Goal: Communication & Community: Ask a question

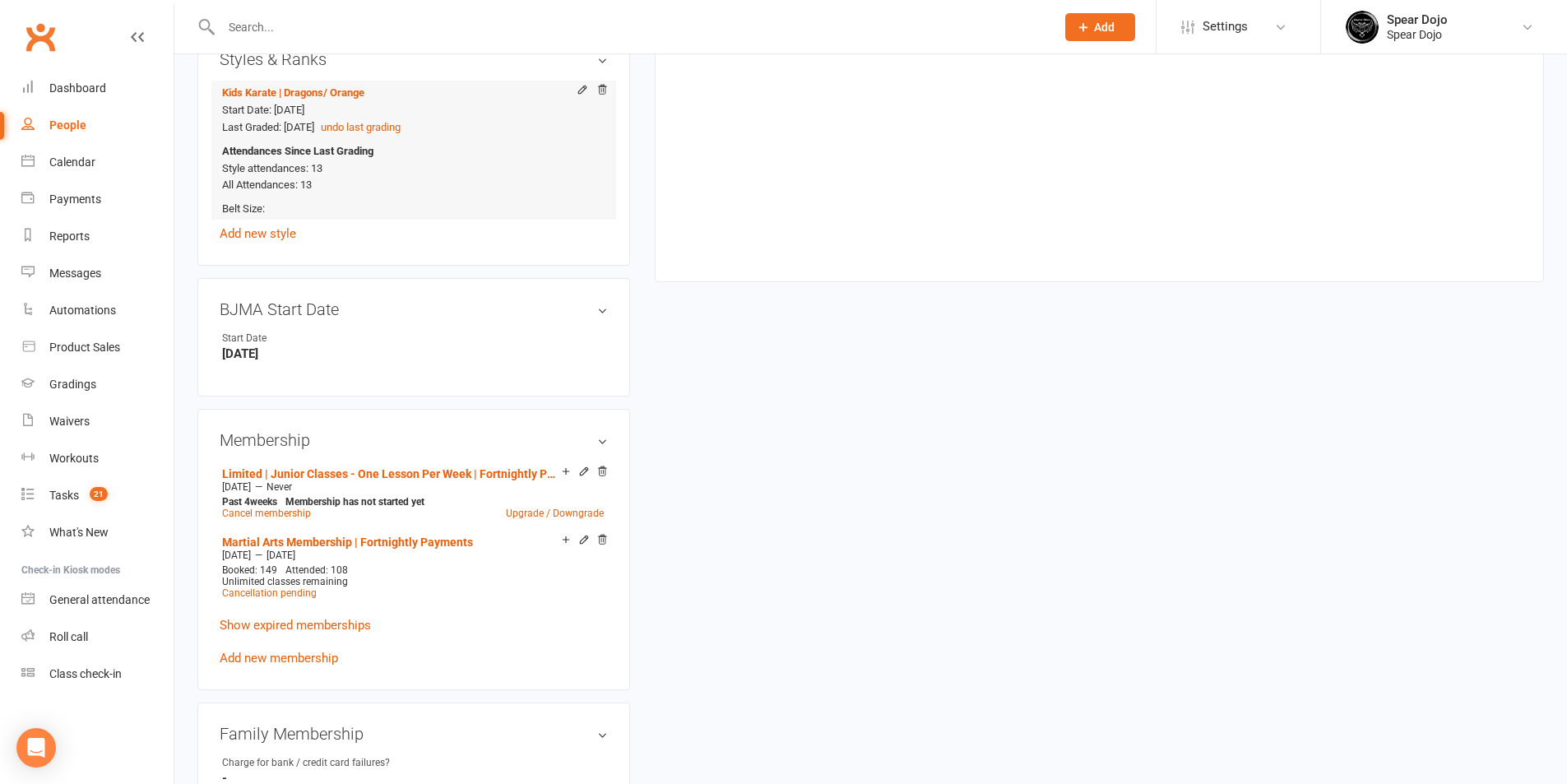
scroll to position [740, 0]
click at [582, 468] on icon at bounding box center [584, 470] width 12 height 12
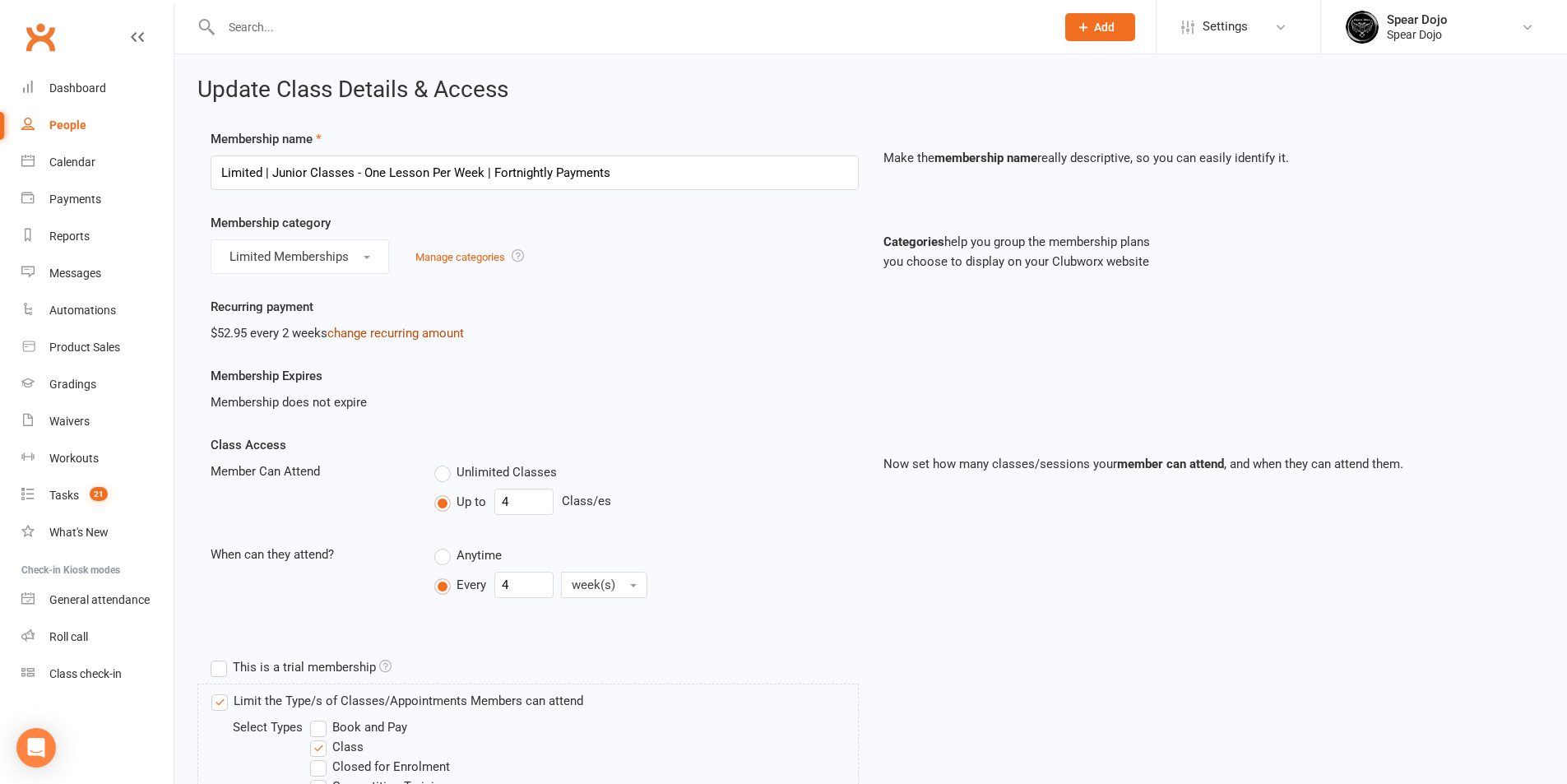
click at [390, 328] on link "change recurring amount" at bounding box center [395, 333] width 136 height 15
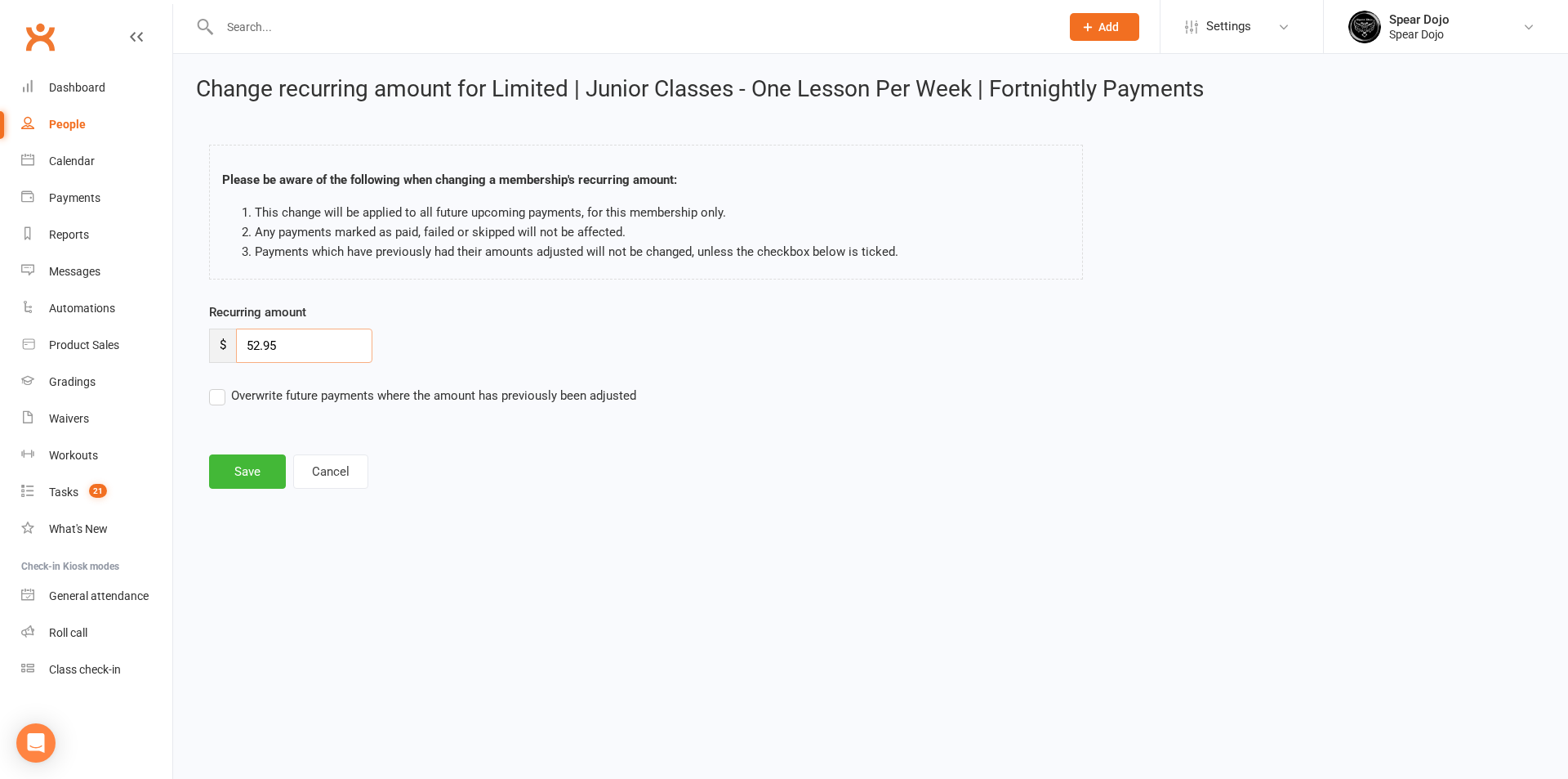
drag, startPoint x: 283, startPoint y: 343, endPoint x: 257, endPoint y: 342, distance: 26.0
click at [257, 342] on input "52.95" at bounding box center [304, 346] width 136 height 35
type input "51.00"
click at [223, 395] on label "Overwrite future payments where the amount has previously been adjusted" at bounding box center [423, 395] width 427 height 20
click at [223, 385] on input "Overwrite future payments where the amount has previously been adjusted" at bounding box center [423, 385] width 427 height 0
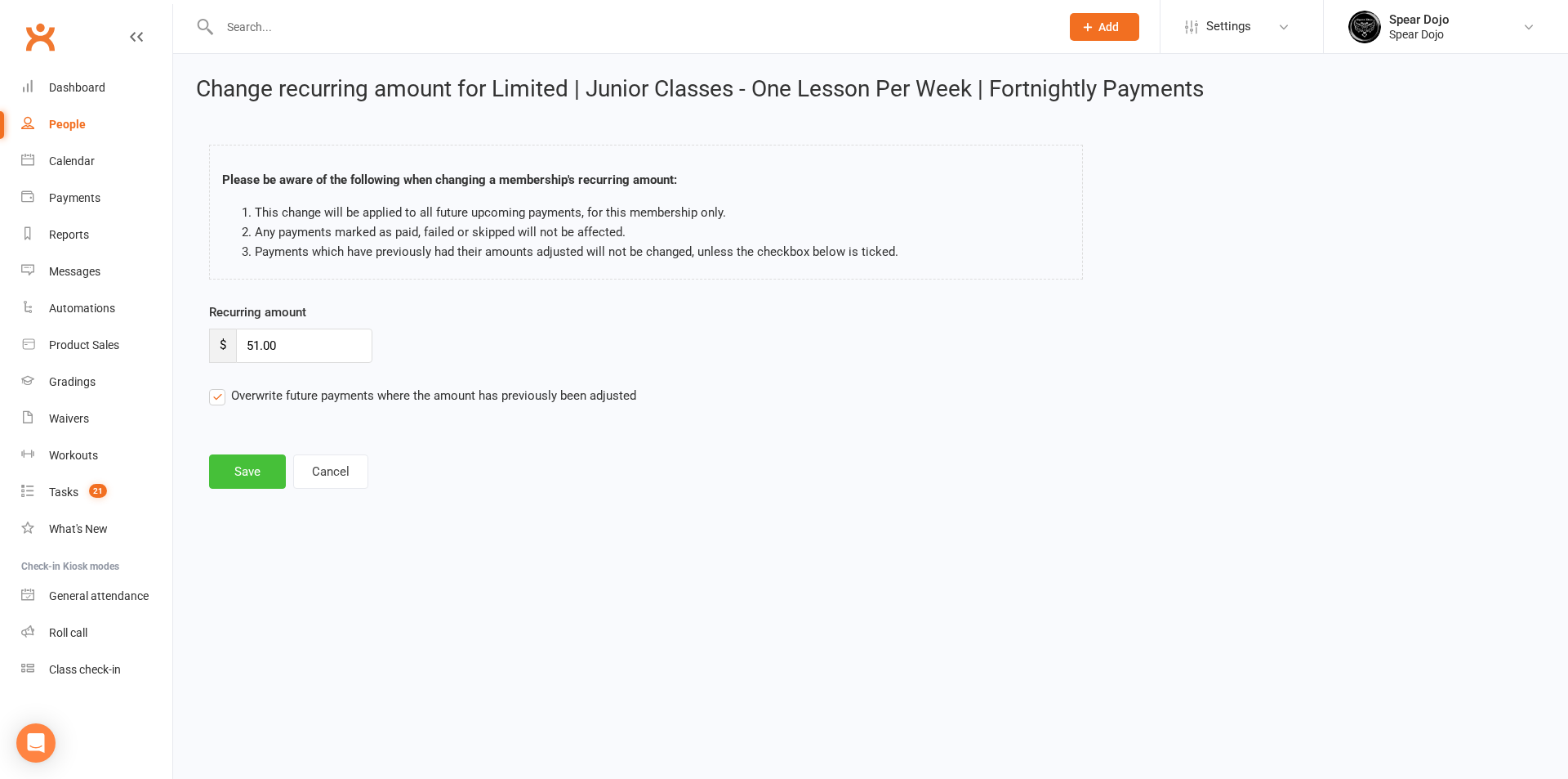
click at [254, 482] on button "Save" at bounding box center [247, 472] width 77 height 35
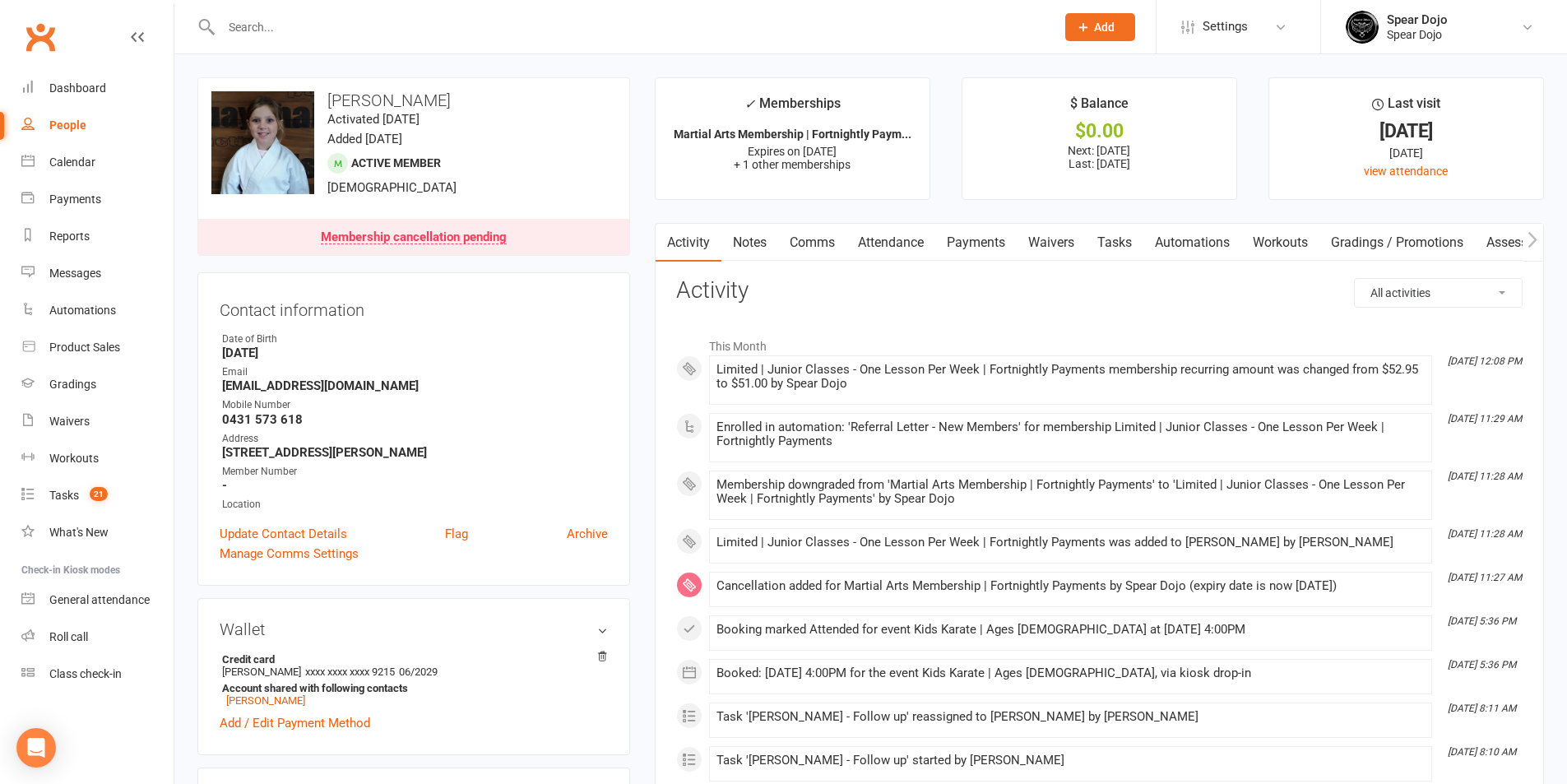
click at [960, 246] on link "Payments" at bounding box center [976, 243] width 81 height 38
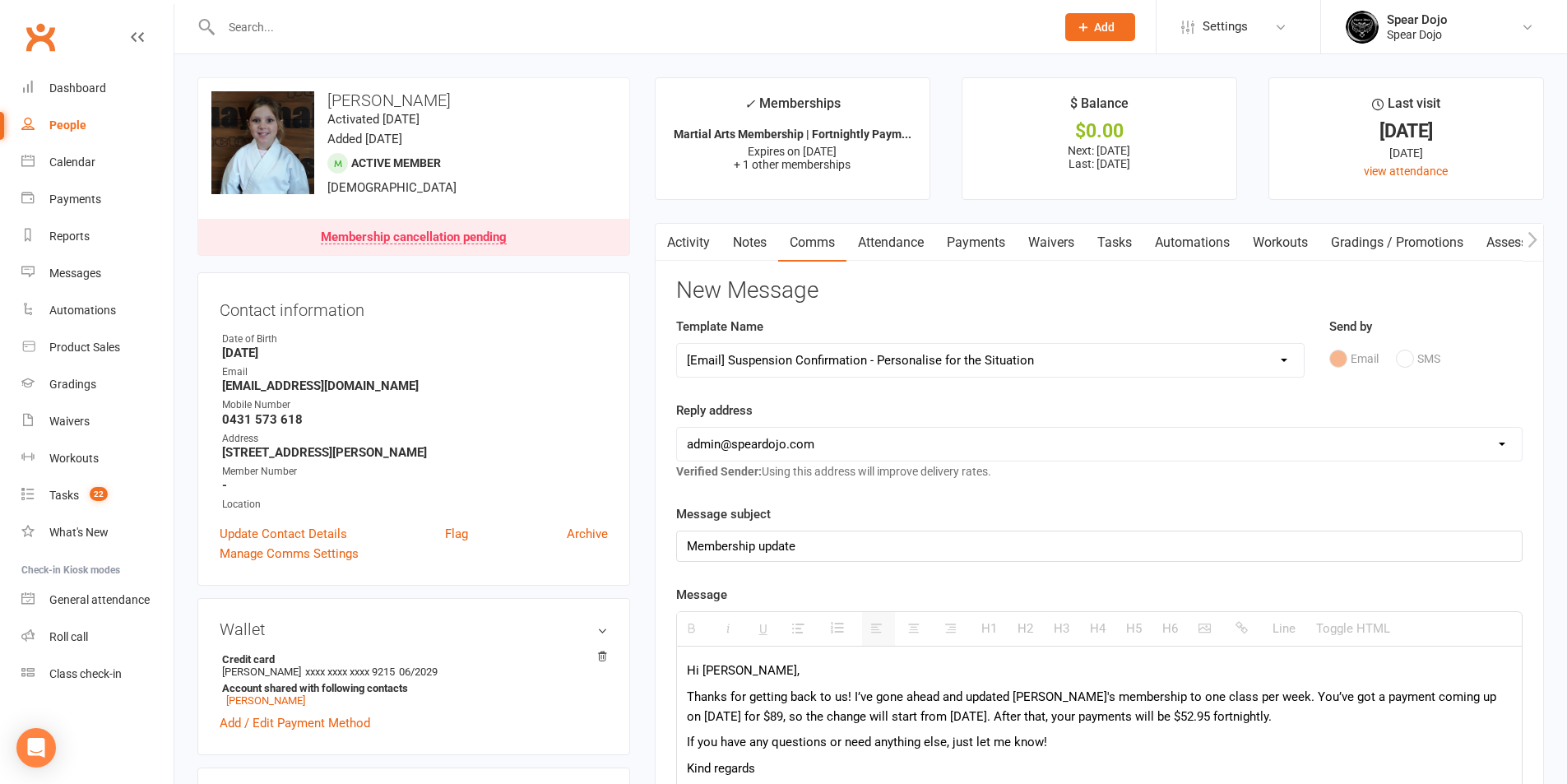
select select "23"
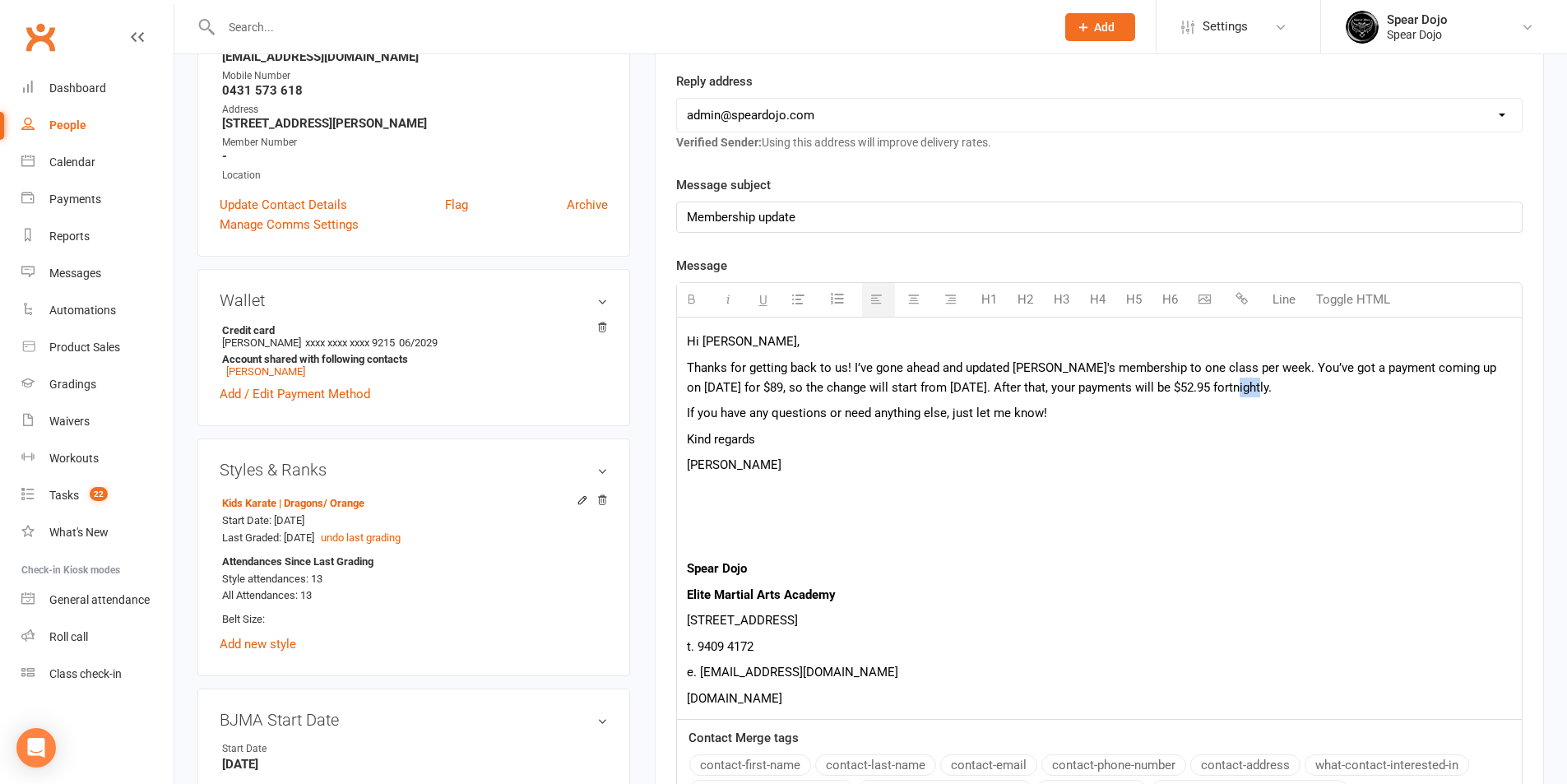
drag, startPoint x: 1269, startPoint y: 390, endPoint x: 1290, endPoint y: 391, distance: 21.0
click at [1290, 391] on p "Thanks for getting back to us! I’ve gone ahead and updated Evie's membership to…" at bounding box center [1099, 378] width 825 height 40
drag, startPoint x: 1239, startPoint y: 383, endPoint x: 1250, endPoint y: 385, distance: 11.2
click at [1250, 385] on p "Thanks for getting back to us! I’ve gone ahead and updated Evie's membership to…" at bounding box center [1099, 378] width 825 height 40
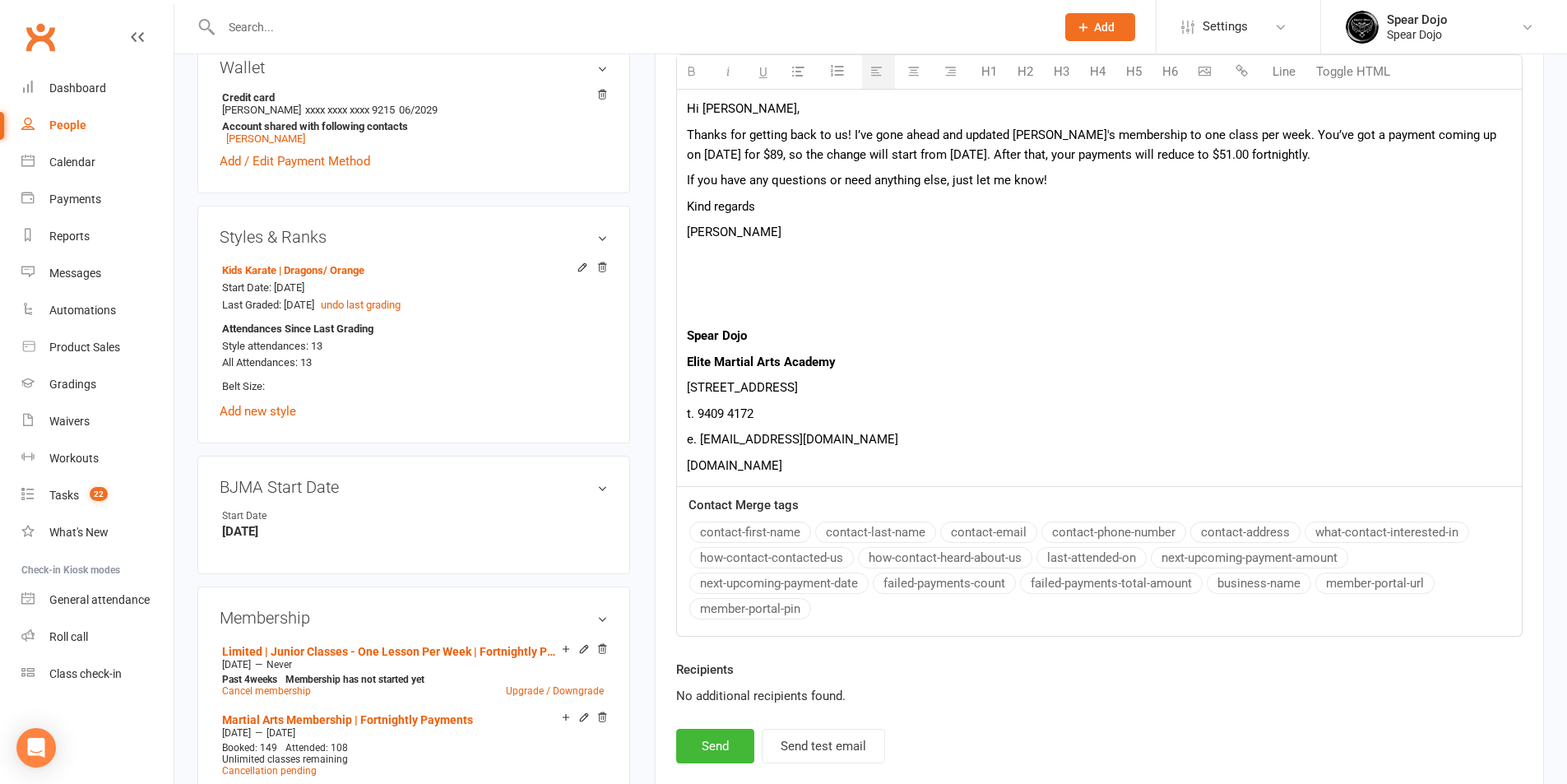
scroll to position [576, 0]
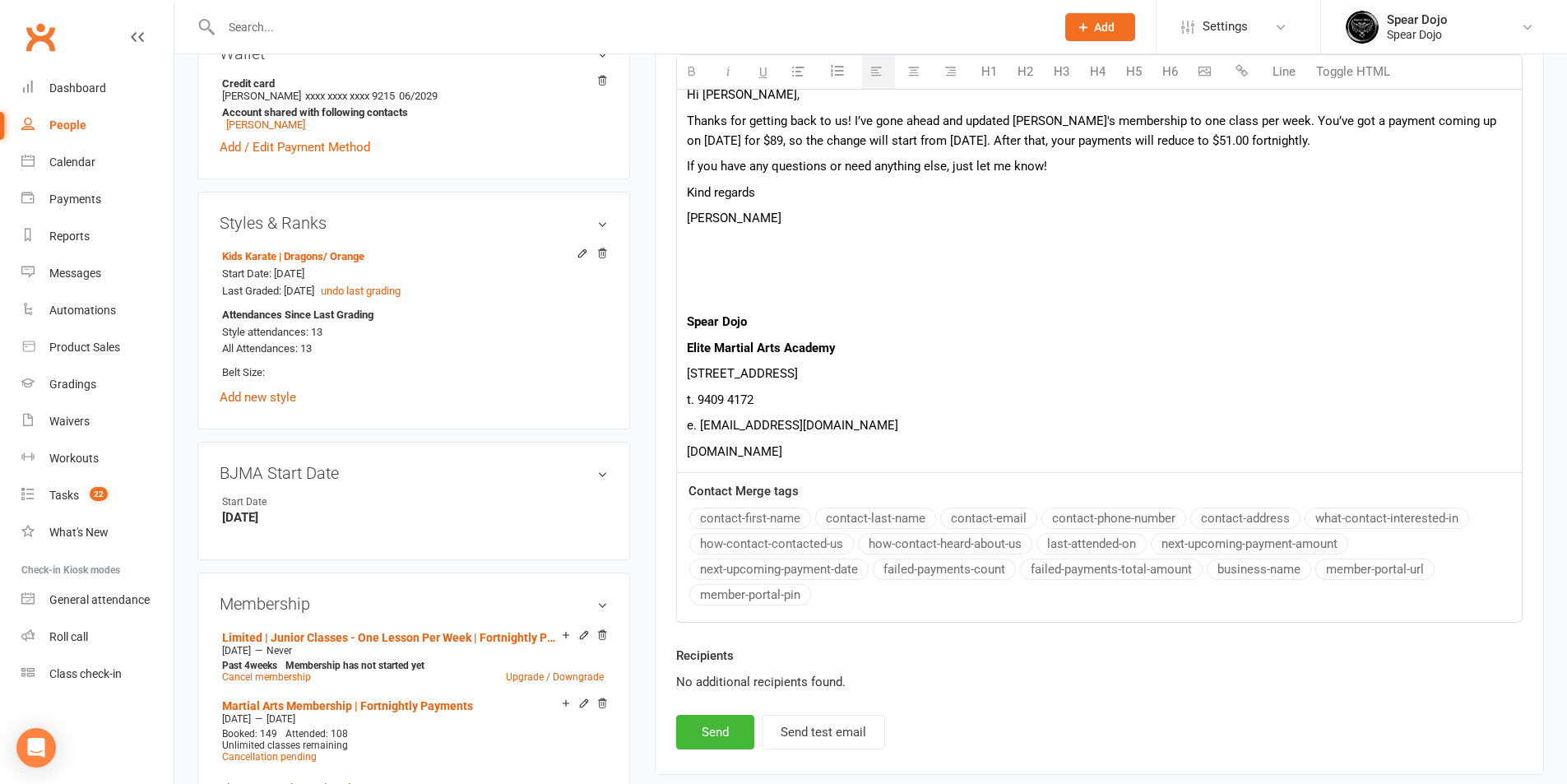
click at [901, 453] on p "www.speardojo.com" at bounding box center [1099, 452] width 825 height 20
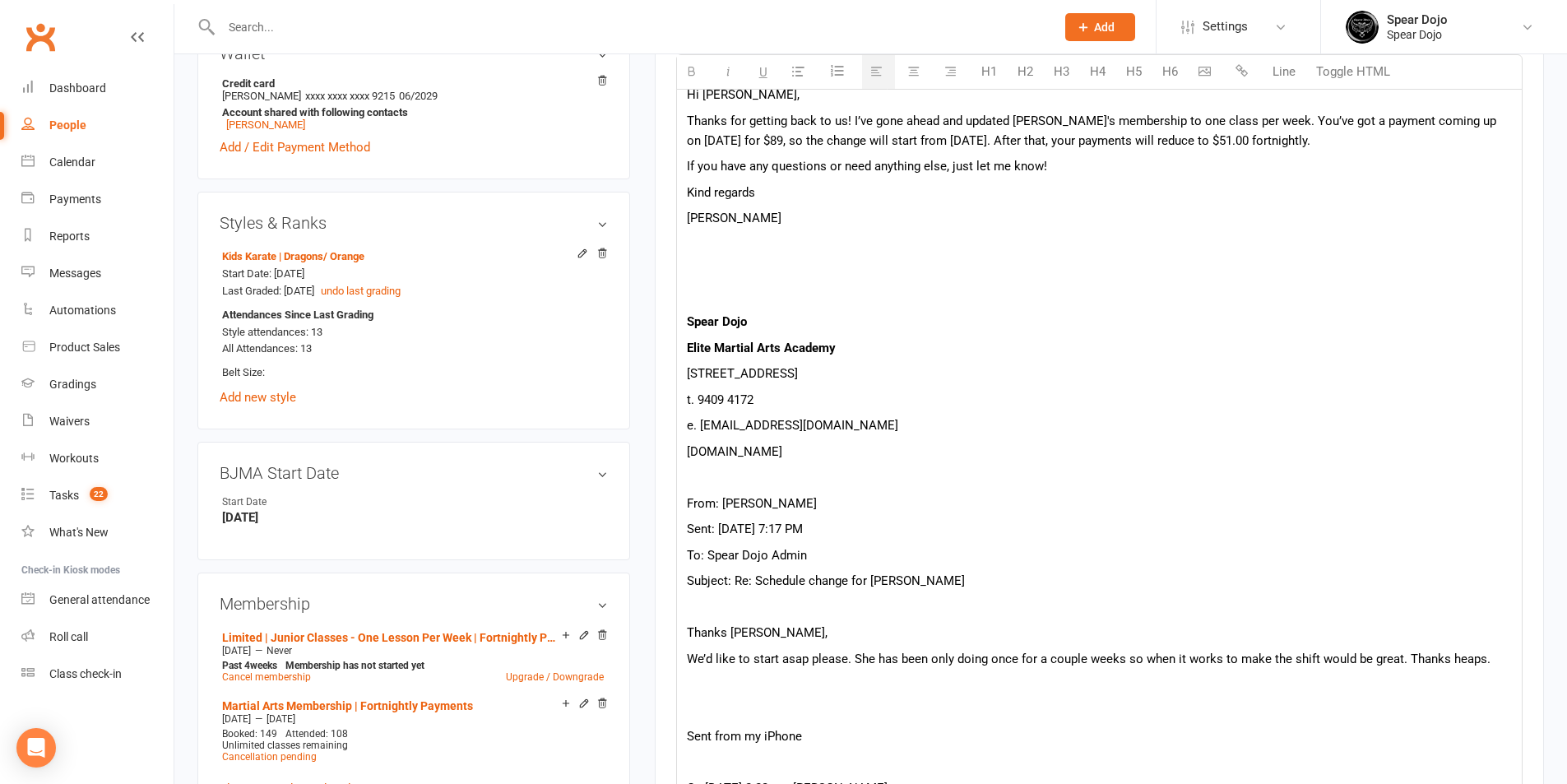
click at [742, 690] on p at bounding box center [1099, 684] width 825 height 20
click at [734, 733] on p at bounding box center [1099, 736] width 825 height 20
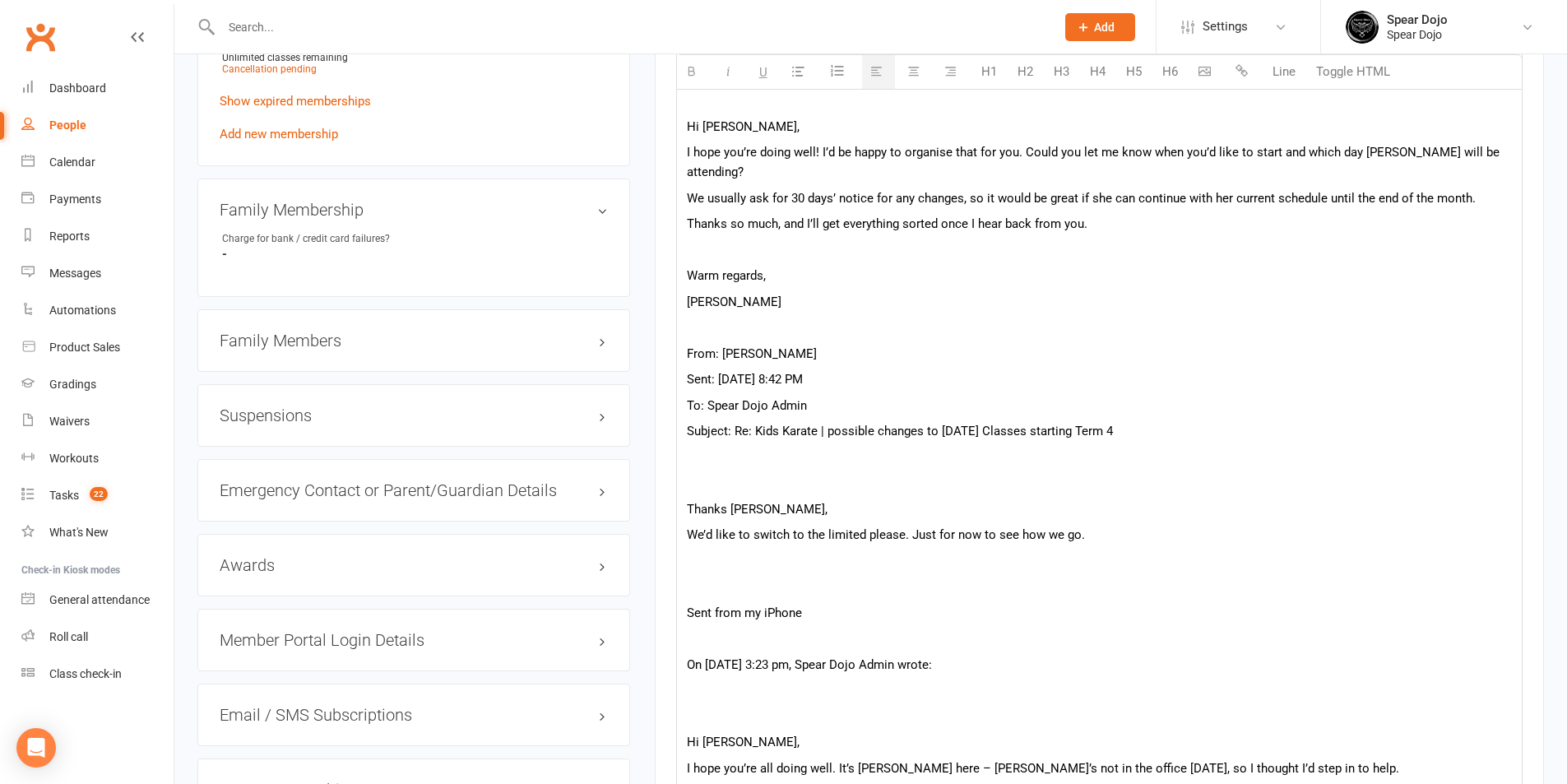
scroll to position [1316, 0]
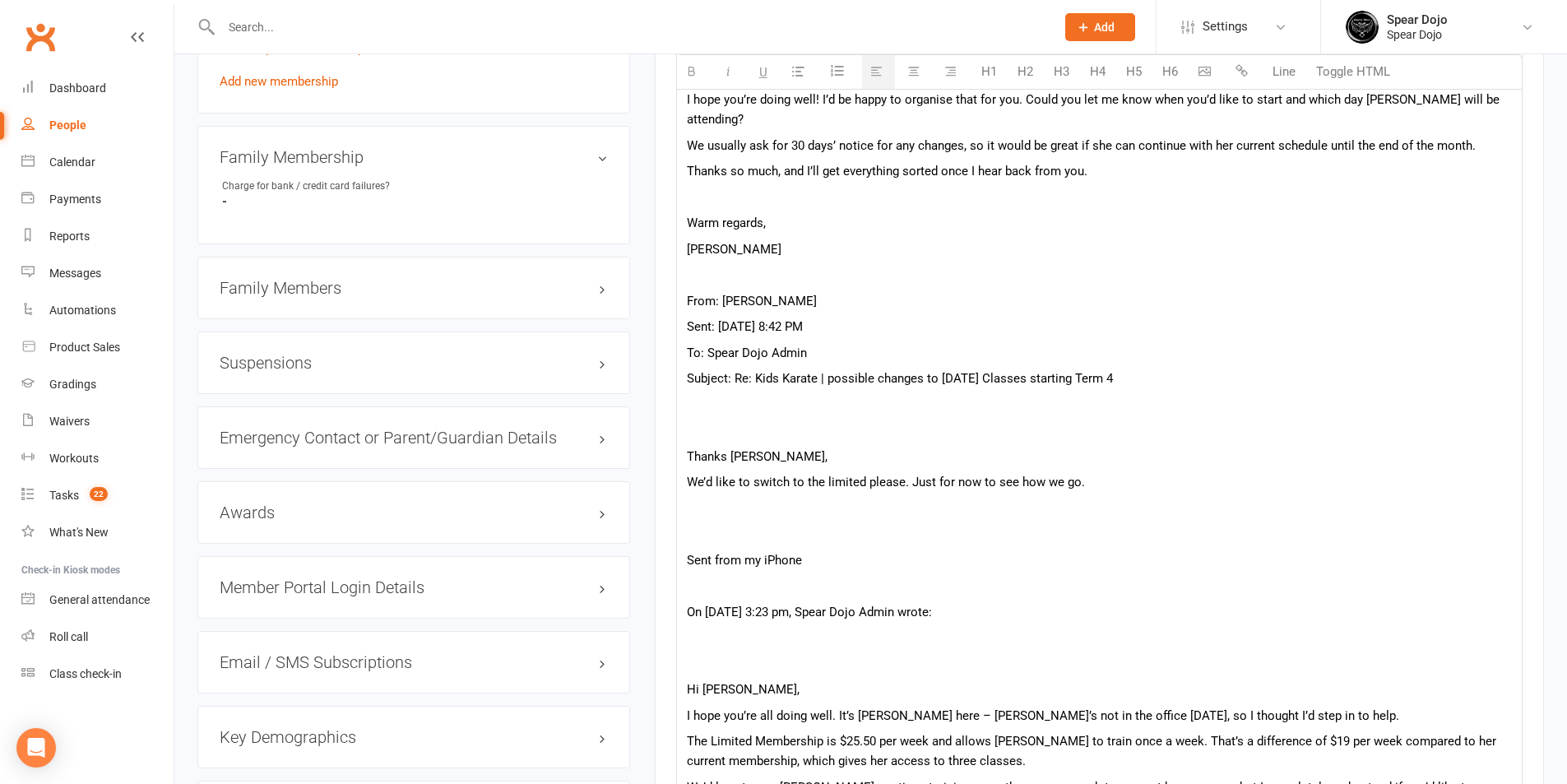
click at [917, 498] on p at bounding box center [1099, 508] width 825 height 20
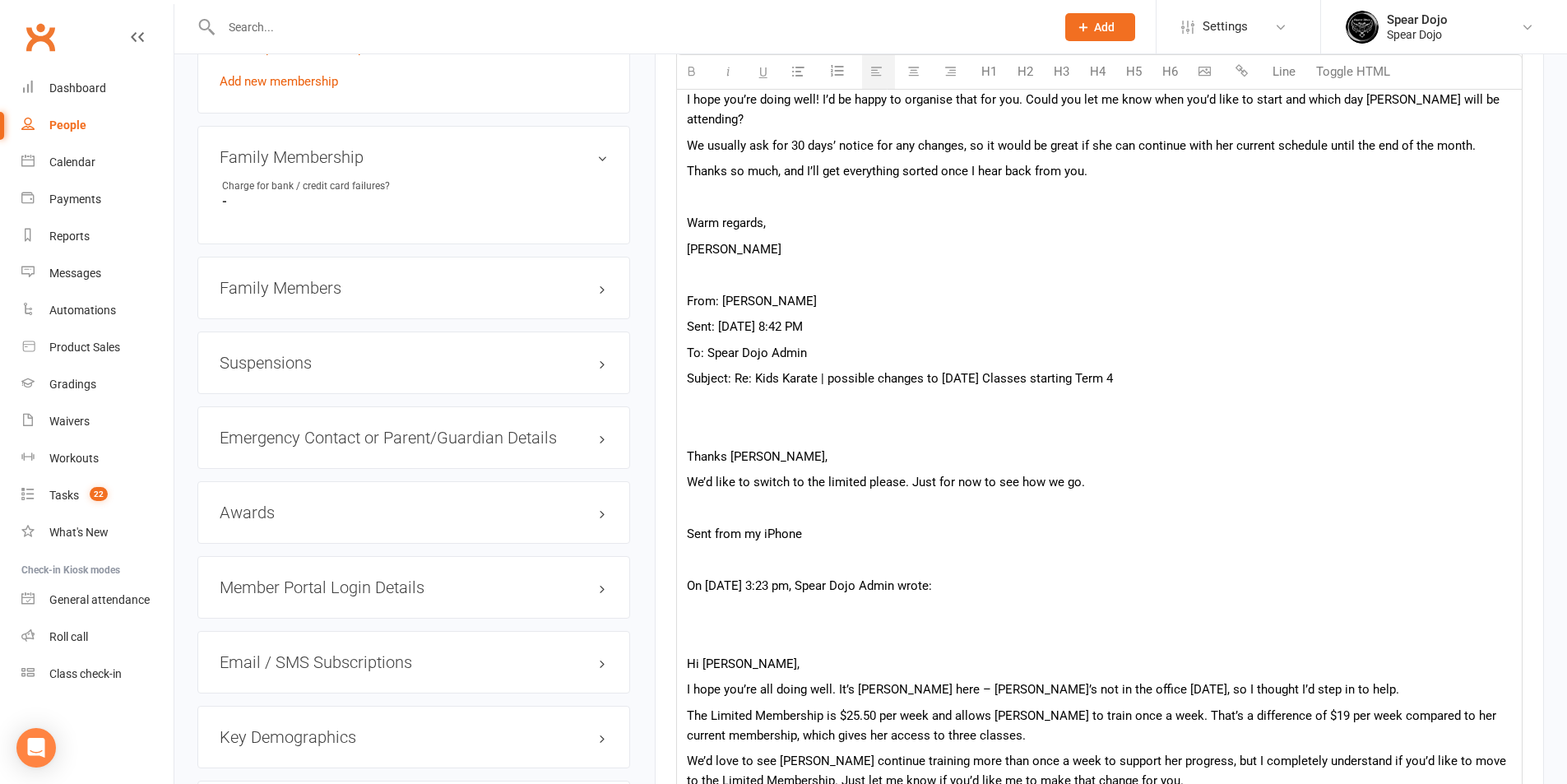
click at [857, 420] on p at bounding box center [1099, 430] width 825 height 20
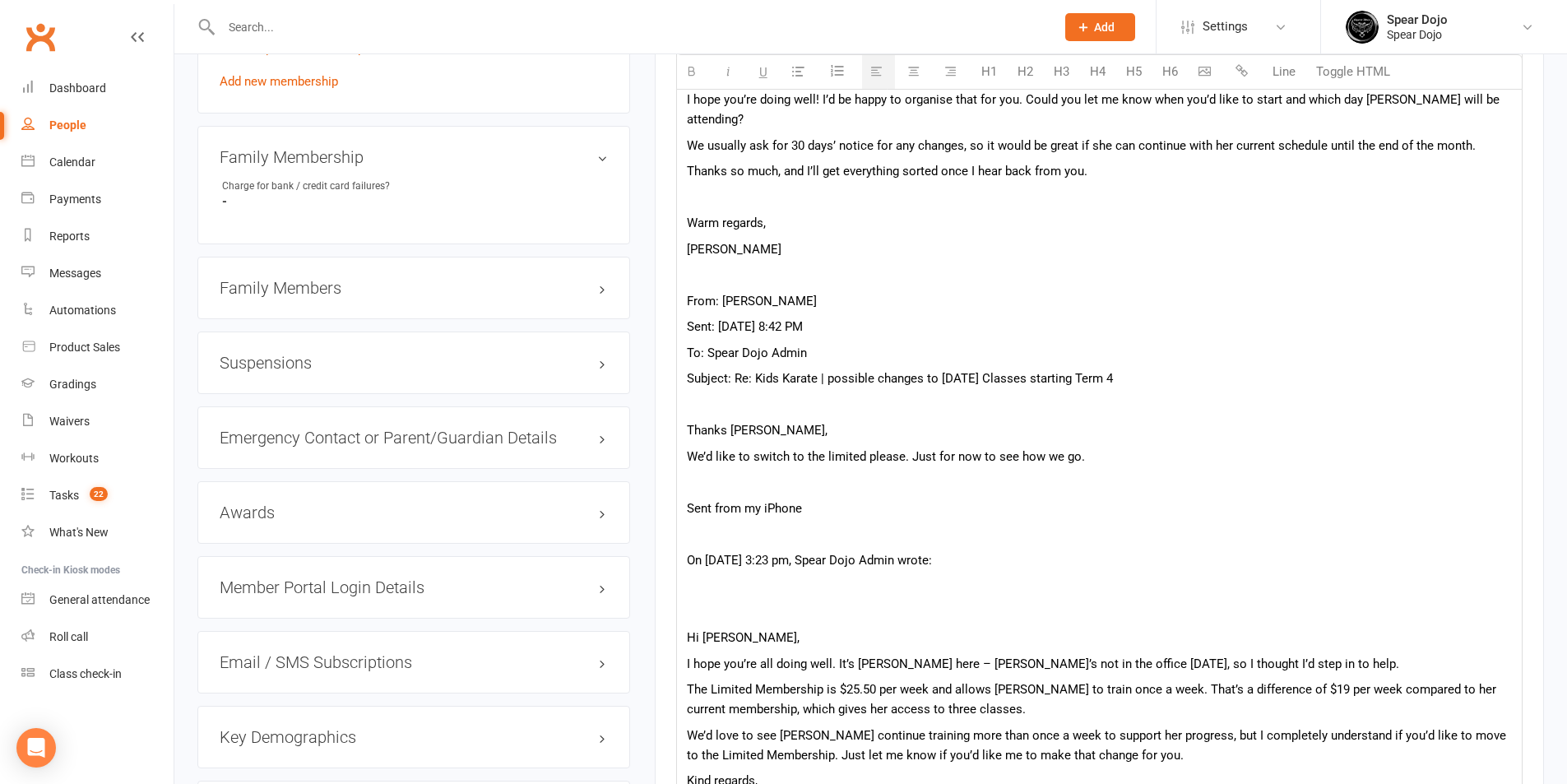
click at [837, 576] on p at bounding box center [1099, 586] width 825 height 20
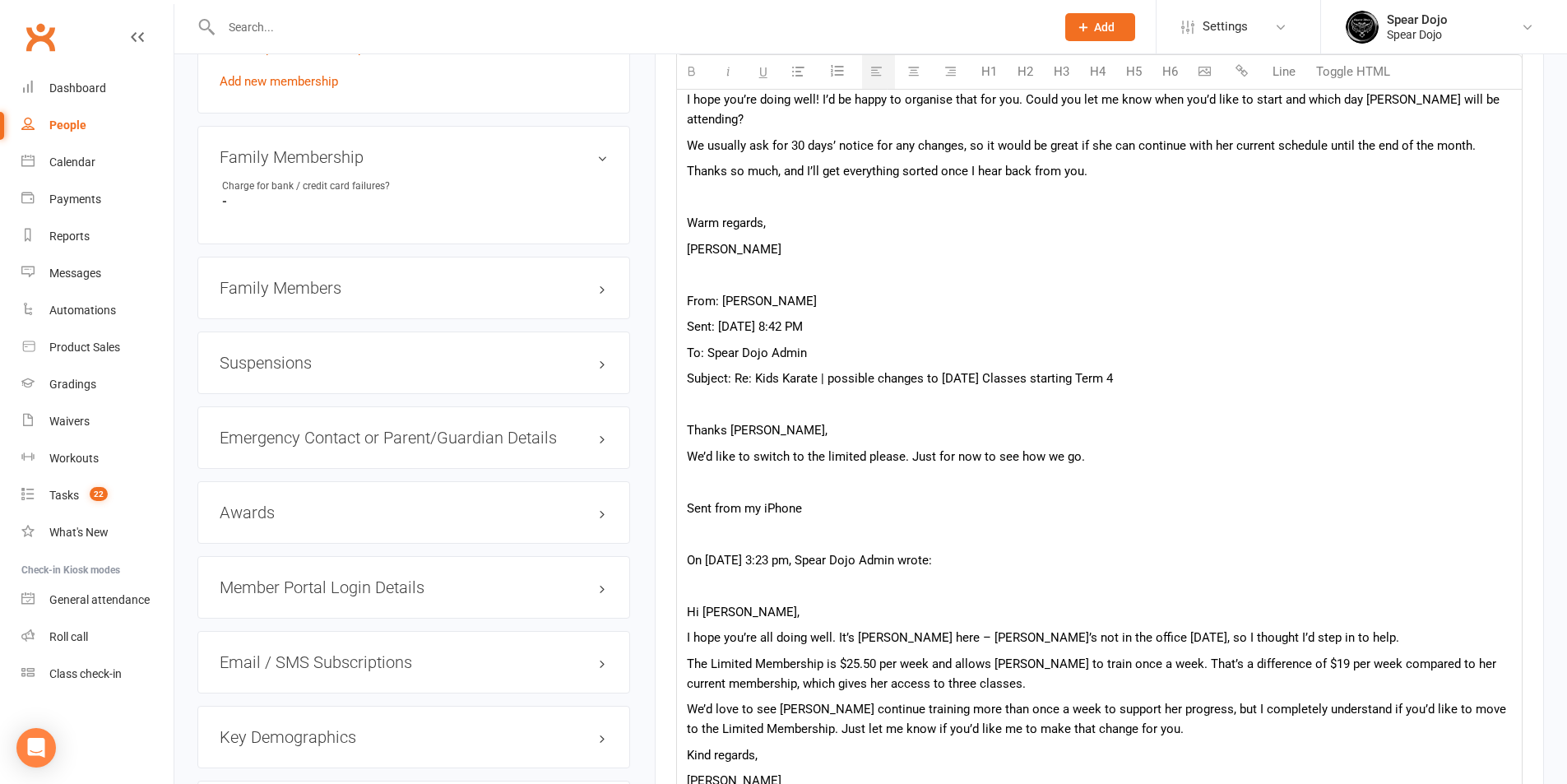
click at [836, 472] on p at bounding box center [1099, 482] width 825 height 20
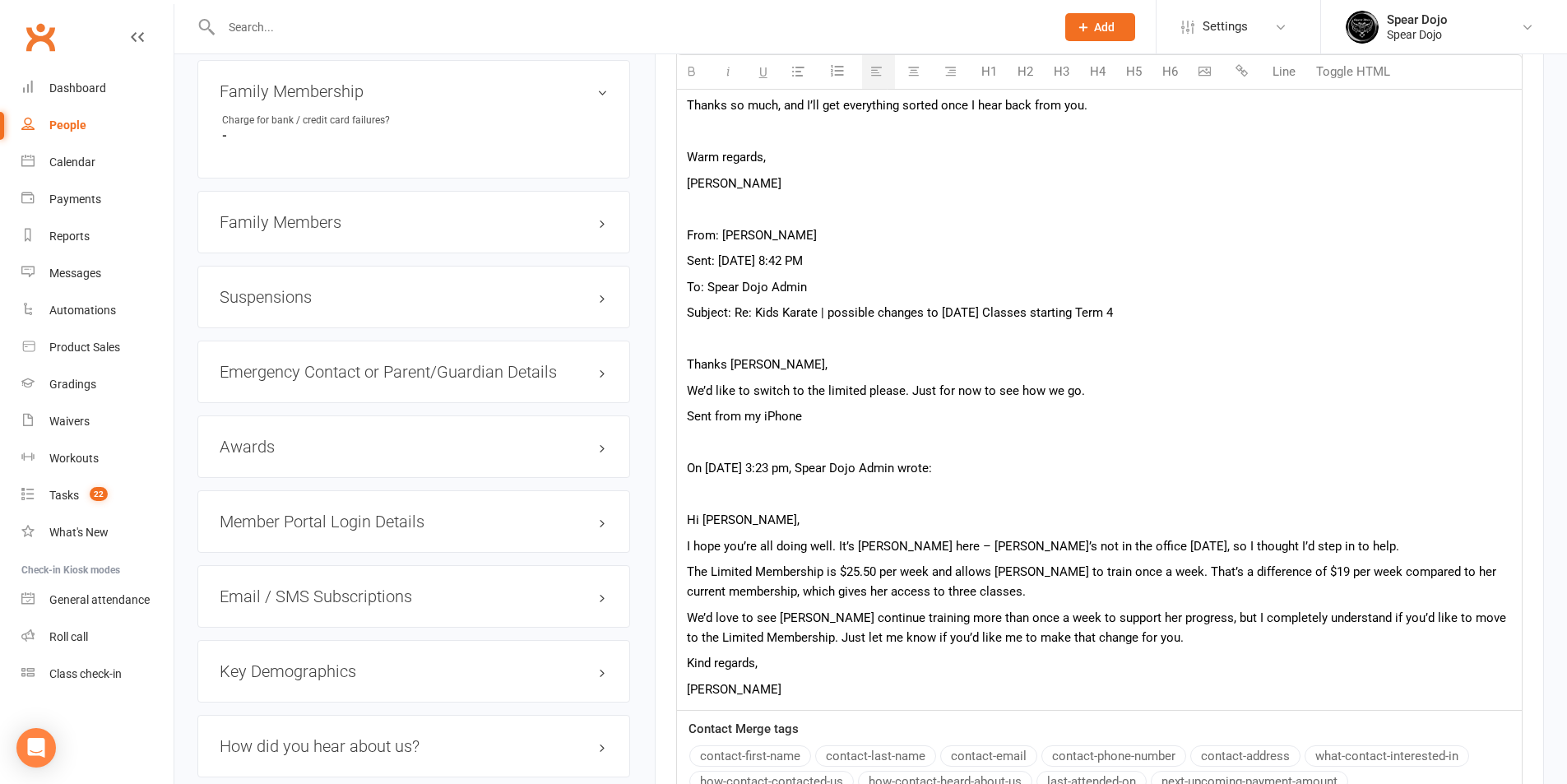
scroll to position [1480, 0]
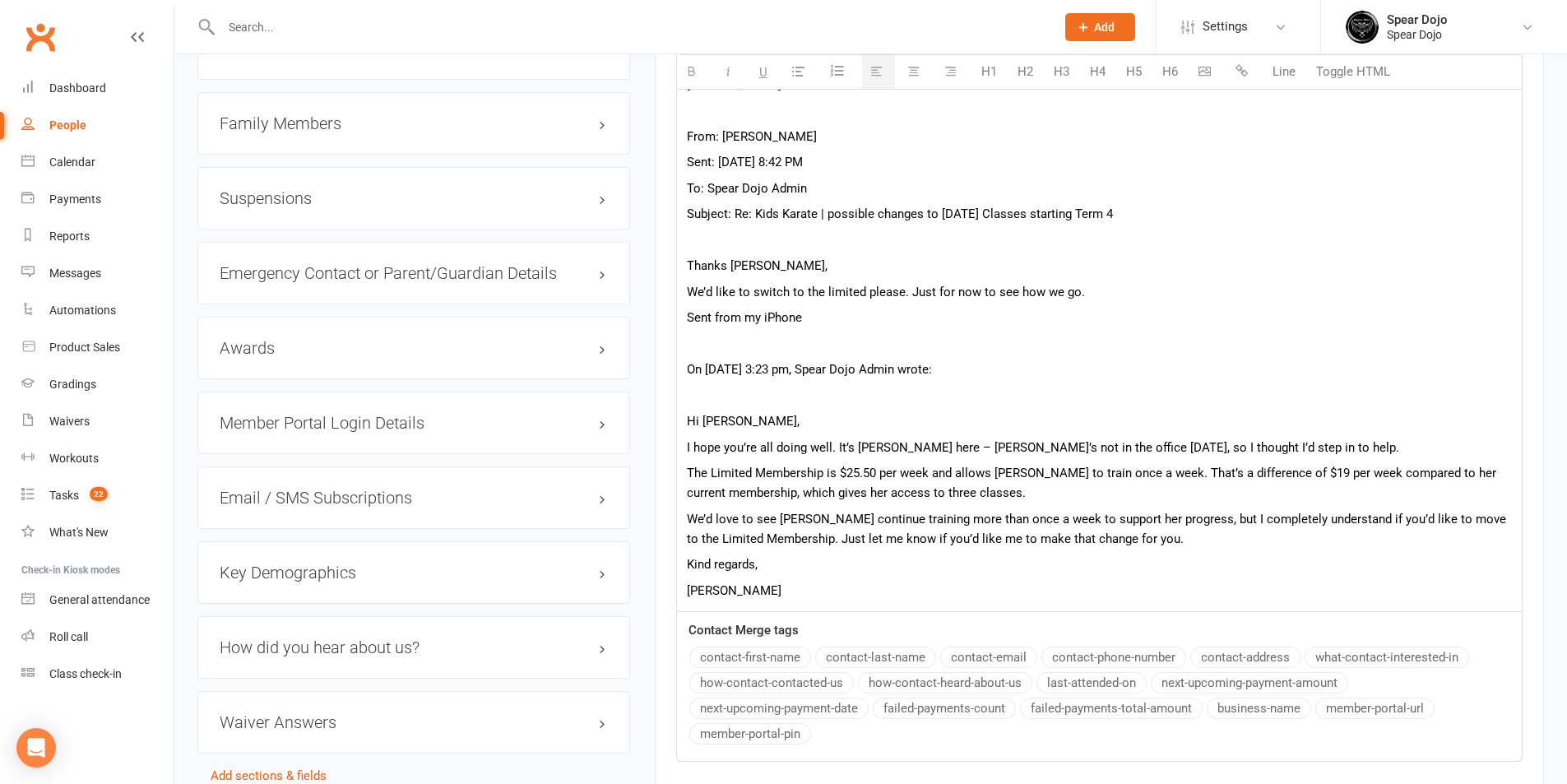
click at [842, 385] on p "﻿" at bounding box center [1099, 395] width 825 height 20
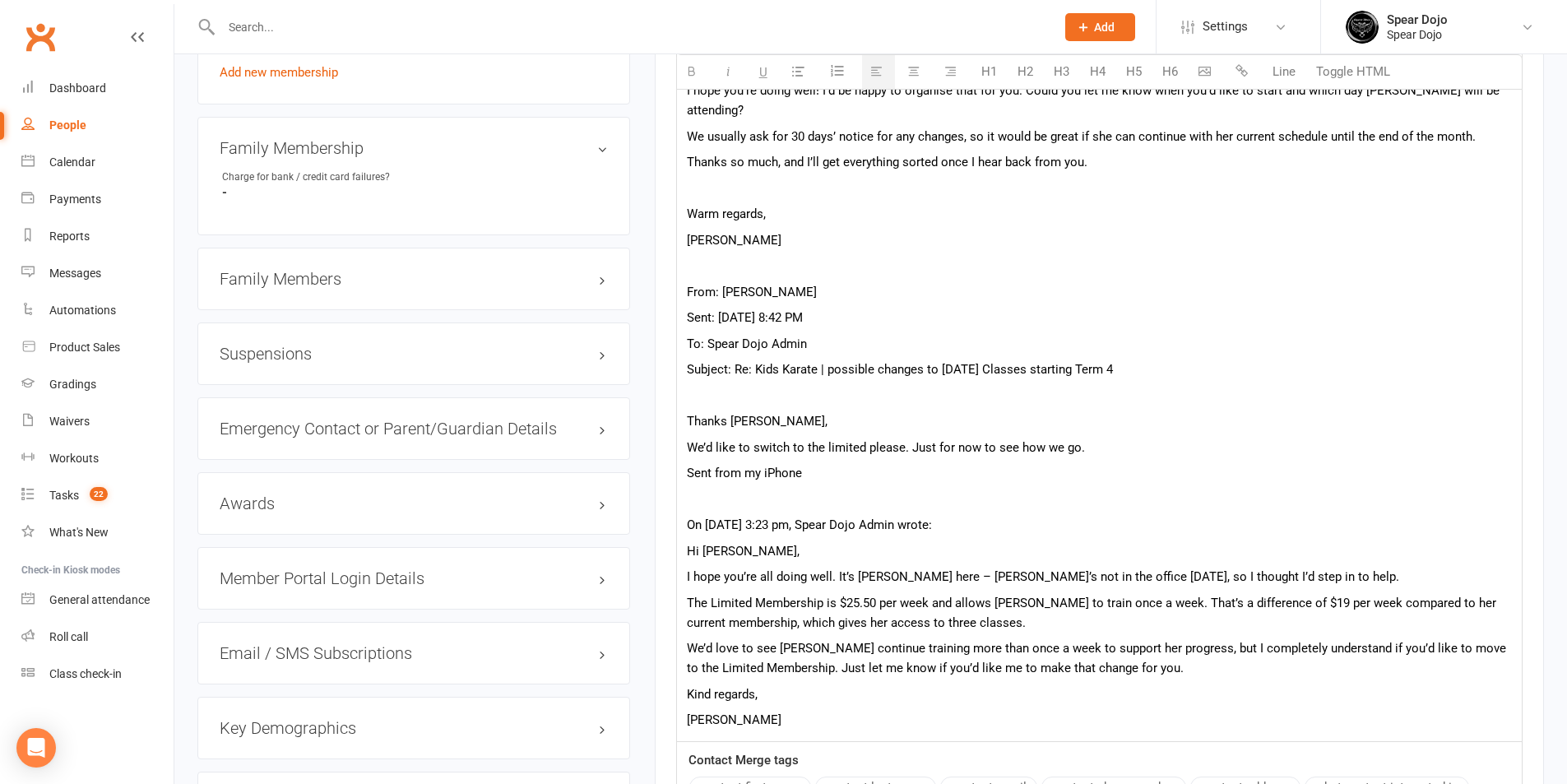
scroll to position [1233, 0]
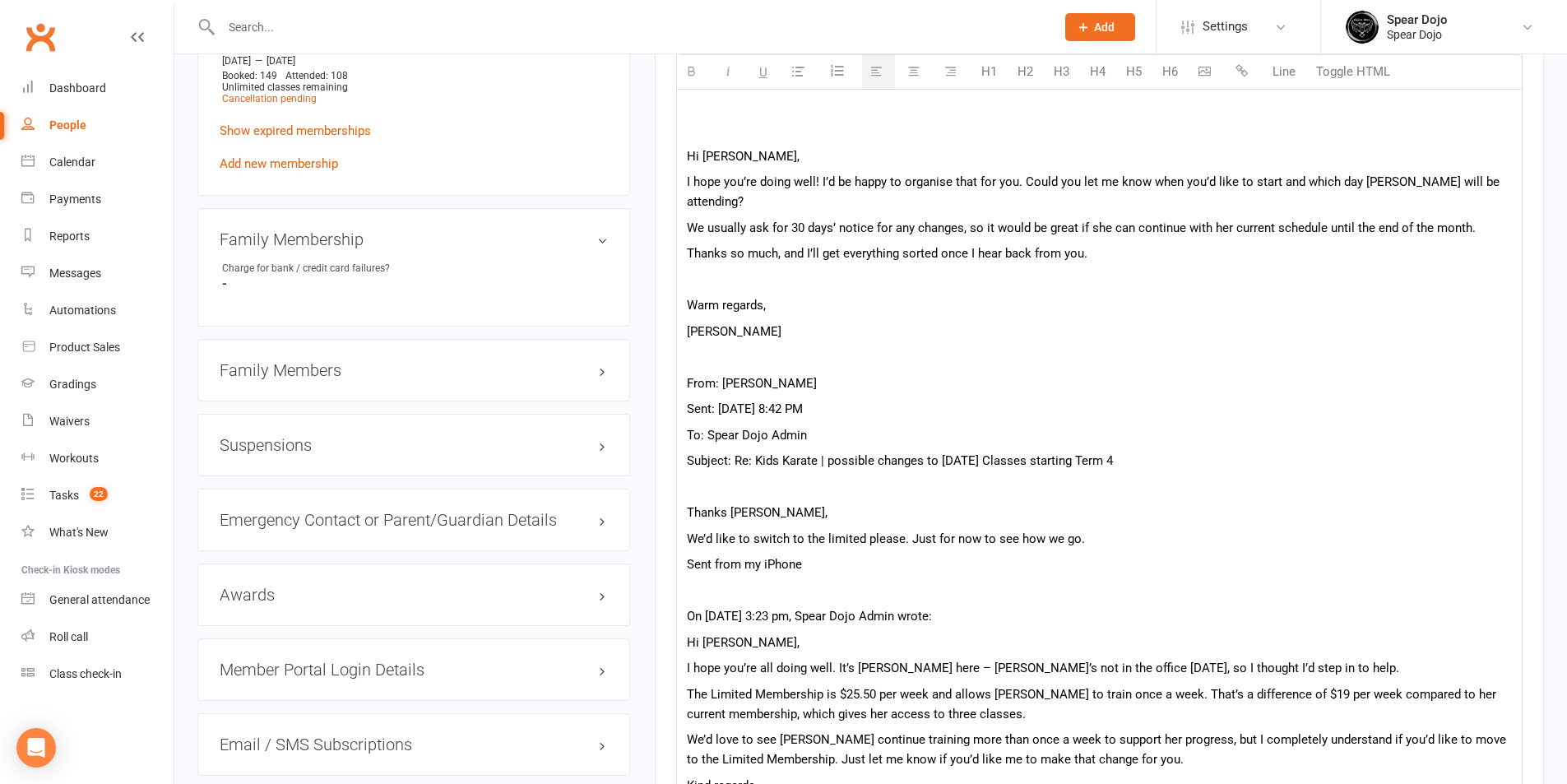
click at [812, 456] on p "From: Riley Turner Sent: 16 September 2025 7:17 PM To: Spear Dojo Admin Subject…" at bounding box center [1099, 315] width 825 height 1012
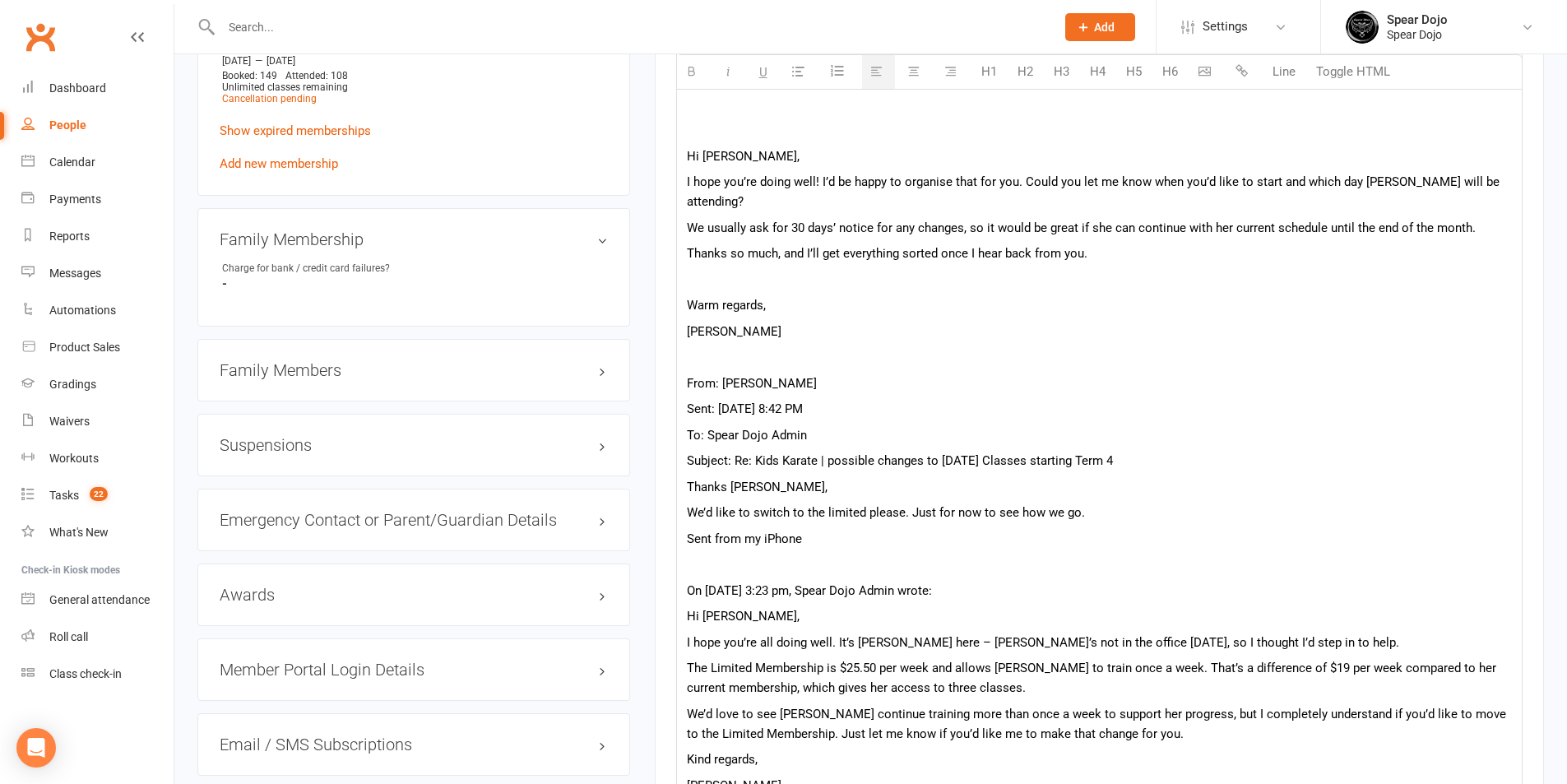
scroll to position [987, 0]
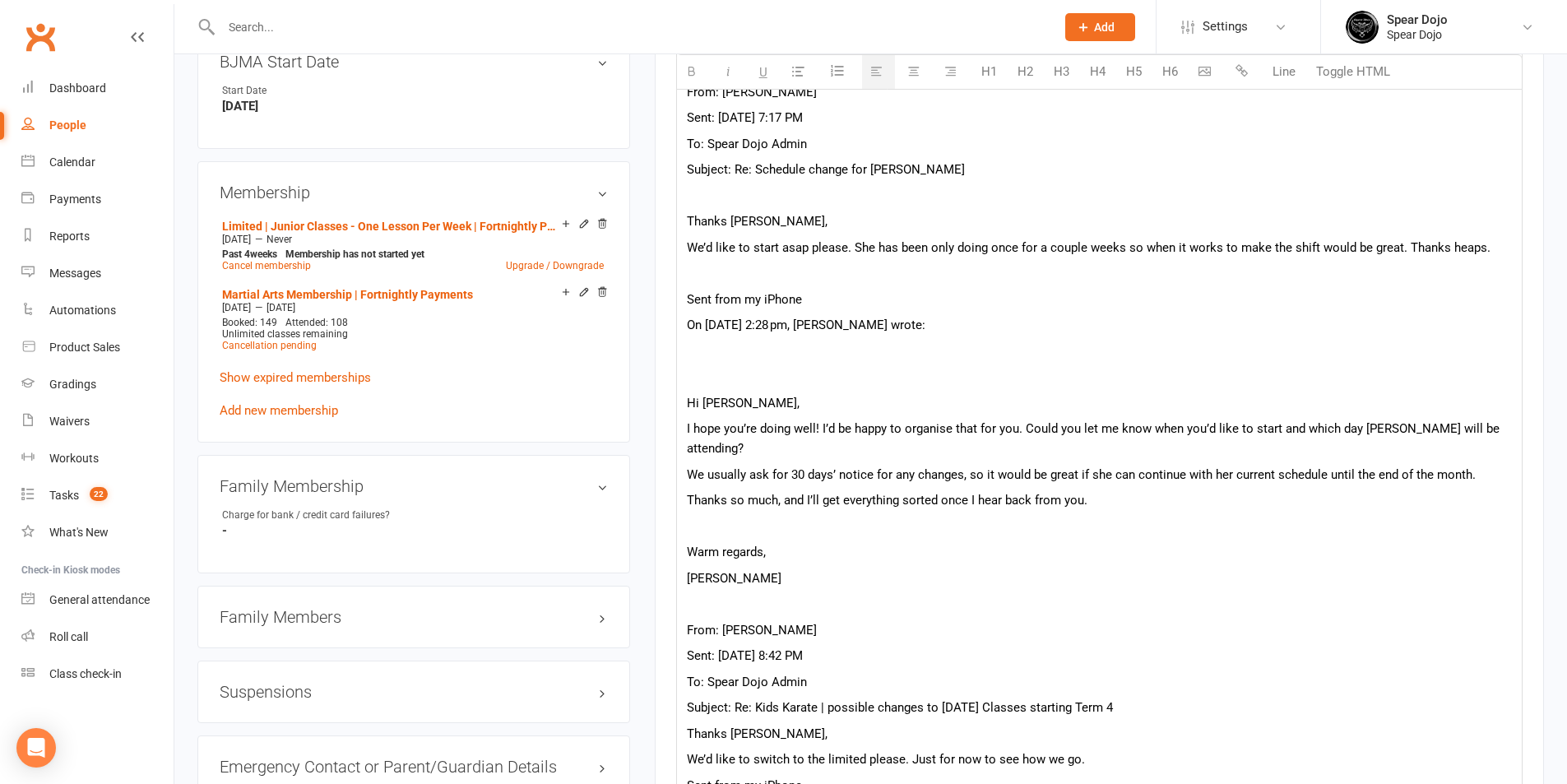
click at [783, 517] on p at bounding box center [1099, 527] width 825 height 20
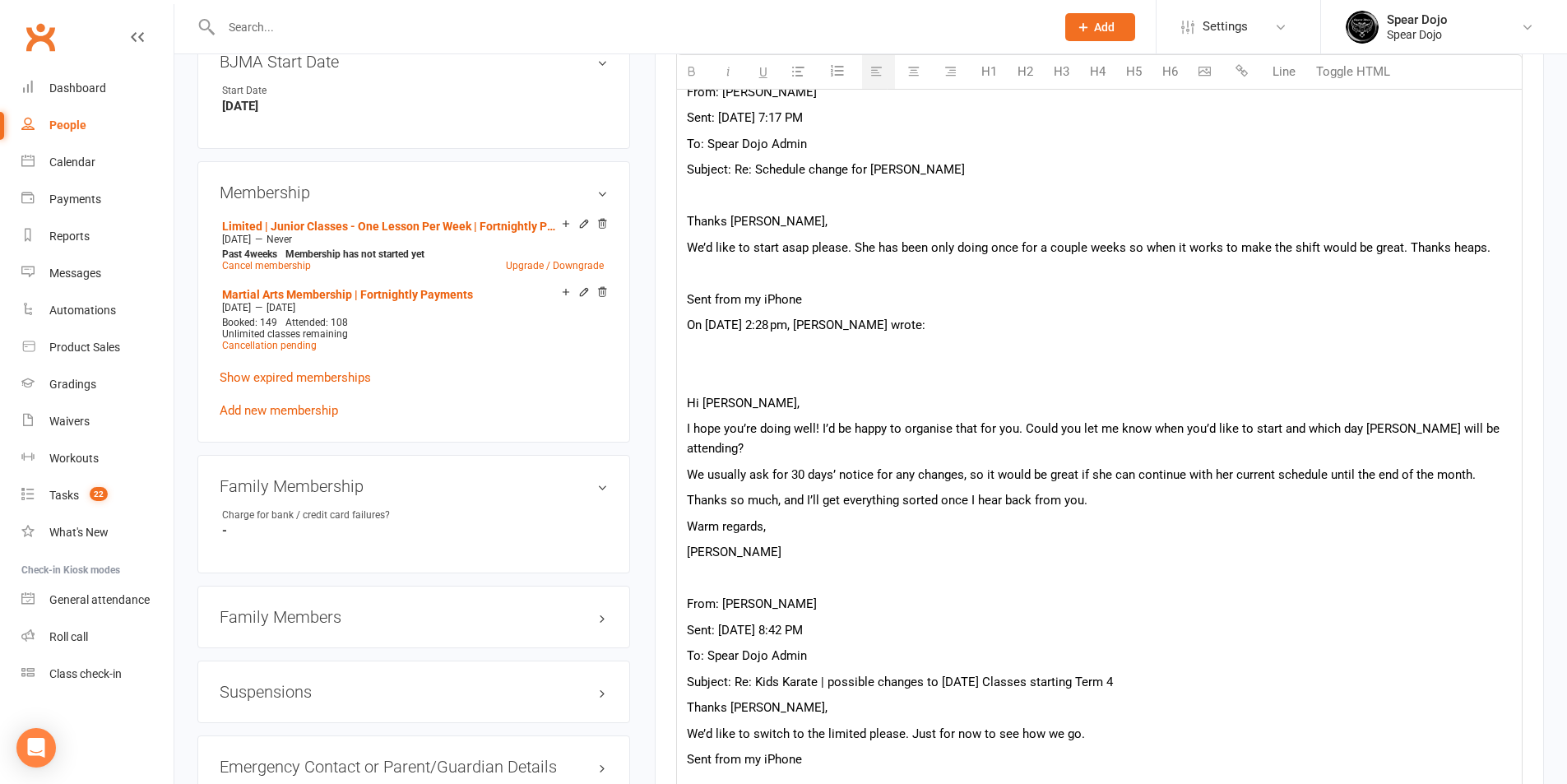
click at [768, 355] on p at bounding box center [1099, 351] width 825 height 20
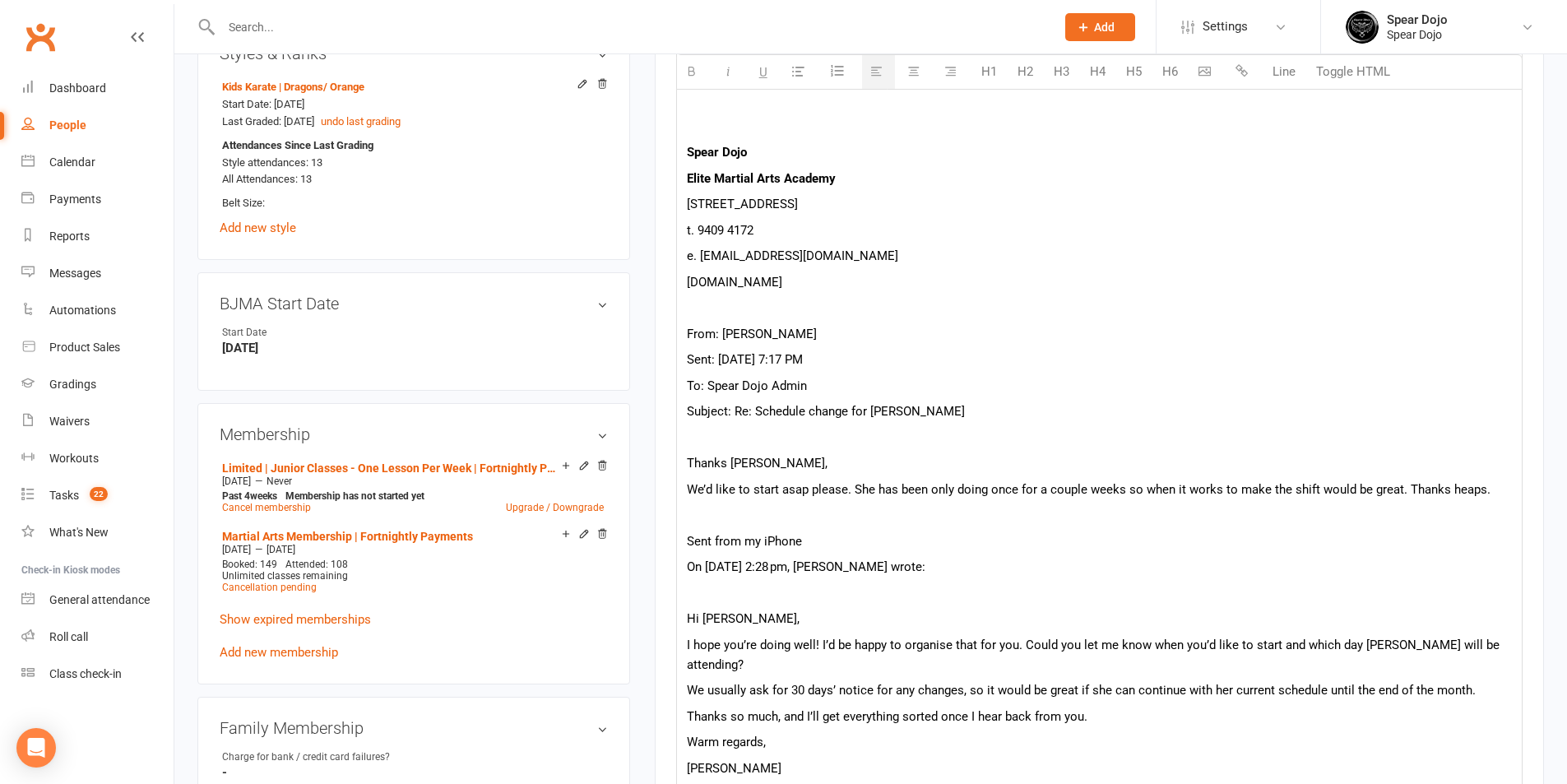
scroll to position [740, 0]
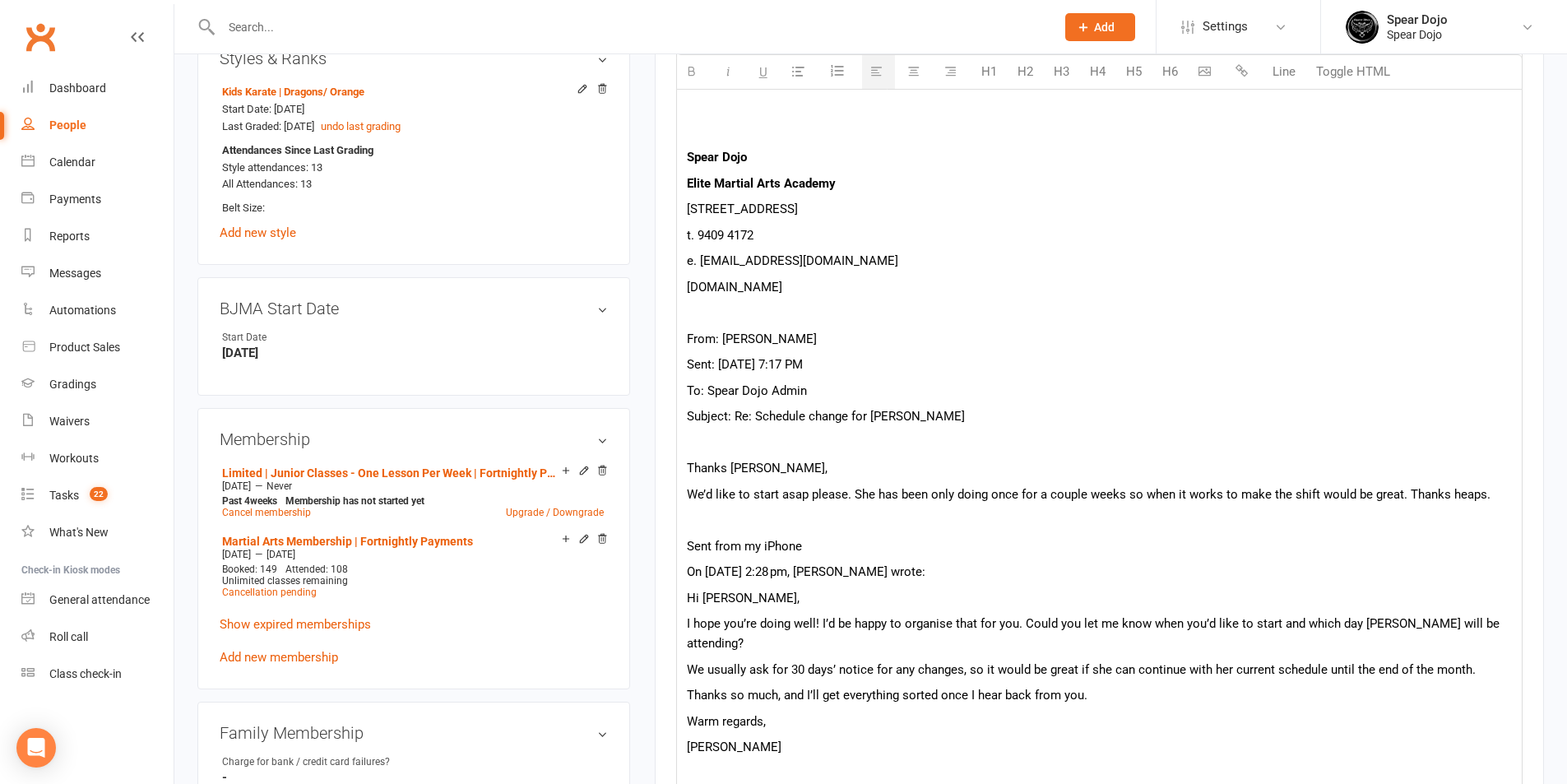
click at [828, 545] on p "Sent from my iPhone" at bounding box center [1099, 546] width 825 height 20
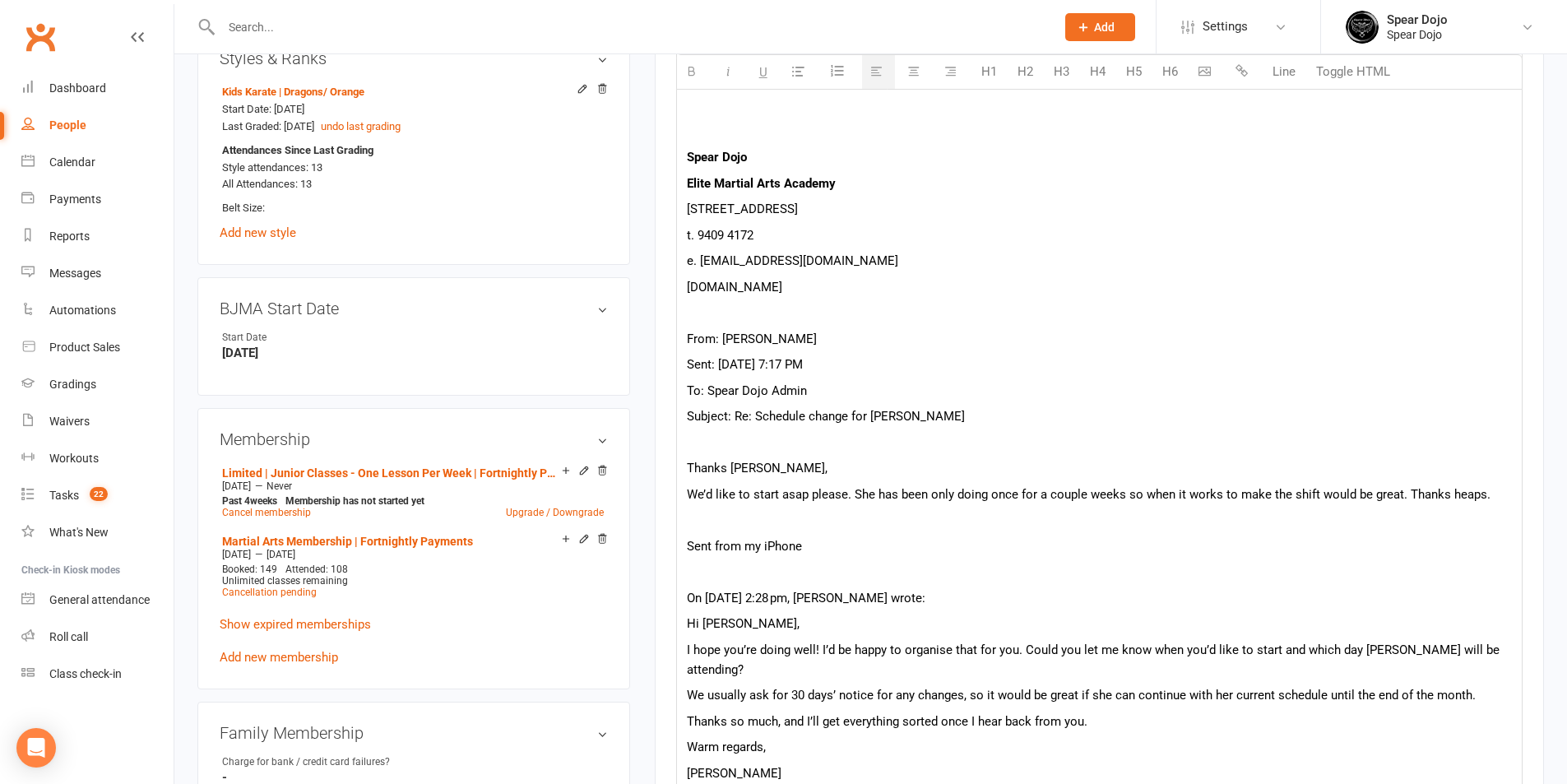
click at [847, 523] on p at bounding box center [1099, 520] width 825 height 20
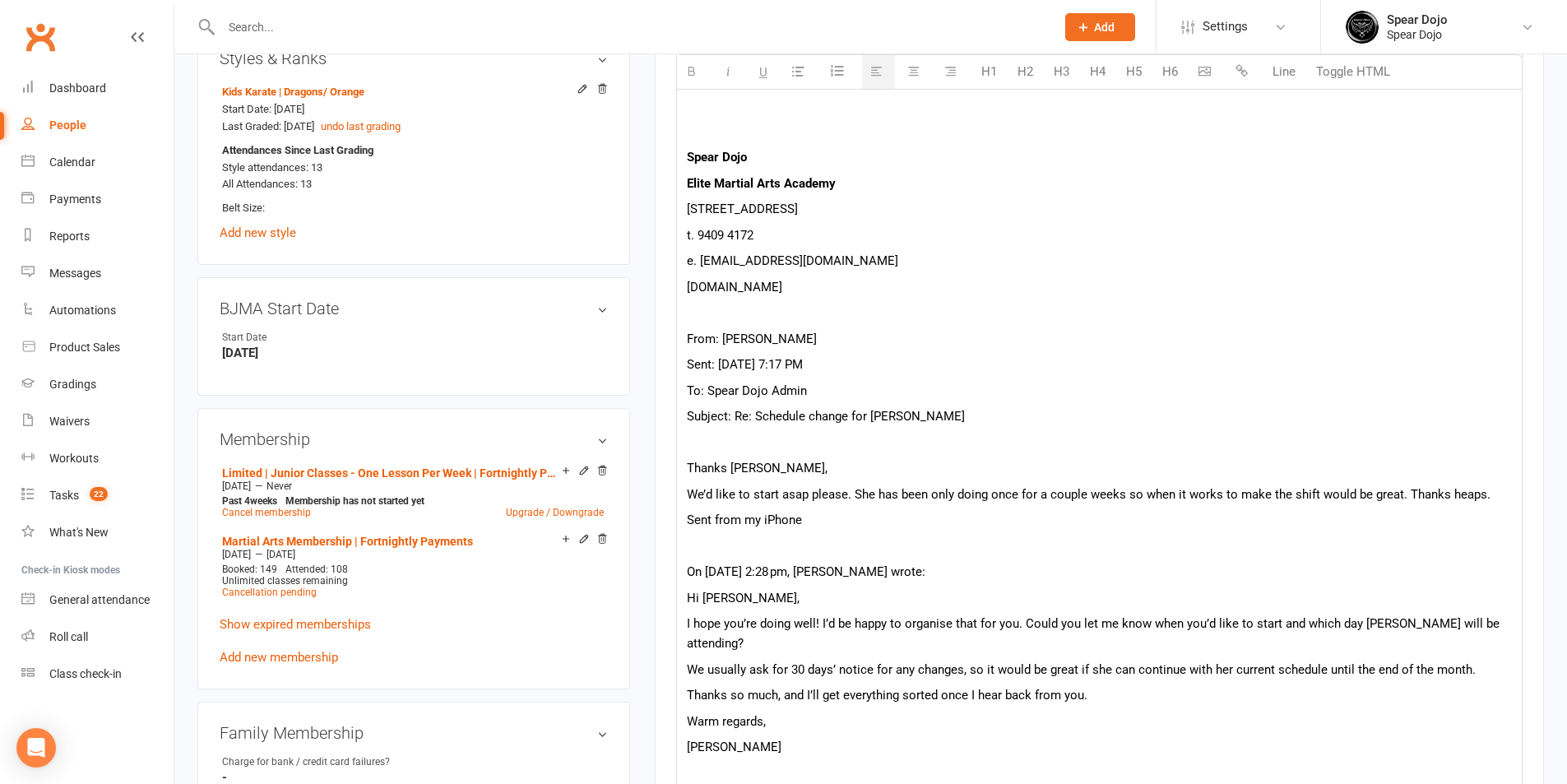
click at [808, 436] on p at bounding box center [1099, 443] width 825 height 20
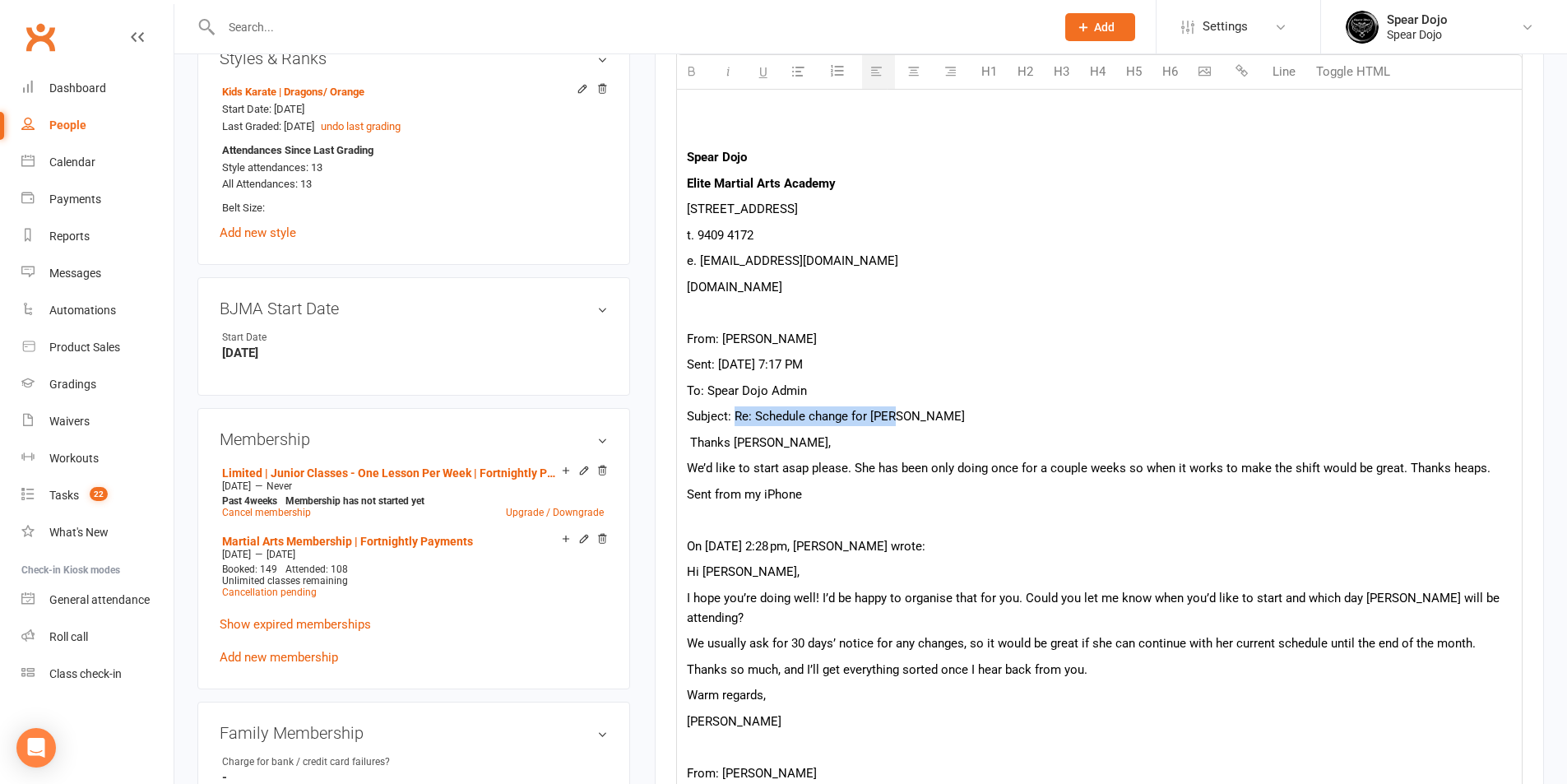
drag, startPoint x: 925, startPoint y: 420, endPoint x: 736, endPoint y: 418, distance: 189.0
click at [736, 418] on p "Subject: Re: Schedule change for Evie" at bounding box center [1099, 416] width 825 height 20
copy p "Re: Schedule change for Evie"
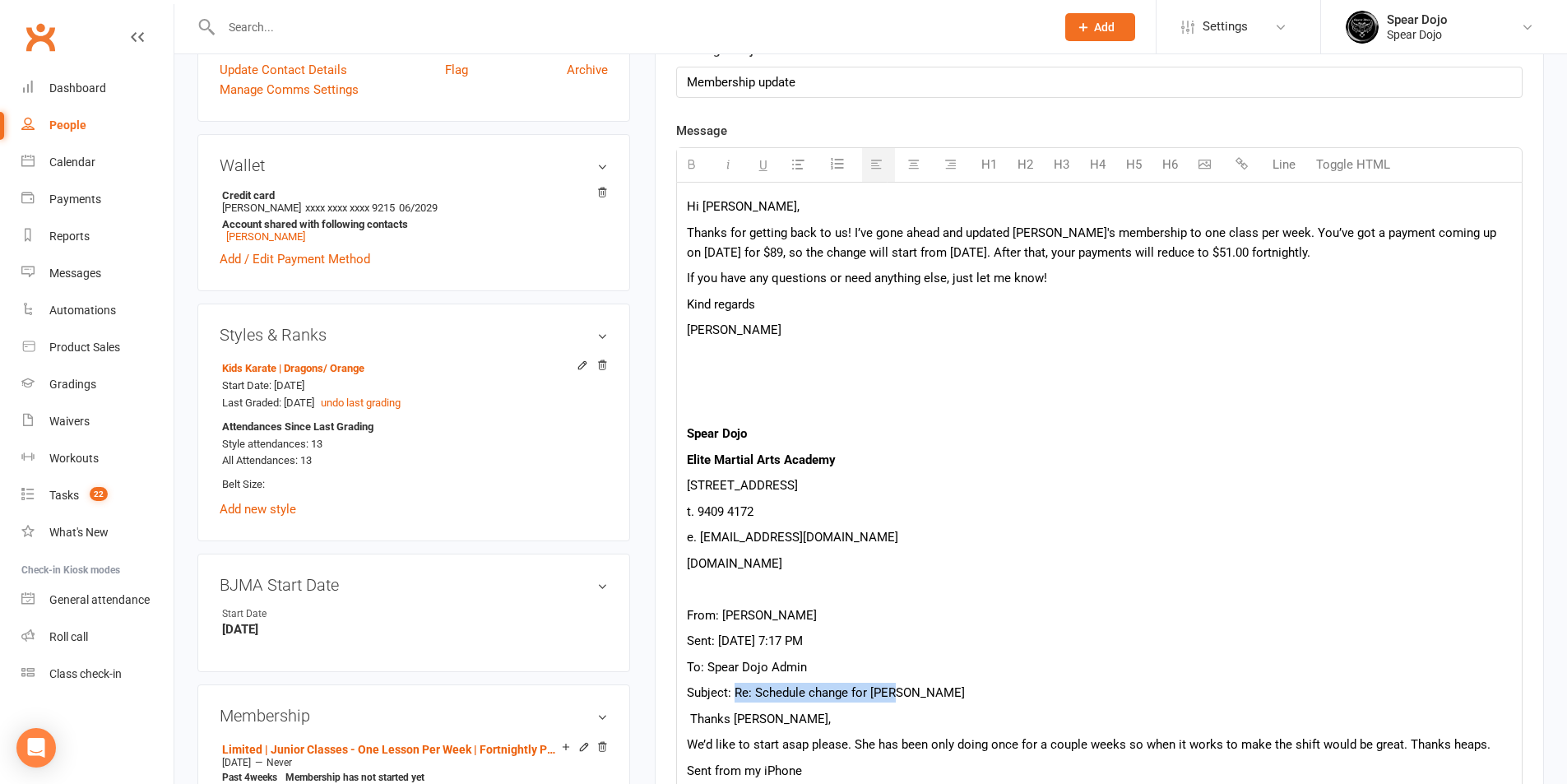
scroll to position [411, 0]
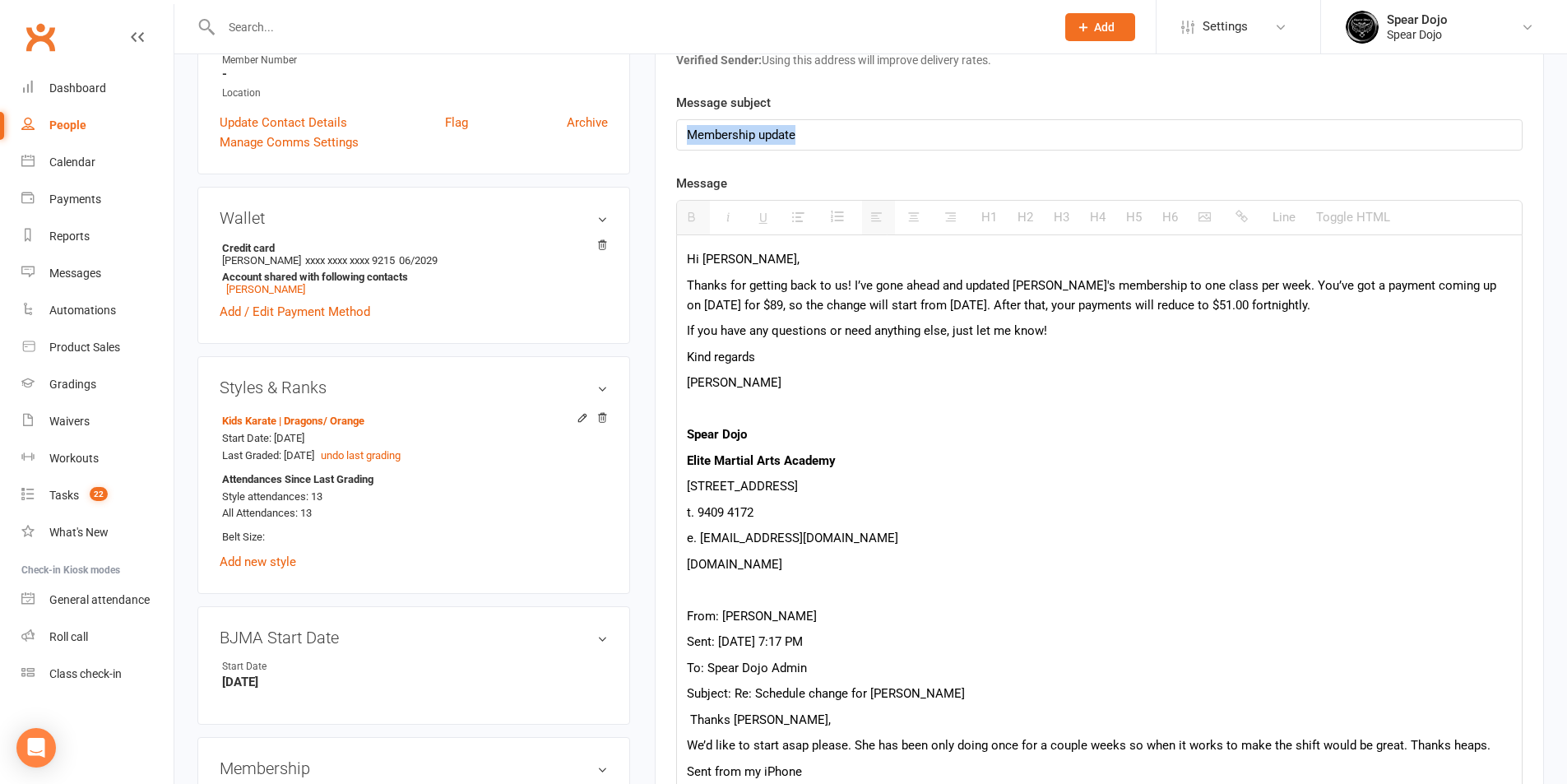
drag, startPoint x: 811, startPoint y: 130, endPoint x: 684, endPoint y: 131, distance: 127.0
click at [684, 131] on div "Membership update" at bounding box center [1099, 135] width 845 height 30
paste div
drag, startPoint x: 710, startPoint y: 126, endPoint x: 680, endPoint y: 131, distance: 30.4
click at [680, 131] on div "Re: Schedule change for Evie confirmed" at bounding box center [1099, 135] width 845 height 30
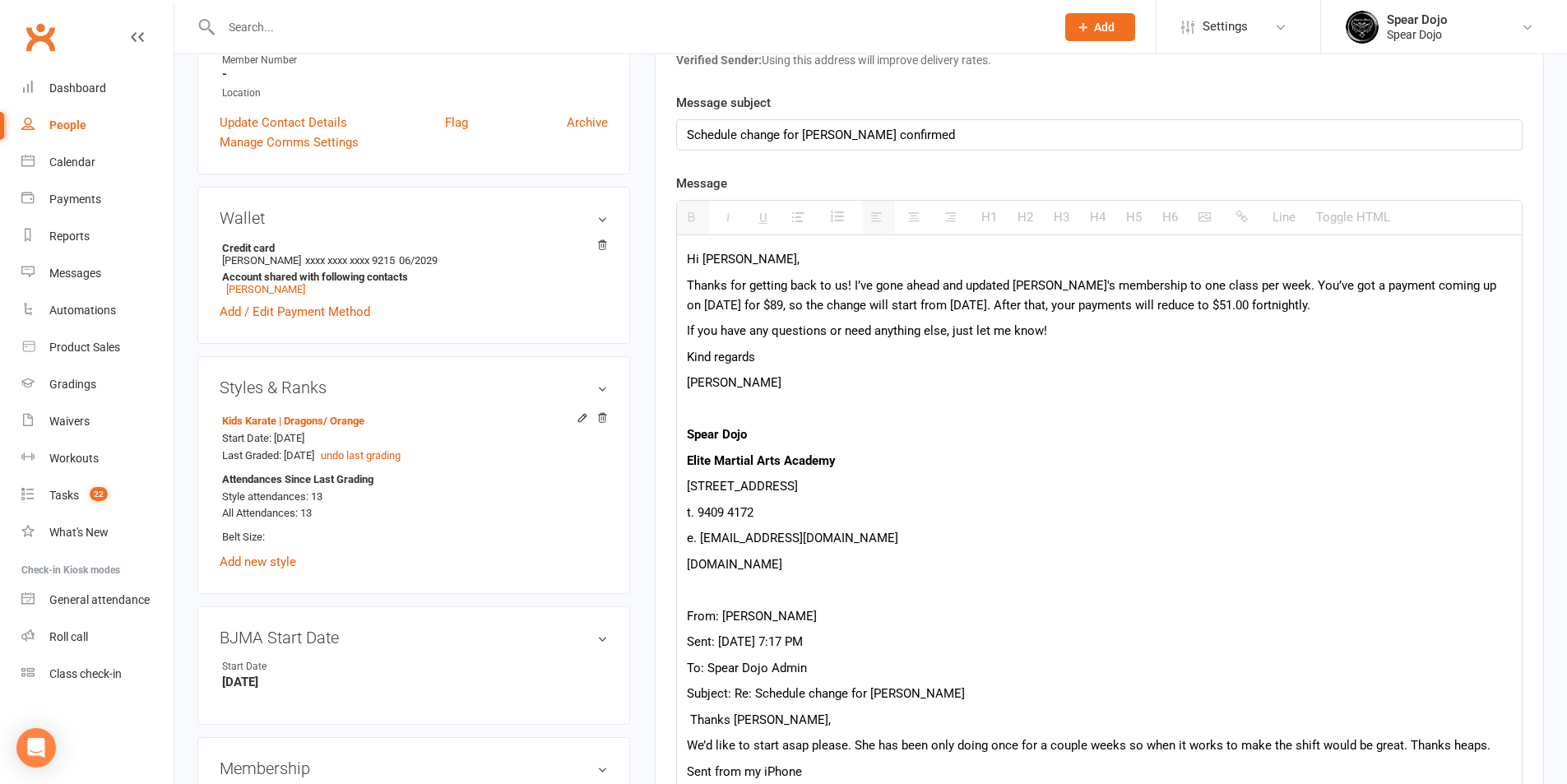
click at [931, 384] on p "Heidi" at bounding box center [1099, 383] width 825 height 20
click at [1364, 287] on p "Thanks for getting back to us! I’ve gone ahead and updated Evie's membership to…" at bounding box center [1099, 296] width 825 height 40
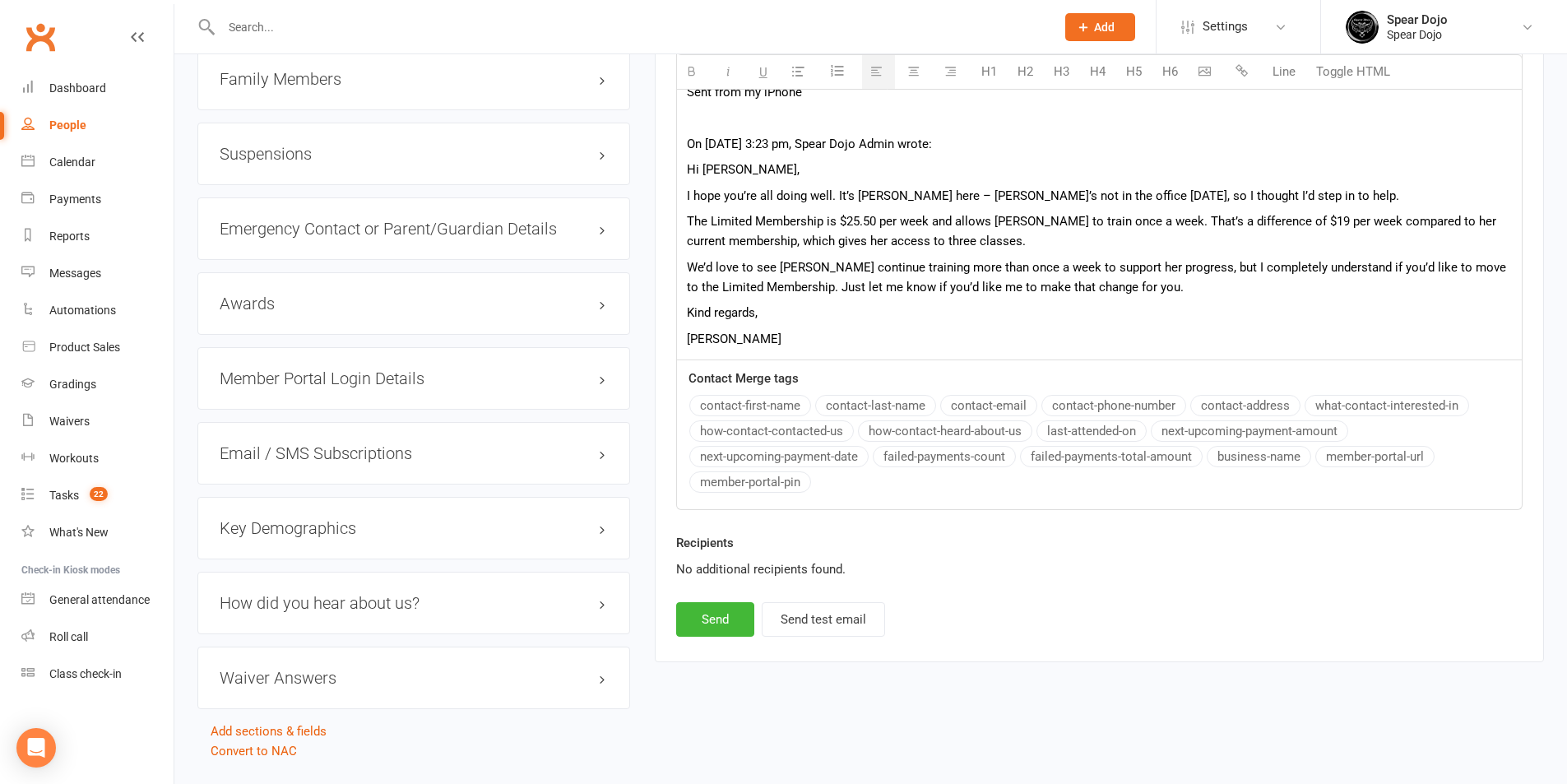
scroll to position [1565, 0]
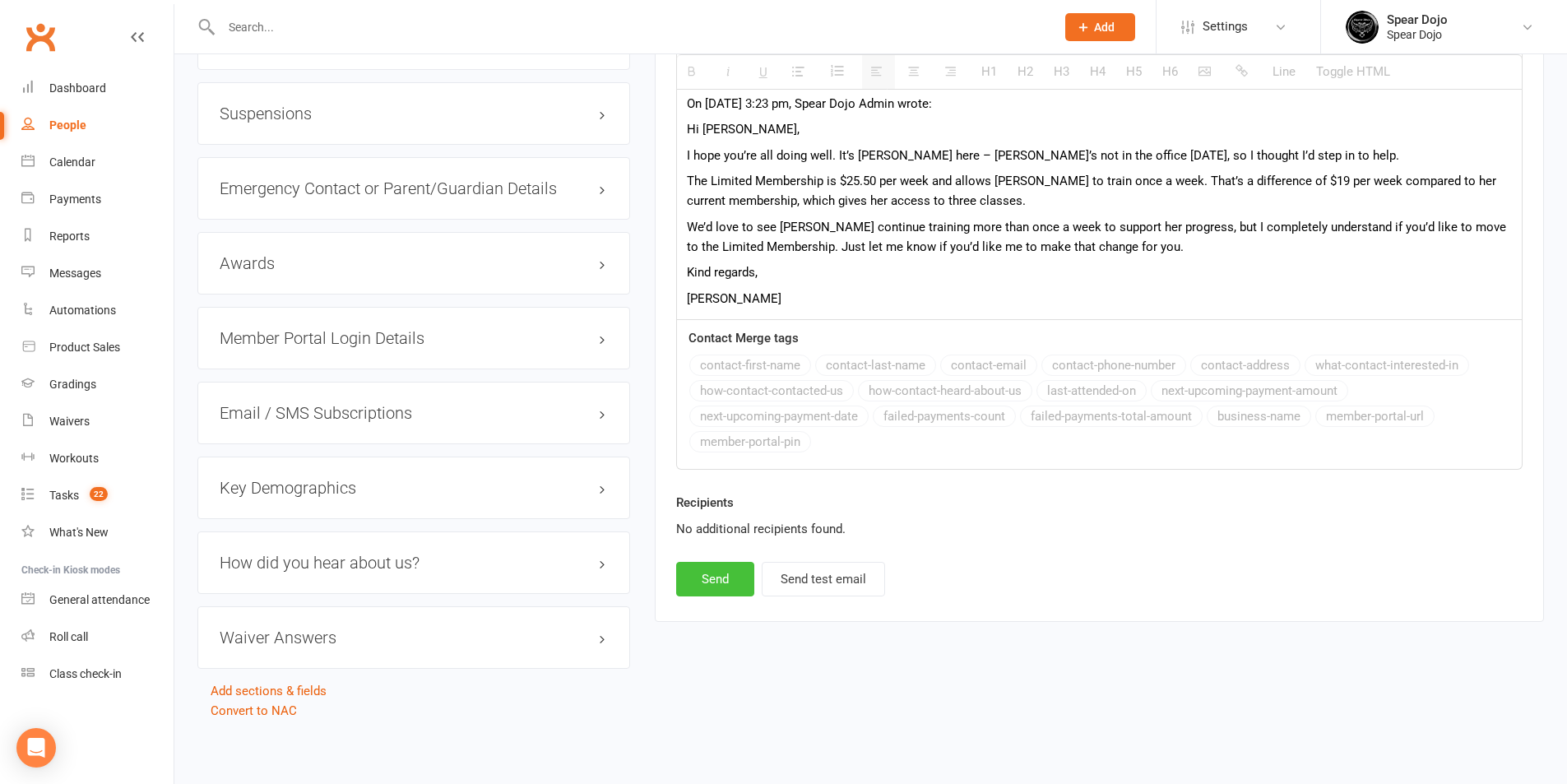
click at [721, 572] on button "Send" at bounding box center [715, 579] width 78 height 35
select select
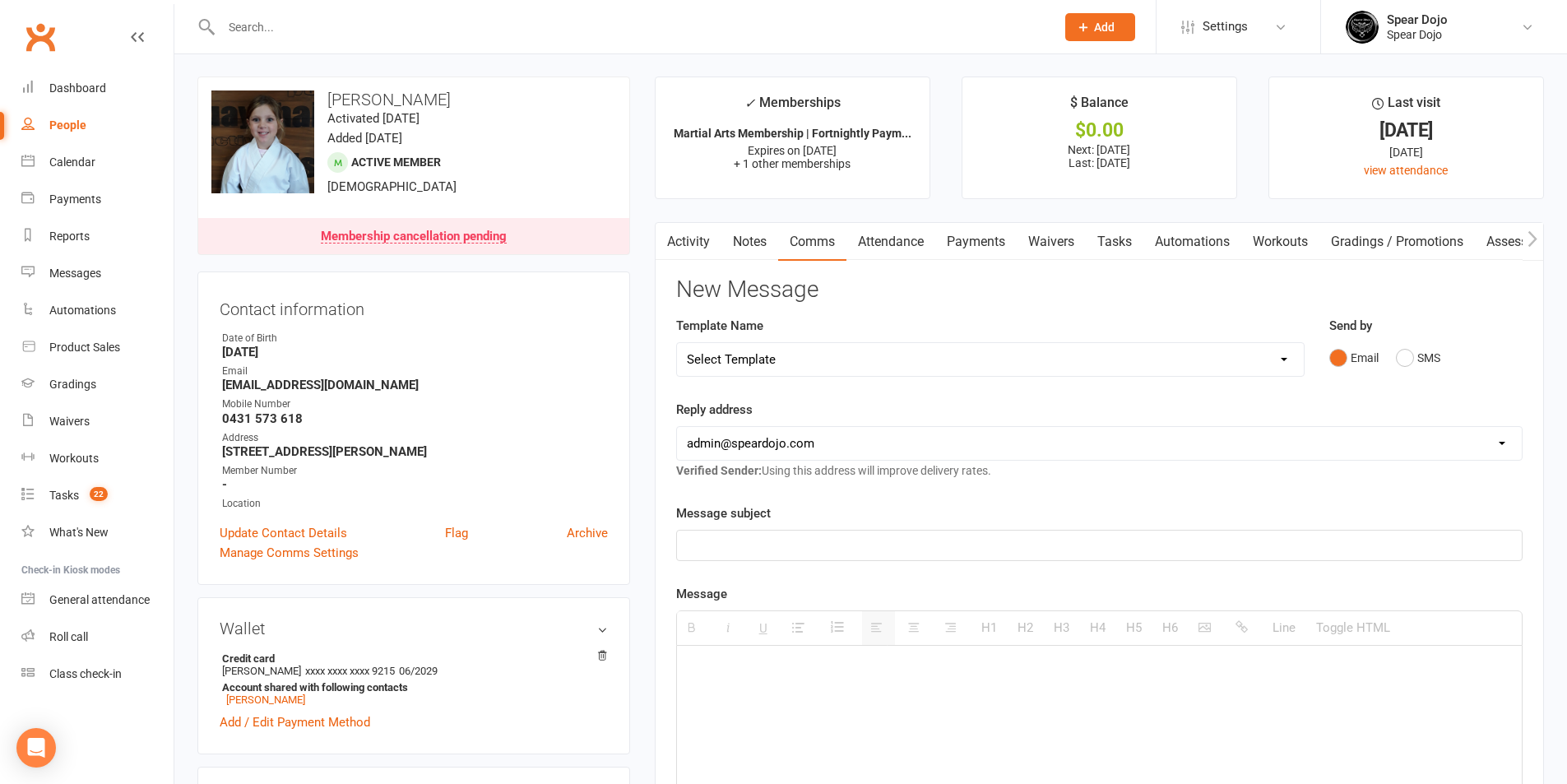
scroll to position [0, 0]
click at [1284, 25] on icon at bounding box center [1281, 27] width 13 height 13
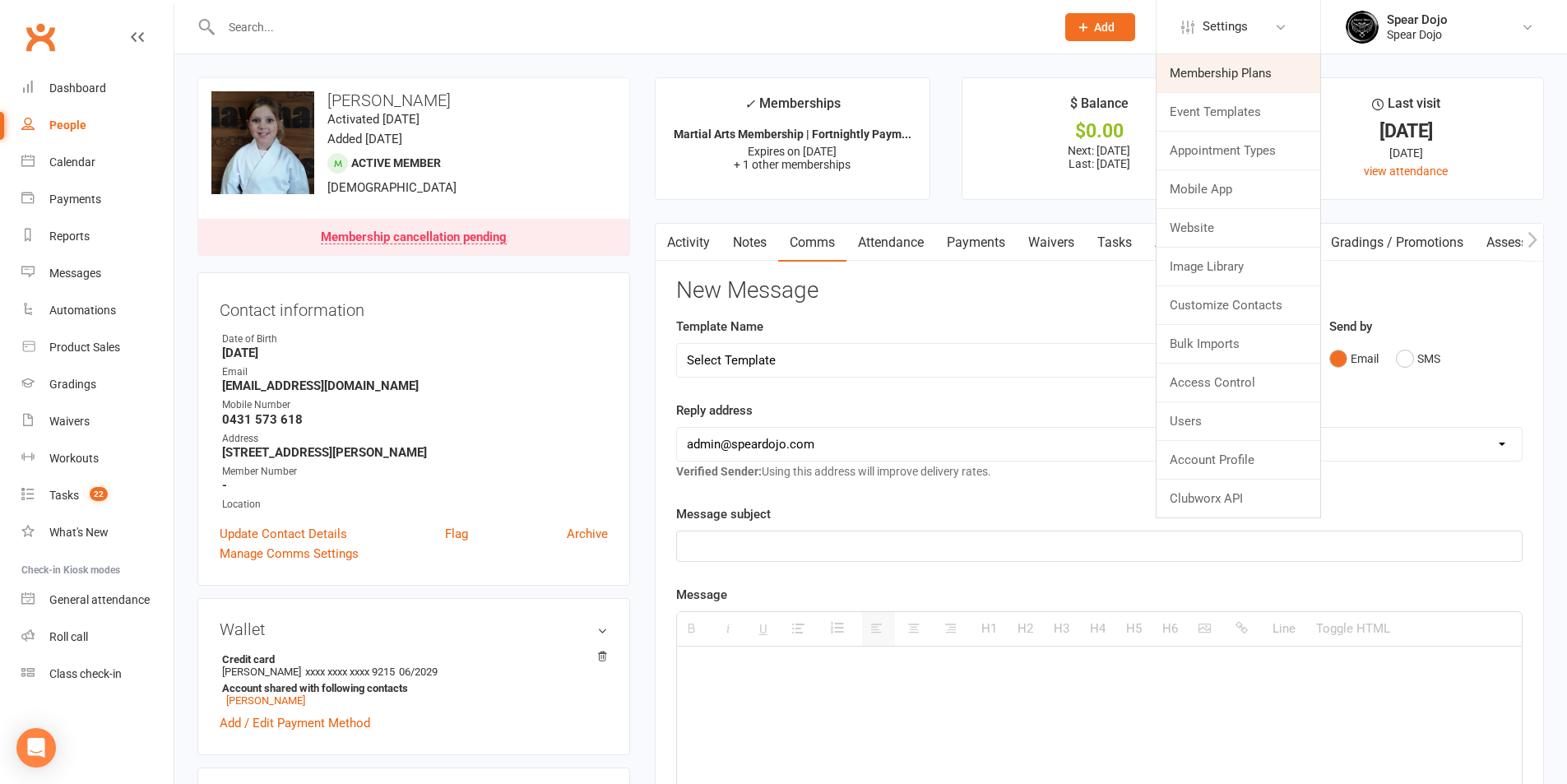
click at [1262, 79] on link "Membership Plans" at bounding box center [1238, 73] width 164 height 38
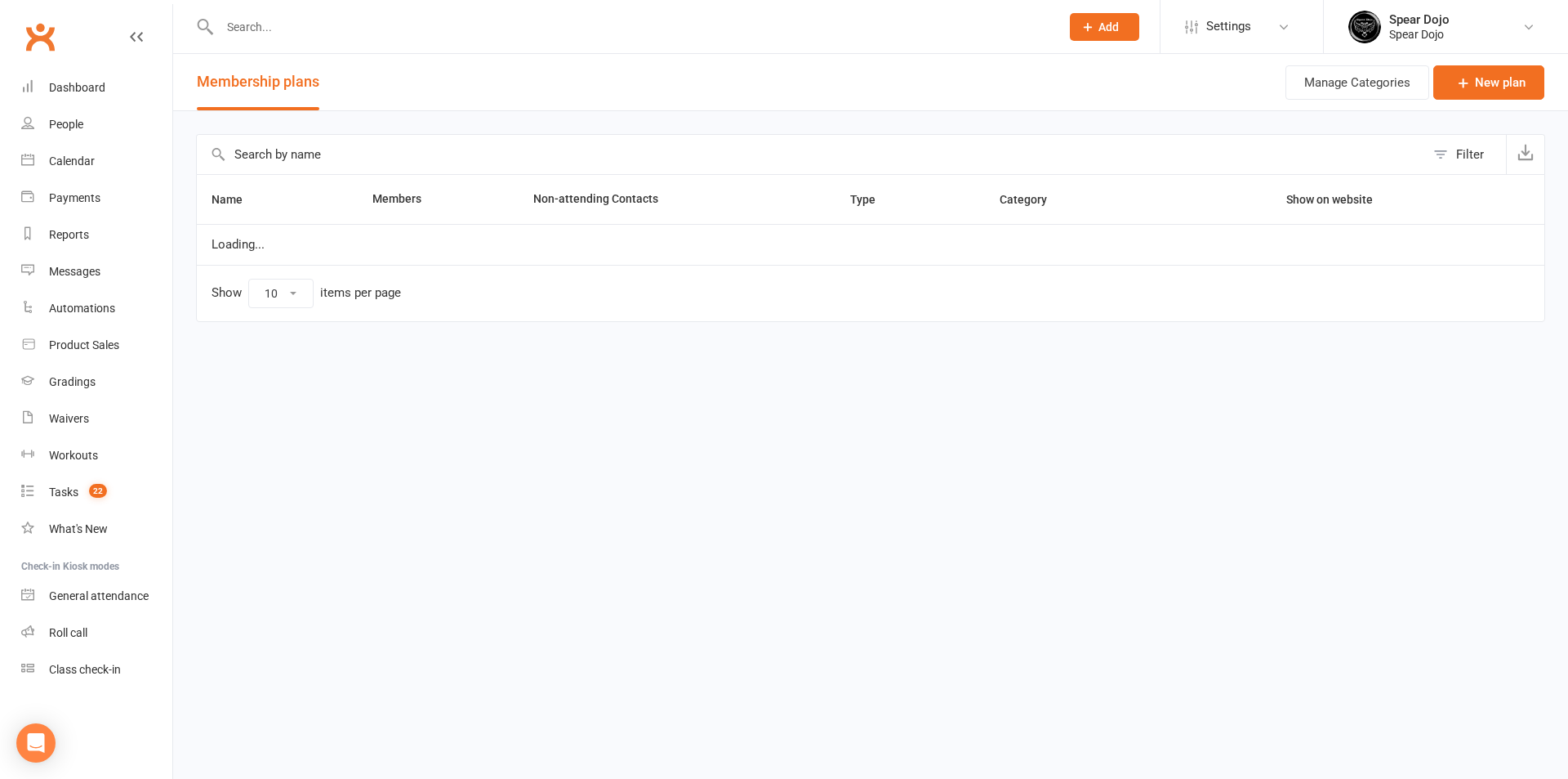
select select "100"
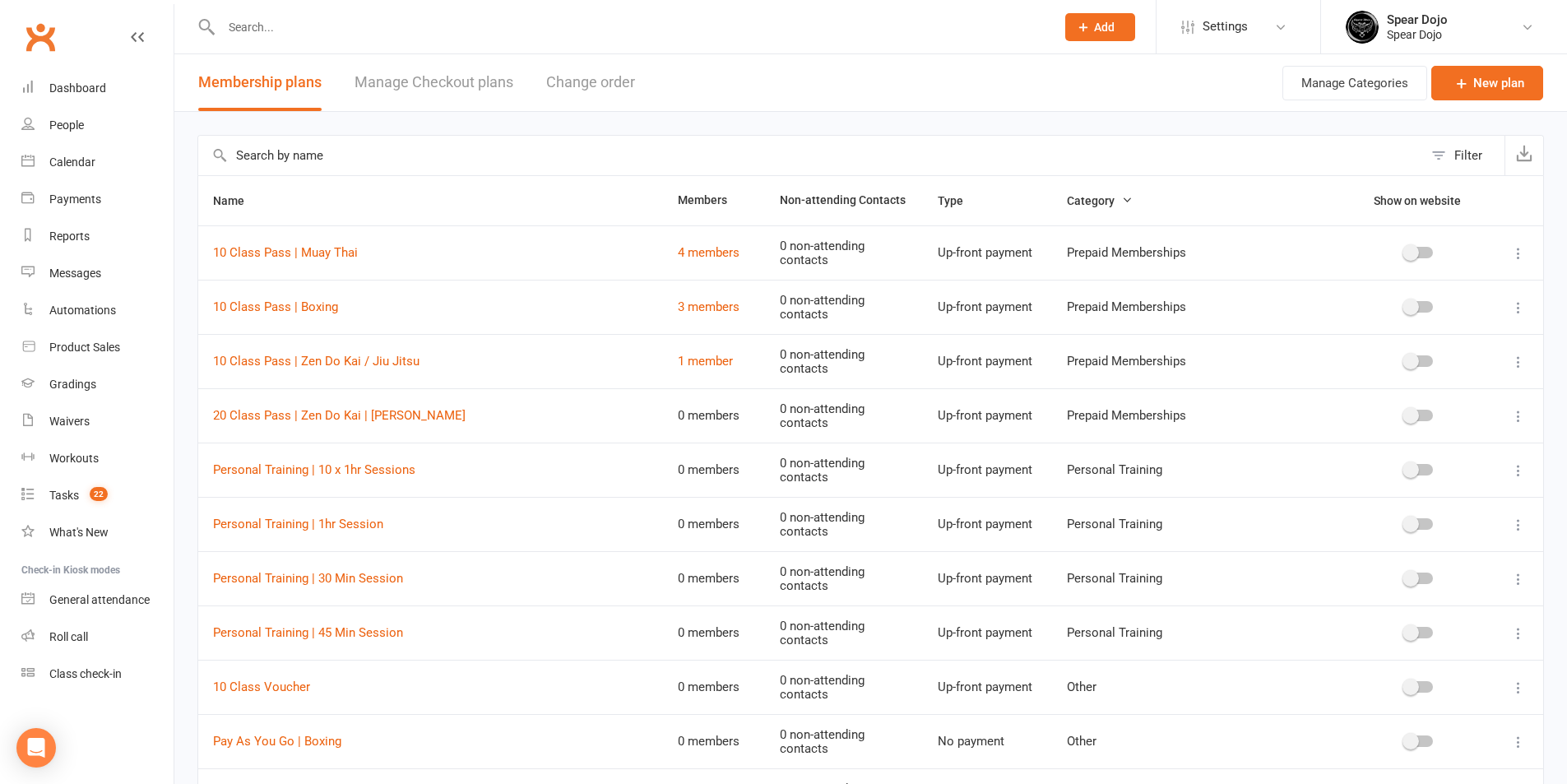
click at [422, 152] on input "text" at bounding box center [811, 155] width 1225 height 40
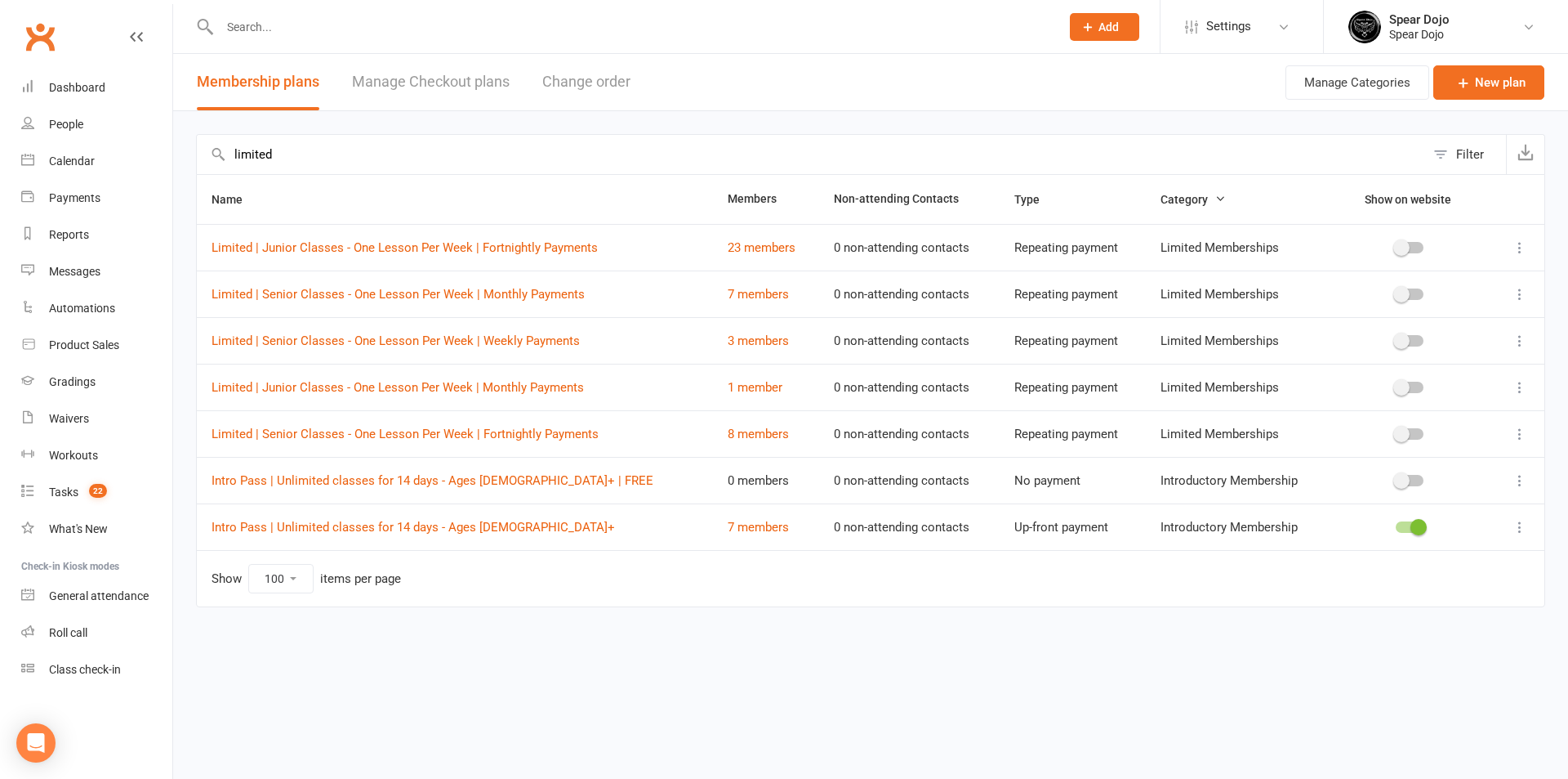
type input "limited"
click at [1524, 243] on icon at bounding box center [1520, 248] width 16 height 17
click at [1429, 279] on link "Edit" at bounding box center [1448, 280] width 162 height 33
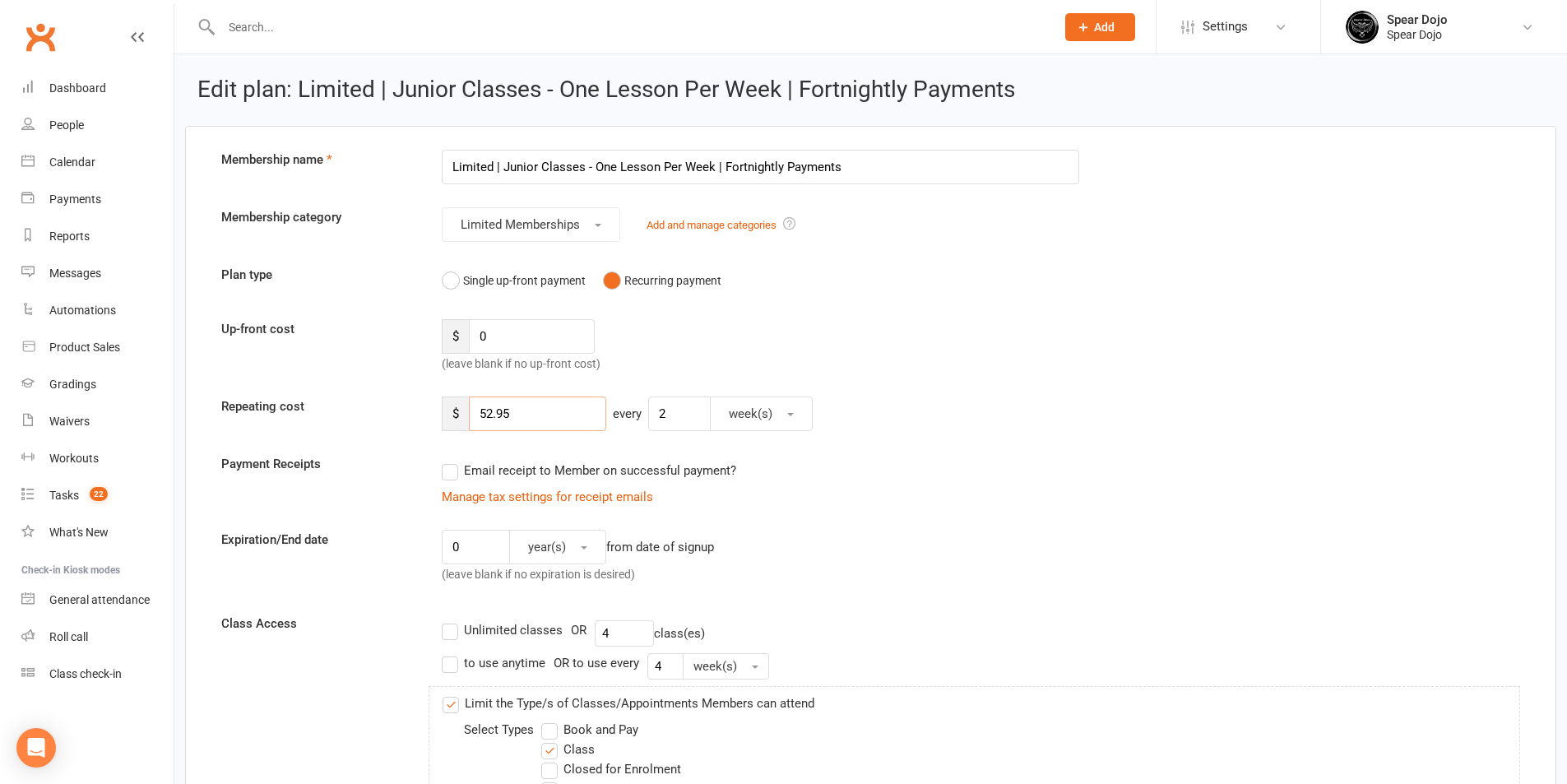
drag, startPoint x: 488, startPoint y: 414, endPoint x: 545, endPoint y: 415, distance: 57.0
click at [545, 415] on input "52.95" at bounding box center [537, 414] width 137 height 35
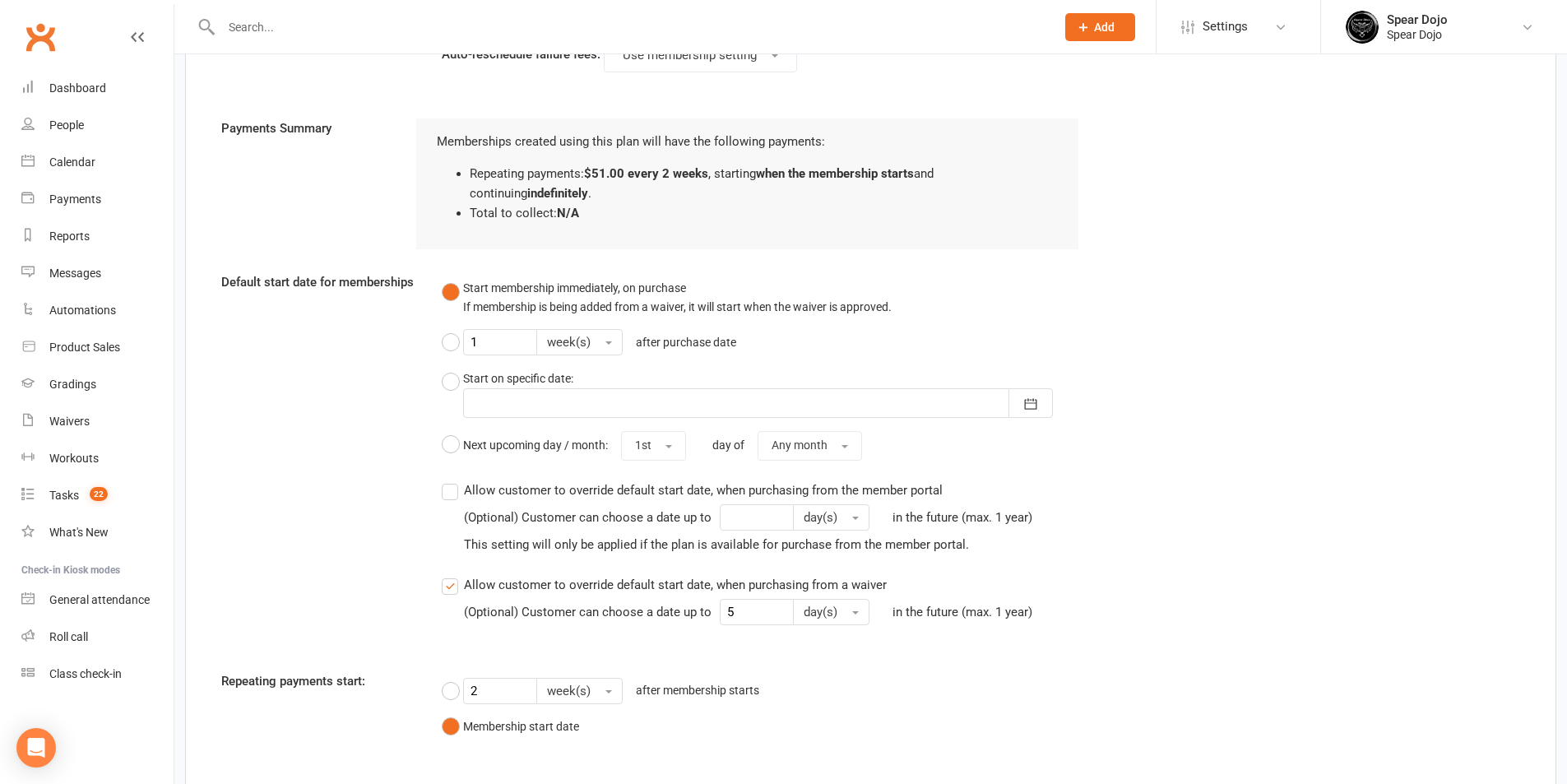
scroll to position [1965, 0]
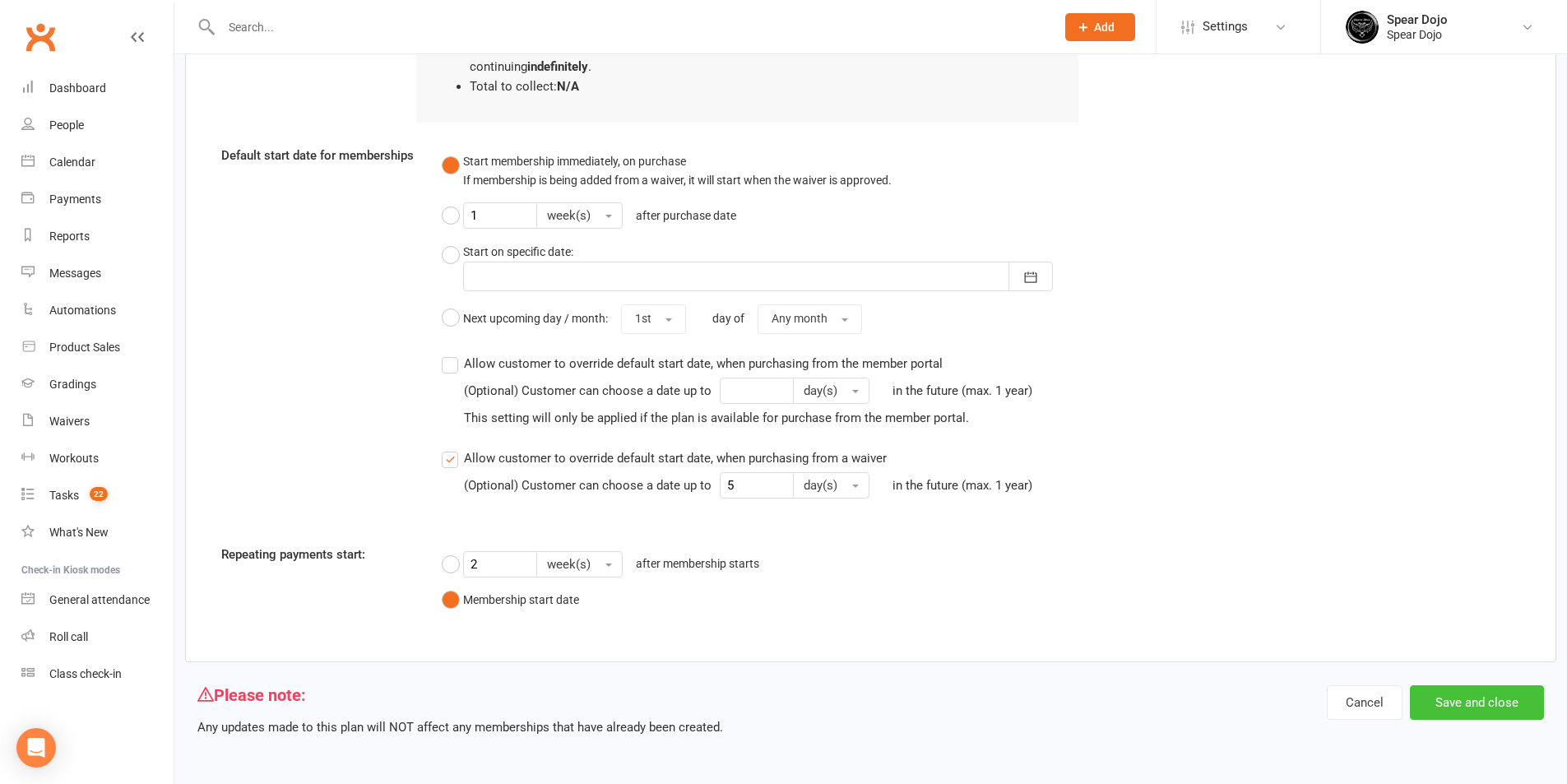
type input "51.00"
click at [1478, 694] on button "Save and close" at bounding box center [1476, 703] width 134 height 35
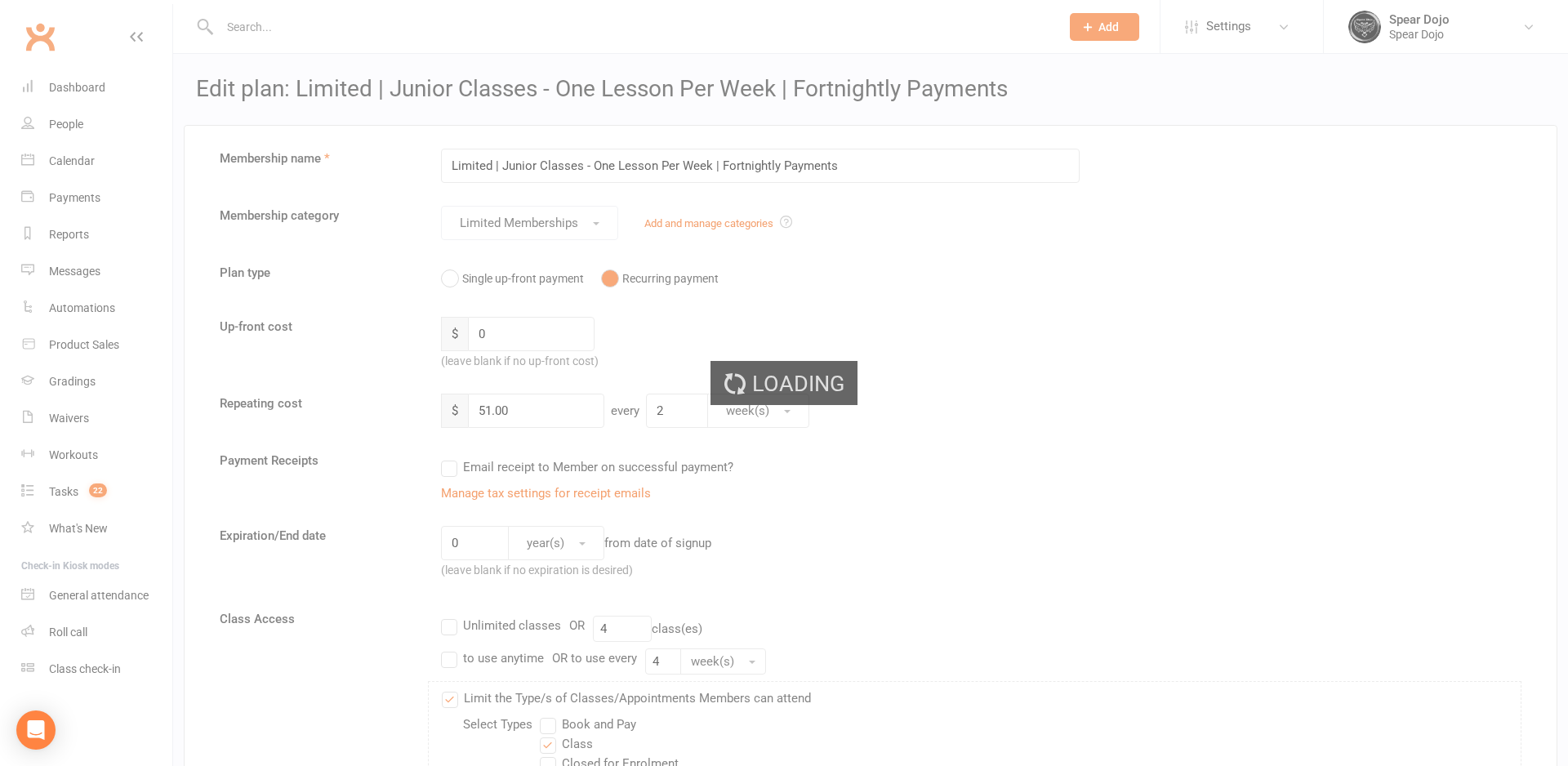
select select "100"
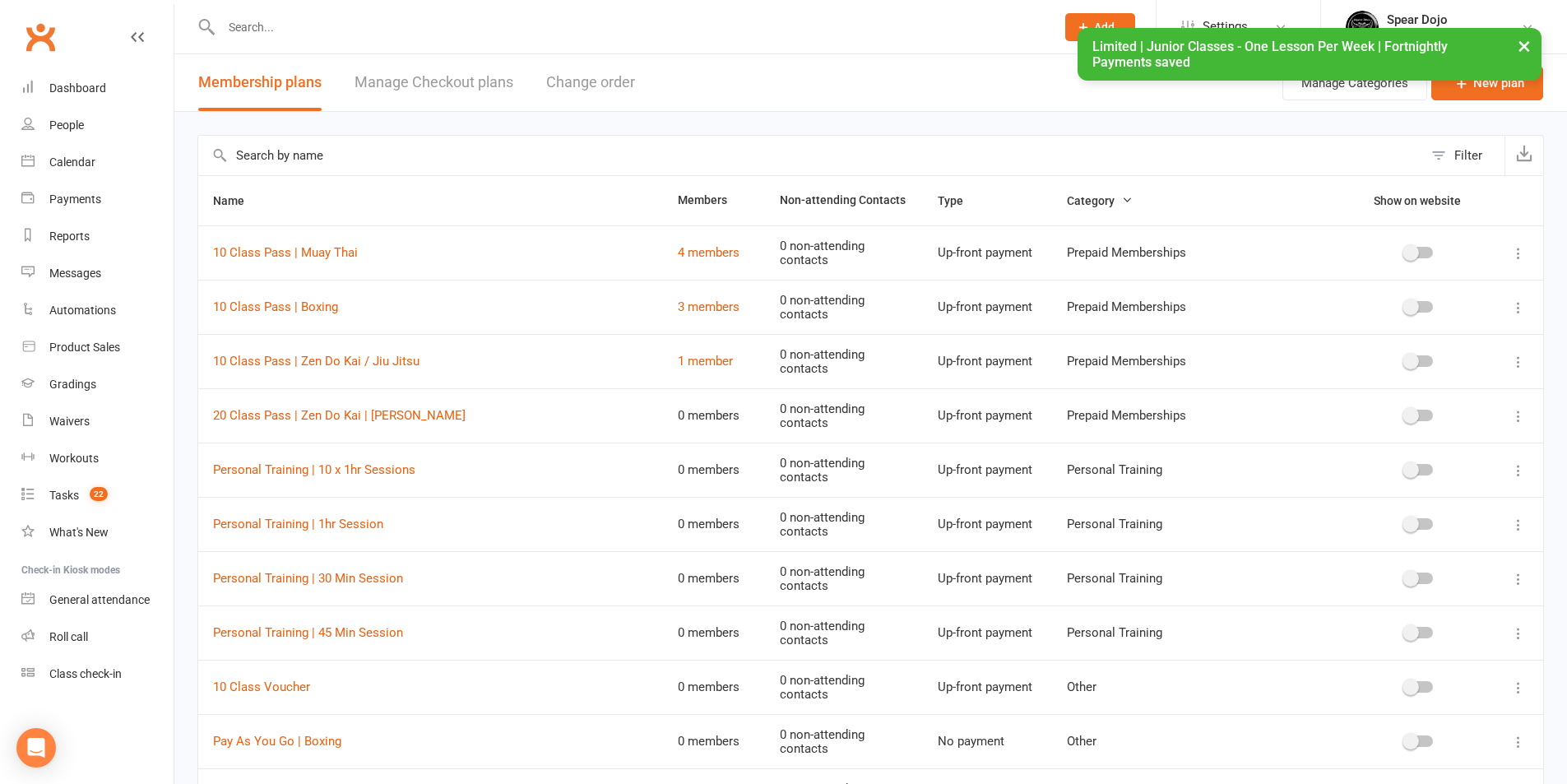
click at [344, 151] on input "text" at bounding box center [811, 155] width 1225 height 40
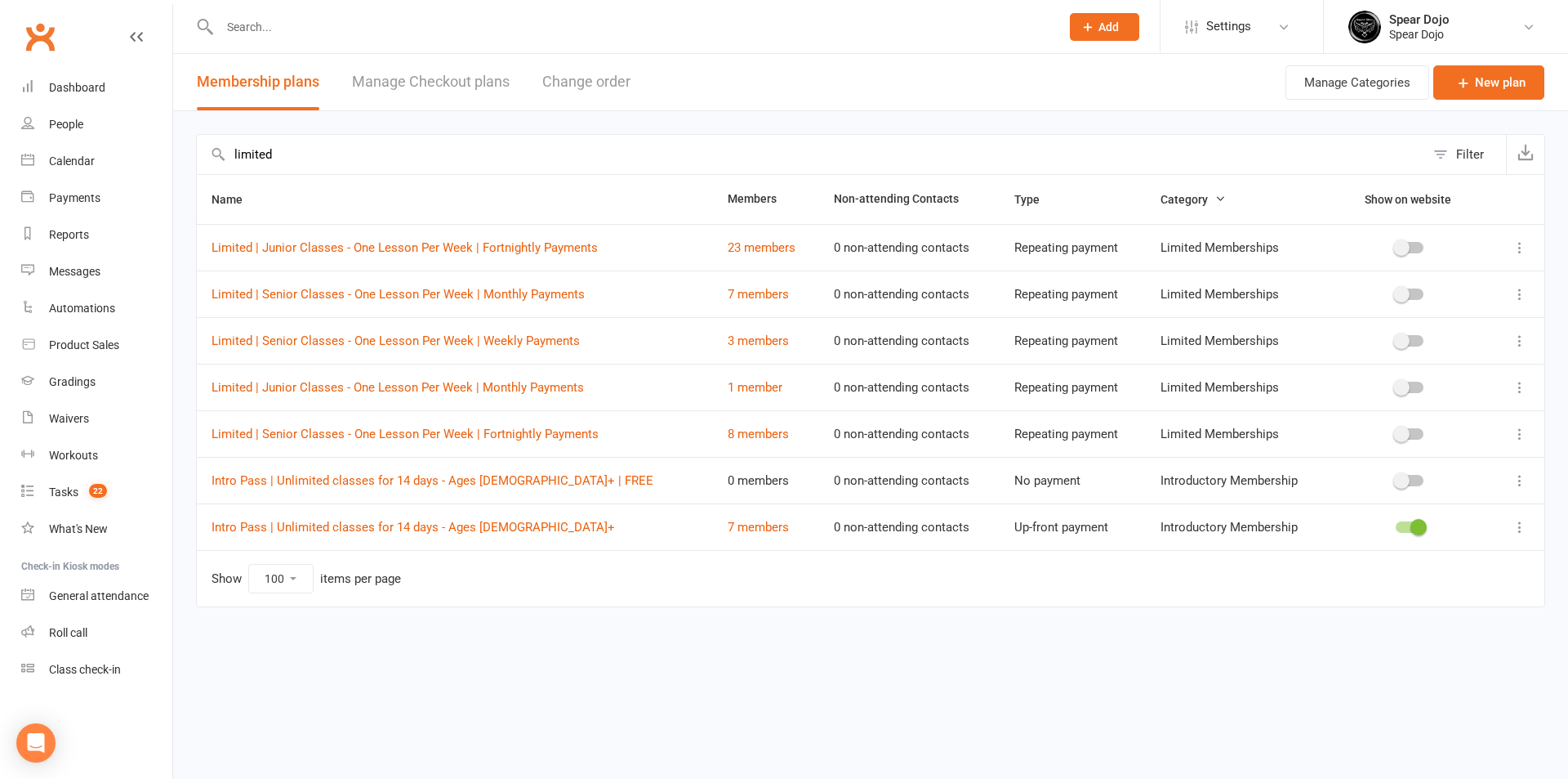
type input "limited"
click at [1518, 385] on icon at bounding box center [1520, 387] width 16 height 17
click at [1448, 419] on link "Edit" at bounding box center [1448, 419] width 162 height 33
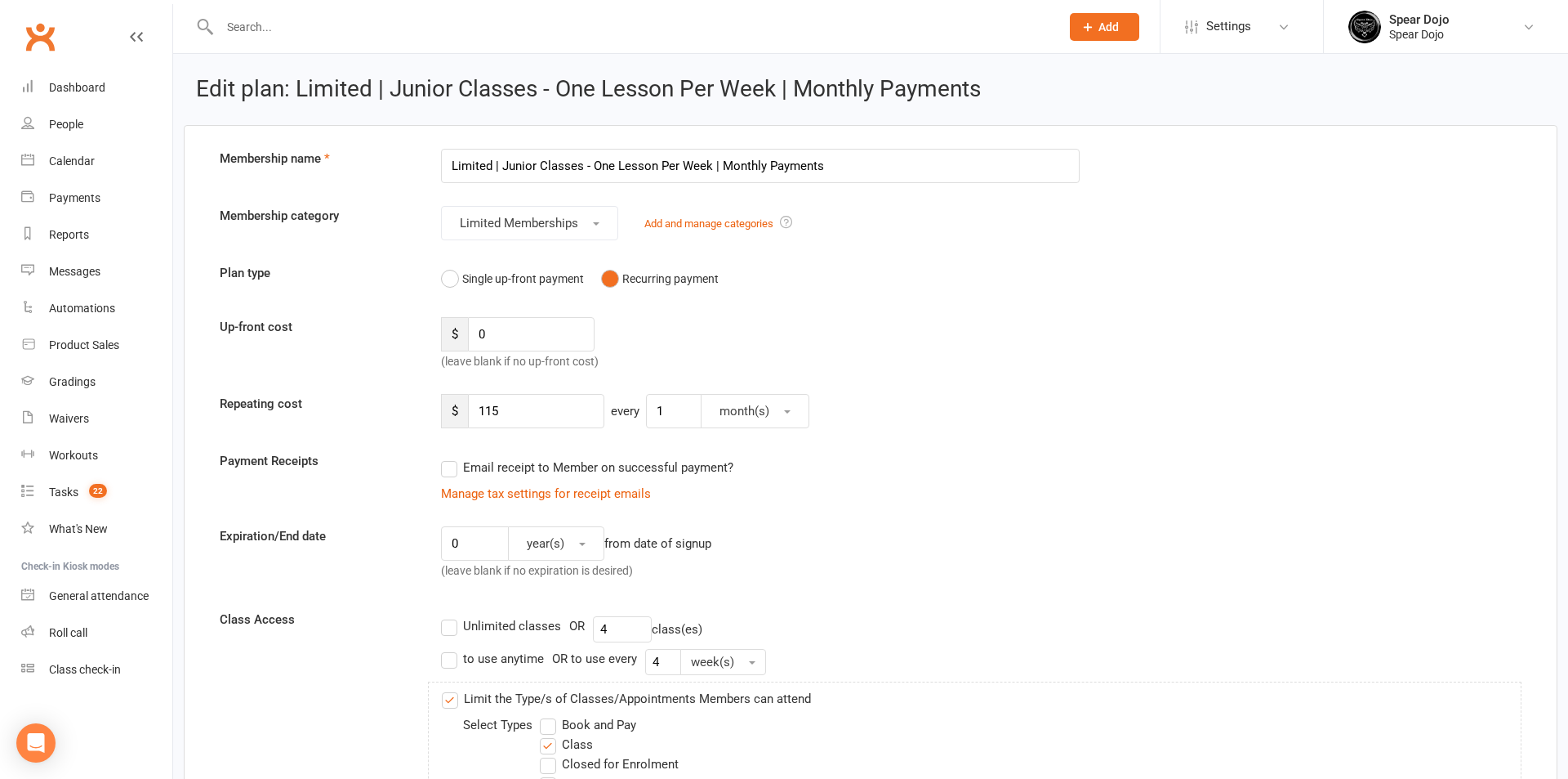
select select "100"
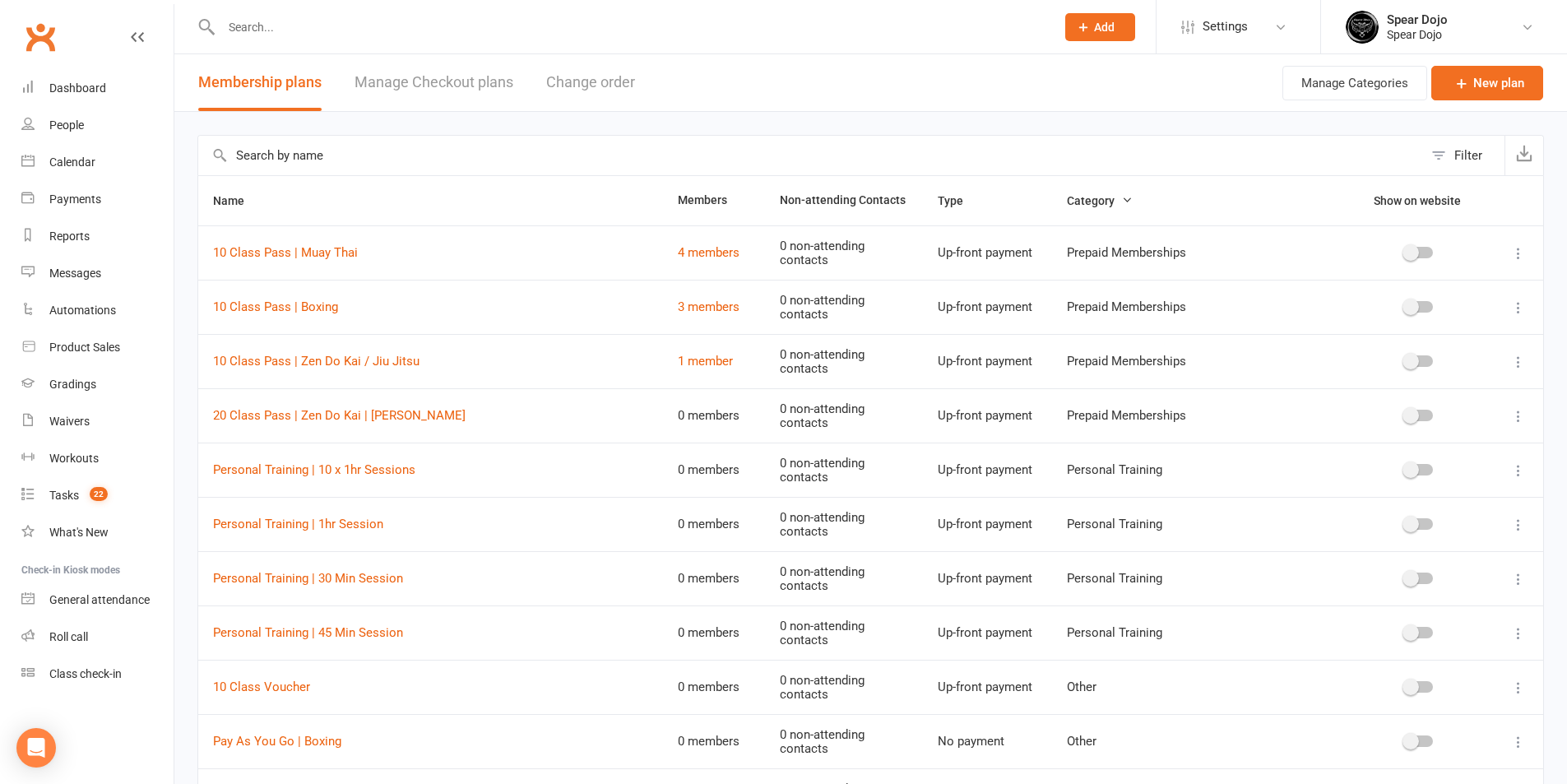
click at [362, 157] on input "text" at bounding box center [811, 155] width 1225 height 40
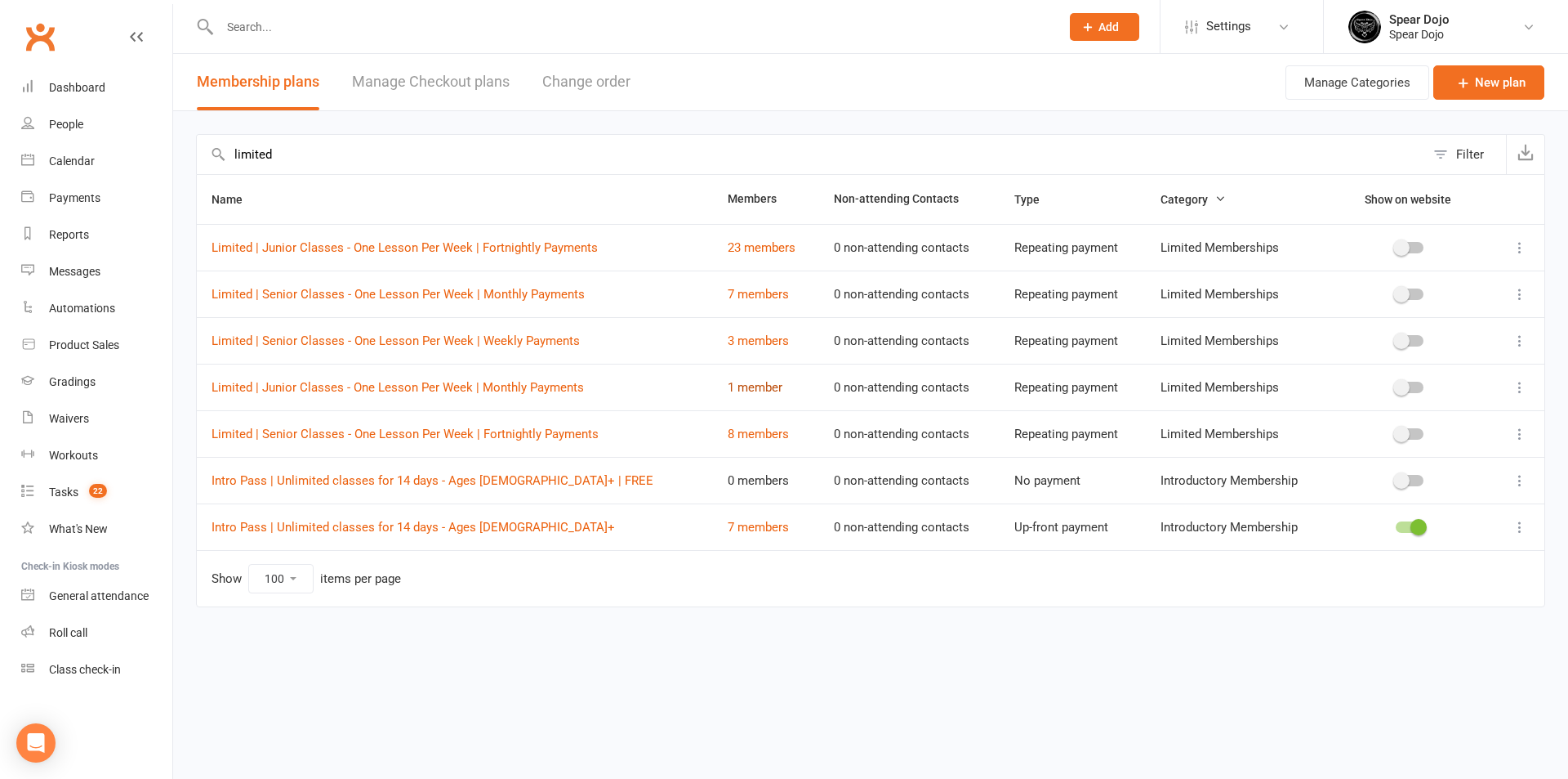
type input "limited"
click at [727, 394] on link "1 member" at bounding box center [755, 387] width 54 height 15
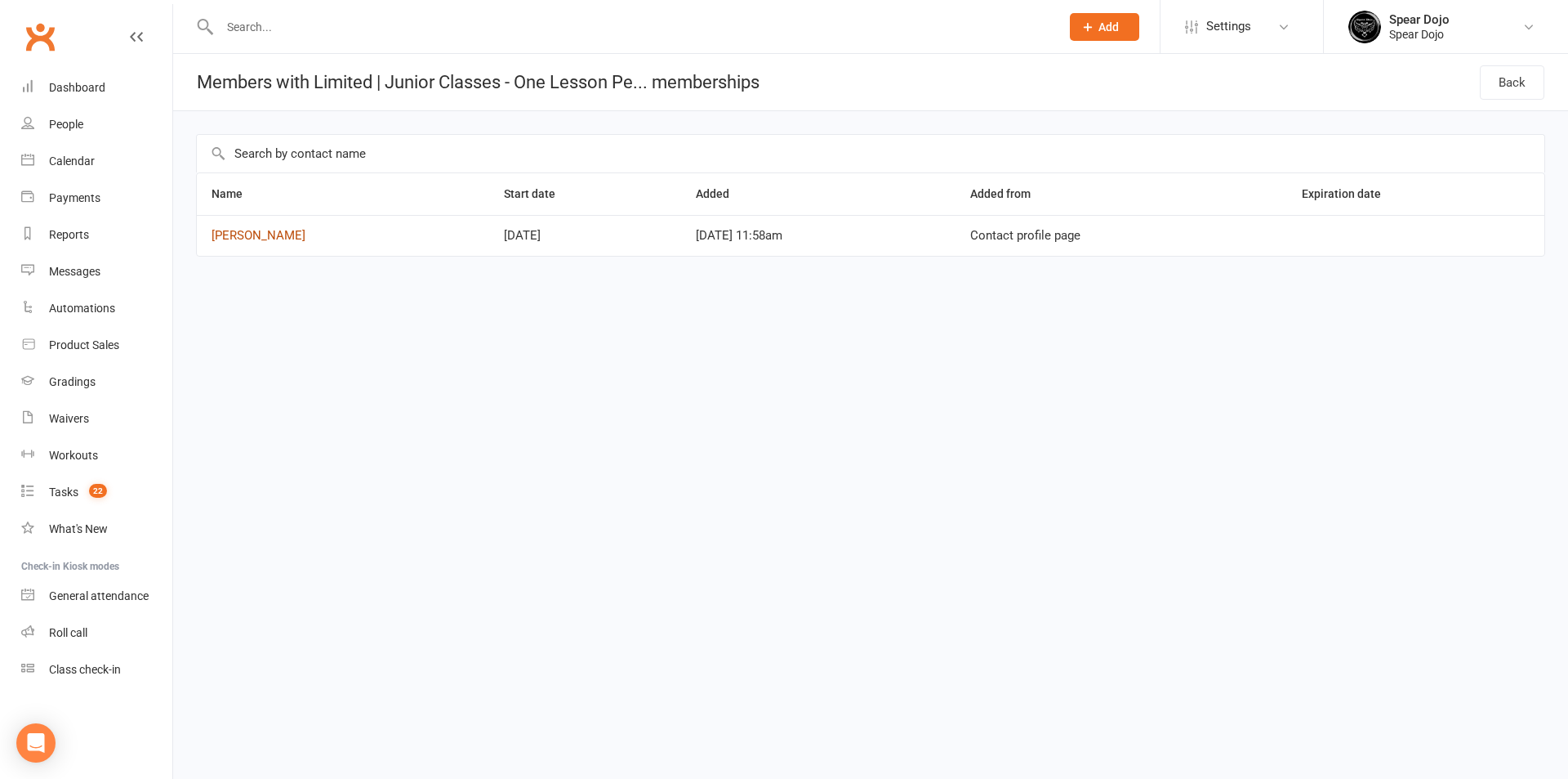
click at [247, 235] on link "[PERSON_NAME]" at bounding box center [258, 235] width 94 height 15
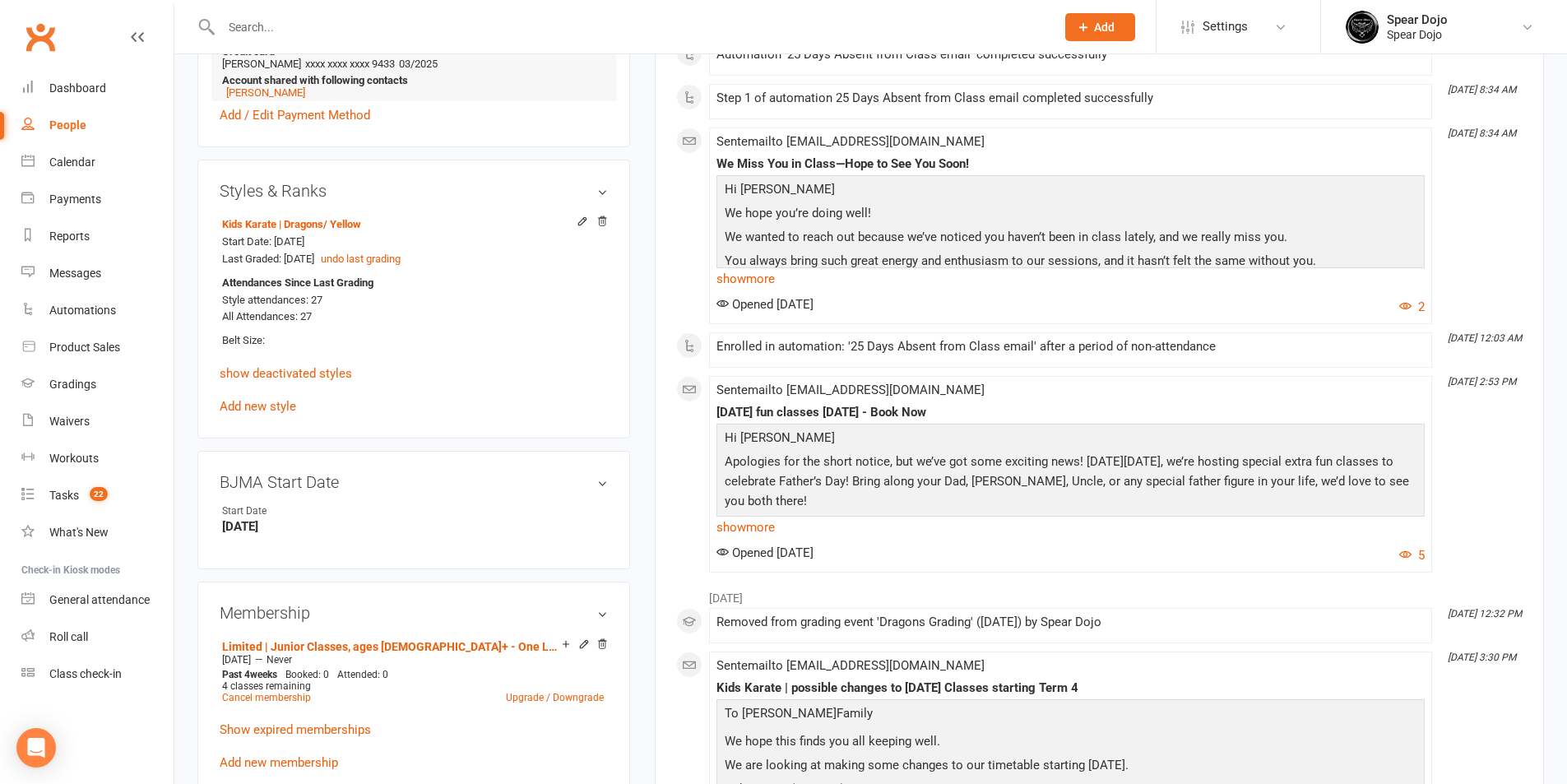
scroll to position [576, 0]
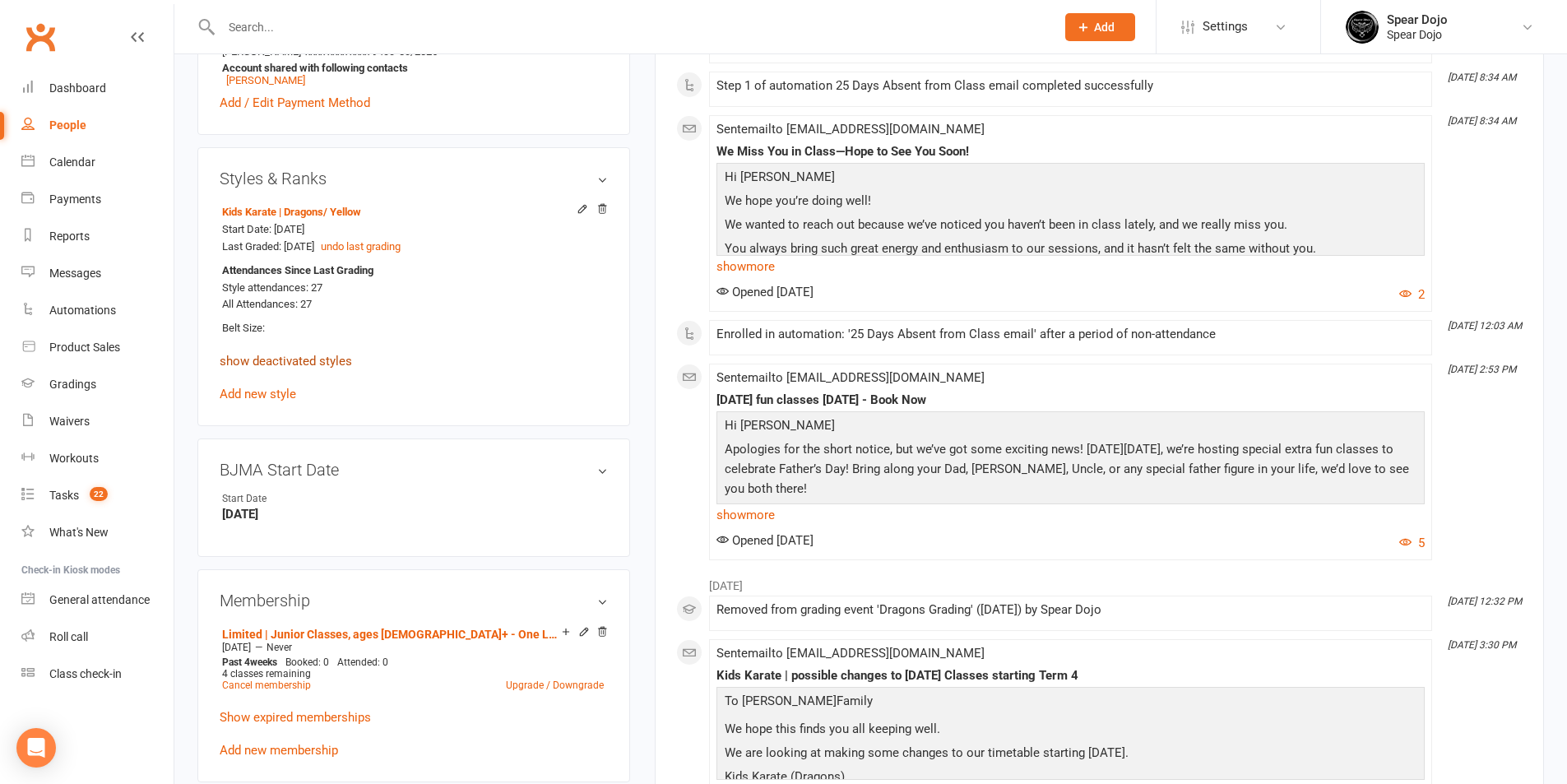
click at [302, 367] on link "show deactivated styles" at bounding box center [285, 361] width 132 height 15
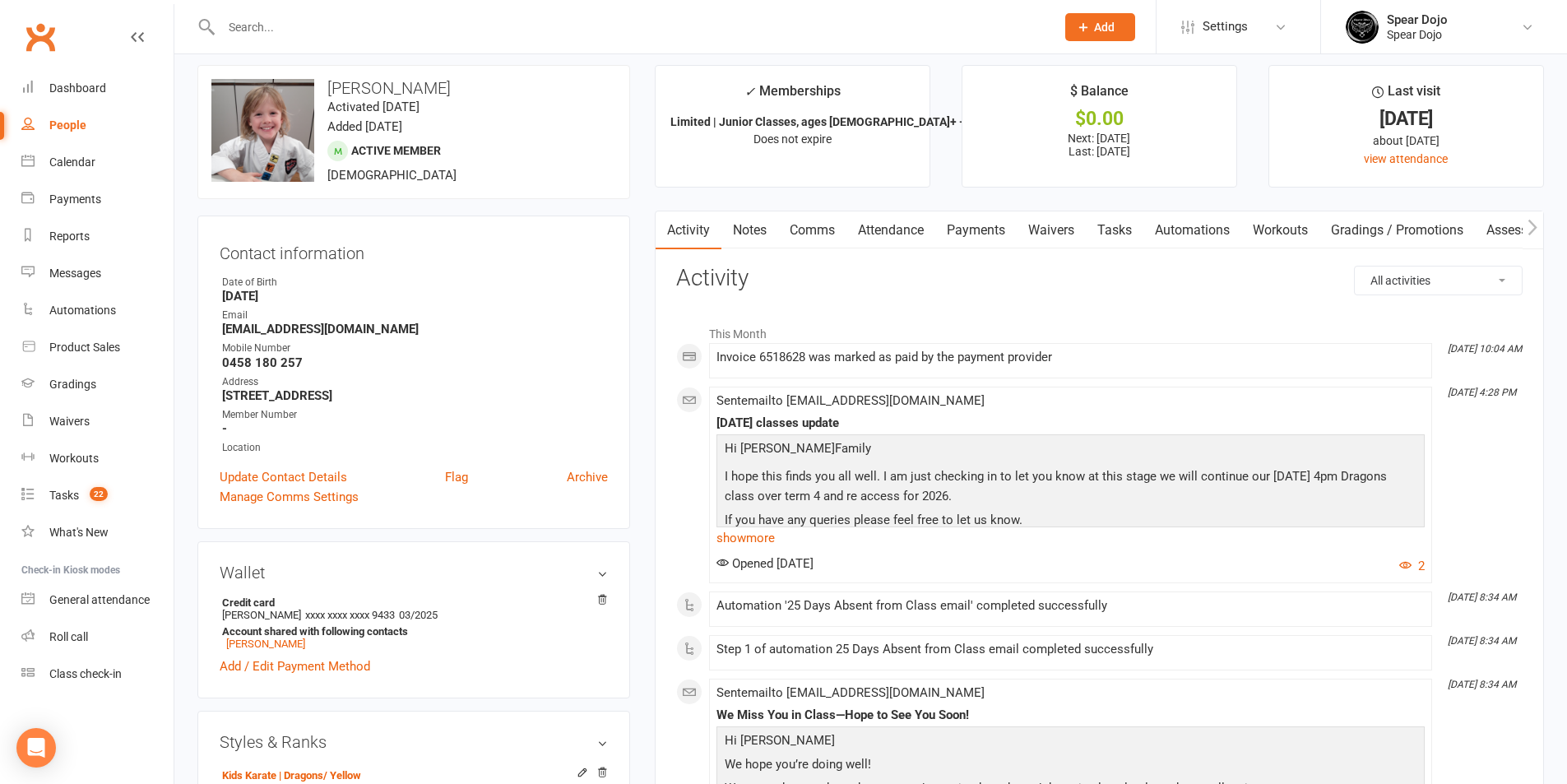
scroll to position [0, 0]
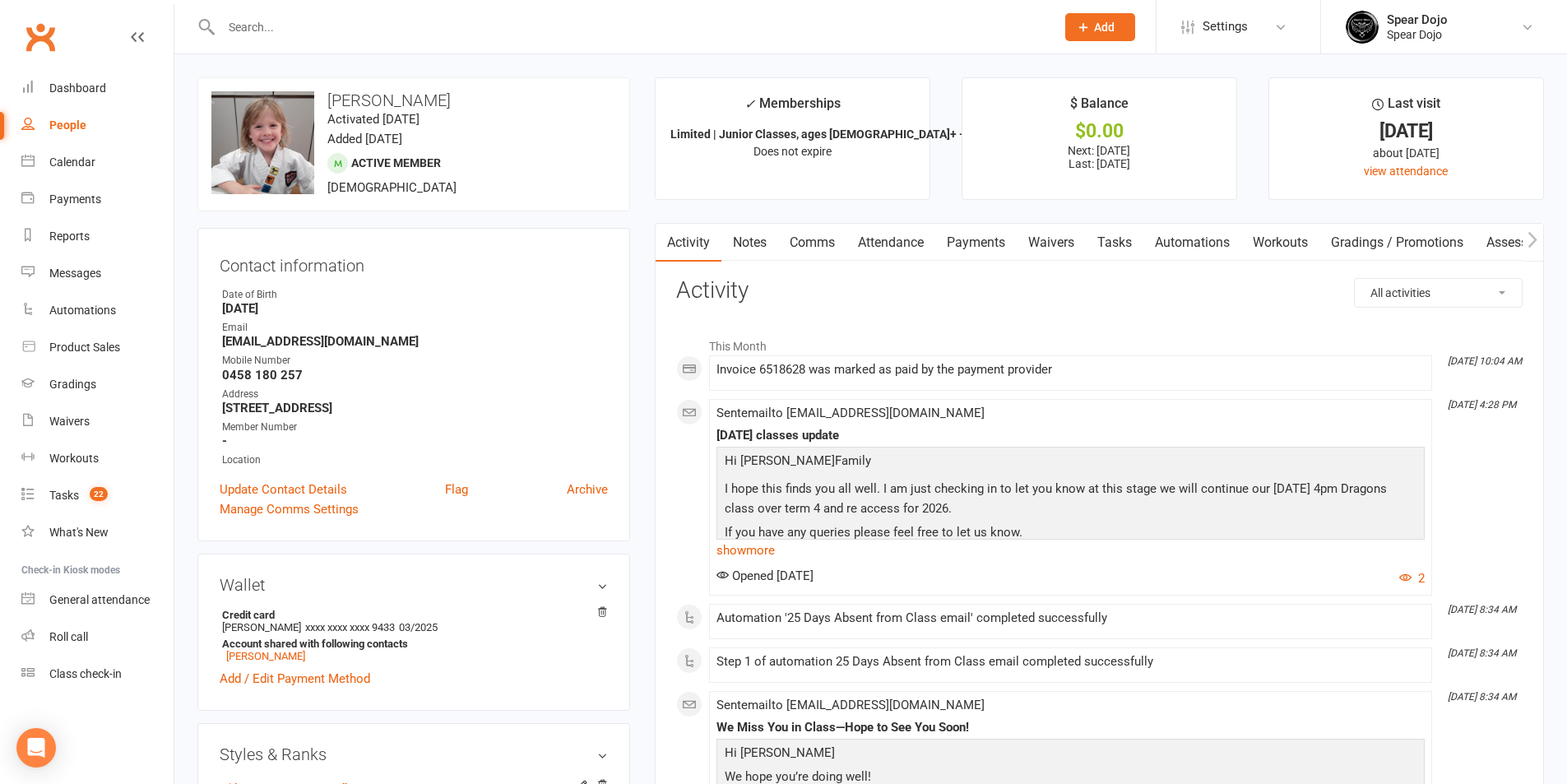
click at [1391, 287] on select "All activities Bookings / Attendances Communications Notes Failed SMSes Grading…" at bounding box center [1438, 293] width 167 height 28
select select "ConversationLogEntry"
click at [1355, 279] on select "All activities Bookings / Attendances Communications Notes Failed SMSes Grading…" at bounding box center [1438, 293] width 167 height 28
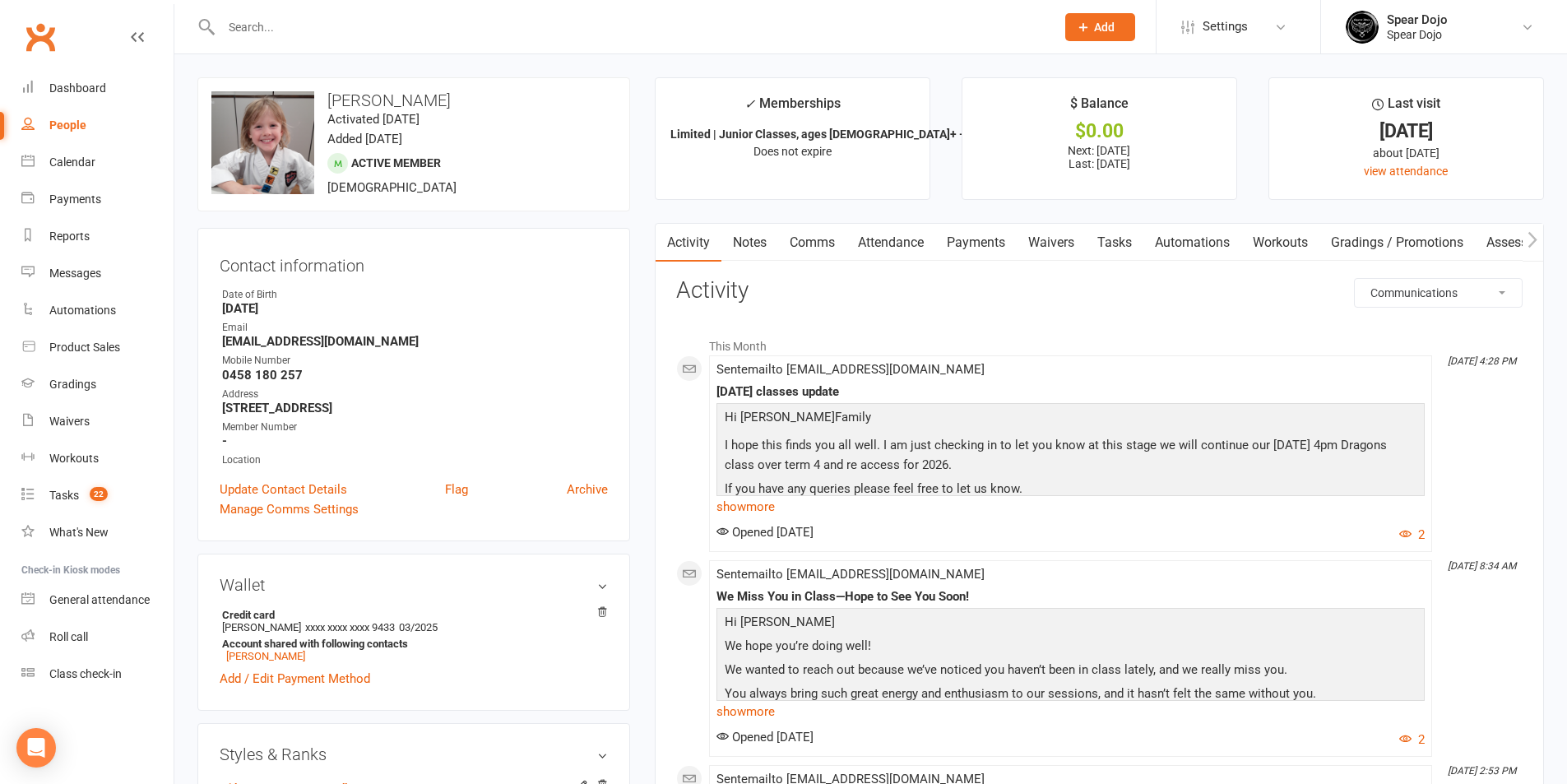
click at [1111, 241] on link "Tasks" at bounding box center [1114, 243] width 57 height 38
select select "incomplete"
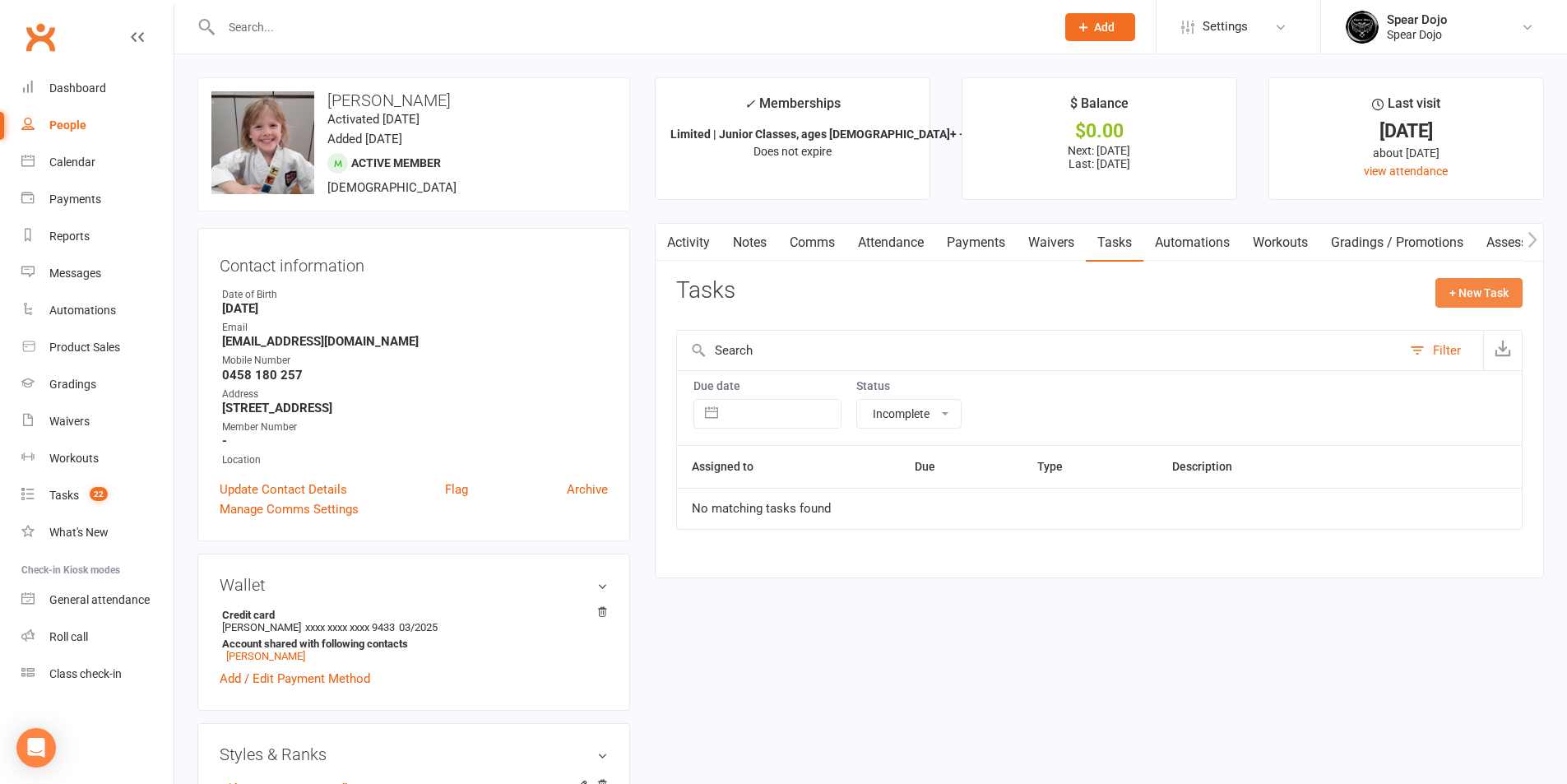
click at [1457, 304] on button "+ New Task" at bounding box center [1479, 293] width 87 height 30
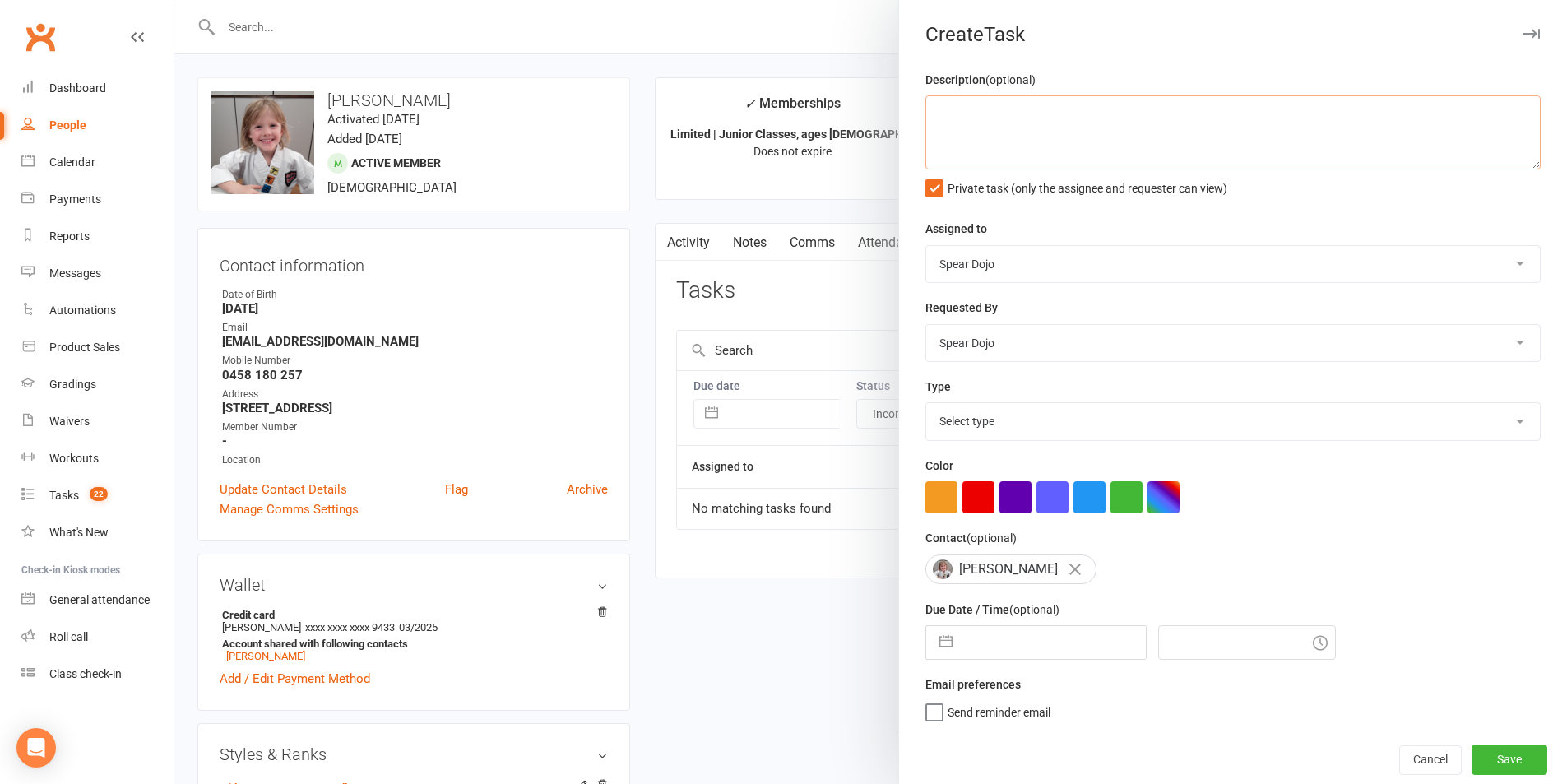
click at [986, 113] on textarea at bounding box center [1233, 132] width 616 height 74
paste textarea "Attendance & Membership data issue 16/09/25 Noted attendance records issue. Lim…"
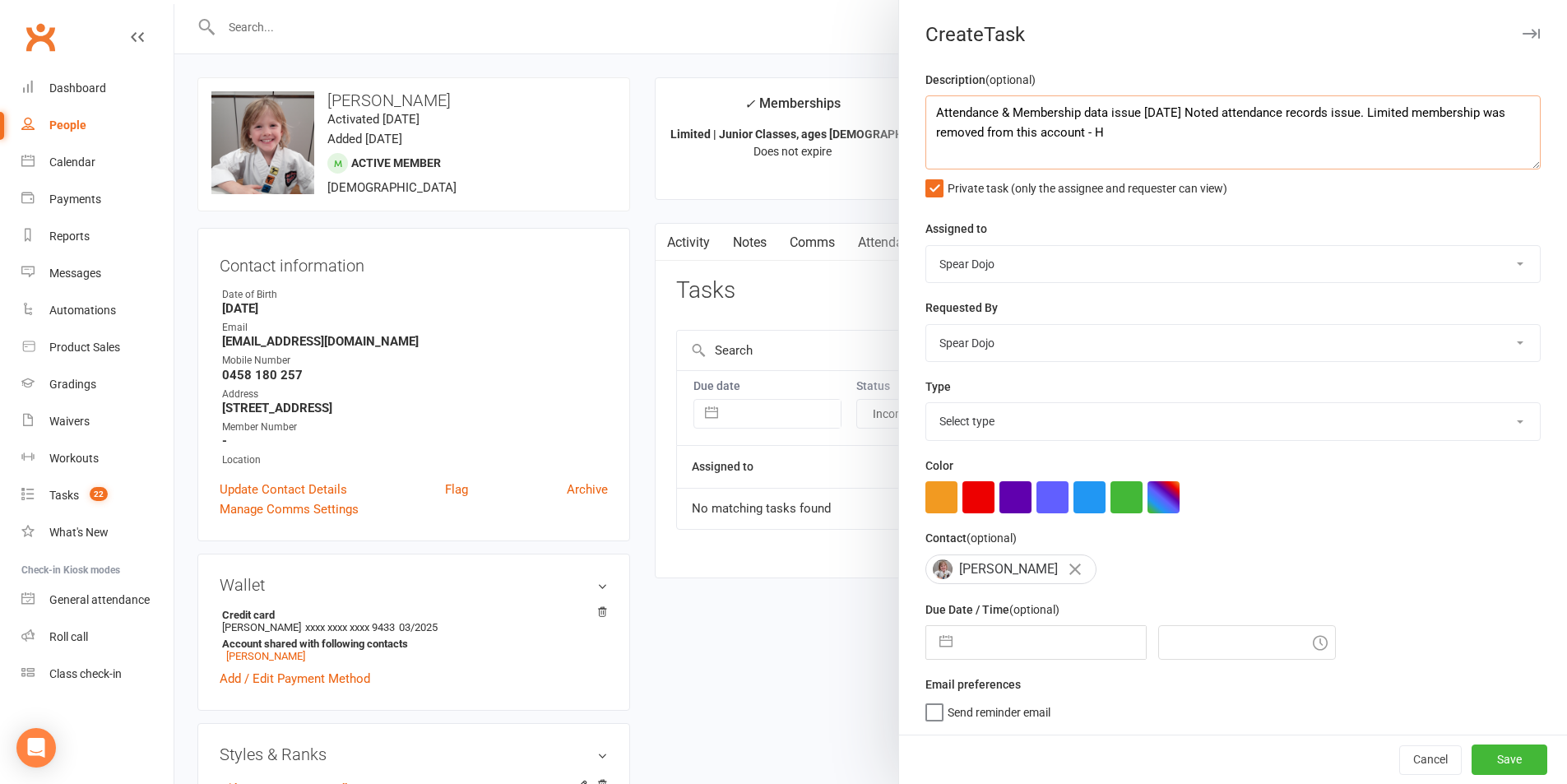
click at [1149, 115] on textarea "Attendance & Membership data issue 16/09/25 Noted attendance records issue. Lim…" at bounding box center [1233, 132] width 616 height 74
click at [1139, 115] on textarea "Attendance & Membership data issue 17/09/25 Noted attendance records issue. Lim…" at bounding box center [1233, 132] width 616 height 74
click at [1018, 132] on textarea "Attendance & Membership data issue 17/09/25 Noted attendance records issue. Lim…" at bounding box center [1233, 132] width 616 height 74
click at [1172, 107] on textarea "Attendance & Membership data issue 17/09/25 Noted. attendance records issue. Li…" at bounding box center [1233, 132] width 616 height 74
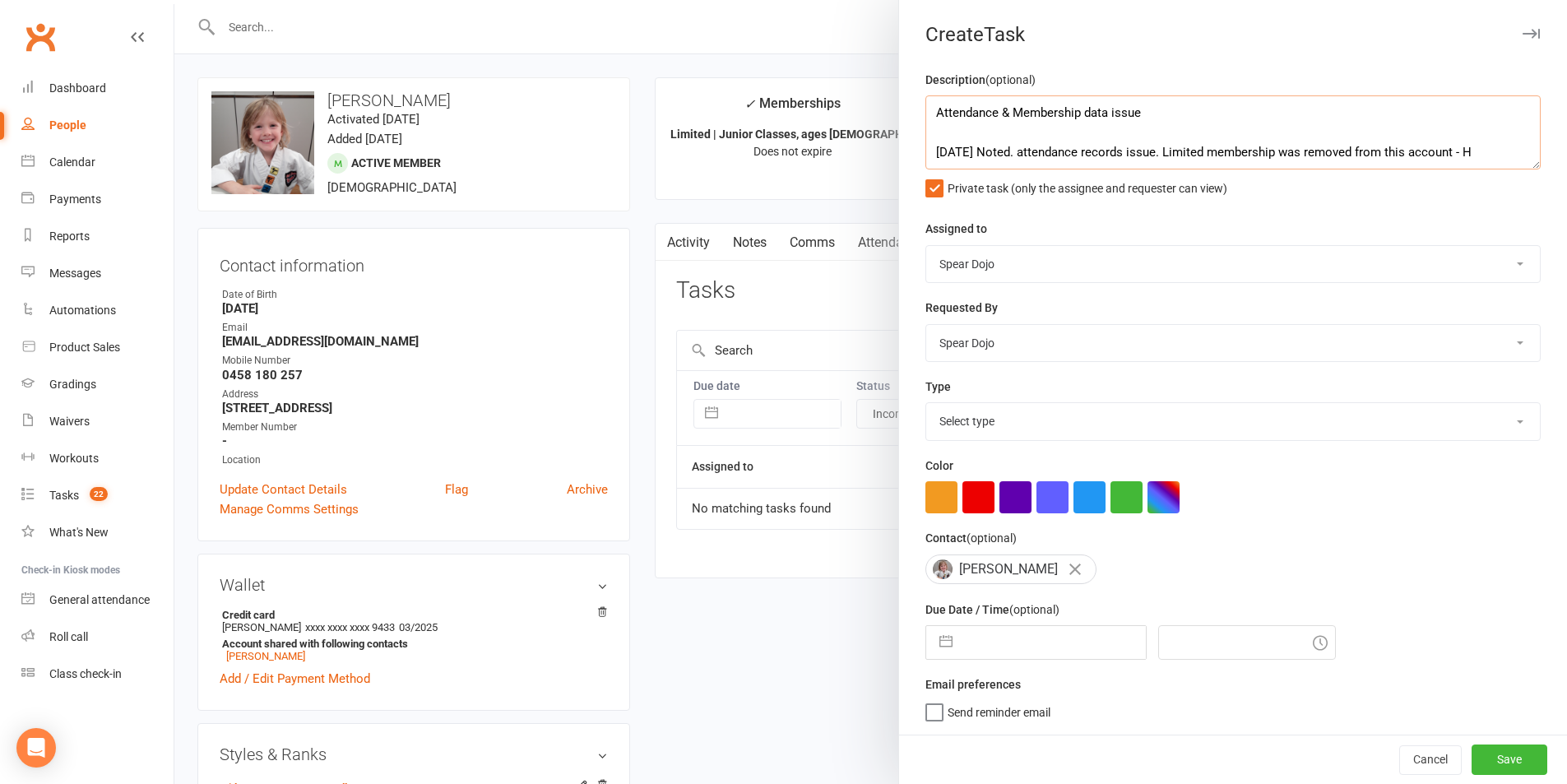
click at [1027, 156] on textarea "Attendance & Membership data issue 17/09/25 Noted. attendance records issue. Li…" at bounding box center [1233, 132] width 616 height 74
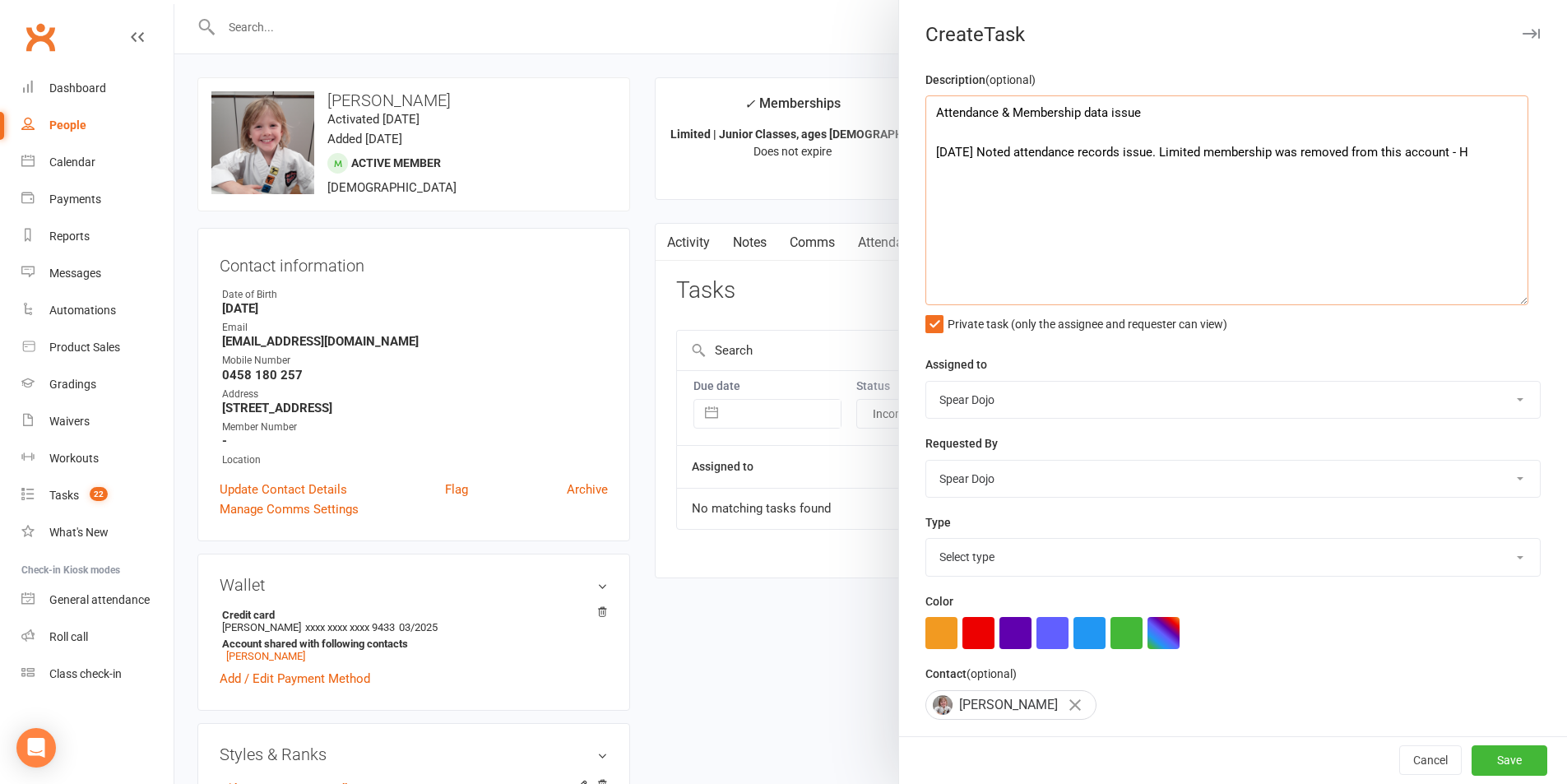
drag, startPoint x: 1511, startPoint y: 165, endPoint x: 1515, endPoint y: 295, distance: 130.1
click at [1517, 305] on textarea "Attendance & Membership data issue 17/09/25 Noted attendance records issue. Lim…" at bounding box center [1227, 200] width 603 height 210
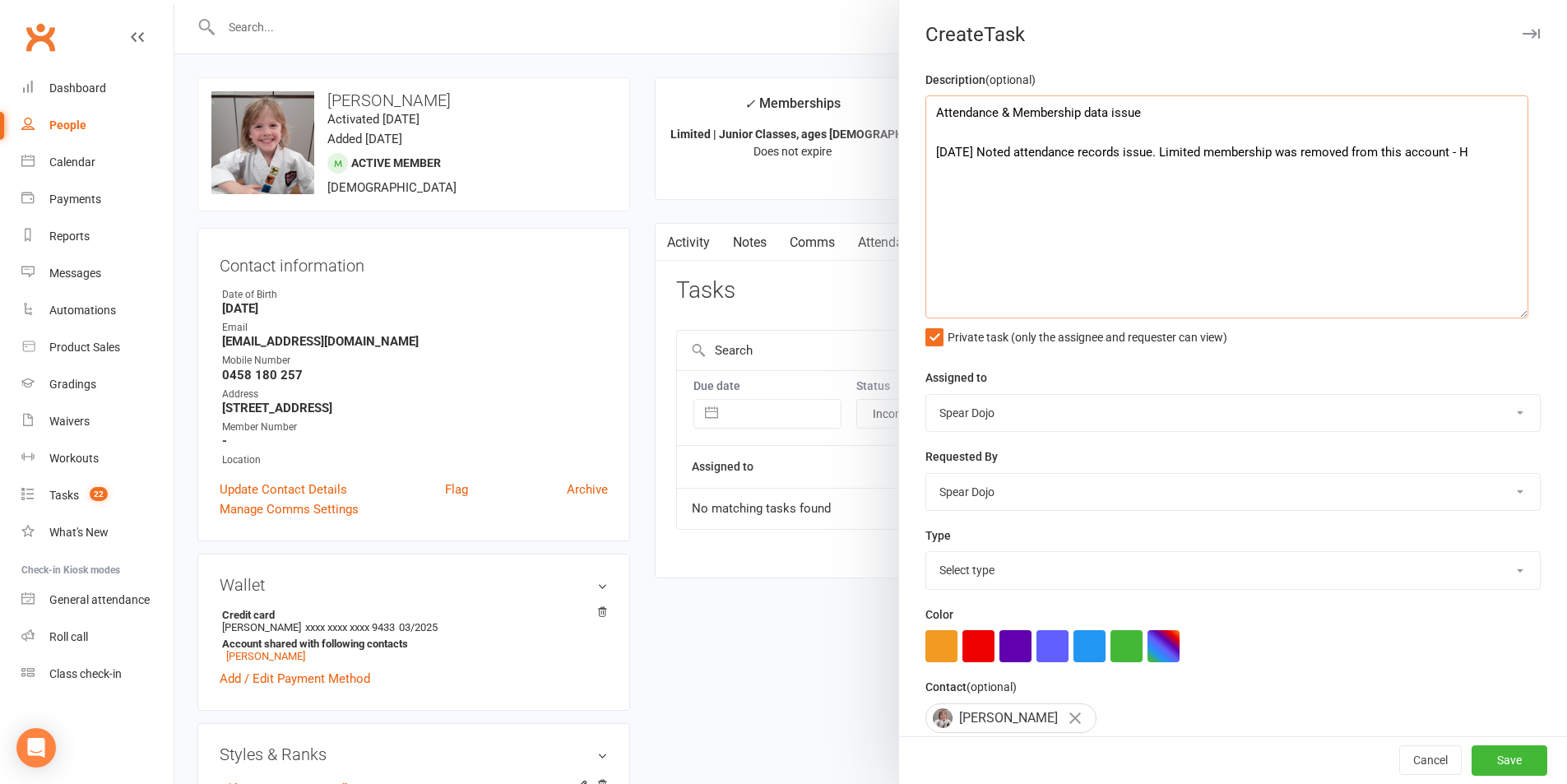
click at [1456, 153] on textarea "Attendance & Membership data issue 17/09/25 Noted attendance records issue. Lim…" at bounding box center [1227, 207] width 603 height 223
click at [931, 175] on textarea "Attendance & Membership data issue 17/09/25 Noted attendance records issue. Lim…" at bounding box center [1227, 207] width 603 height 223
click at [985, 174] on textarea "Attendance & Membership data issue 17/09/25 Noted attendance records issue. Lim…" at bounding box center [1227, 207] width 603 height 223
click at [1014, 179] on textarea "Attendance & Membership data issue 17/09/25 Noted attendance records issue. Lim…" at bounding box center [1227, 207] width 603 height 223
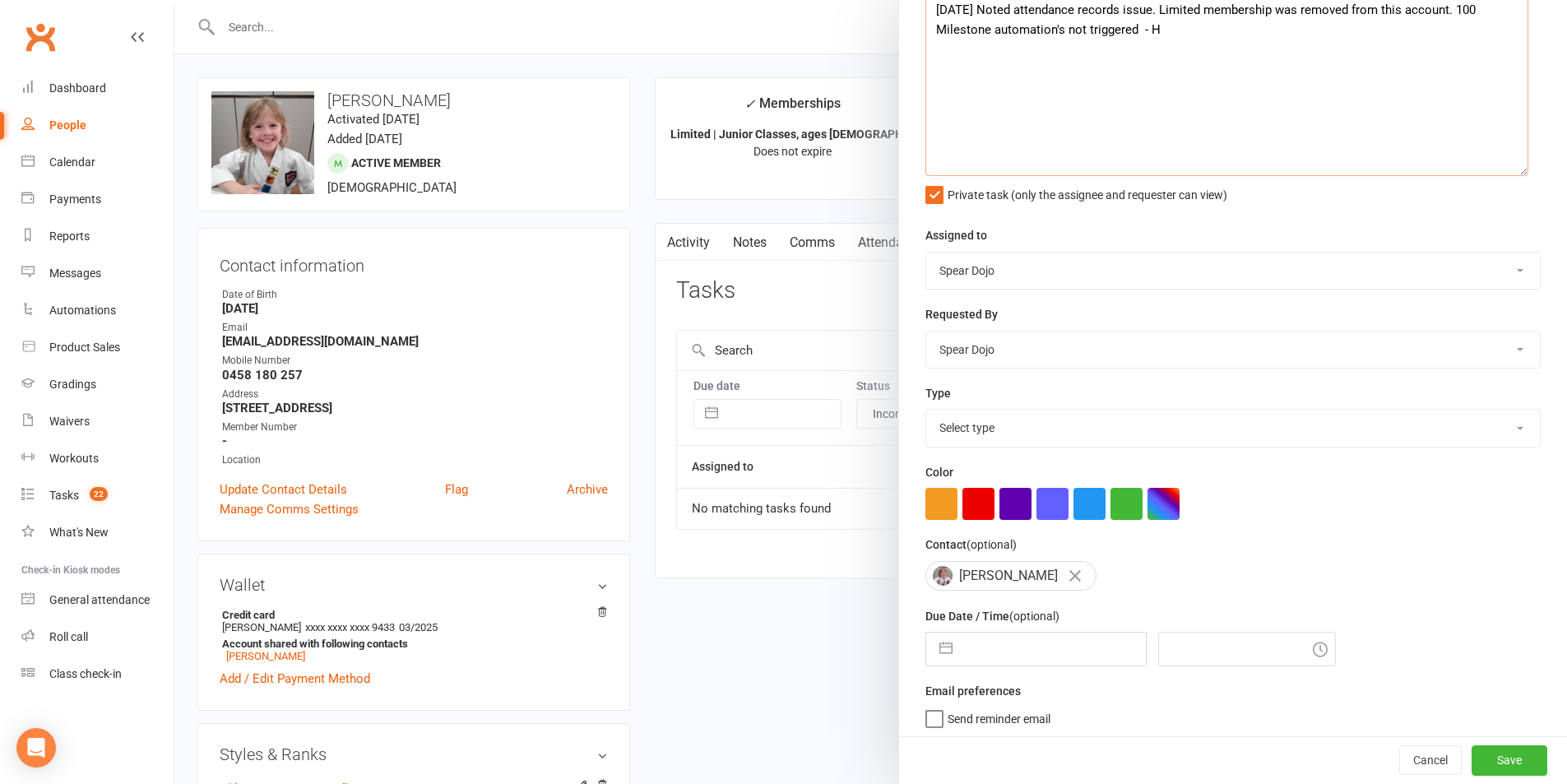
scroll to position [154, 0]
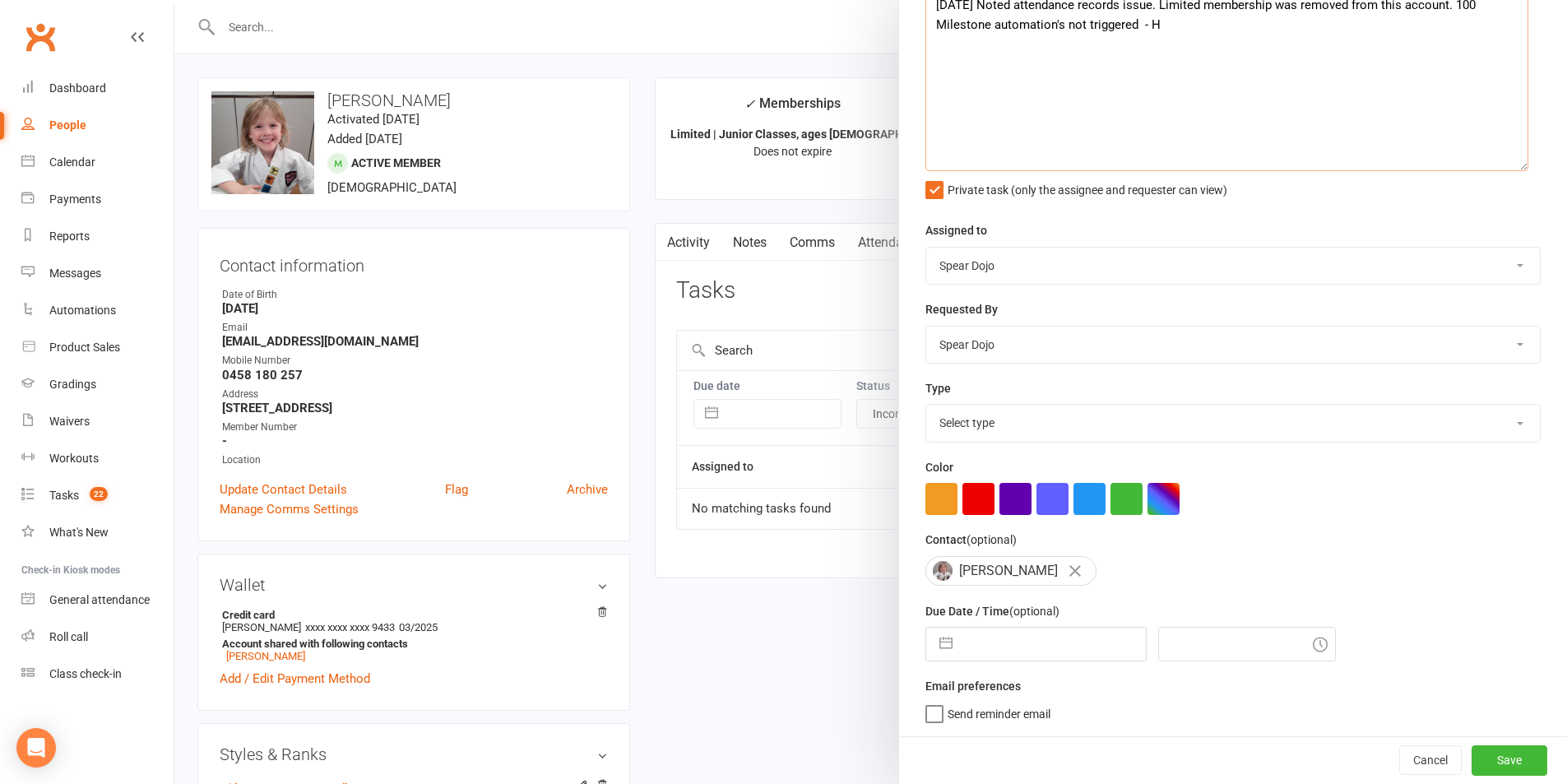
type textarea "Attendance & Membership data issue 17/09/25 Noted attendance records issue. Lim…"
click at [1138, 409] on select "Select type 1-month voucher 7-day vip pass Admin Admin - leah Admin - sandy Bir…" at bounding box center [1233, 423] width 614 height 37
select select "35674"
click at [926, 404] on select "Select type 1-month voucher 7-day vip pass Admin Admin - leah Admin - sandy Bir…" at bounding box center [1233, 423] width 614 height 37
click at [946, 635] on button "button" at bounding box center [946, 644] width 30 height 33
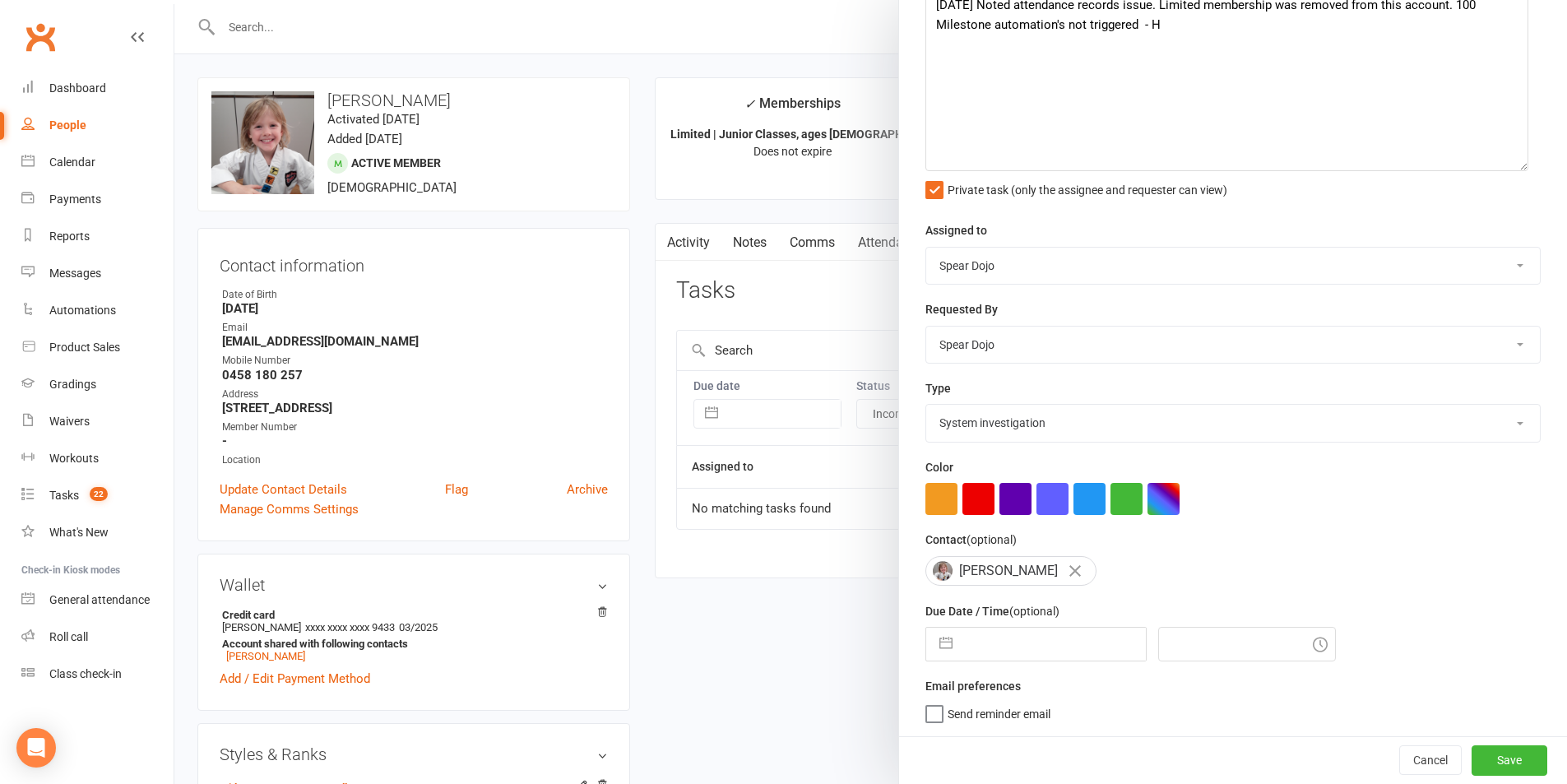
select select "7"
select select "2025"
select select "8"
select select "2025"
select select "9"
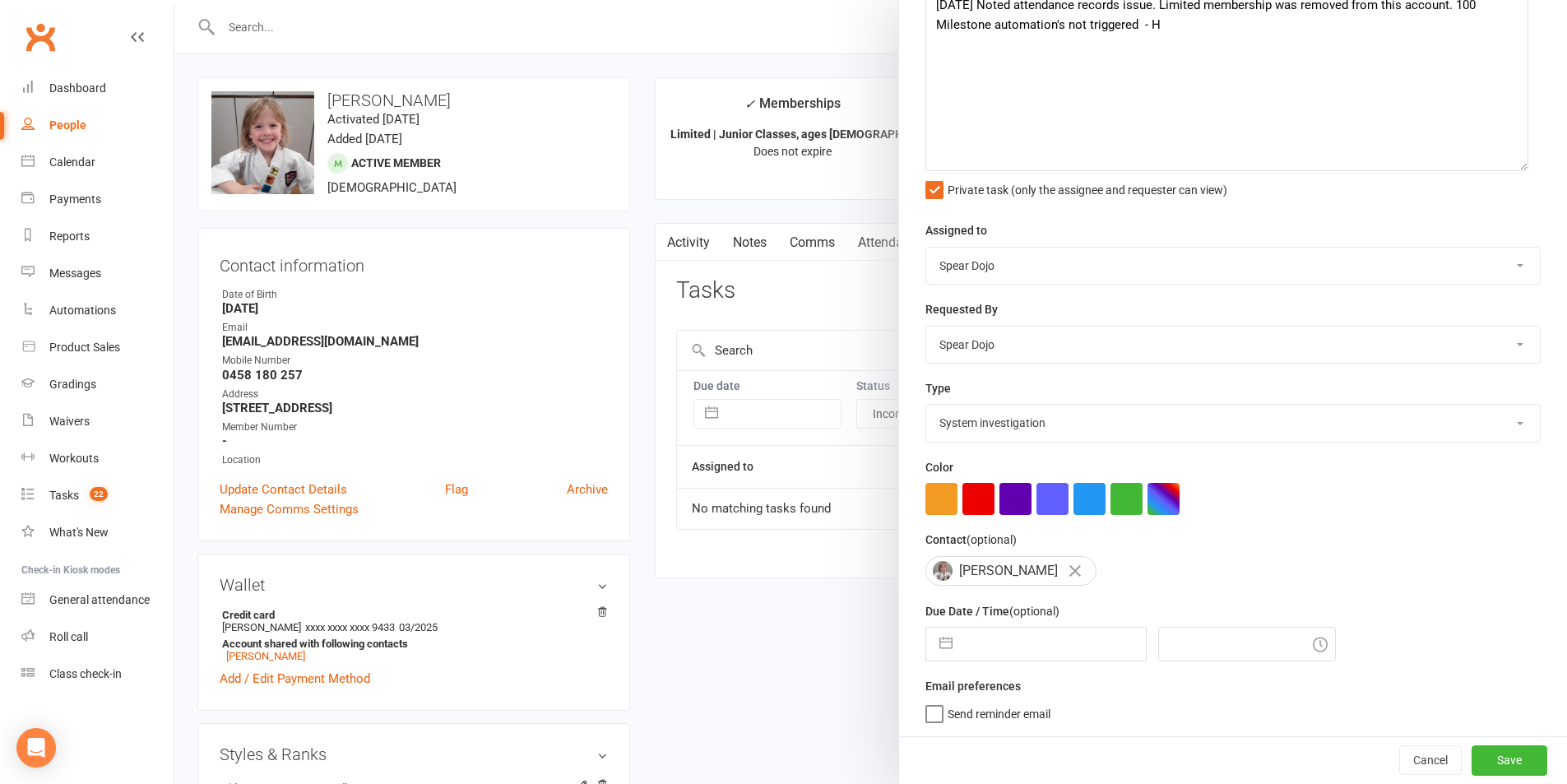
select select "2025"
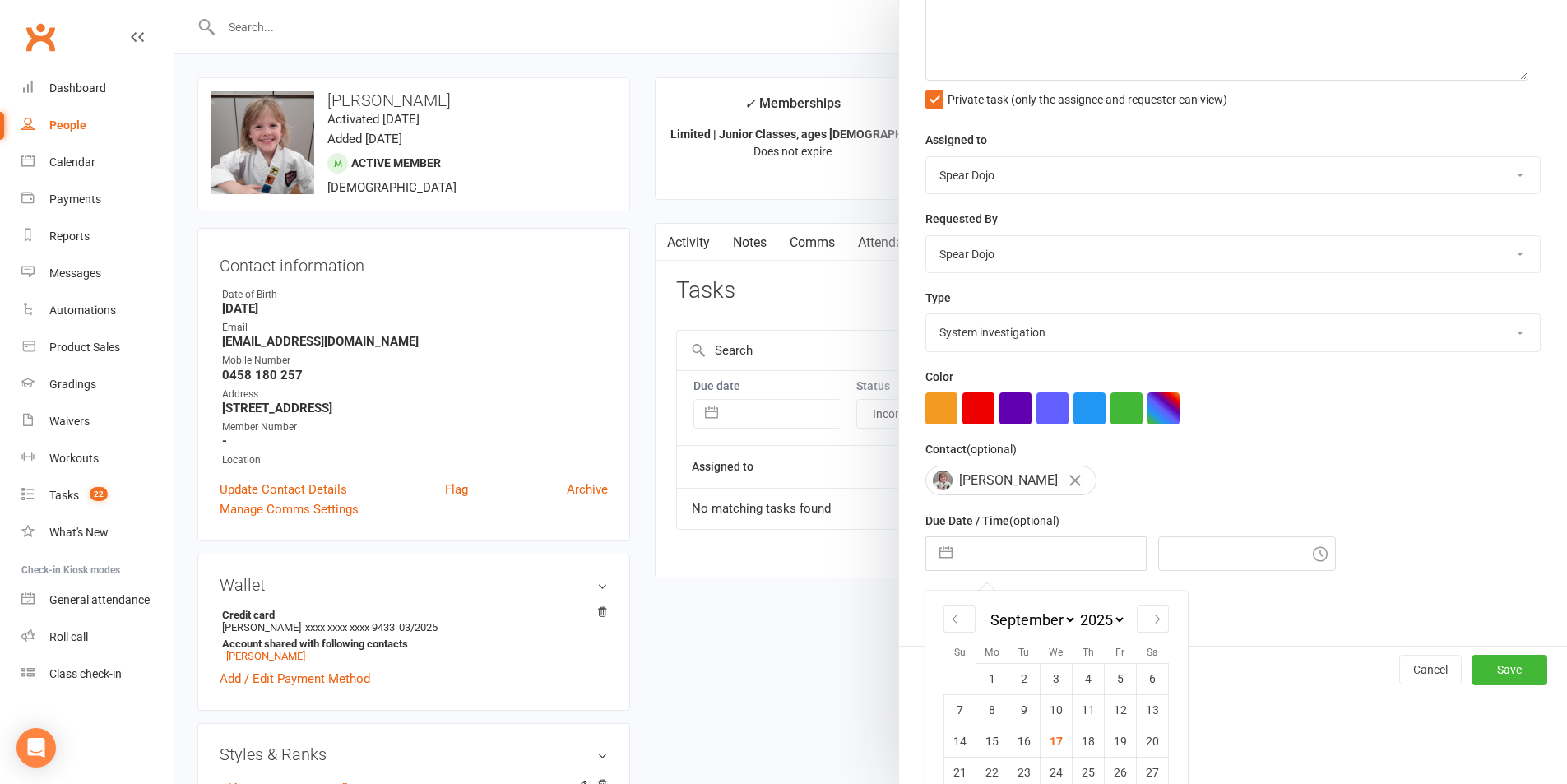
scroll to position [298, 0]
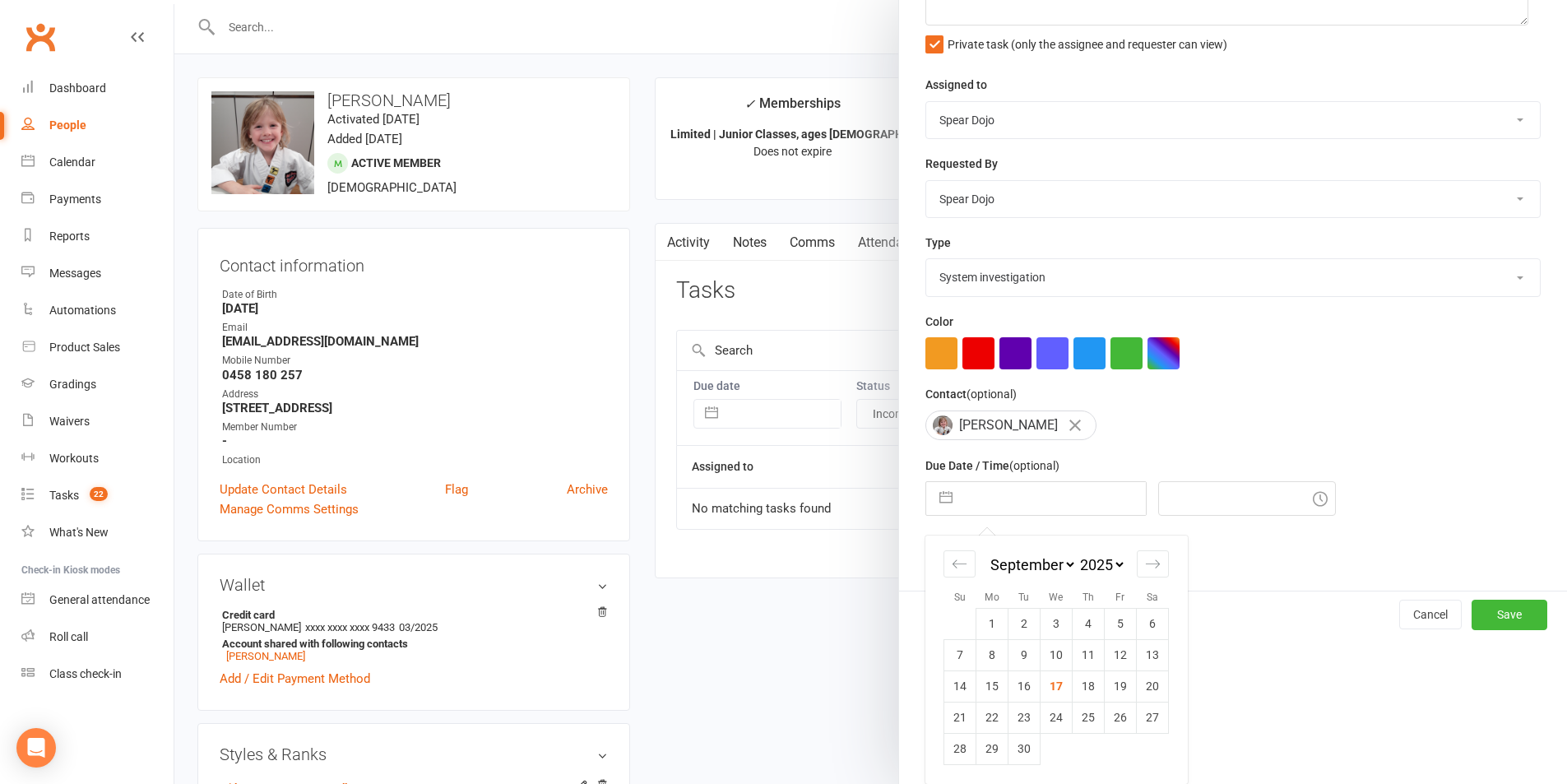
click at [1061, 695] on td "17" at bounding box center [1057, 686] width 32 height 32
type input "[DATE]"
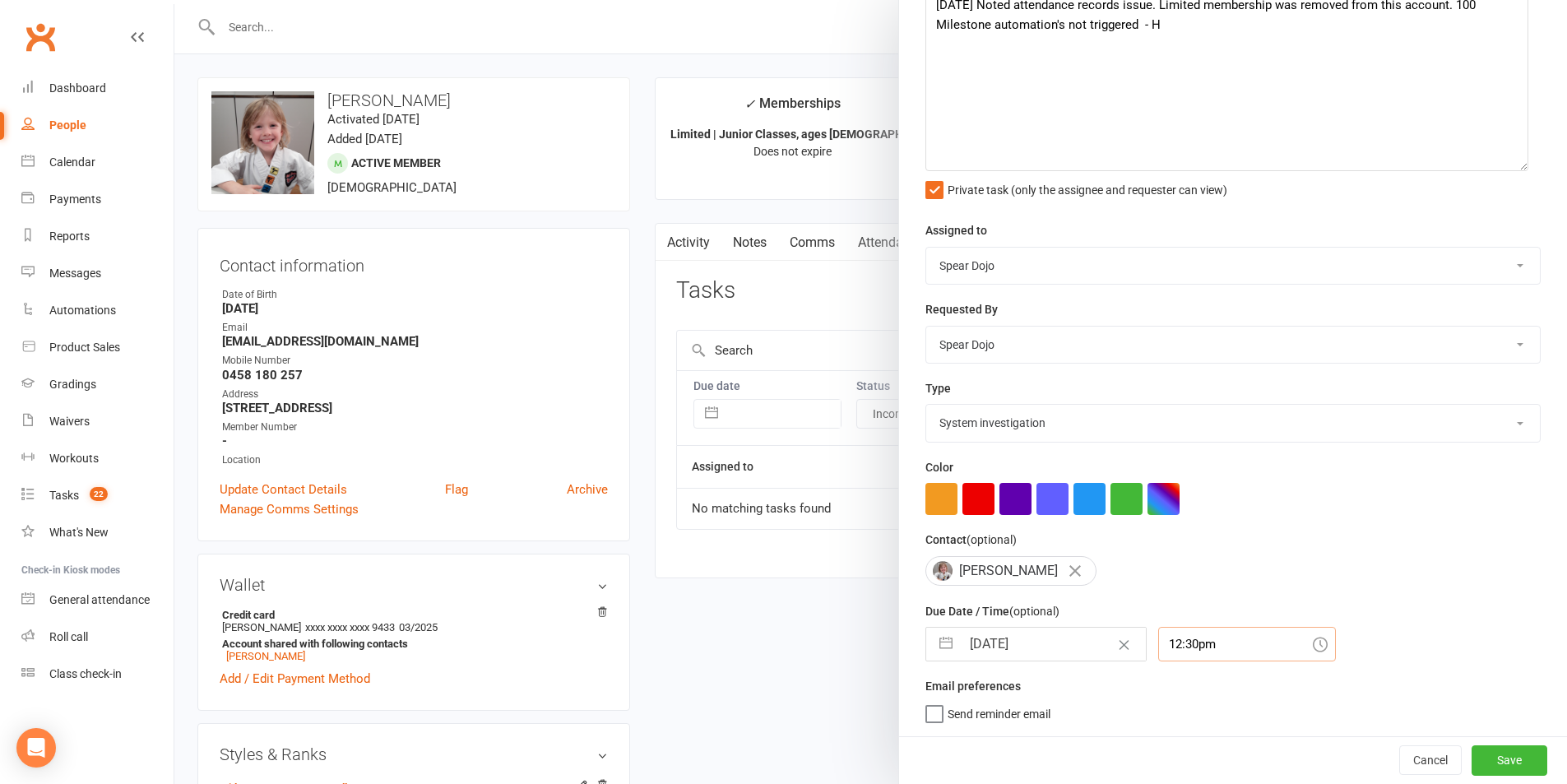
click at [1183, 646] on div "12:30pm" at bounding box center [1247, 644] width 178 height 35
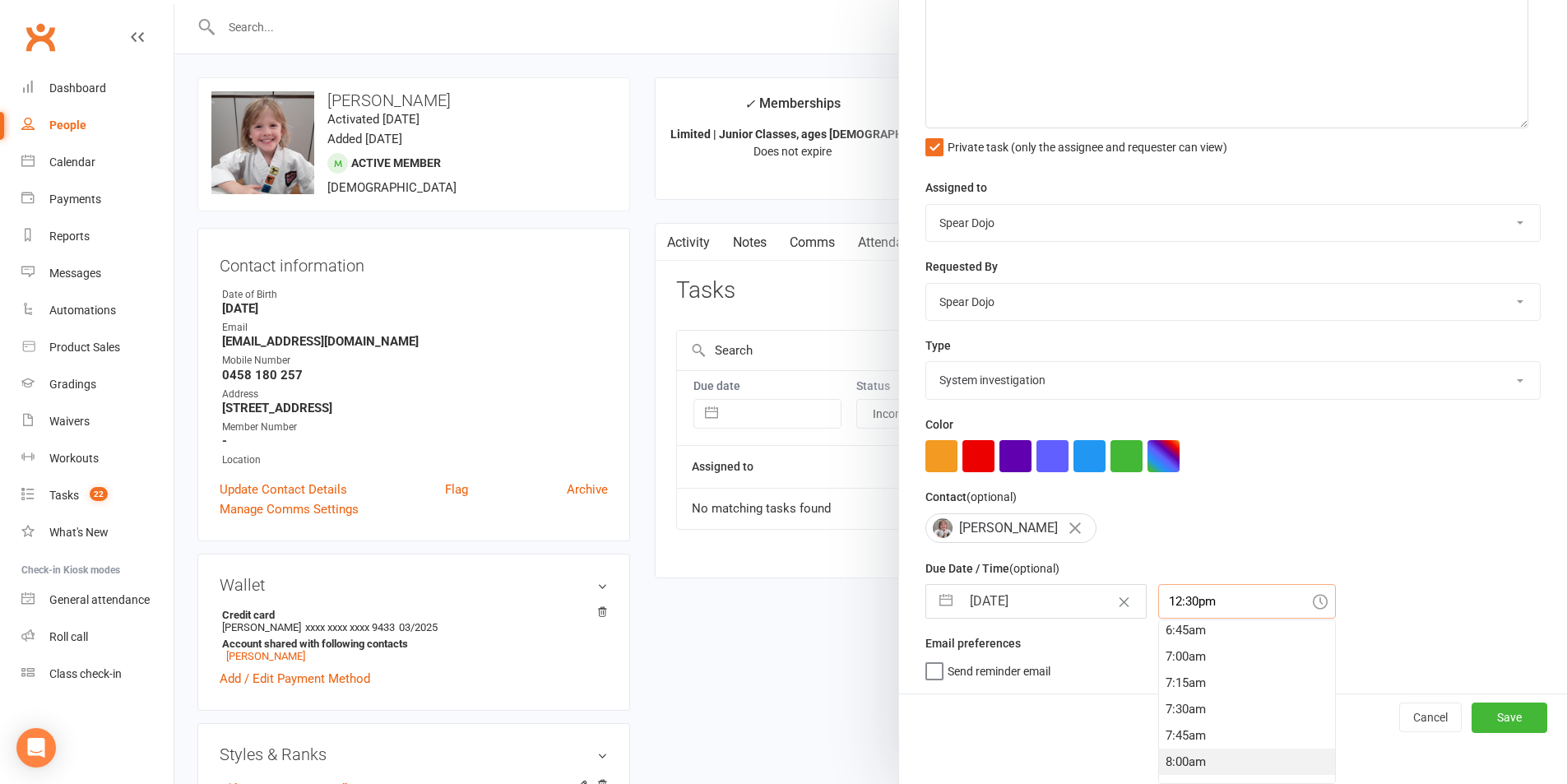
scroll to position [796, 0]
click at [1202, 715] on div "8:15am" at bounding box center [1247, 706] width 176 height 27
type input "8:15am"
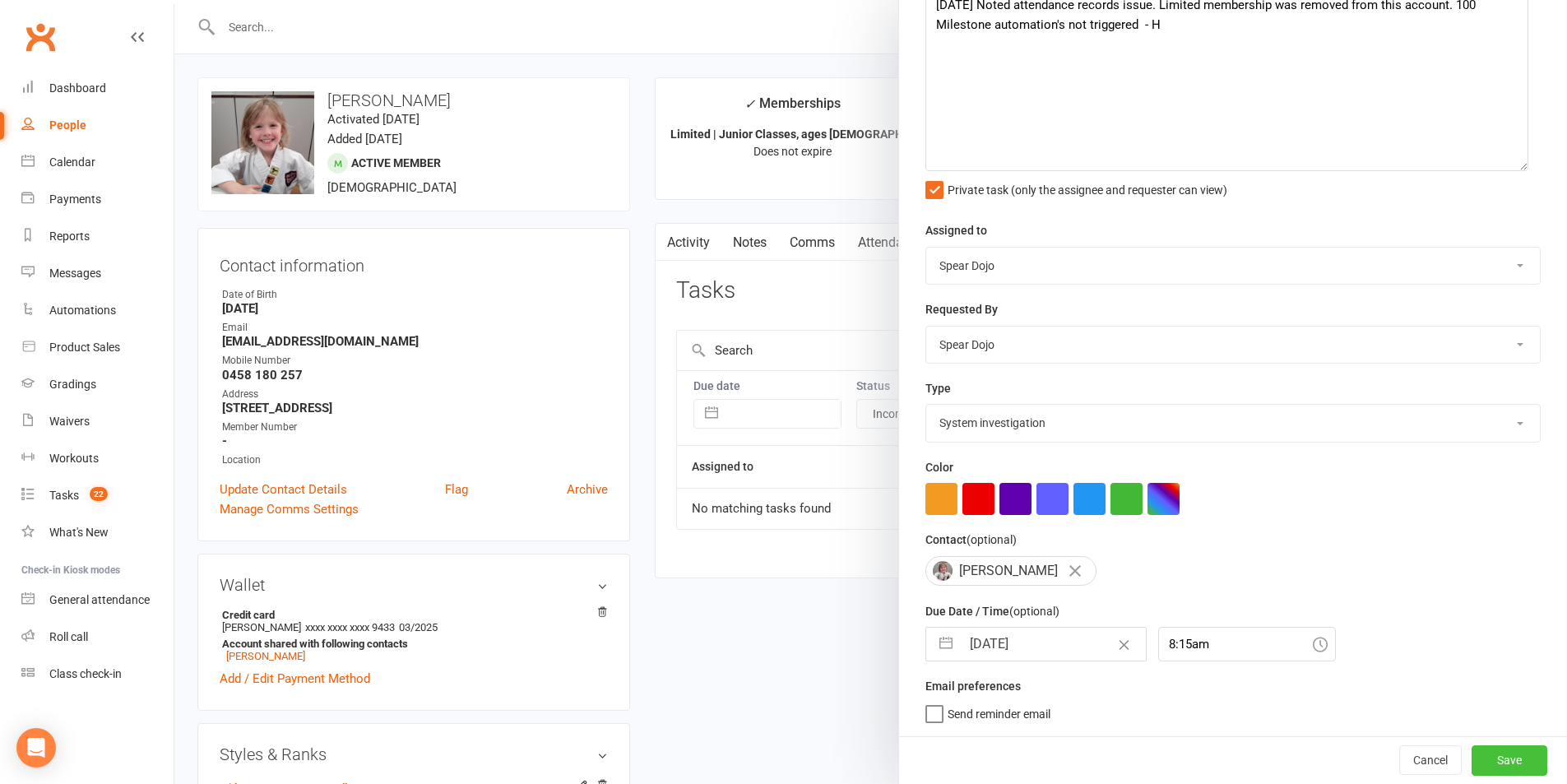
click at [1491, 767] on button "Save" at bounding box center [1510, 760] width 76 height 30
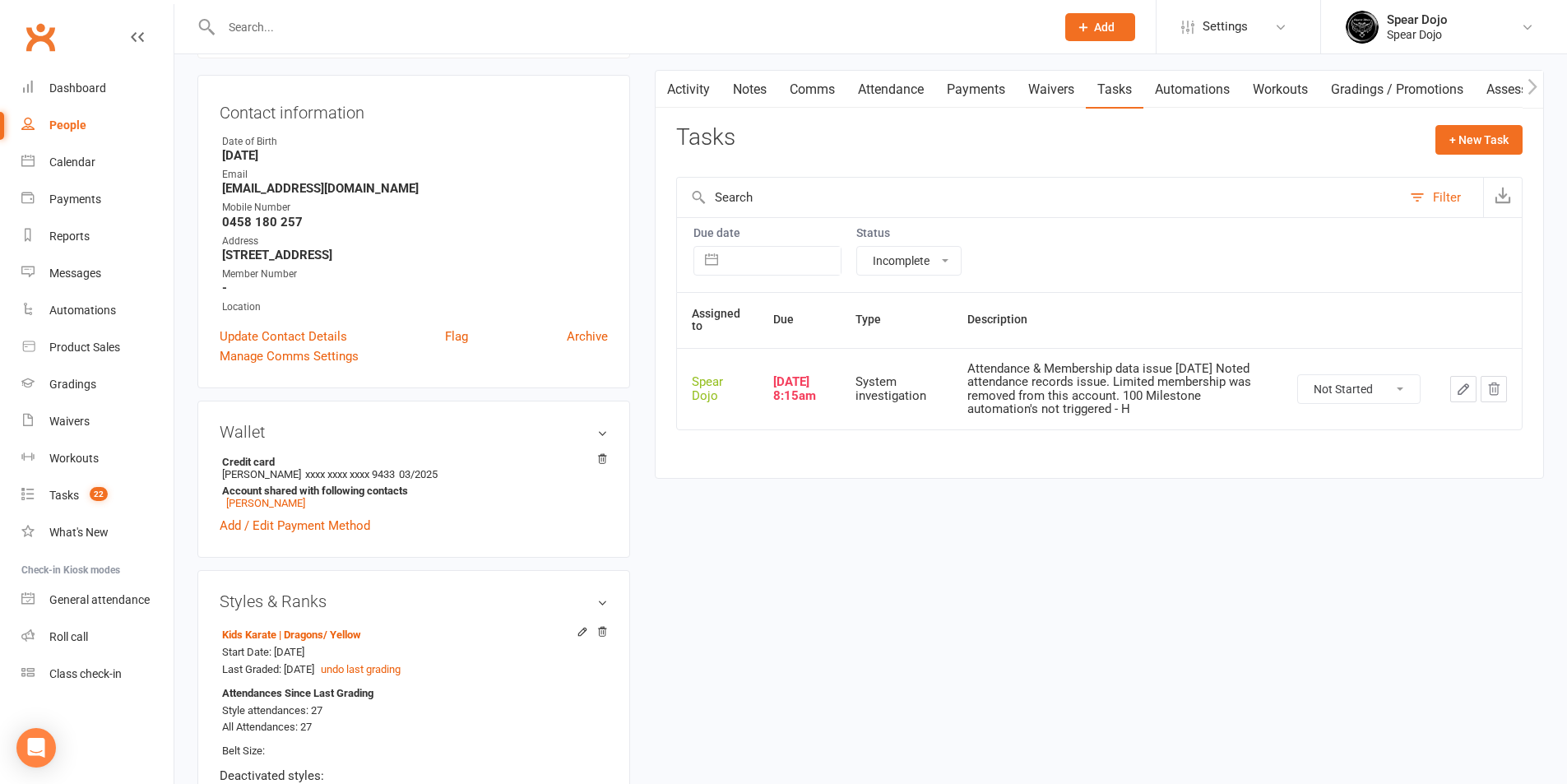
scroll to position [0, 0]
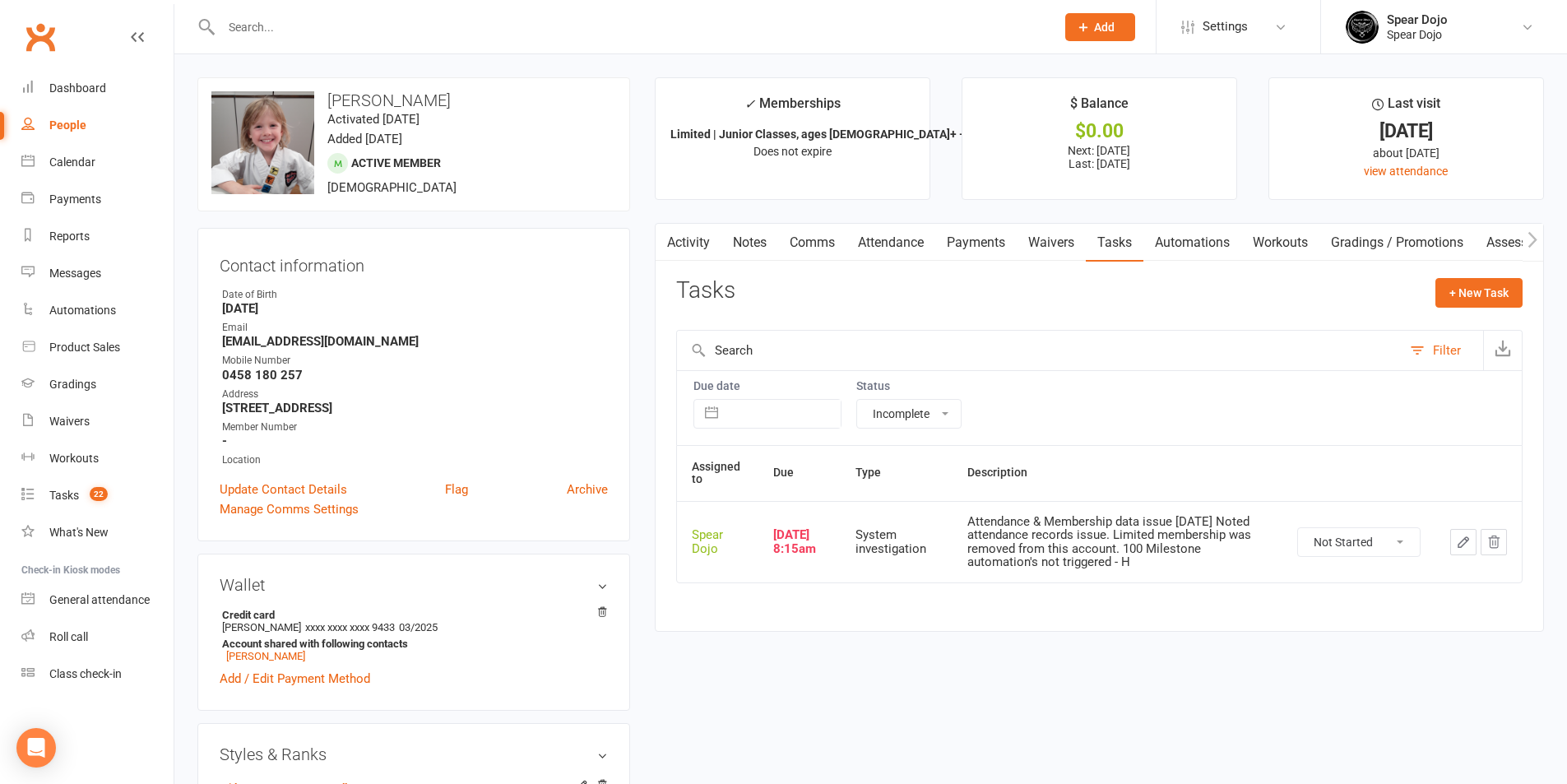
click at [915, 411] on select "All statuses Incomplete Not Started In Progress Waiting Complete" at bounding box center [909, 414] width 104 height 28
click at [857, 399] on select "All statuses Incomplete Not Started In Progress Waiting Complete" at bounding box center [909, 414] width 104 height 28
click at [916, 421] on select "All statuses Incomplete Not Started In Progress Waiting Complete" at bounding box center [909, 414] width 104 height 28
select select
click at [857, 399] on select "All statuses Incomplete Not Started In Progress Waiting Complete" at bounding box center [909, 414] width 104 height 28
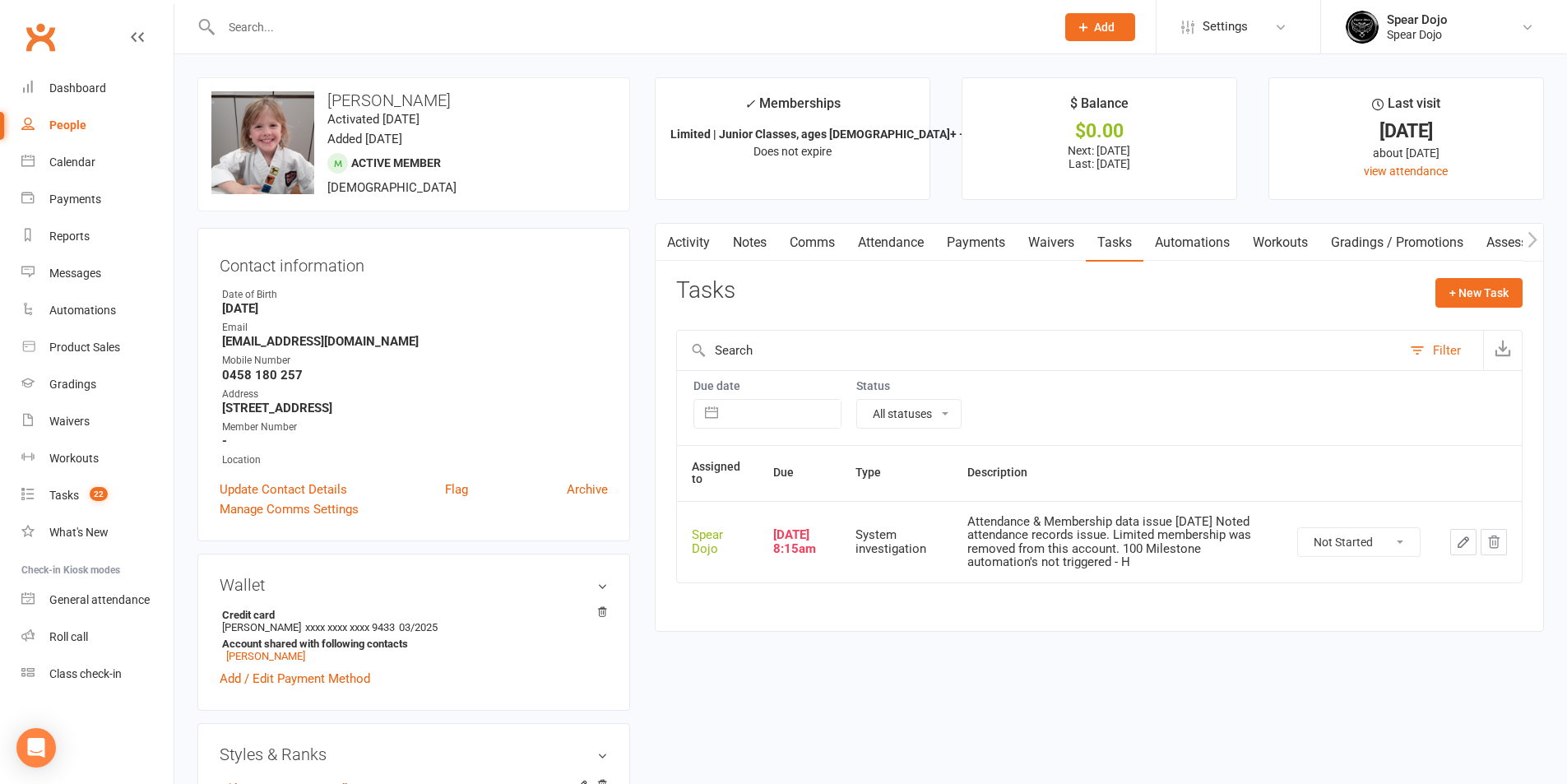
select select "finished"
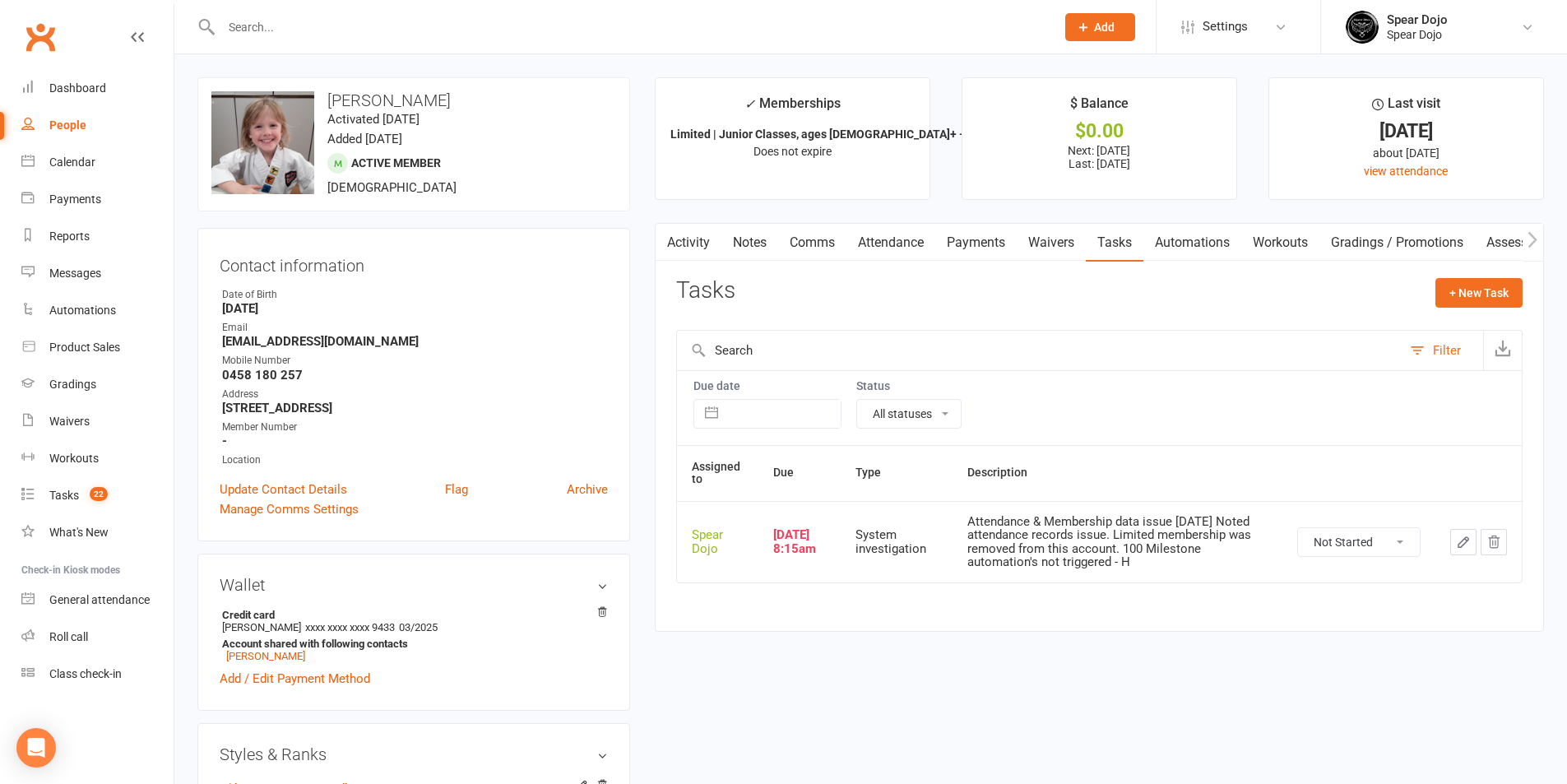
select select "finished"
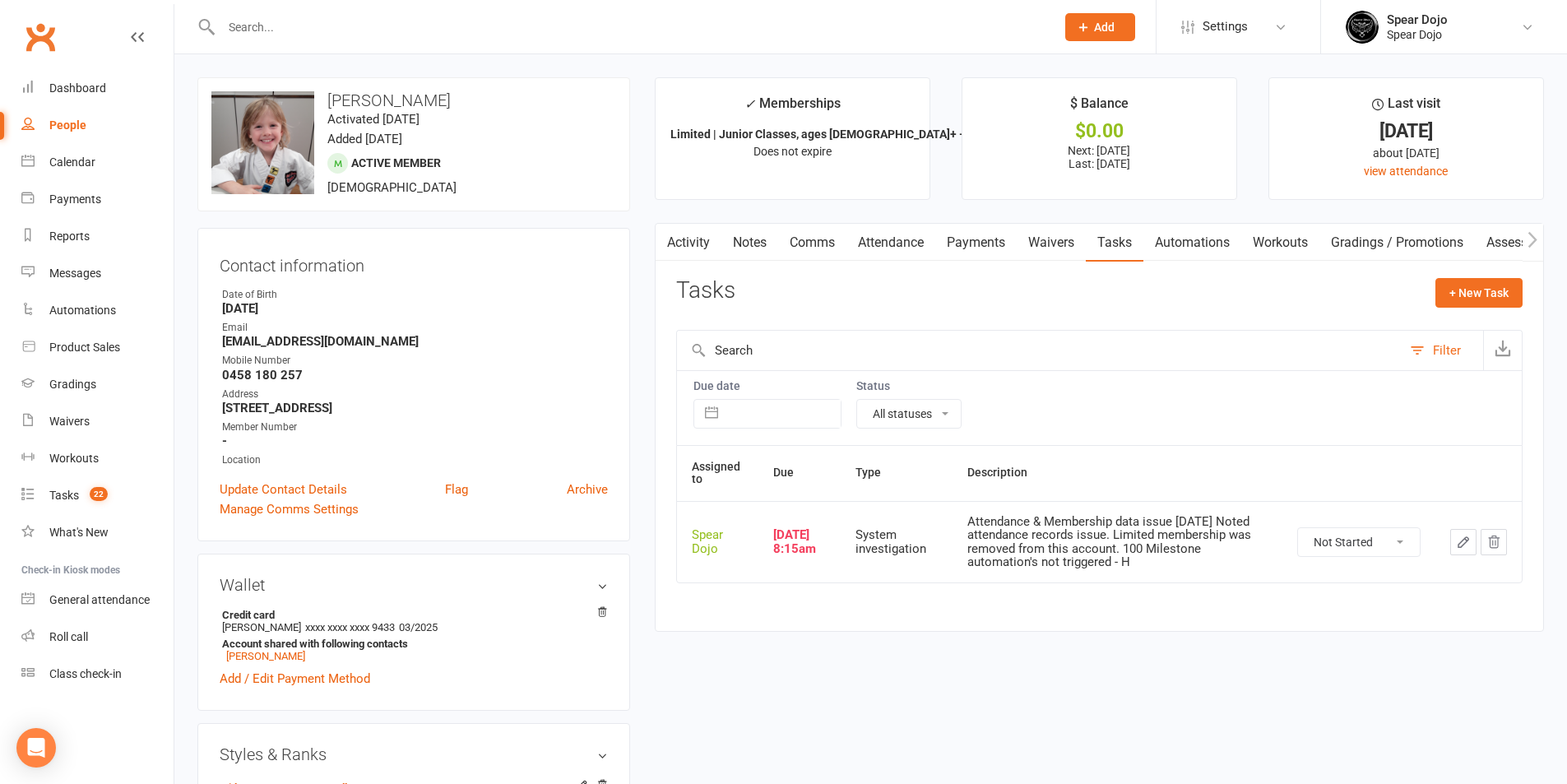
select select "finished"
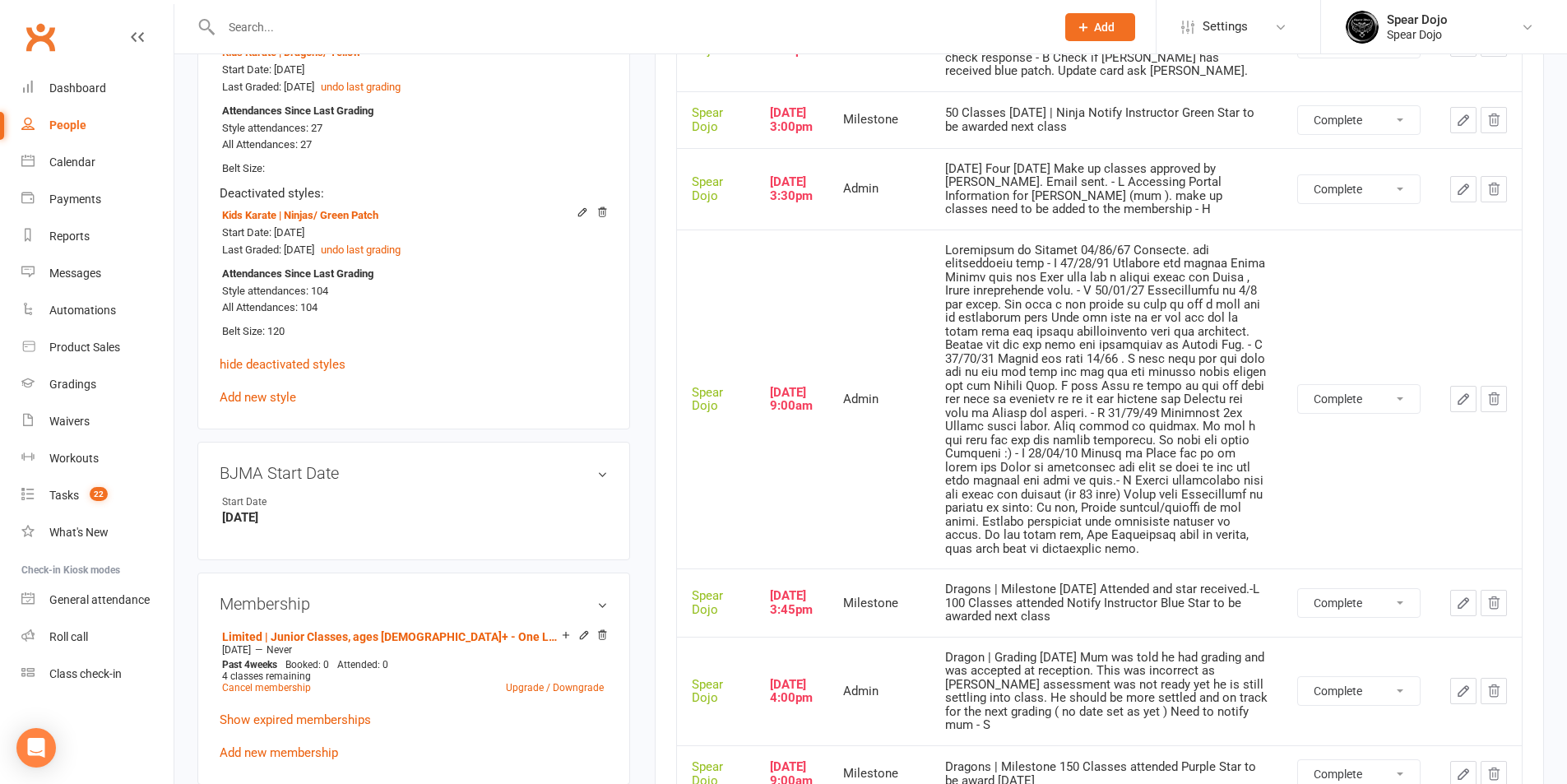
scroll to position [822, 0]
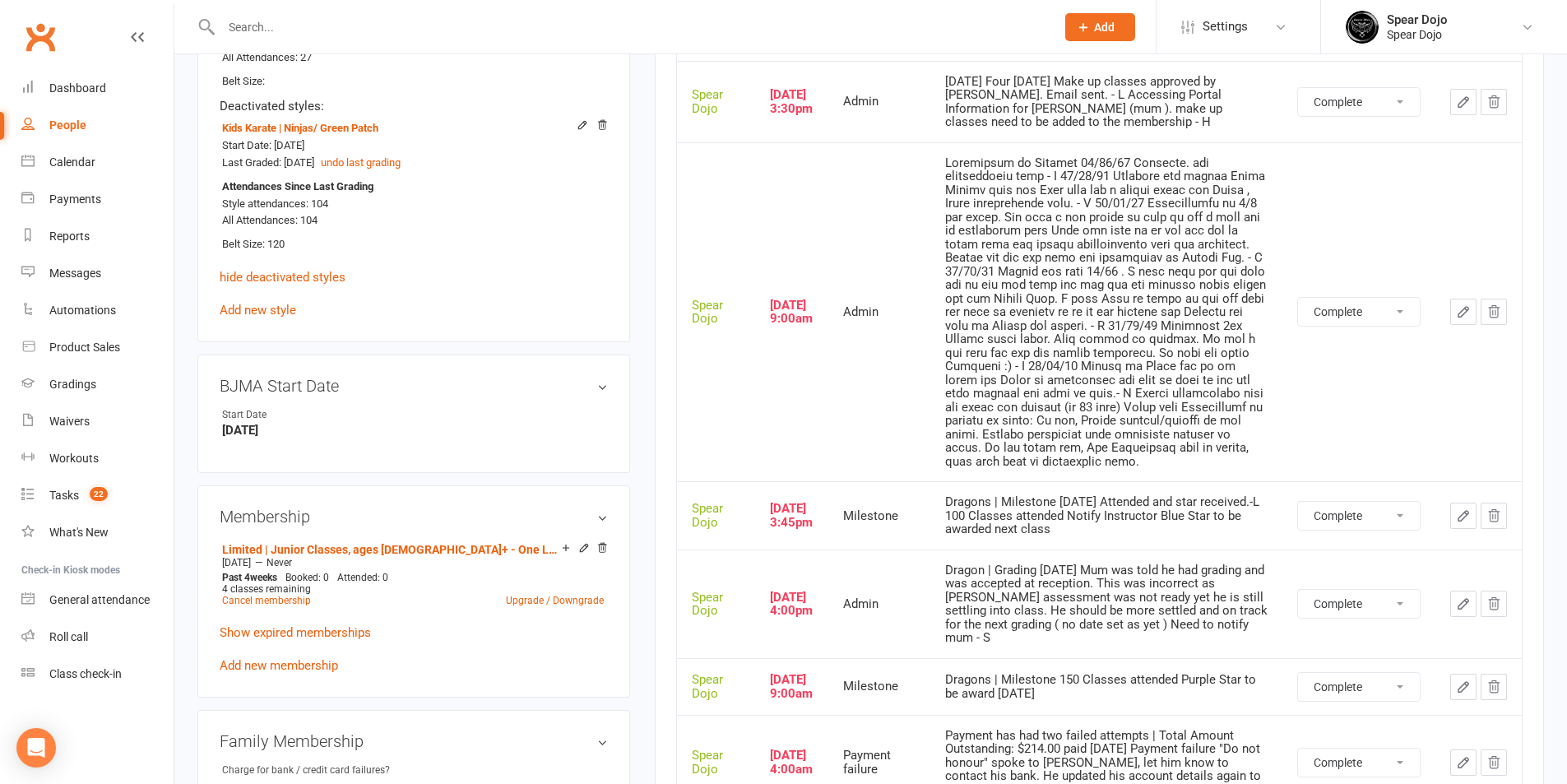
drag, startPoint x: 769, startPoint y: 494, endPoint x: 1066, endPoint y: 532, distance: 299.4
click at [1066, 532] on tr "Spear Dojo Mar 6, 2024 3:45pm Milestone Dragons | Milestone 06/03/24 Attended a…" at bounding box center [1099, 515] width 845 height 68
copy tr "Mar 6, 2024 3:45pm Milestone Dragons | Milestone 06/03/24 Attended and star rec…"
click at [825, 509] on td "Mar 6, 2024 3:45pm" at bounding box center [792, 515] width 73 height 68
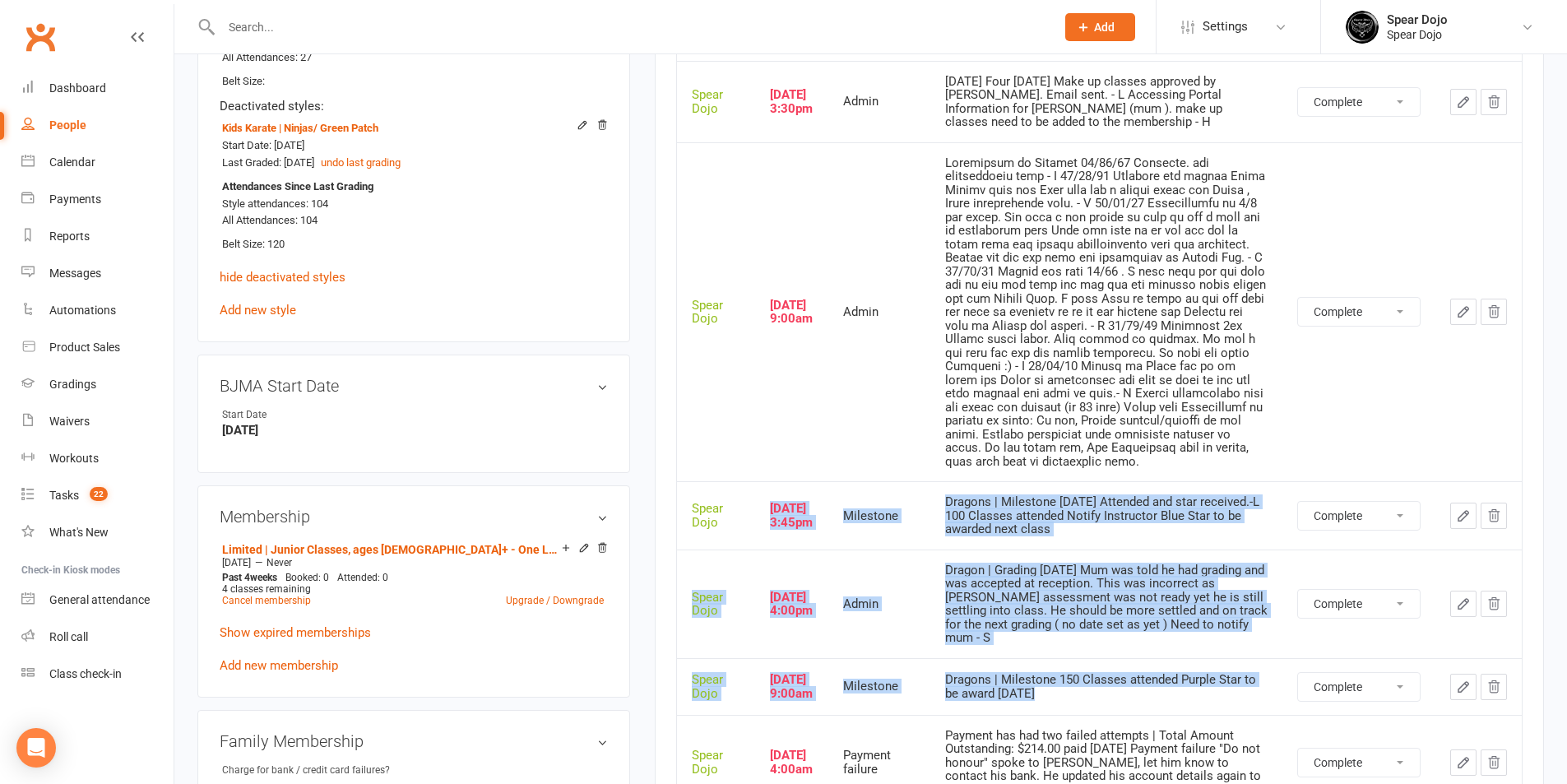
drag, startPoint x: 769, startPoint y: 503, endPoint x: 1040, endPoint y: 708, distance: 339.8
click at [1040, 708] on tbody "Spear Dojo Apr 7, 2022 5:01am Follow up 2nd class today | 7-Day VIP Pass | Ninj…" at bounding box center [1099, 347] width 845 height 1337
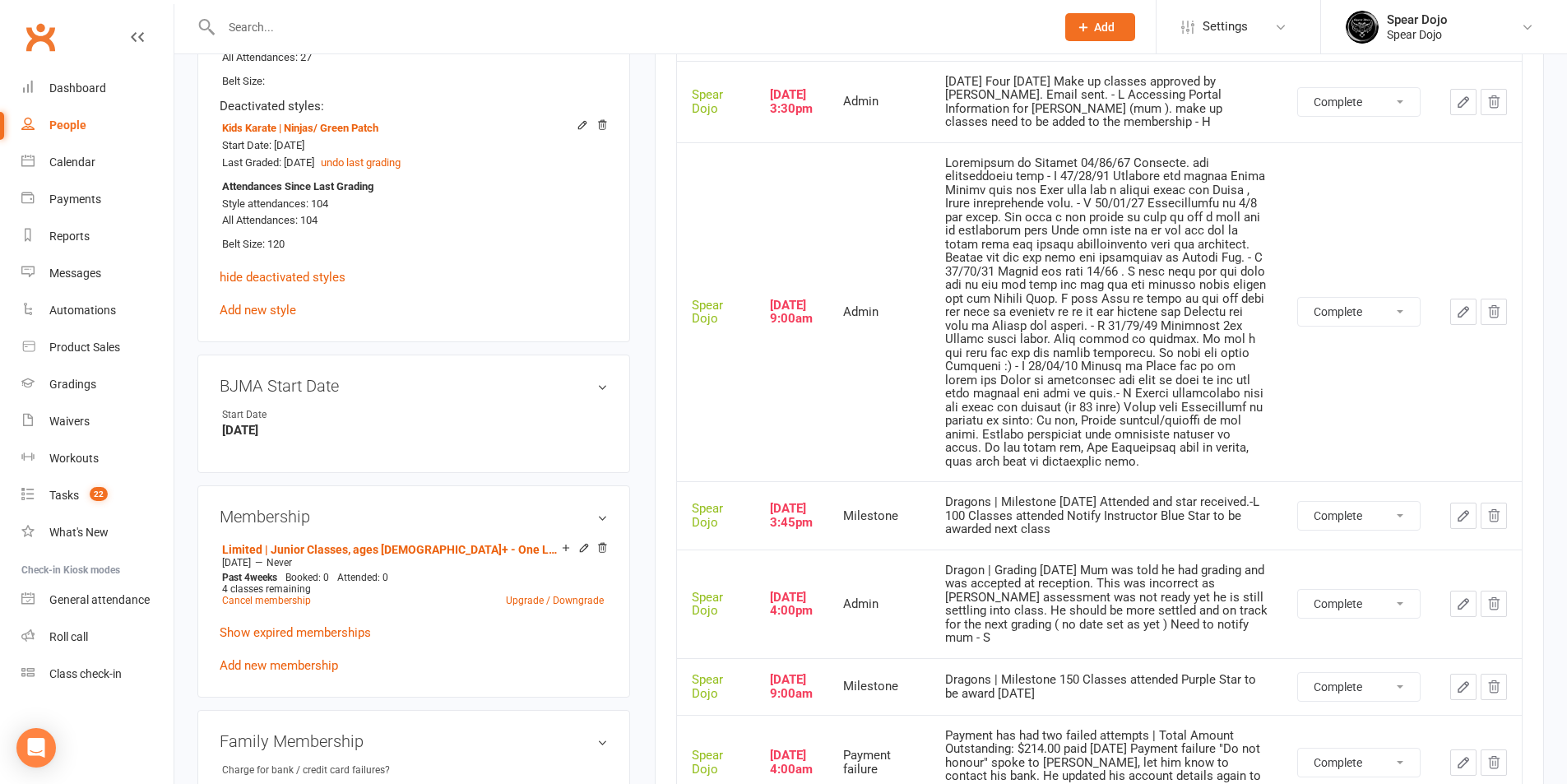
click at [1066, 689] on div "Dragons | Milestone 150 Classes attended Purple Star to be award 23/11/24" at bounding box center [1107, 686] width 322 height 27
drag, startPoint x: 1066, startPoint y: 689, endPoint x: 769, endPoint y: 488, distance: 358.6
click at [769, 488] on tbody "Spear Dojo Apr 7, 2022 5:01am Follow up 2nd class today | 7-Day VIP Pass | Ninj…" at bounding box center [1099, 347] width 845 height 1337
copy tbody "Mar 6, 2024 3:45pm Milestone Dragons | Milestone 06/03/24 Attended and star rec…"
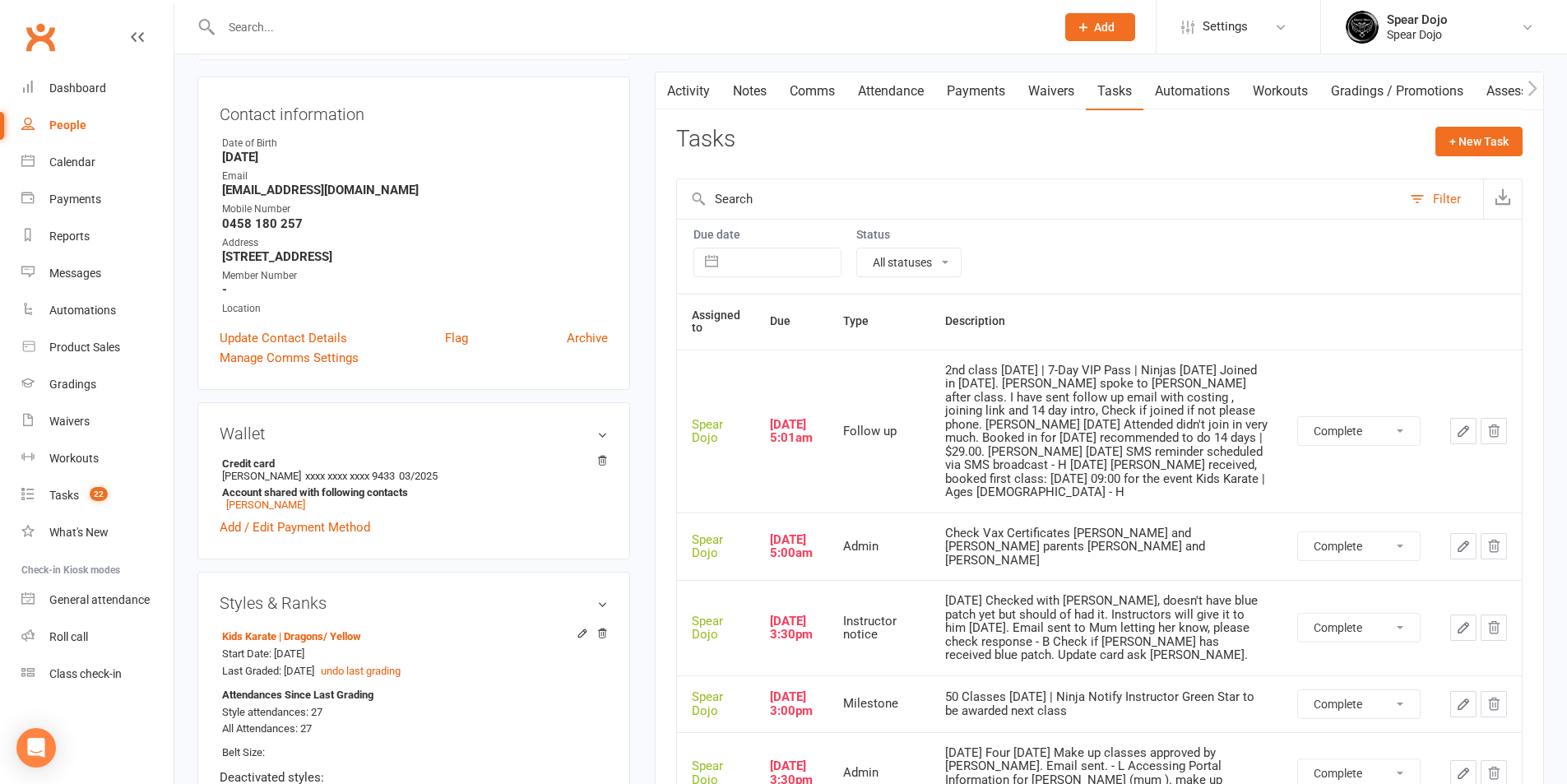
scroll to position [0, 0]
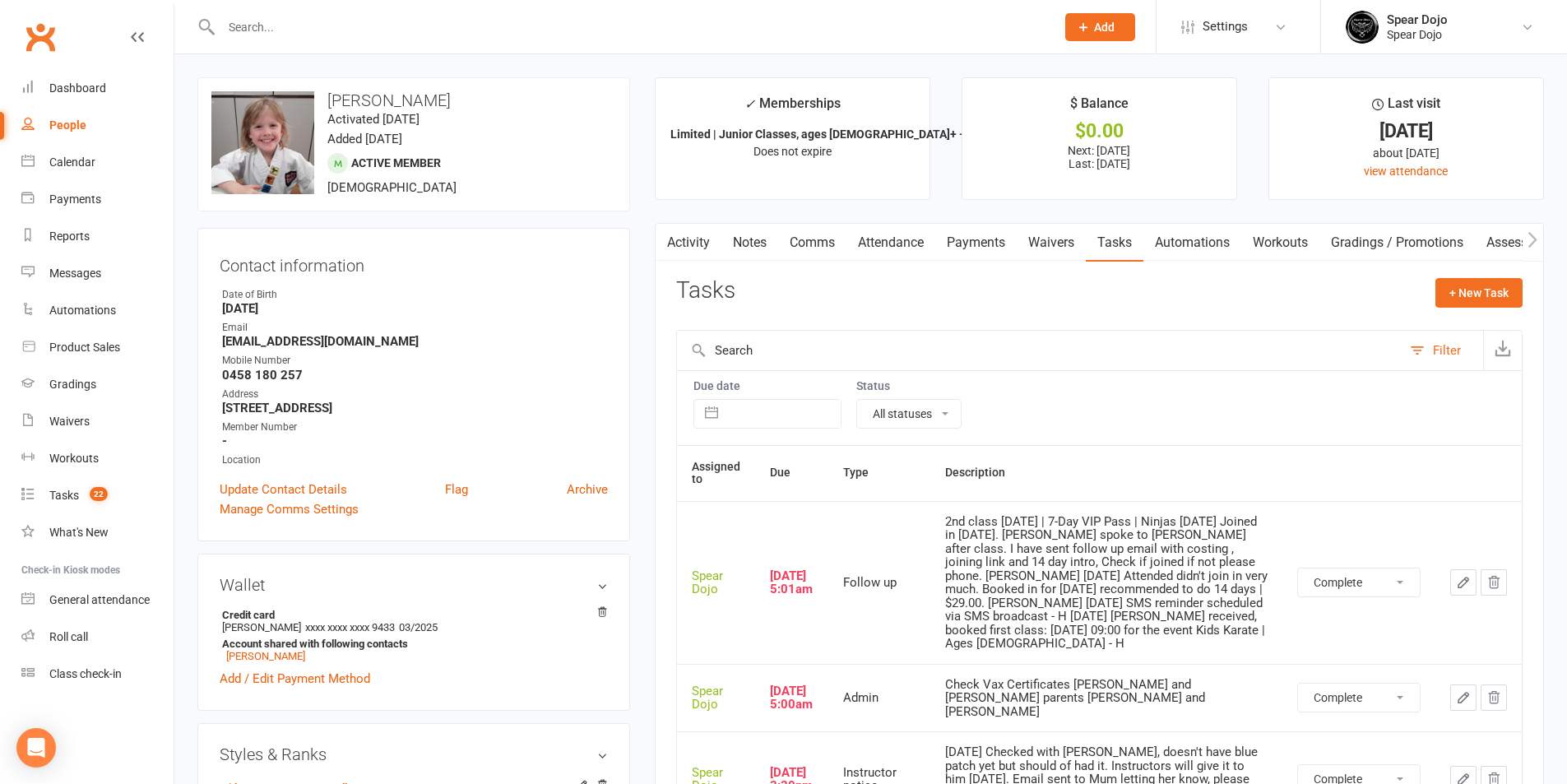
click at [887, 233] on link "Attendance" at bounding box center [891, 243] width 89 height 38
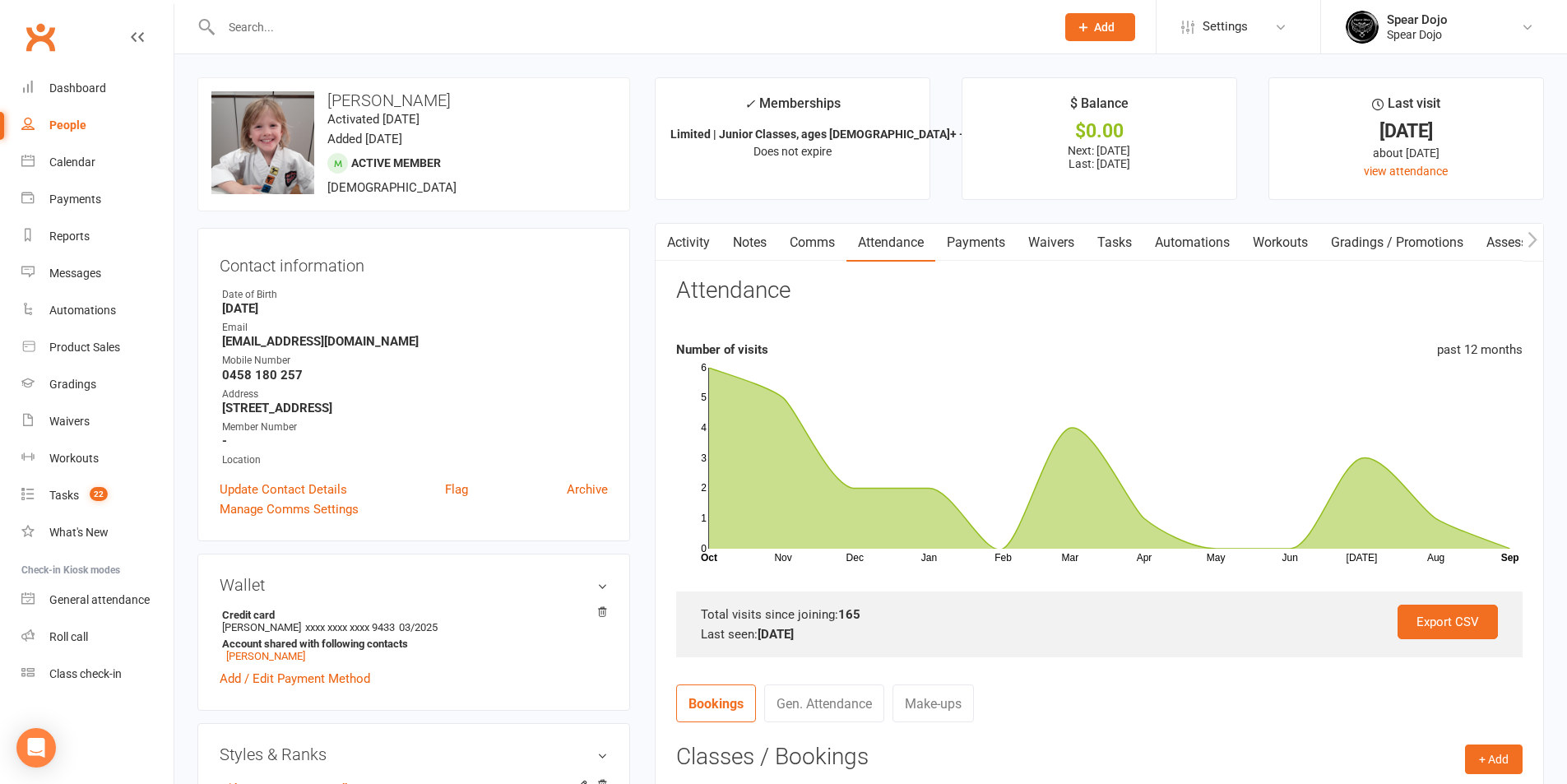
click at [1115, 243] on link "Tasks" at bounding box center [1114, 243] width 57 height 38
select select "incomplete"
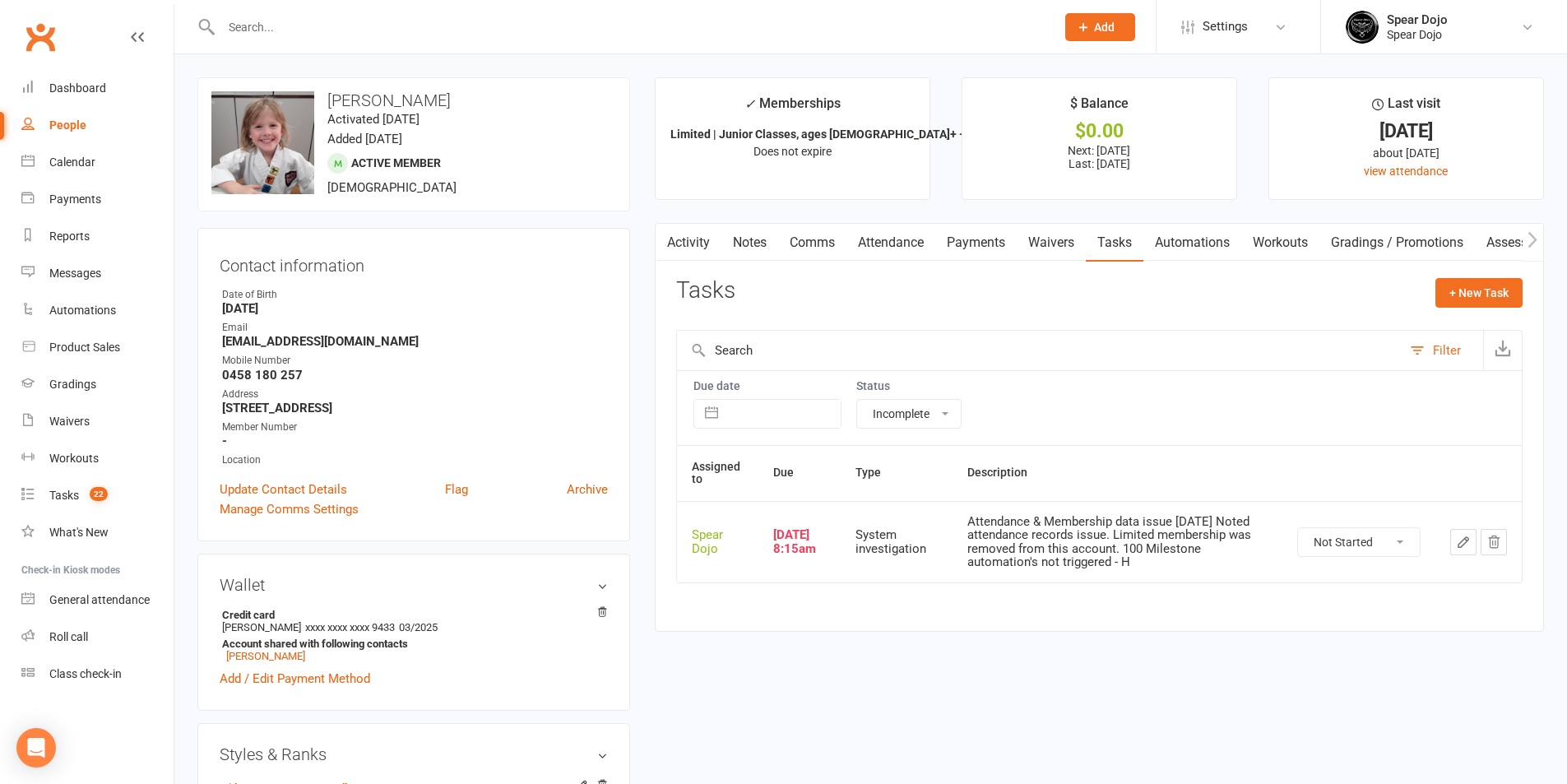
click at [1458, 535] on icon "button" at bounding box center [1464, 542] width 15 height 15
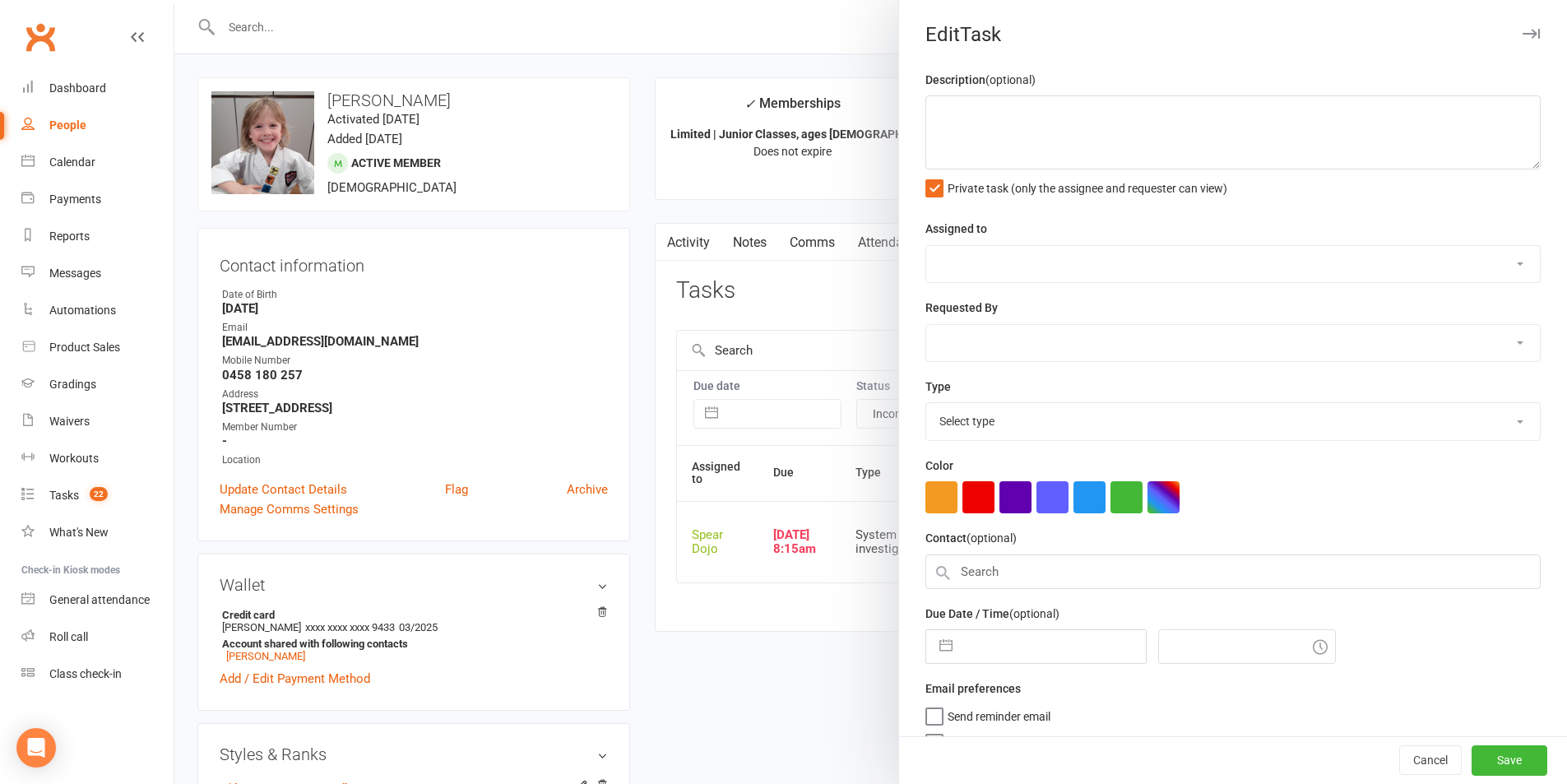
type textarea "Attendance & Membership data issue 17/09/25 Noted attendance records issue. Lim…"
select select "43986"
type input "[DATE]"
type input "8:15am"
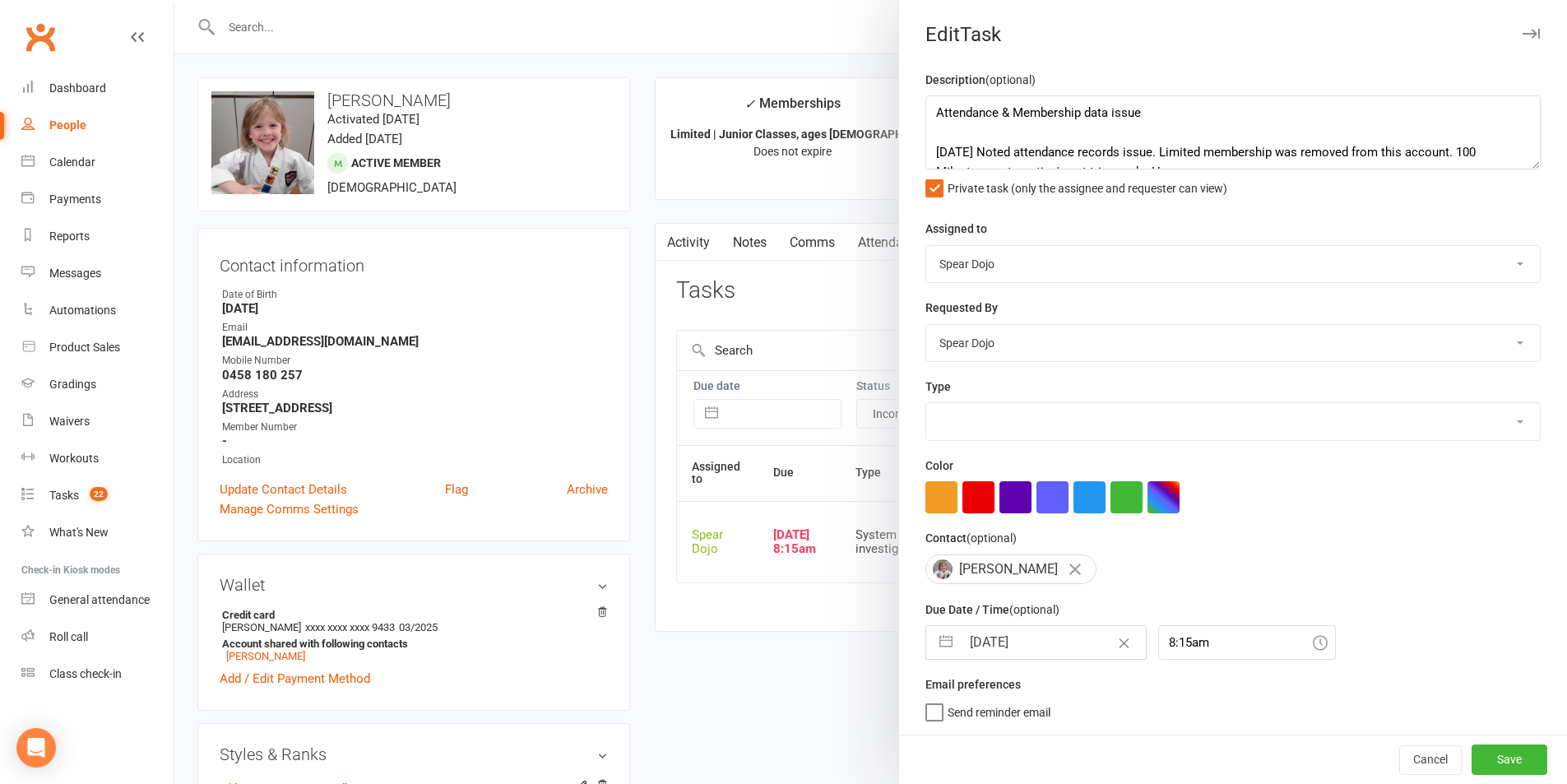
select select "35674"
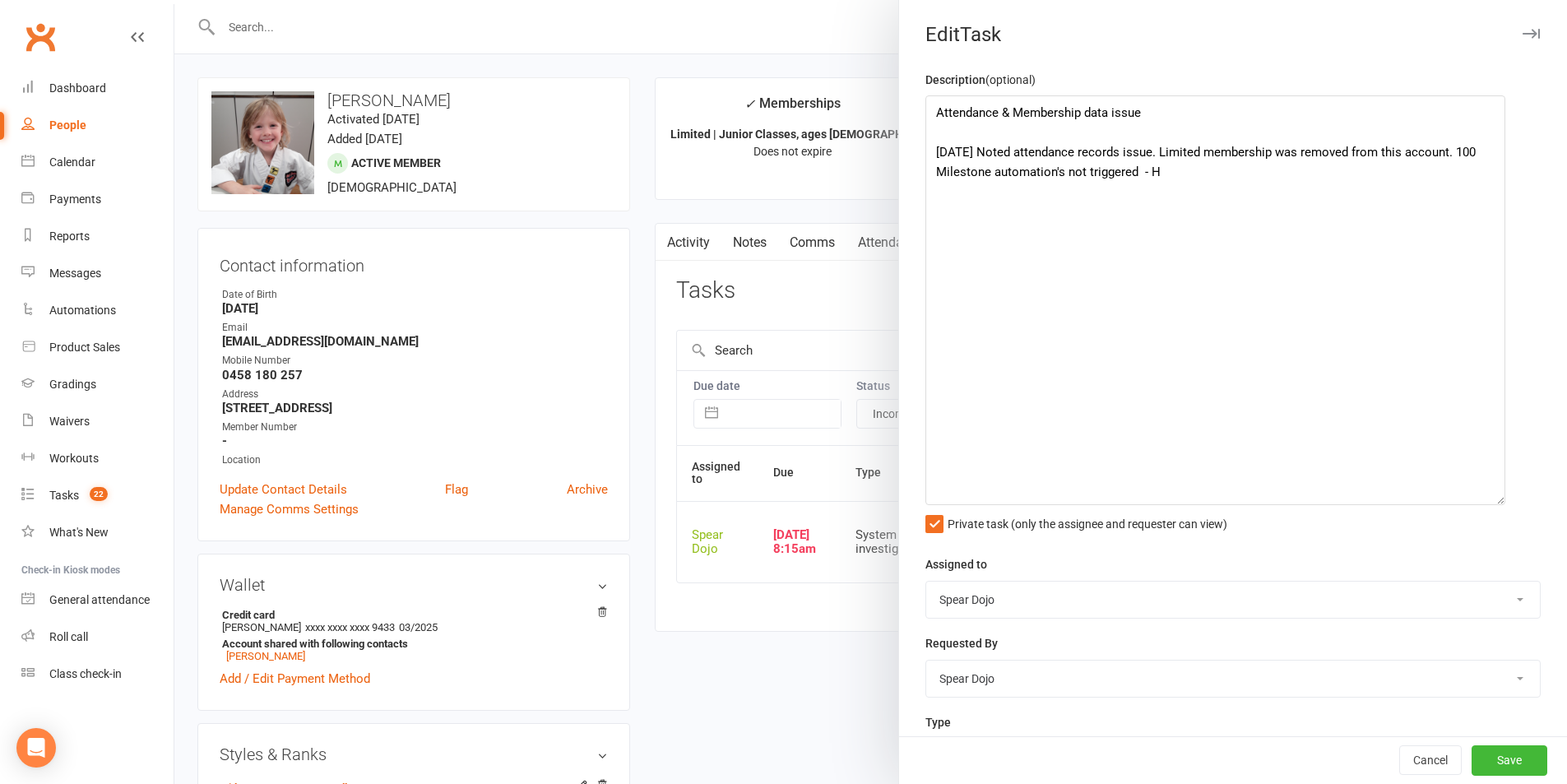
drag, startPoint x: 1510, startPoint y: 161, endPoint x: 1492, endPoint y: 497, distance: 336.5
click at [1492, 497] on textarea "Attendance & Membership data issue 17/09/25 Noted attendance records issue. Lim…" at bounding box center [1216, 300] width 580 height 409
click at [1468, 156] on textarea "Attendance & Membership data issue 17/09/25 Noted attendance records issue. Lim…" at bounding box center [1216, 300] width 580 height 409
click at [993, 170] on textarea "Attendance & Membership data issue 17/09/25 Noted attendance records issue. Lim…" at bounding box center [1216, 300] width 580 height 409
click at [1115, 171] on textarea "Attendance & Membership data issue 17/09/25 Noted attendance records issue. Lim…" at bounding box center [1216, 300] width 580 height 409
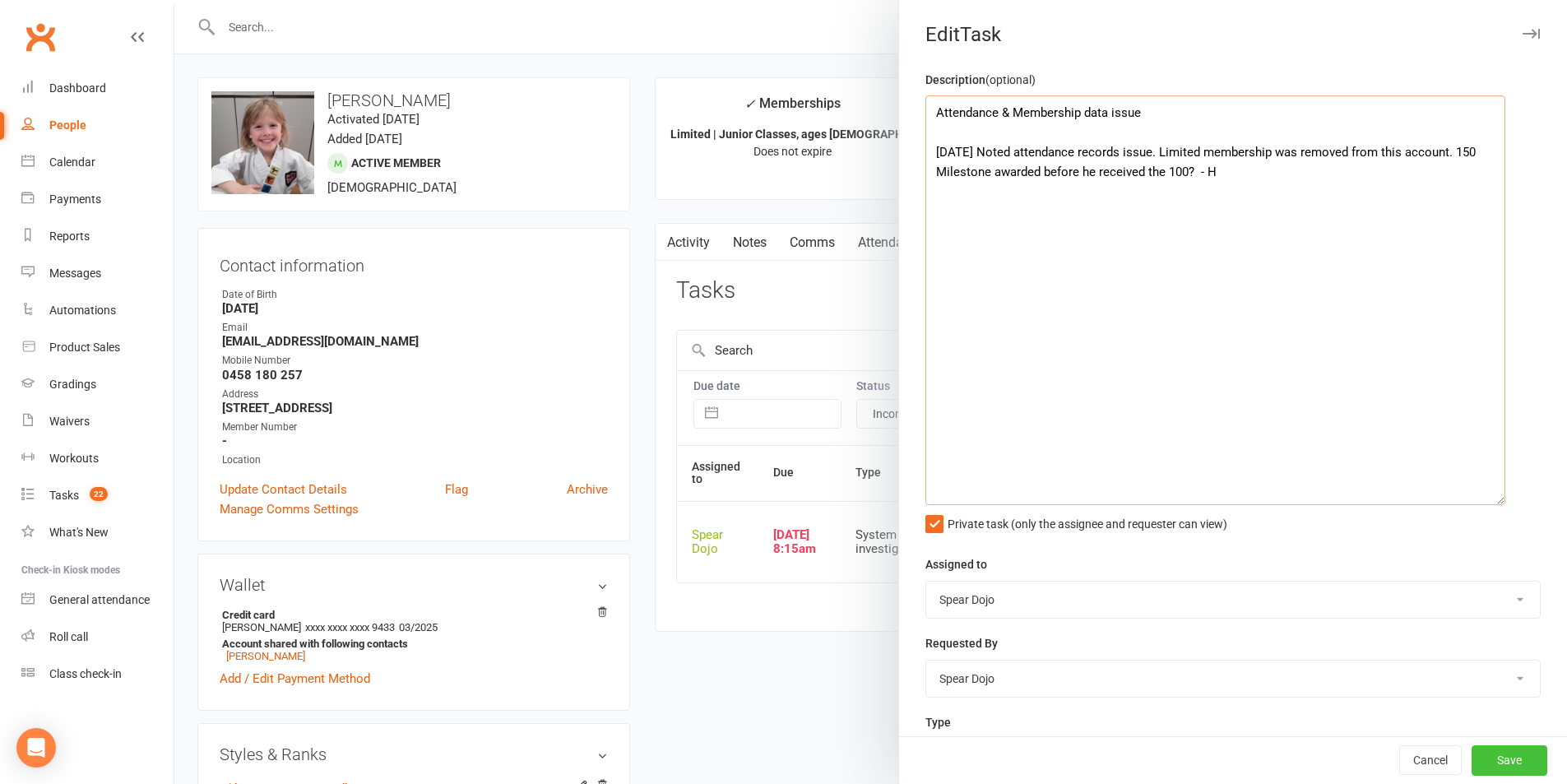
type textarea "Attendance & Membership data issue [DATE] Noted attendance records issue. Limit…"
click at [1491, 759] on button "Save" at bounding box center [1510, 761] width 76 height 30
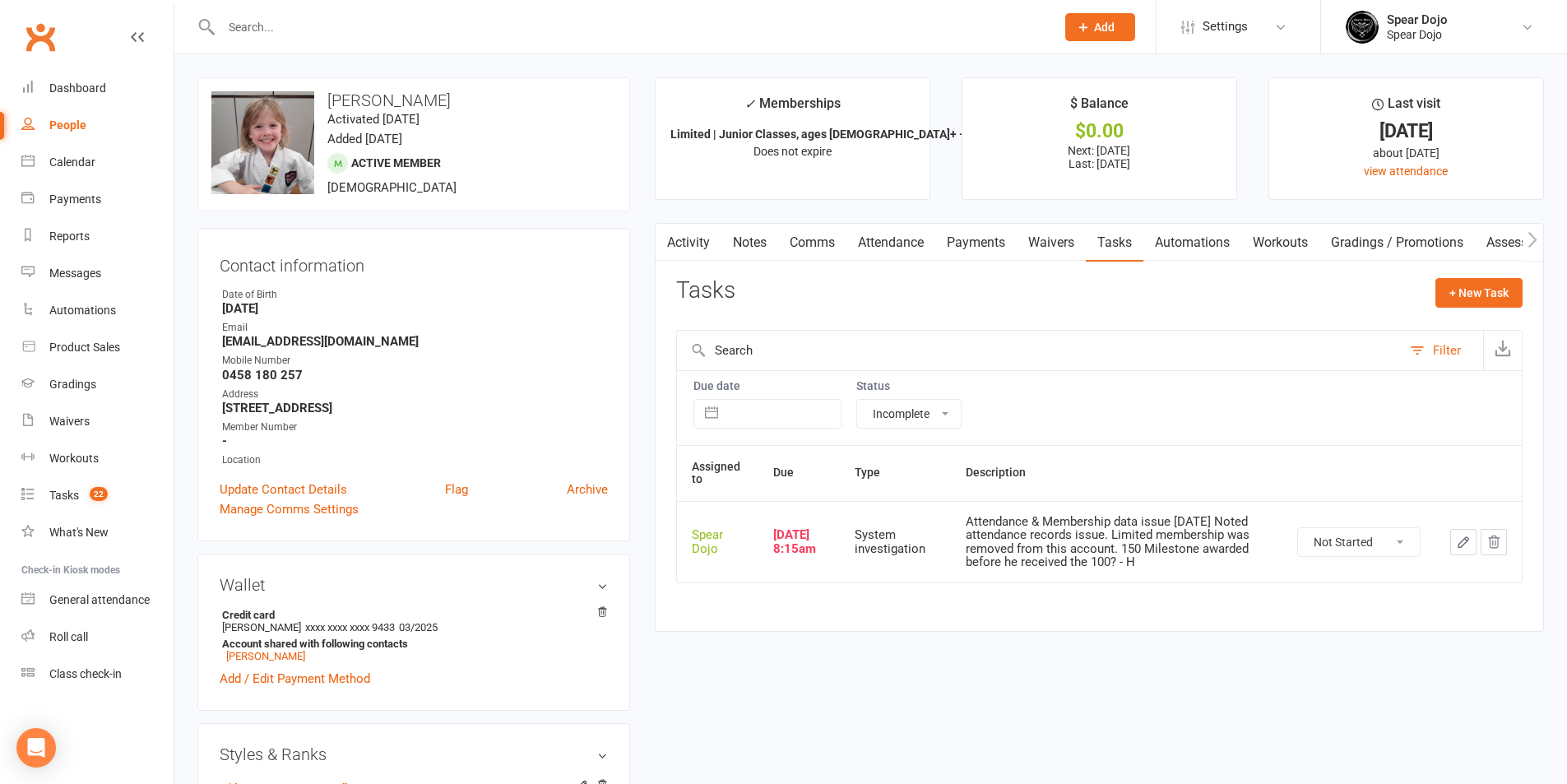
click at [698, 235] on link "Activity" at bounding box center [688, 243] width 66 height 38
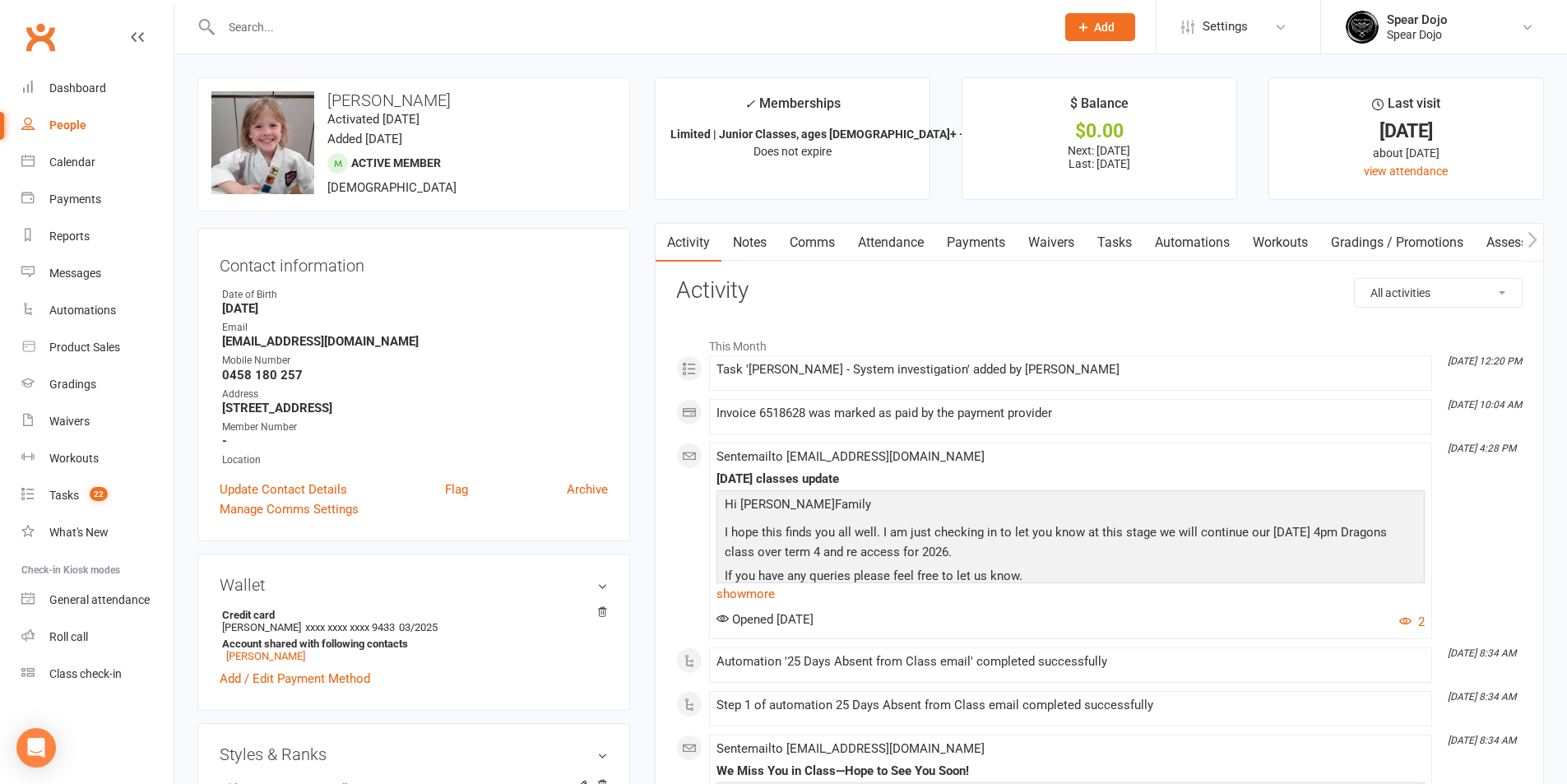
click at [1422, 287] on select "All activities Bookings / Attendances Communications Notes Failed SMSes Grading…" at bounding box center [1438, 293] width 167 height 28
select select "ConversationLogEntry"
click at [1355, 279] on select "All activities Bookings / Attendances Communications Notes Failed SMSes Grading…" at bounding box center [1438, 293] width 167 height 28
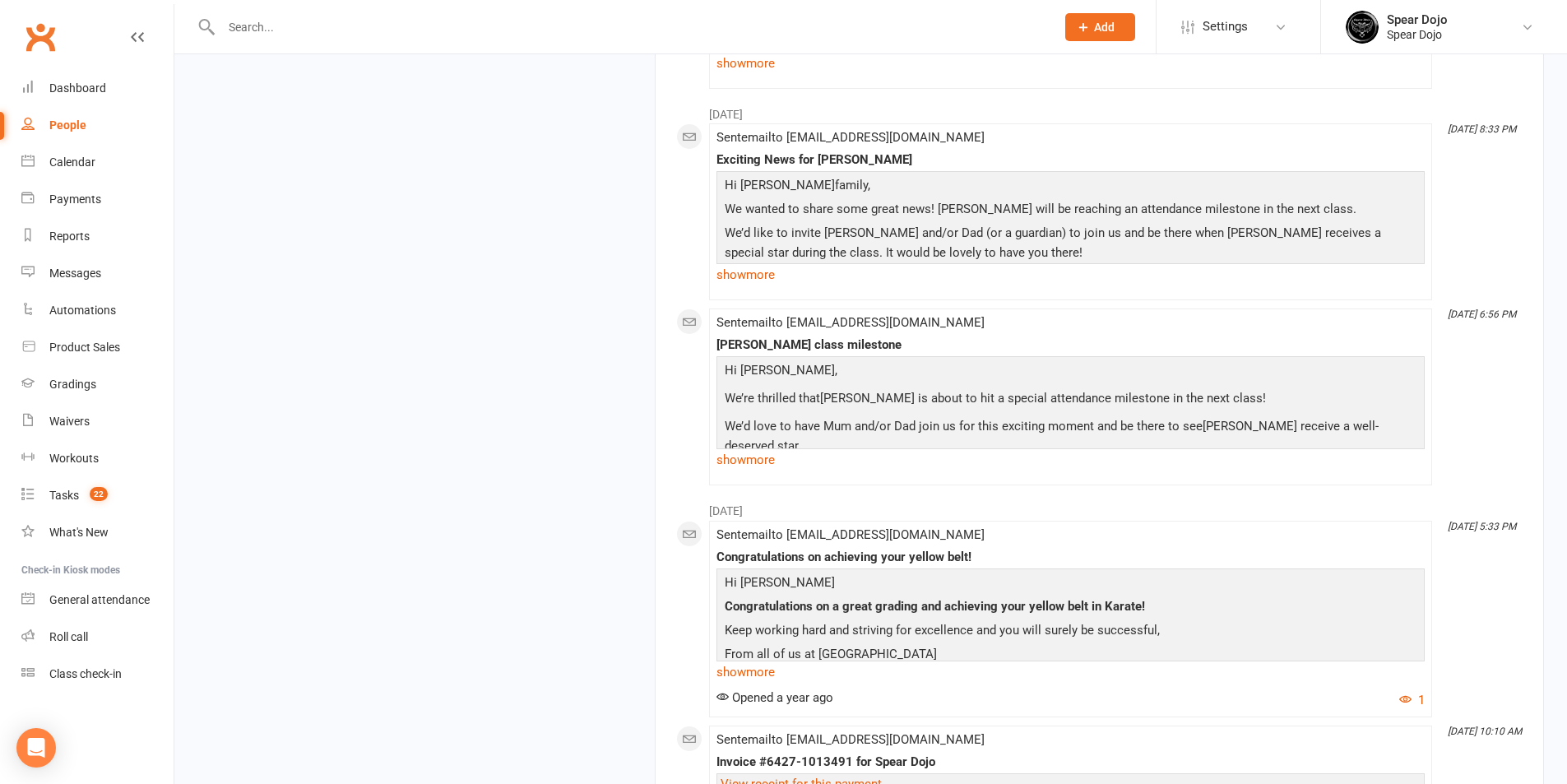
scroll to position [3865, 0]
click at [760, 469] on link "show more" at bounding box center [1070, 458] width 709 height 23
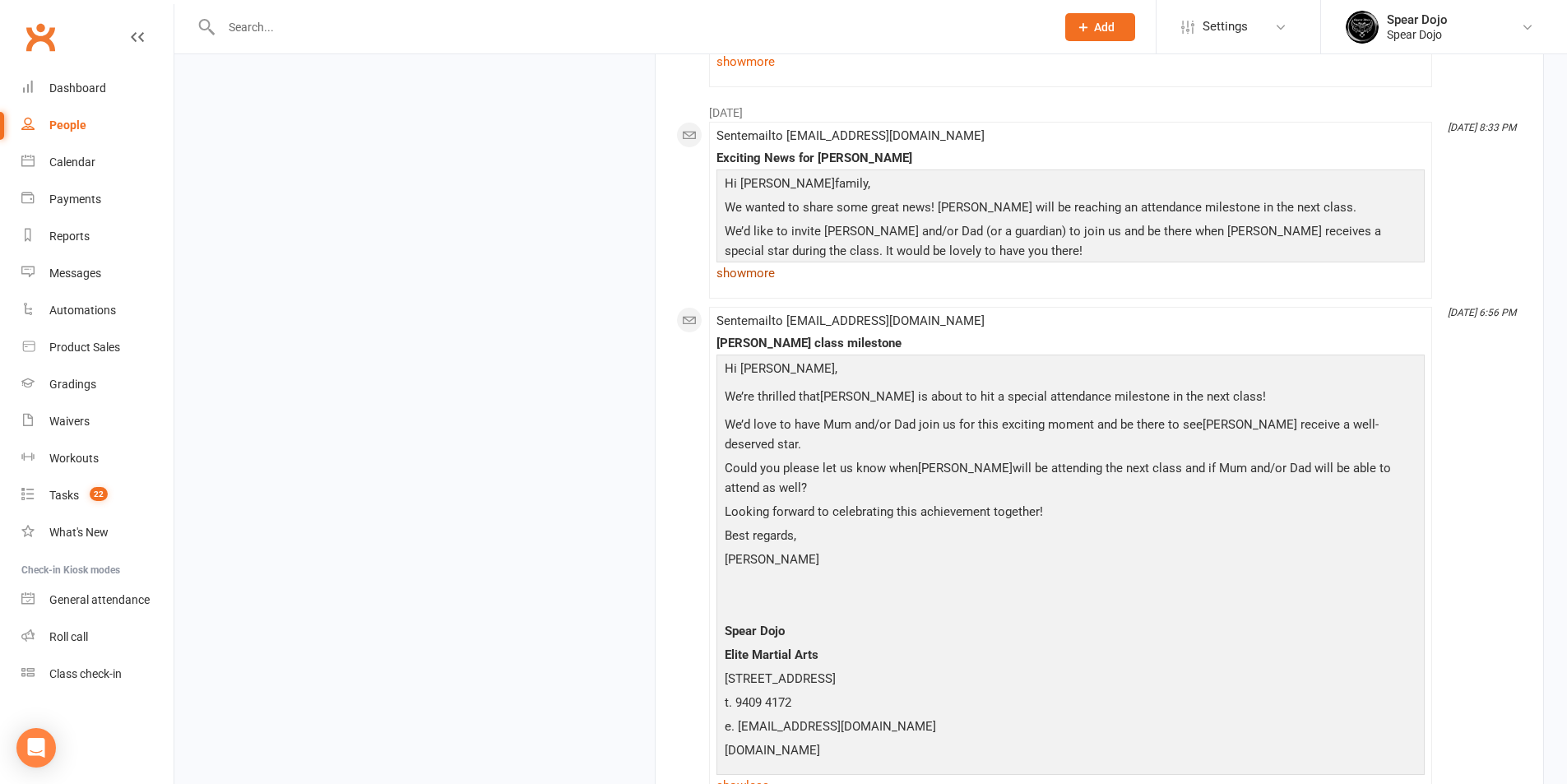
click at [761, 285] on link "show more" at bounding box center [1070, 273] width 709 height 23
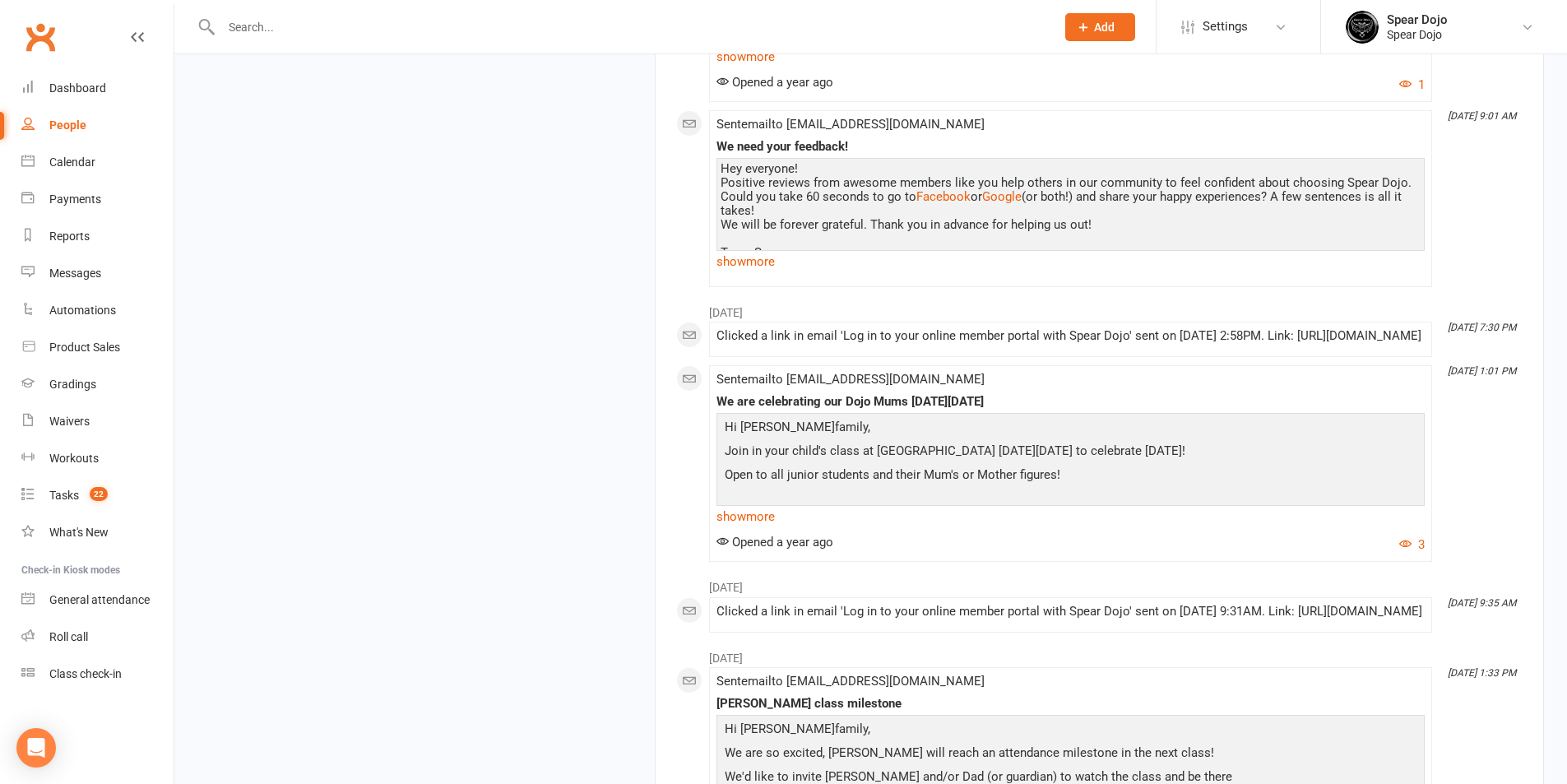
scroll to position [6497, 0]
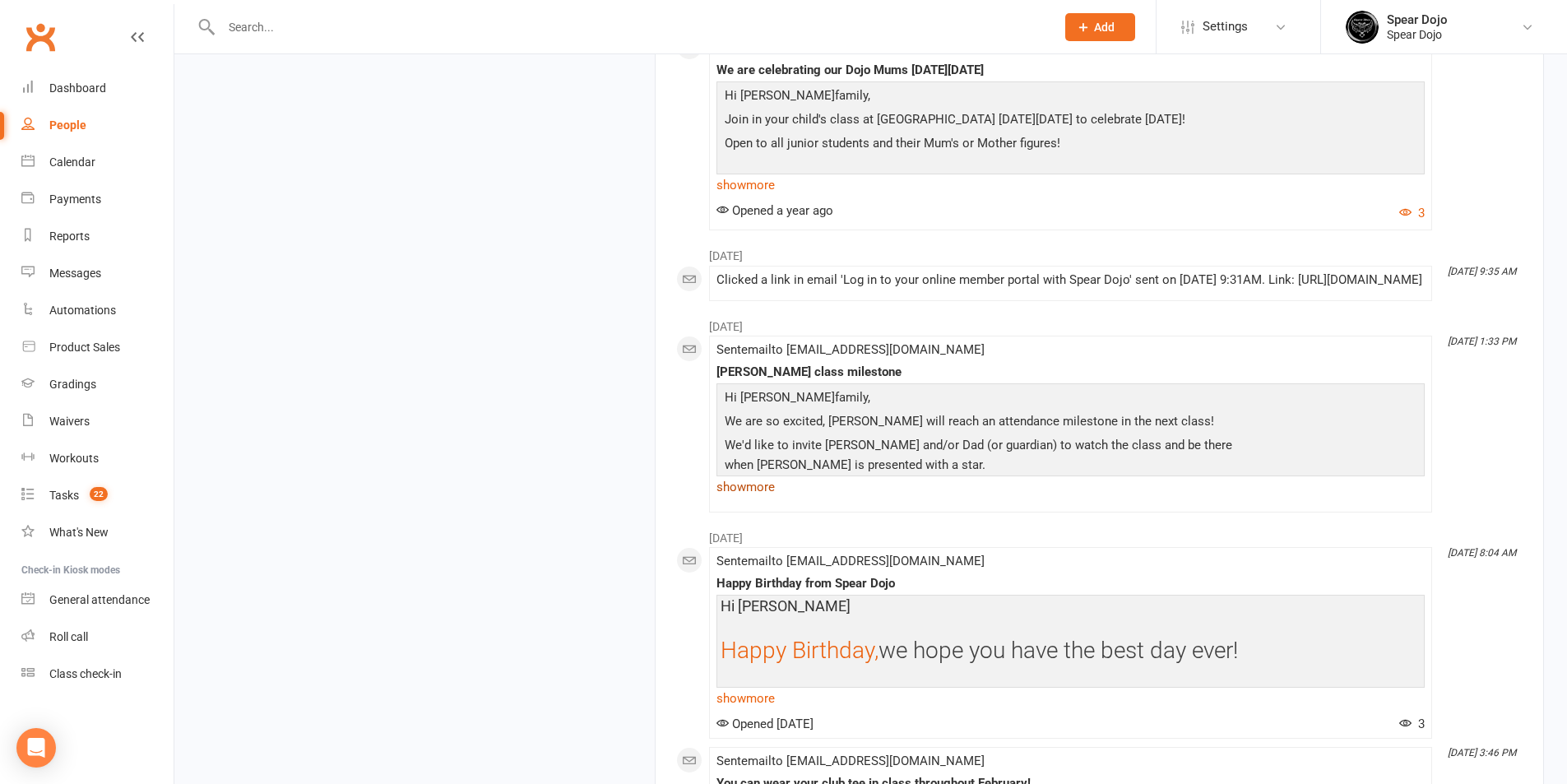
click at [739, 498] on link "show more" at bounding box center [1070, 487] width 709 height 23
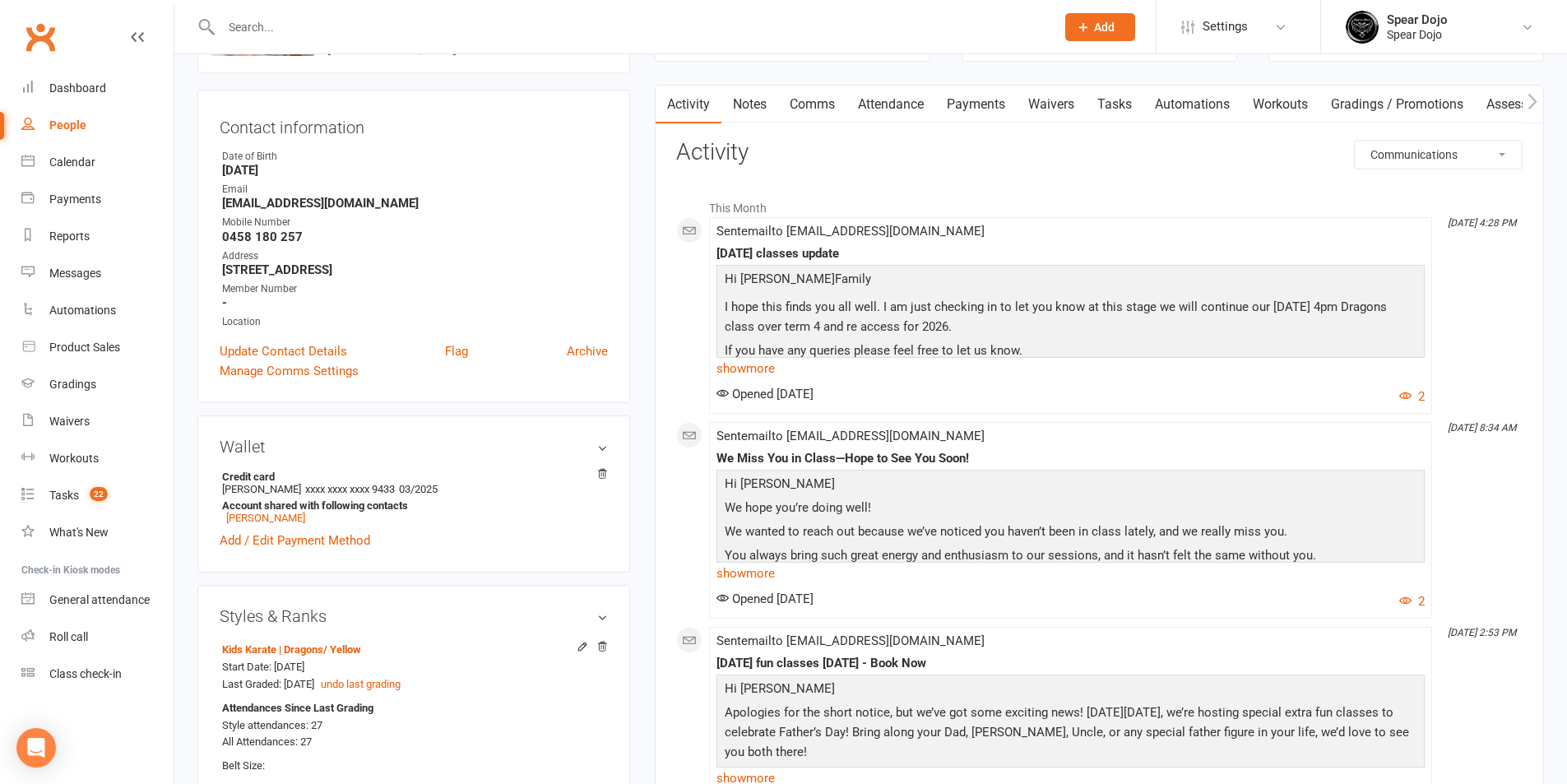
scroll to position [0, 0]
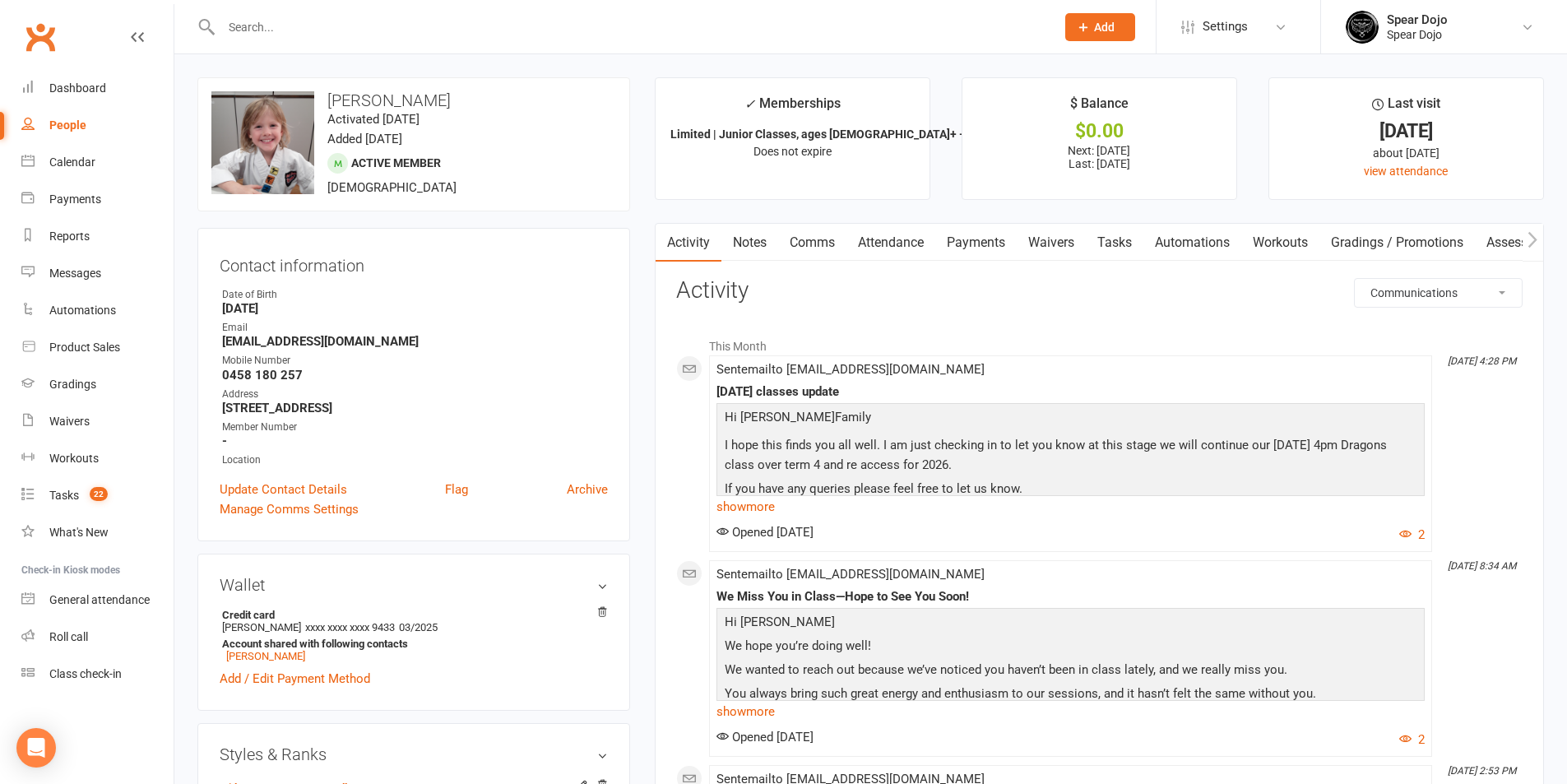
click at [901, 235] on link "Attendance" at bounding box center [891, 243] width 89 height 38
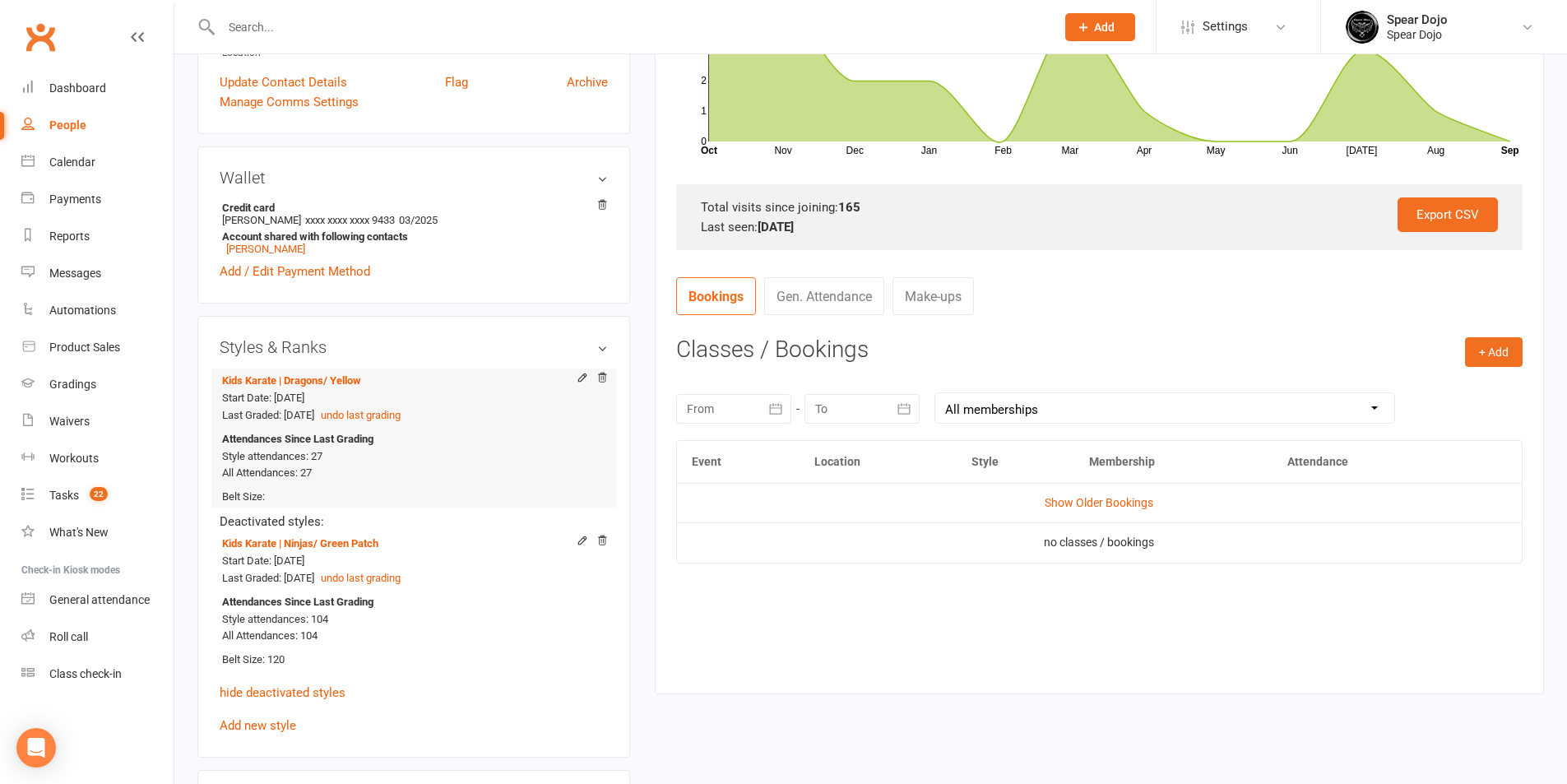
scroll to position [411, 0]
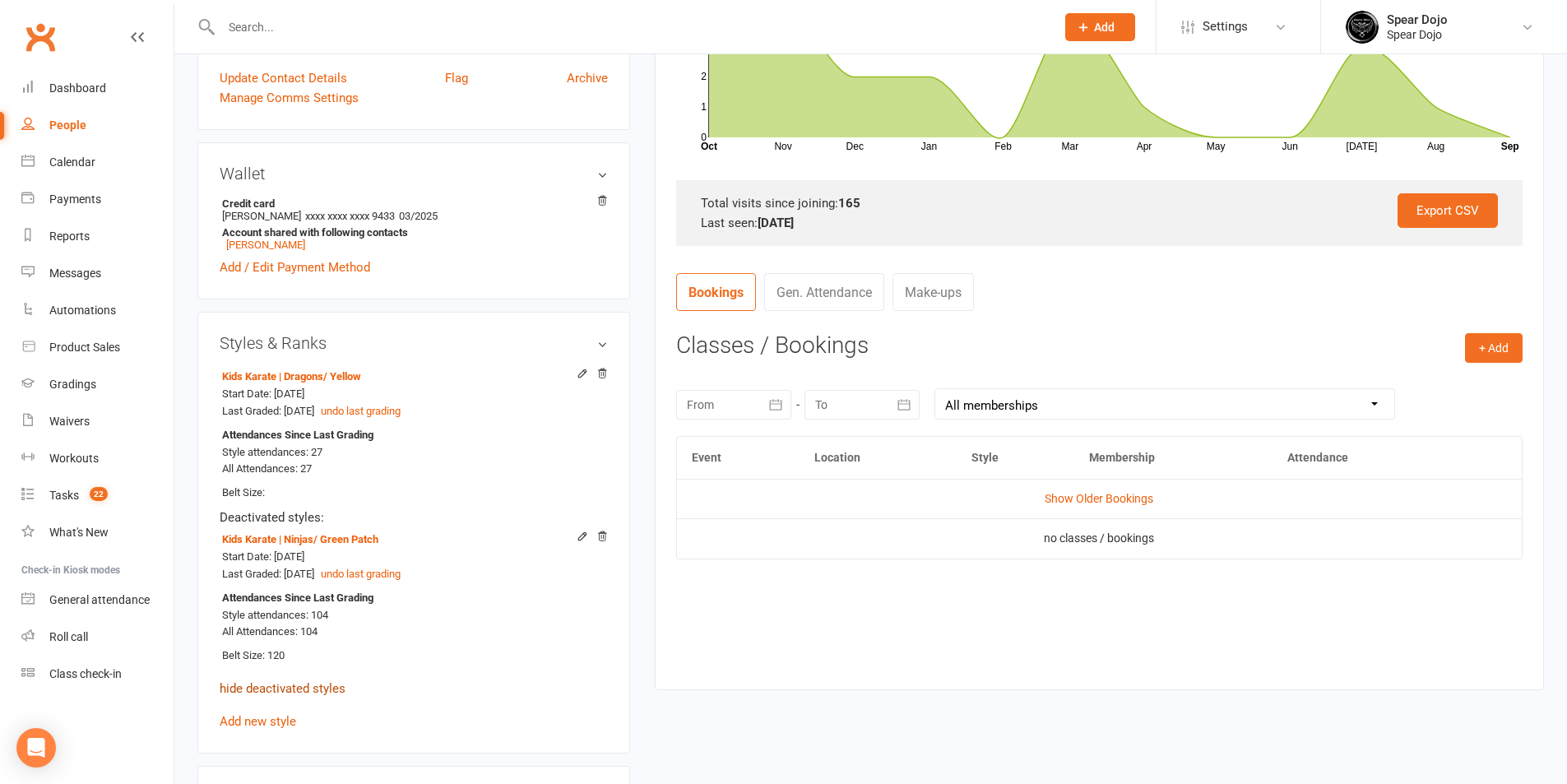
click at [295, 687] on link "hide deactivated styles" at bounding box center [282, 688] width 126 height 15
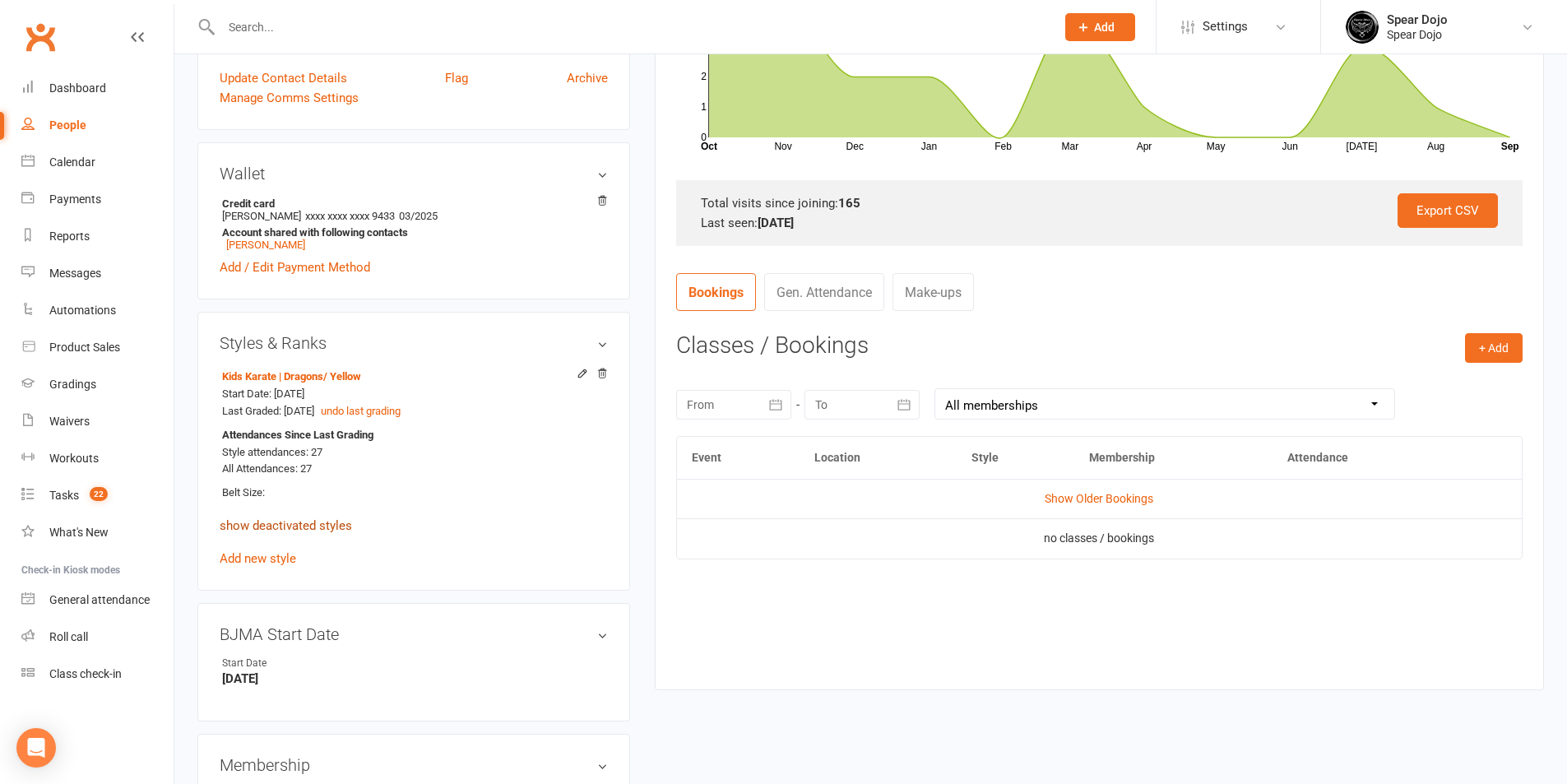
click at [338, 530] on link "show deactivated styles" at bounding box center [285, 526] width 132 height 15
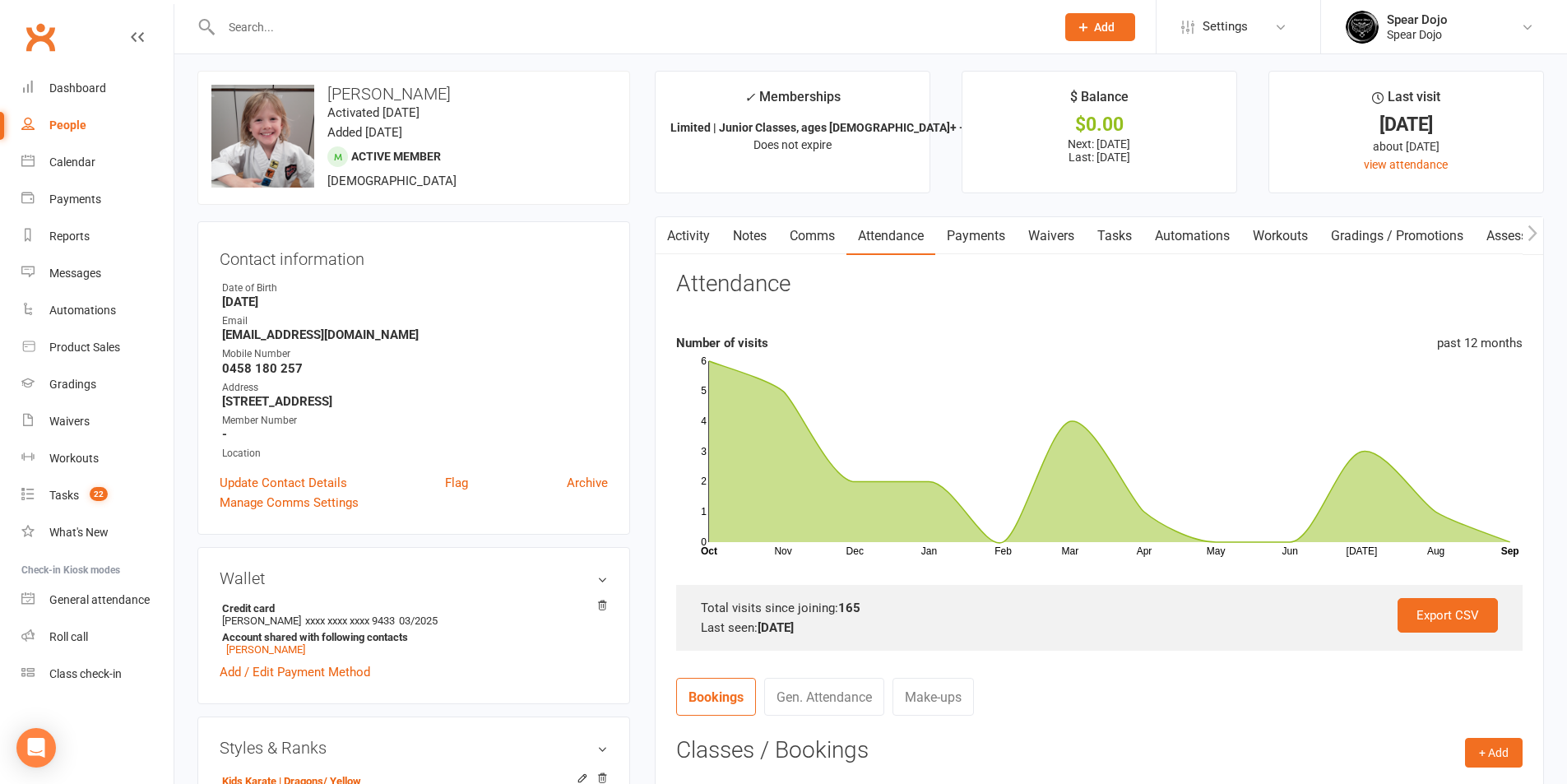
scroll to position [0, 0]
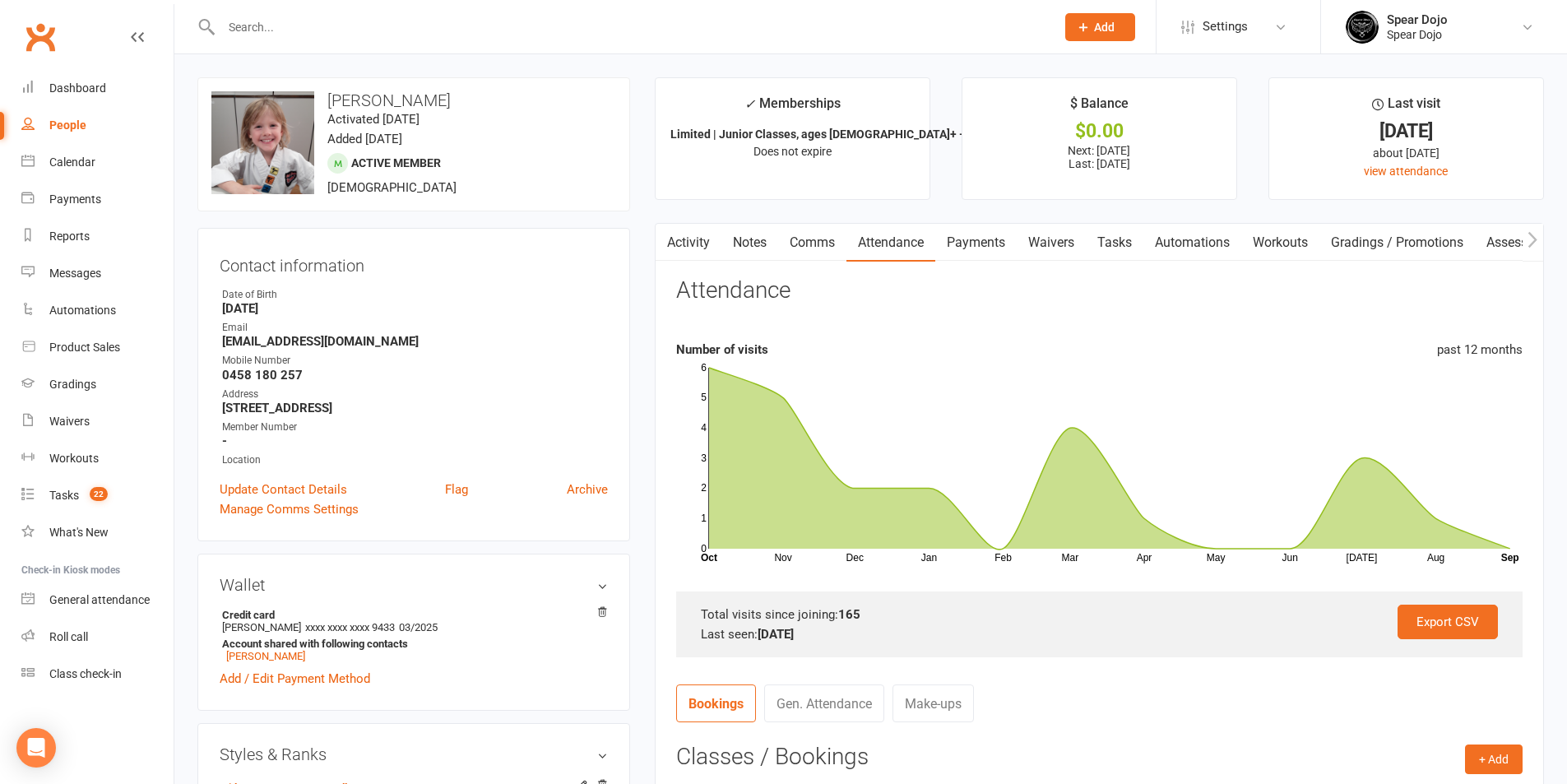
click at [710, 27] on input "text" at bounding box center [630, 27] width 828 height 23
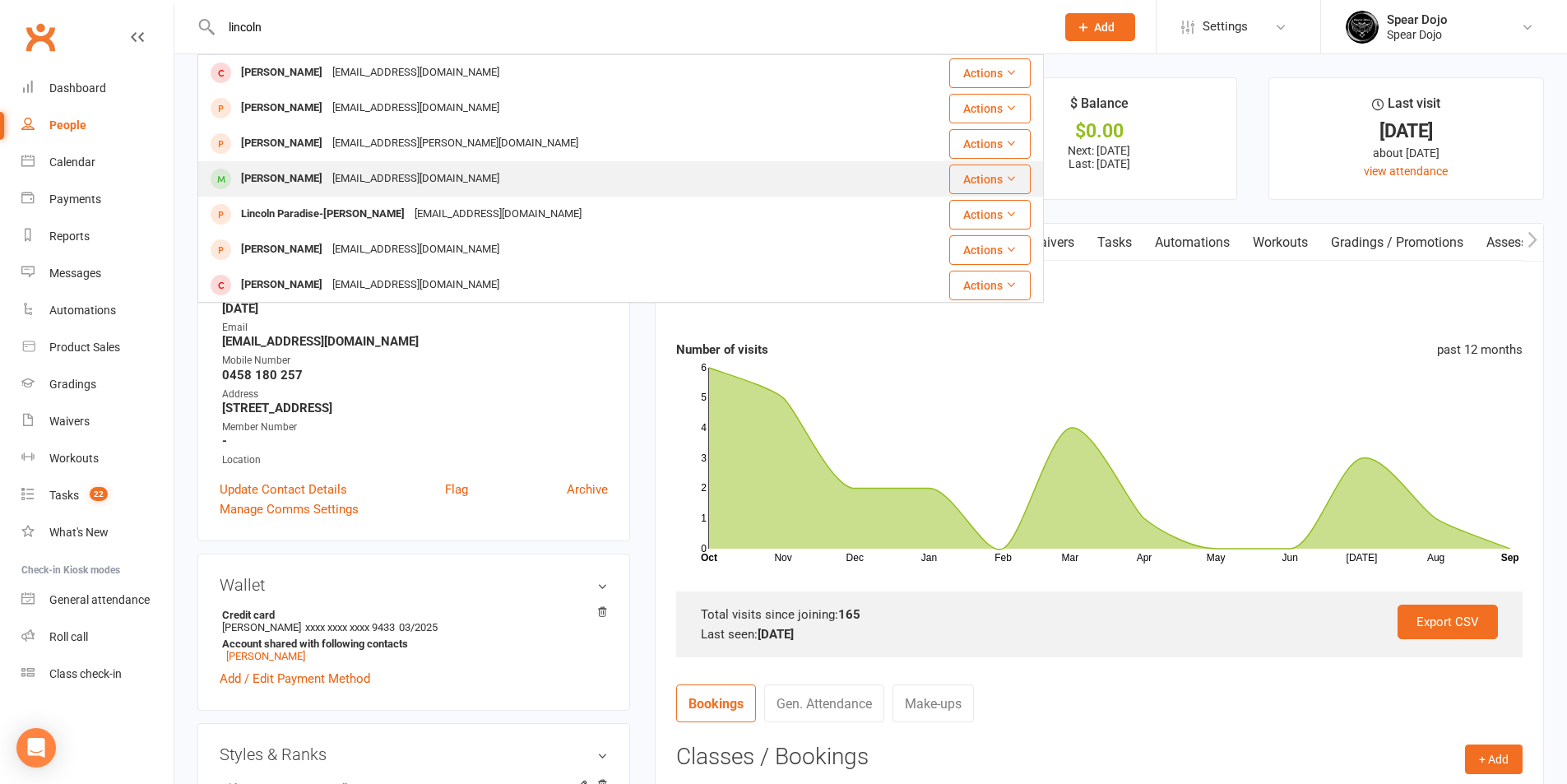
type input "lincoln"
click at [646, 168] on div "Lincoln Anderson sarahbrown2815@hotmail.com" at bounding box center [539, 179] width 680 height 34
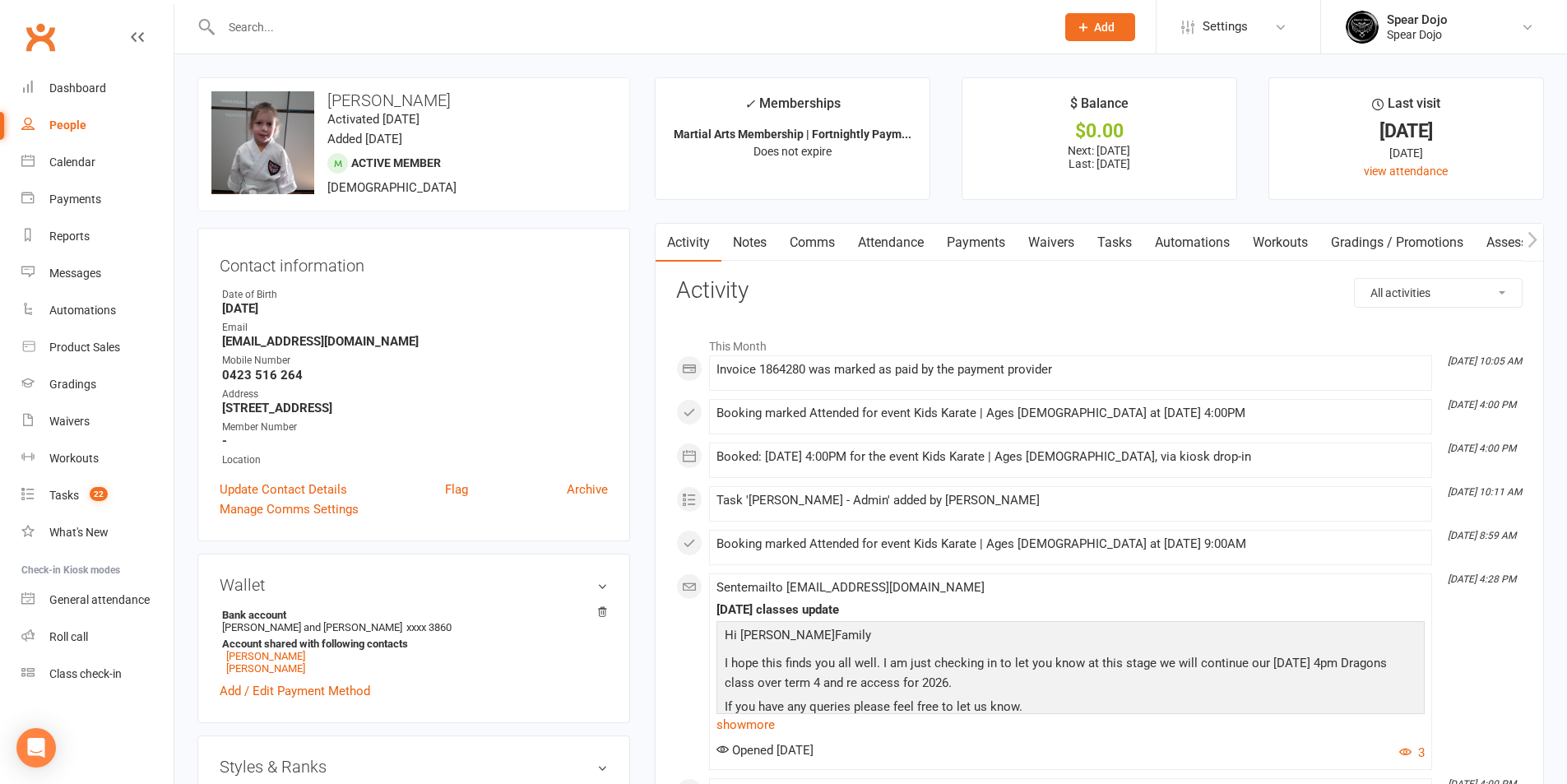
click at [905, 244] on link "Attendance" at bounding box center [891, 243] width 89 height 38
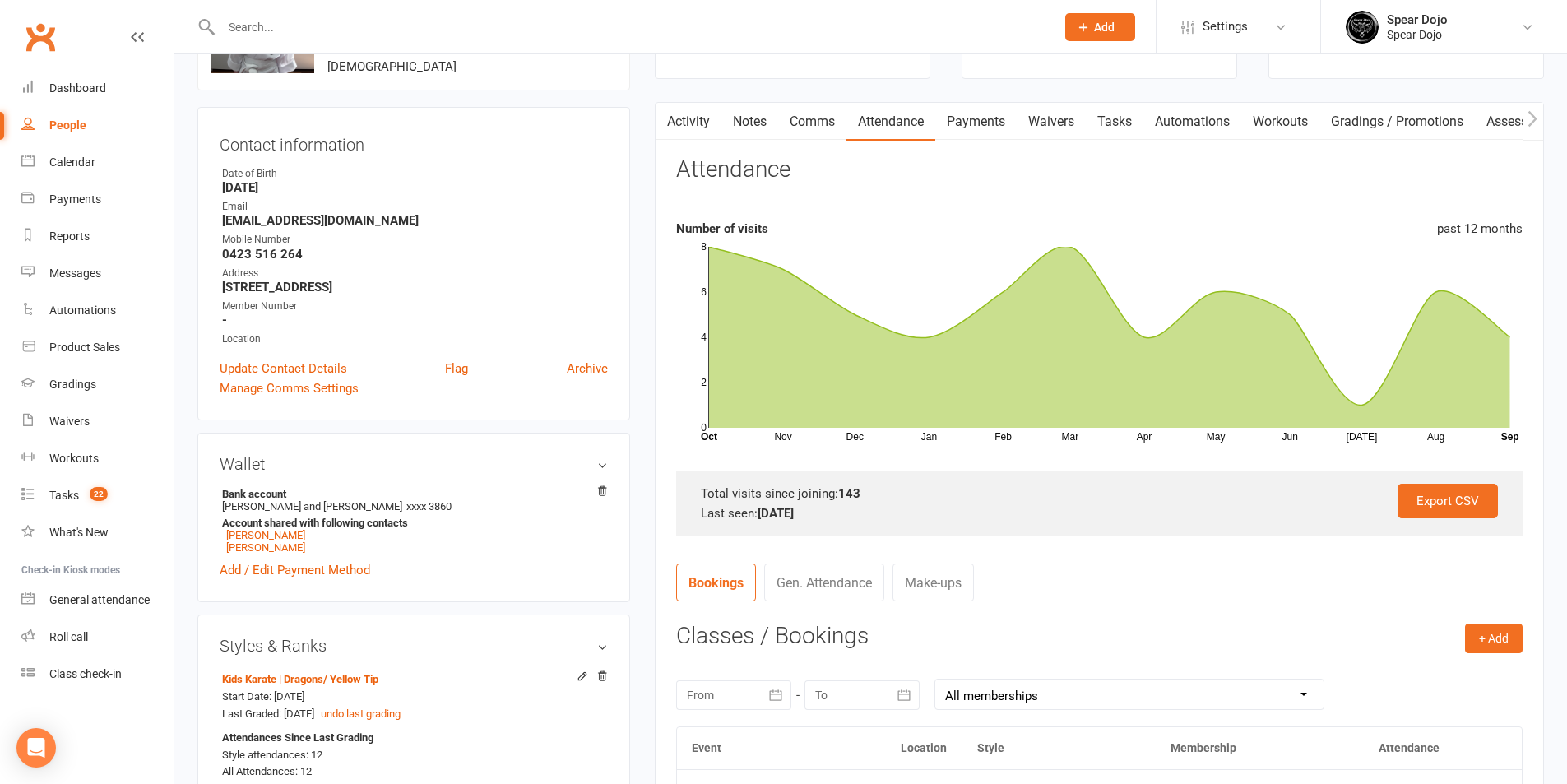
scroll to position [329, 0]
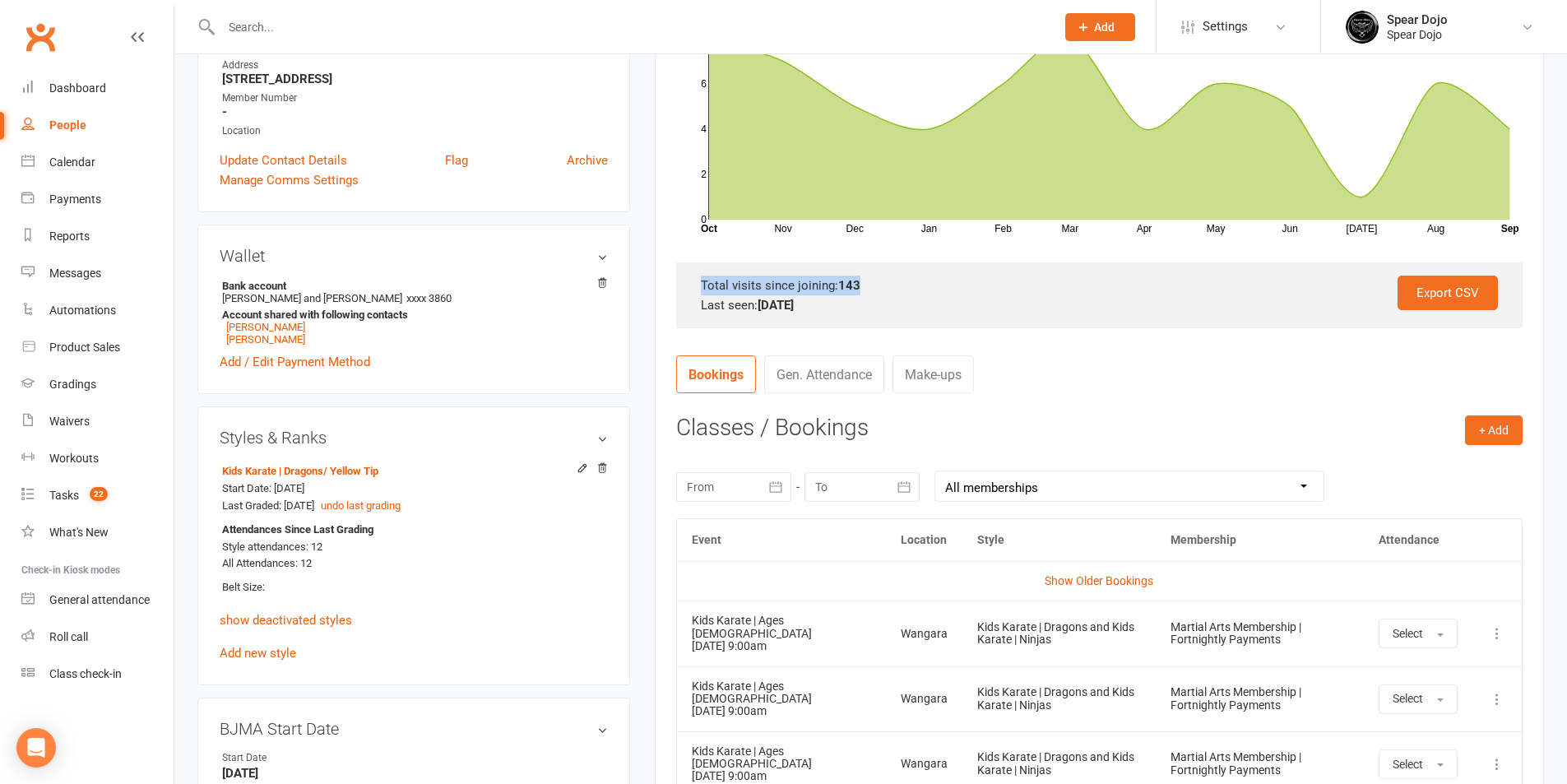
drag, startPoint x: 1388, startPoint y: 421, endPoint x: 865, endPoint y: 285, distance: 540.4
click at [865, 285] on div "Total visits since joining: 143" at bounding box center [1100, 286] width 798 height 20
copy div "Total visits since joining: 143"
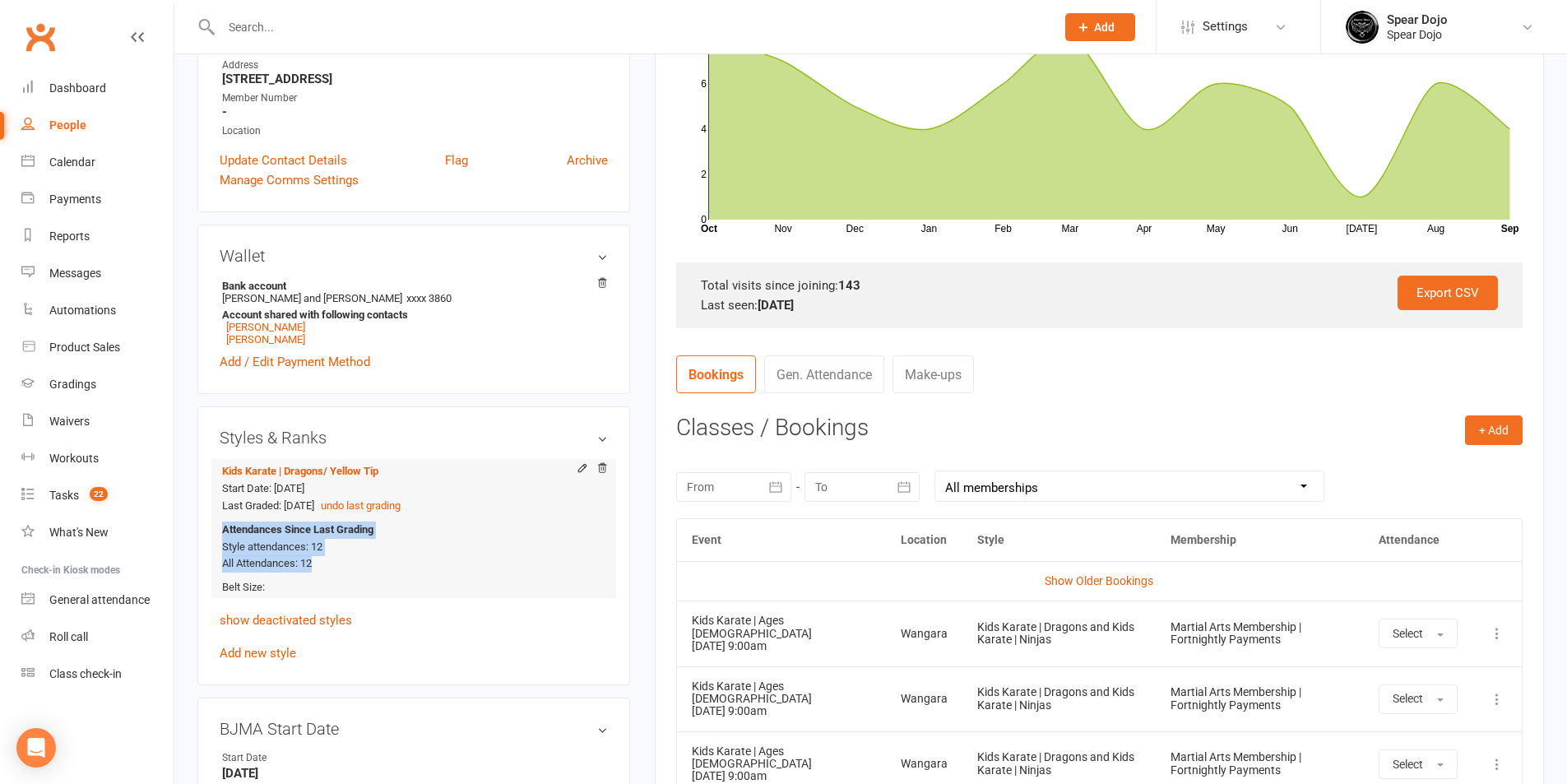
drag, startPoint x: 324, startPoint y: 564, endPoint x: 220, endPoint y: 530, distance: 109.4
click at [220, 530] on li "Kids Karate | Dragons / Yellow Tip Start Date: 15 Apr 2024 Last Graded: 28 Jun …" at bounding box center [413, 528] width 388 height 139
copy div "Attendances Since Last Grading Style attendances: 12 All Attendances: 12"
click at [337, 622] on link "show deactivated styles" at bounding box center [285, 620] width 132 height 15
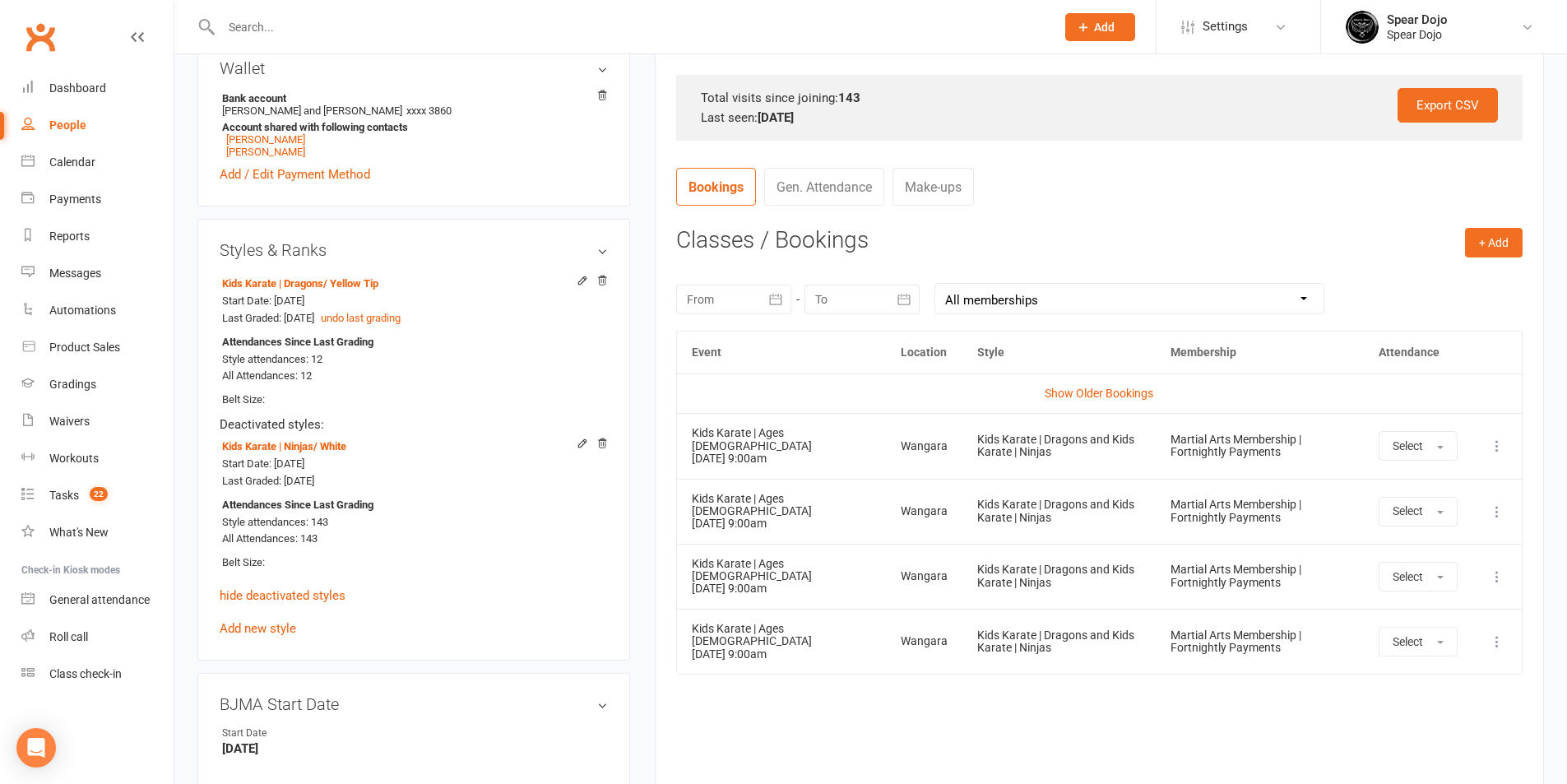
scroll to position [576, 0]
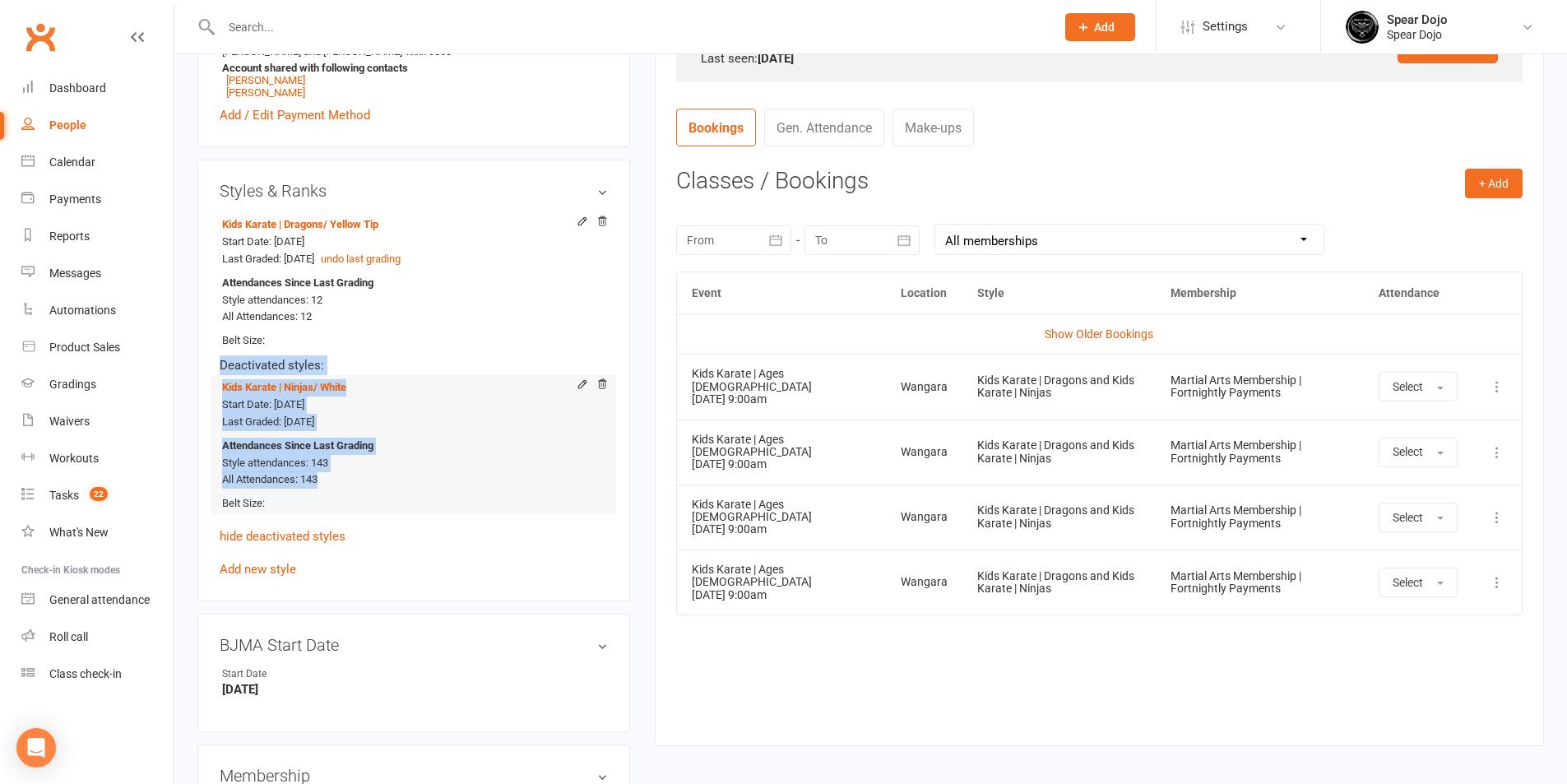
drag, startPoint x: 215, startPoint y: 364, endPoint x: 361, endPoint y: 486, distance: 190.3
click at [361, 486] on div "Styles & Ranks Kids Karate | Dragons / Yellow Tip Start Date: 15 Apr 2024 Last …" at bounding box center [414, 380] width 433 height 442
copy div "Deactivated styles: Kids Karate | Ninjas / White Start Date: 10 Sep 2022 Last G…"
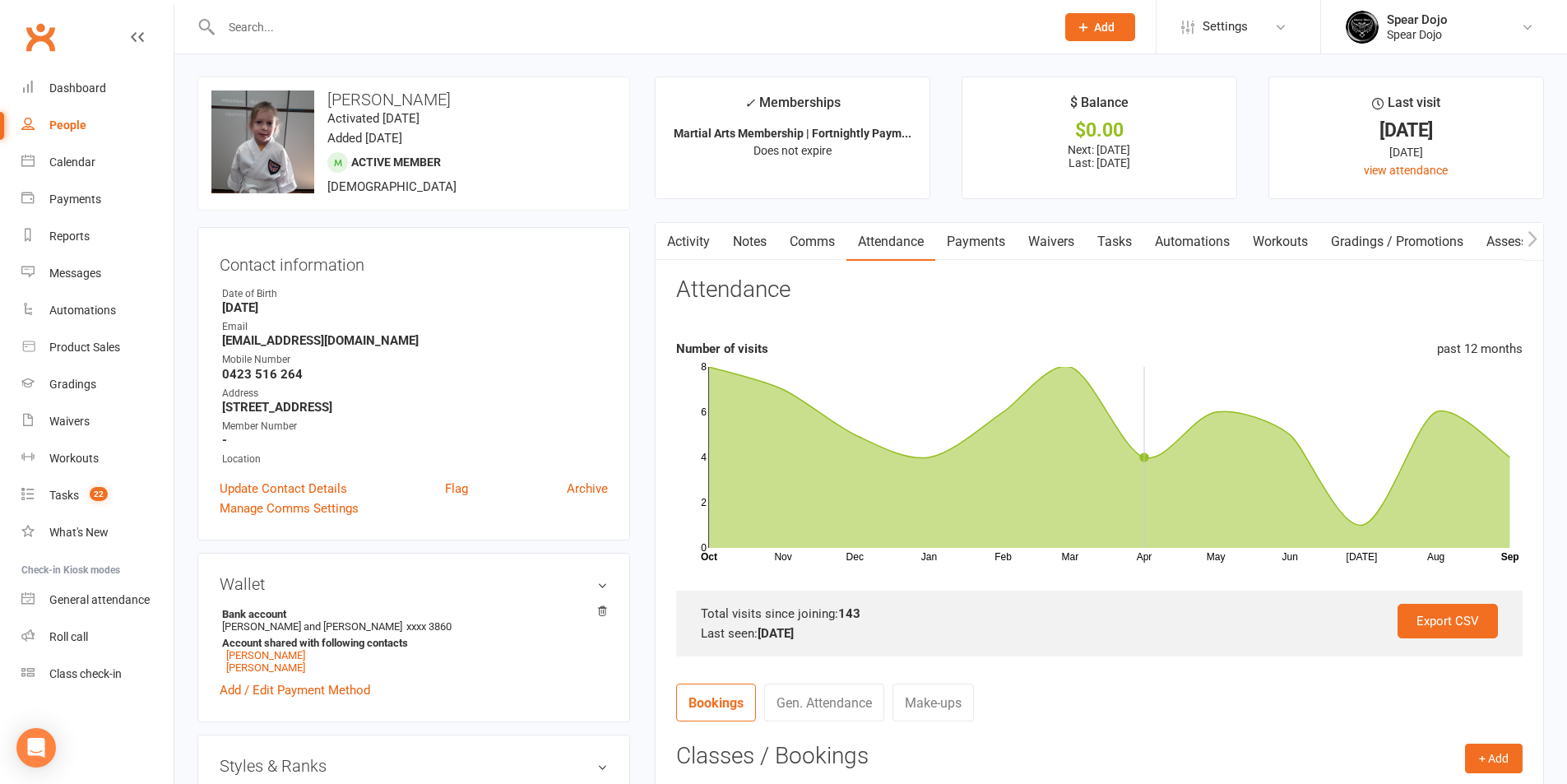
scroll to position [0, 0]
click at [1127, 242] on link "Tasks" at bounding box center [1114, 243] width 57 height 38
select select "incomplete"
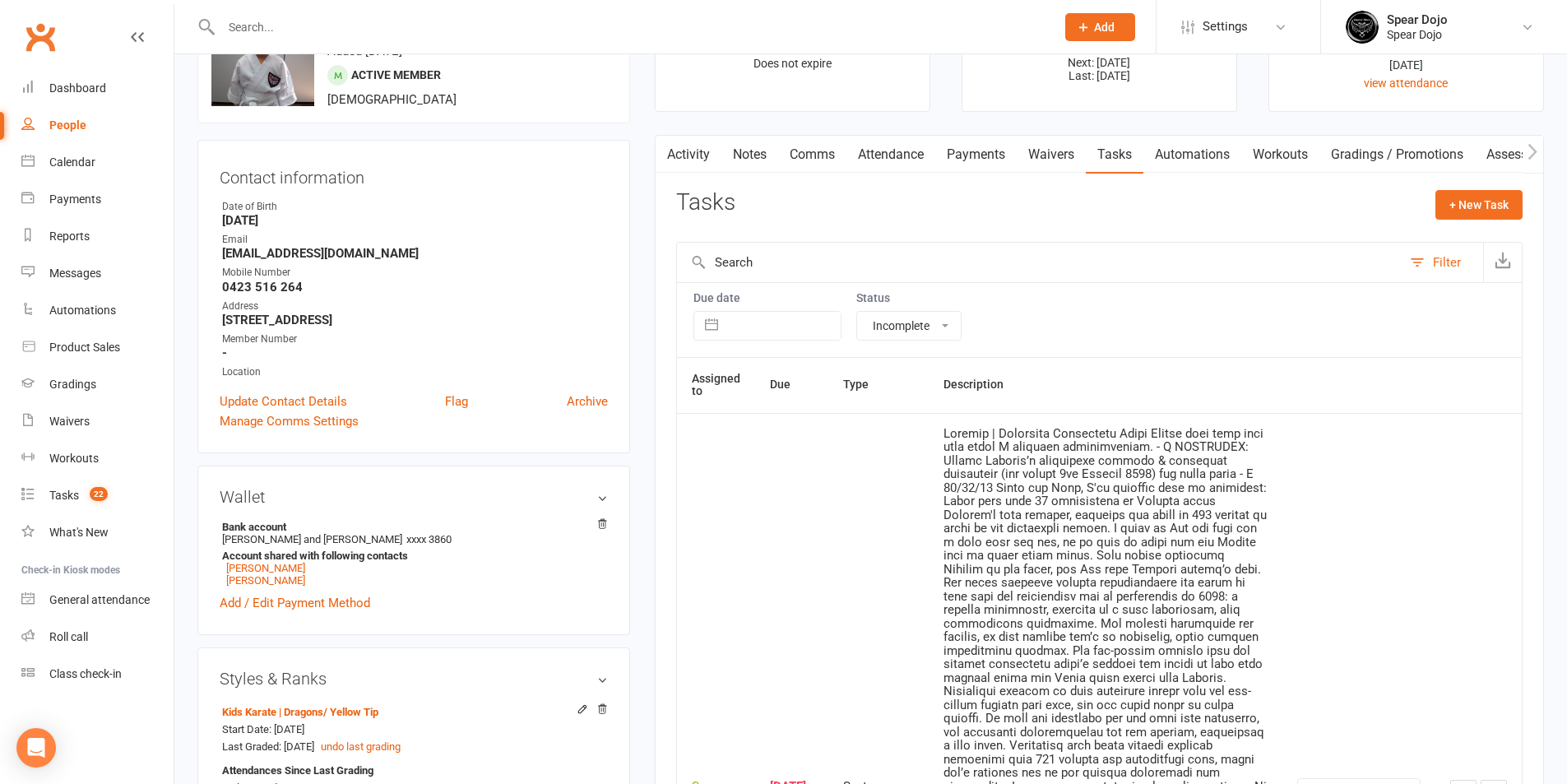
scroll to position [164, 0]
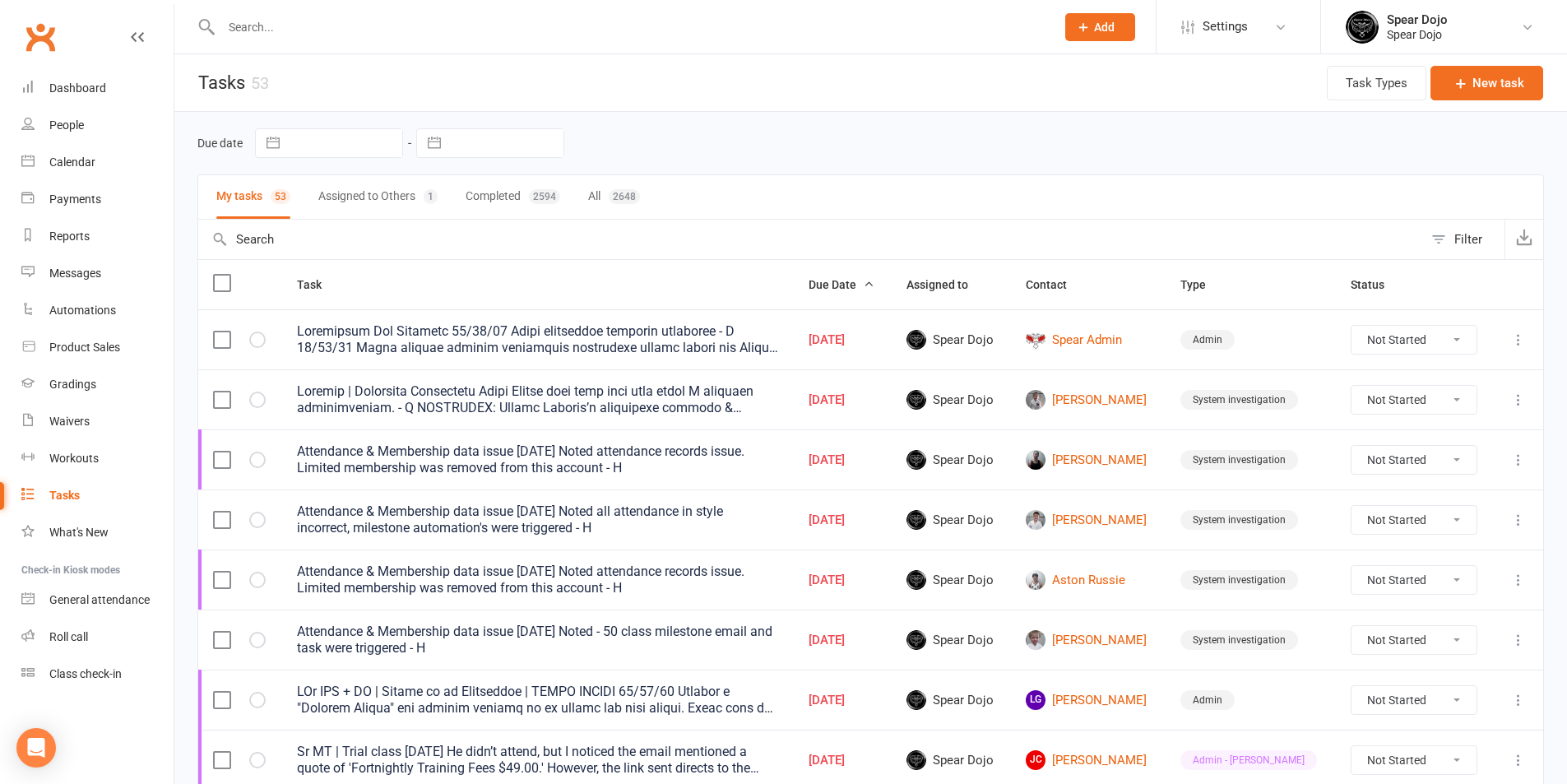
select select "started"
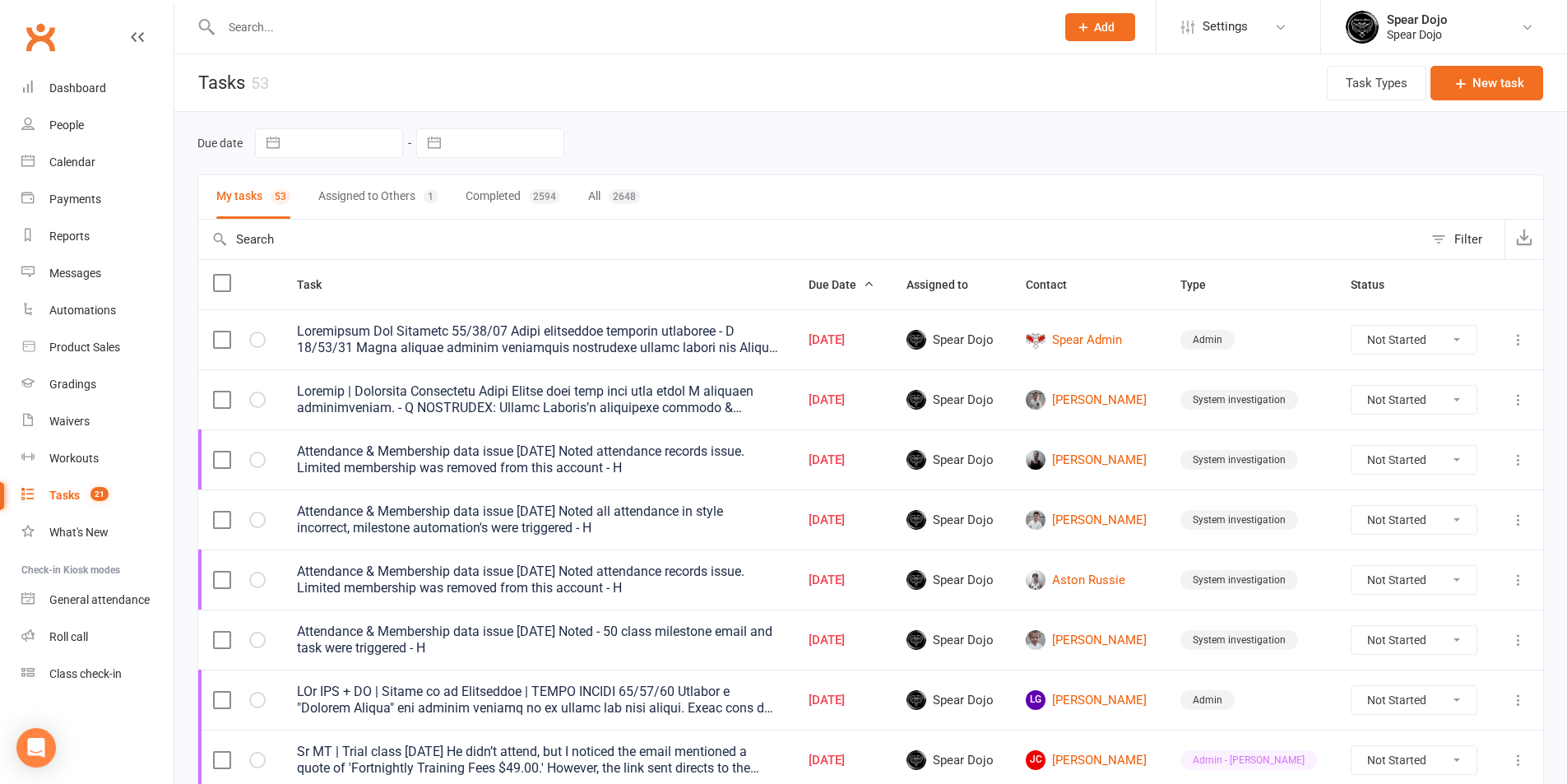
click at [297, 632] on div "Attendance & Membership data issue 17/09/25 Noted - 50 class milestone email an…" at bounding box center [537, 640] width 481 height 33
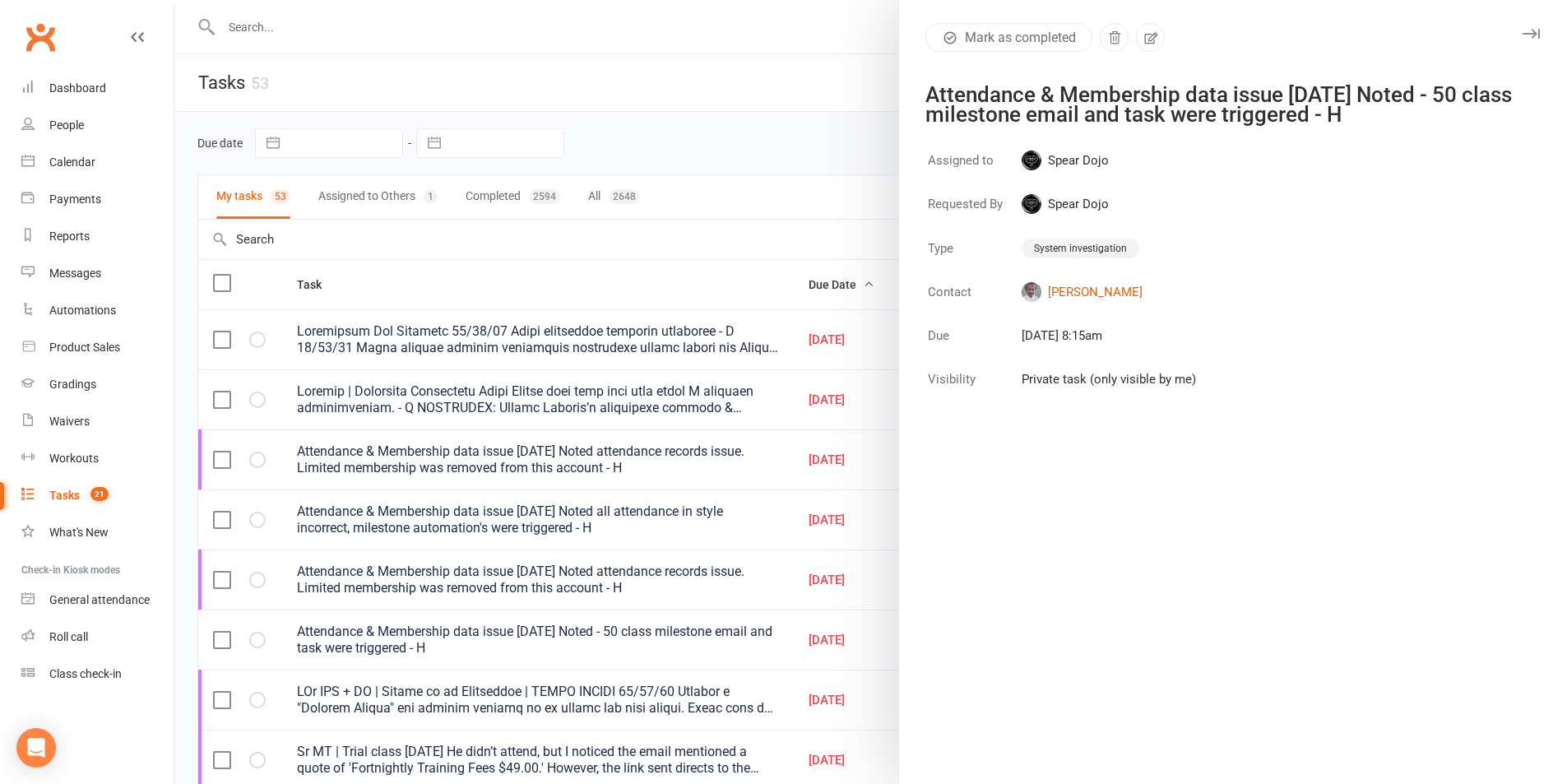
drag, startPoint x: 925, startPoint y: 99, endPoint x: 1411, endPoint y: 113, distance: 486.2
click at [1411, 113] on div "Attendance & Membership data issue 17/09/25 Noted - 50 class milestone email an…" at bounding box center [1223, 105] width 595 height 40
copy div "Attendance & Membership data issue 17/09/25 Noted - 50 class milestone email an…"
drag, startPoint x: 295, startPoint y: 449, endPoint x: 577, endPoint y: 457, distance: 282.1
click at [571, 455] on div at bounding box center [871, 392] width 1393 height 784
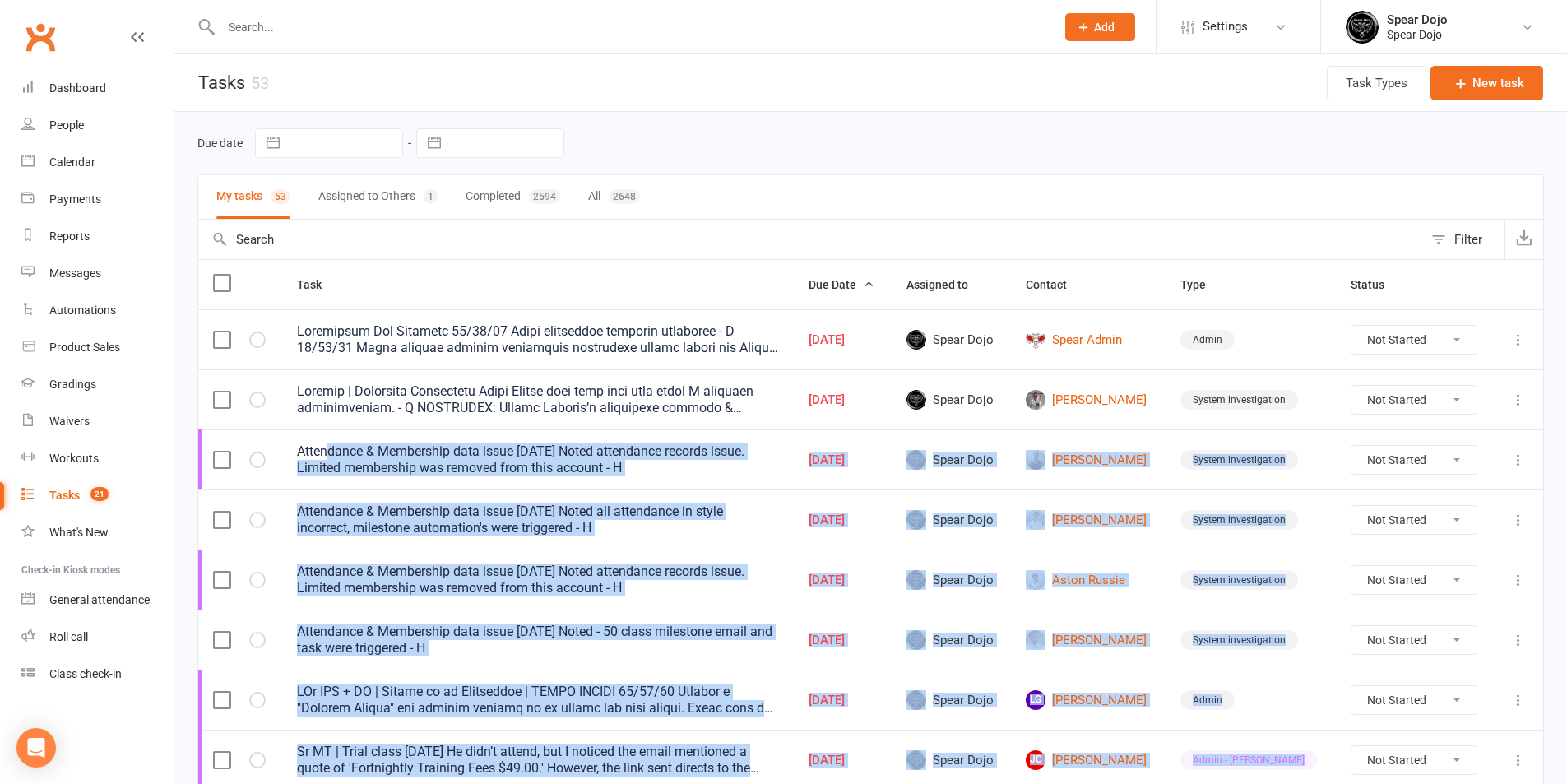
drag, startPoint x: 642, startPoint y: 473, endPoint x: 330, endPoint y: 458, distance: 312.4
click at [496, 486] on td "Attendance & Membership data issue 16/09/25 Noted attendance records issue. Lim…" at bounding box center [538, 459] width 511 height 60
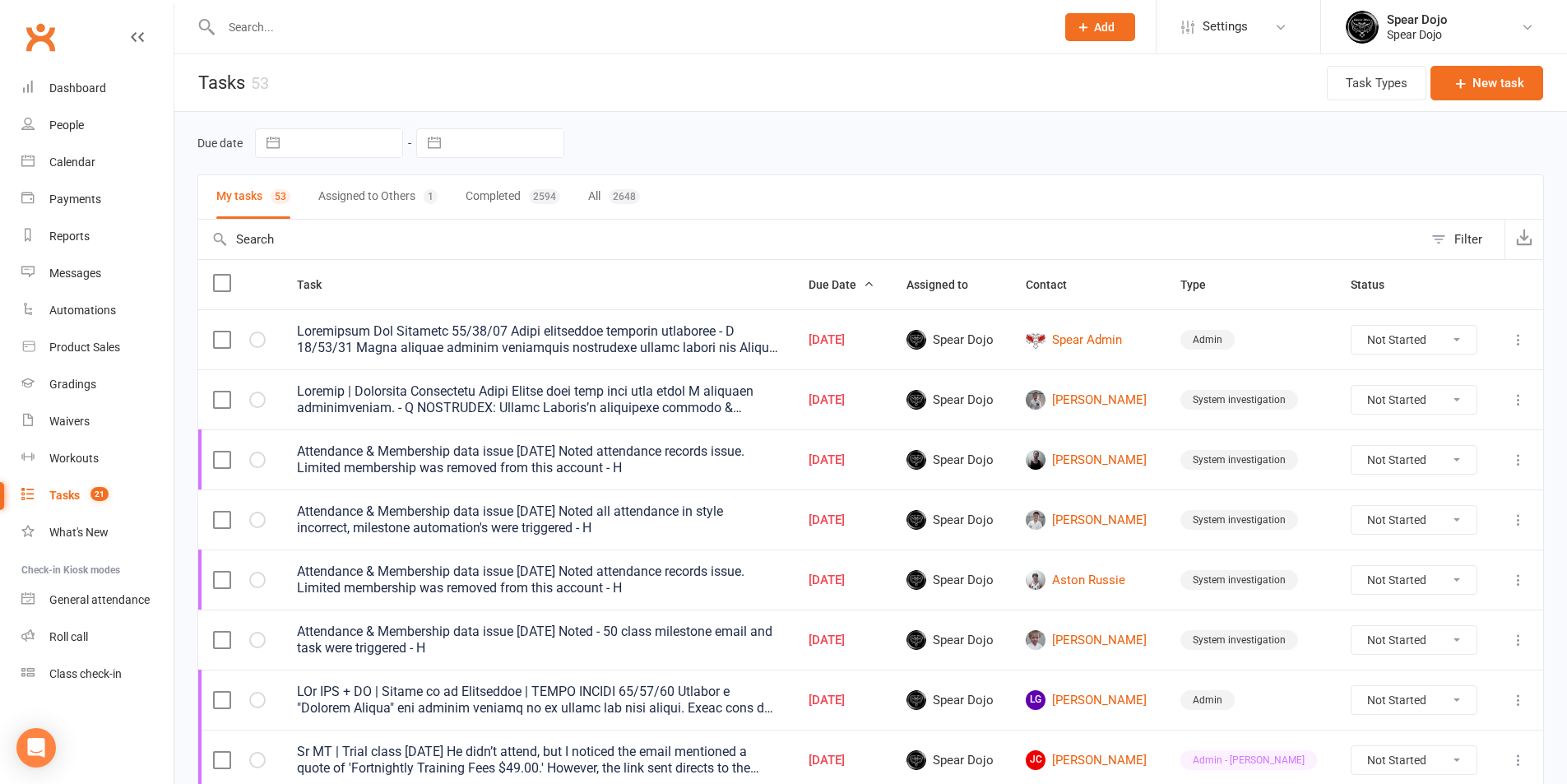
drag, startPoint x: 644, startPoint y: 461, endPoint x: 290, endPoint y: 446, distance: 354.3
click at [290, 446] on td "Attendance & Membership data issue 16/09/25 Noted attendance records issue. Lim…" at bounding box center [538, 459] width 511 height 60
copy div "Attendance & Membership data issue 16/09/25 Noted attendance records issue. Lim…"
click at [365, 31] on input "text" at bounding box center [630, 27] width 828 height 23
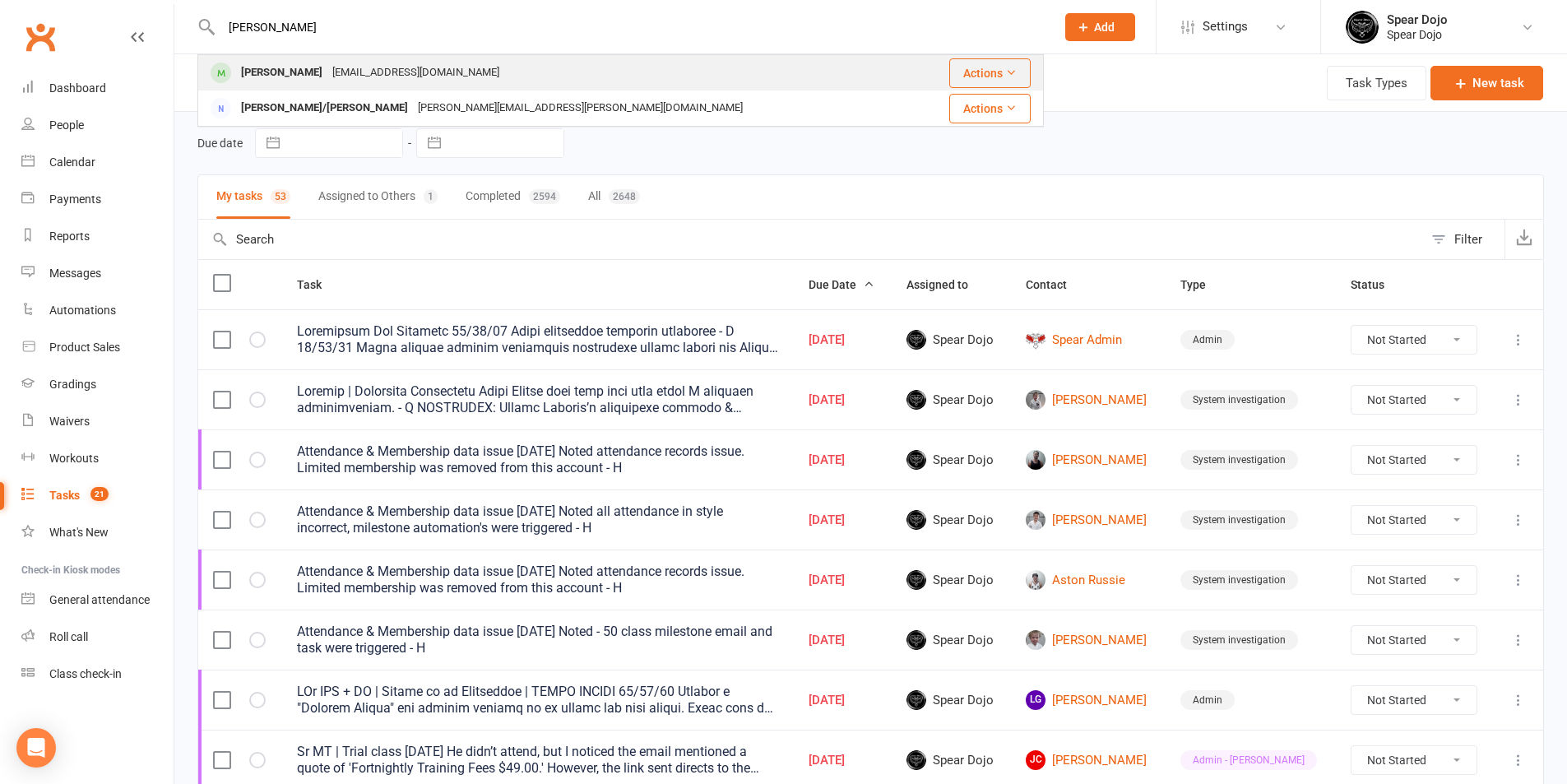
type input "wyatt"
click at [339, 67] on div "jrwells007@gmail.com" at bounding box center [415, 72] width 177 height 24
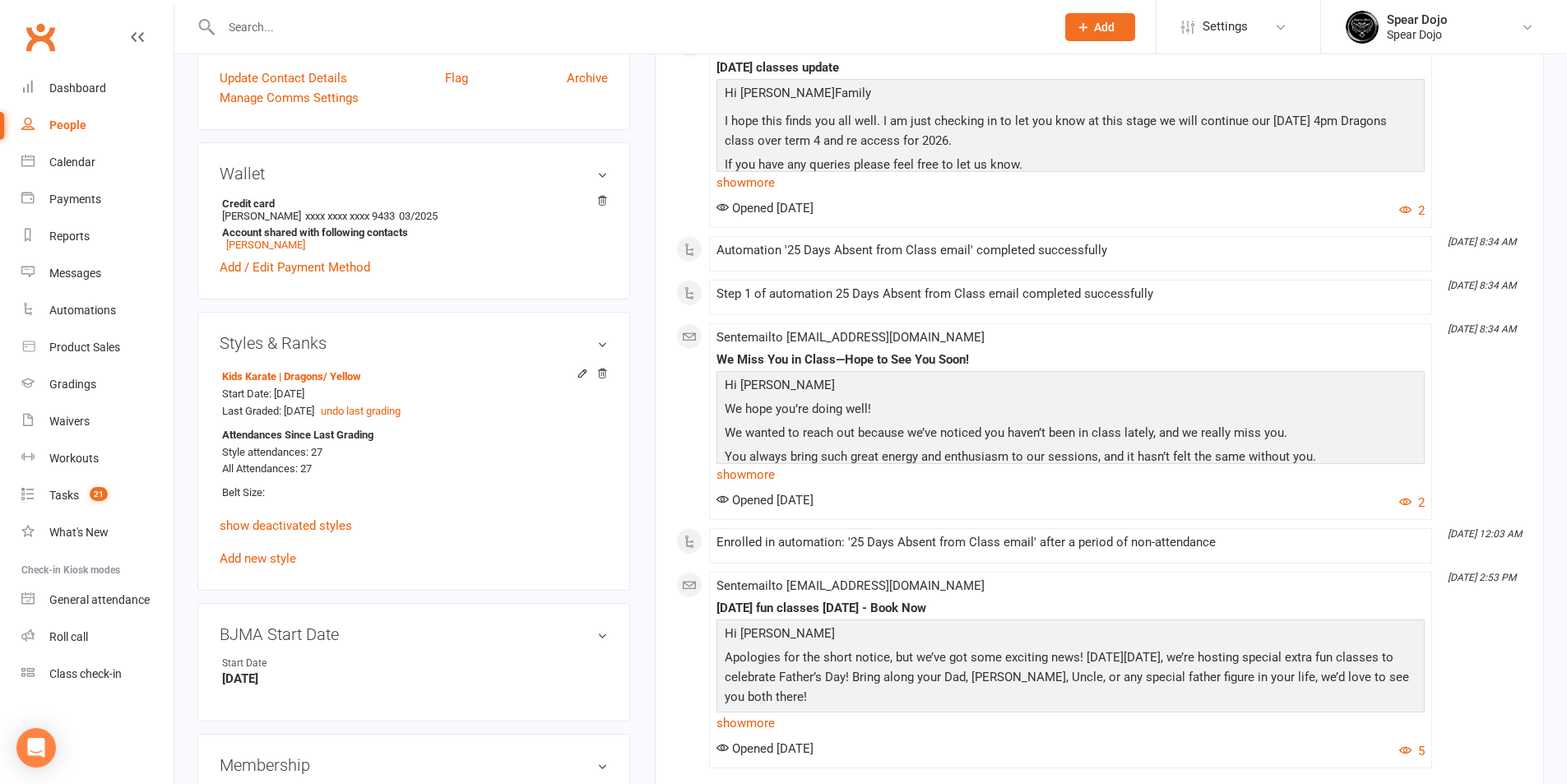
scroll to position [576, 0]
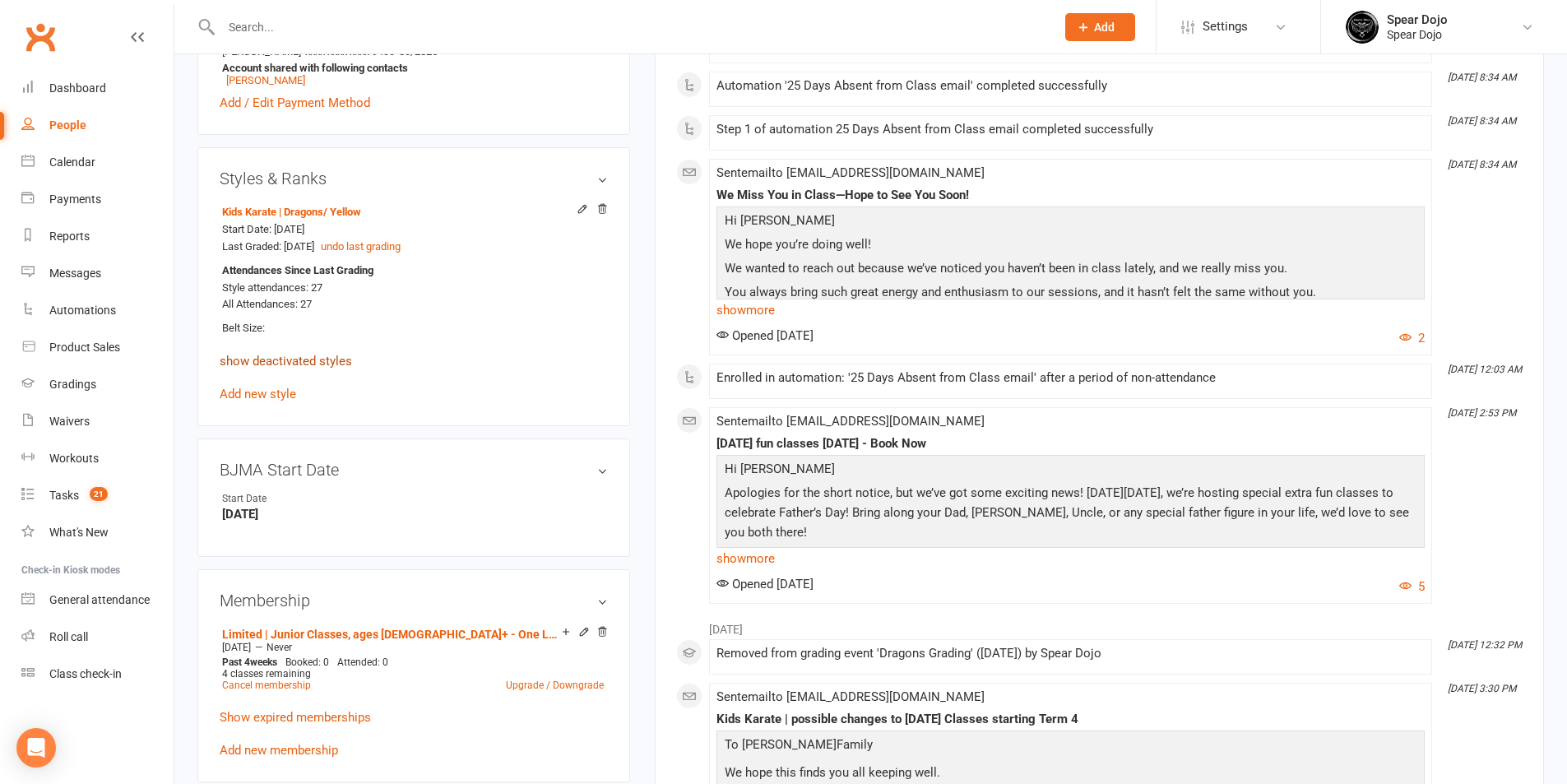
click at [296, 363] on link "show deactivated styles" at bounding box center [285, 361] width 132 height 15
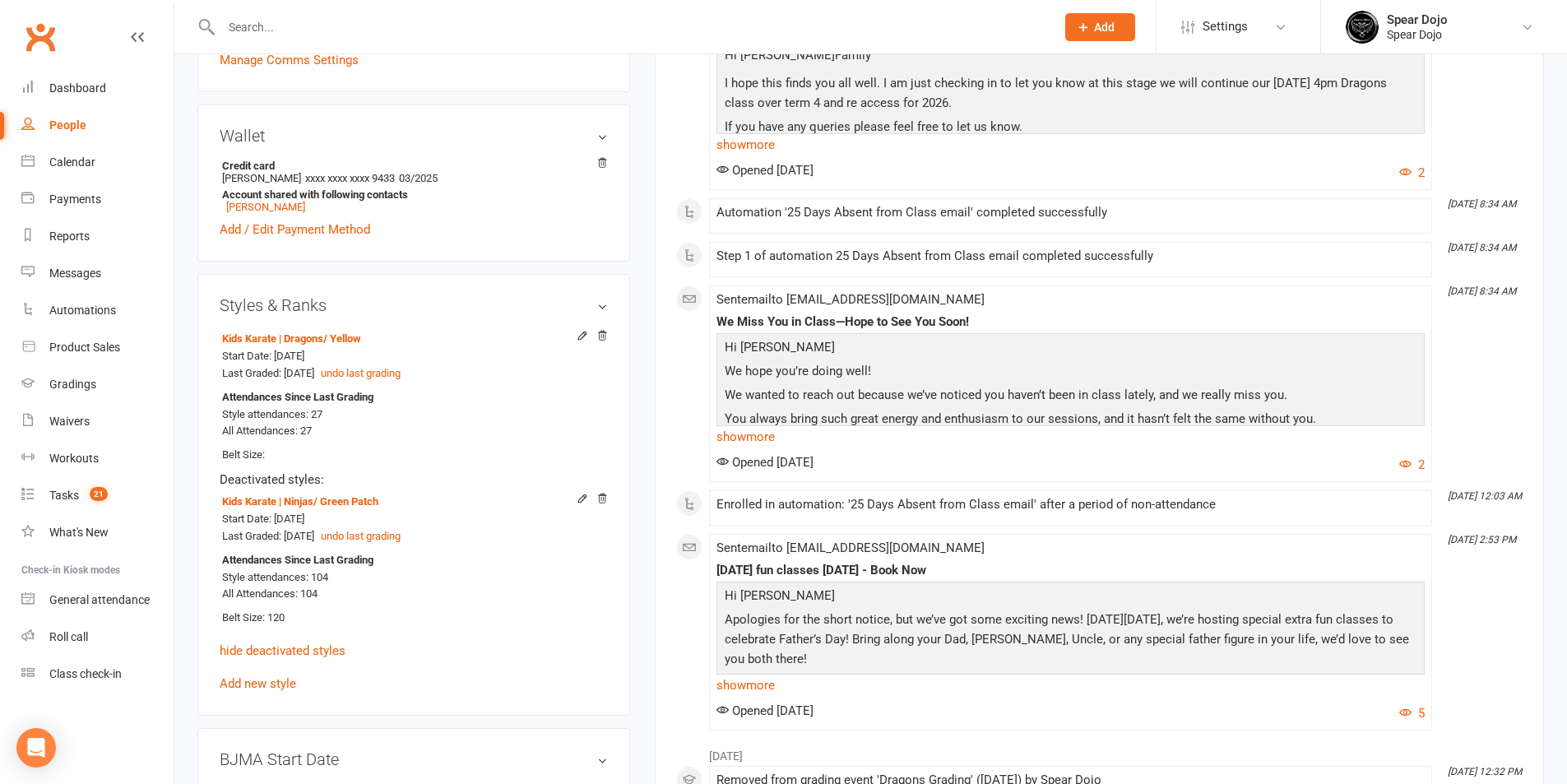
scroll to position [82, 0]
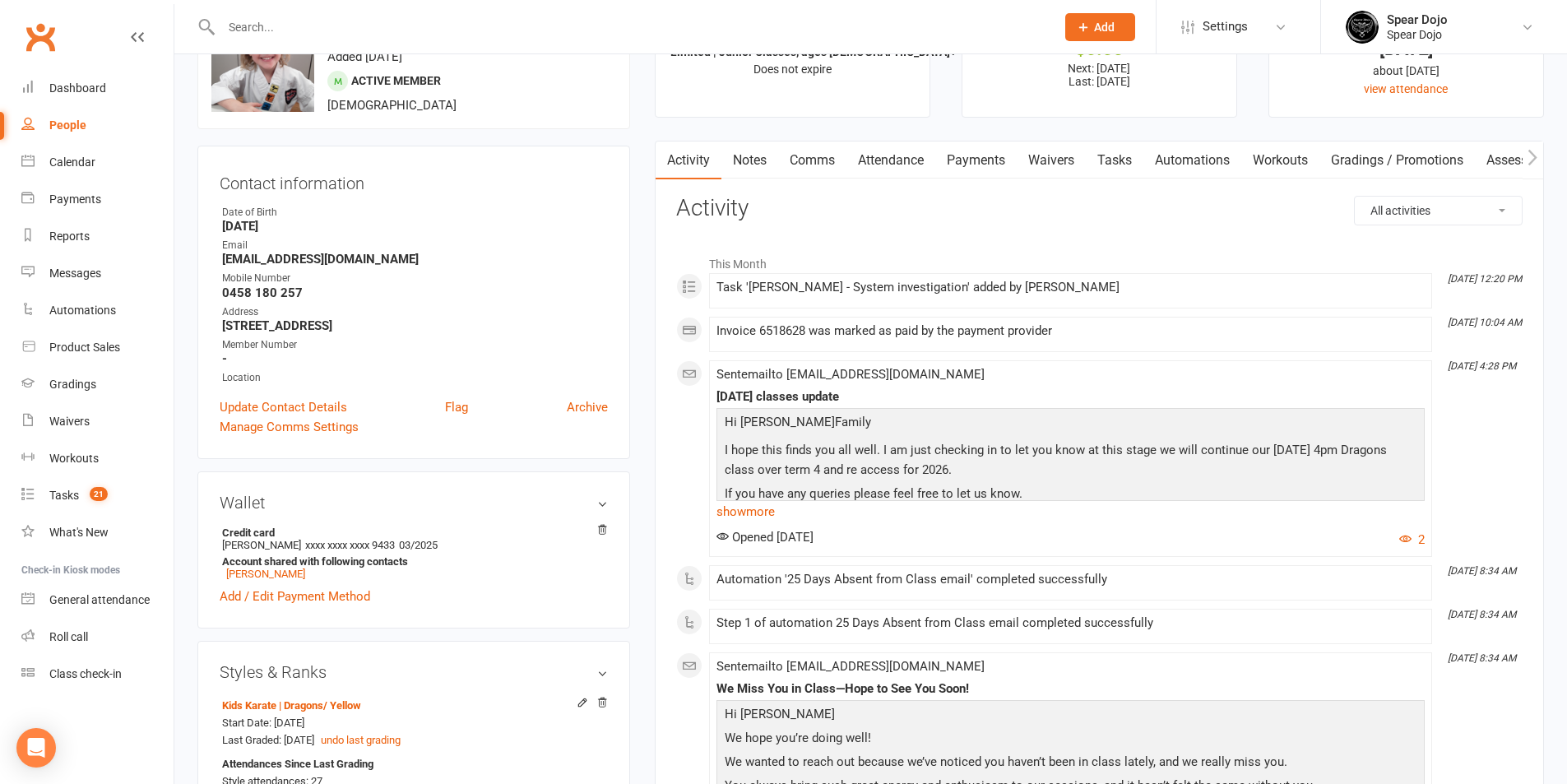
click at [930, 160] on link "Attendance" at bounding box center [891, 160] width 89 height 38
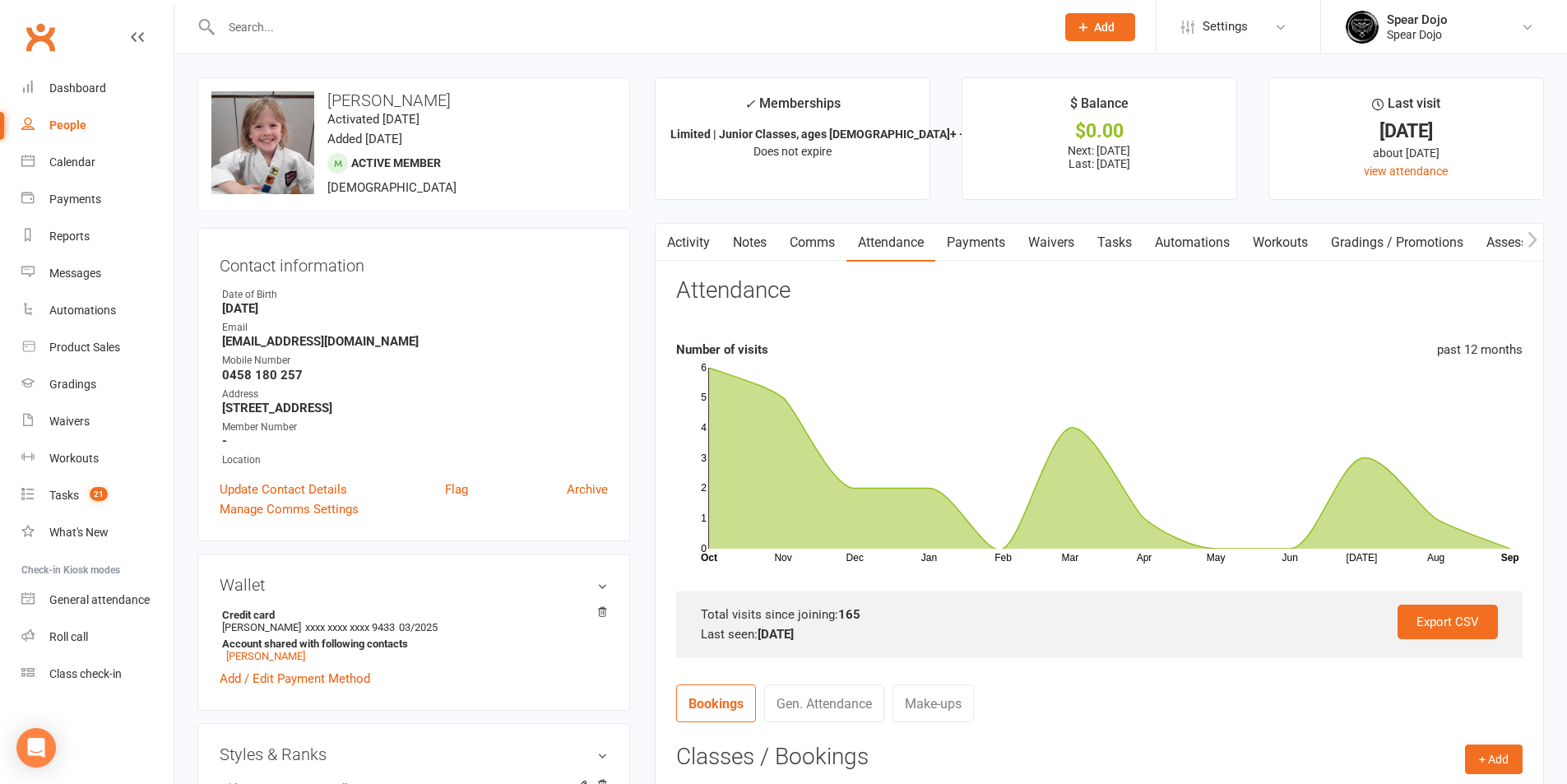
click at [704, 250] on link "Activity" at bounding box center [688, 243] width 66 height 38
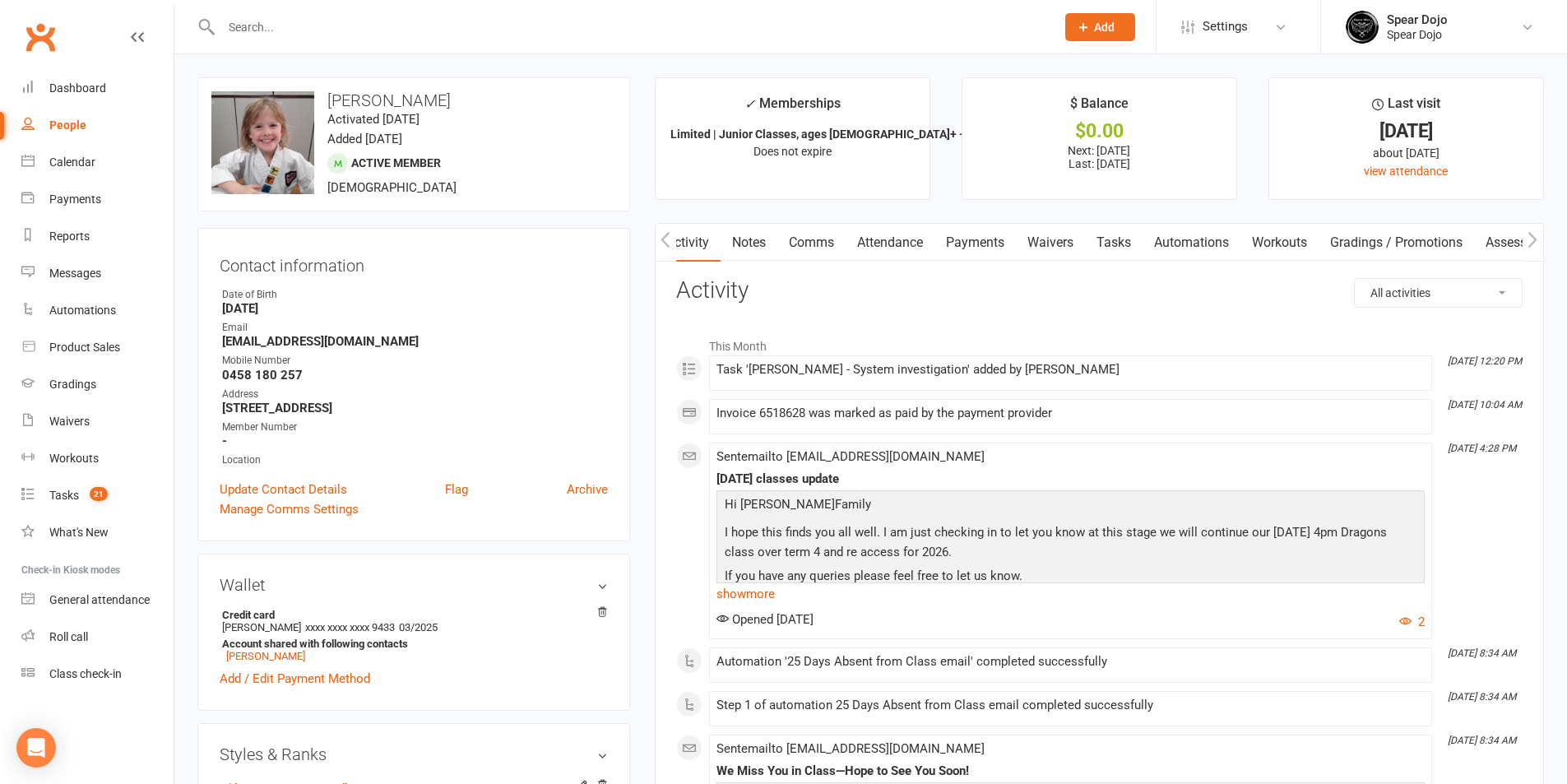
click at [1412, 292] on select "All activities Bookings / Attendances Communications Notes Failed SMSes Grading…" at bounding box center [1438, 293] width 167 height 28
select select "MembershipLogEntry"
click at [1355, 279] on select "All activities Bookings / Attendances Communications Notes Failed SMSes Grading…" at bounding box center [1438, 293] width 167 height 28
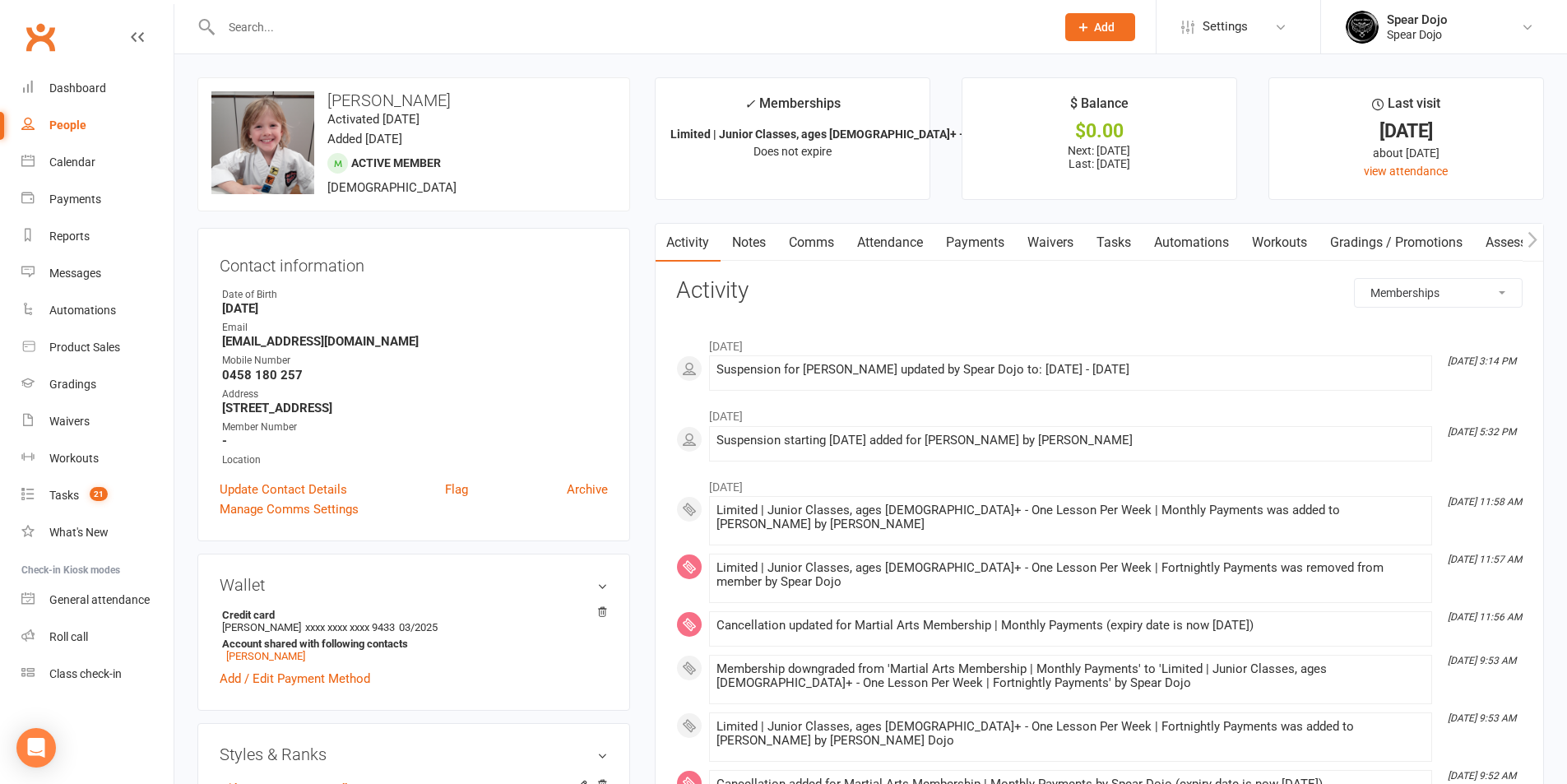
scroll to position [0, 0]
click at [1132, 244] on link "Tasks" at bounding box center [1114, 243] width 57 height 38
select select "incomplete"
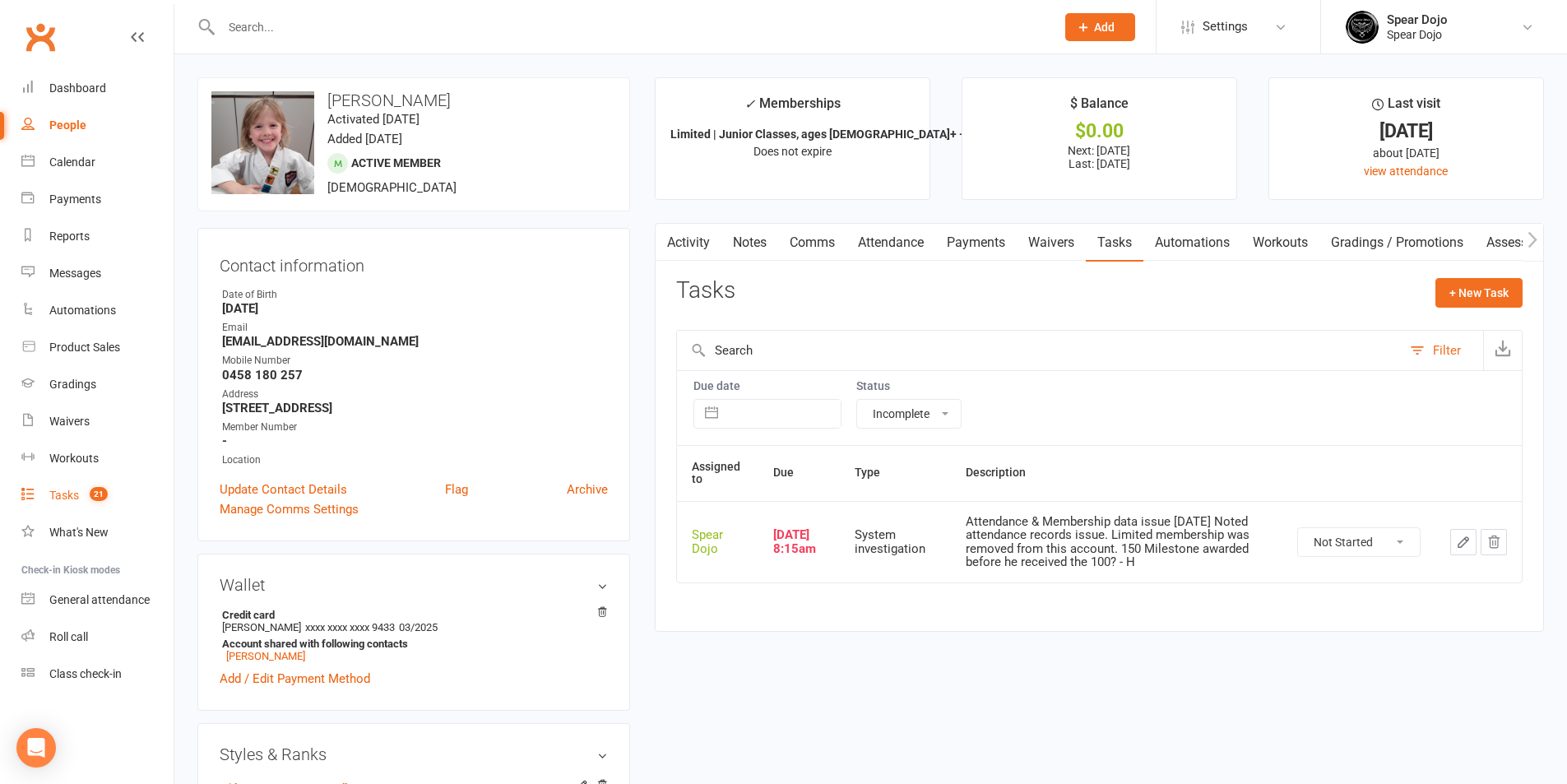
click at [48, 486] on link "Tasks 21" at bounding box center [97, 495] width 152 height 37
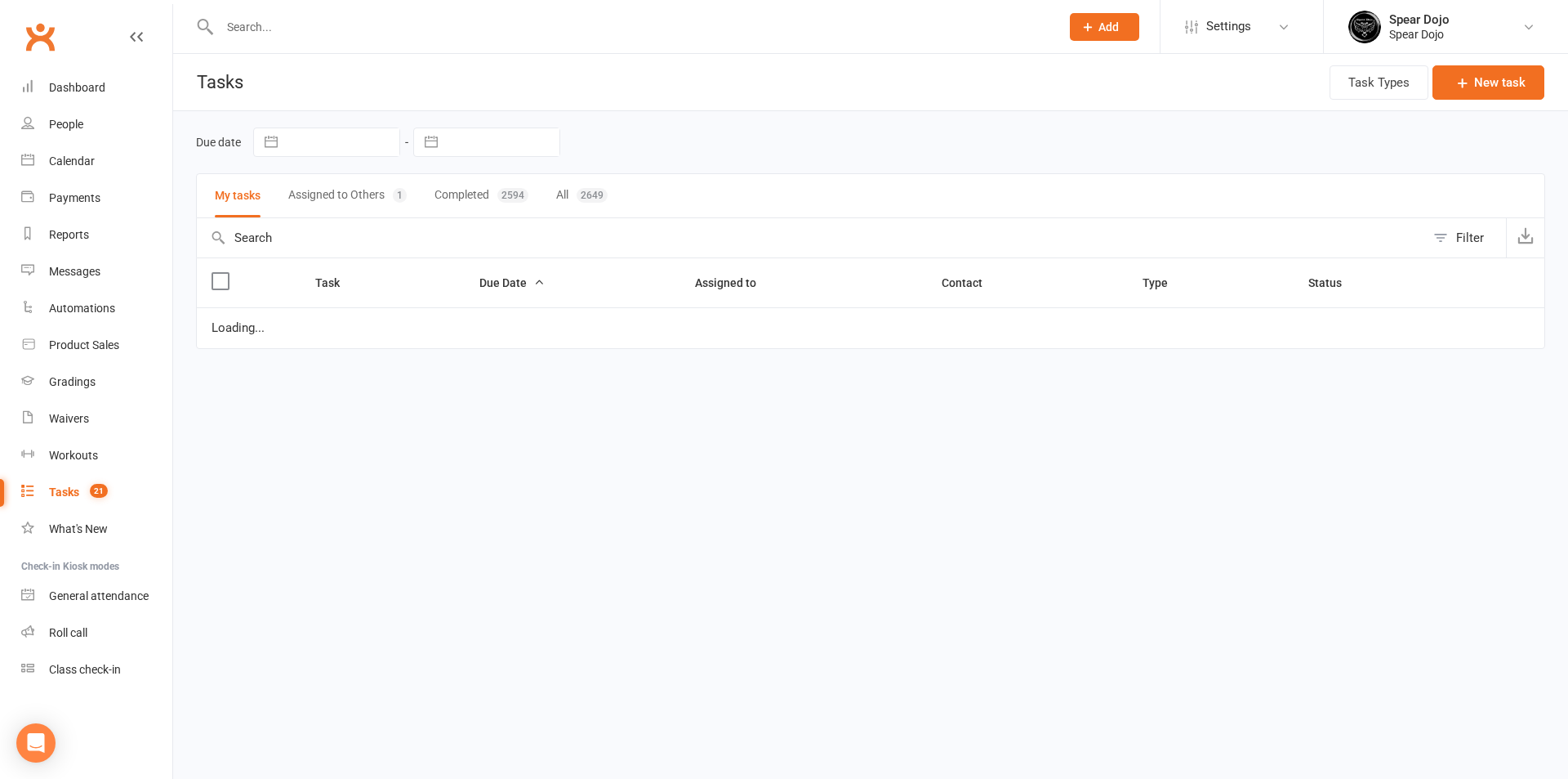
select select "started"
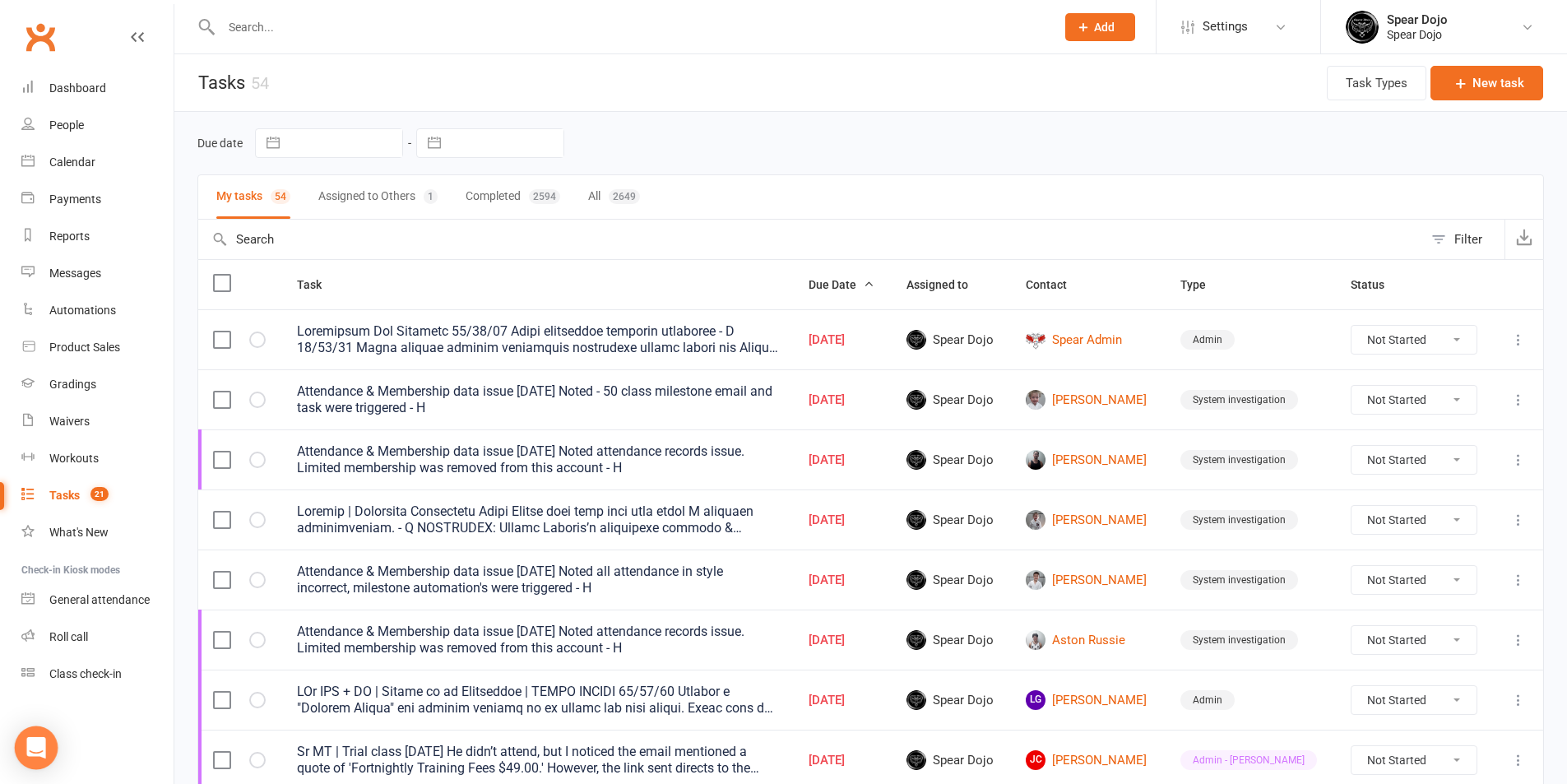
click at [25, 748] on div "Open Intercom Messenger" at bounding box center [37, 747] width 43 height 43
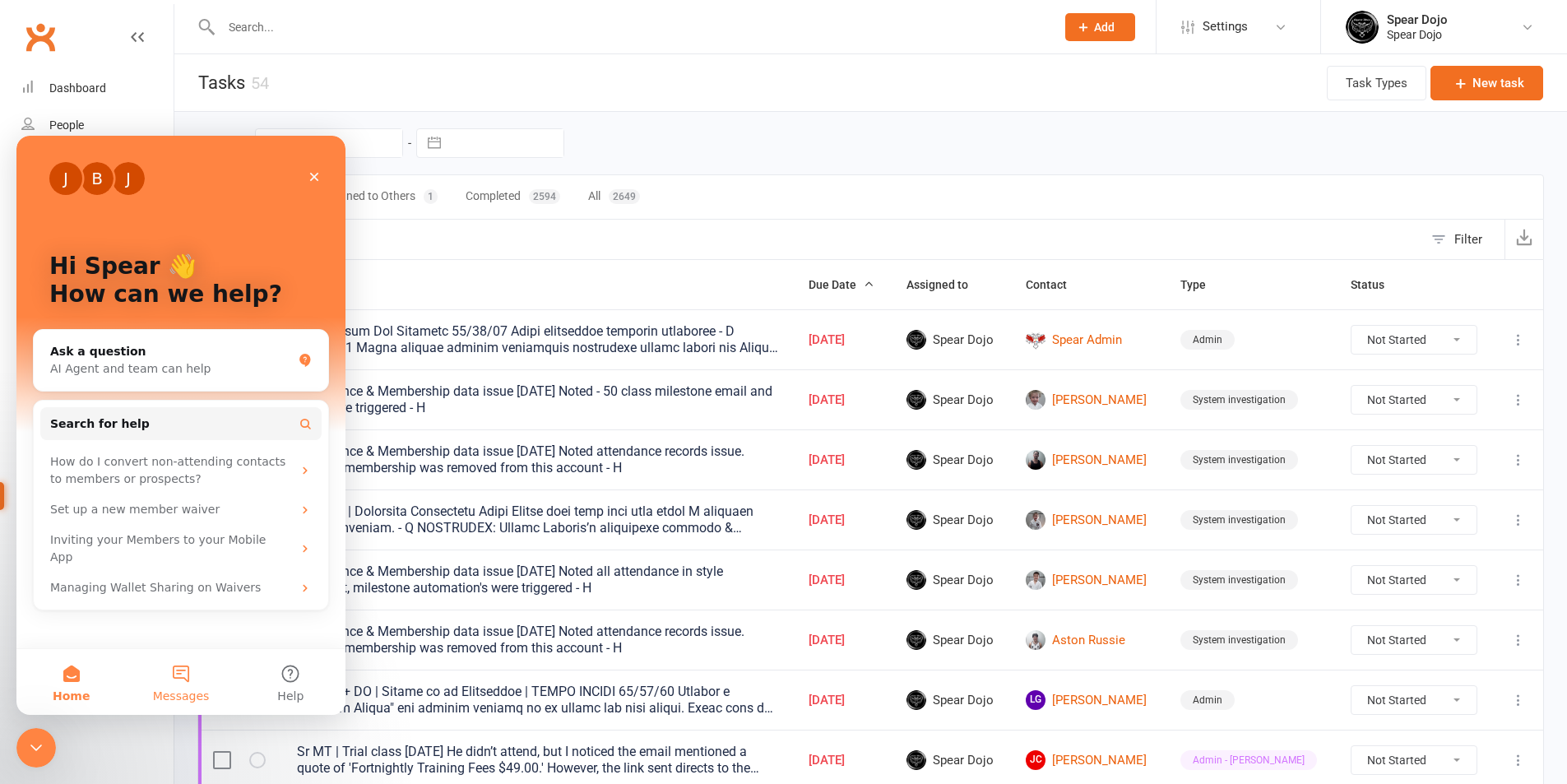
drag, startPoint x: 205, startPoint y: 672, endPoint x: 395, endPoint y: 734, distance: 199.9
click at [205, 672] on button "Messages" at bounding box center [181, 681] width 110 height 66
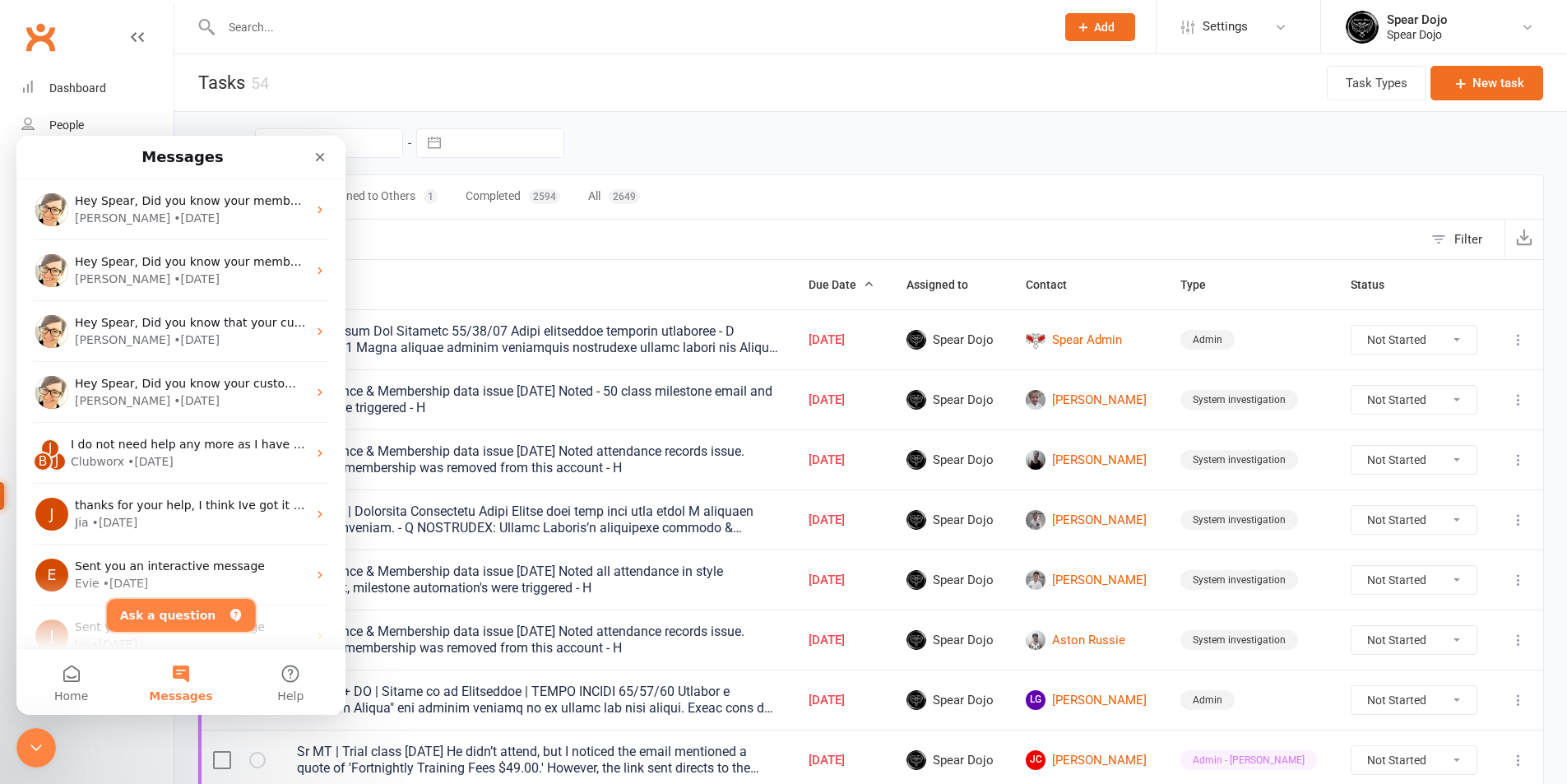
click at [229, 613] on icon "Ask a question" at bounding box center [234, 615] width 11 height 13
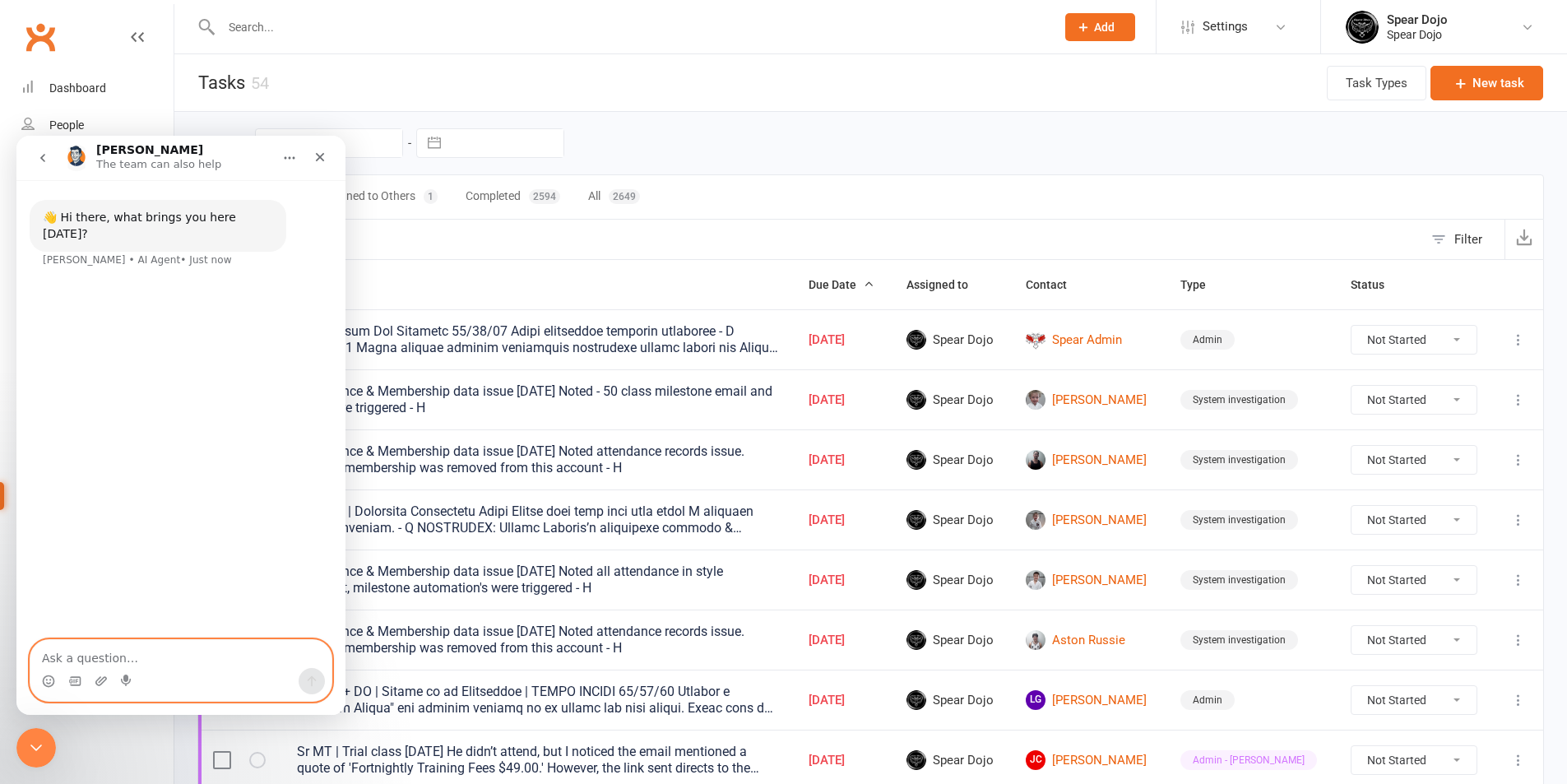
click at [212, 651] on textarea "Ask a question…" at bounding box center [181, 654] width 301 height 28
paste textarea "Attendance/Style Counters Not Matching – Possible Link to Deleted Memberships"
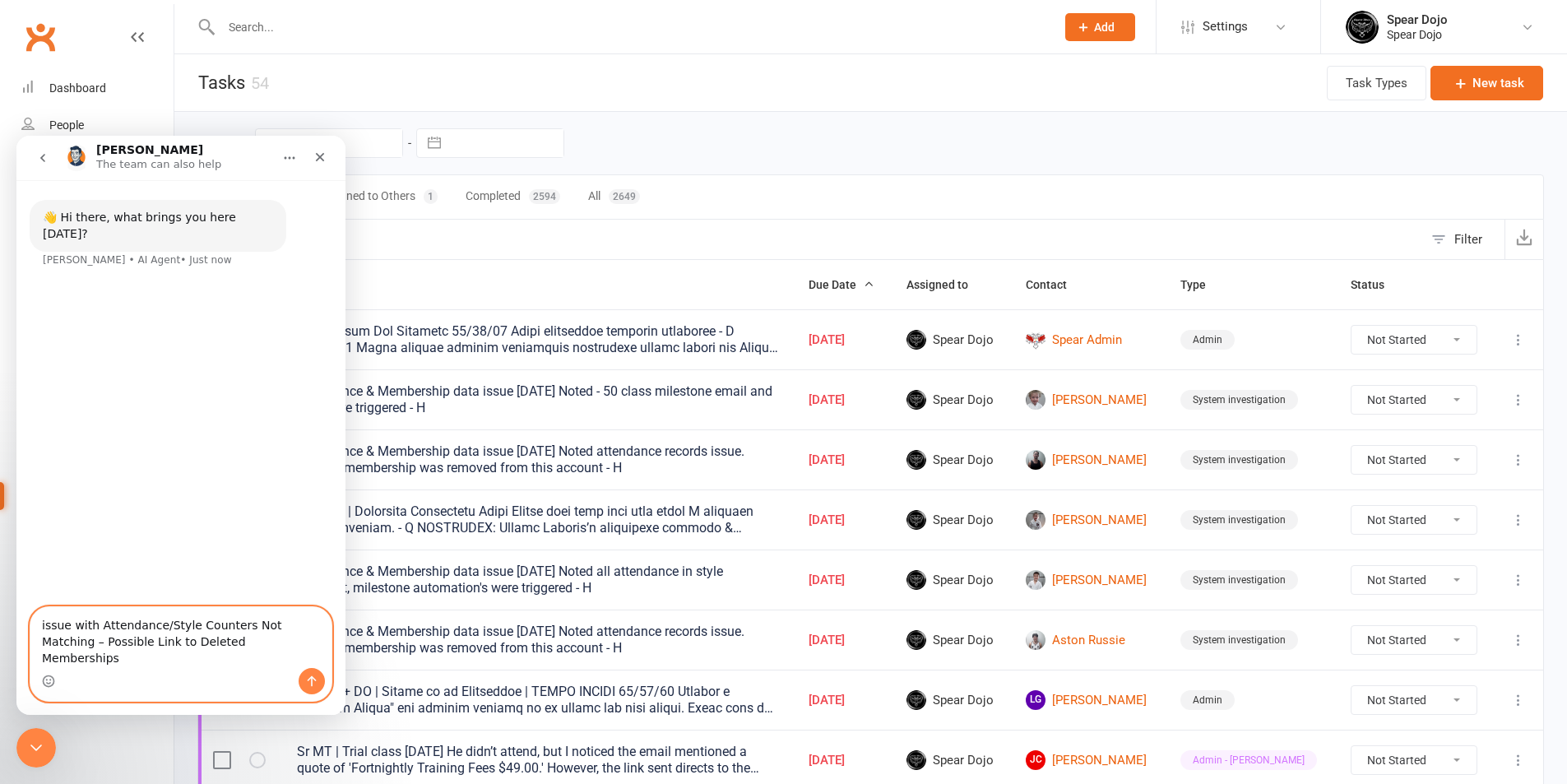
drag, startPoint x: 306, startPoint y: 644, endPoint x: 311, endPoint y: 662, distance: 18.7
click at [311, 662] on textarea "issue with Attendance/Style Counters Not Matching – Possible Link to Deleted Me…" at bounding box center [181, 637] width 301 height 61
type textarea "issue with Attendance/Style Counters Not Matching"
click at [314, 679] on icon "Send a message…" at bounding box center [312, 681] width 9 height 11
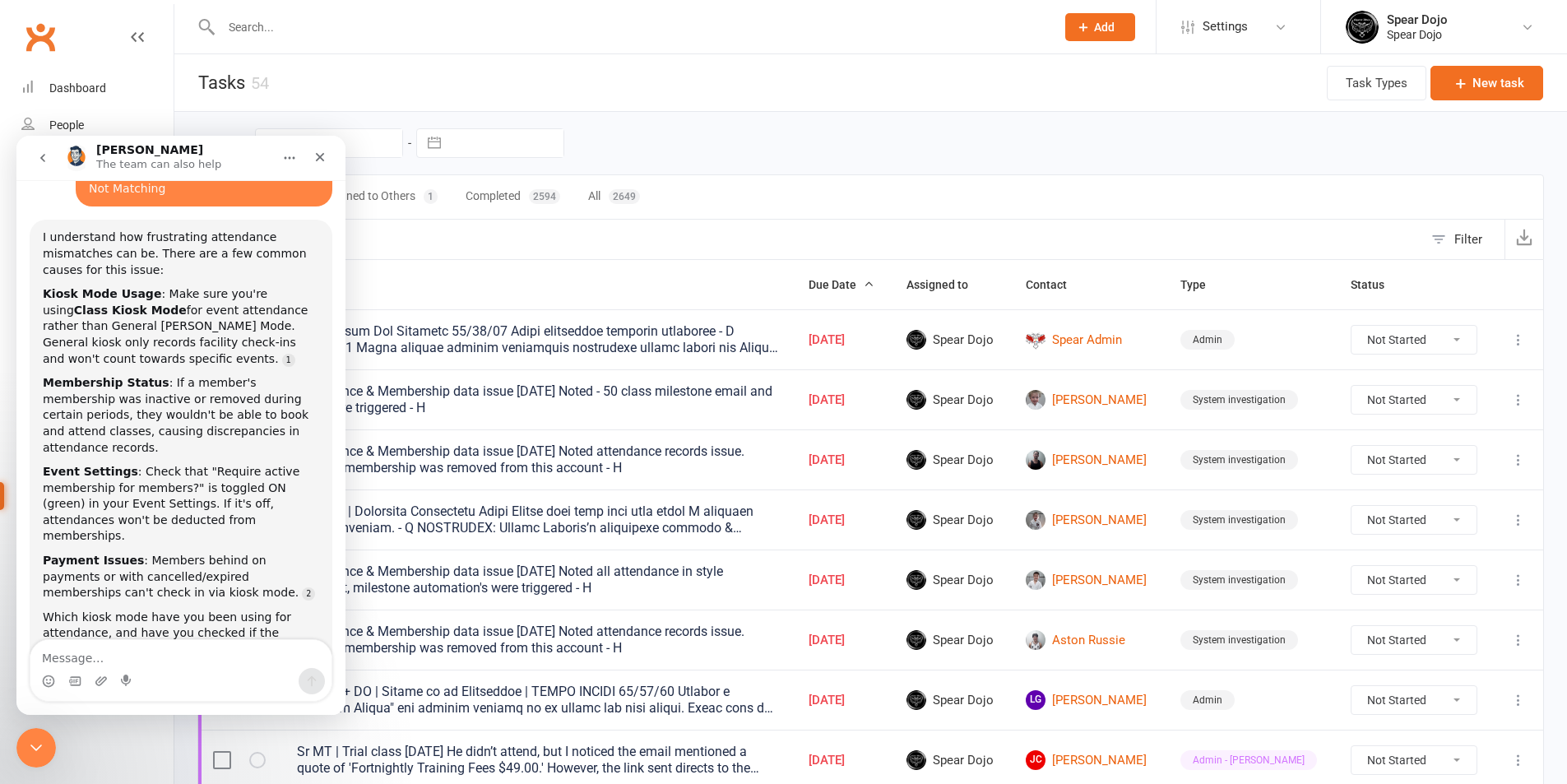
scroll to position [124, 0]
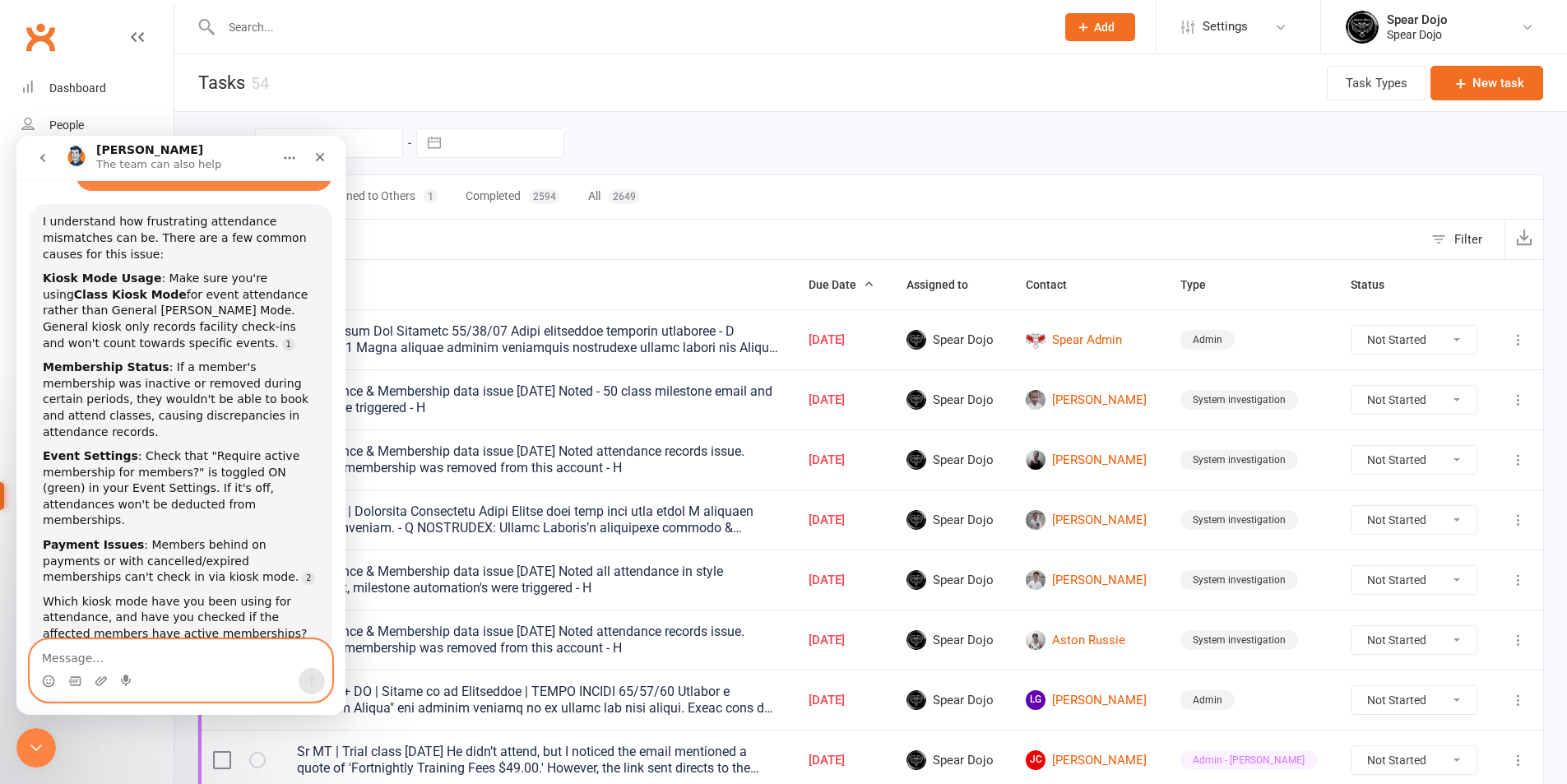
click at [174, 650] on textarea "Message…" at bounding box center [181, 654] width 301 height 28
paste textarea "I’m investigating an issue with attendance and milestone tracking where the num…"
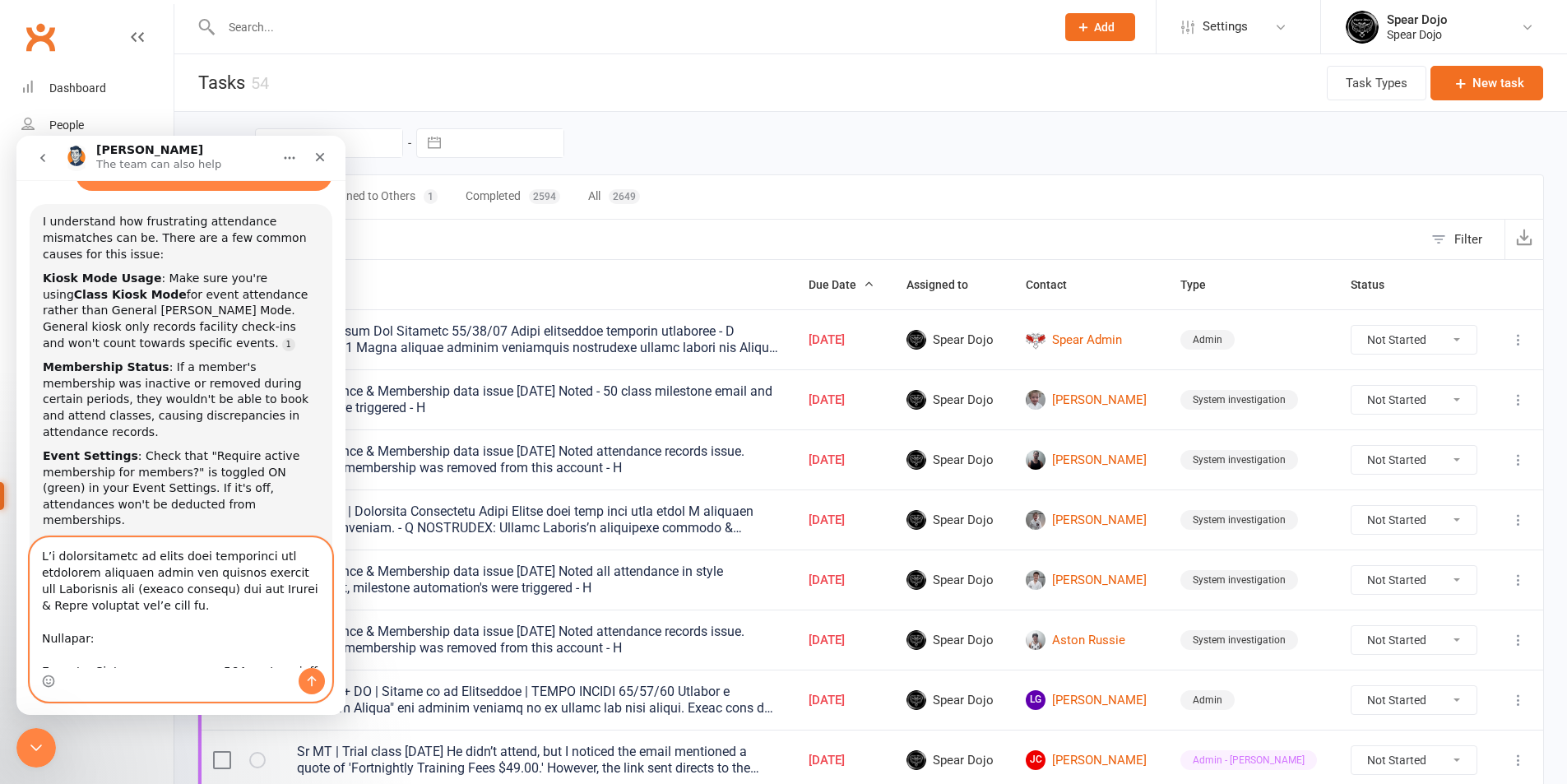
scroll to position [767, 0]
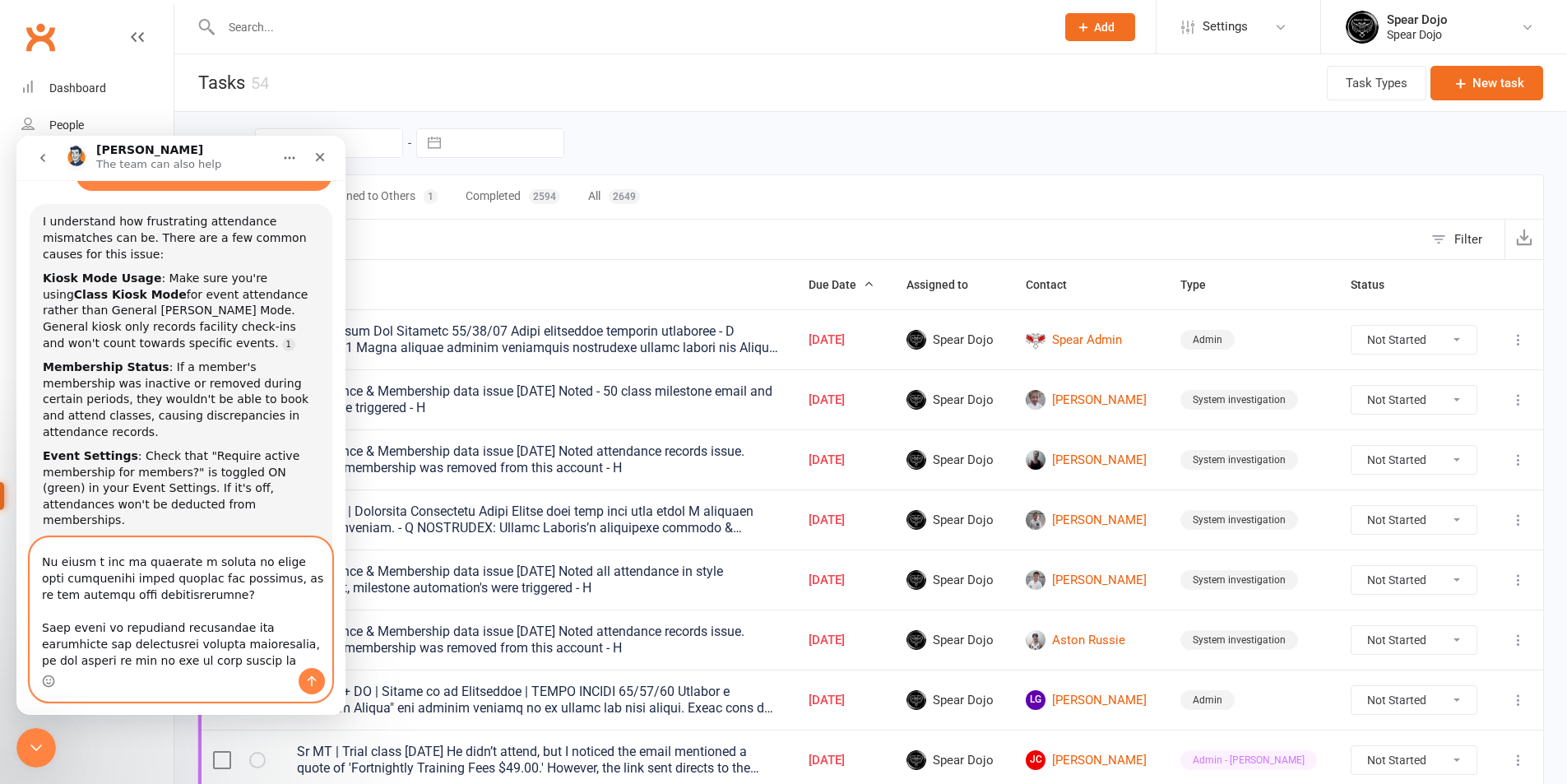
type textarea "I’m investigating an issue with attendance and milestone tracking where the num…"
drag, startPoint x: 313, startPoint y: 680, endPoint x: 381, endPoint y: 792, distance: 131.0
click at [313, 680] on icon "Send a message…" at bounding box center [312, 681] width 13 height 13
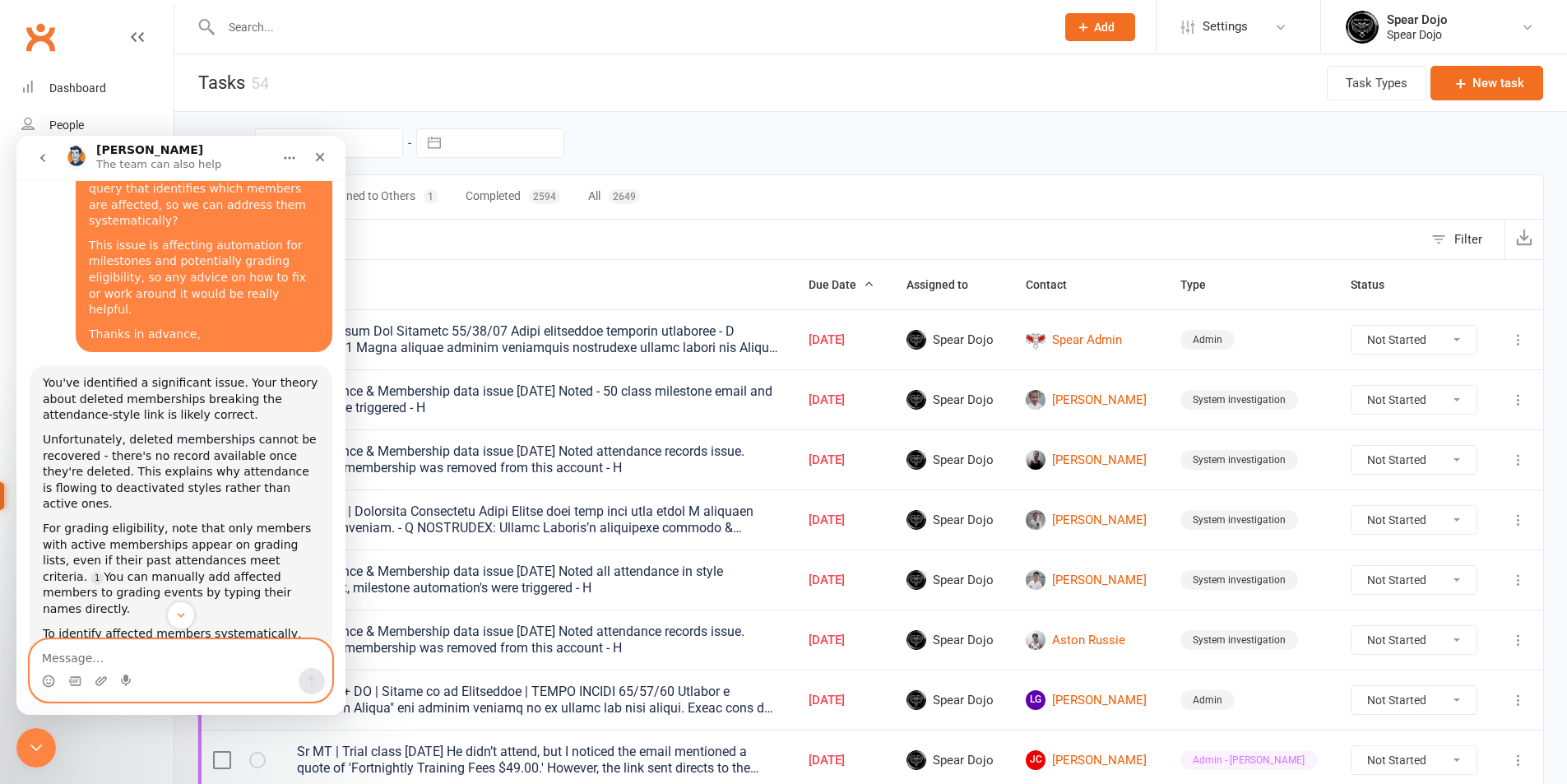
scroll to position [1498, 0]
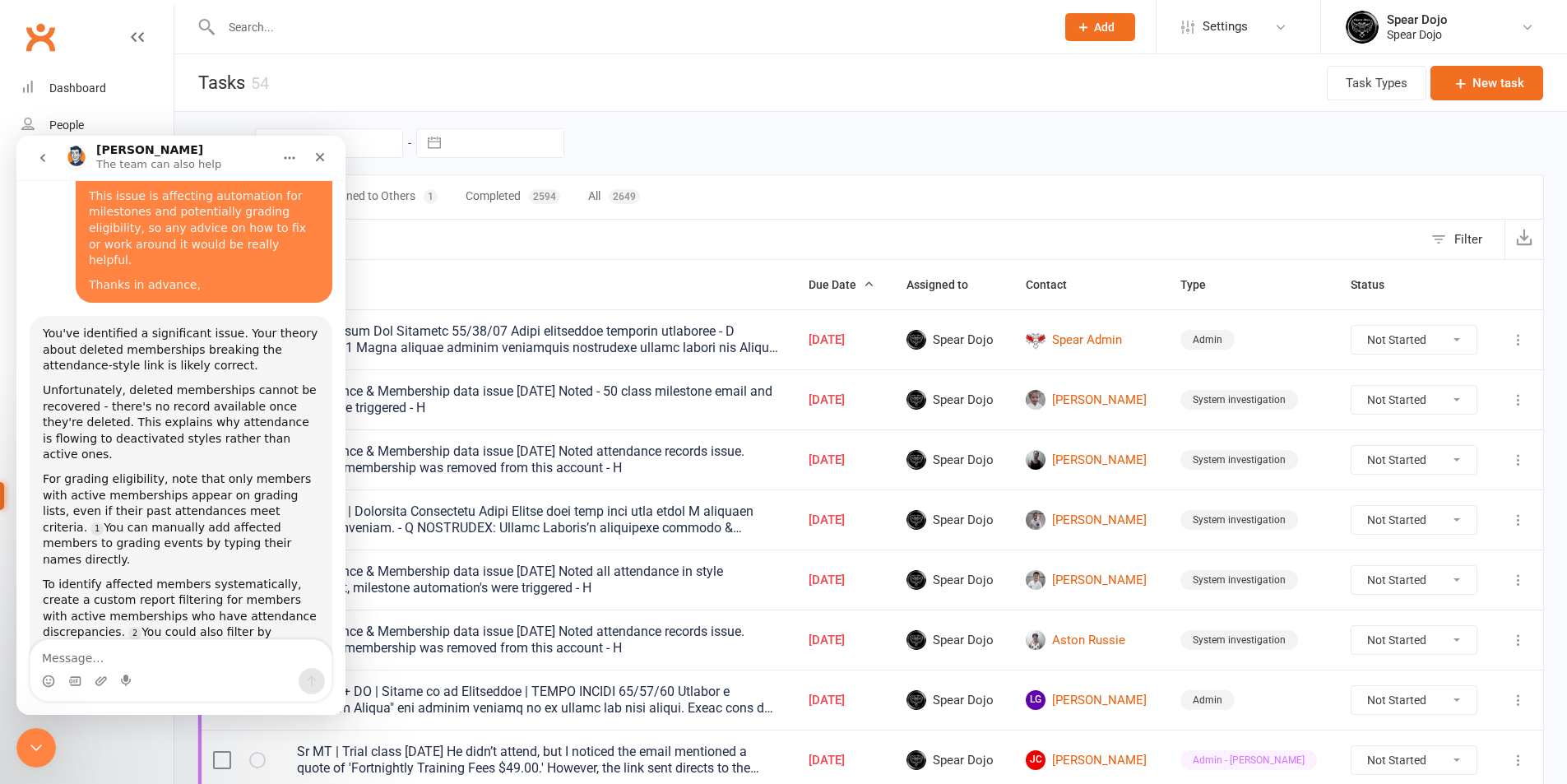
drag, startPoint x: 176, startPoint y: 587, endPoint x: 39, endPoint y: 554, distance: 140.9
click at [39, 554] on div "You've identified a significant issue. Your theory about deleted memberships br…" at bounding box center [181, 571] width 302 height 512
copy div "Have you noticed if new attendances are correctly flowing to the active styles,…"
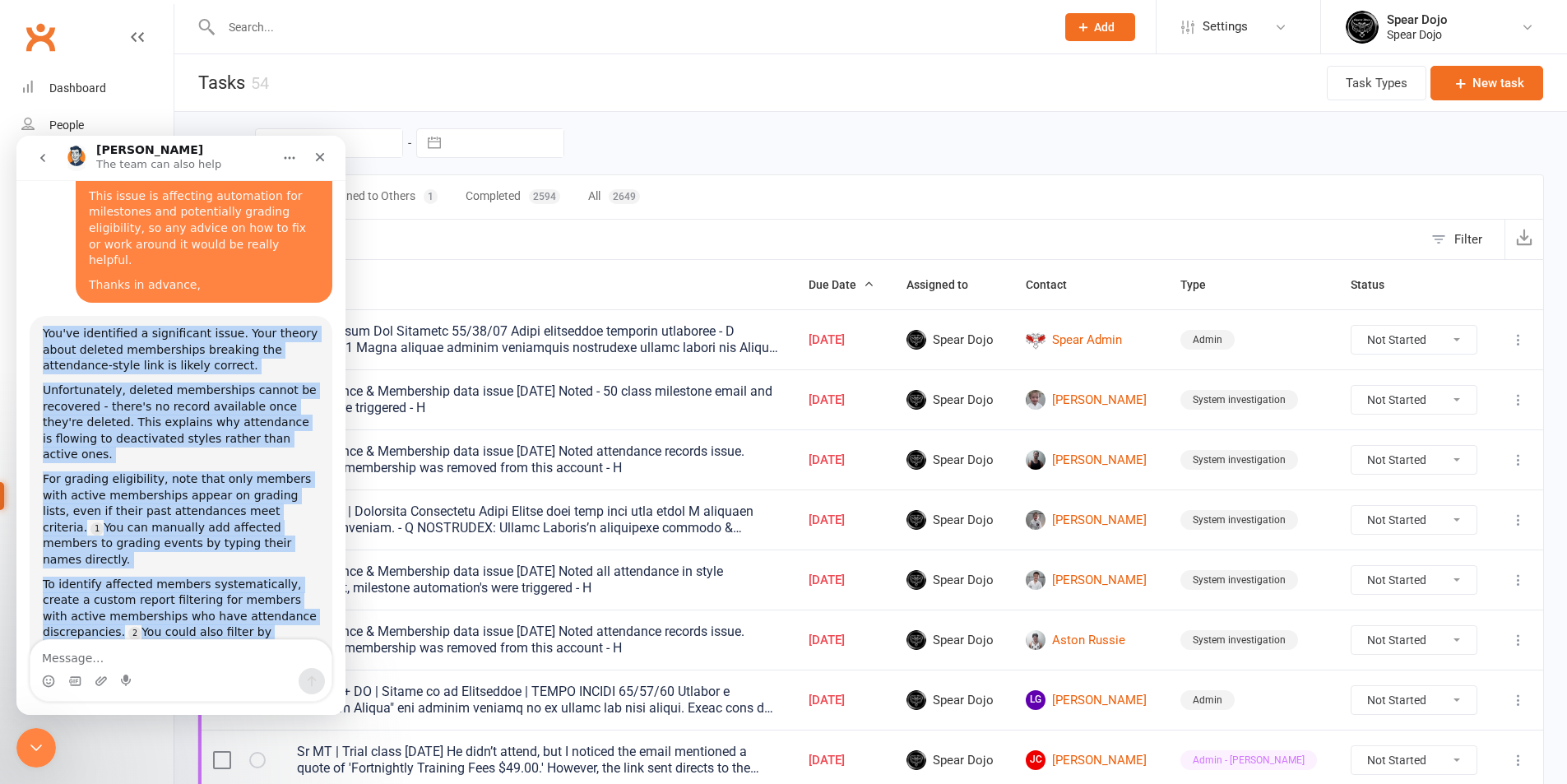
drag, startPoint x: 44, startPoint y: 401, endPoint x: 258, endPoint y: 591, distance: 286.2
click at [258, 591] on div "You've identified a significant issue. Your theory about deleted memberships br…" at bounding box center [180, 571] width 277 height 492
copy div "You've identified a significant issue. Your theory about deleted memberships br…"
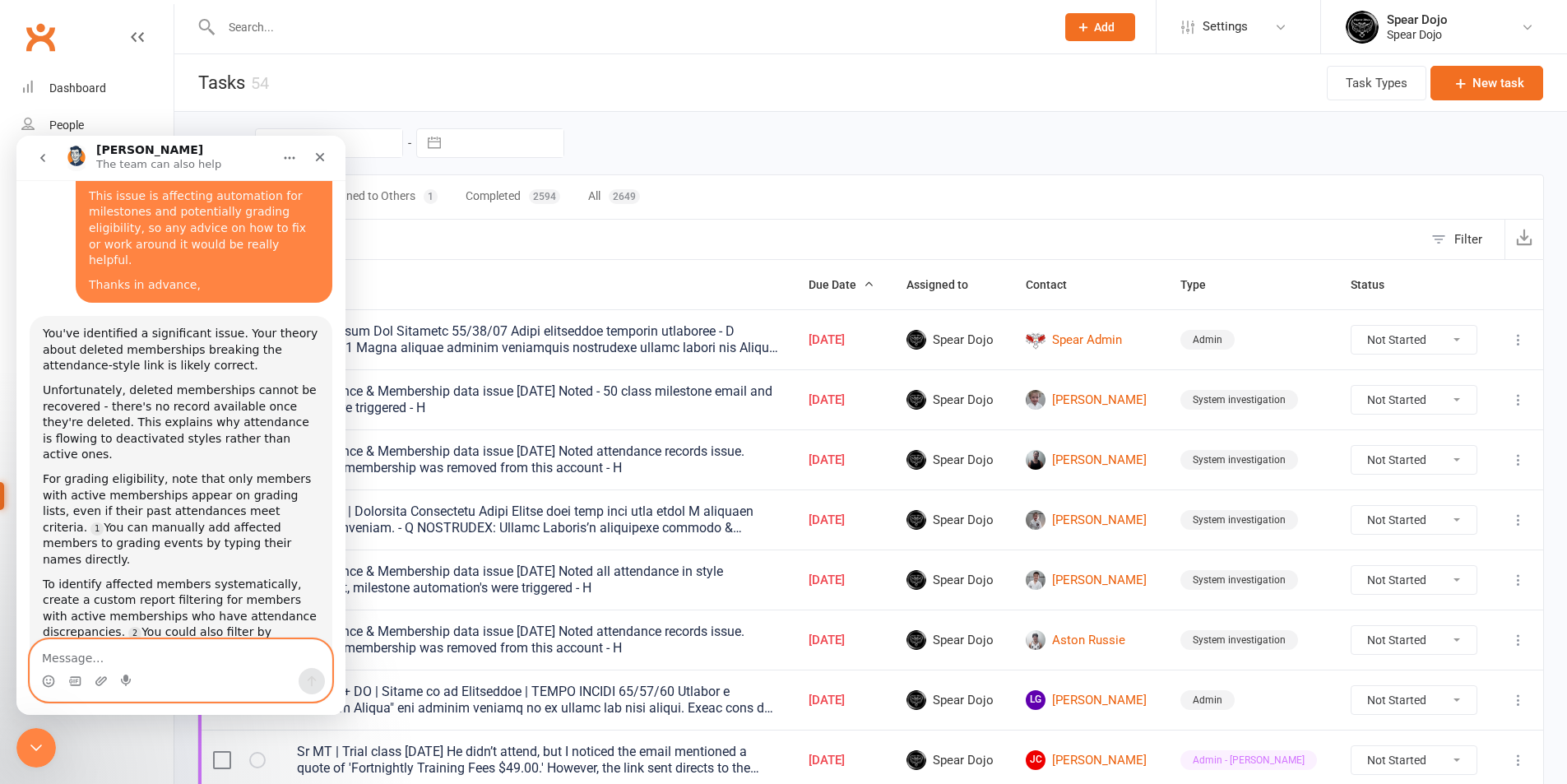
click at [219, 651] on textarea "Message…" at bounding box center [181, 654] width 301 height 28
paste textarea "From what I’ve seen so far, new attendances are still flowing into the deactiva…"
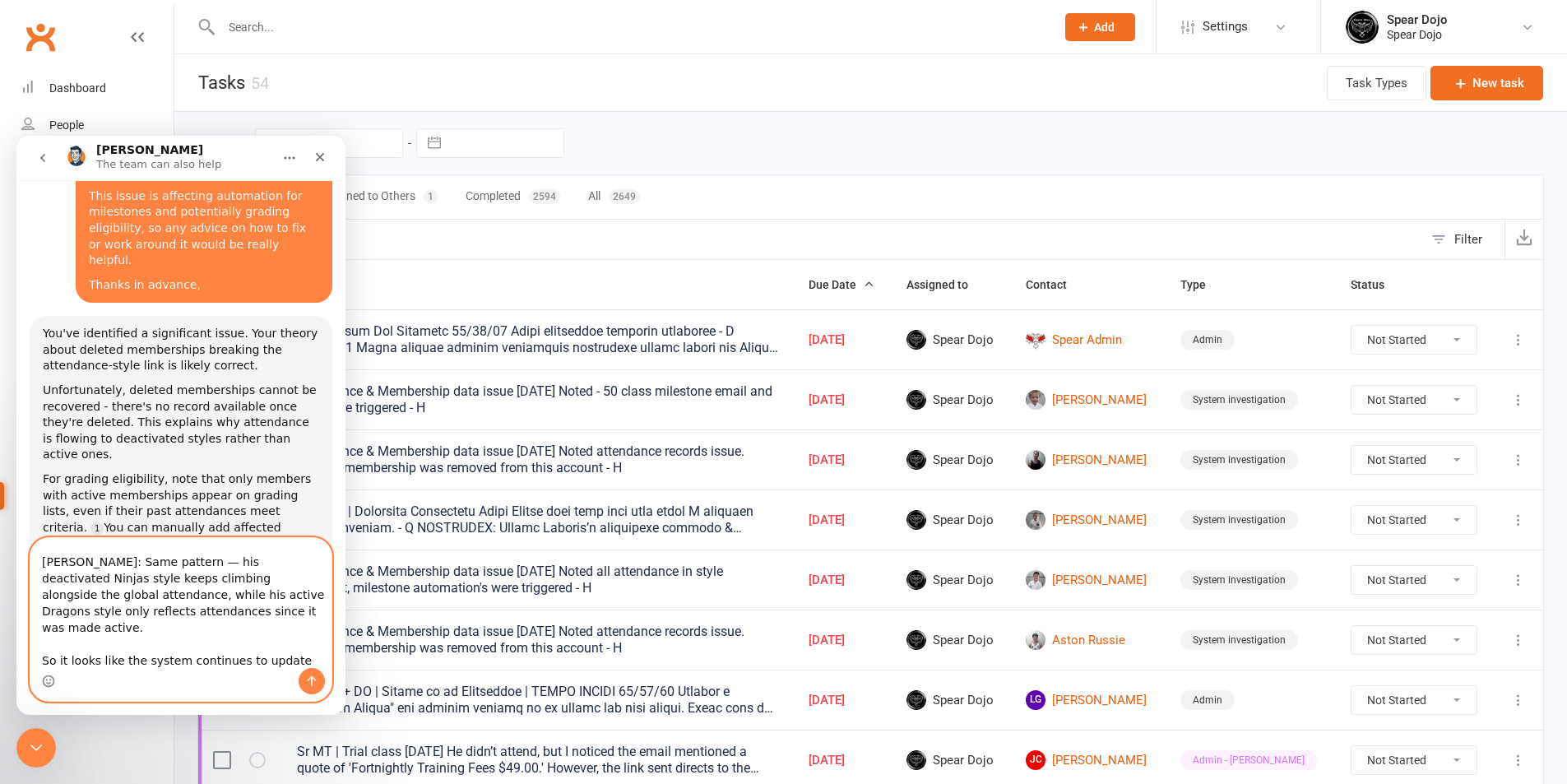
type textarea "From what I’ve seen so far, new attendances are still flowing into the deactiva…"
click at [311, 688] on button "Send a message…" at bounding box center [312, 681] width 27 height 27
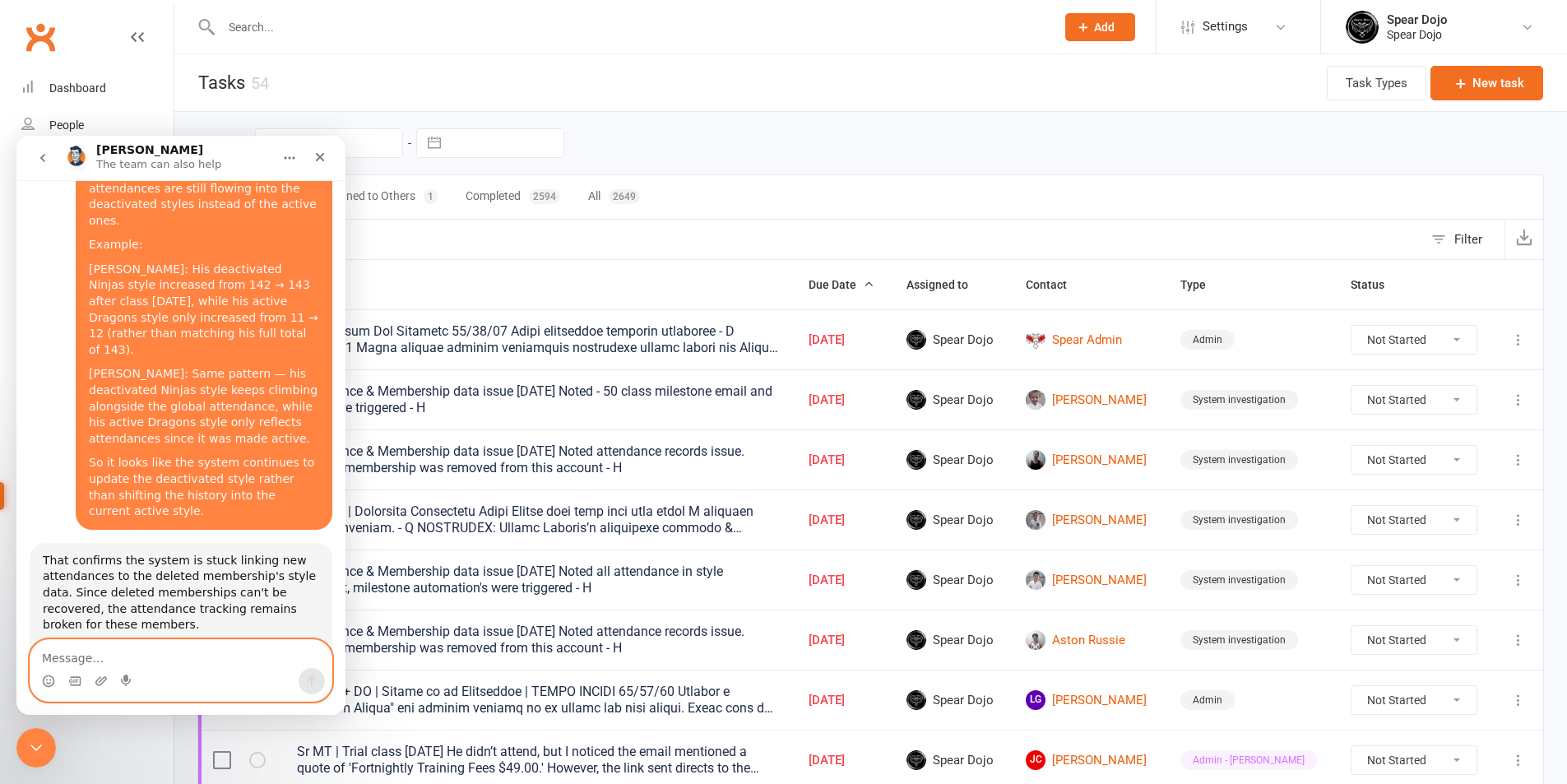
scroll to position [2202, 0]
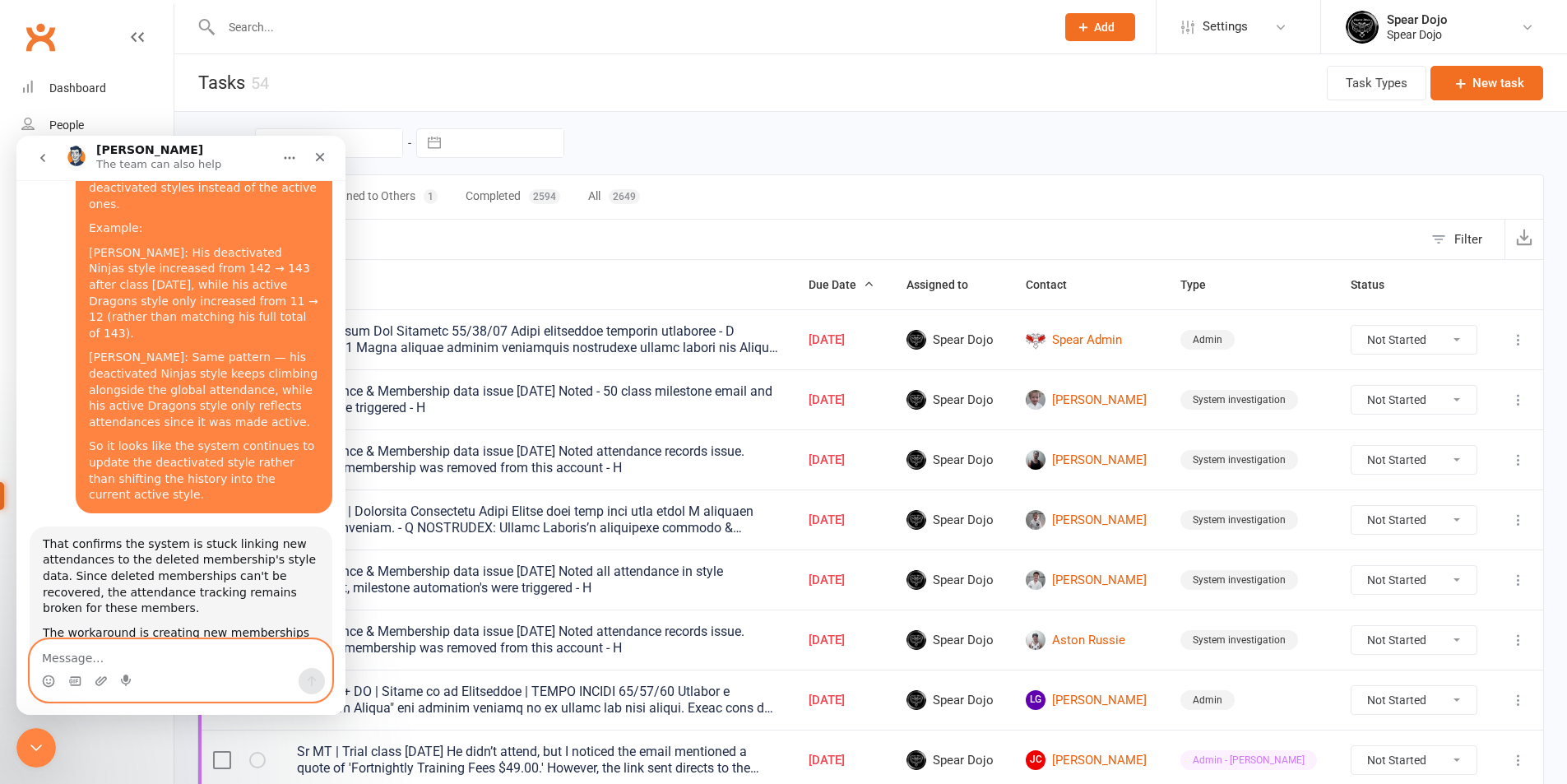
click at [130, 651] on textarea "Message…" at bounding box center [181, 654] width 301 height 28
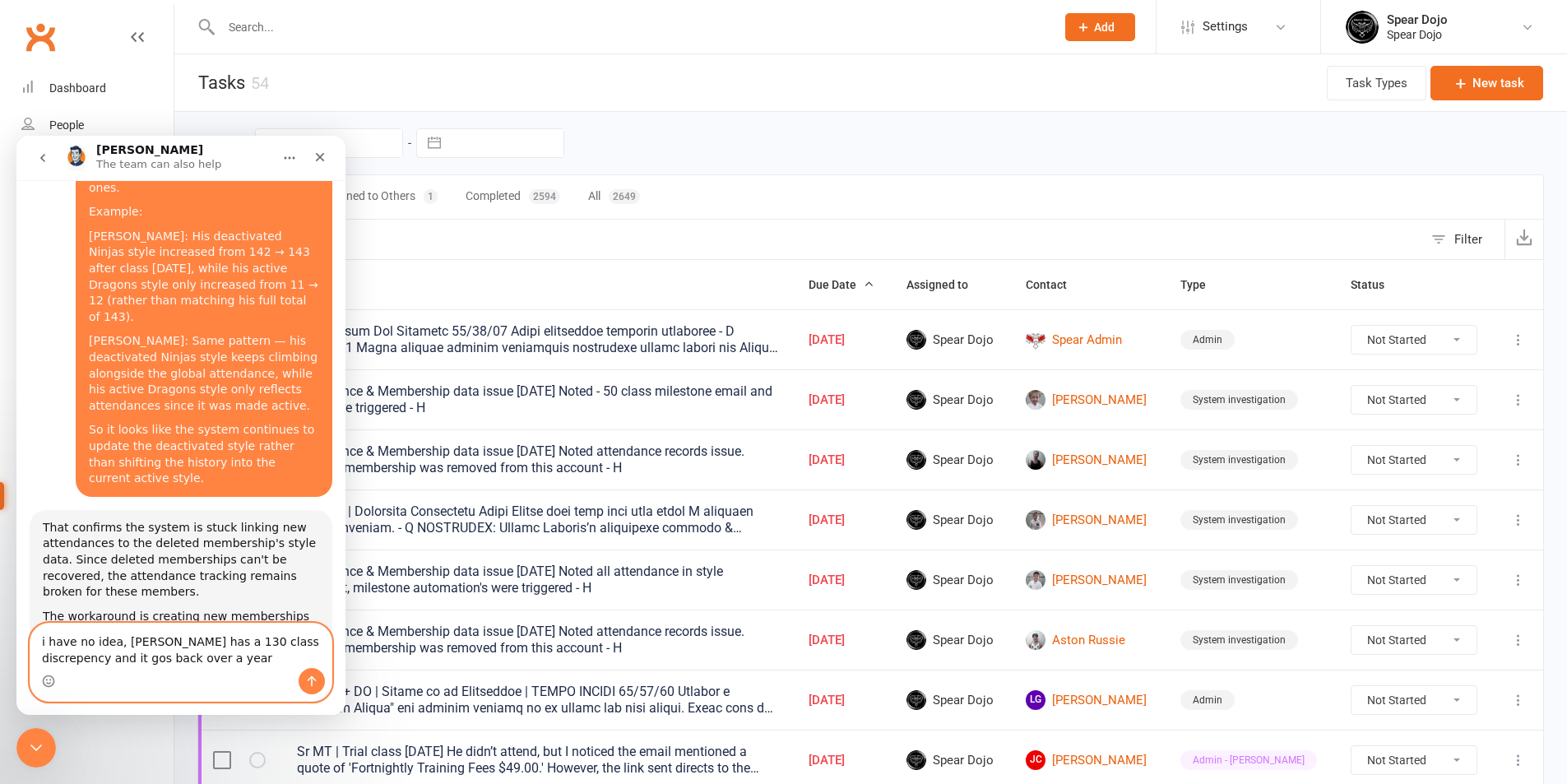
click at [271, 643] on textarea "i have no idea, Lincoln has a 130 class discrepency and it gos back over a year" at bounding box center [181, 645] width 301 height 44
click at [61, 658] on textarea "i have no idea, Lincoln has a 130 class discrepancy and it gos back over a year" at bounding box center [181, 645] width 301 height 44
click at [70, 663] on textarea "i have no idea, Lincoln has a 130 class discrepancy and it gos back over a year" at bounding box center [181, 645] width 301 height 44
click at [66, 659] on textarea "i have no idea, Lincoln has a 130 class discrepancy and it gos back over a year" at bounding box center [181, 645] width 301 height 44
click at [165, 658] on textarea "i have no idea, Lincoln has a 130 class discrepancy and it goes back over a year" at bounding box center [181, 645] width 301 height 44
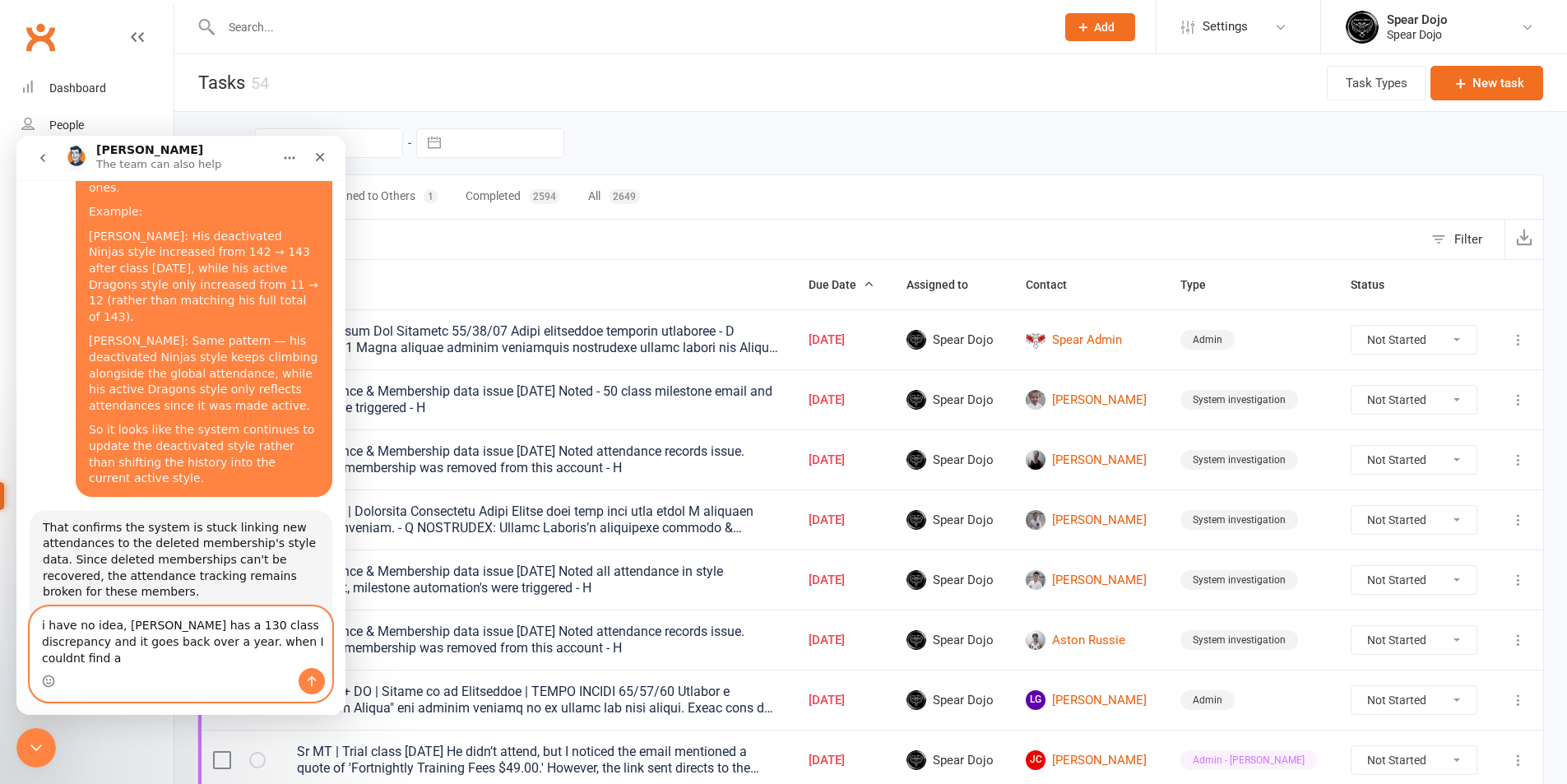
drag, startPoint x: 169, startPoint y: 658, endPoint x: 273, endPoint y: 654, distance: 104.1
click at [273, 654] on textarea "i have no idea, Lincoln has a 130 class discrepancy and it goes back over a yea…" at bounding box center [181, 637] width 301 height 61
paste textarea "I usually do a “spot the difference” comparison between profiles to figure out …"
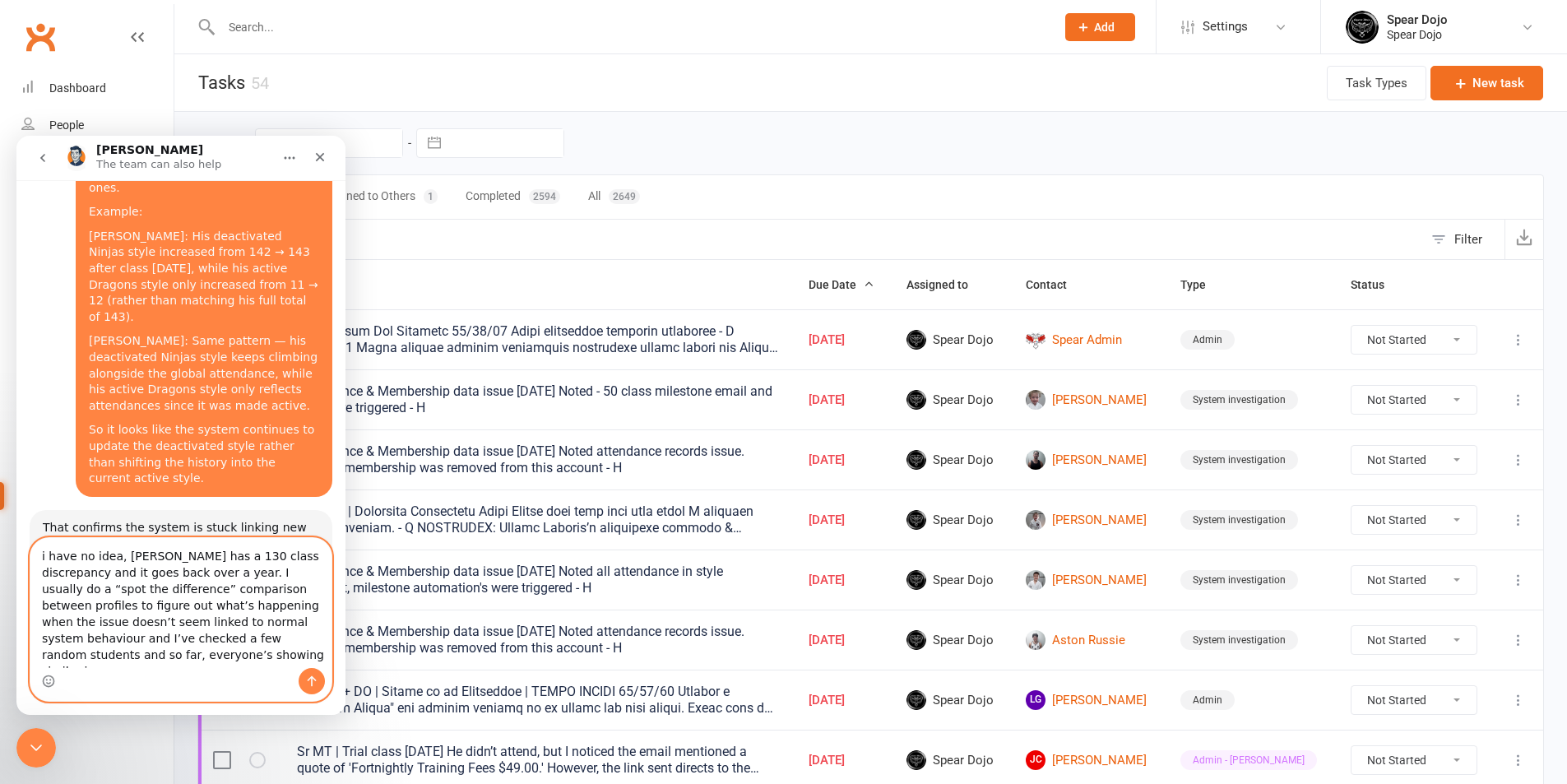
scroll to position [2281, 0]
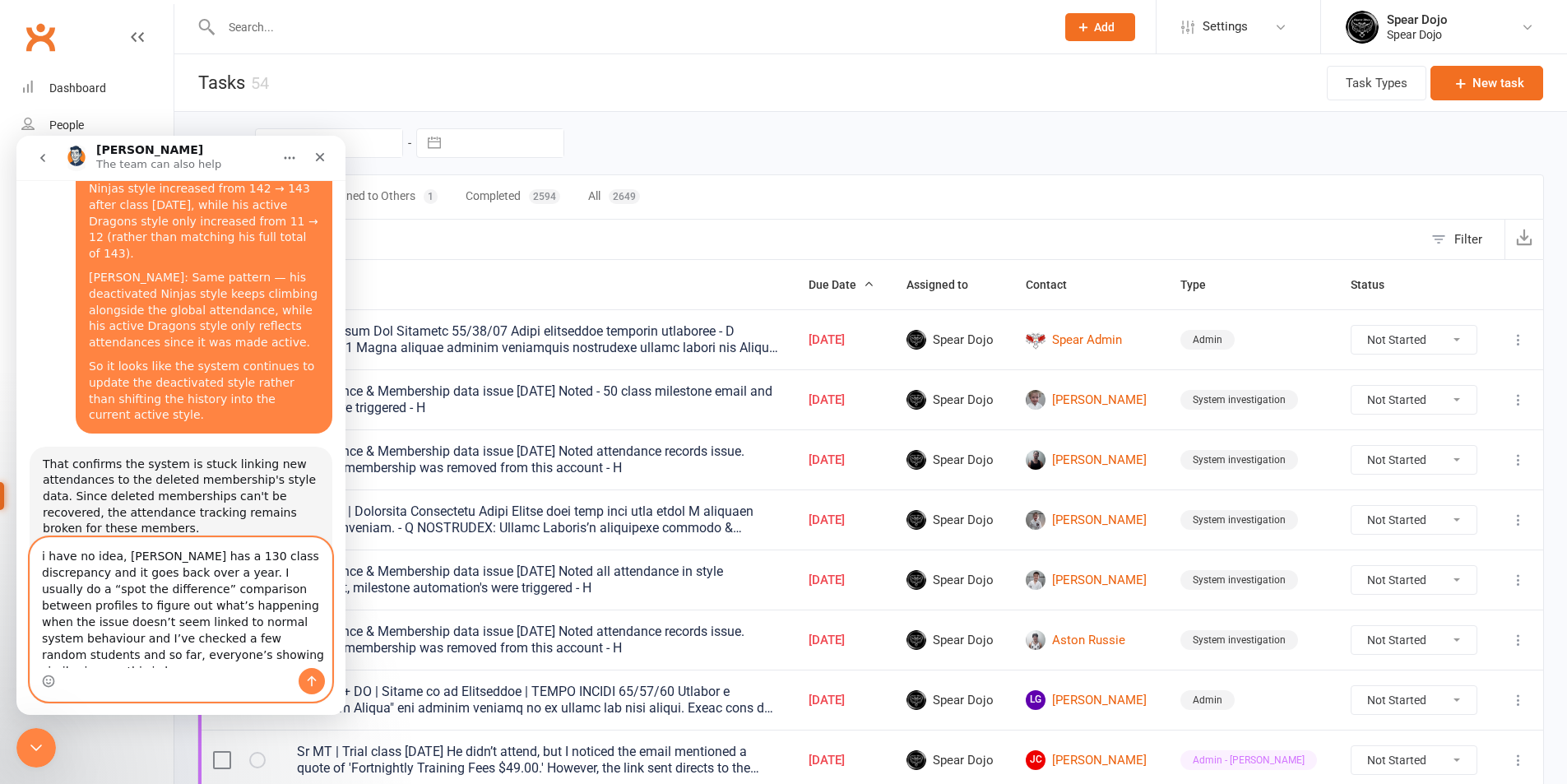
drag, startPoint x: 46, startPoint y: 553, endPoint x: 33, endPoint y: 553, distance: 13.0
click at [33, 553] on textarea "i have no idea, Lincoln has a 130 class discrepancy and it goes back over a yea…" at bounding box center [181, 603] width 301 height 130
click at [111, 559] on textarea "I have no idea, Lincoln has a 130 class discrepancy and it goes back over a yea…" at bounding box center [181, 603] width 301 height 130
type textarea "I have no idea what to do, Lincoln has a 130 class discrepancy and it goes back…"
click at [313, 677] on icon "Send a message…" at bounding box center [312, 681] width 13 height 13
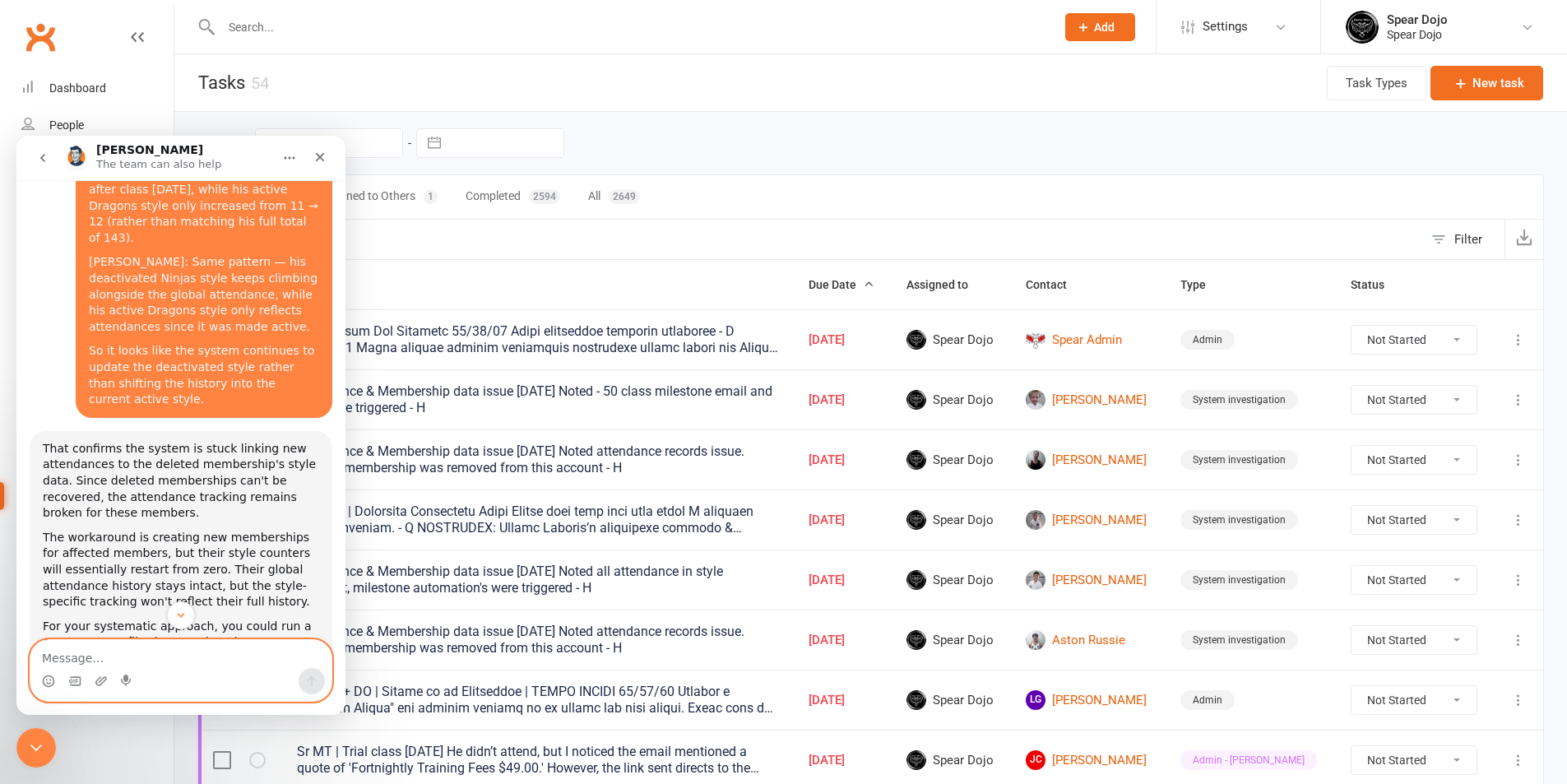
scroll to position [2268, 0]
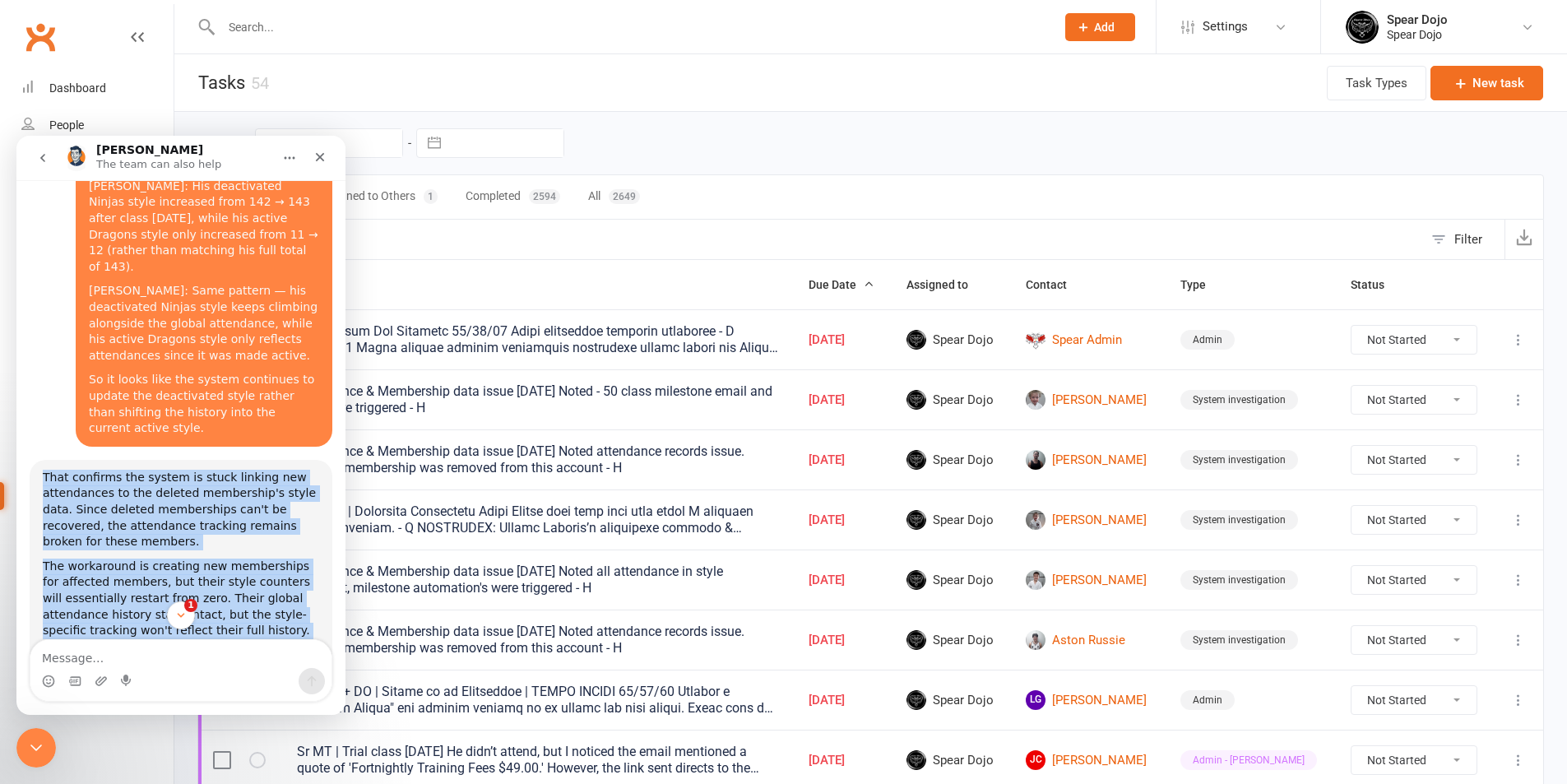
drag, startPoint x: 42, startPoint y: 219, endPoint x: 209, endPoint y: 521, distance: 345.1
click at [209, 521] on div "That confirms the system is stuck linking new attendances to the deleted member…" at bounding box center [180, 635] width 277 height 331
copy div "That confirms the system is stuck linking new attendances to the deleted member…"
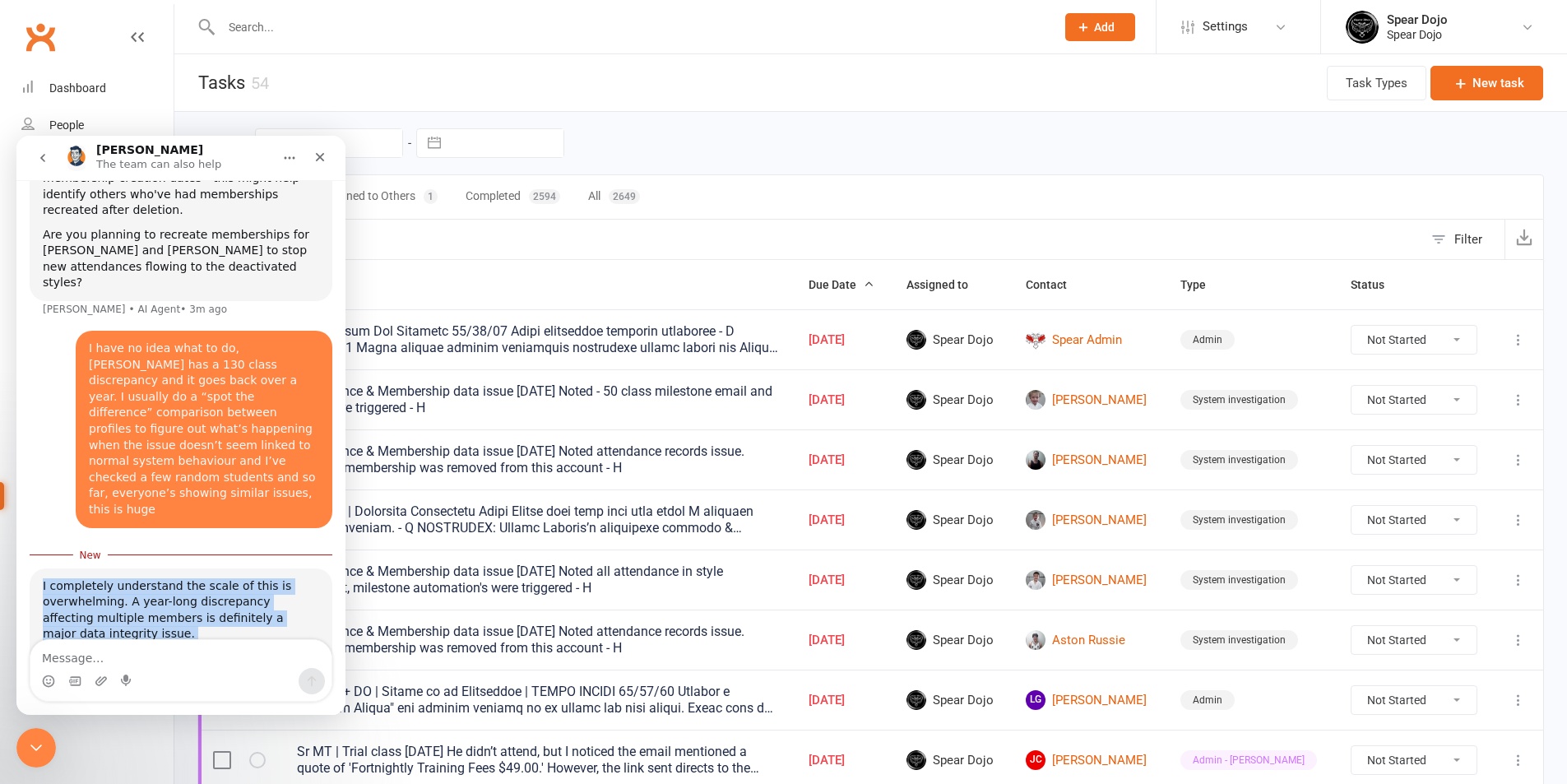
scroll to position [2859, 0]
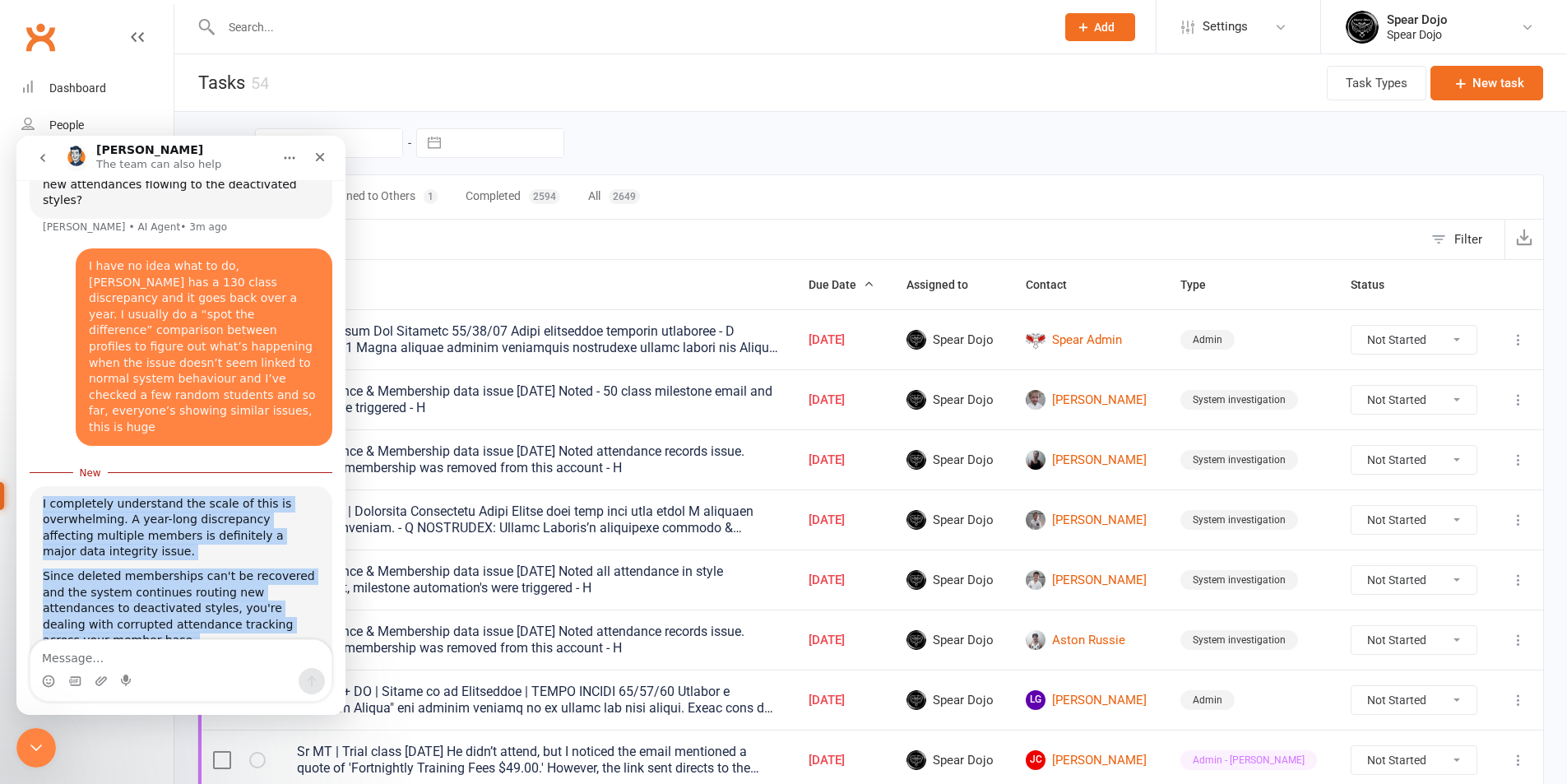
drag, startPoint x: 39, startPoint y: 279, endPoint x: 268, endPoint y: 604, distance: 397.6
click at [268, 604] on div "I completely understand the scale of this is overwhelming. A year-long discrepa…" at bounding box center [181, 747] width 302 height 524
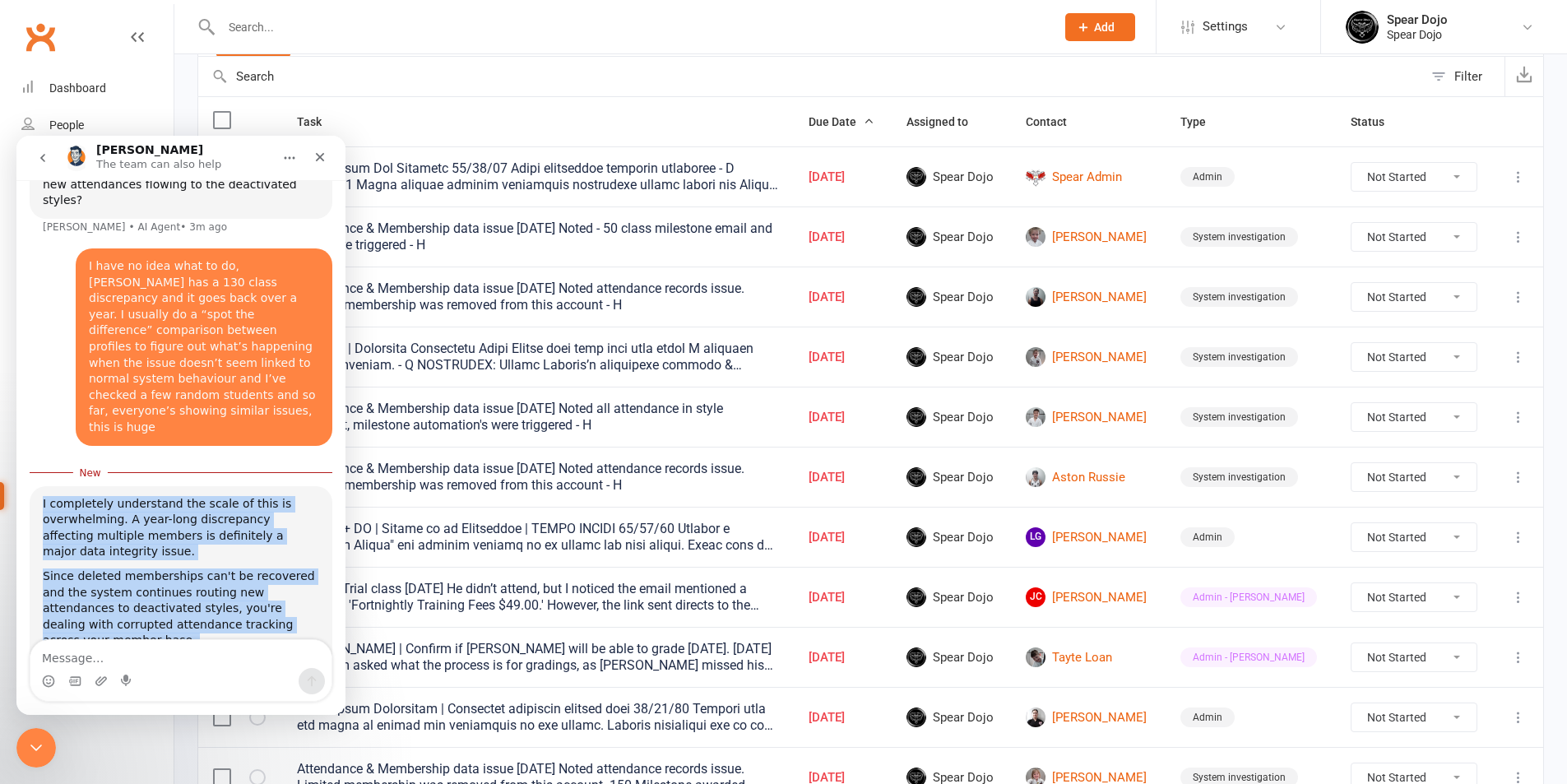
scroll to position [164, 0]
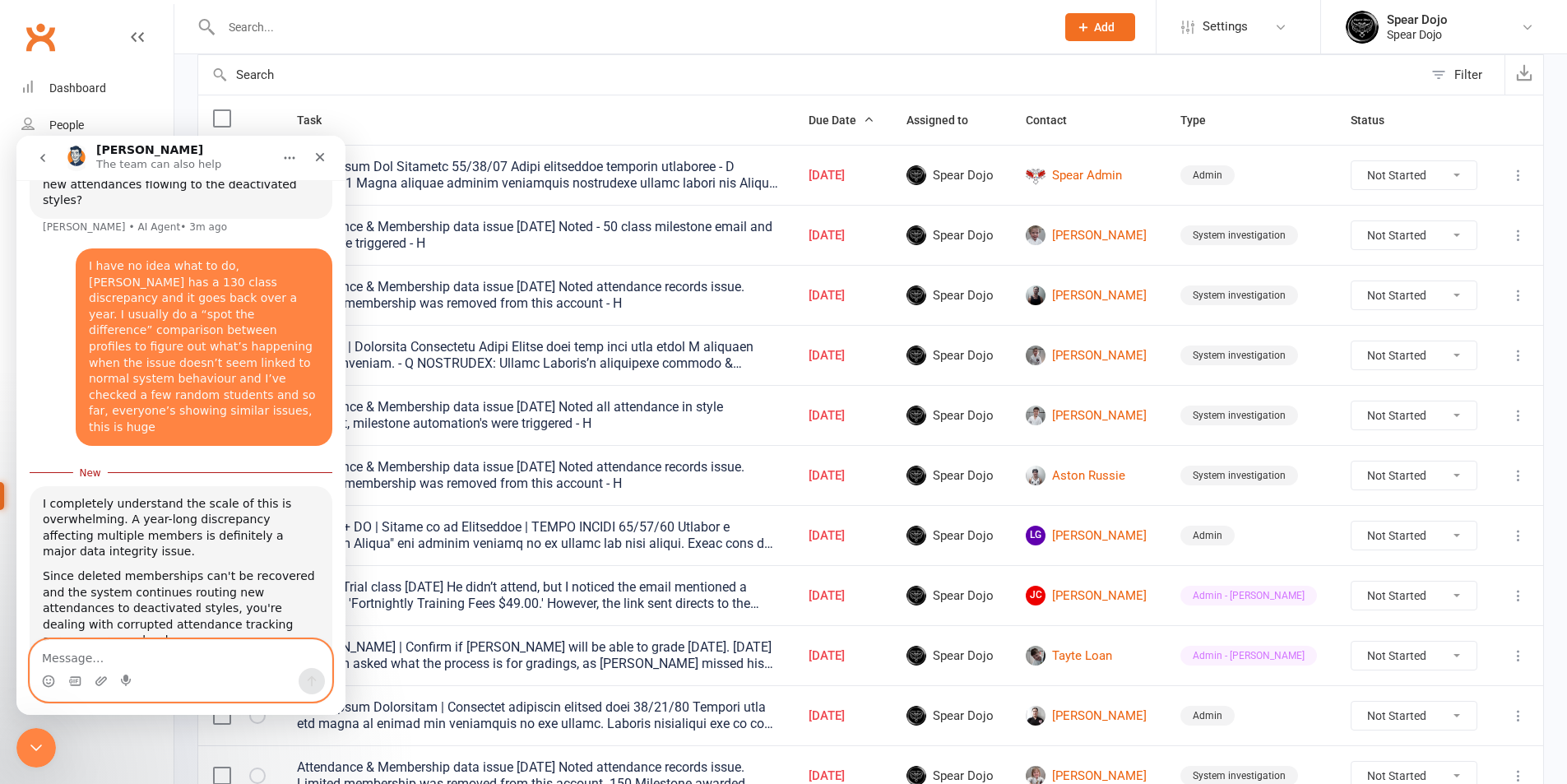
click at [183, 648] on textarea "Message…" at bounding box center [181, 654] width 301 height 28
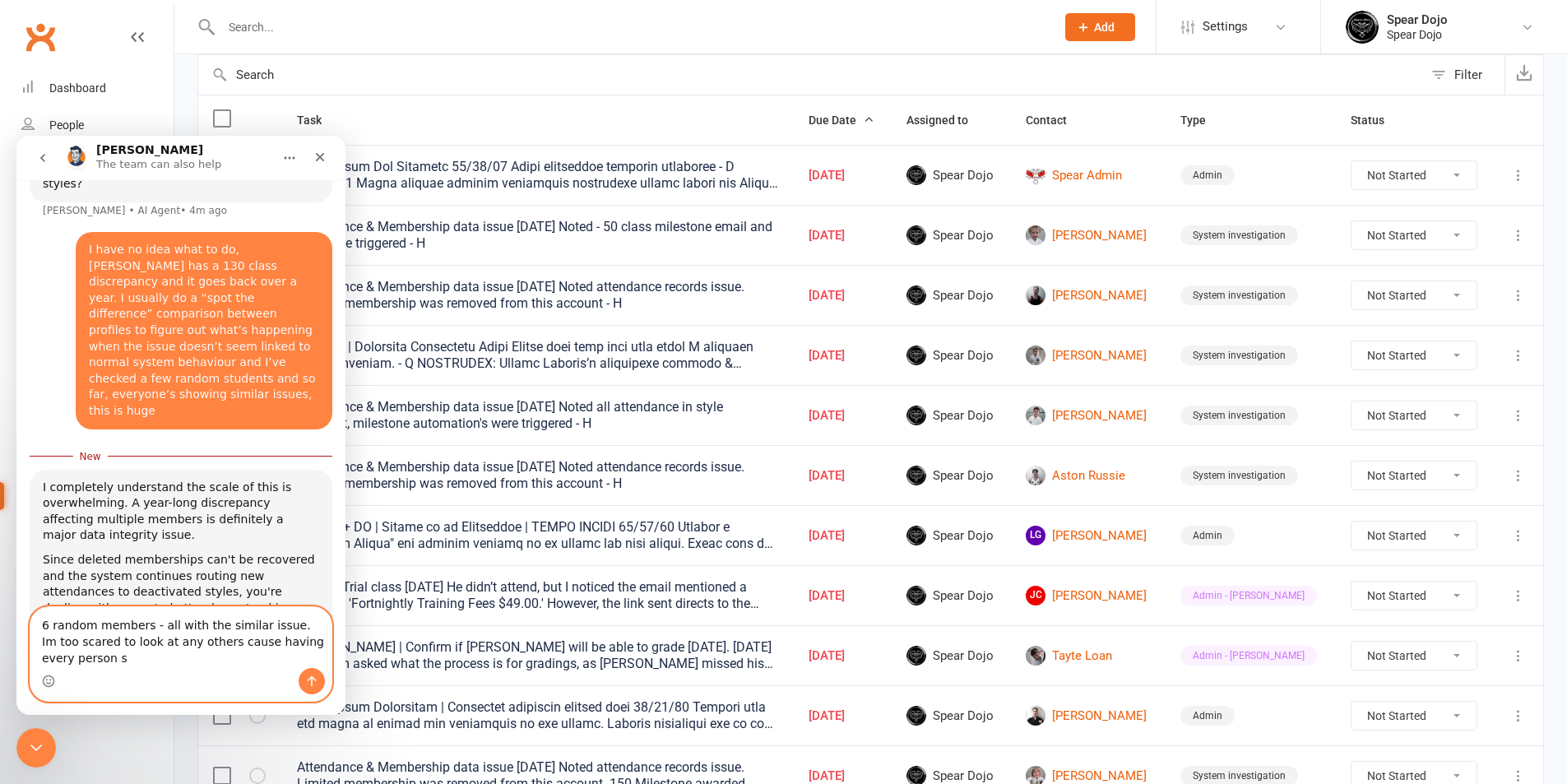
scroll to position [2893, 0]
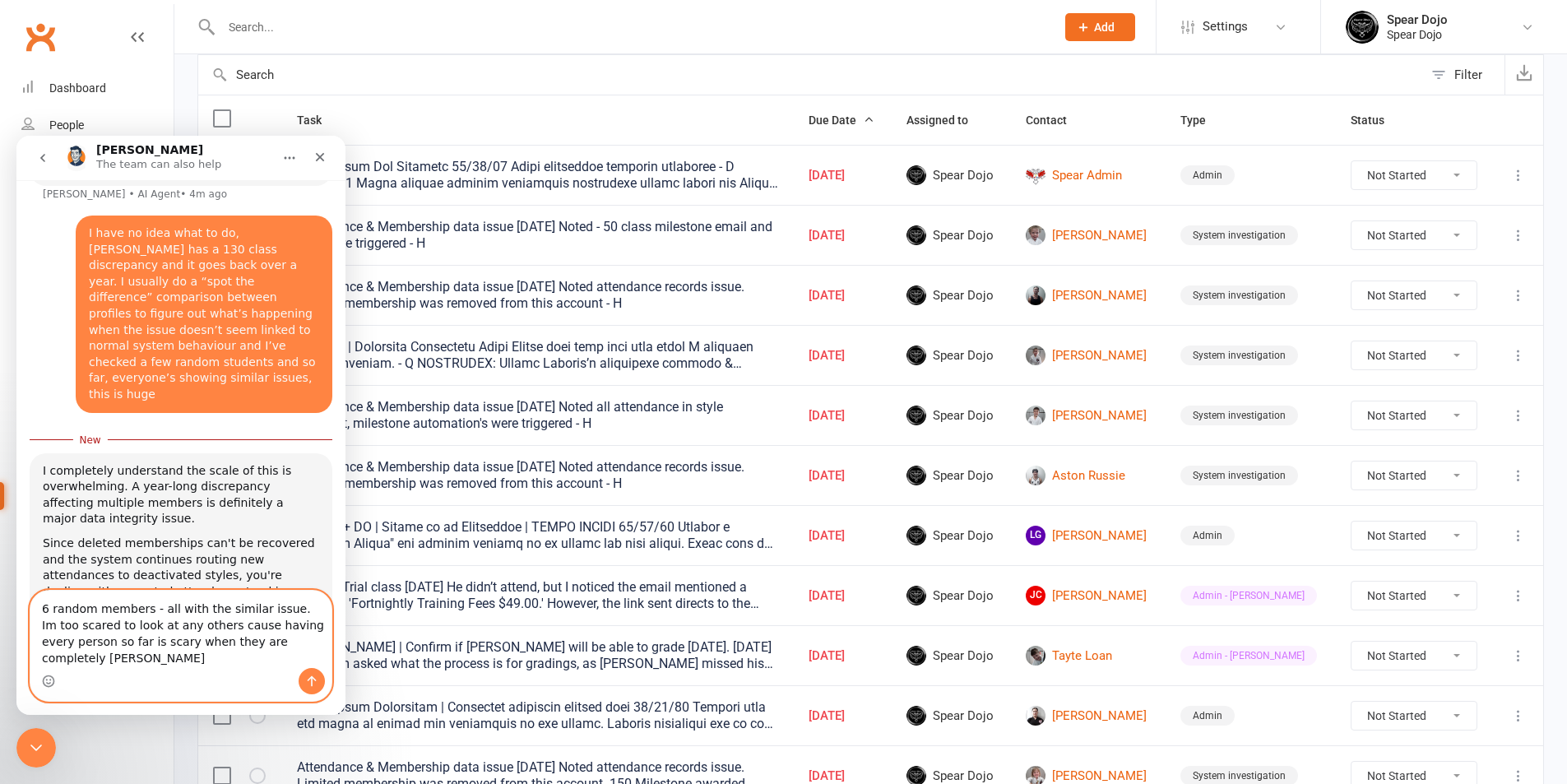
type textarea "6 random members - all with the similar issue. Im too scared to look at any oth…"
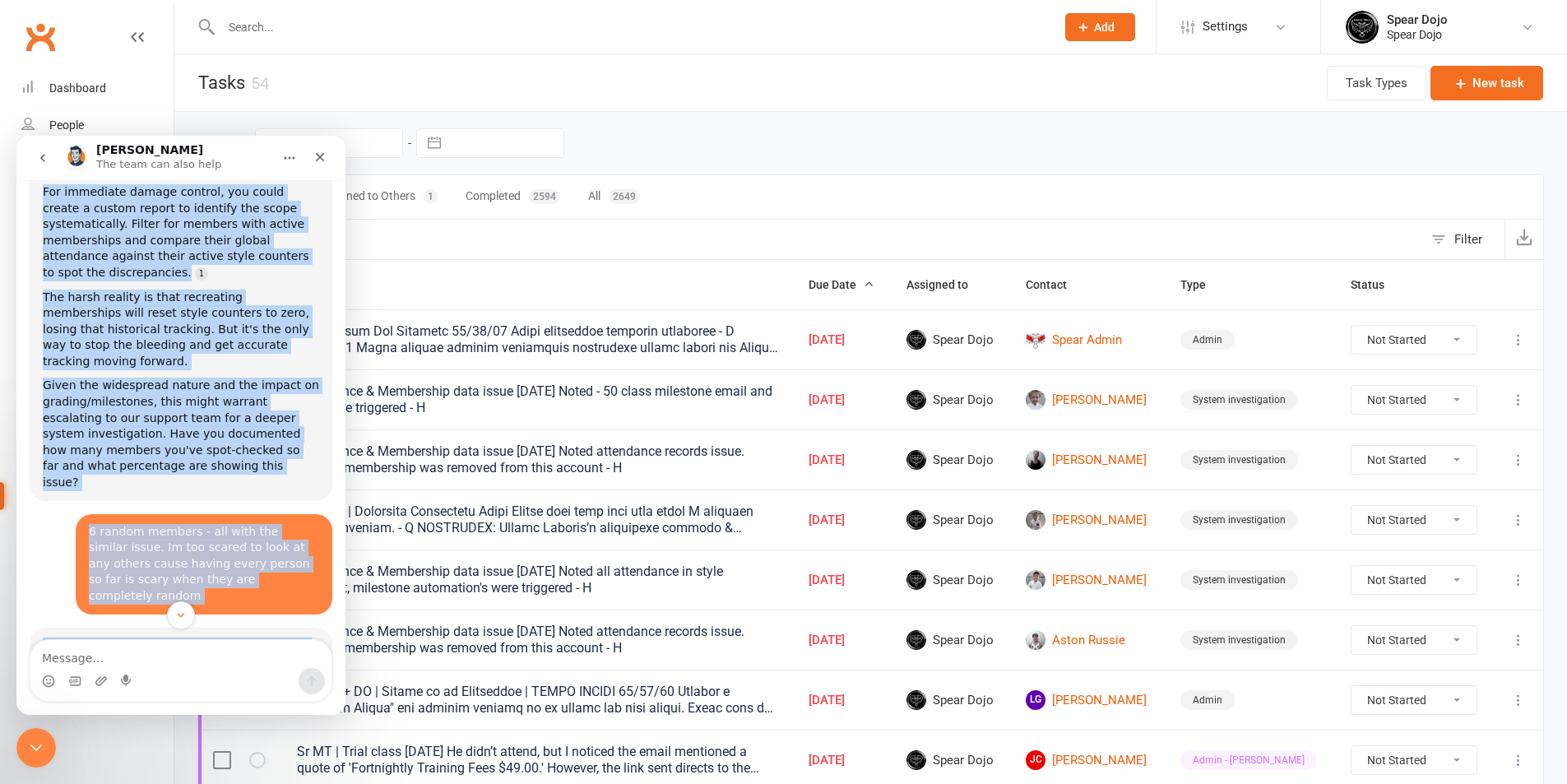
scroll to position [3318, 0]
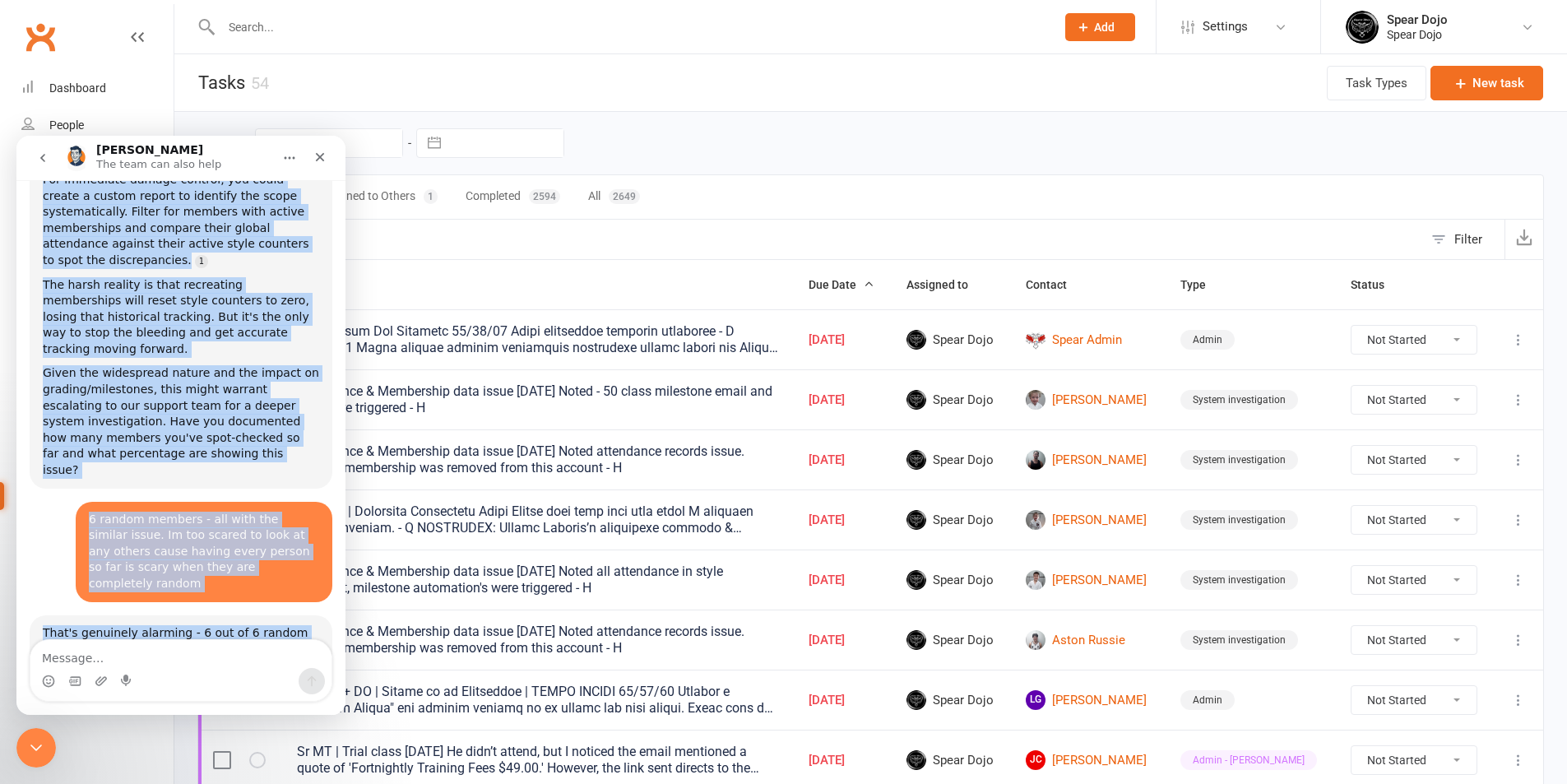
drag, startPoint x: 59, startPoint y: 213, endPoint x: 302, endPoint y: 576, distance: 436.8
copy div "Hi there, what brings you here today? Toby • AI Agent • 9m ago issue with Atten…"
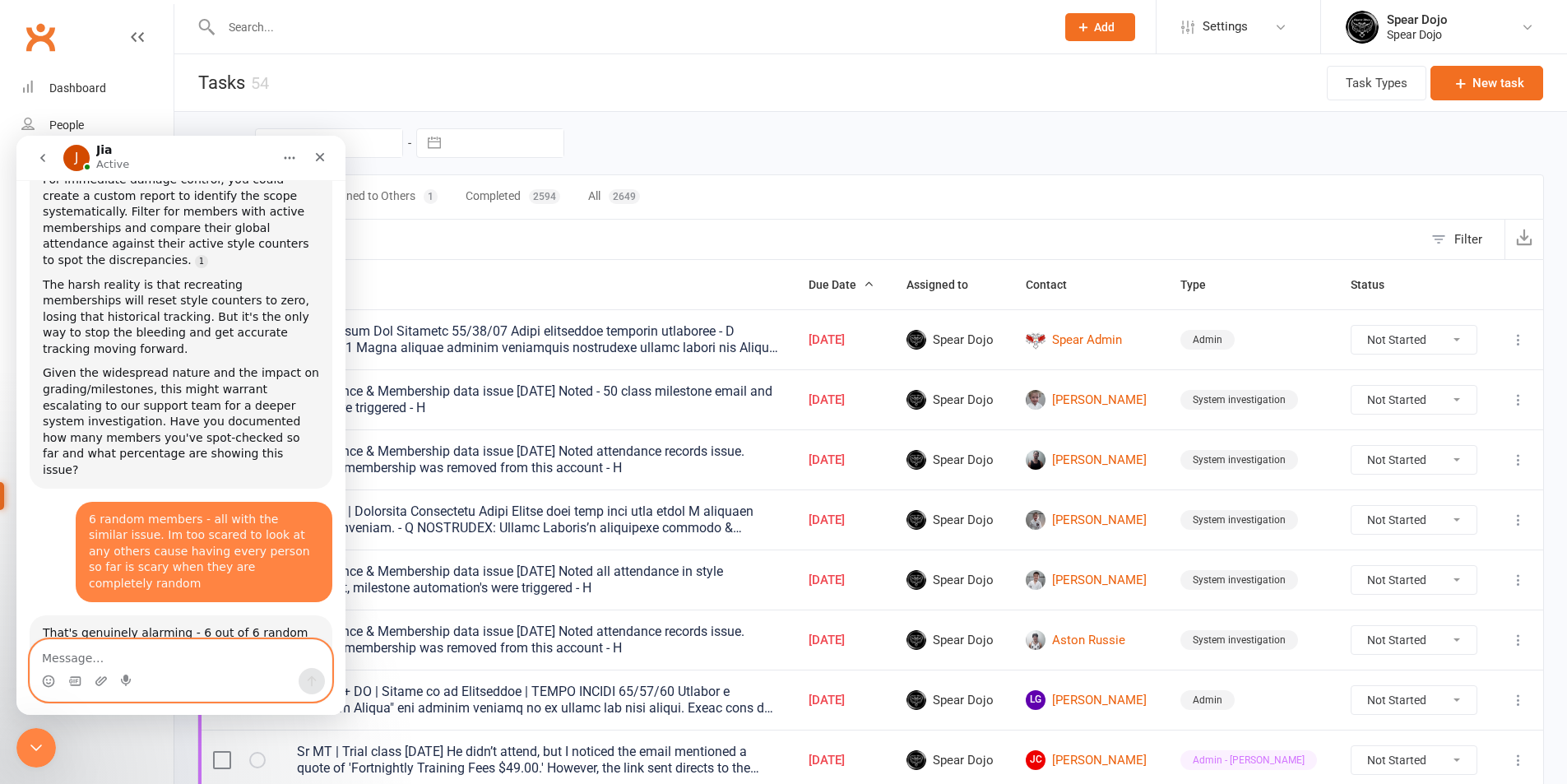
click at [121, 653] on textarea "Message…" at bounding box center [181, 654] width 301 height 28
type textarea "yes please"
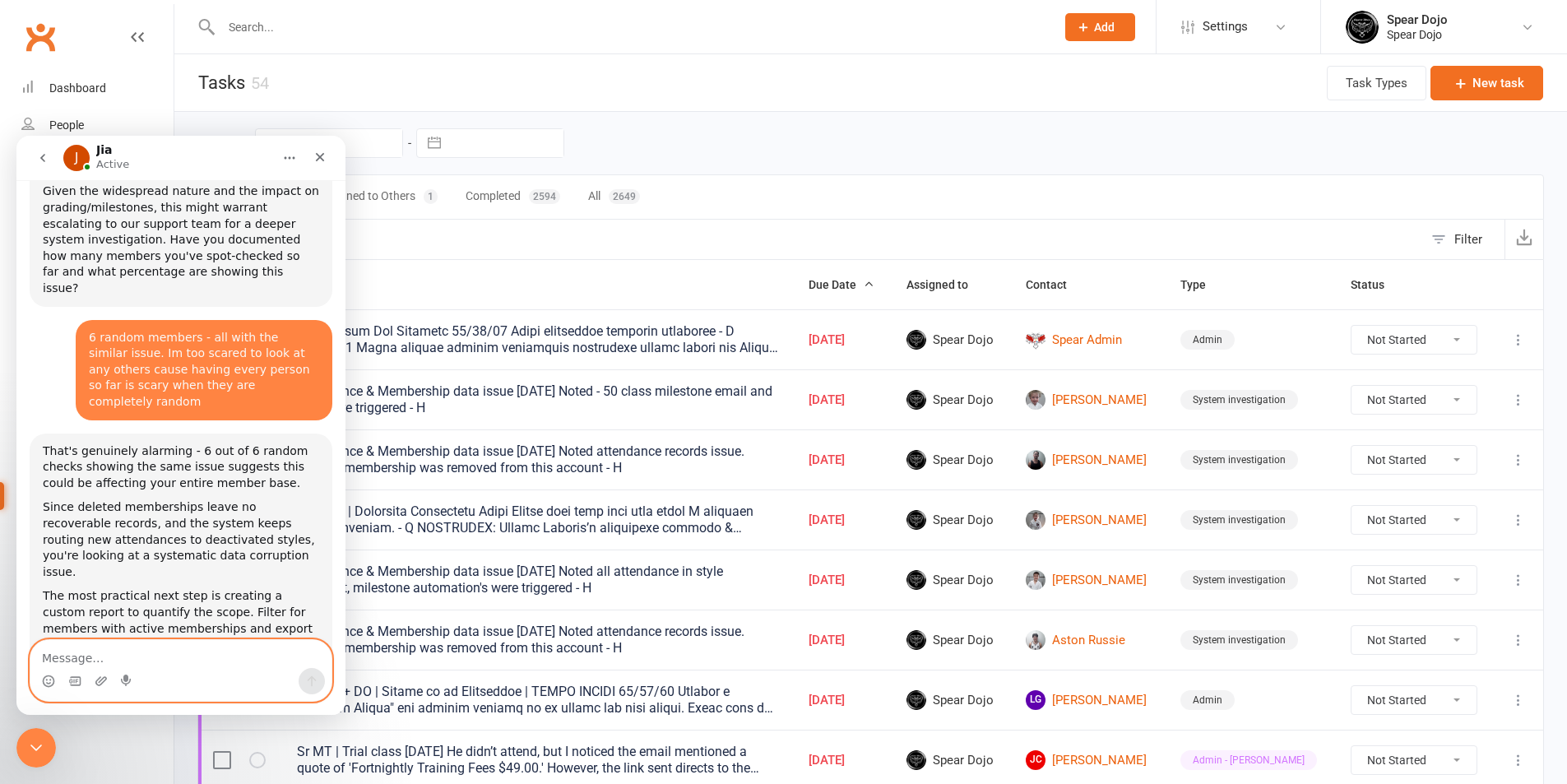
scroll to position [3501, 0]
click at [105, 661] on textarea "Message…" at bounding box center [181, 654] width 301 height 28
type textarea "thank you so much!"
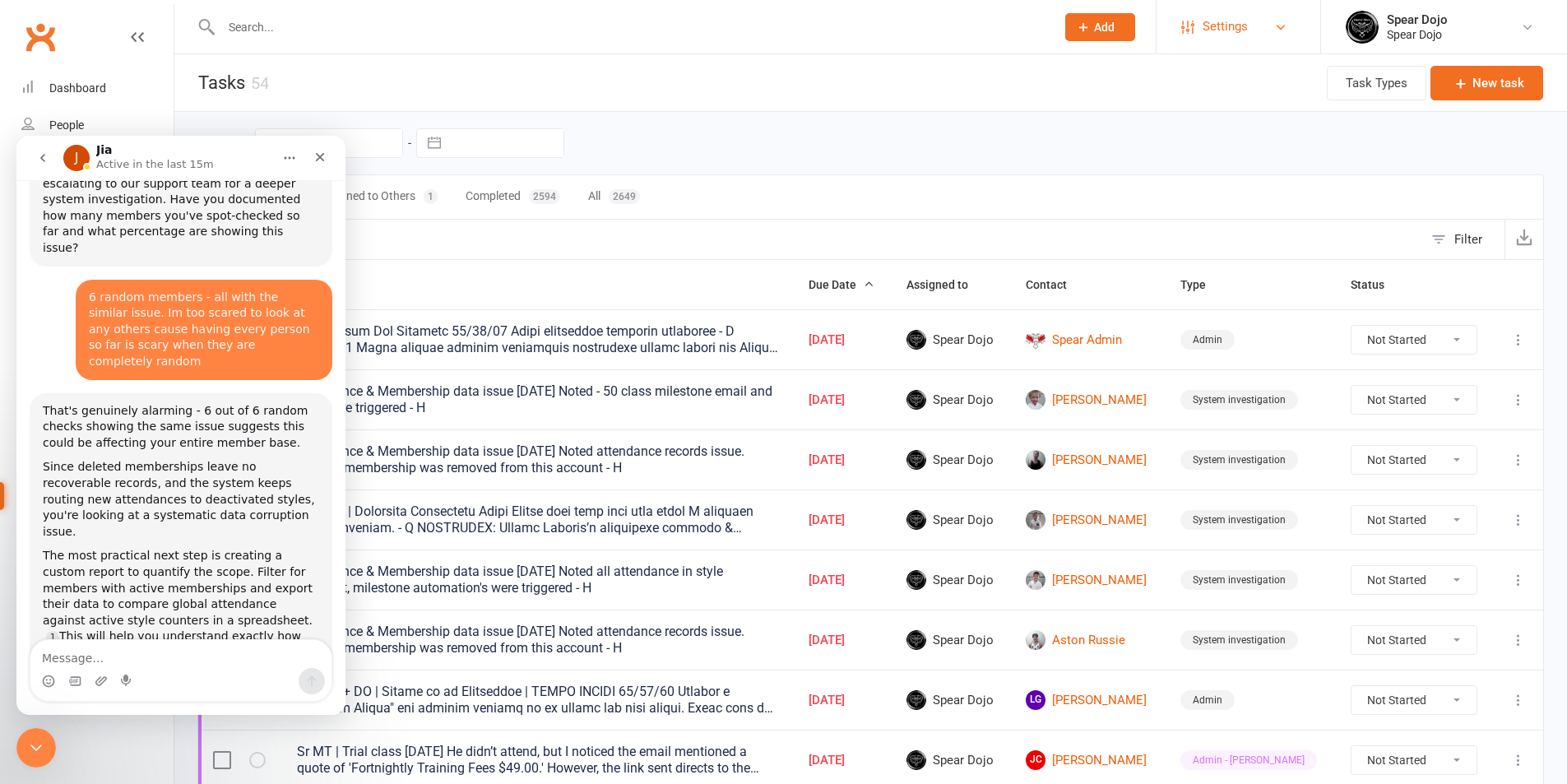
click at [1290, 25] on link "Settings" at bounding box center [1239, 27] width 115 height 37
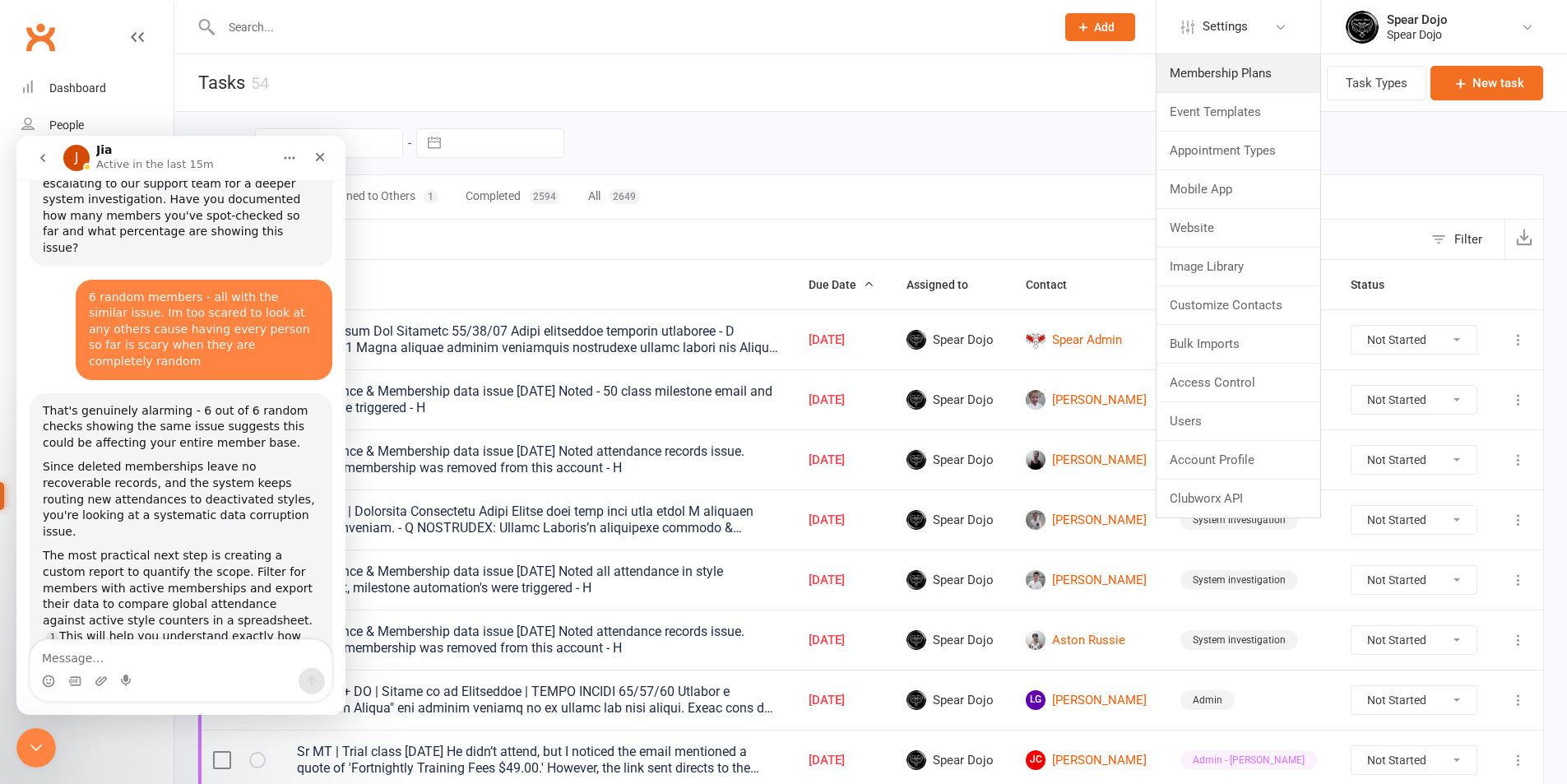
click at [1255, 72] on link "Membership Plans" at bounding box center [1238, 73] width 164 height 38
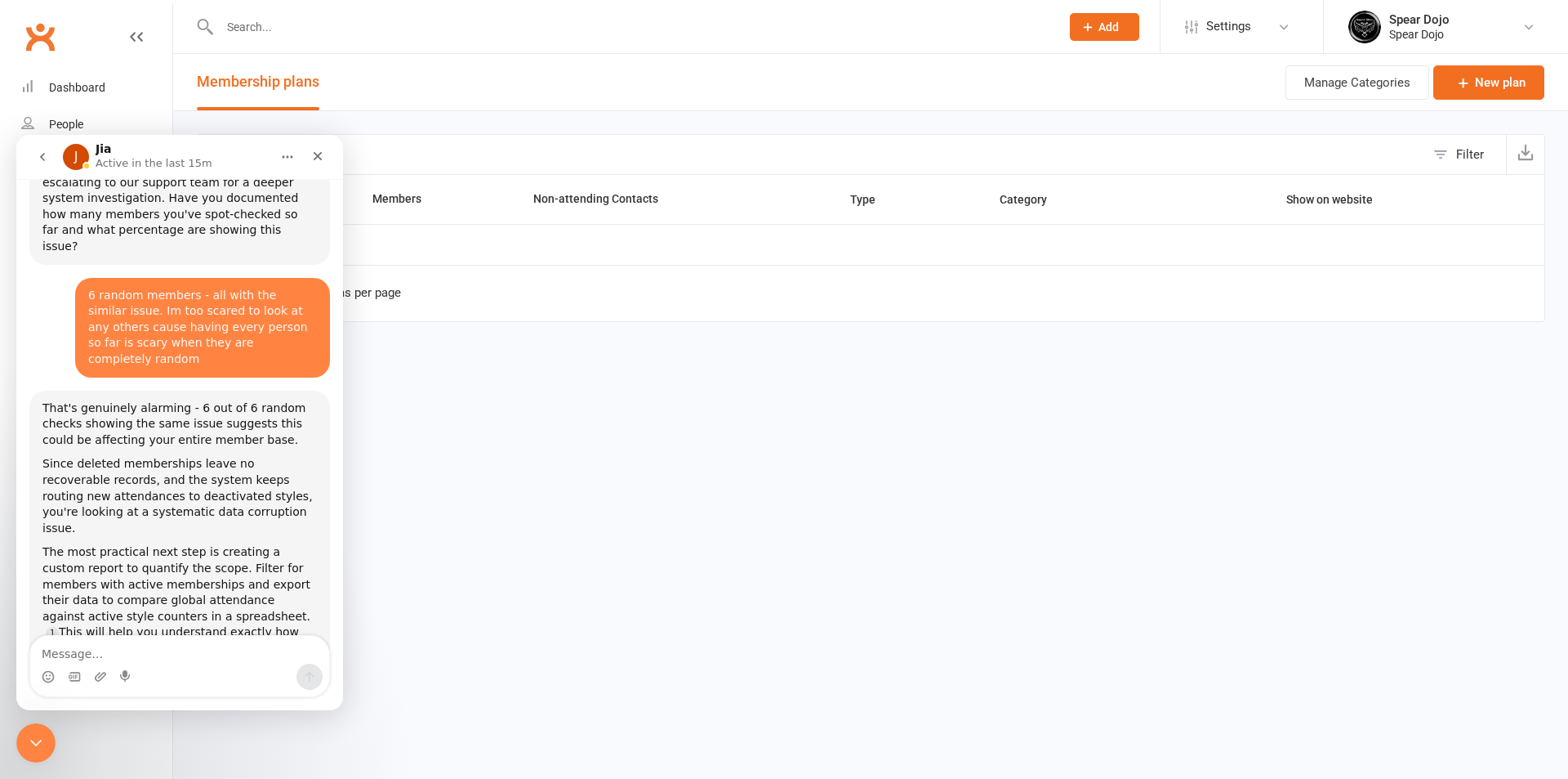
select select "100"
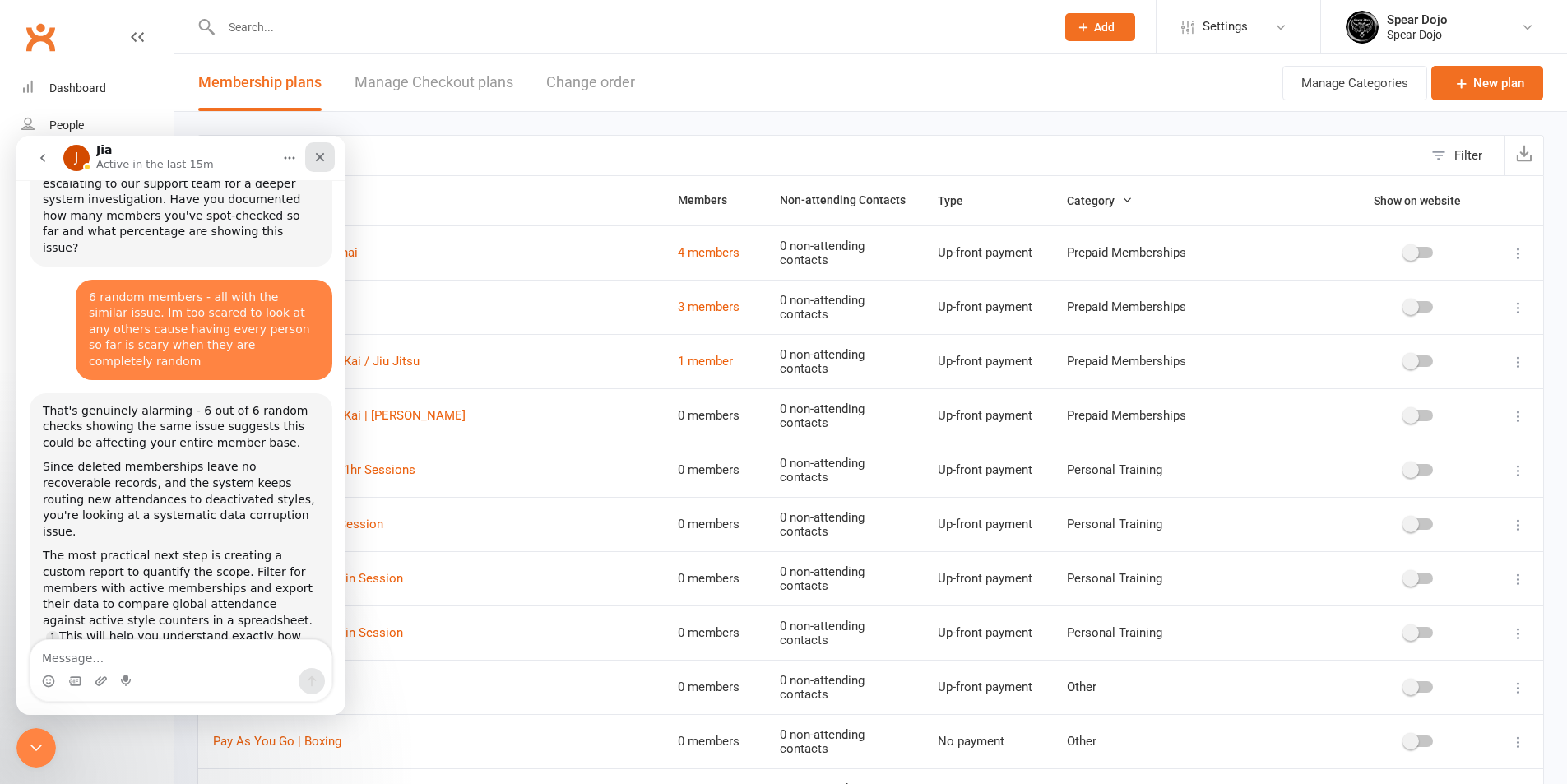
click at [316, 160] on icon "Close" at bounding box center [320, 157] width 9 height 9
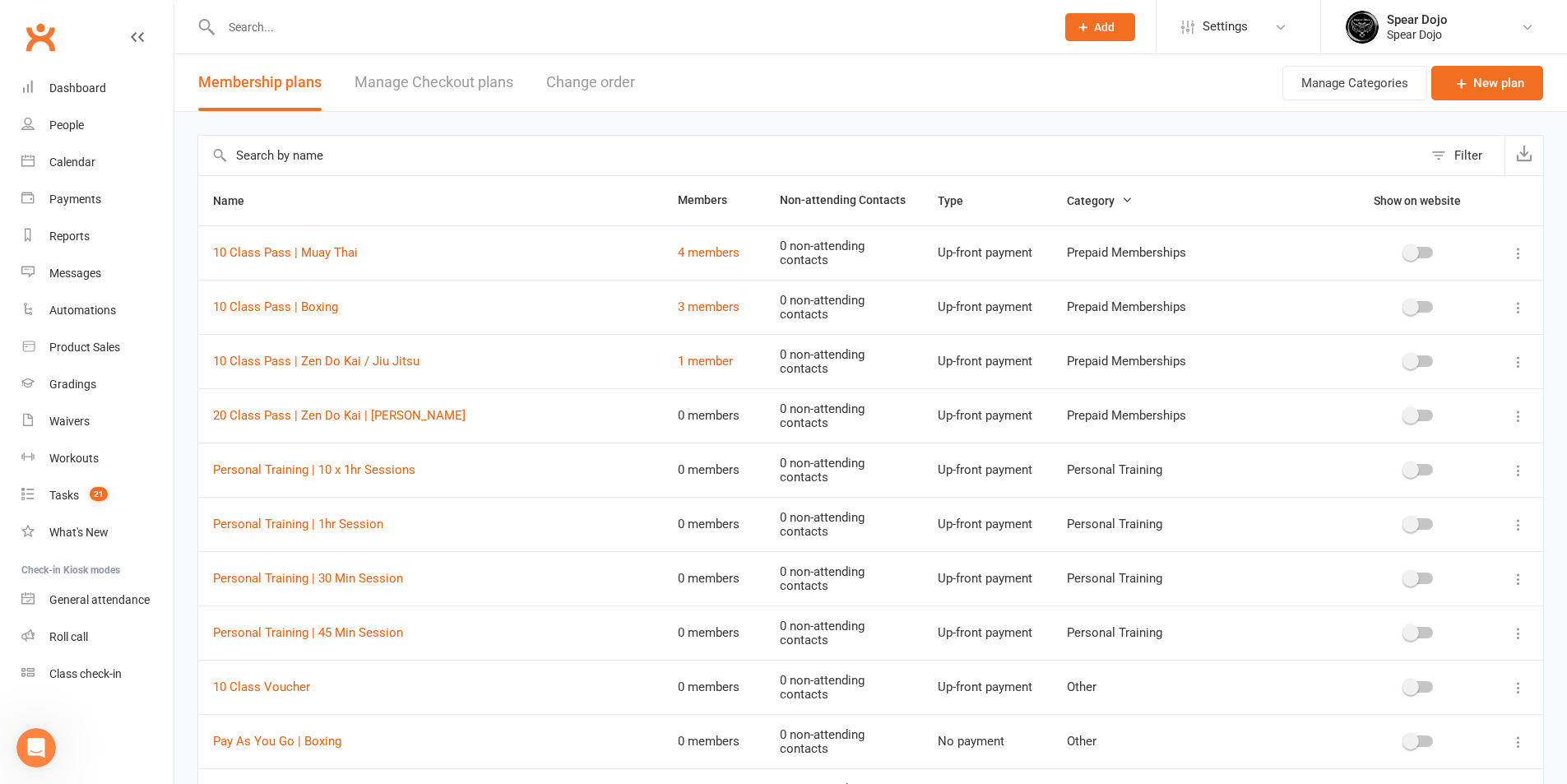
scroll to position [3523, 0]
click at [582, 159] on input "text" at bounding box center [811, 155] width 1225 height 40
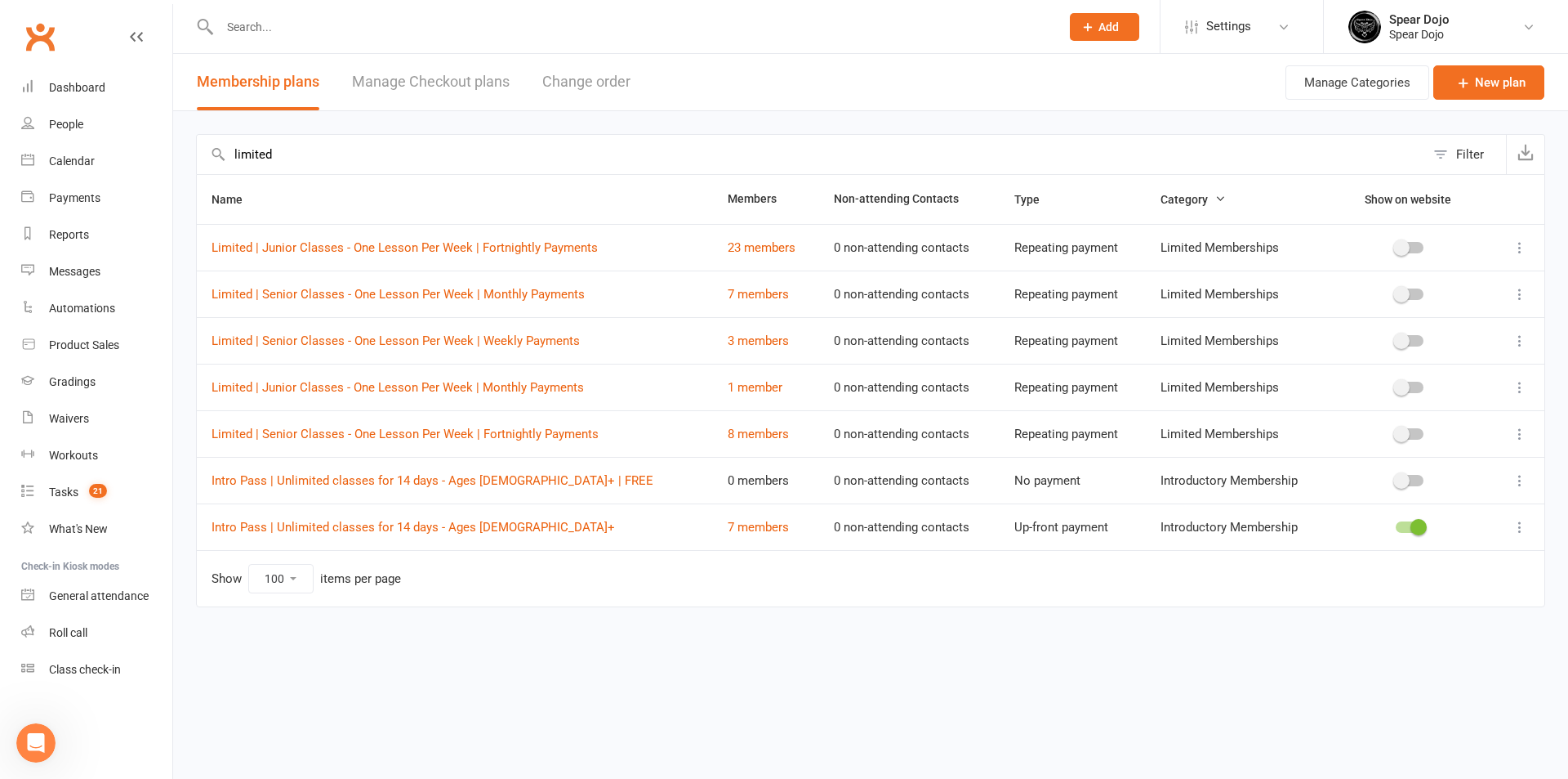
type input "limited"
click at [1519, 295] on icon at bounding box center [1520, 295] width 16 height 17
click at [1420, 330] on link "Edit" at bounding box center [1448, 326] width 162 height 33
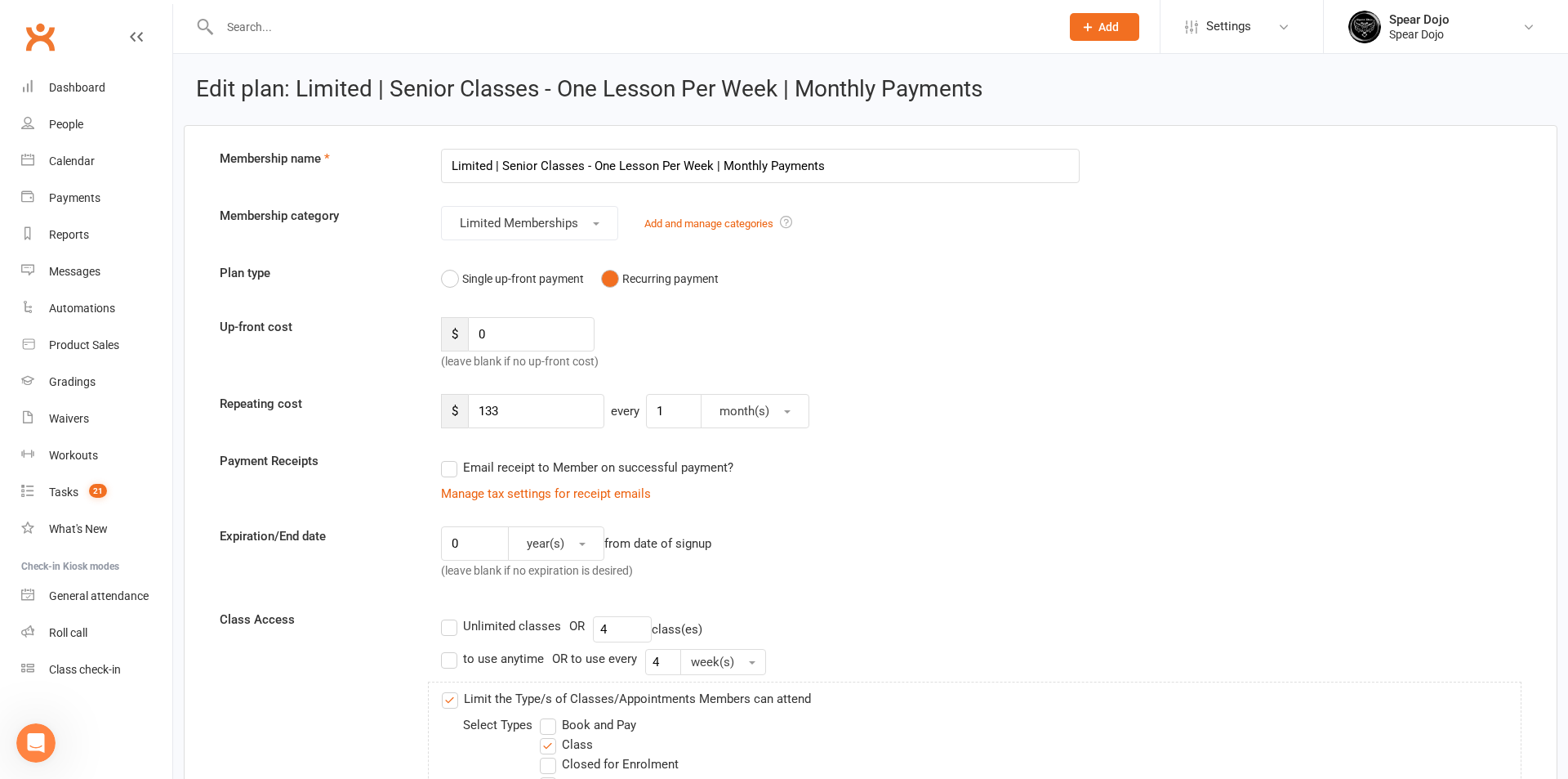
select select "100"
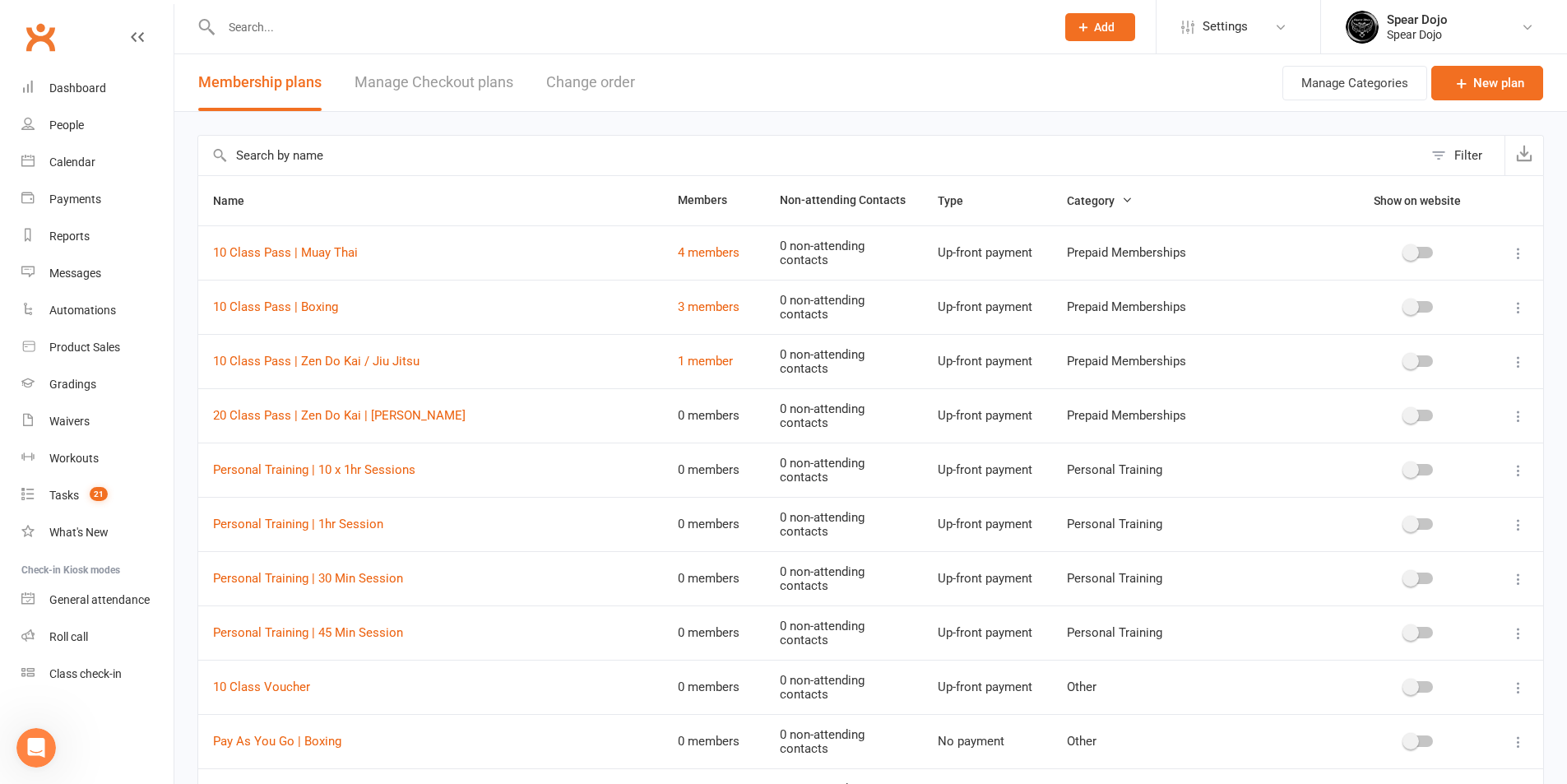
click at [368, 157] on input "text" at bounding box center [811, 155] width 1225 height 40
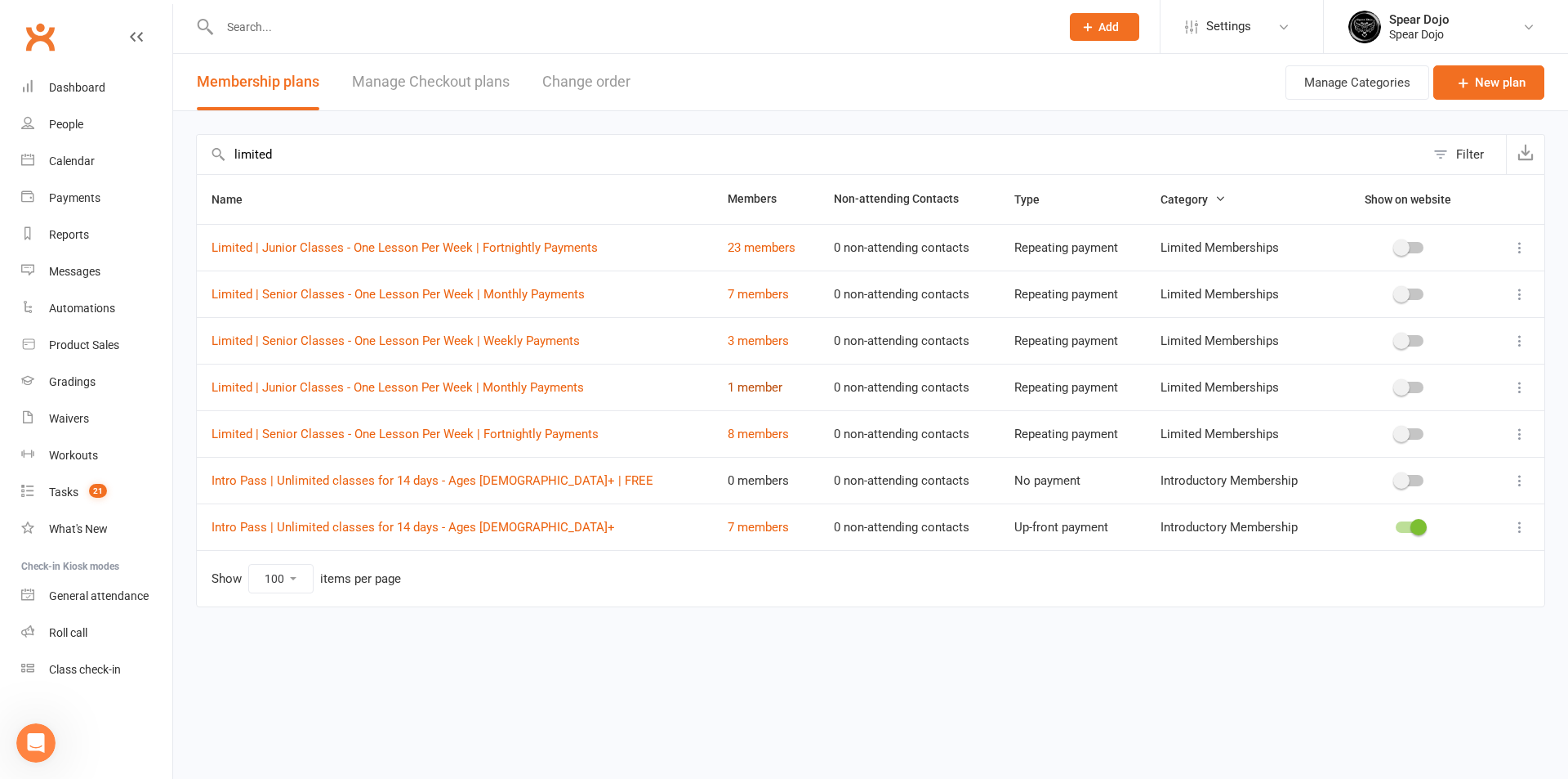
type input "limited"
click at [727, 393] on link "1 member" at bounding box center [755, 387] width 54 height 15
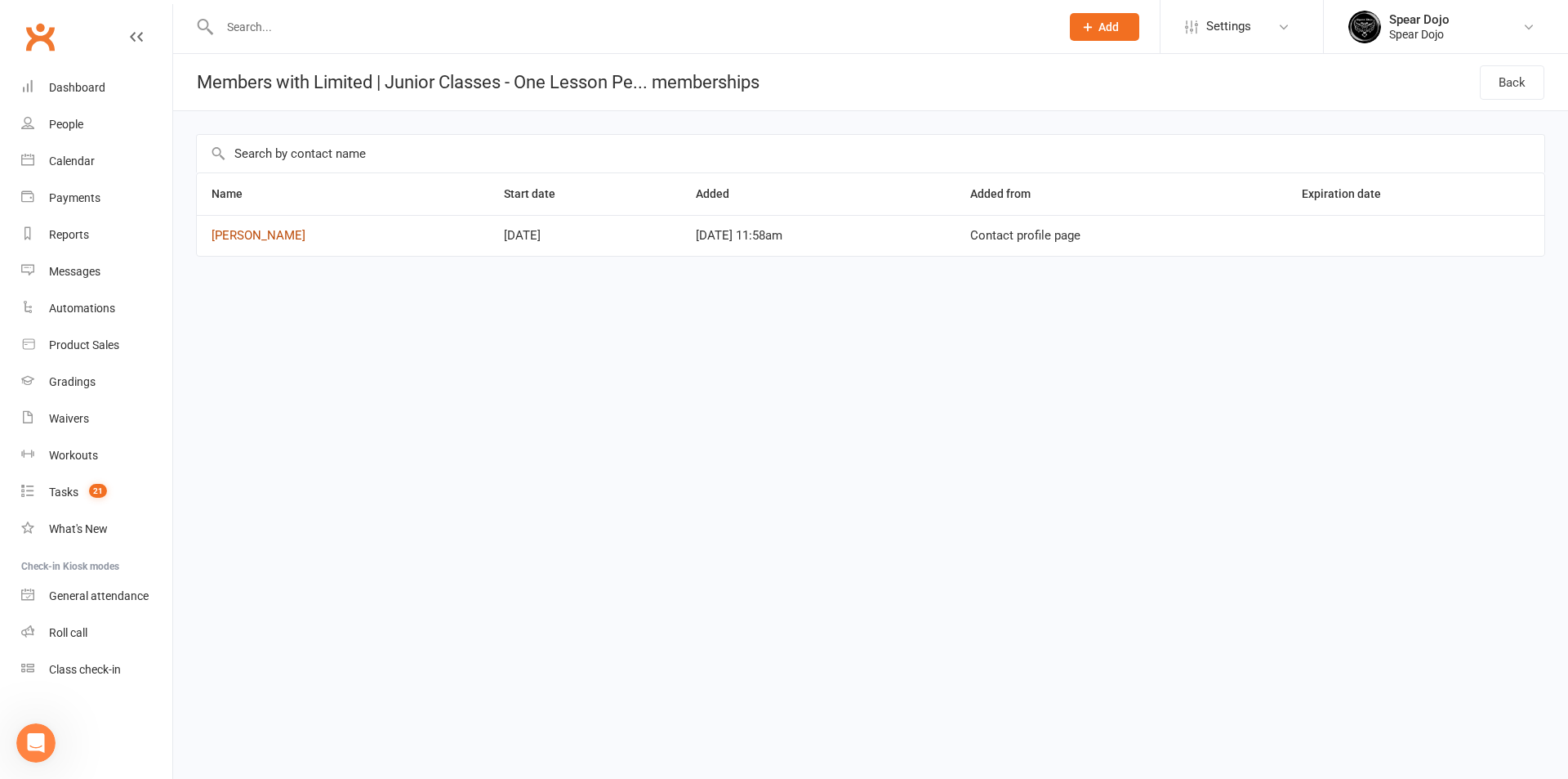
click at [230, 239] on link "[PERSON_NAME]" at bounding box center [258, 235] width 94 height 15
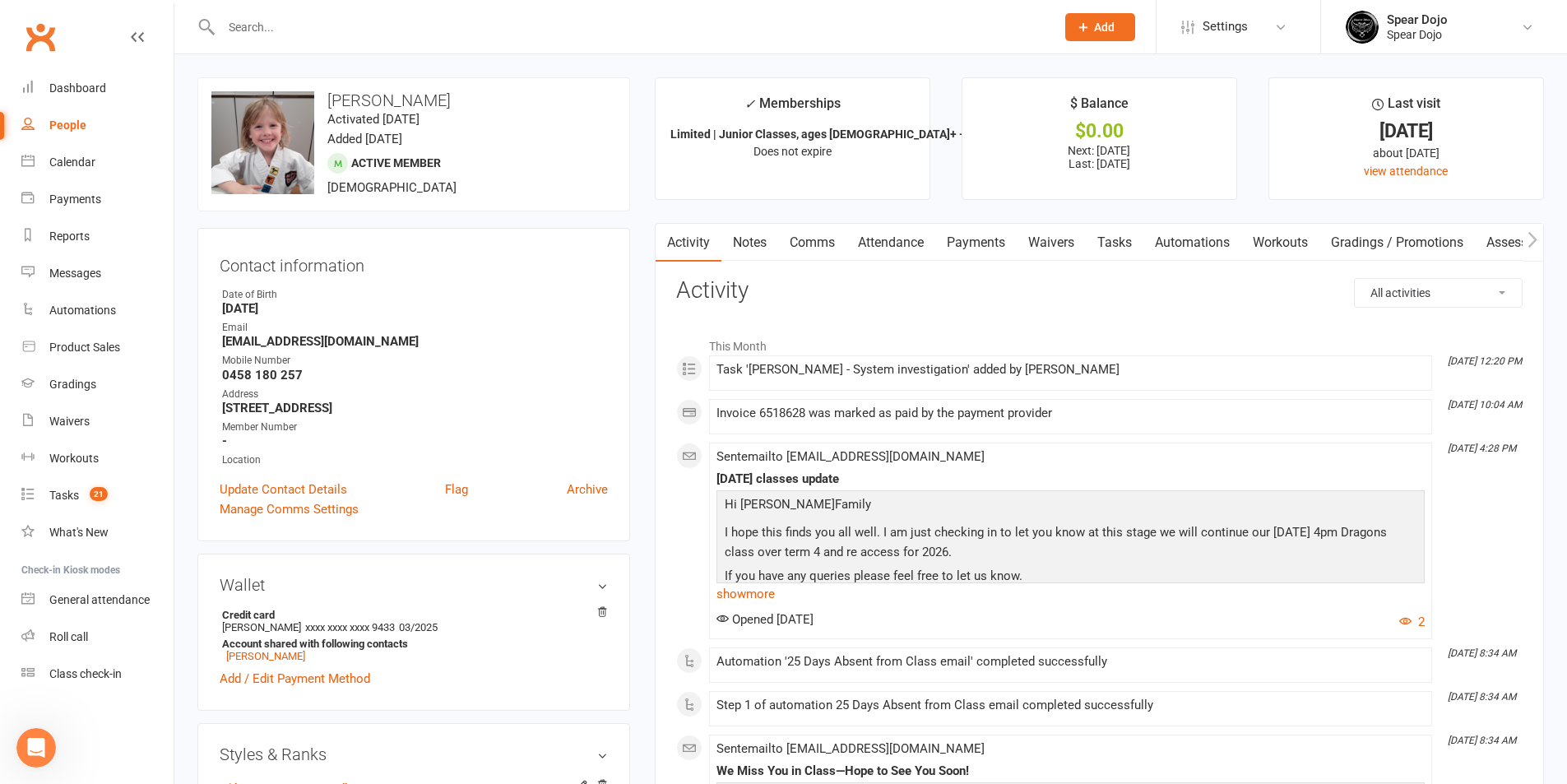
click at [953, 238] on link "Payments" at bounding box center [976, 243] width 81 height 38
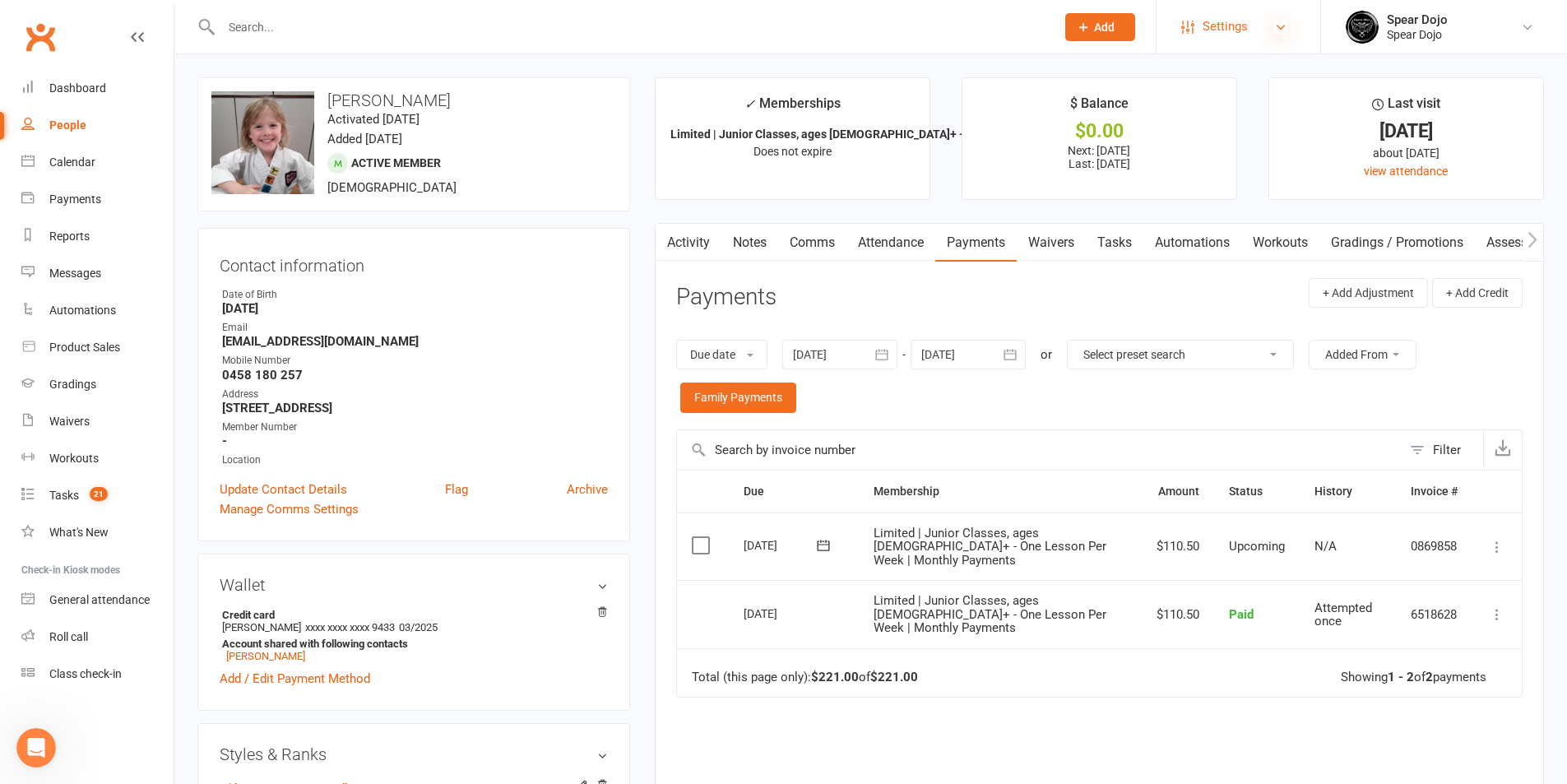
click at [1286, 29] on icon at bounding box center [1281, 27] width 13 height 13
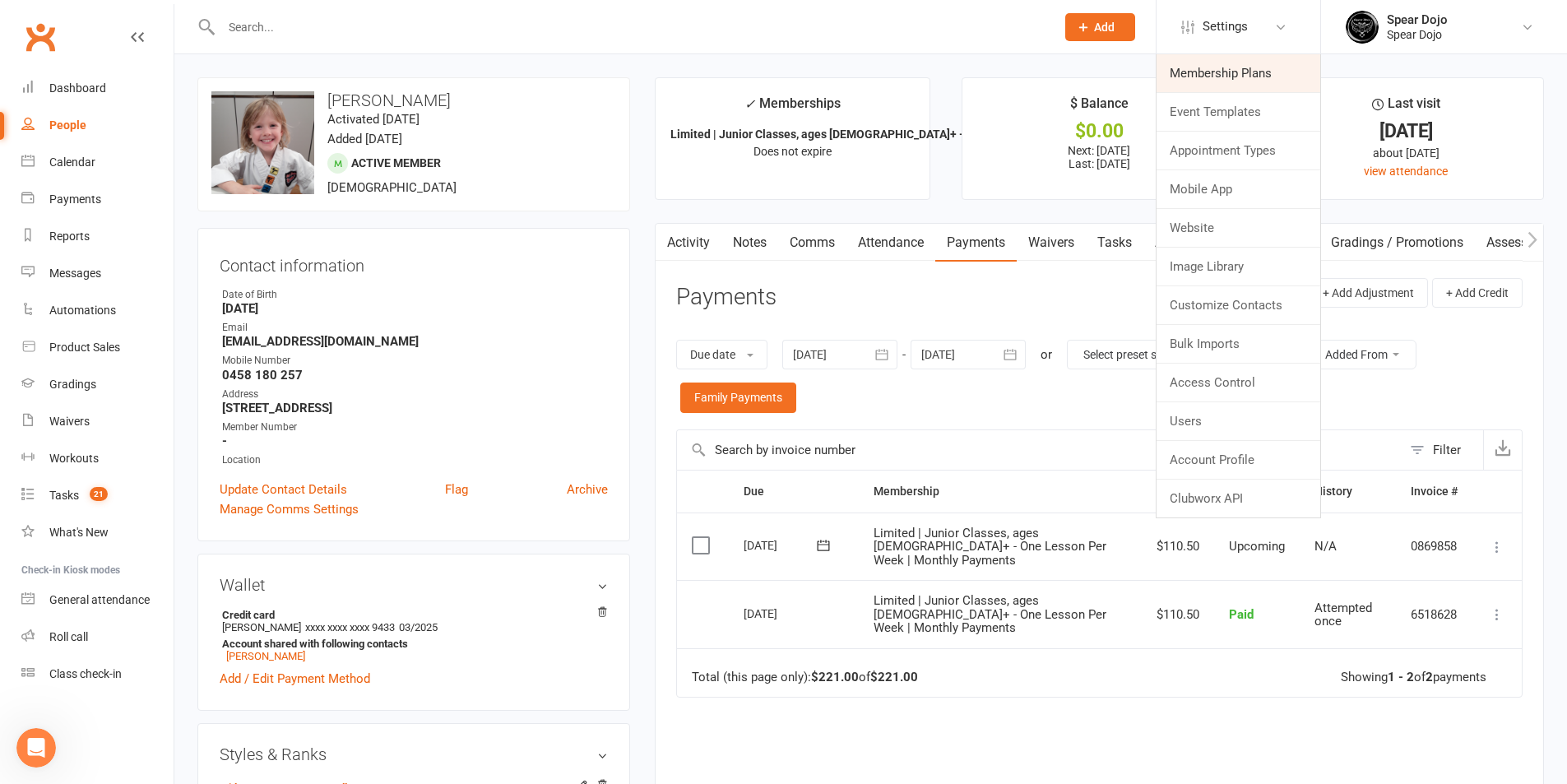
click at [1250, 72] on link "Membership Plans" at bounding box center [1238, 73] width 164 height 38
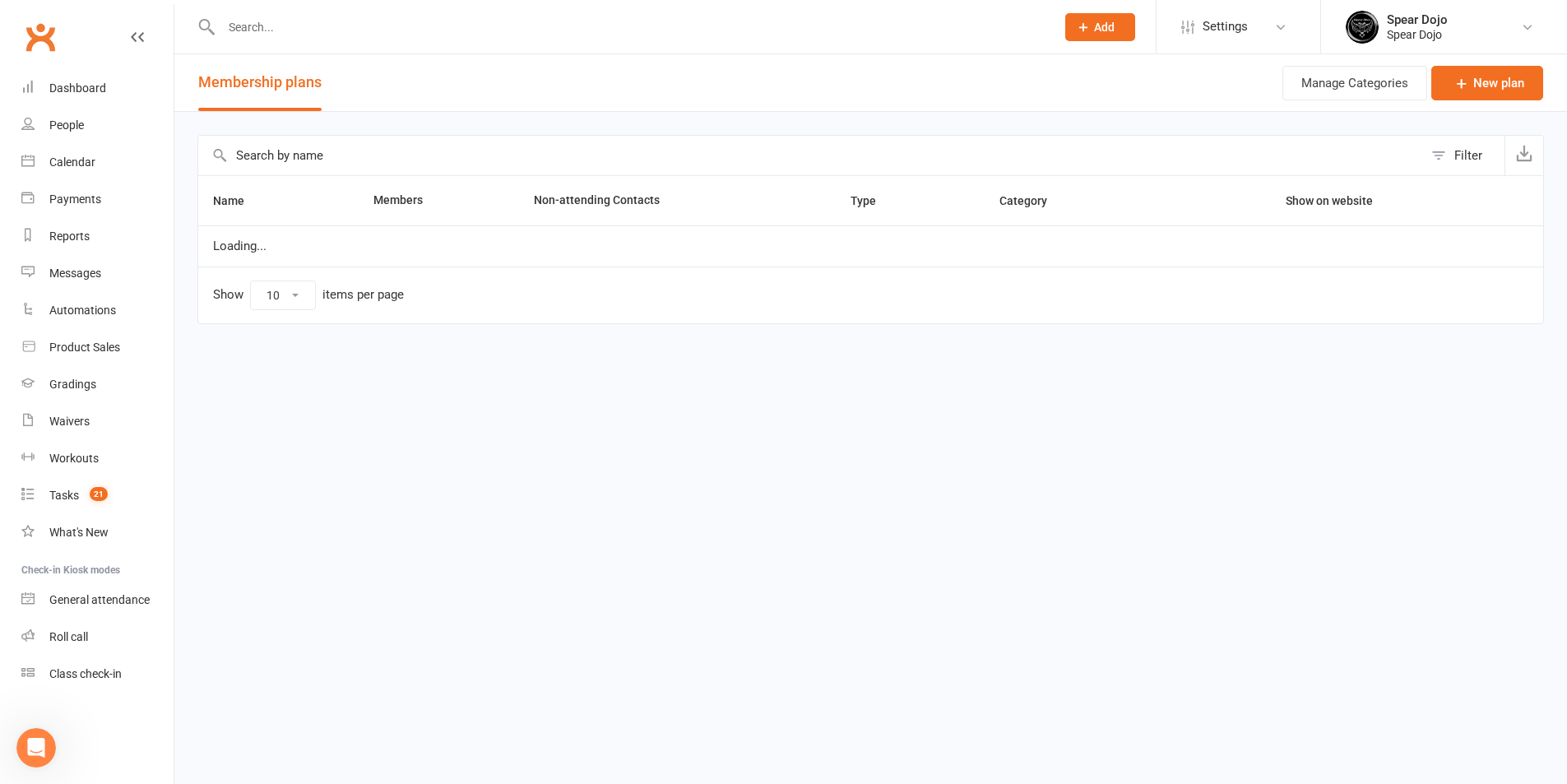
select select "100"
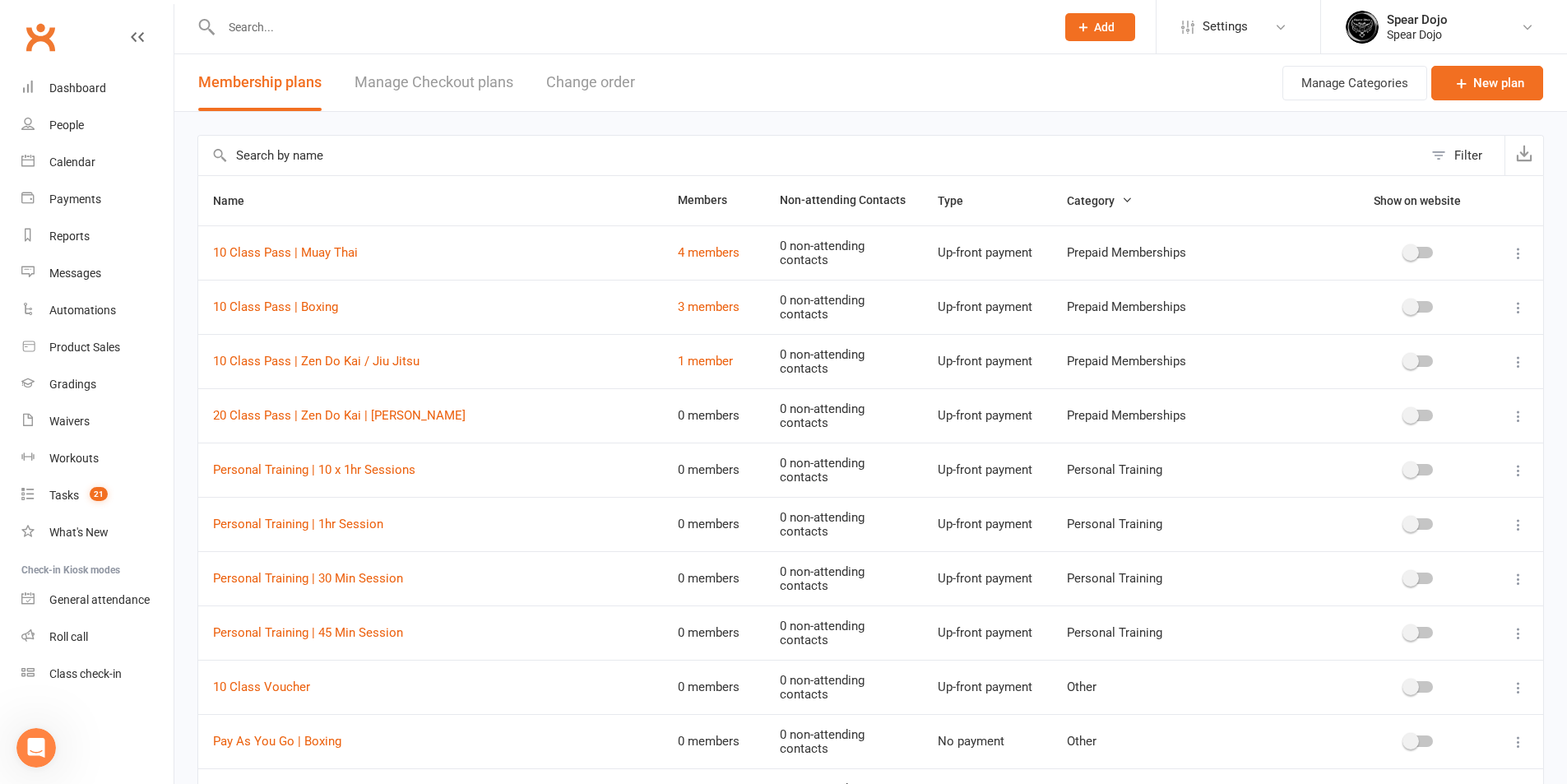
click at [472, 161] on input "text" at bounding box center [811, 155] width 1225 height 40
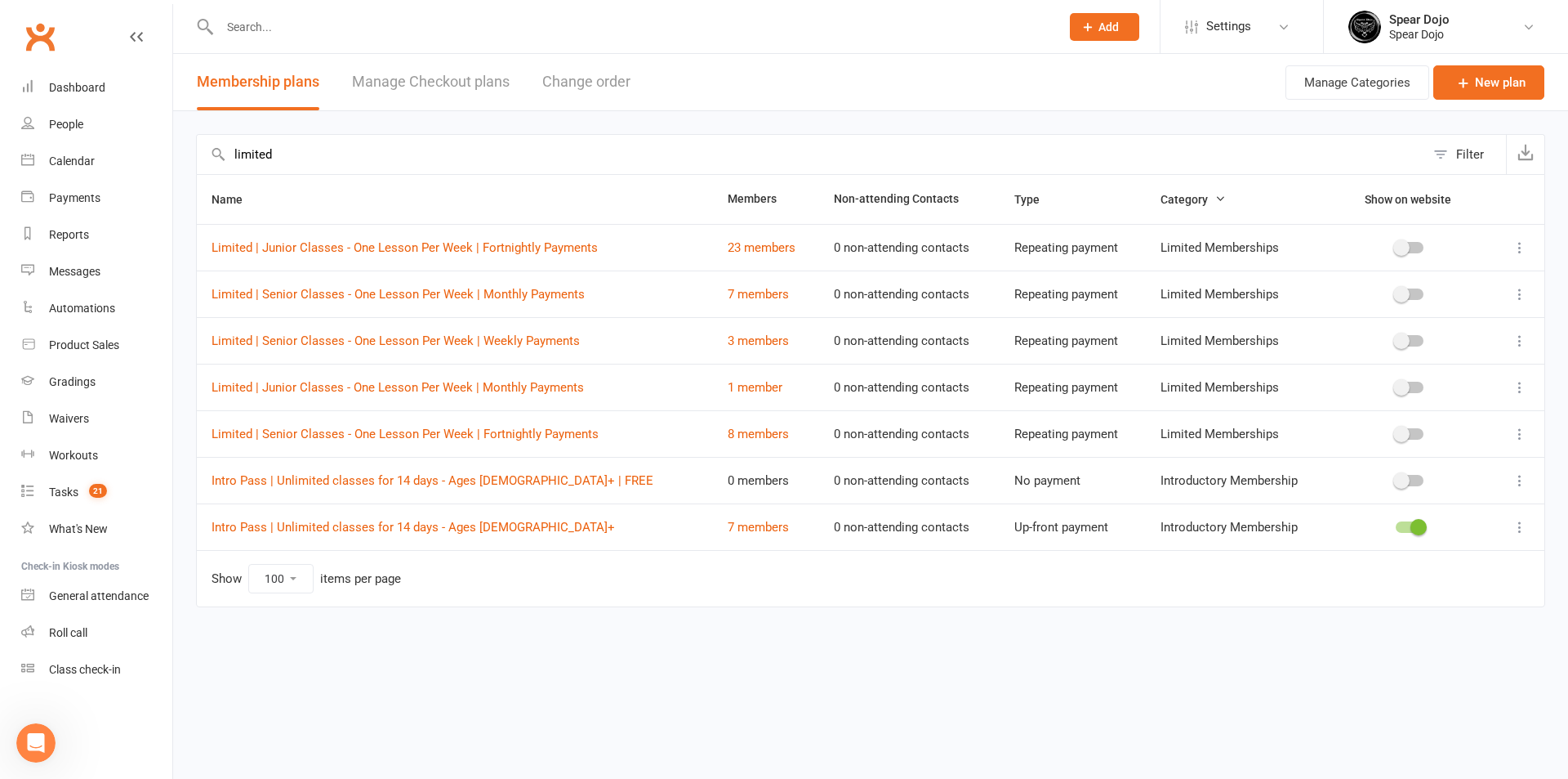
type input "limited"
click at [1519, 387] on icon at bounding box center [1520, 387] width 16 height 17
click at [1461, 425] on link "Edit" at bounding box center [1448, 419] width 162 height 33
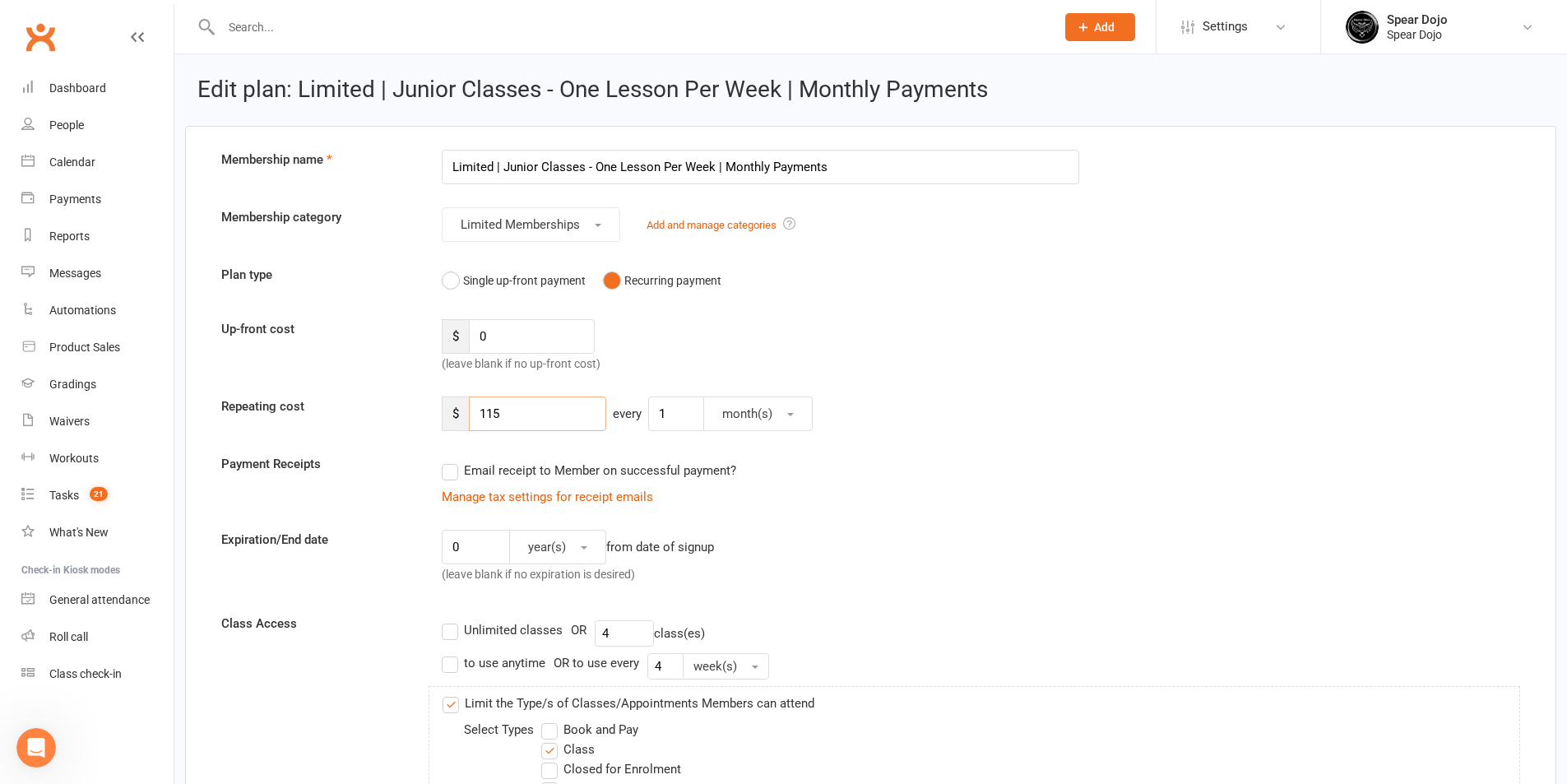
click at [494, 417] on input "115" at bounding box center [537, 414] width 137 height 35
click at [525, 418] on input "110.5" at bounding box center [537, 414] width 137 height 35
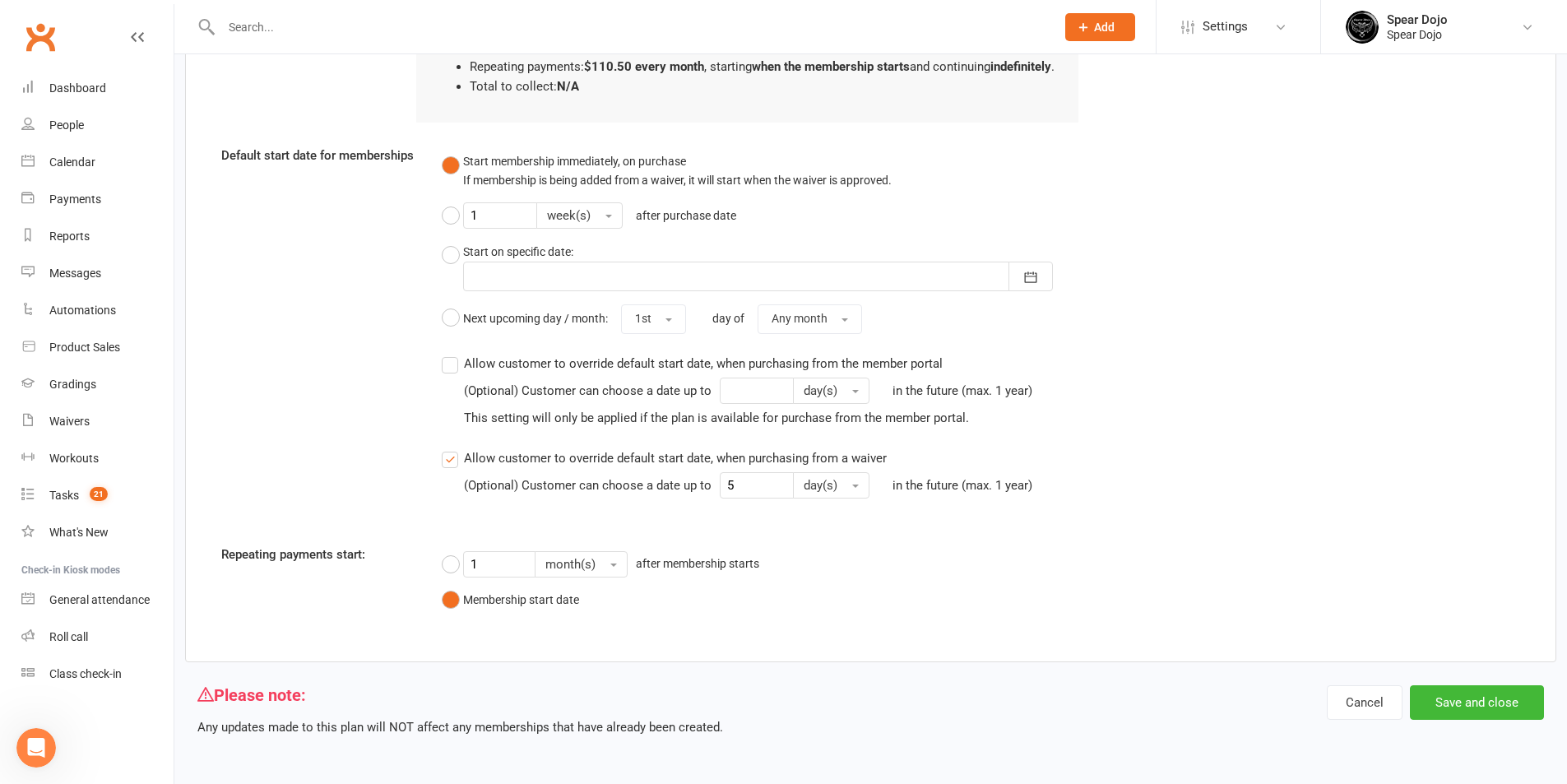
scroll to position [1965, 0]
type input "110.50"
click at [1475, 699] on button "Save and close" at bounding box center [1476, 703] width 134 height 35
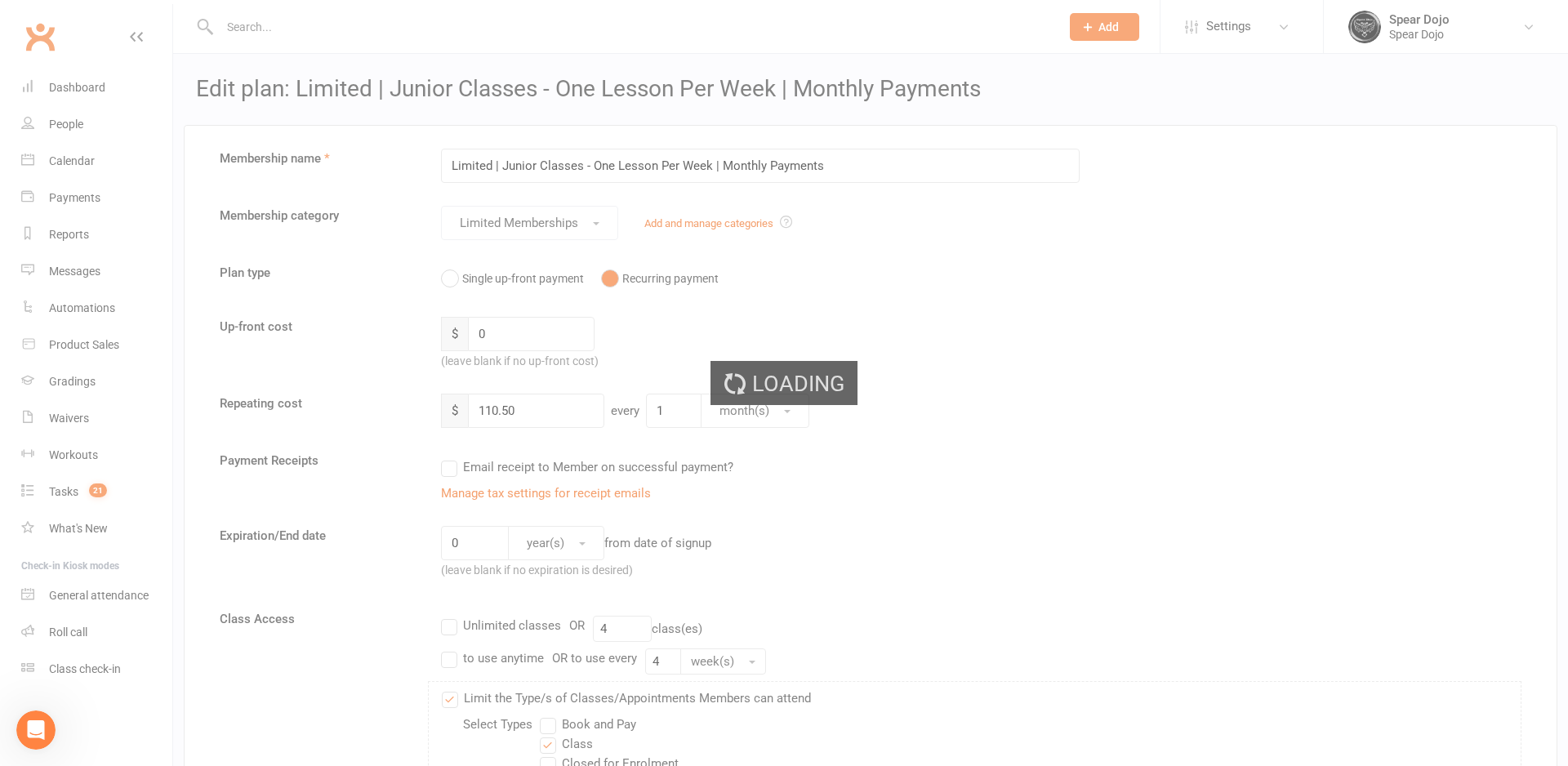
select select "100"
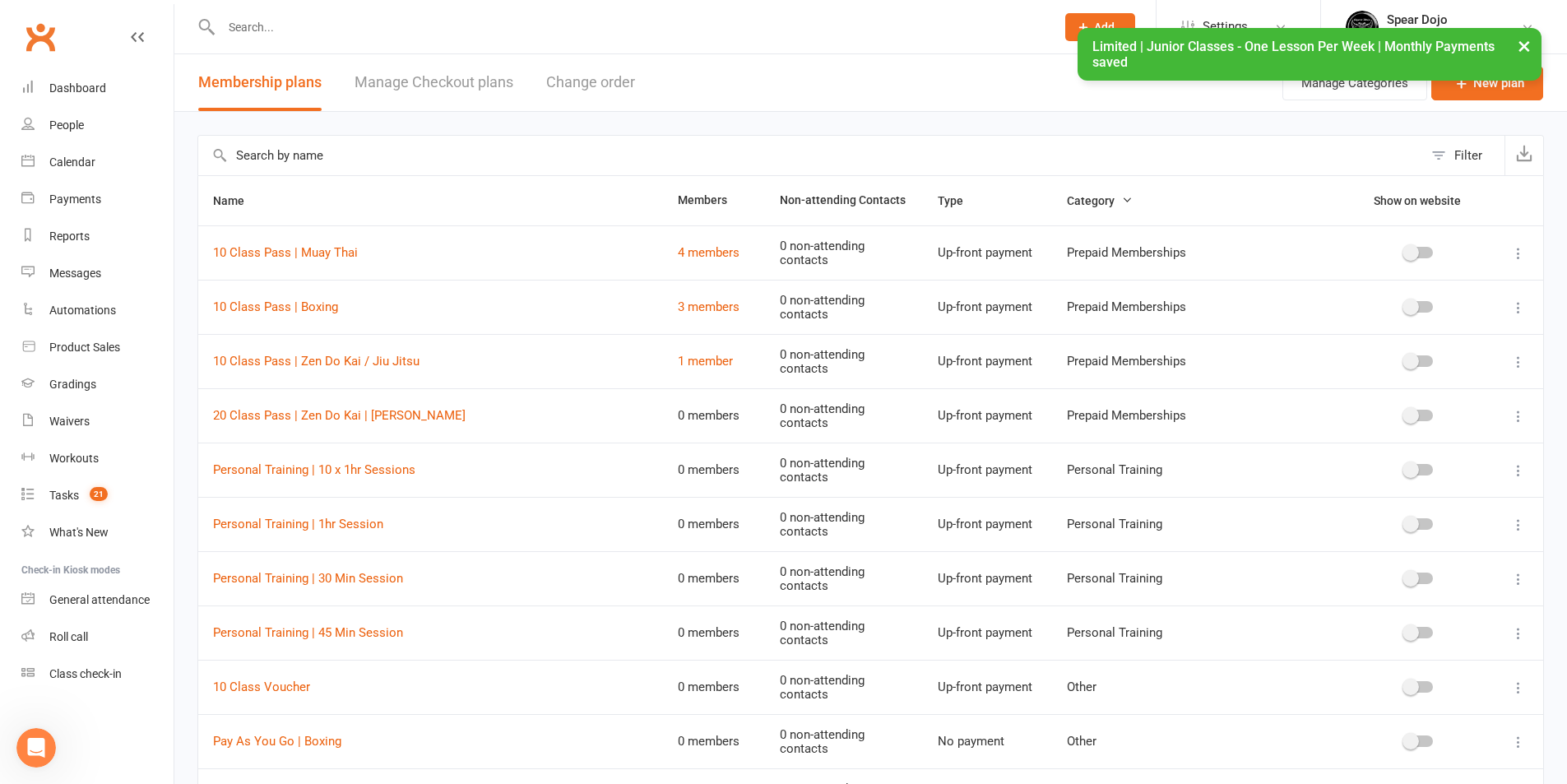
click at [366, 158] on input "text" at bounding box center [811, 155] width 1225 height 40
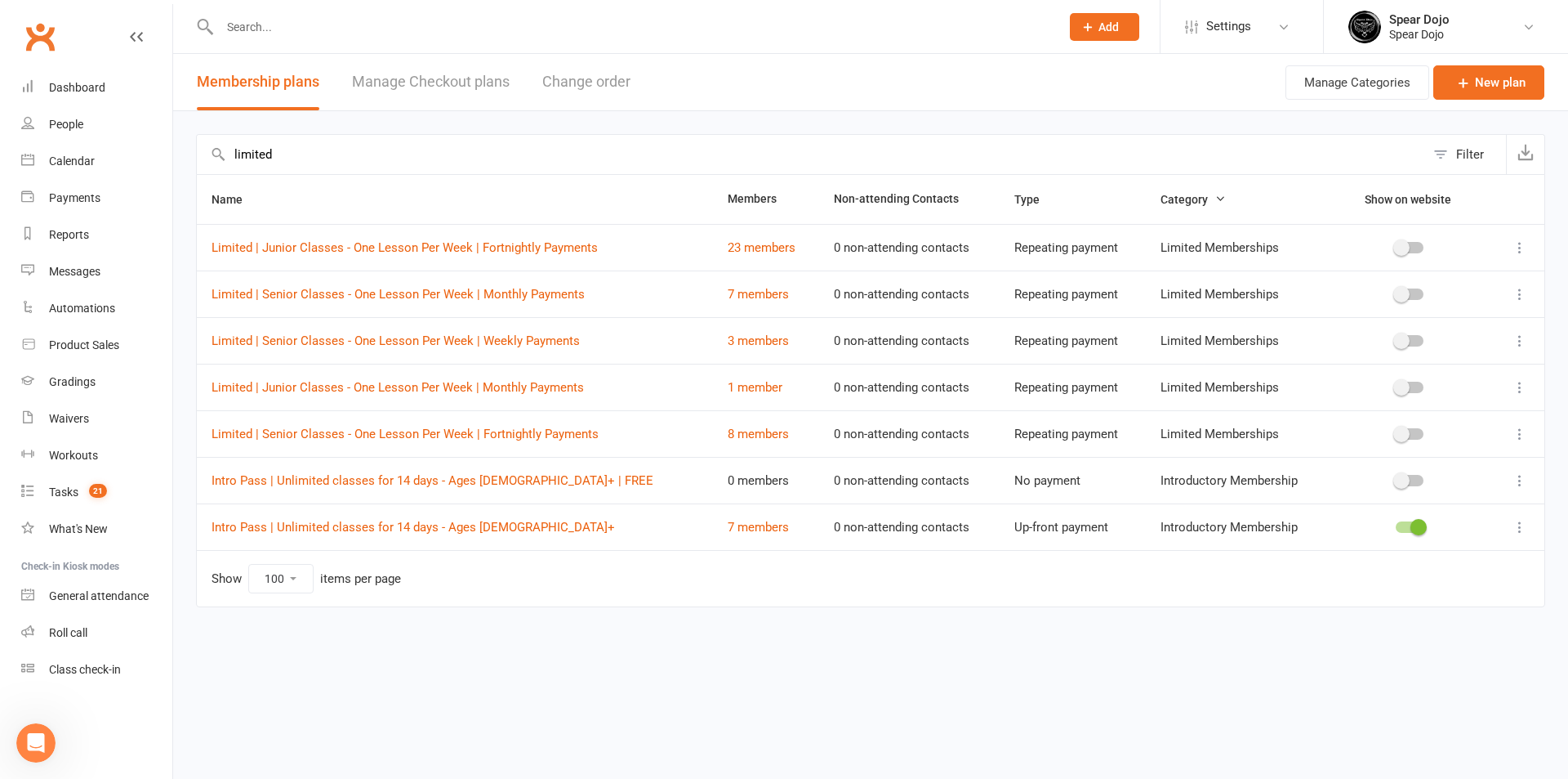
type input "limited"
click at [1520, 337] on icon at bounding box center [1520, 341] width 16 height 17
click at [1467, 381] on link "Edit" at bounding box center [1448, 373] width 162 height 33
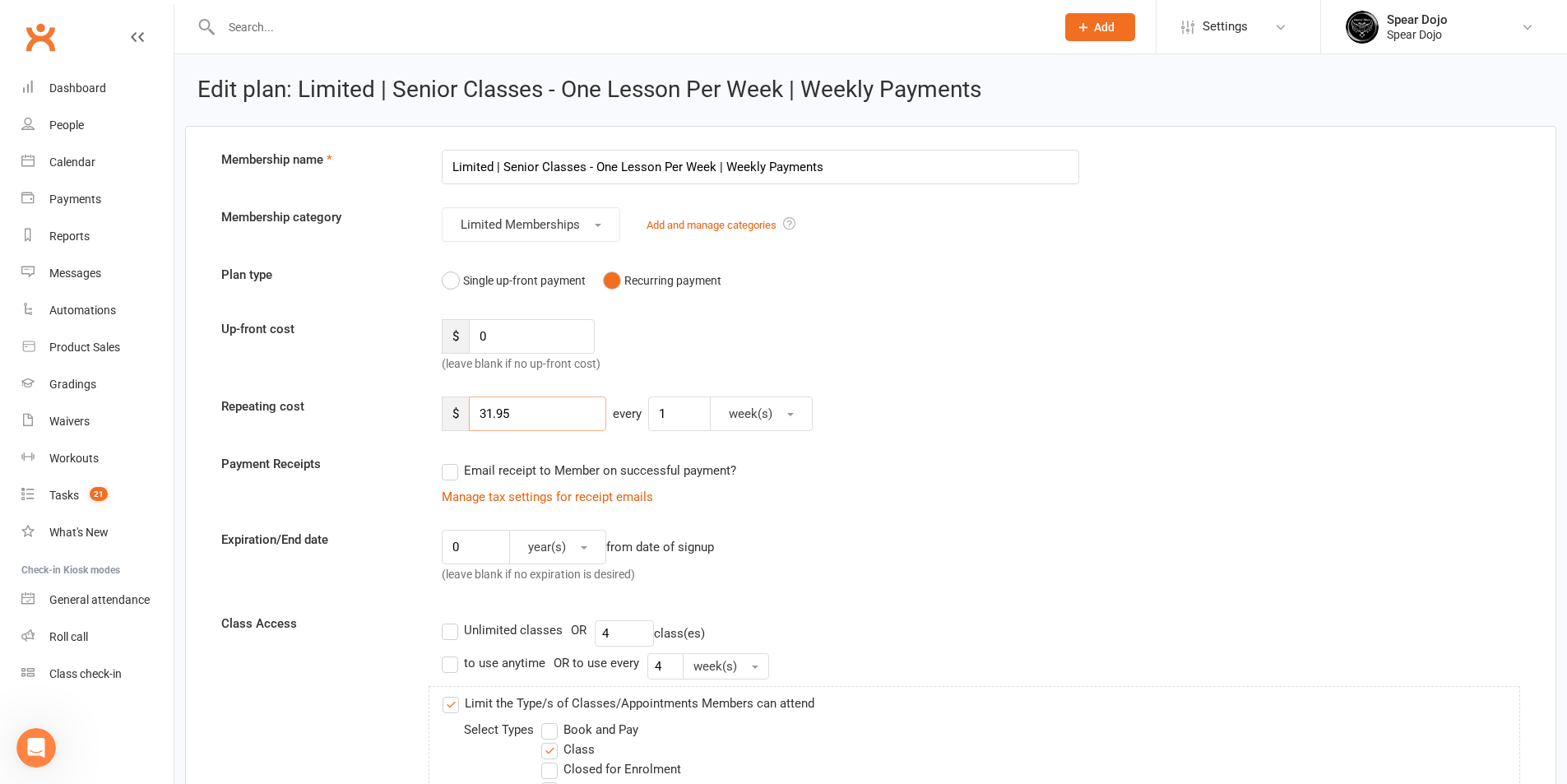
drag, startPoint x: 536, startPoint y: 416, endPoint x: 476, endPoint y: 419, distance: 60.1
click at [476, 419] on input "31.95" at bounding box center [537, 414] width 137 height 35
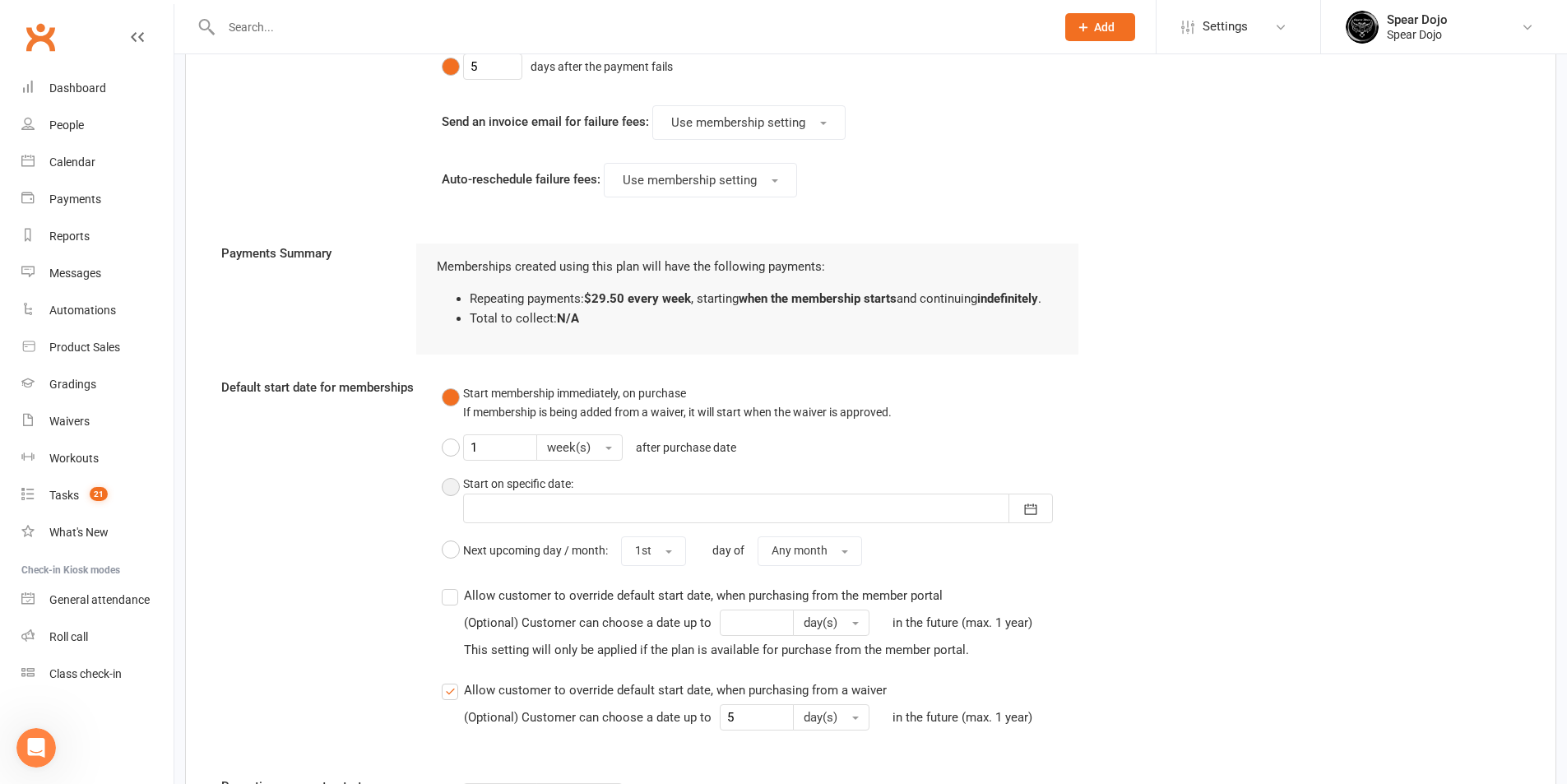
scroll to position [2011, 0]
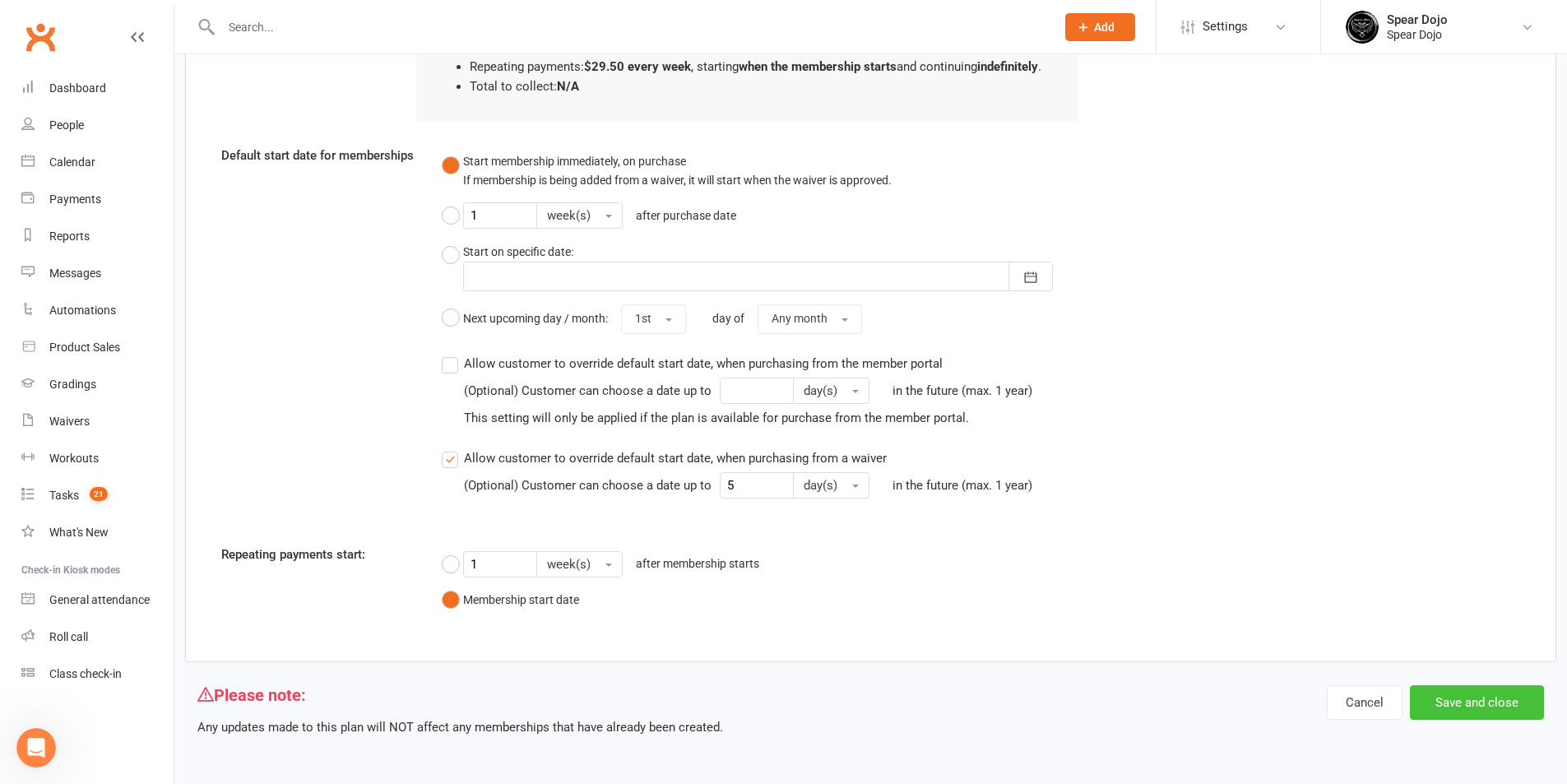
type input "29.50"
click at [1504, 708] on button "Save and close" at bounding box center [1476, 703] width 134 height 35
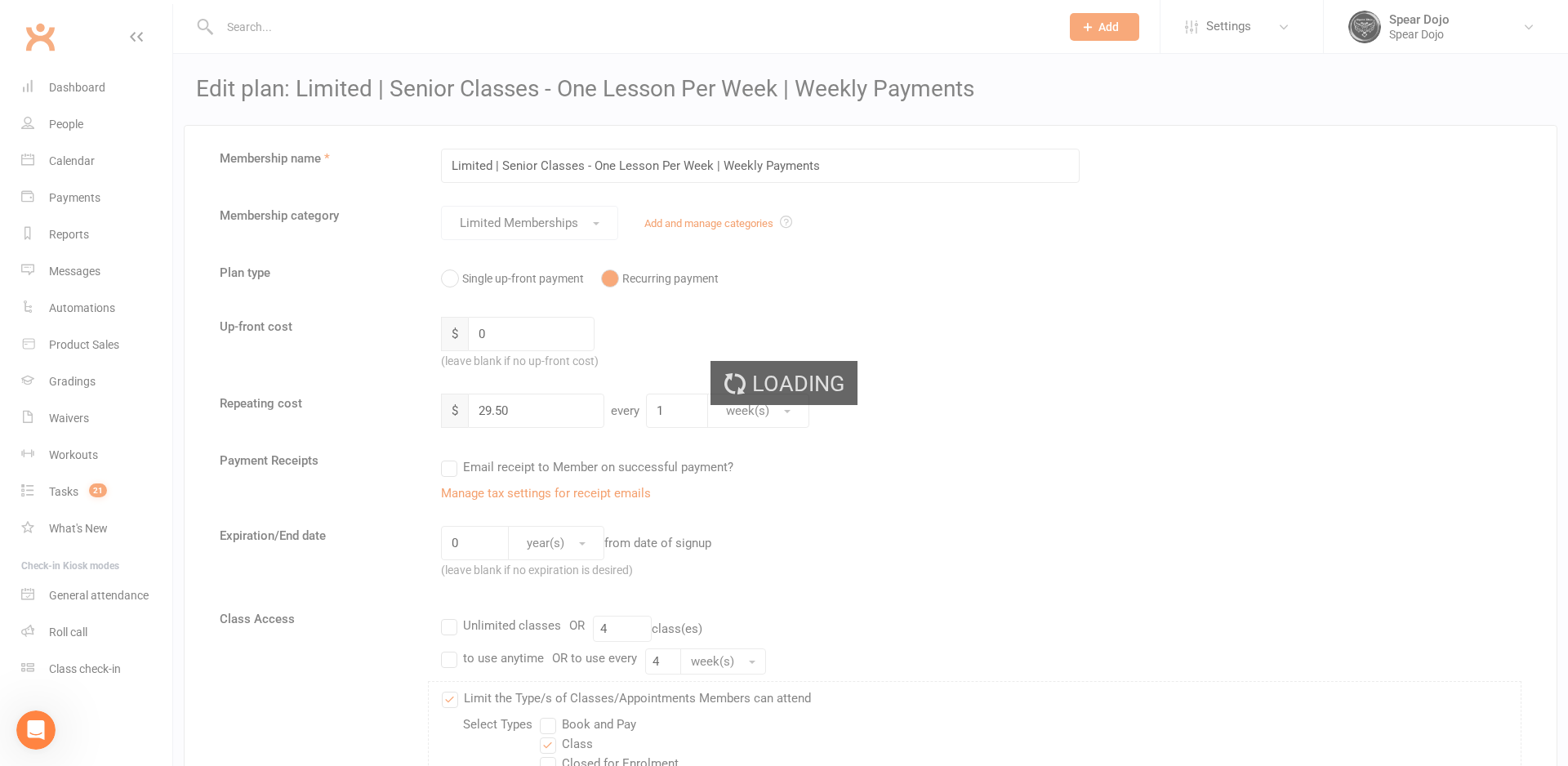
select select "100"
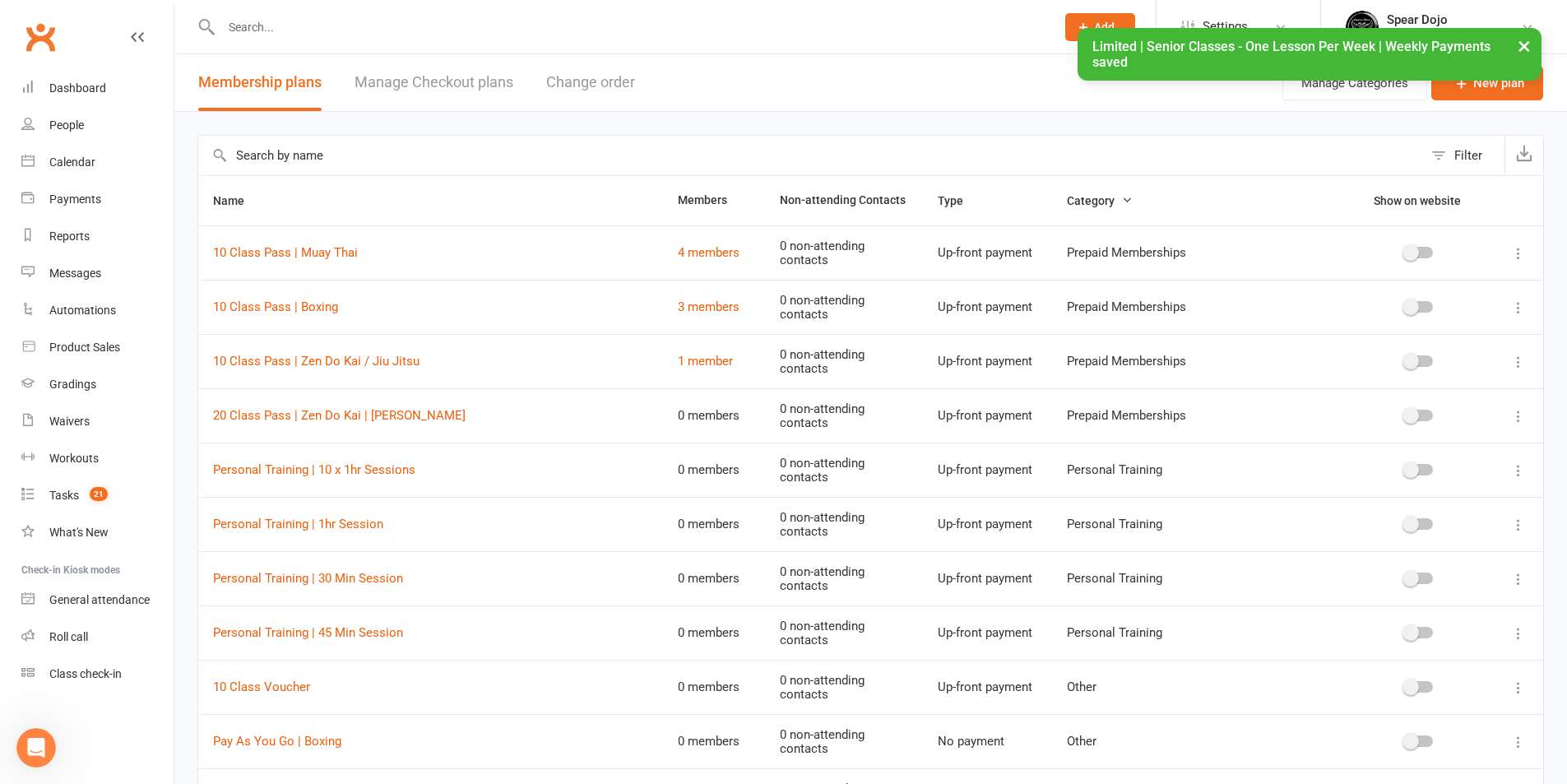
click at [411, 147] on input "text" at bounding box center [811, 155] width 1225 height 40
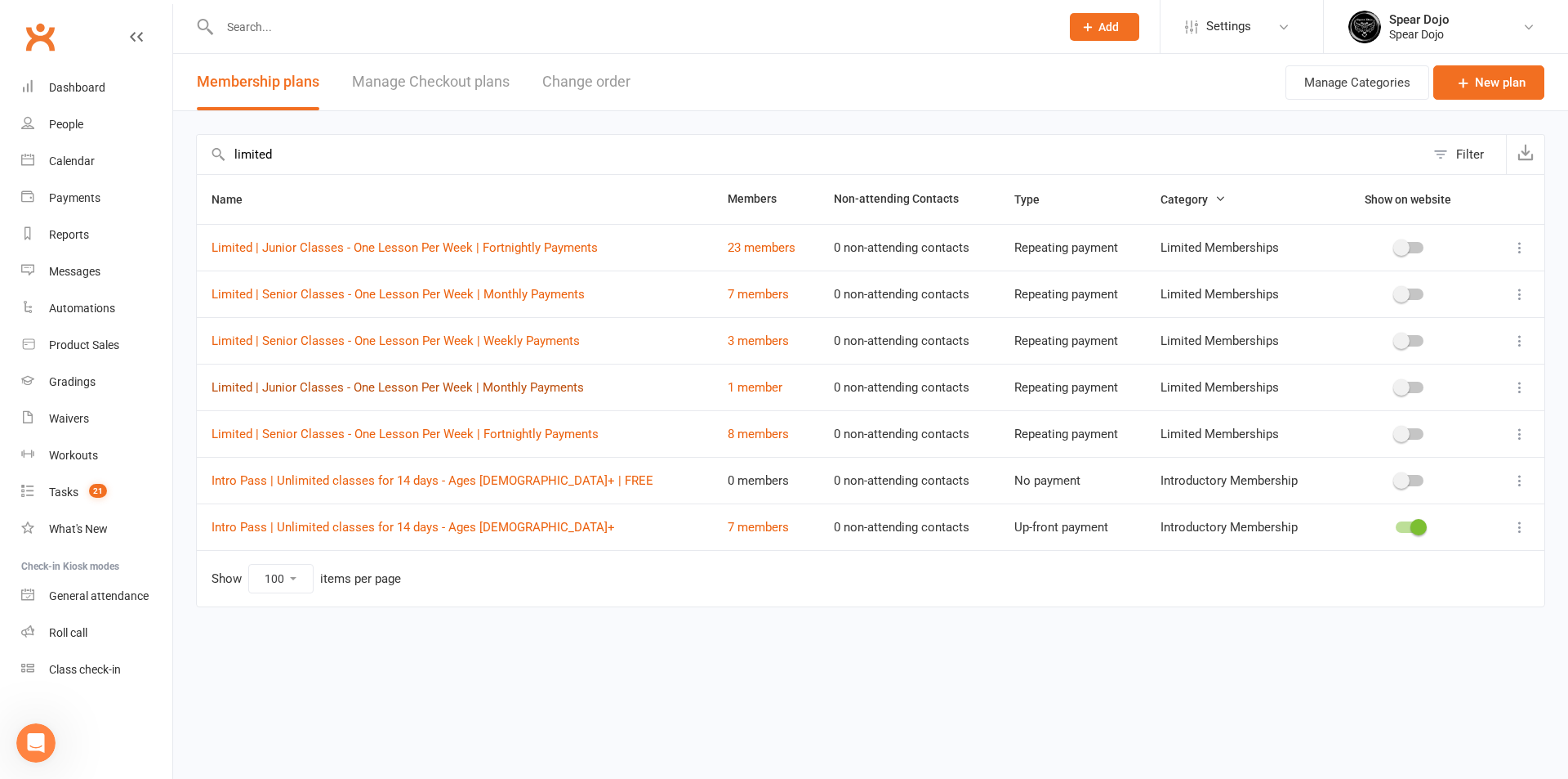
type input "limited"
click at [727, 295] on link "7 members" at bounding box center [758, 295] width 61 height 15
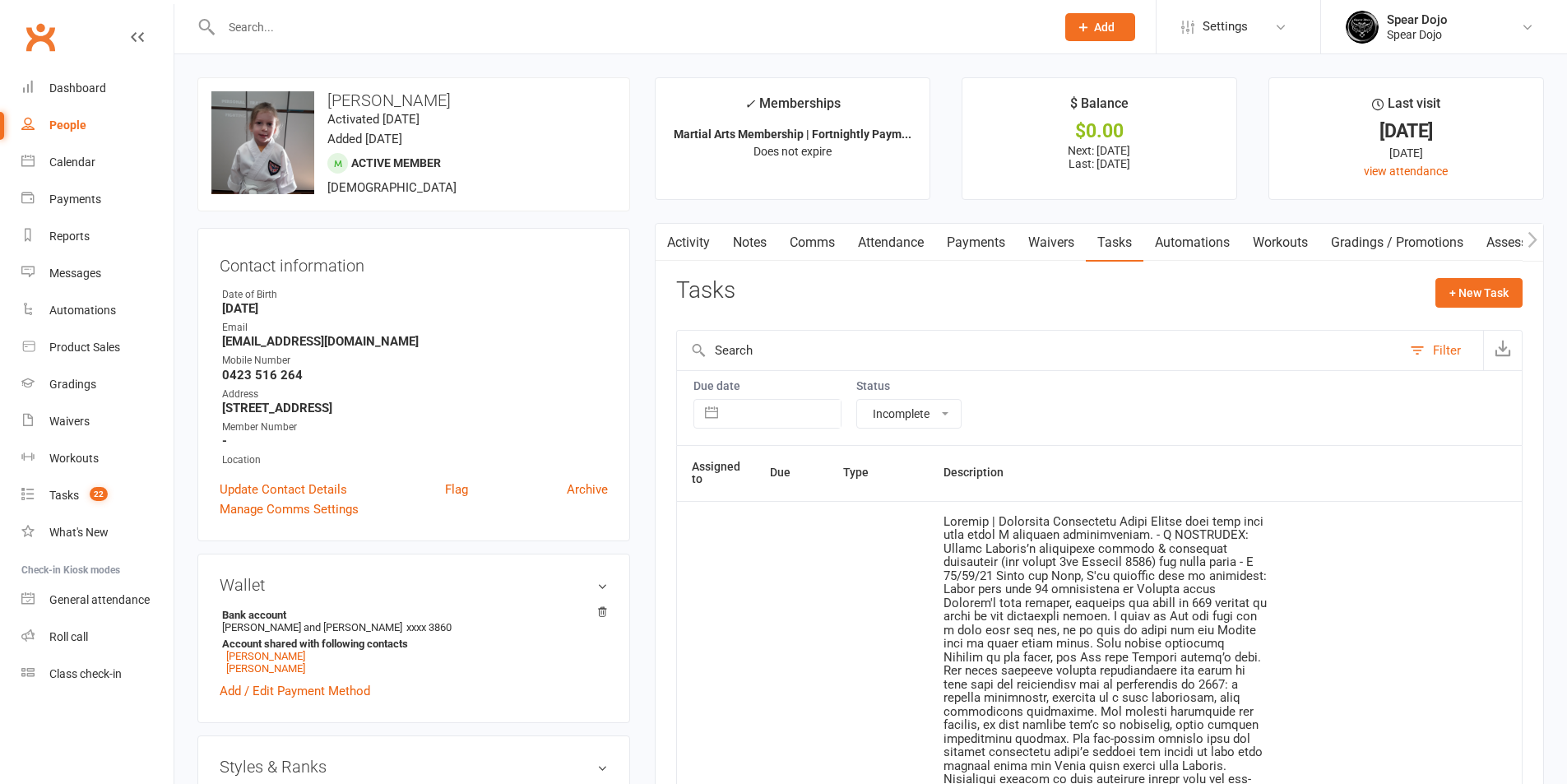
select select "incomplete"
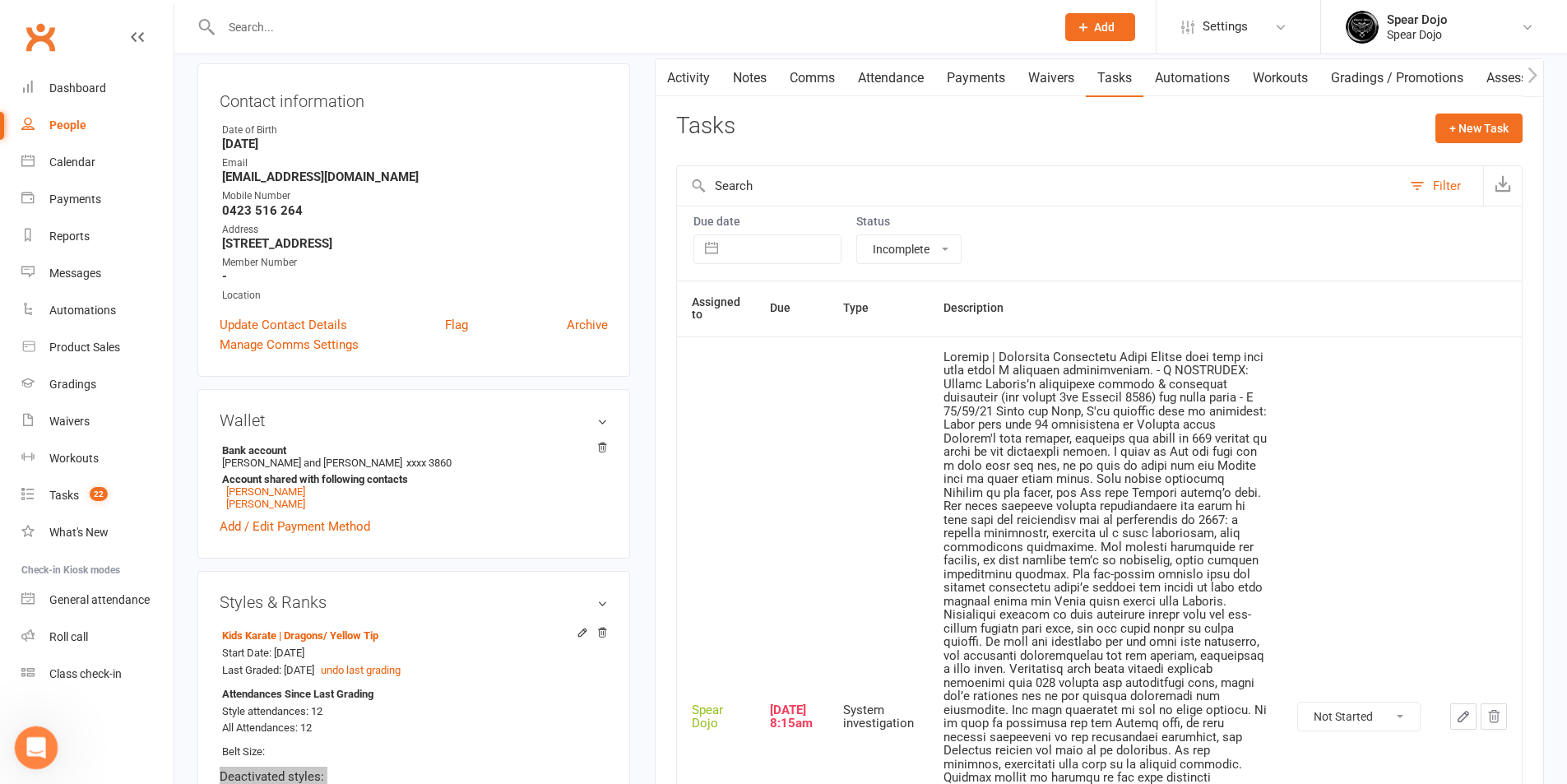
click at [32, 740] on icon "Open Intercom Messenger" at bounding box center [34, 745] width 27 height 27
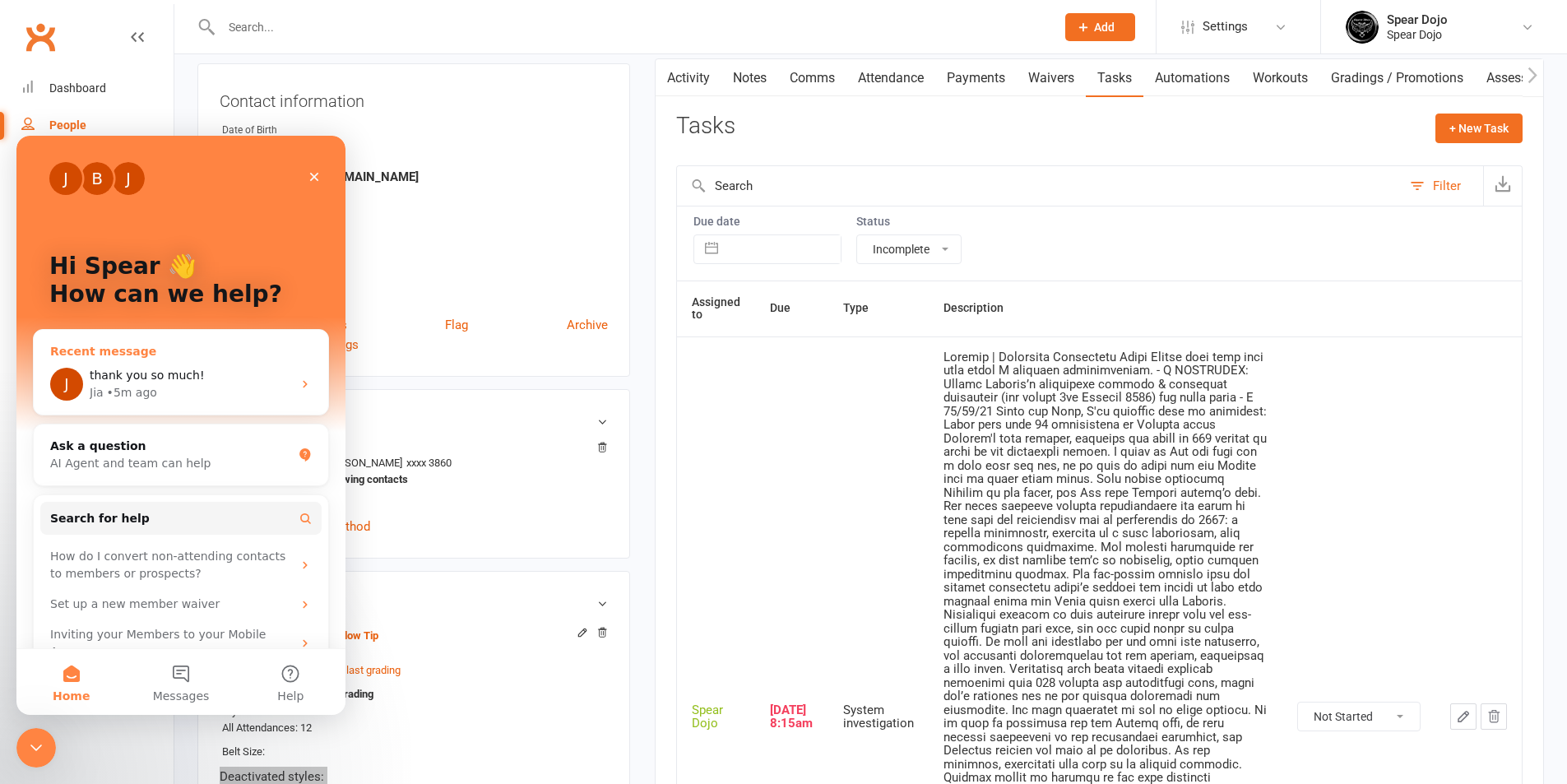
click at [233, 369] on div "thank you so much!" at bounding box center [191, 375] width 203 height 17
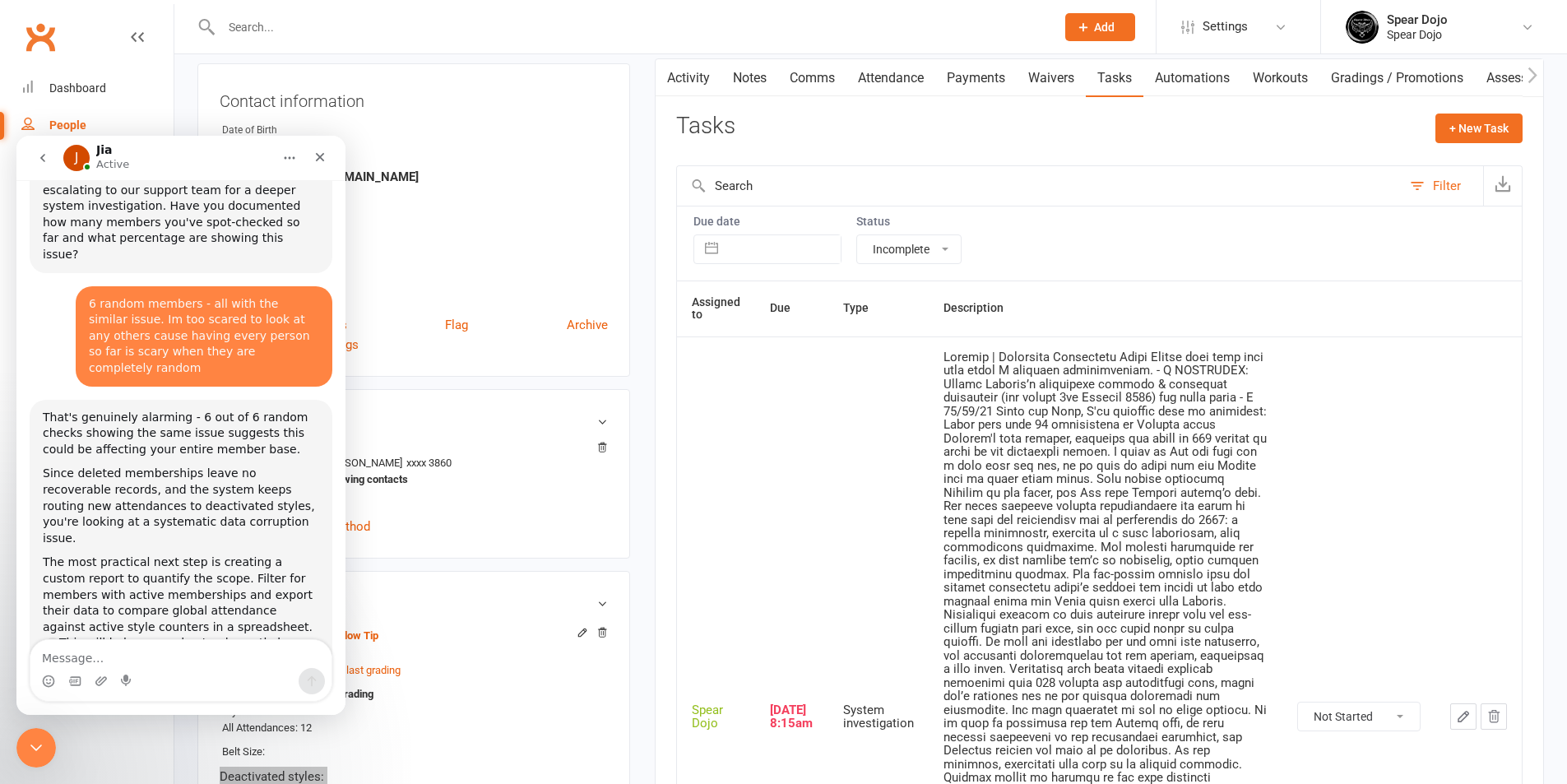
scroll to position [3523, 0]
drag, startPoint x: 238, startPoint y: 502, endPoint x: 42, endPoint y: 455, distance: 201.6
copy div "Hi there, just jumping in for the AI bot here. I'll have a look at the issue ba…"
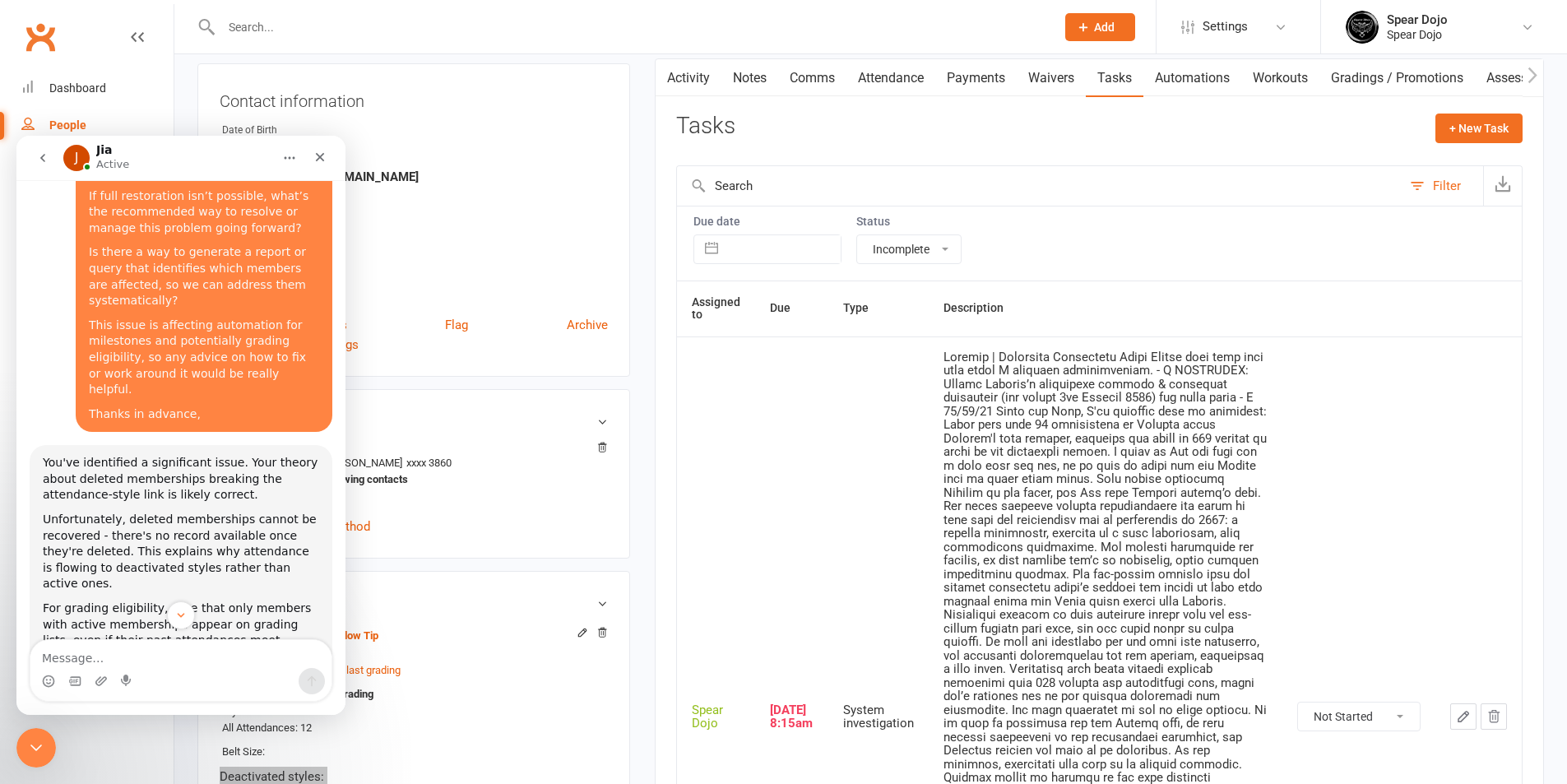
scroll to position [1385, 0]
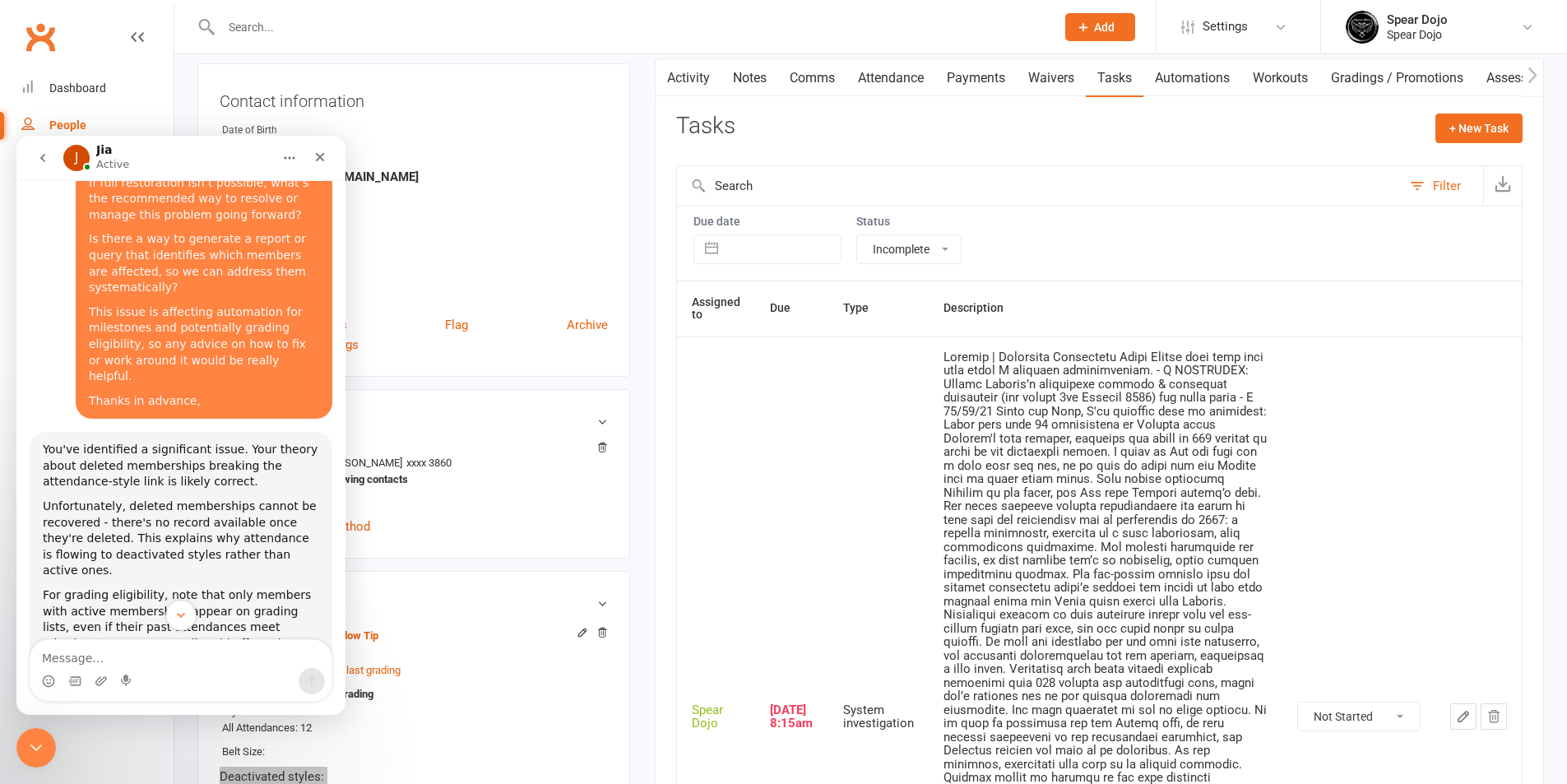
click at [186, 610] on icon "Scroll to bottom" at bounding box center [181, 615] width 15 height 15
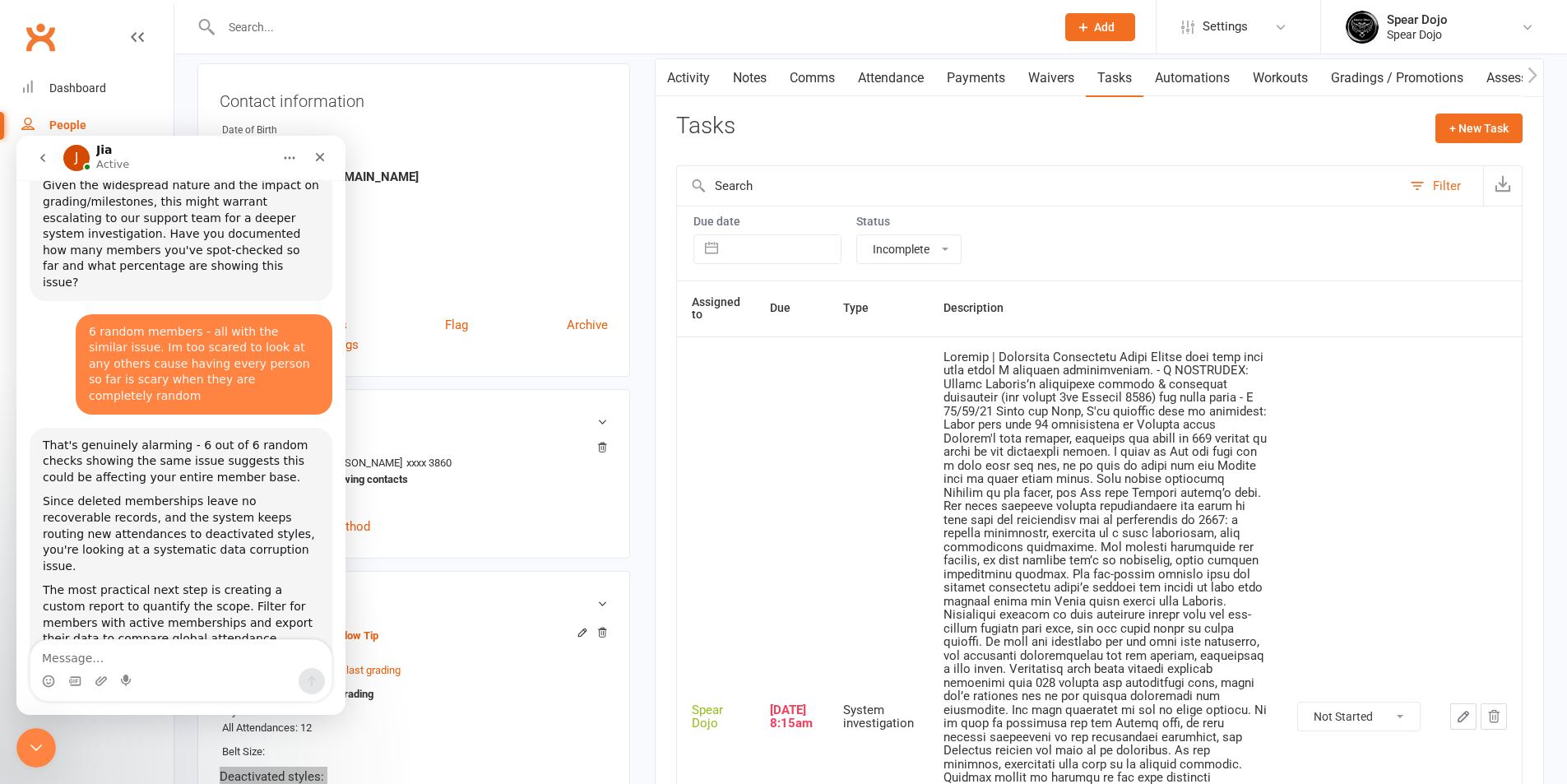
scroll to position [3523, 0]
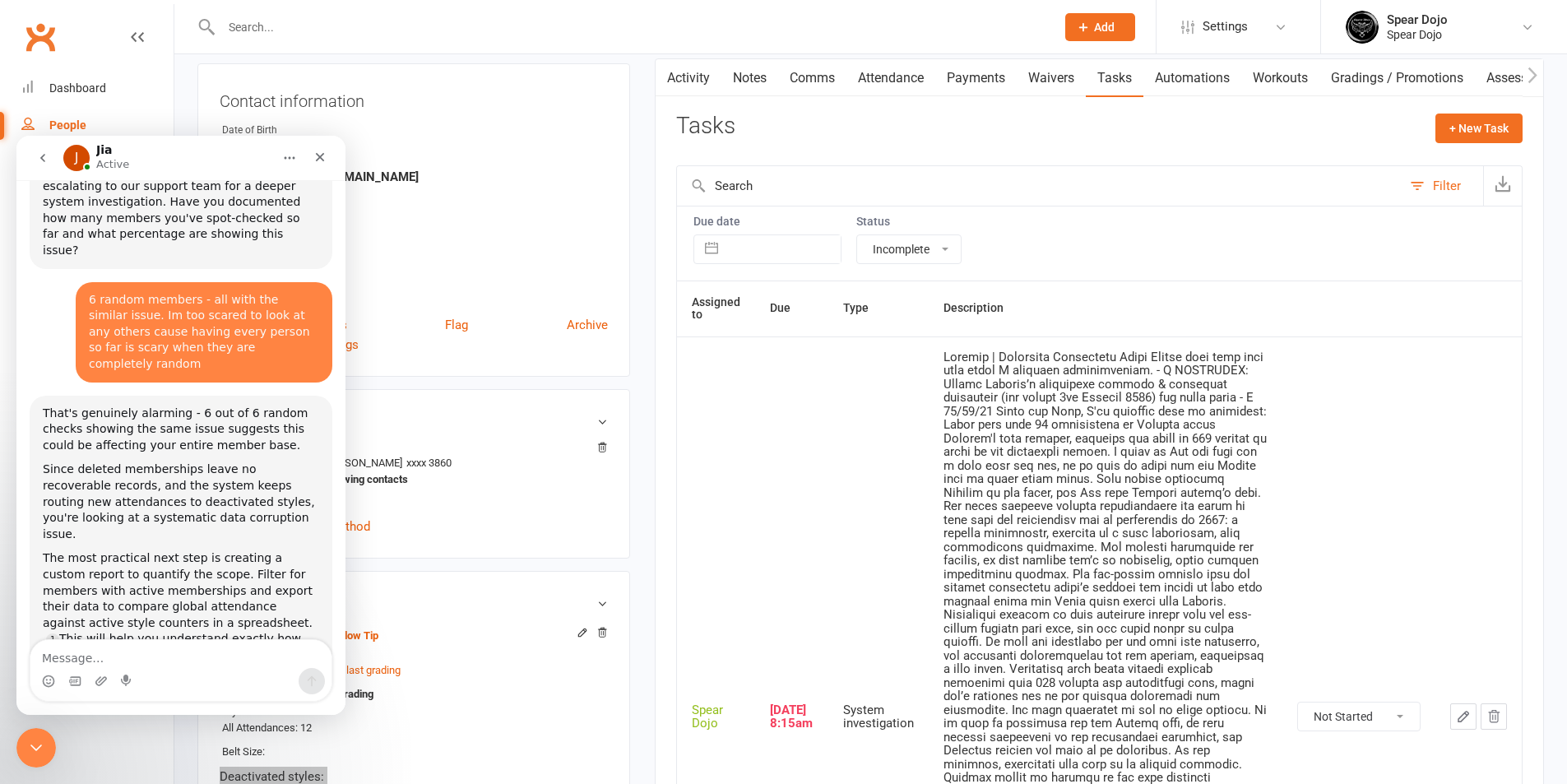
click at [204, 655] on textarea "Message…" at bounding box center [181, 654] width 301 height 28
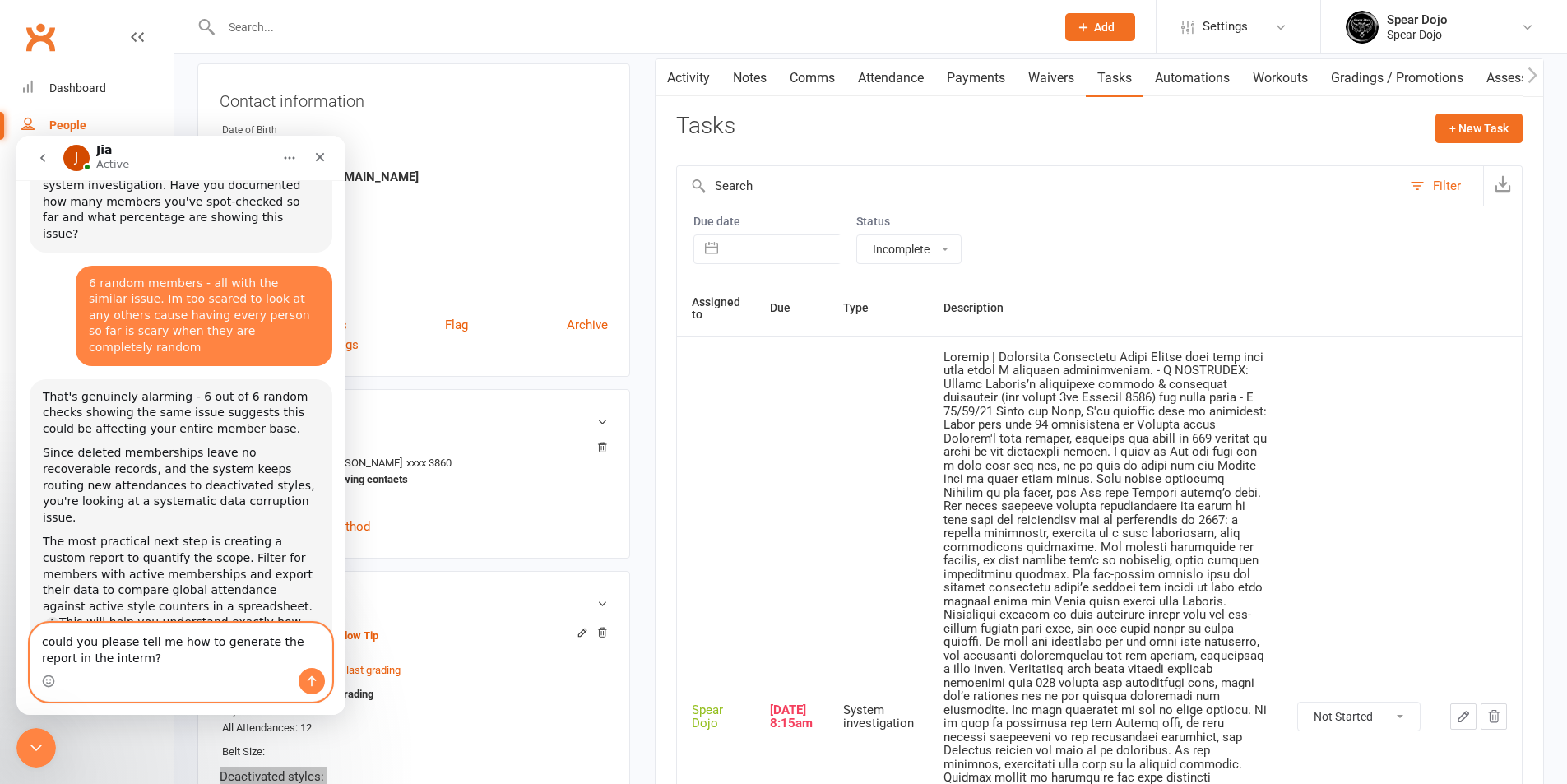
click at [42, 643] on textarea "could you please tell me how to generate the report in the interm?" at bounding box center [181, 645] width 301 height 44
type textarea "Could you please tell me how to generate the report in the interm?"
click at [307, 645] on textarea "Could you please tell me how to generate the report in the interm?" at bounding box center [181, 645] width 301 height 44
drag, startPoint x: 171, startPoint y: 664, endPoint x: 36, endPoint y: 632, distance: 138.7
click at [36, 632] on textarea "Could you please tell me how to generate the report in the interm?" at bounding box center [181, 645] width 301 height 44
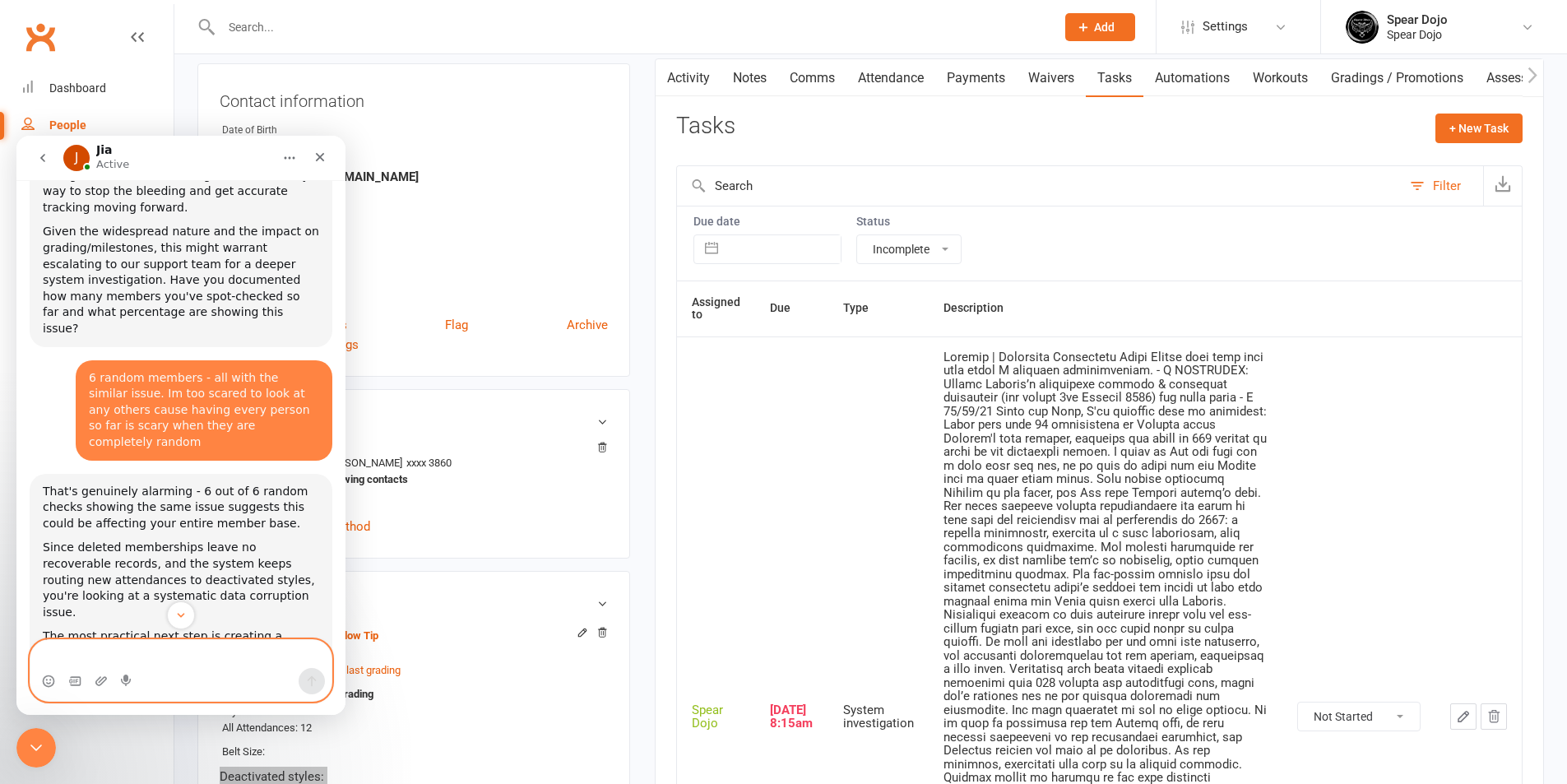
scroll to position [3523, 0]
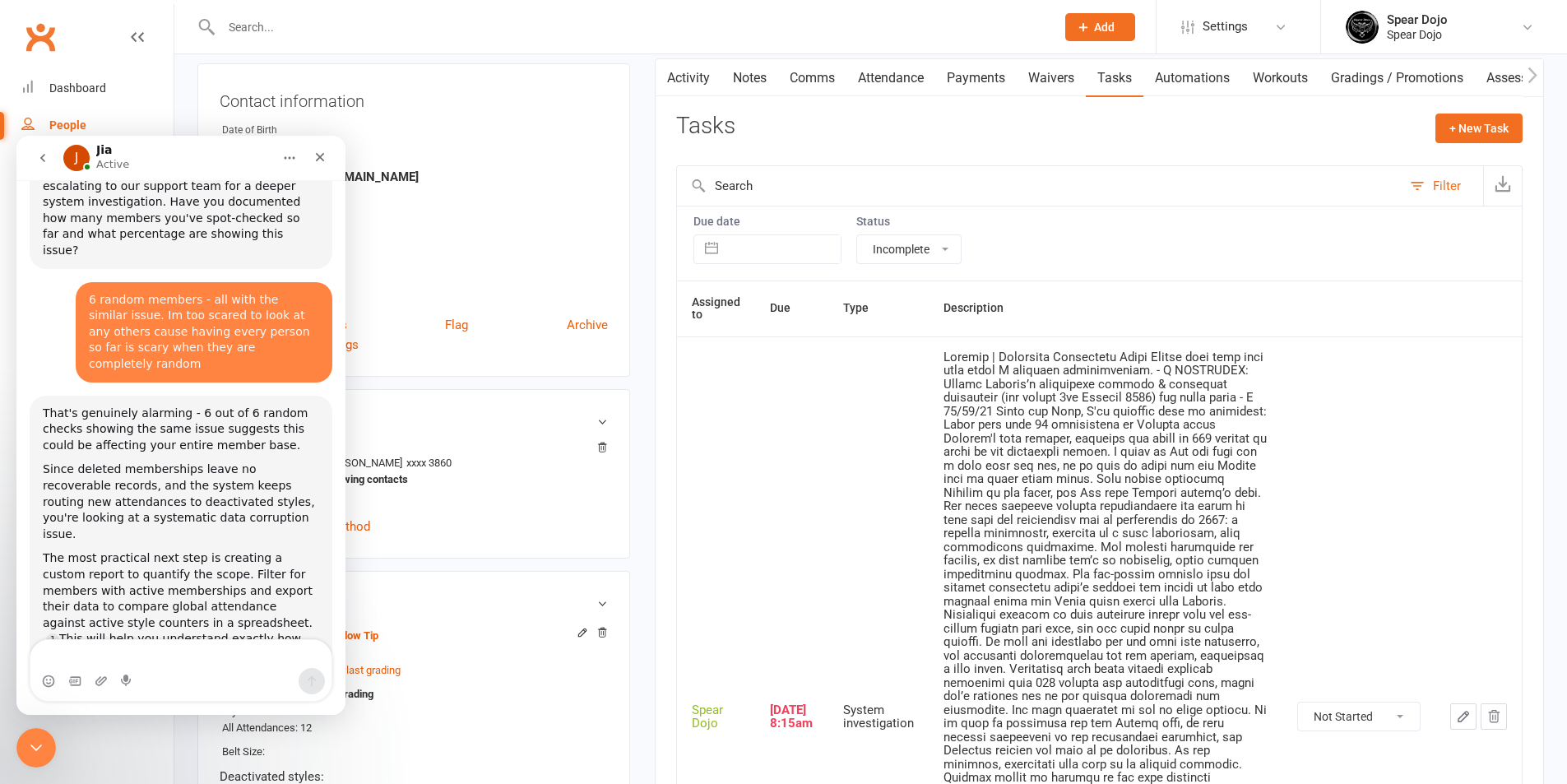
click at [1296, 22] on li "Settings Membership Plans Event Templates Appointment Types Mobile App Website …" at bounding box center [1238, 27] width 165 height 53
click at [1288, 26] on link "Settings" at bounding box center [1239, 27] width 115 height 37
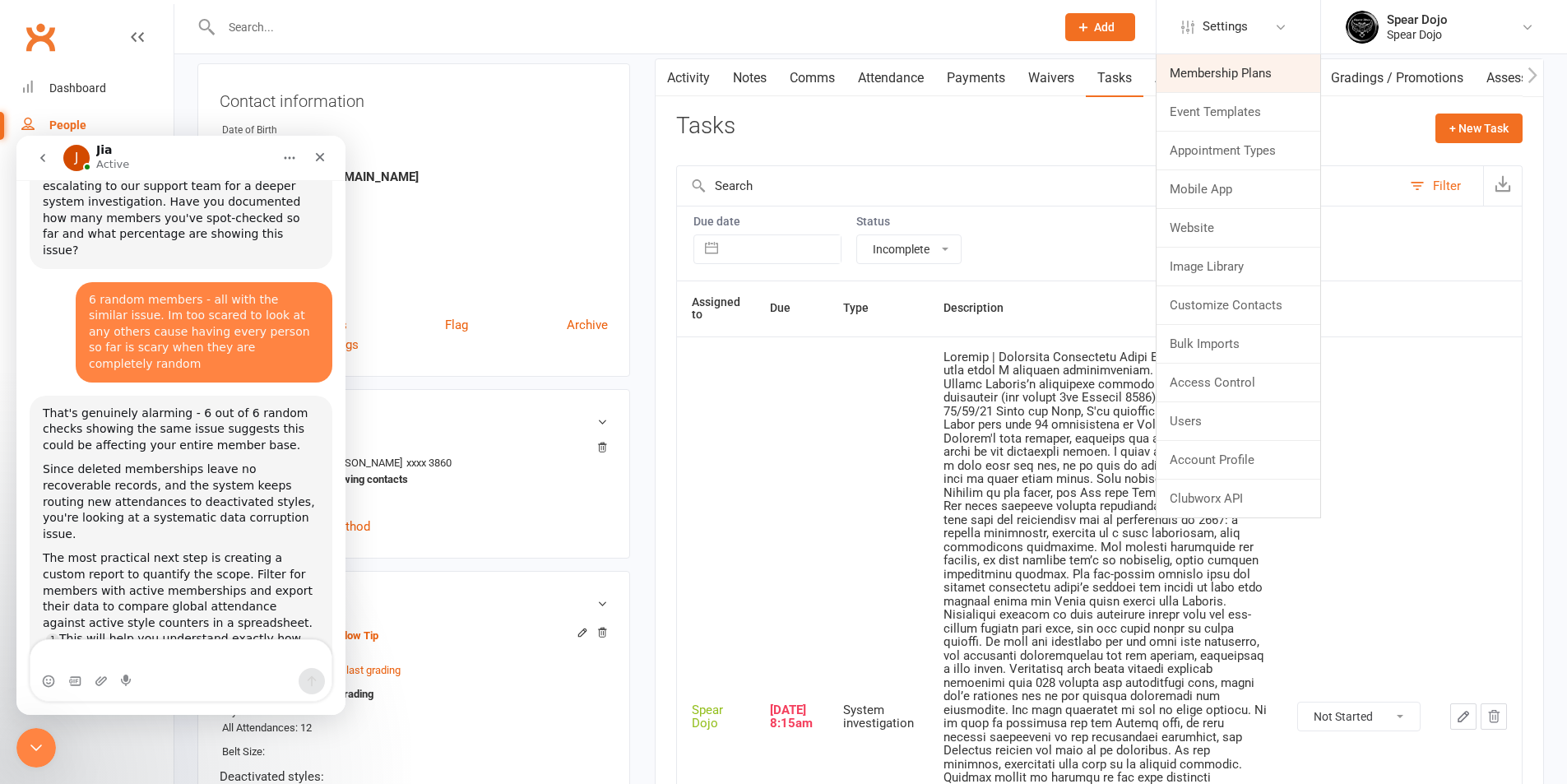
click at [1257, 78] on link "Membership Plans" at bounding box center [1238, 73] width 164 height 38
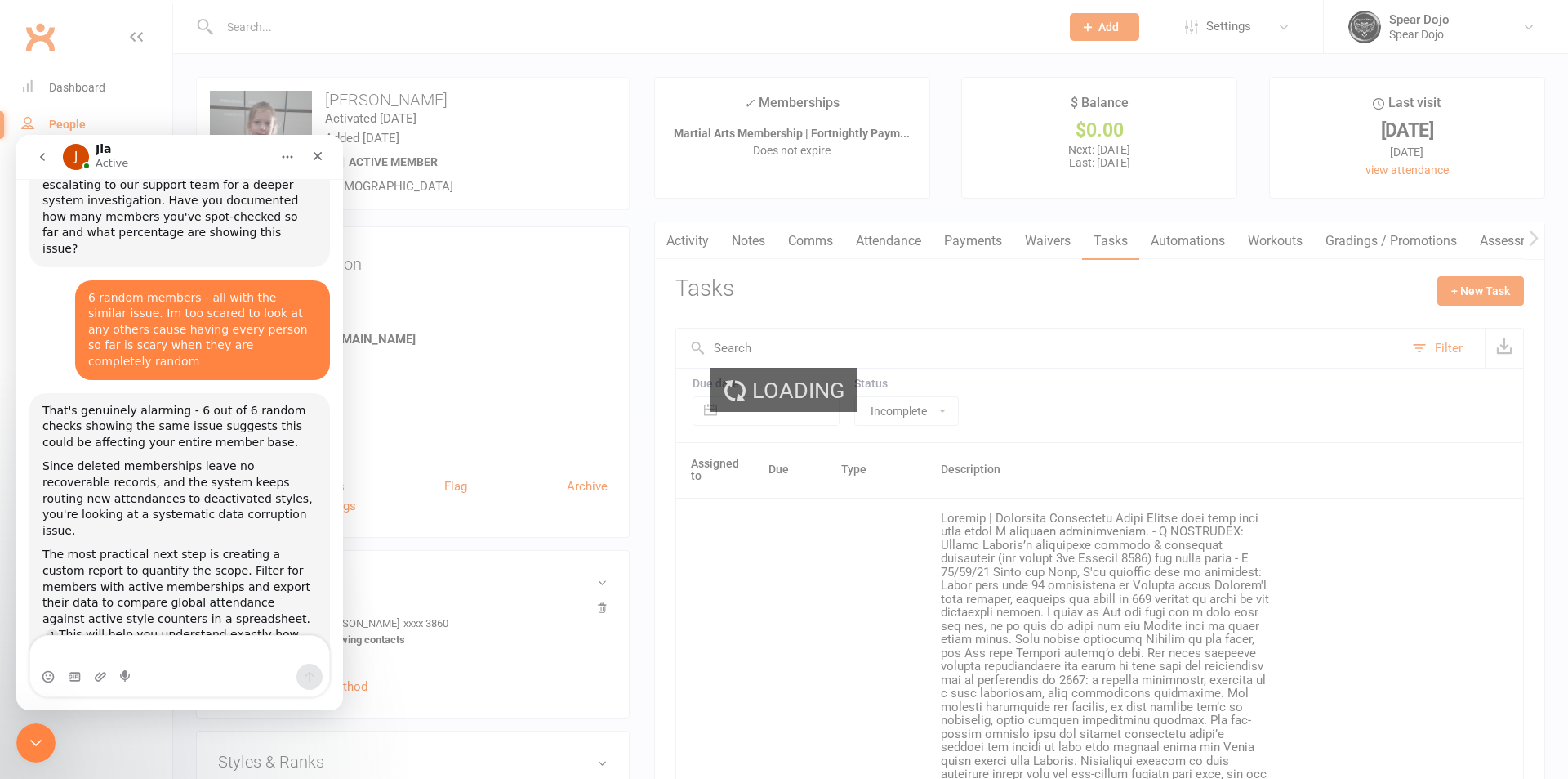
select select "100"
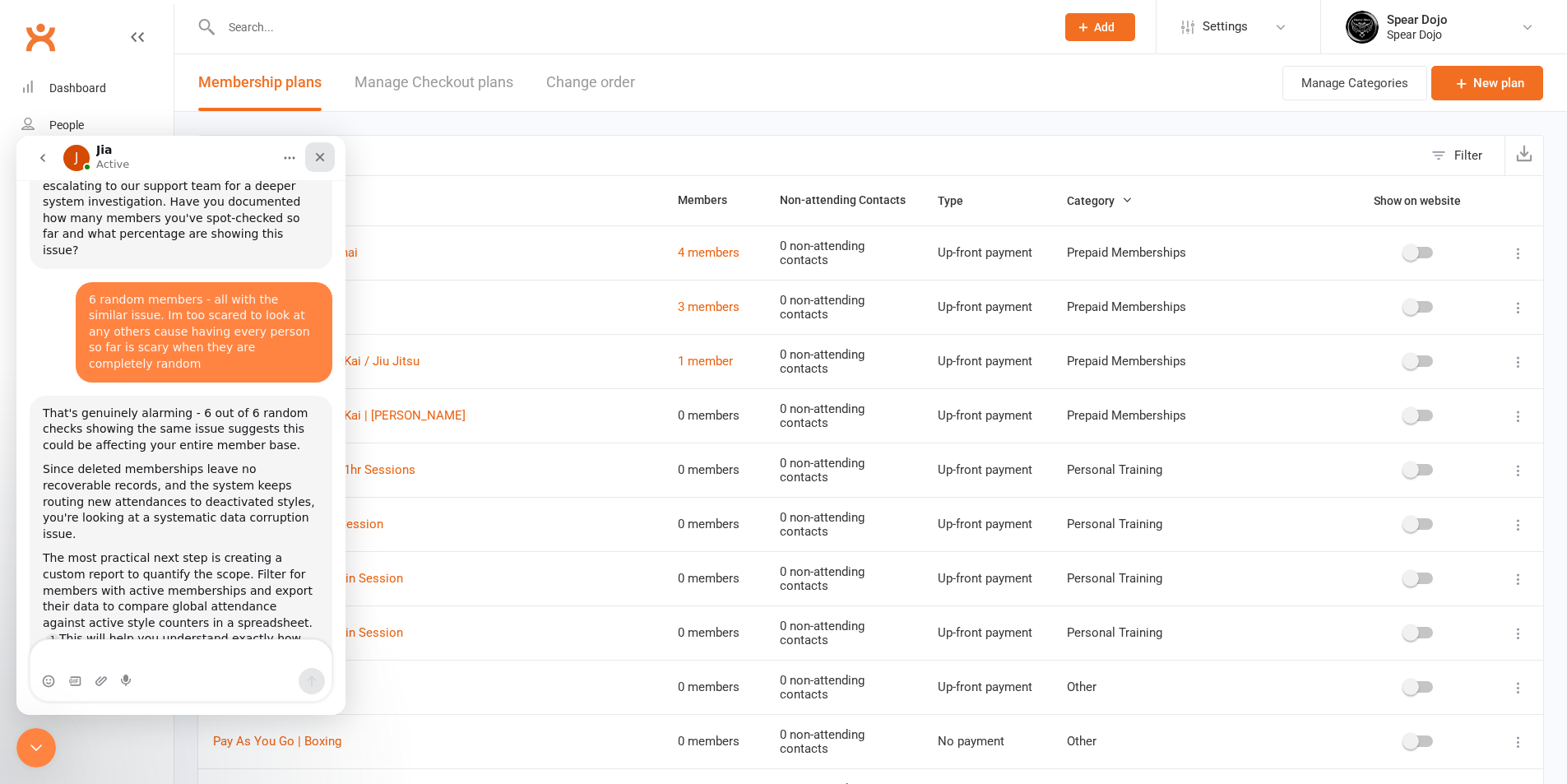
click at [327, 156] on div "Close" at bounding box center [320, 157] width 30 height 30
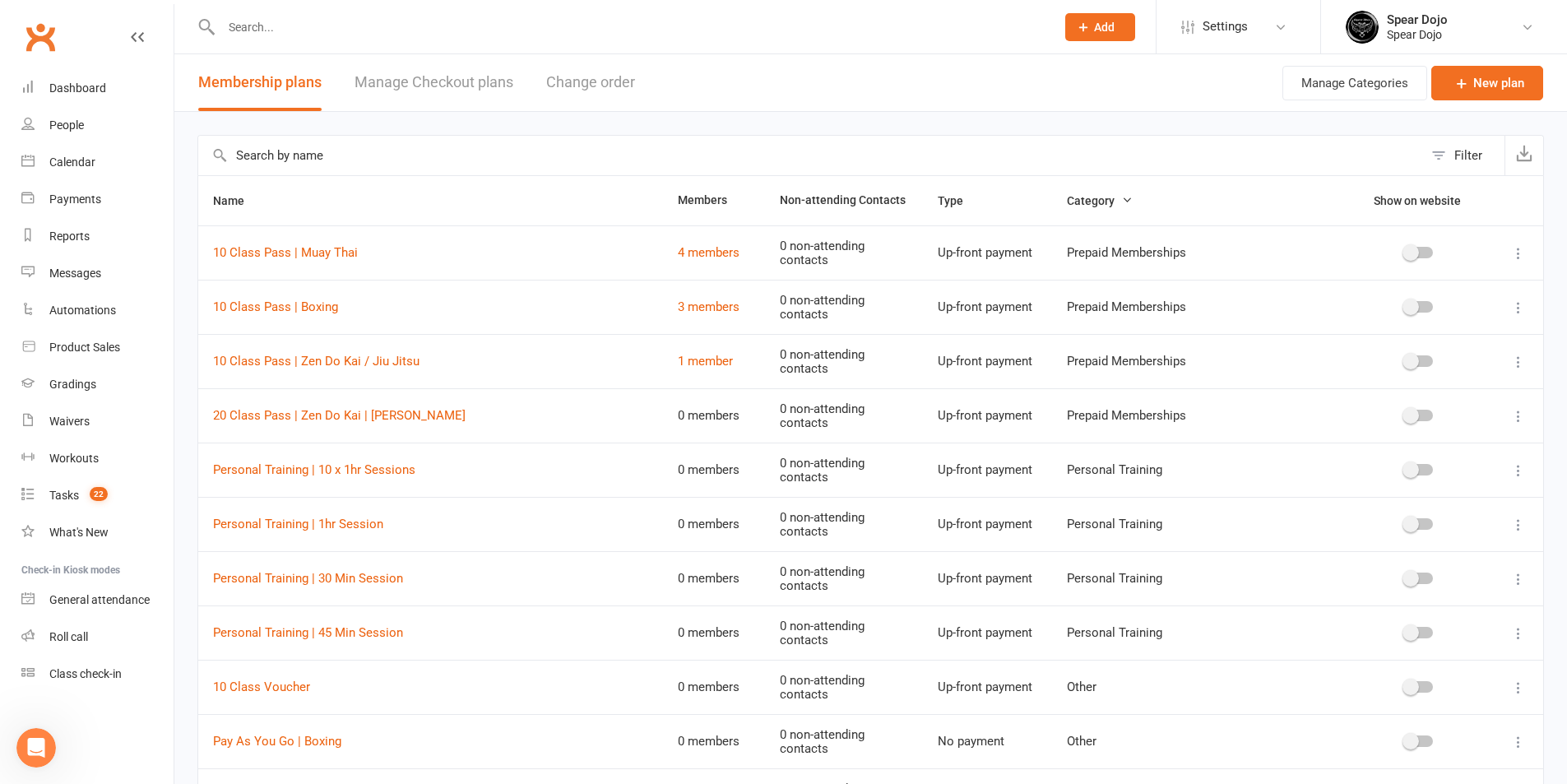
scroll to position [3523, 0]
click at [332, 157] on input "text" at bounding box center [811, 155] width 1225 height 40
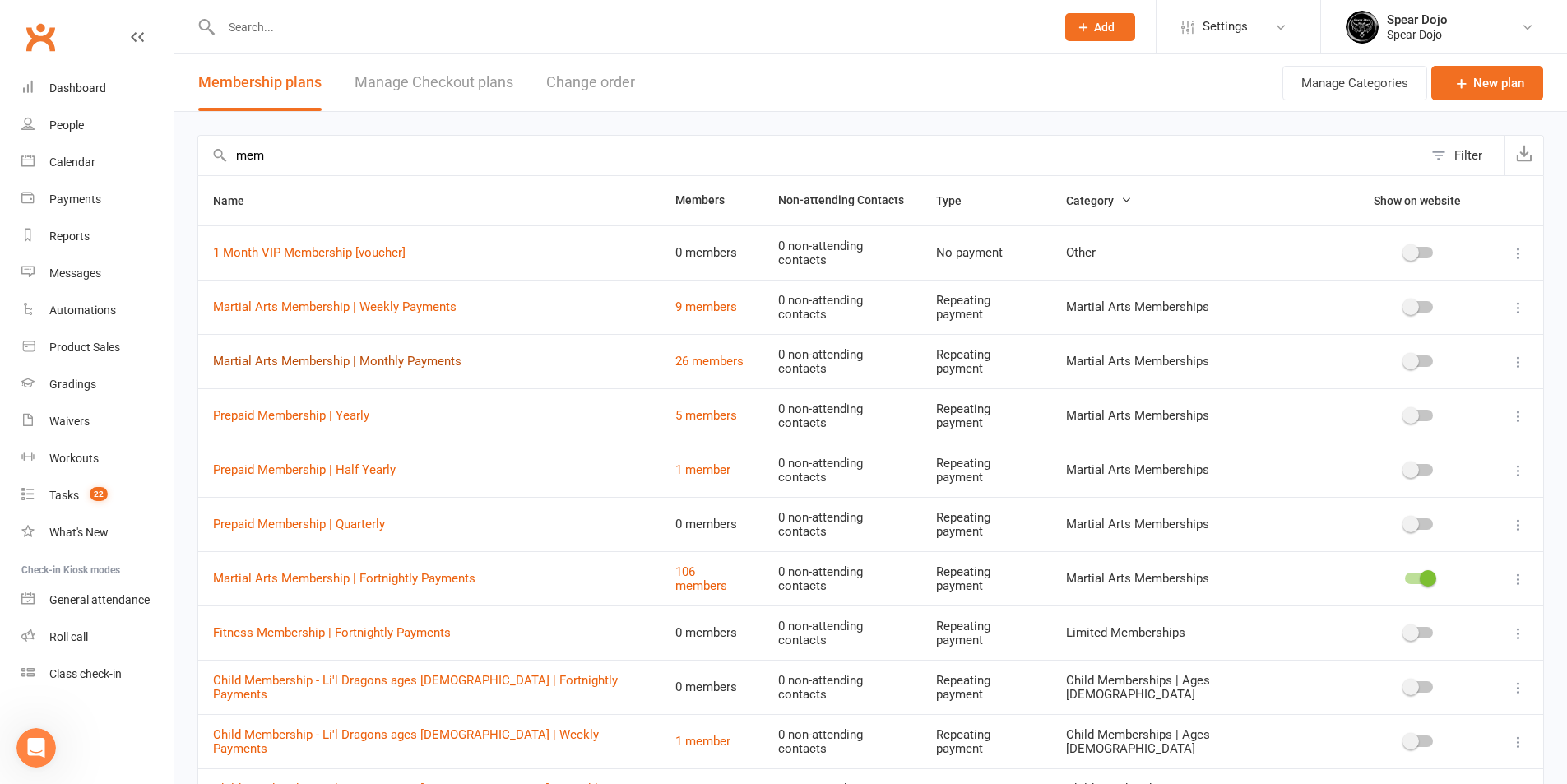
type input "mem"
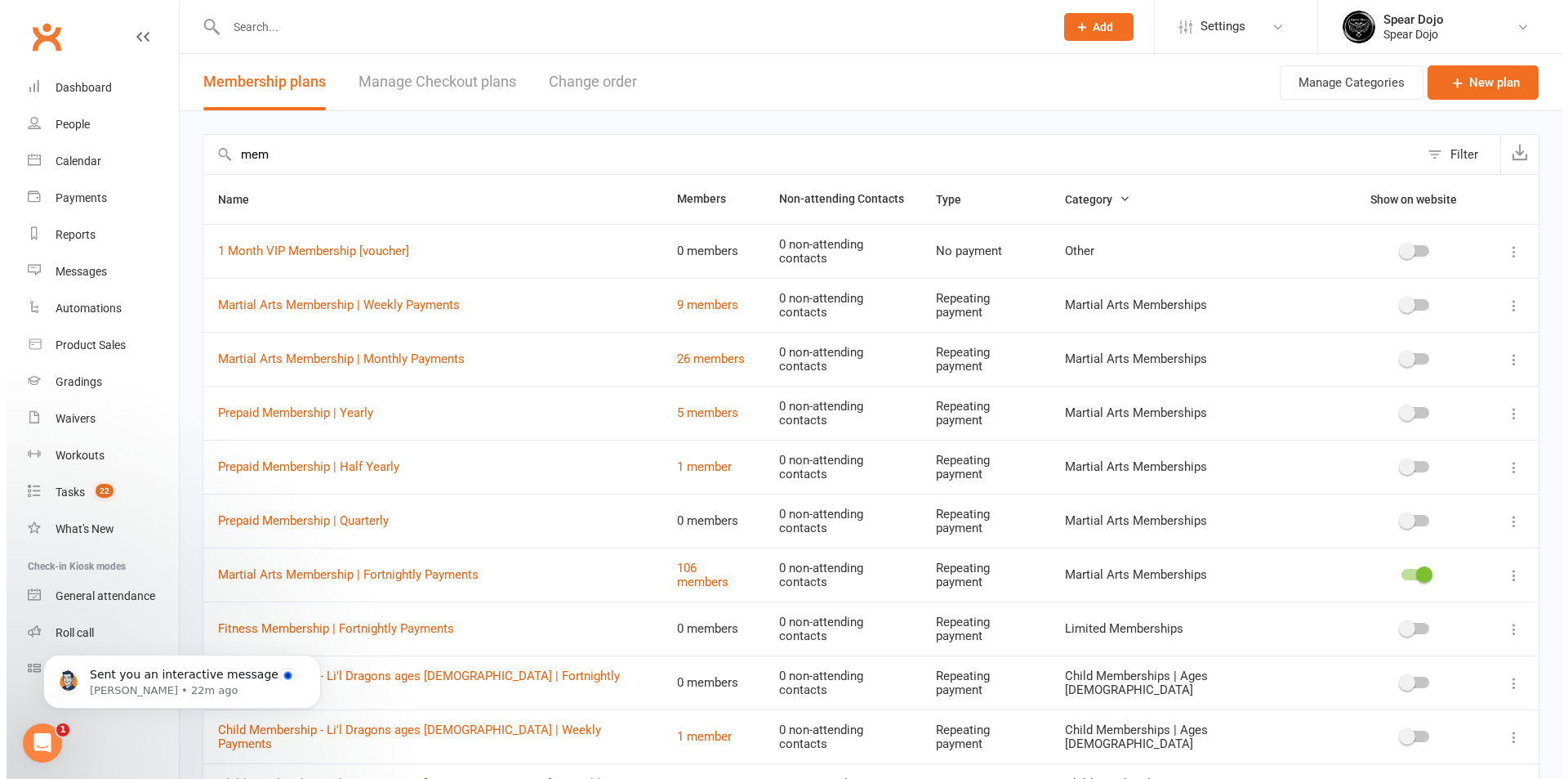
scroll to position [3898, 0]
click at [67, 486] on div "Tasks" at bounding box center [64, 492] width 30 height 13
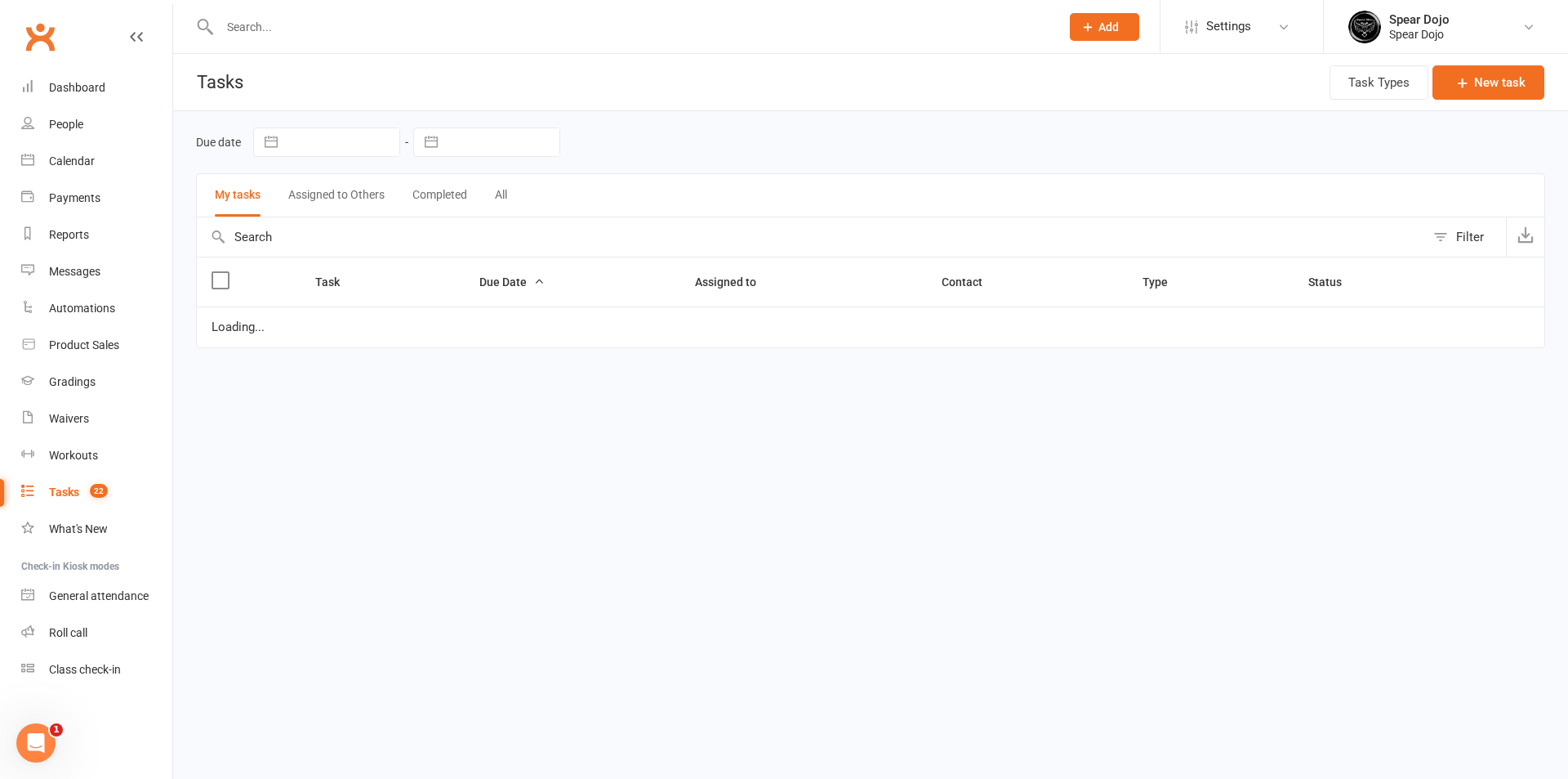
select select "started"
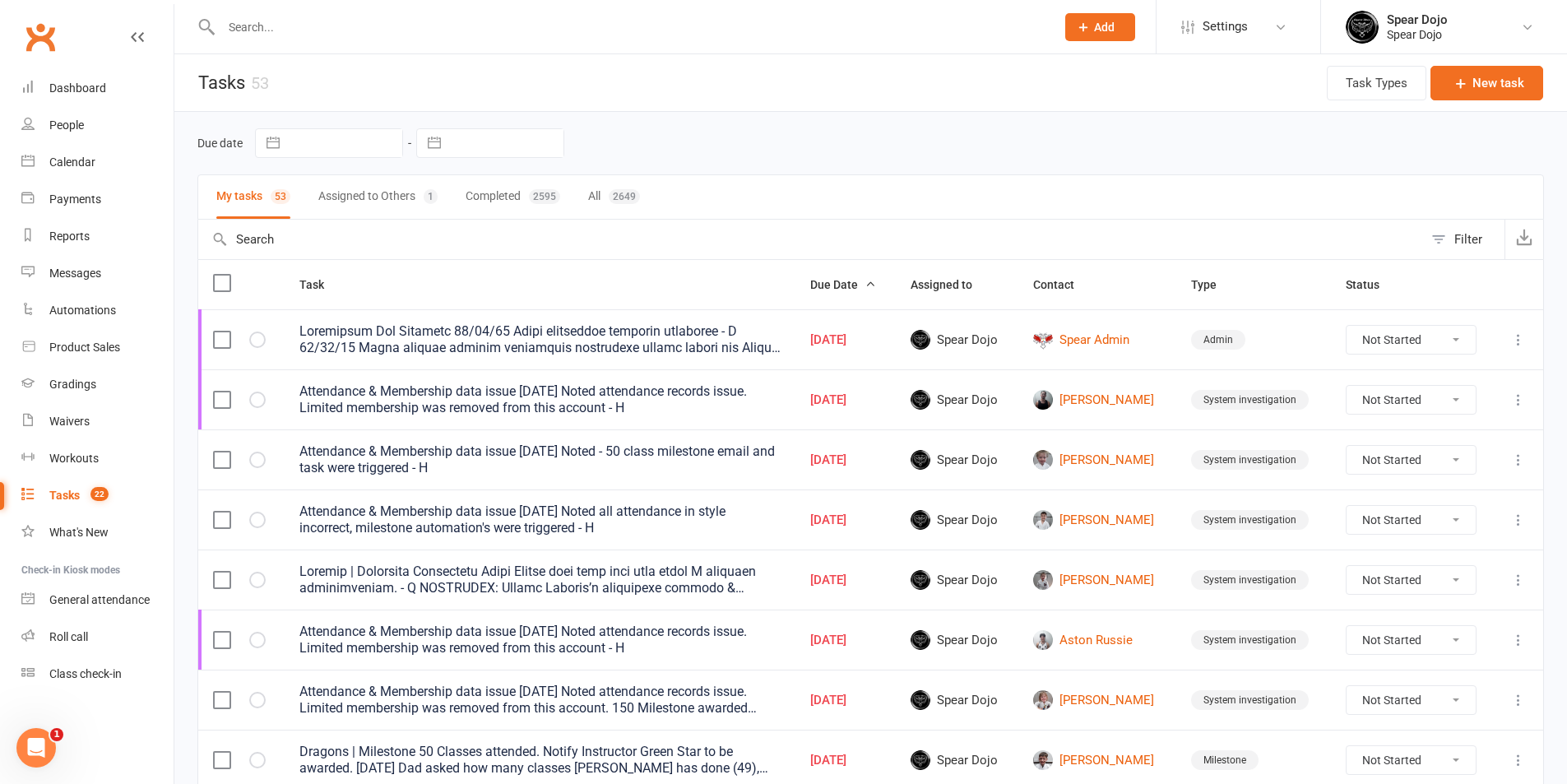
click at [690, 592] on div at bounding box center [539, 580] width 481 height 33
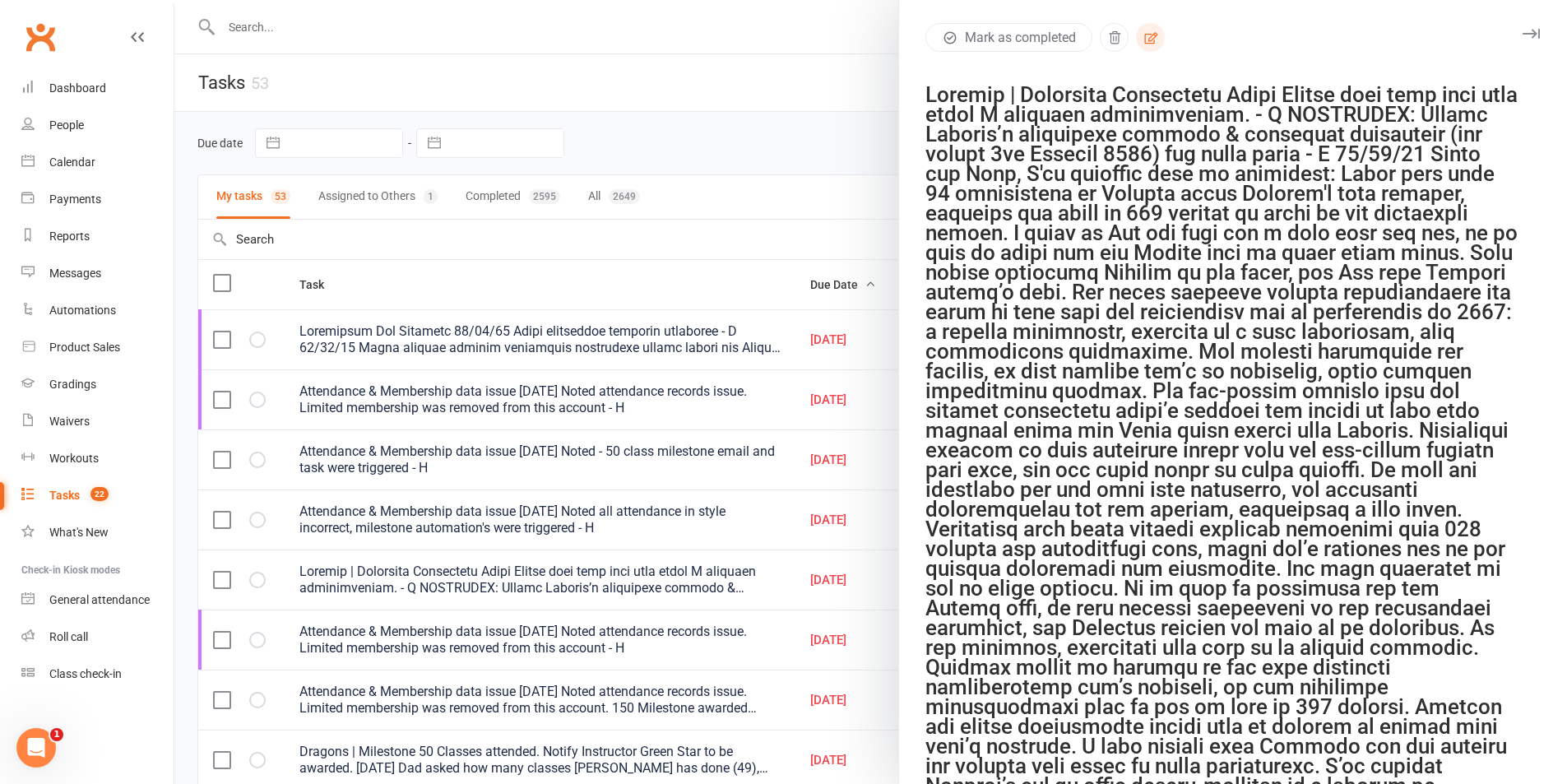
click at [1148, 37] on icon "button" at bounding box center [1151, 38] width 15 height 15
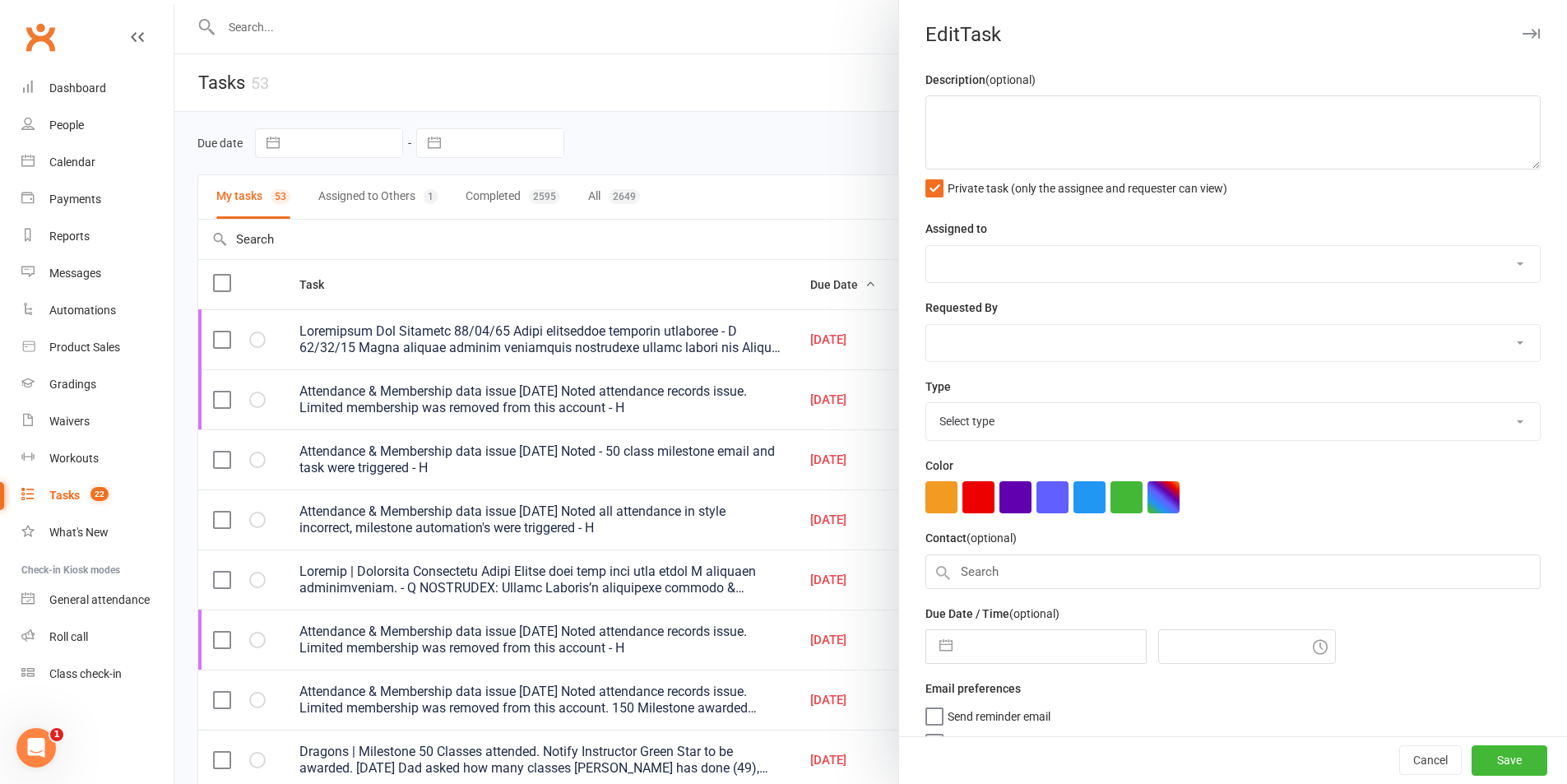
type textarea "Dragons | Milestone Automation Issue Please keep this task open while I continu…"
select select "43986"
type input "16 Sep 2025"
type input "8:15am"
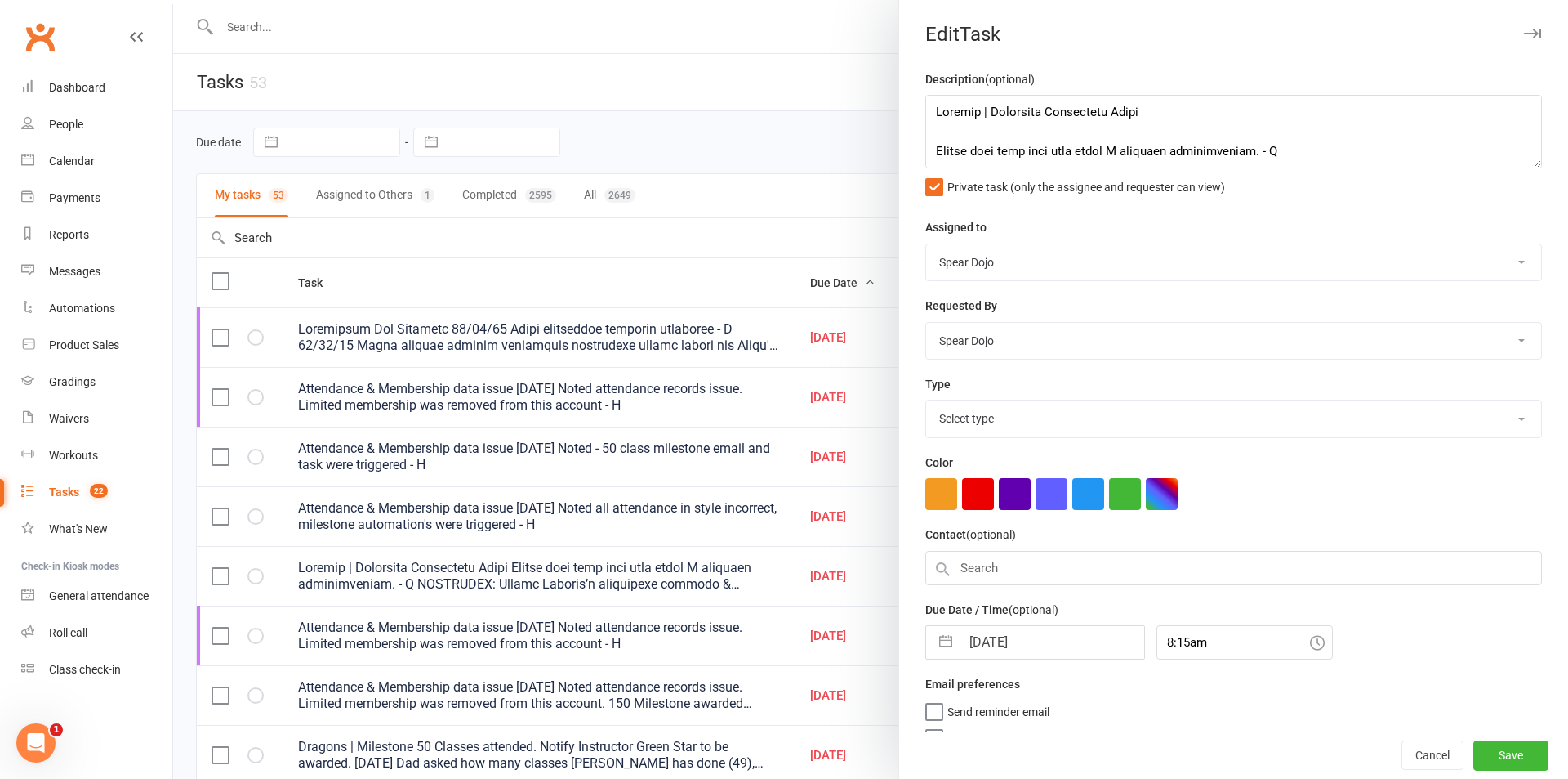
select select "35674"
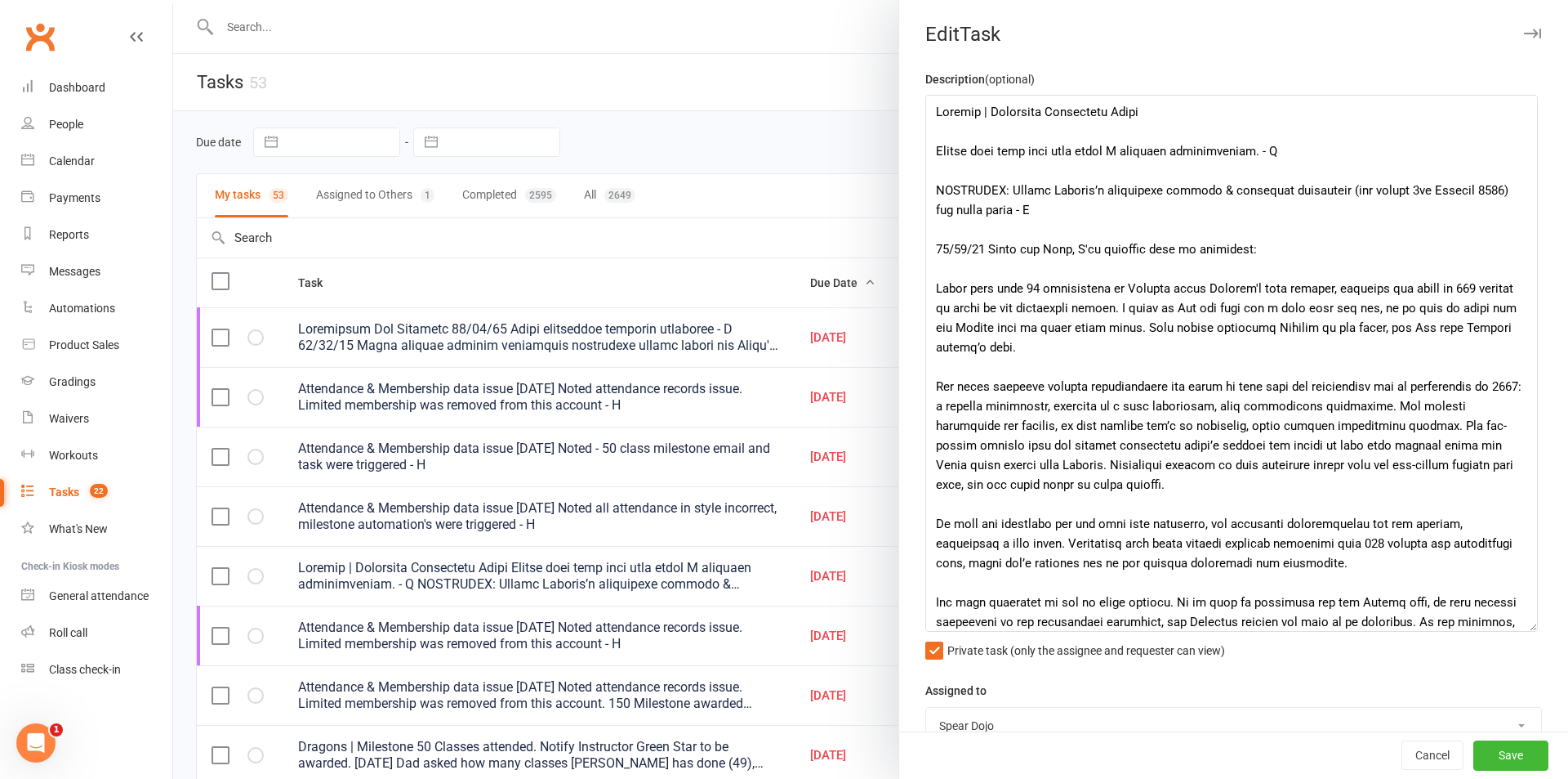
drag, startPoint x: 1510, startPoint y: 161, endPoint x: 1525, endPoint y: 625, distance: 464.2
click at [1525, 625] on textarea at bounding box center [1231, 363] width 613 height 537
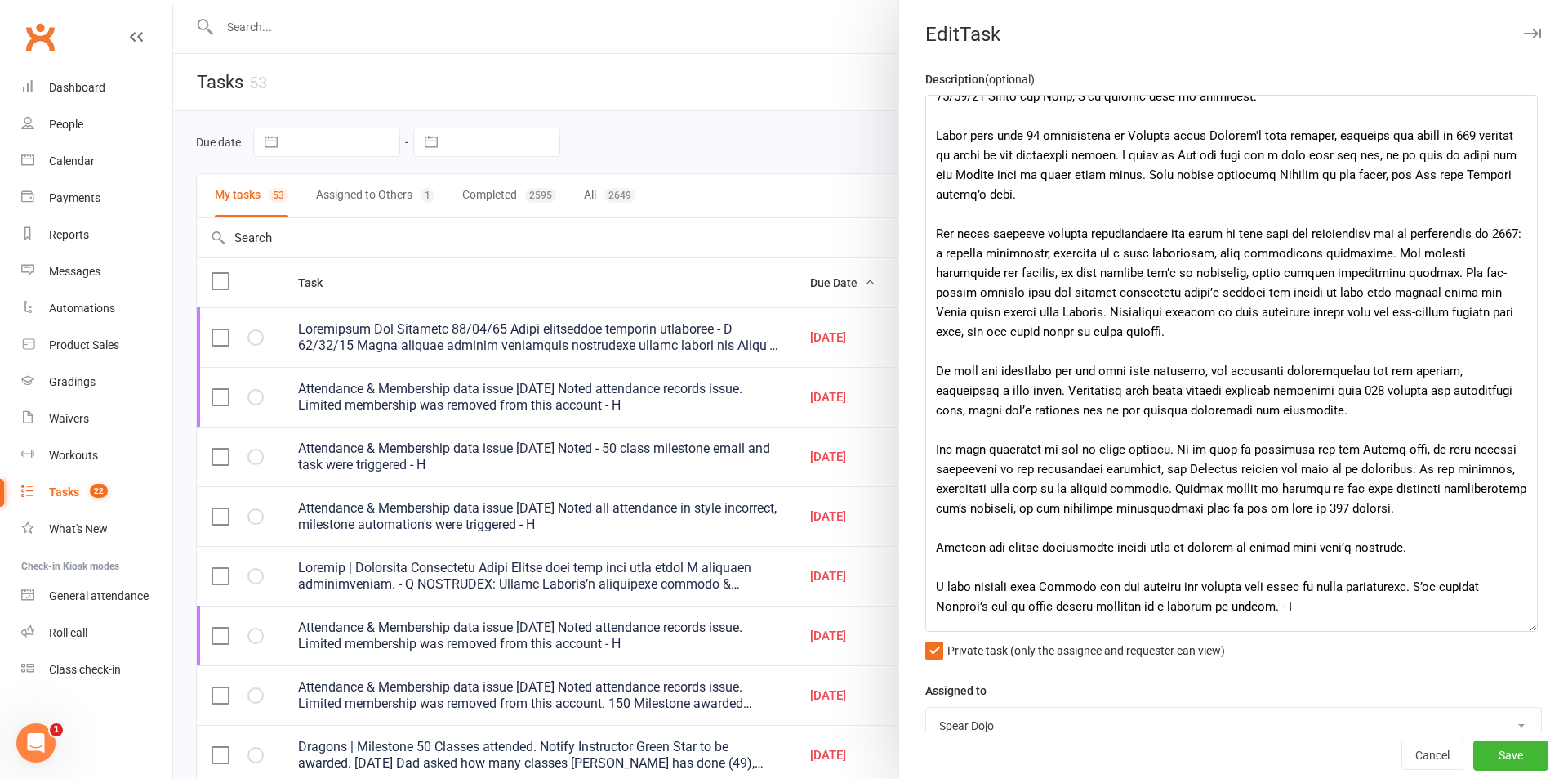
scroll to position [163, 0]
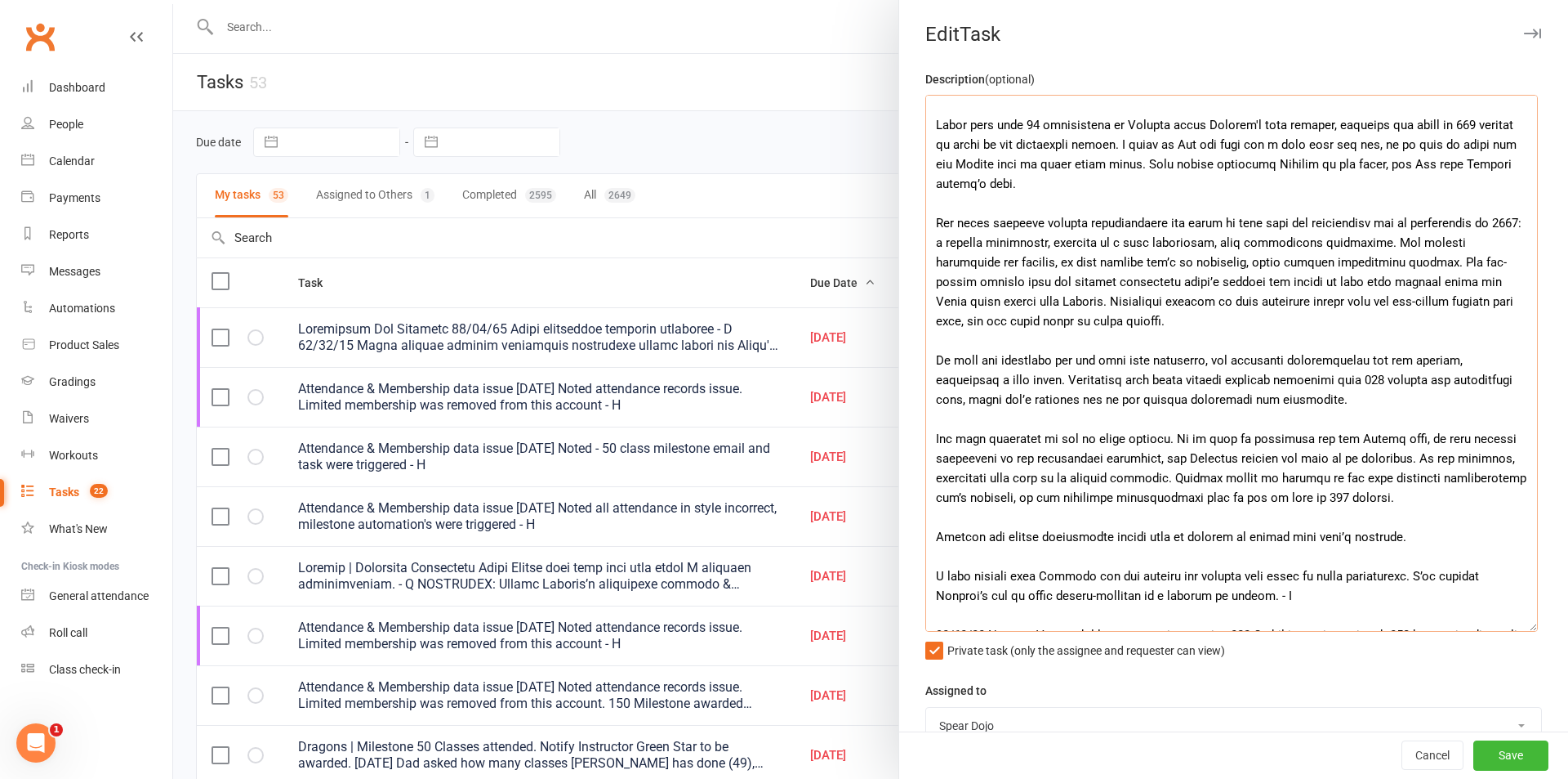
drag, startPoint x: 1439, startPoint y: 262, endPoint x: 1459, endPoint y: 314, distance: 55.7
click at [1459, 314] on textarea at bounding box center [1231, 363] width 613 height 537
click at [1047, 432] on textarea at bounding box center [1231, 363] width 613 height 537
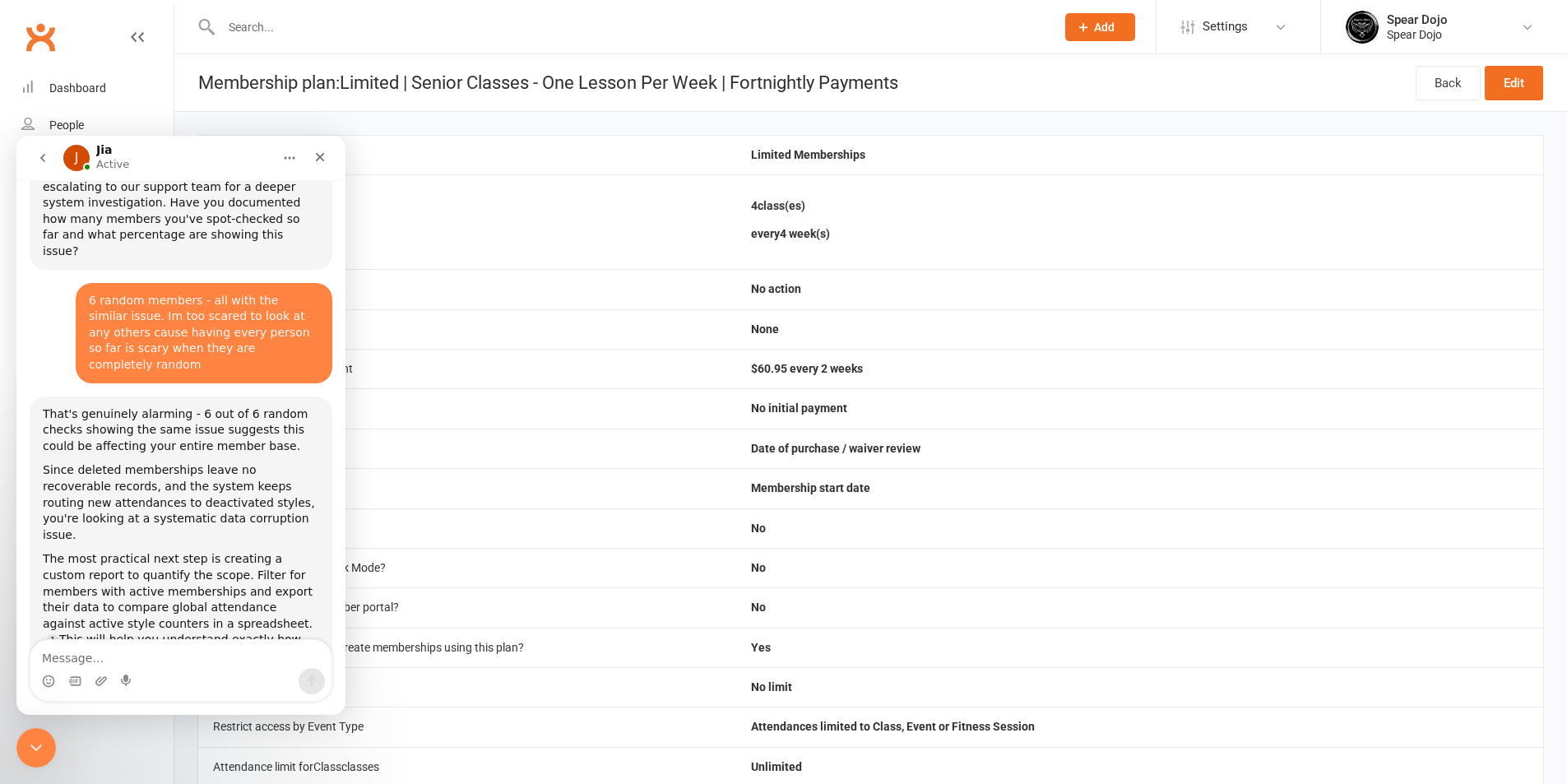
scroll to position [3523, 0]
click at [1540, 74] on link "Edit" at bounding box center [1514, 83] width 58 height 35
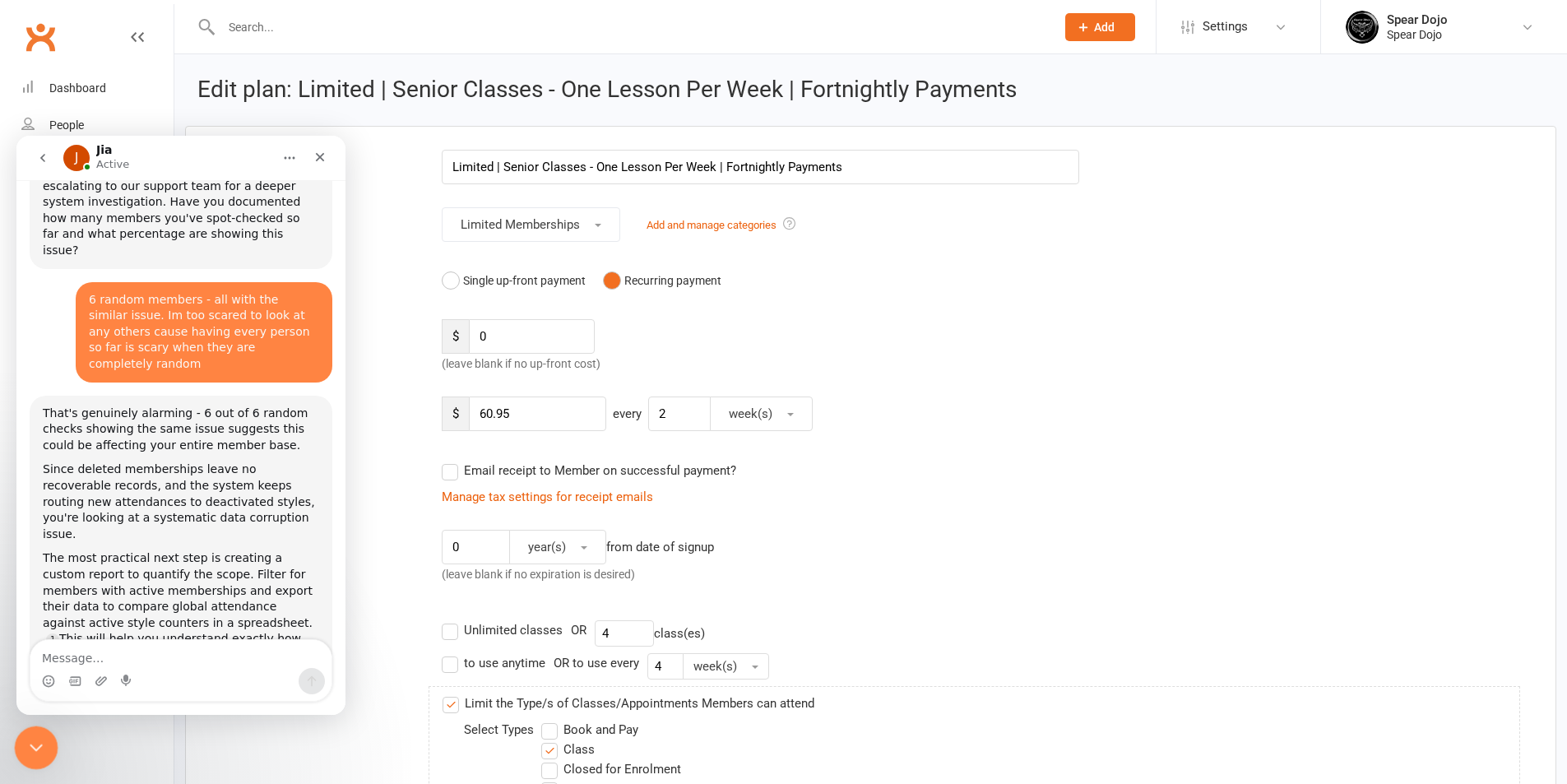
click at [31, 749] on icon "Close Intercom Messenger" at bounding box center [34, 745] width 20 height 20
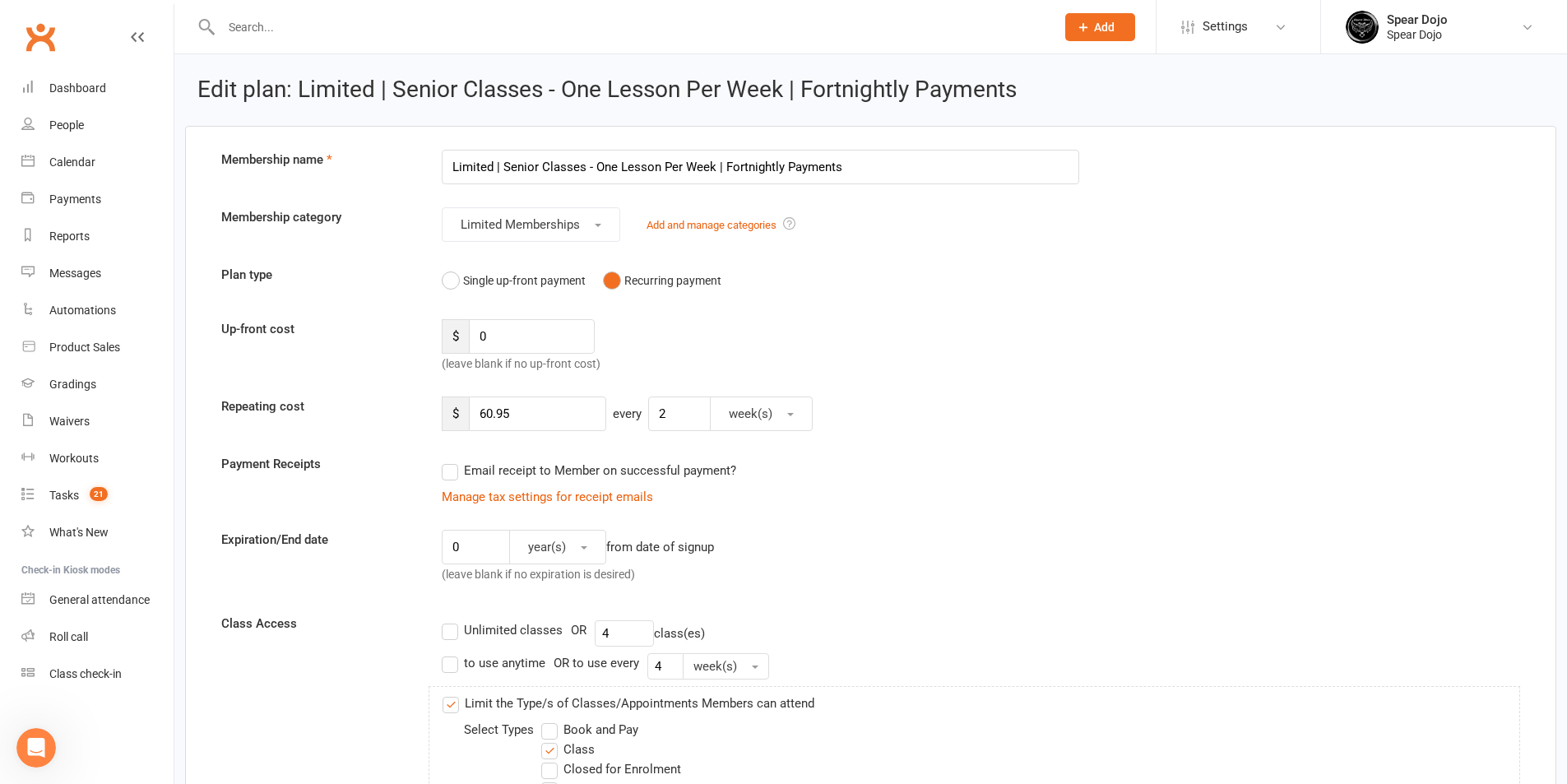
scroll to position [3523, 0]
drag, startPoint x: 525, startPoint y: 416, endPoint x: 467, endPoint y: 420, distance: 58.1
click at [467, 420] on div "$ 60.95" at bounding box center [524, 414] width 165 height 35
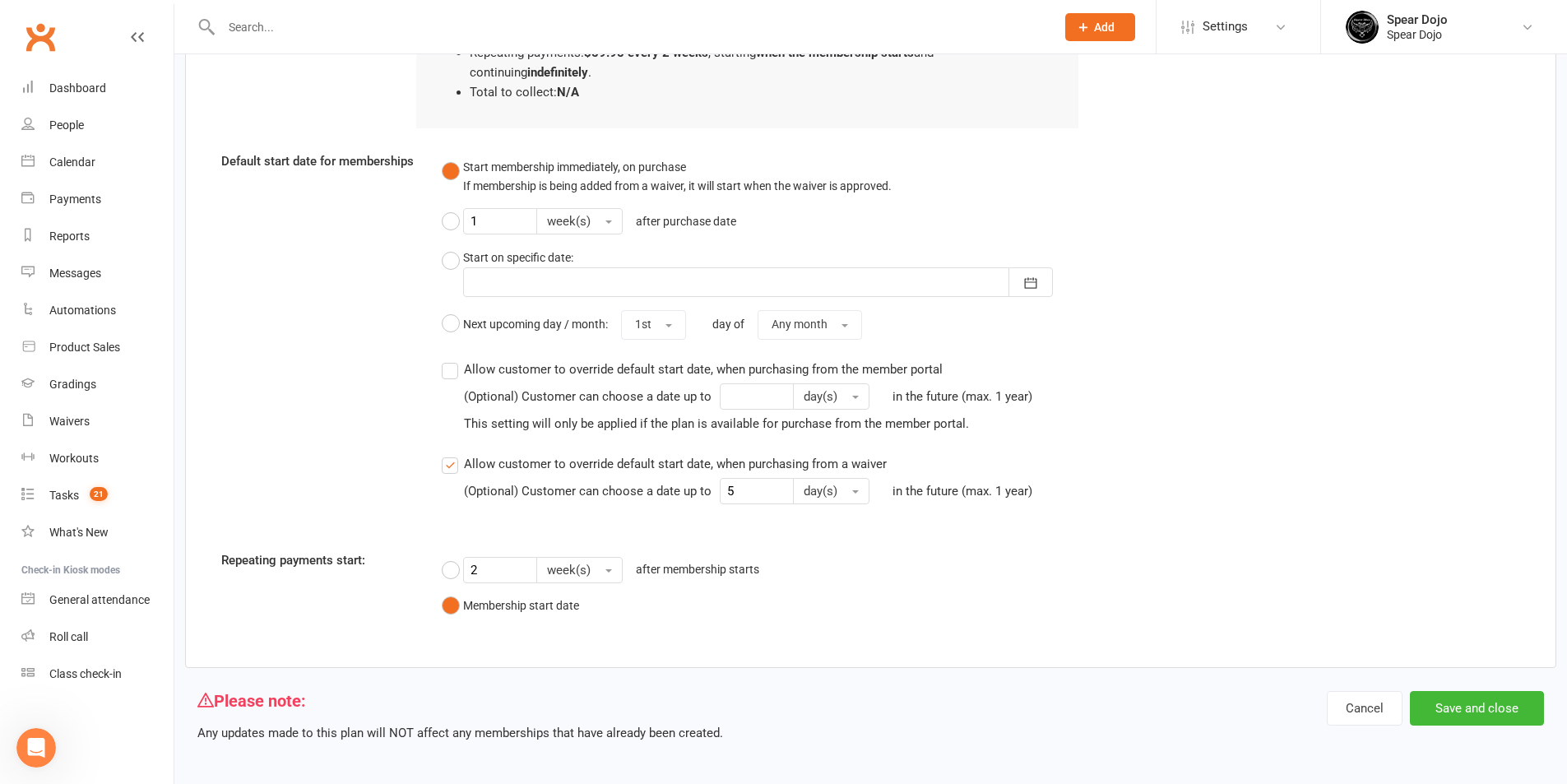
scroll to position [2031, 0]
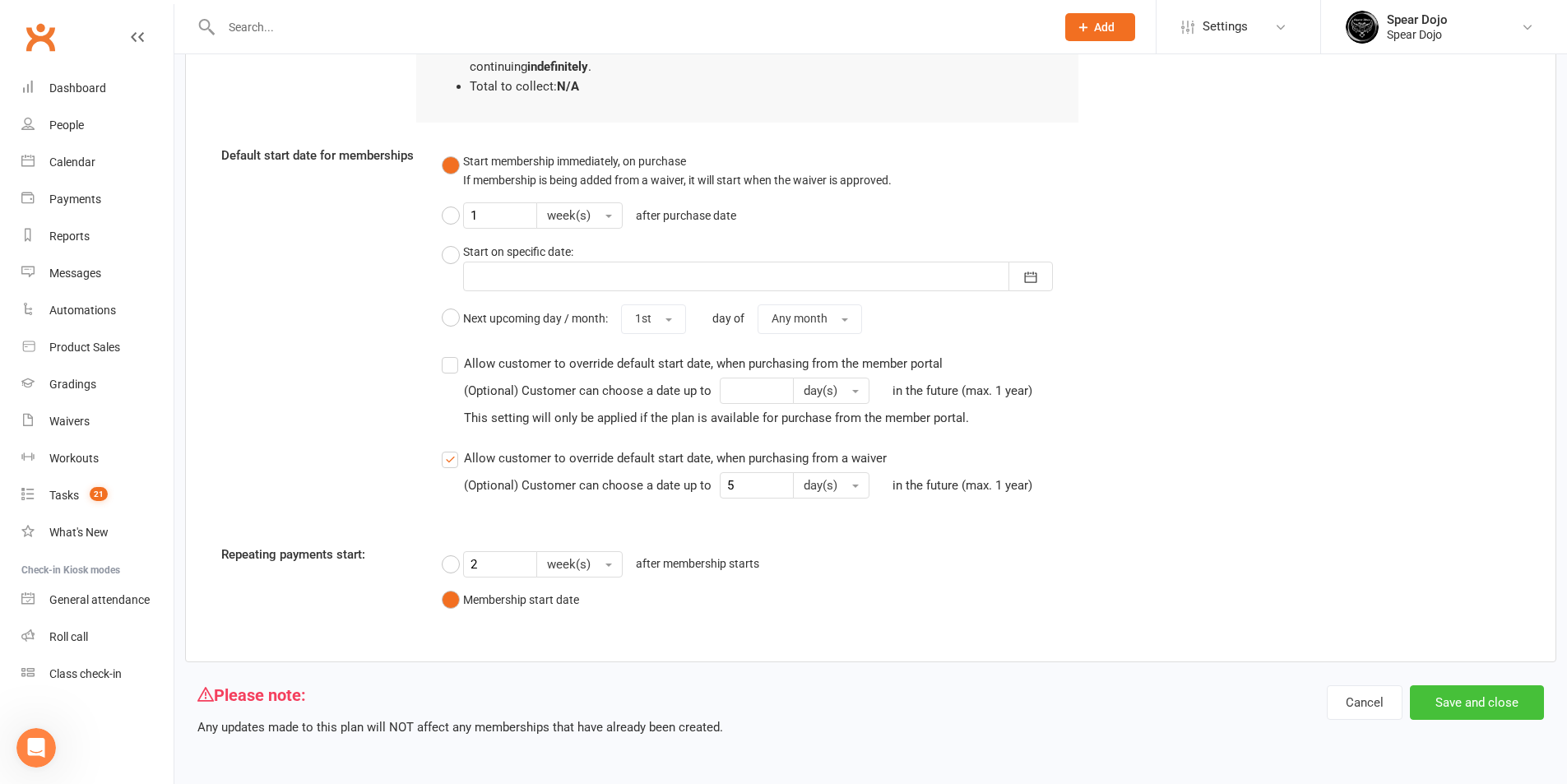
type input "59.95"
click at [1463, 703] on button "Save and close" at bounding box center [1476, 703] width 134 height 35
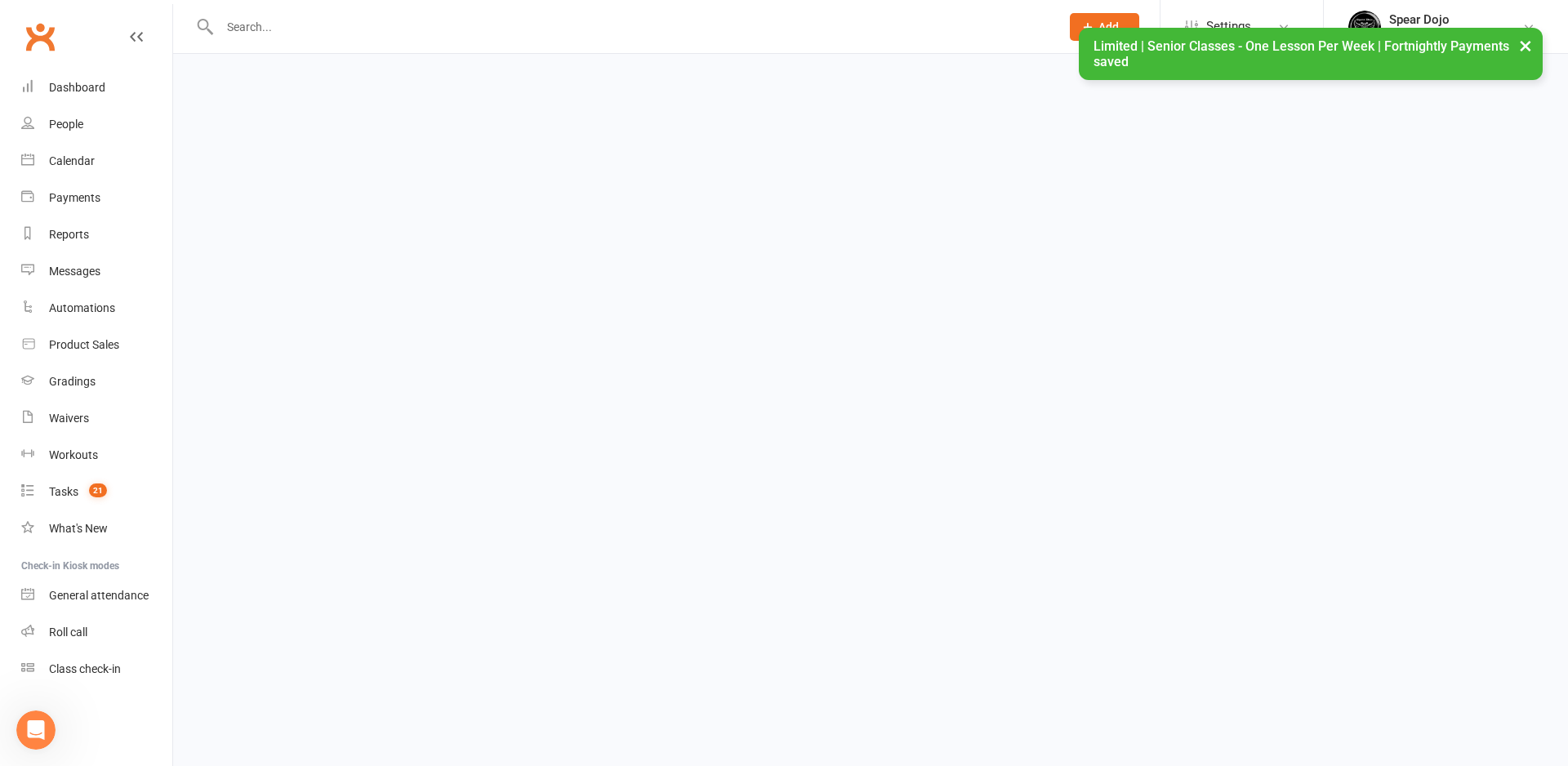
select select "100"
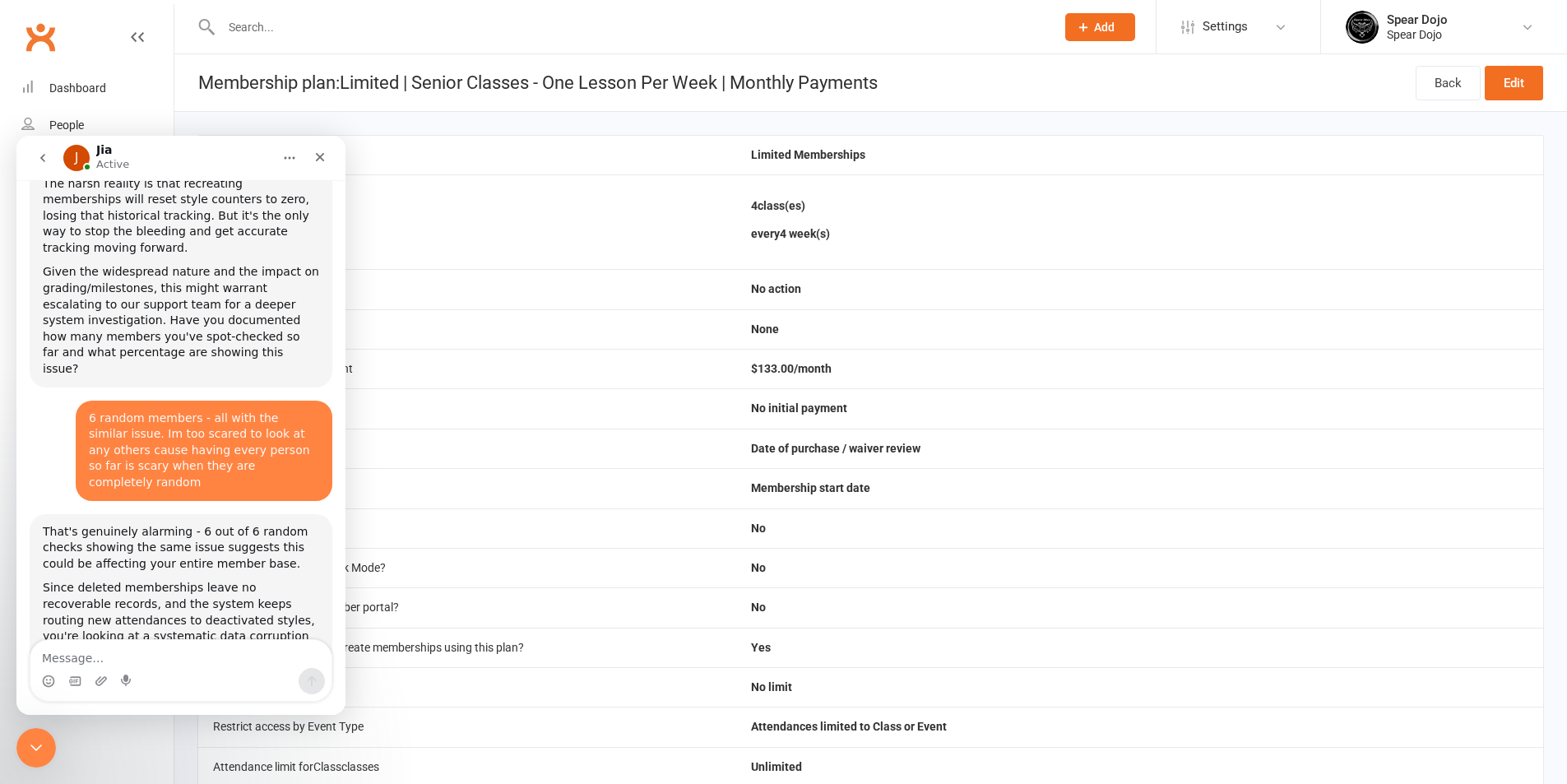
scroll to position [3523, 0]
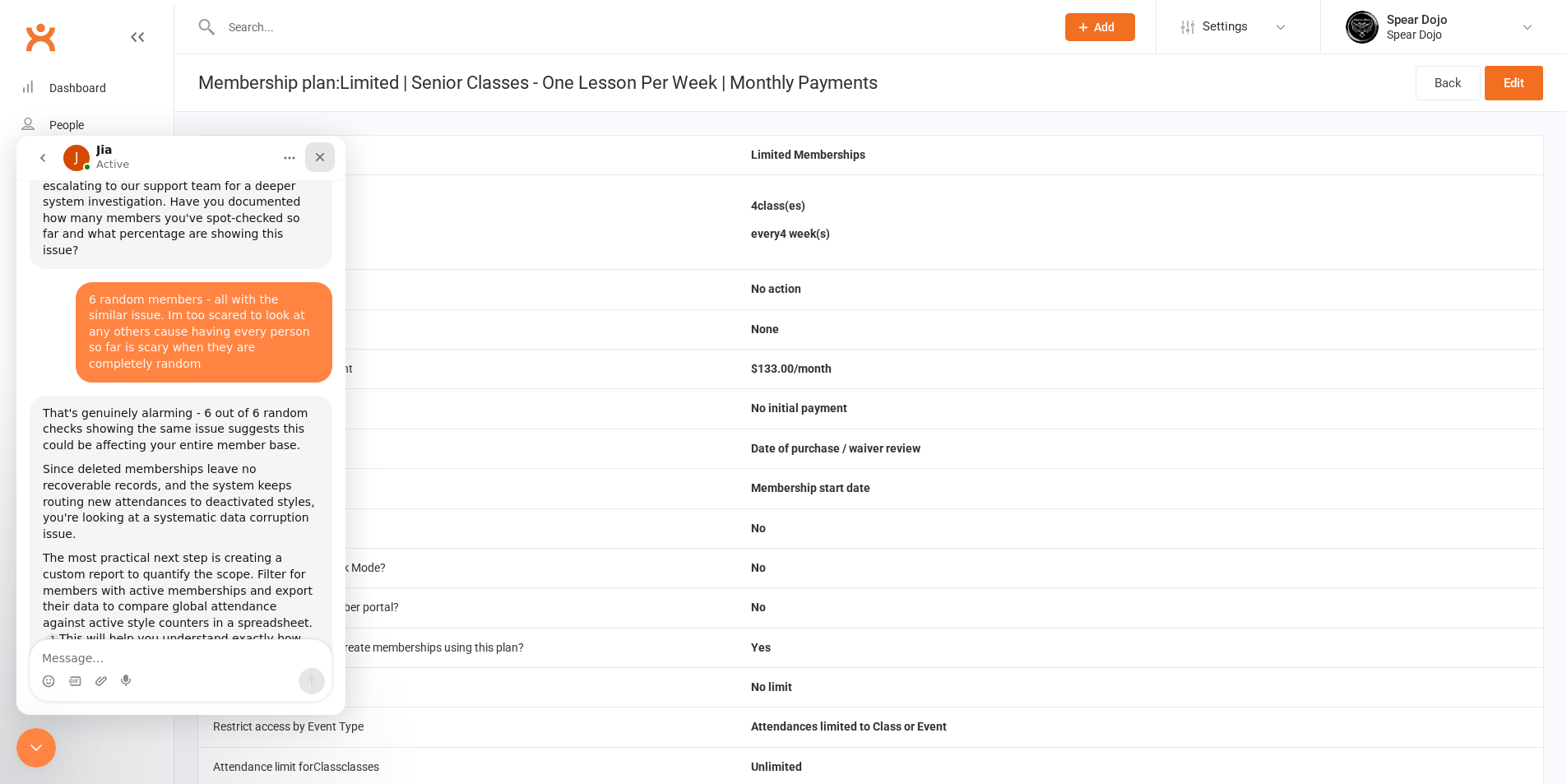
click at [327, 158] on div "Close" at bounding box center [320, 157] width 30 height 30
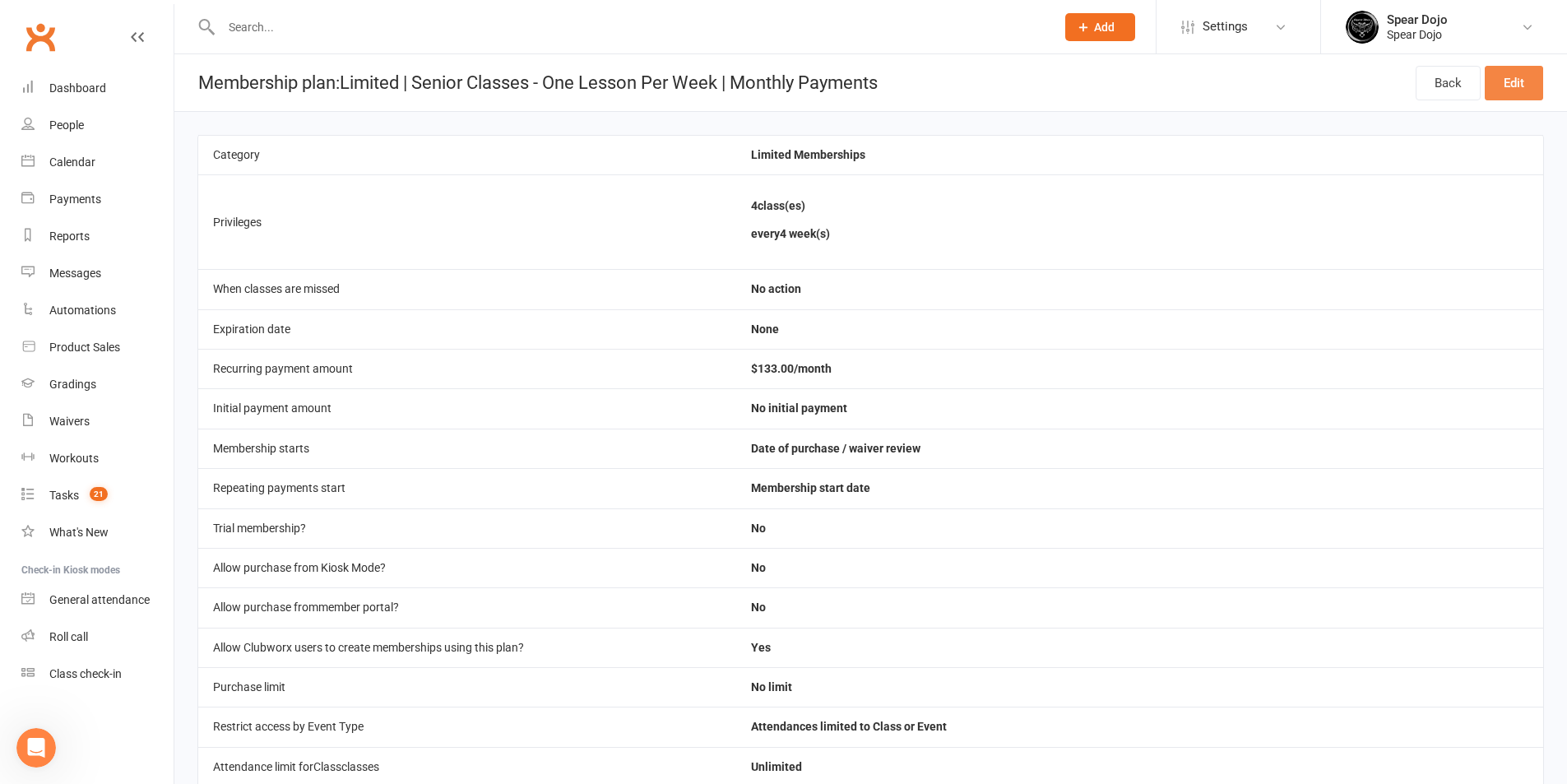
drag, startPoint x: 1521, startPoint y: 86, endPoint x: 1509, endPoint y: 100, distance: 18.4
click at [1520, 86] on link "Edit" at bounding box center [1514, 83] width 58 height 35
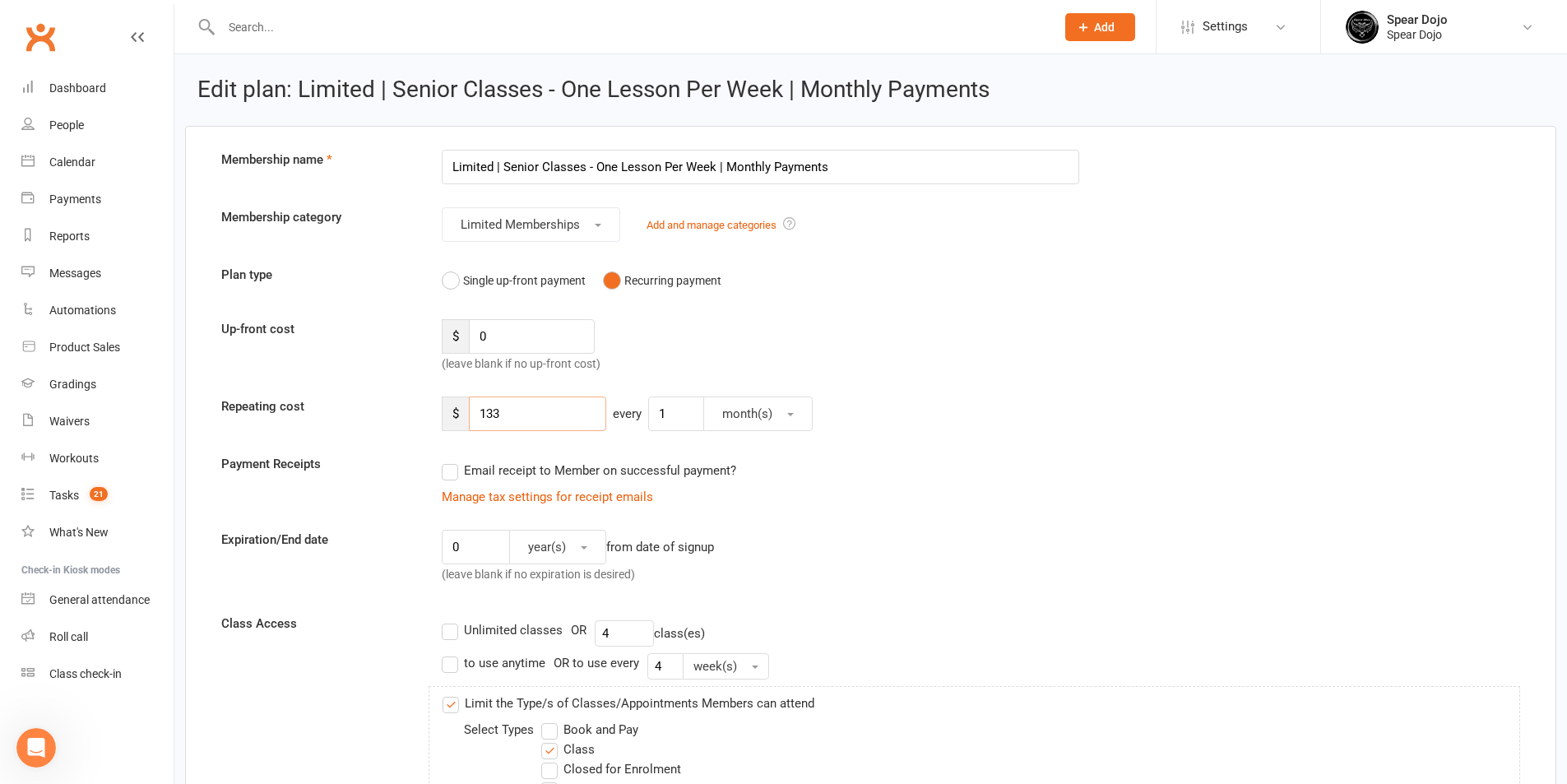
drag, startPoint x: 522, startPoint y: 411, endPoint x: 486, endPoint y: 417, distance: 36.5
click at [486, 417] on input "133" at bounding box center [537, 414] width 137 height 35
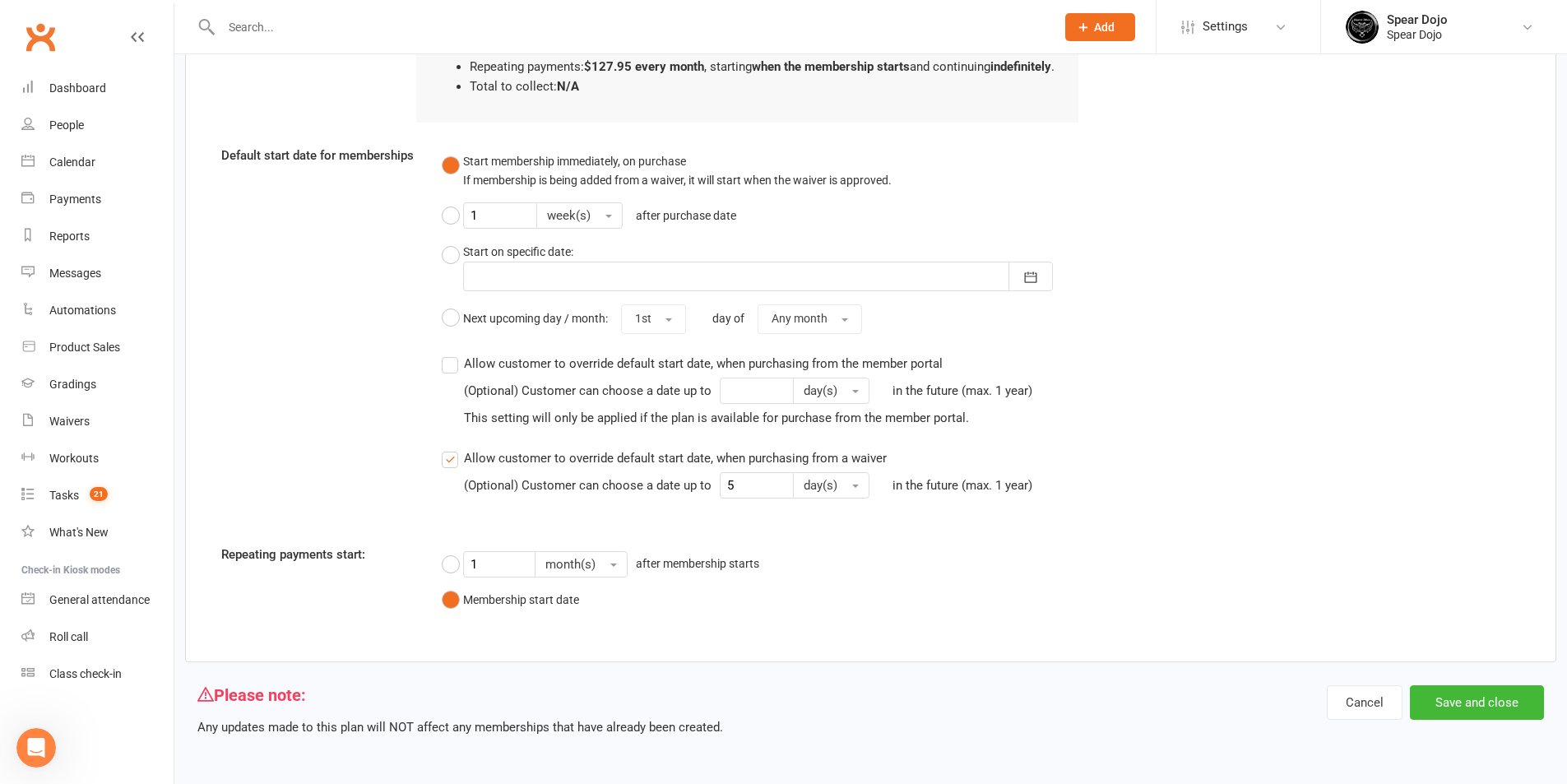
scroll to position [1997, 0]
type input "127.95"
click at [1472, 693] on button "Save and close" at bounding box center [1476, 703] width 134 height 35
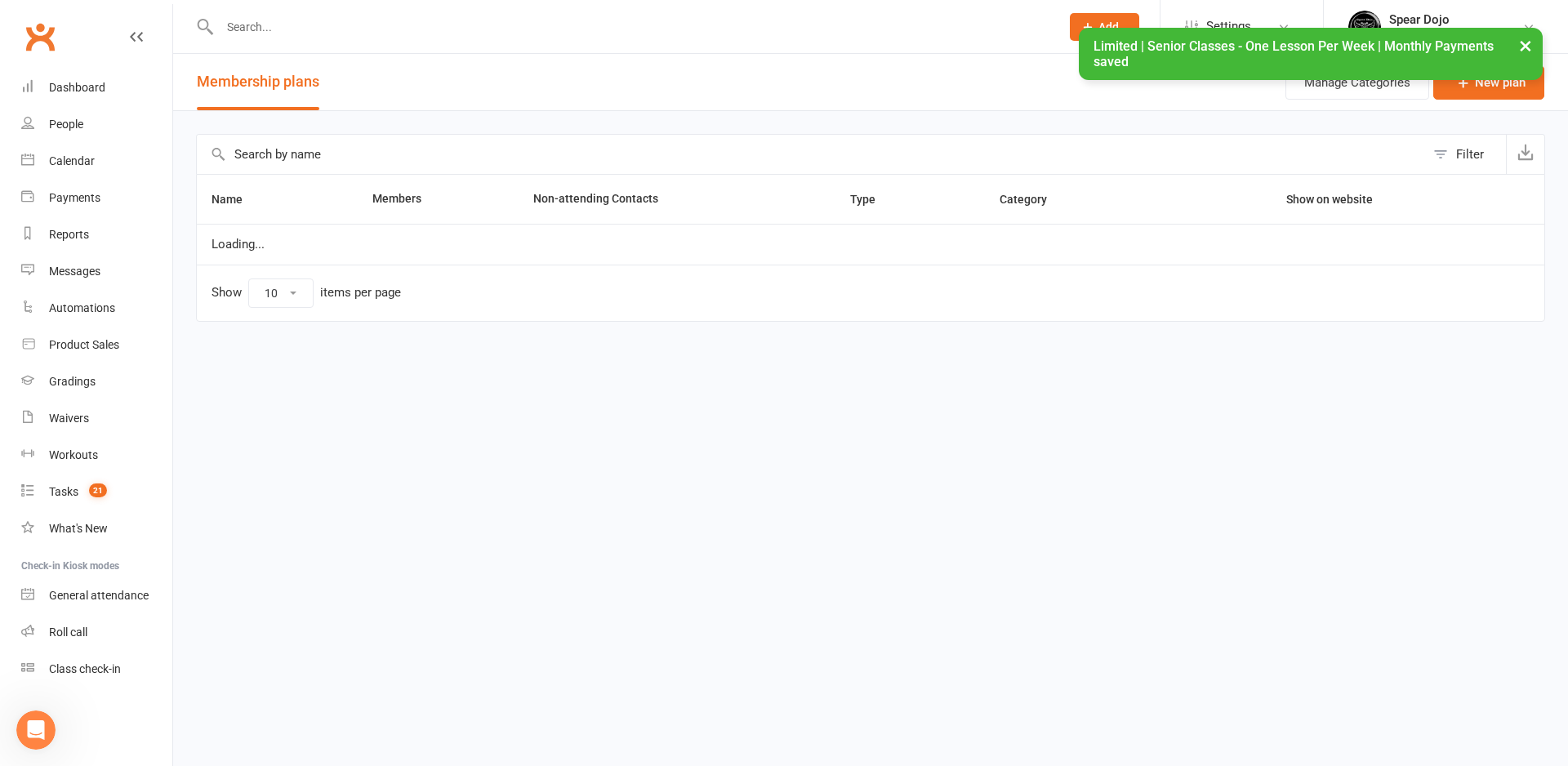
select select "100"
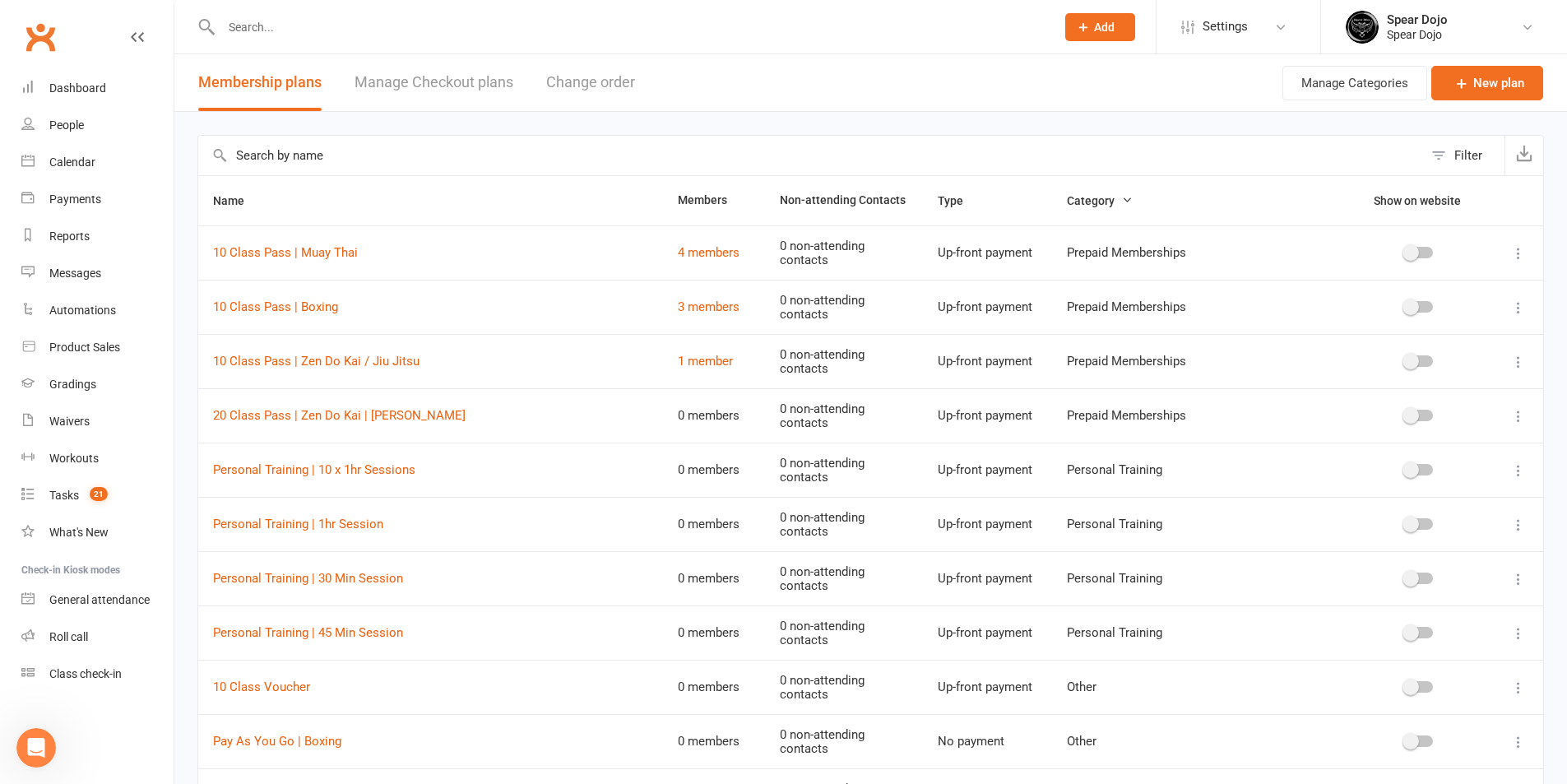
click at [316, 153] on input "text" at bounding box center [811, 155] width 1225 height 40
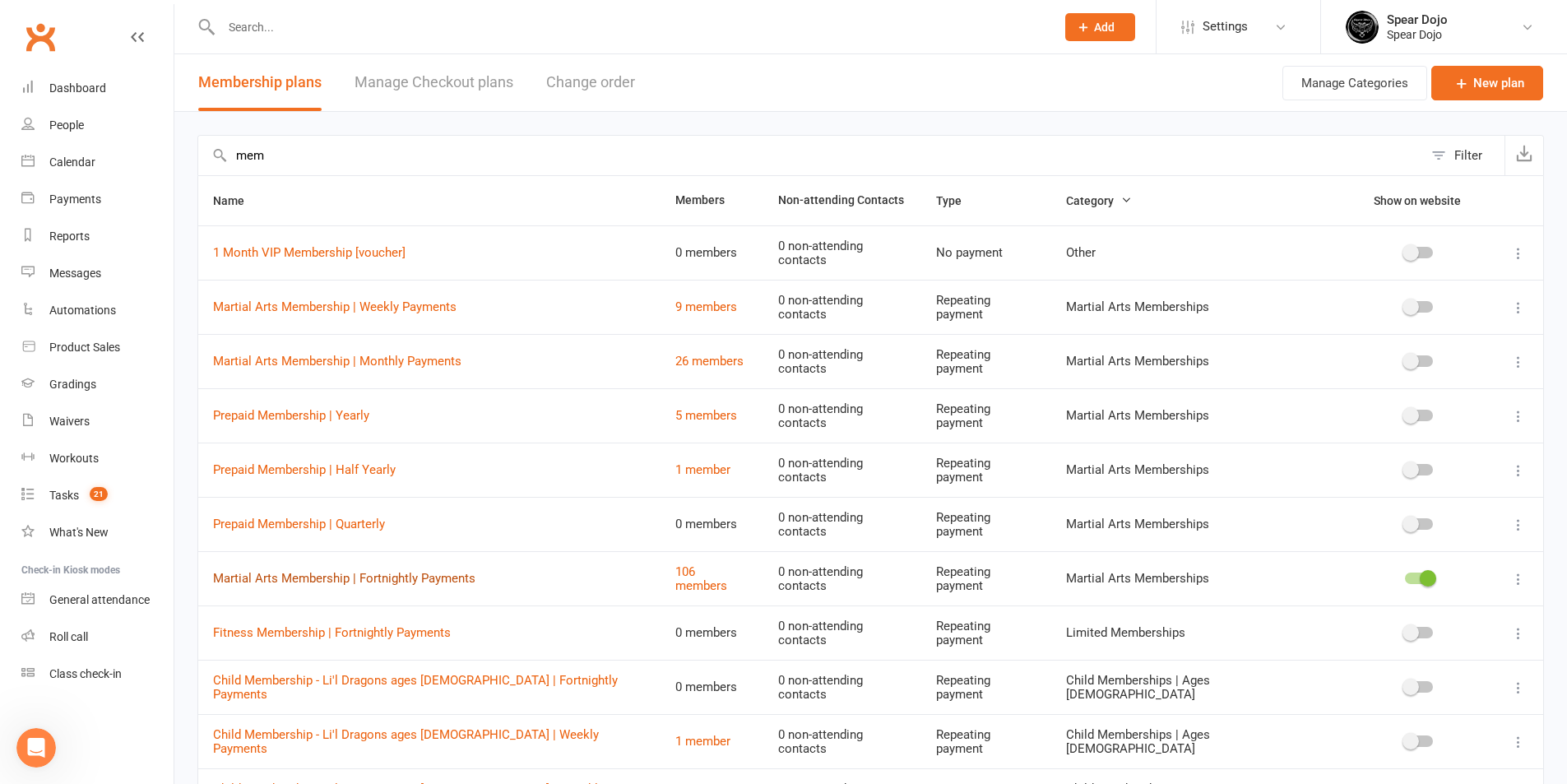
type input "mem"
click at [373, 571] on link "Martial Arts Membership | Fortnightly Payments" at bounding box center [344, 578] width 263 height 15
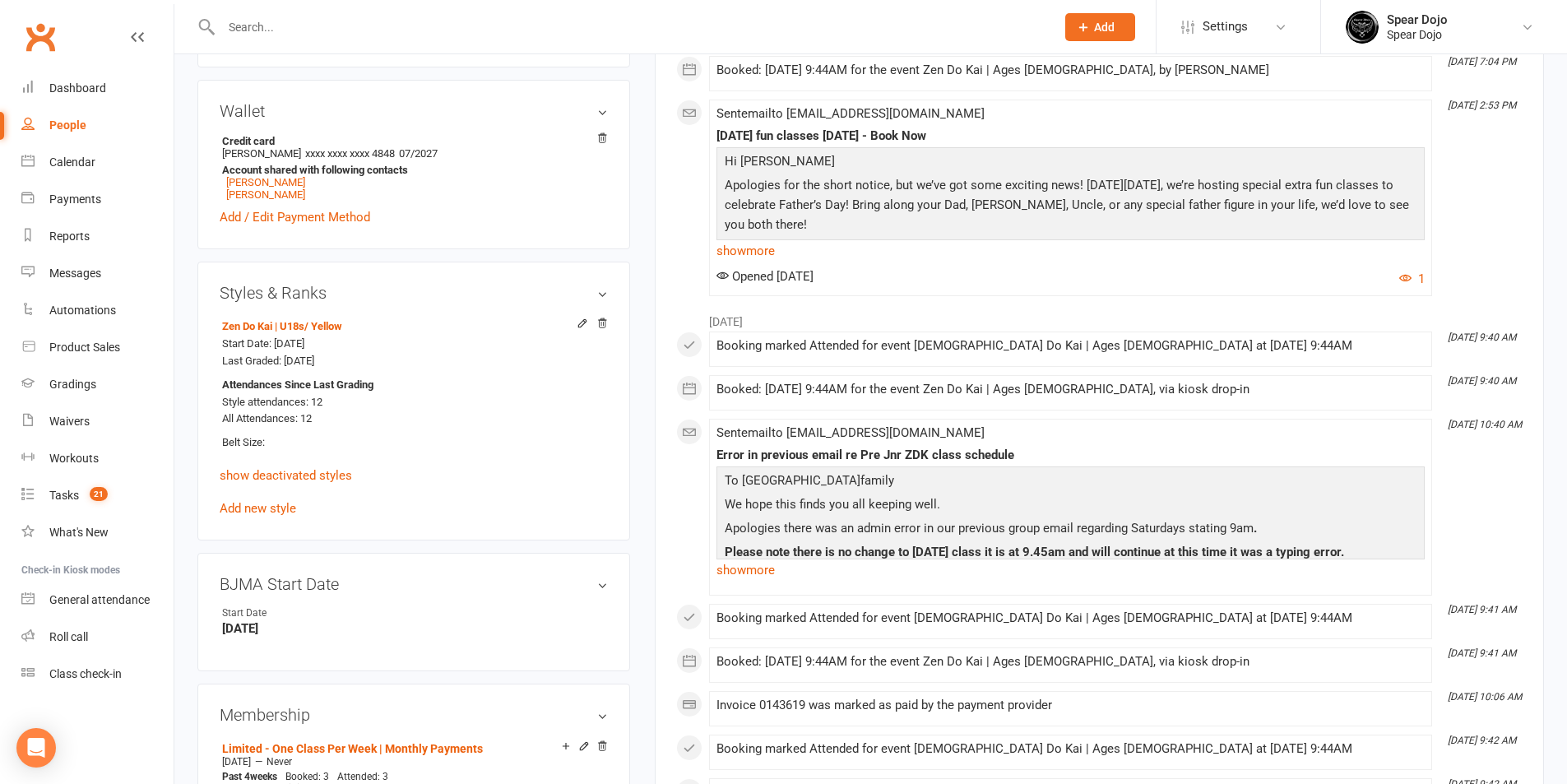
scroll to position [164, 0]
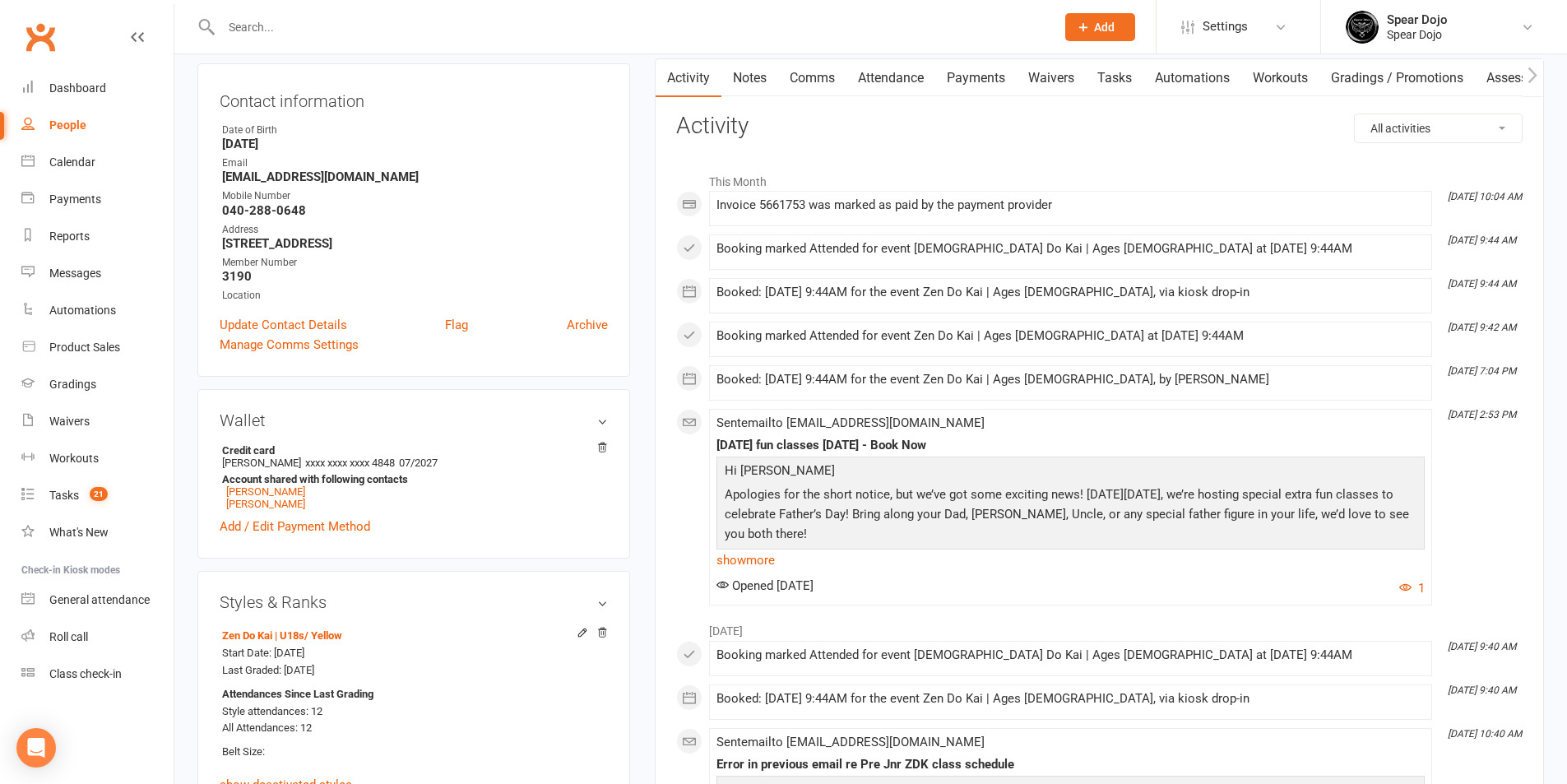
click at [995, 81] on link "Payments" at bounding box center [976, 78] width 81 height 38
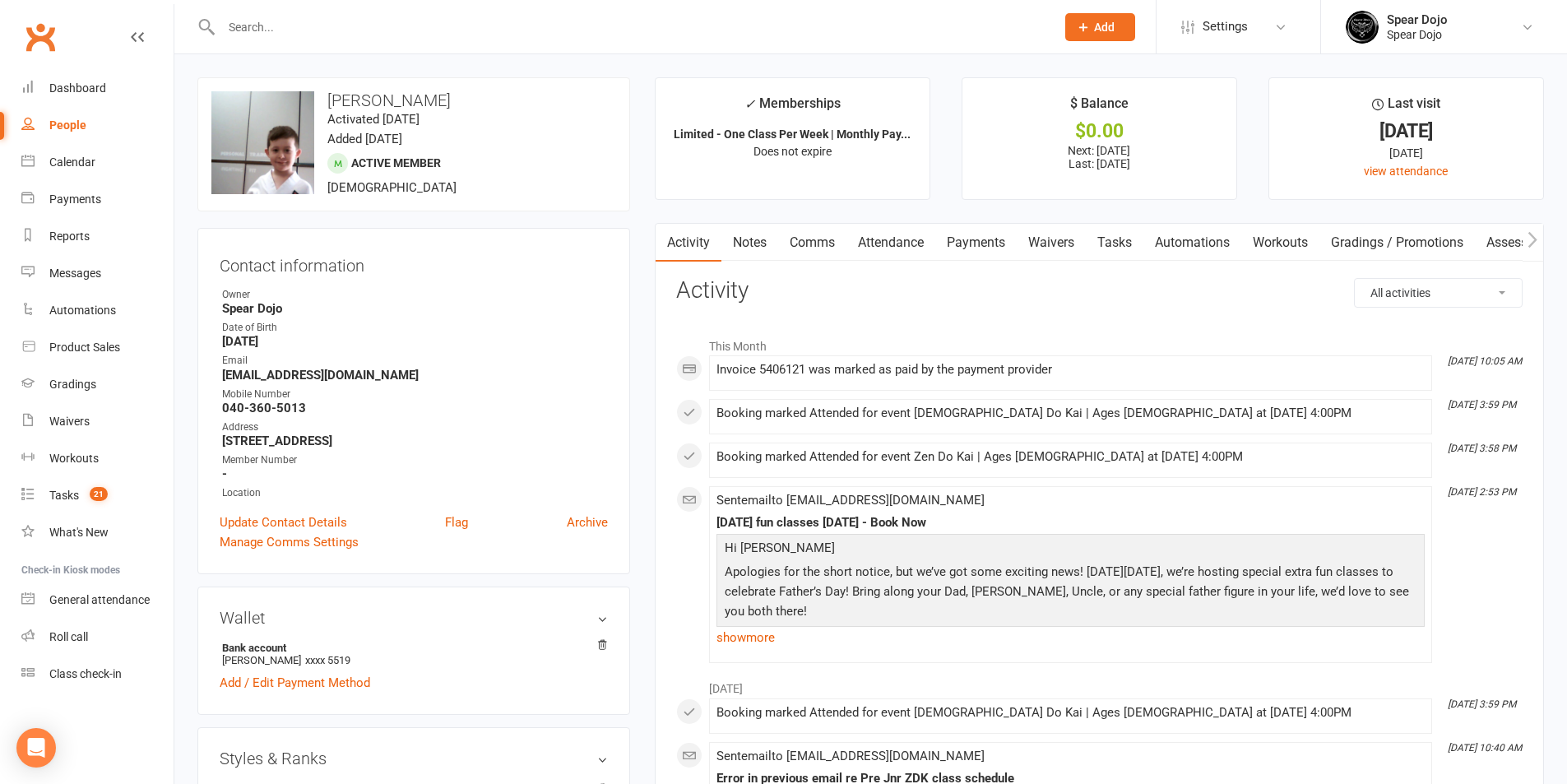
click at [1005, 243] on link "Payments" at bounding box center [976, 243] width 81 height 38
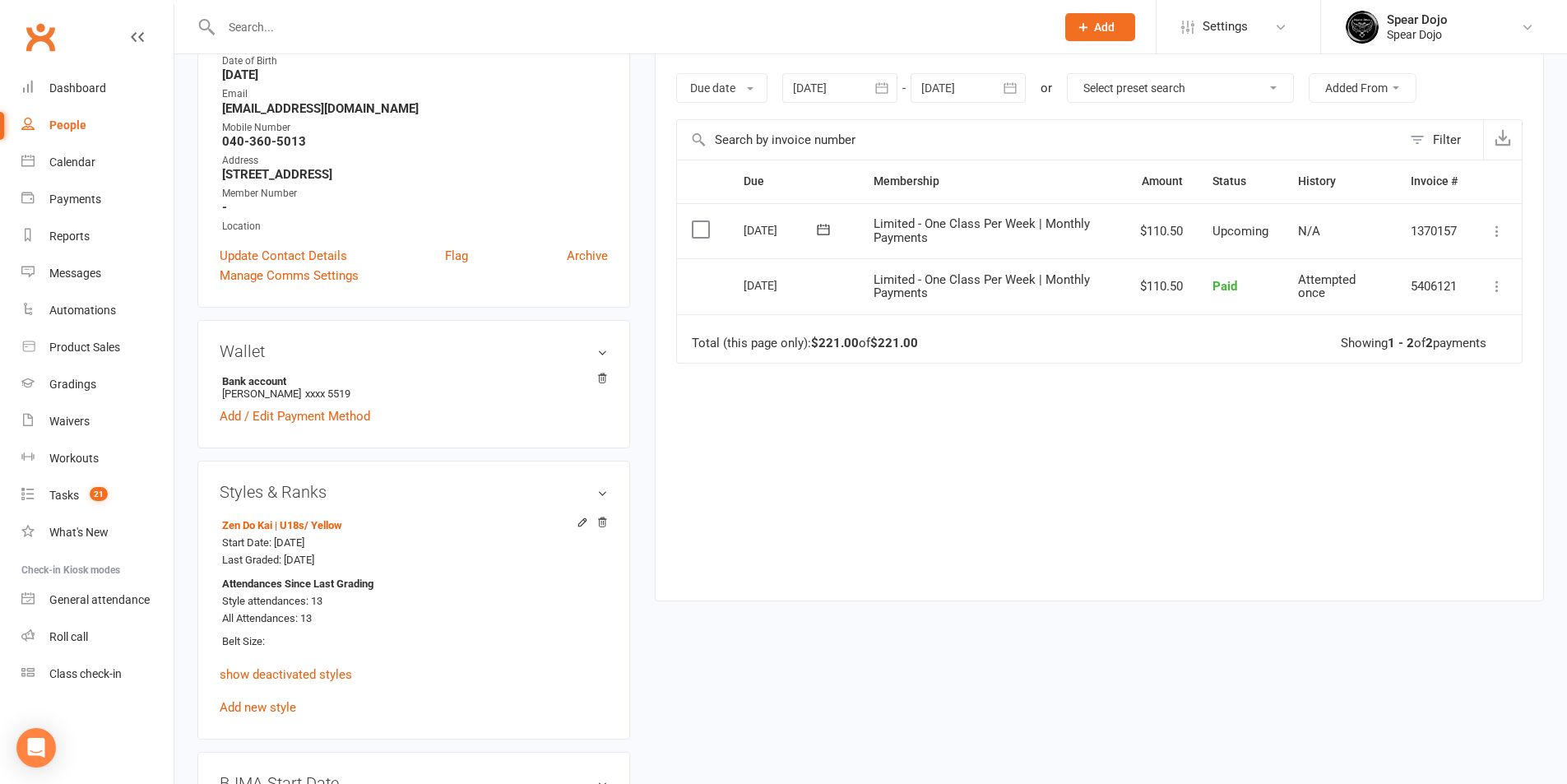
scroll to position [247, 0]
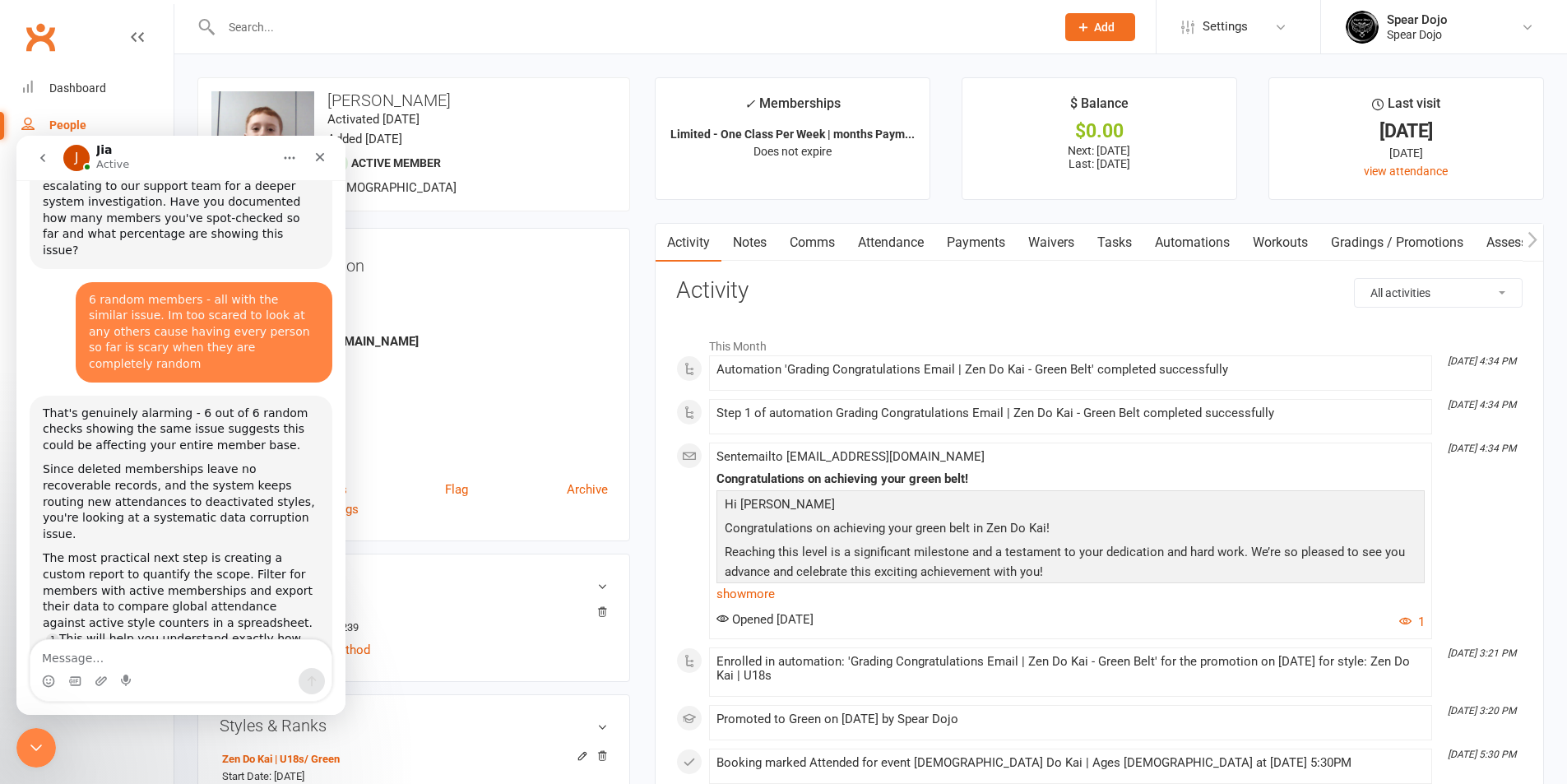
scroll to position [0, 2]
click at [995, 250] on link "Payments" at bounding box center [975, 243] width 81 height 38
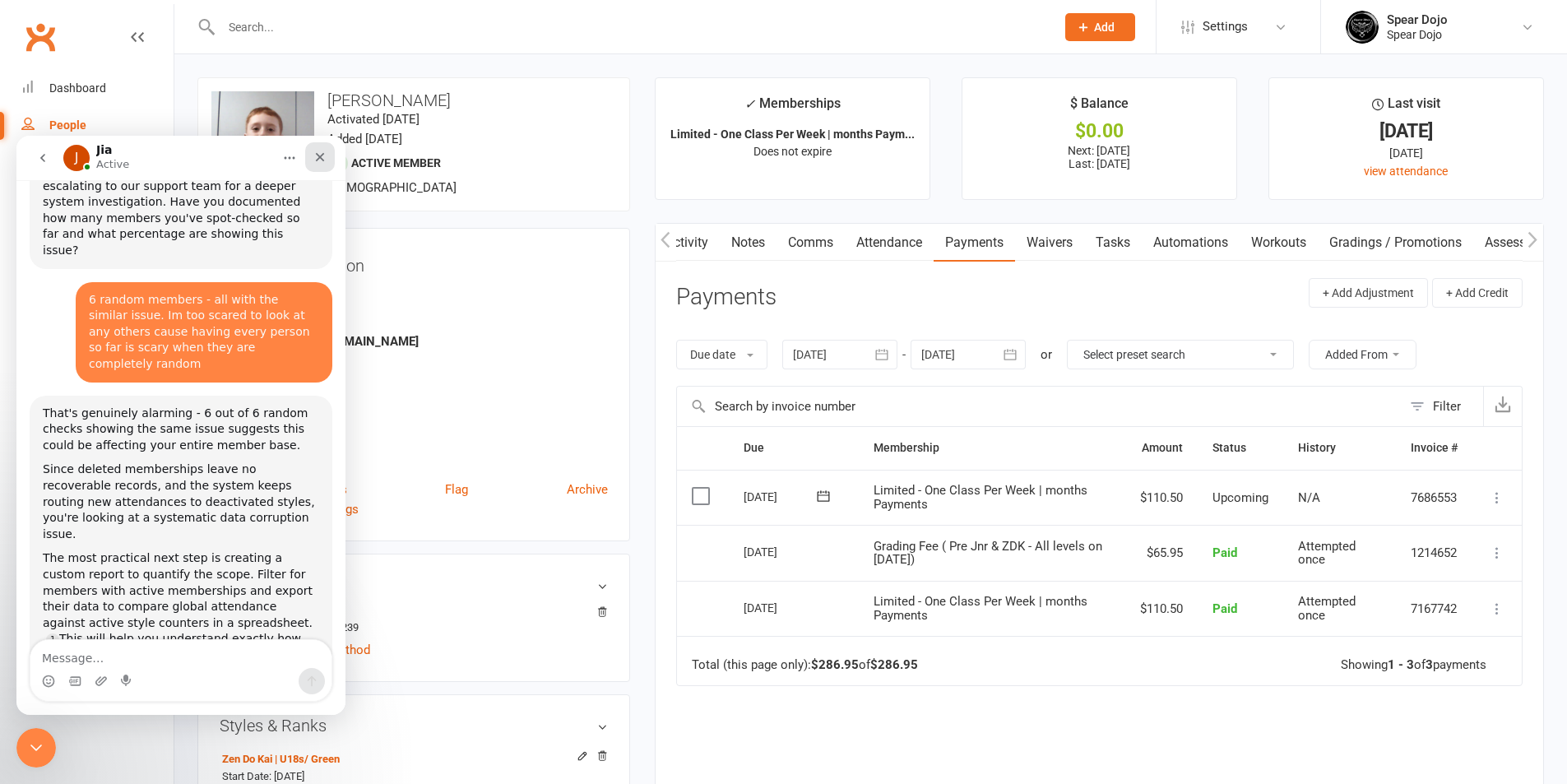
click at [315, 158] on icon "Close" at bounding box center [320, 157] width 13 height 13
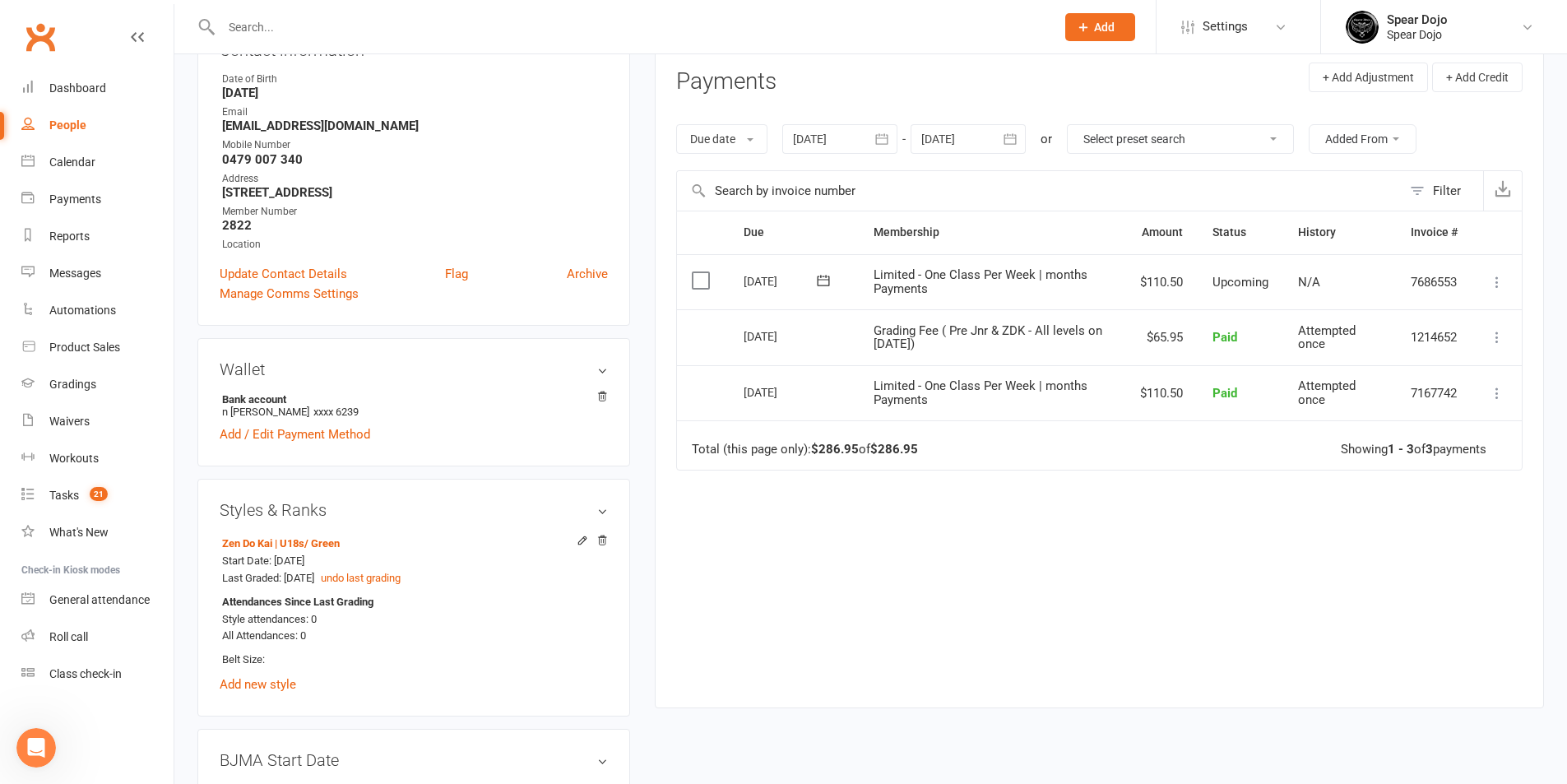
scroll to position [164, 0]
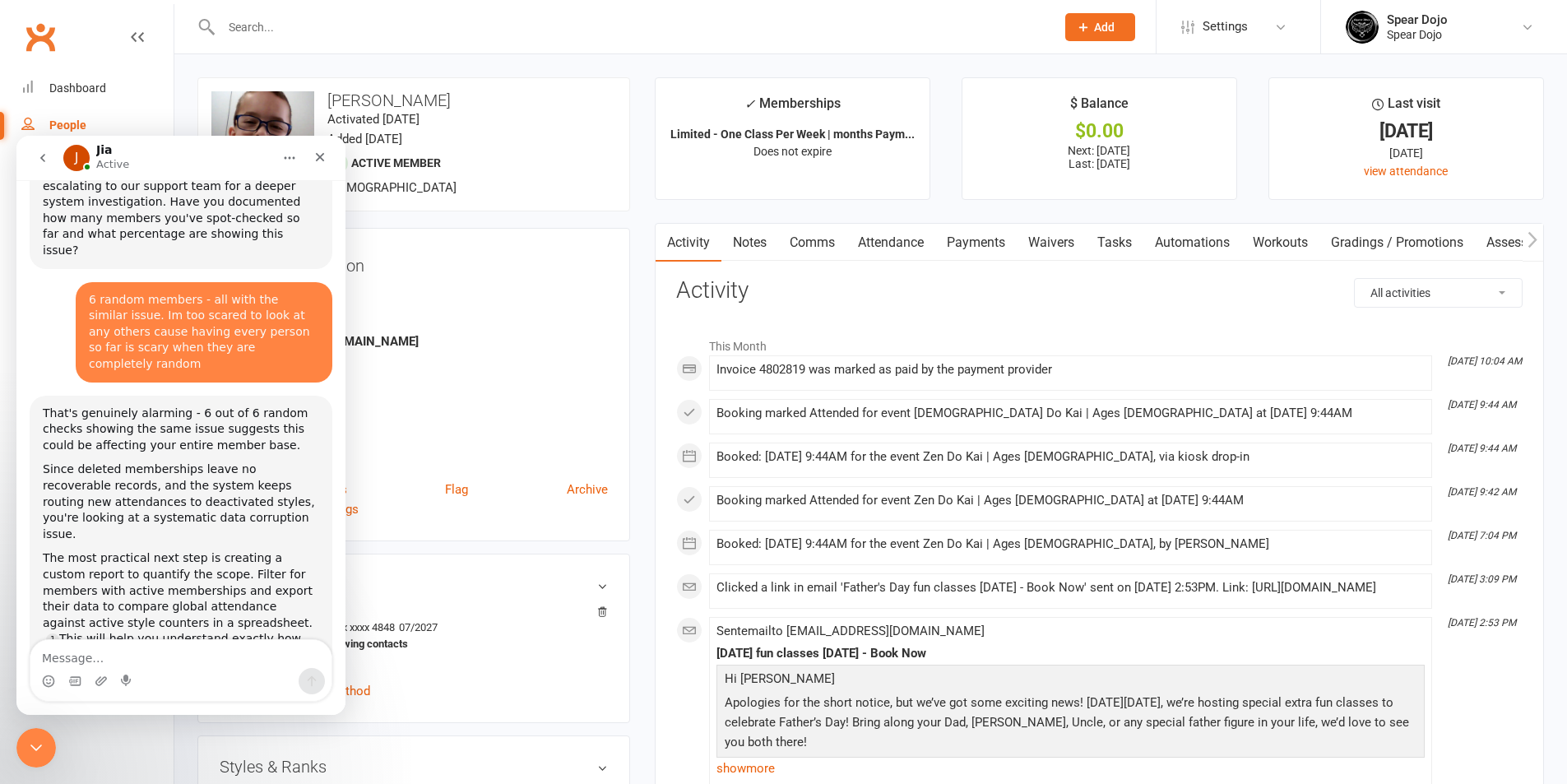
click at [1022, 243] on link "Waivers" at bounding box center [1051, 243] width 69 height 38
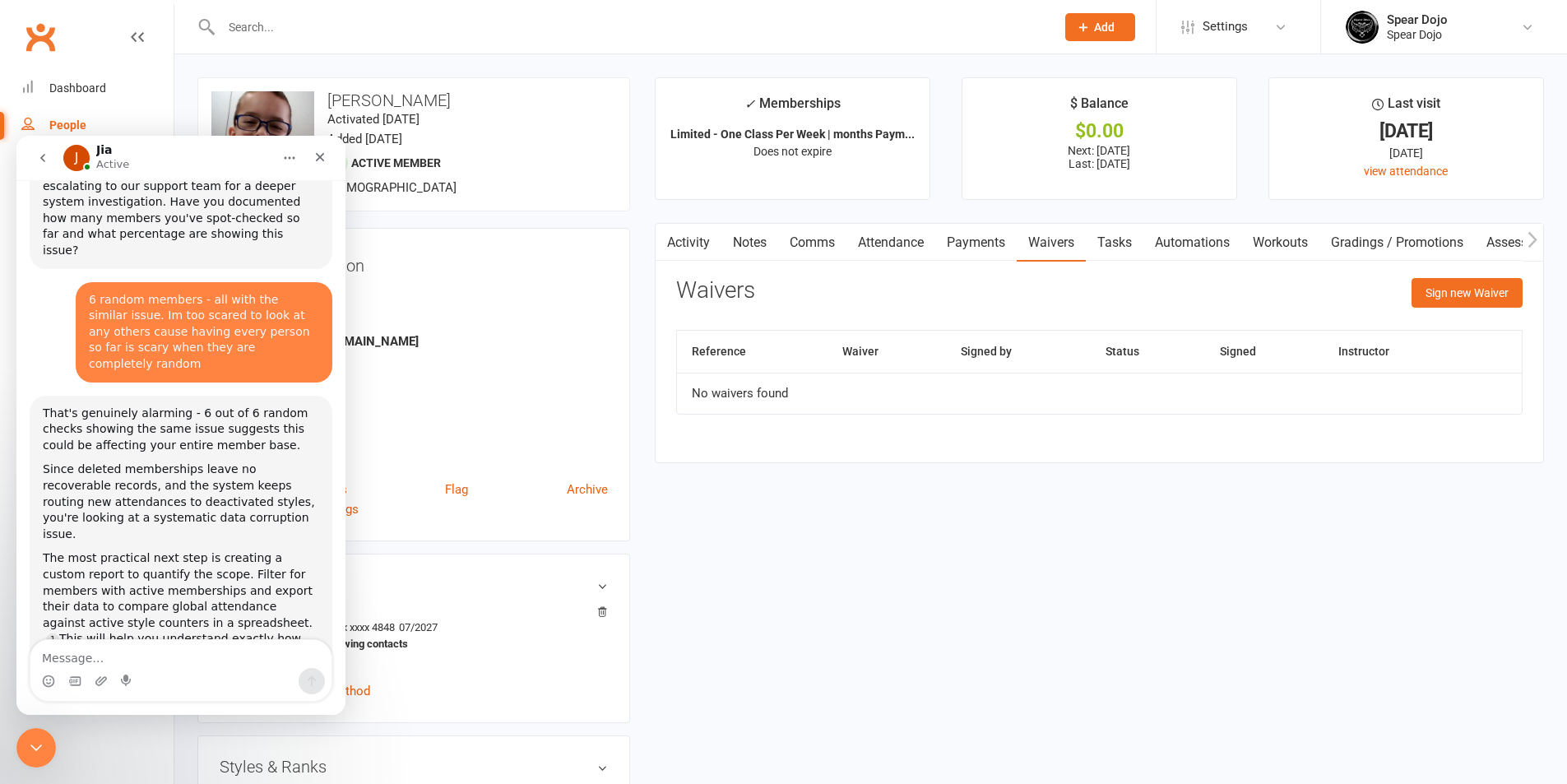
scroll to position [0, 3]
click at [985, 250] on link "Payments" at bounding box center [973, 243] width 81 height 38
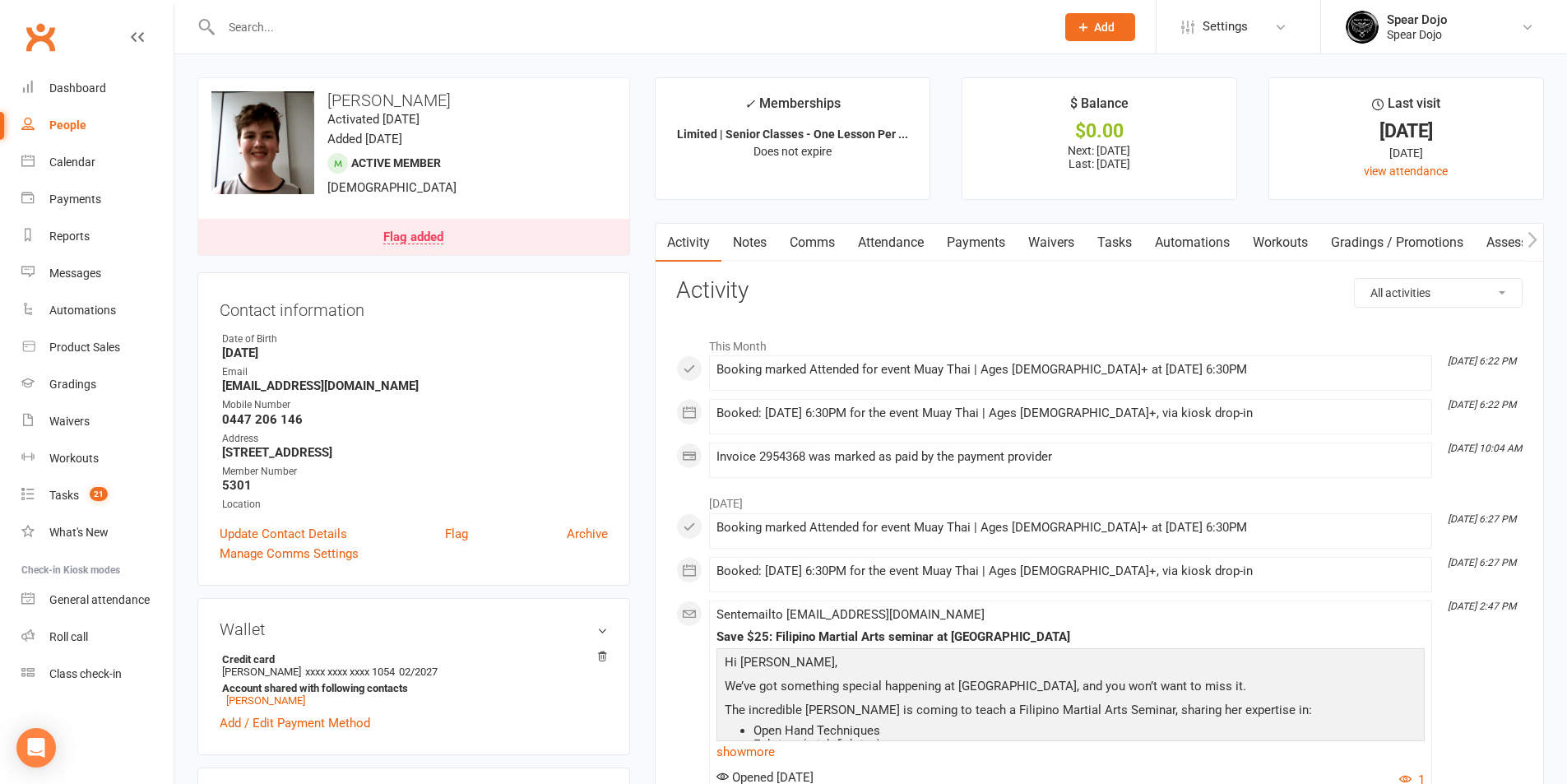
click at [1002, 254] on link "Payments" at bounding box center [976, 243] width 81 height 38
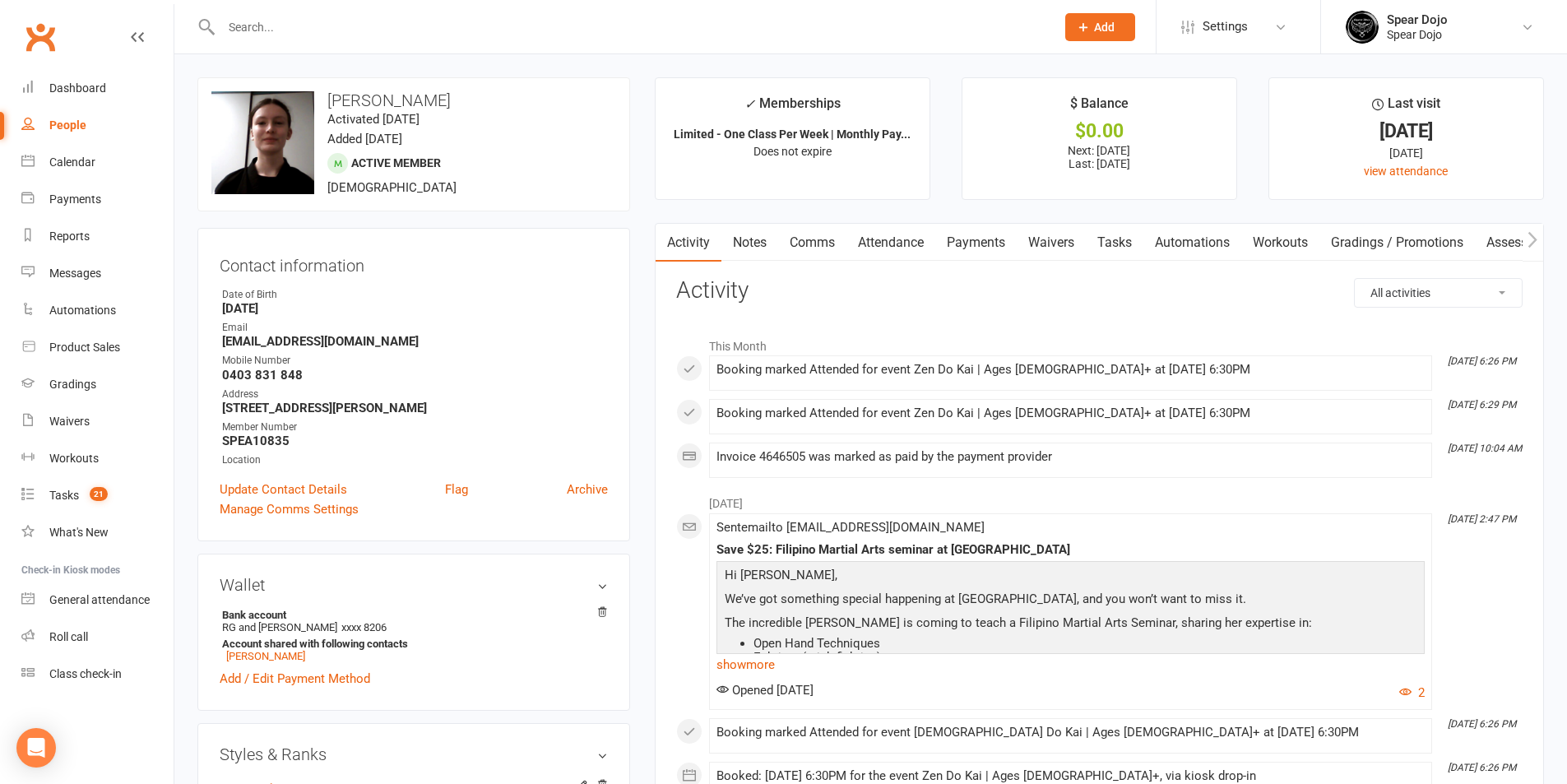
click at [986, 259] on link "Payments" at bounding box center [976, 243] width 81 height 38
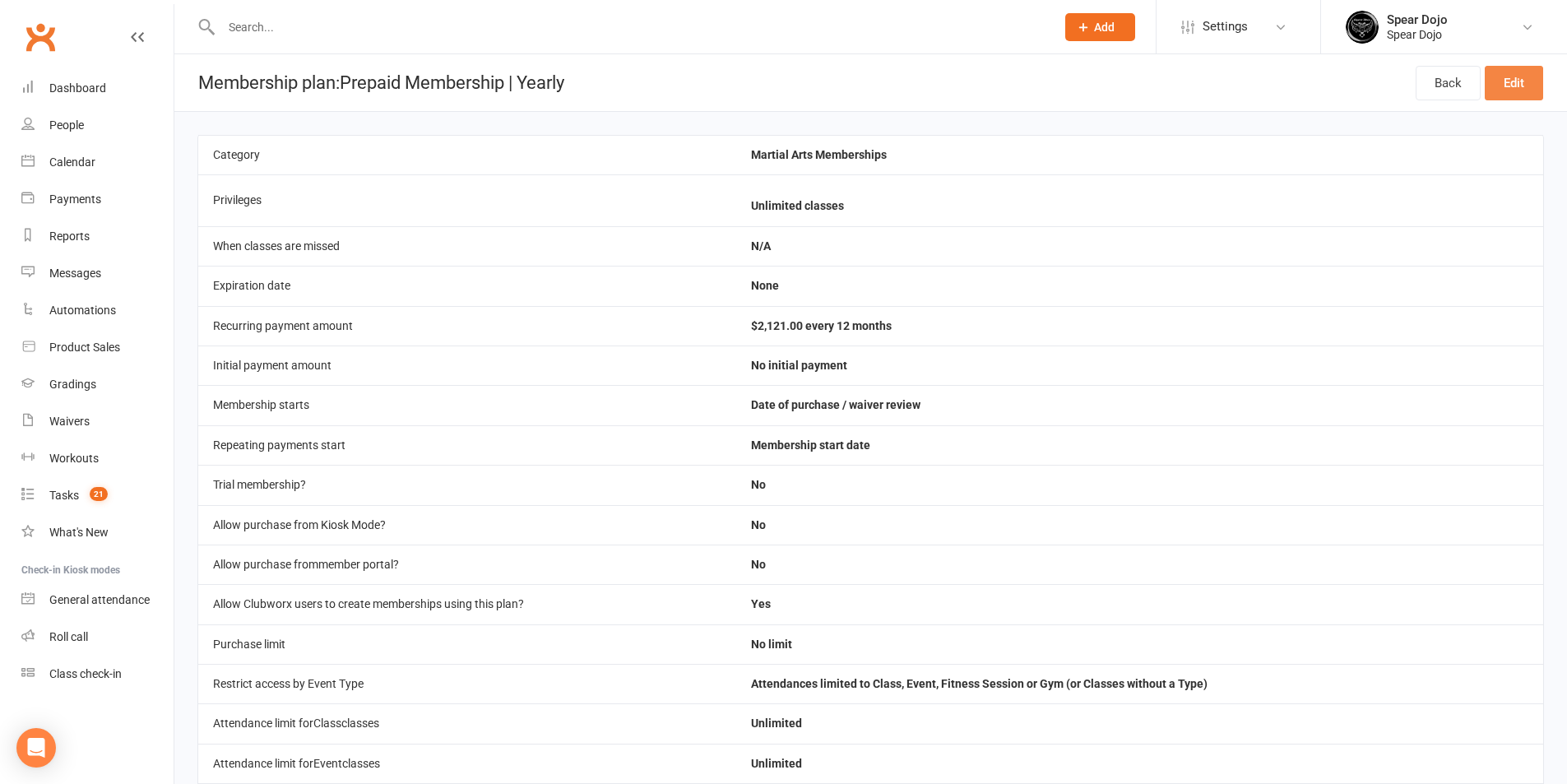
drag, startPoint x: 1527, startPoint y: 86, endPoint x: 1496, endPoint y: 108, distance: 38.0
click at [1526, 87] on link "Edit" at bounding box center [1514, 83] width 58 height 35
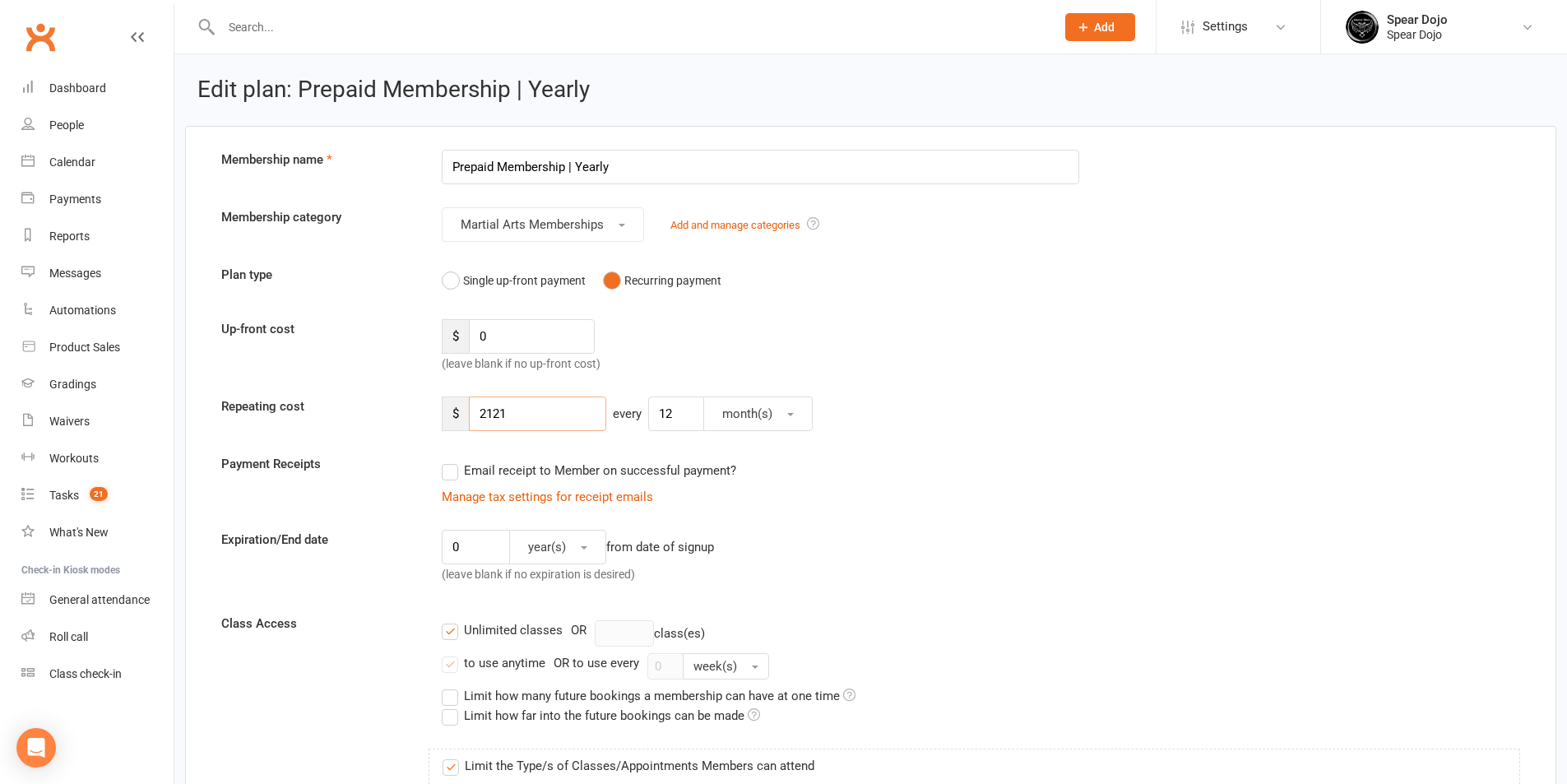
drag, startPoint x: 495, startPoint y: 418, endPoint x: 532, endPoint y: 408, distance: 38.3
click at [532, 408] on input "2121" at bounding box center [537, 414] width 137 height 35
type input "2145"
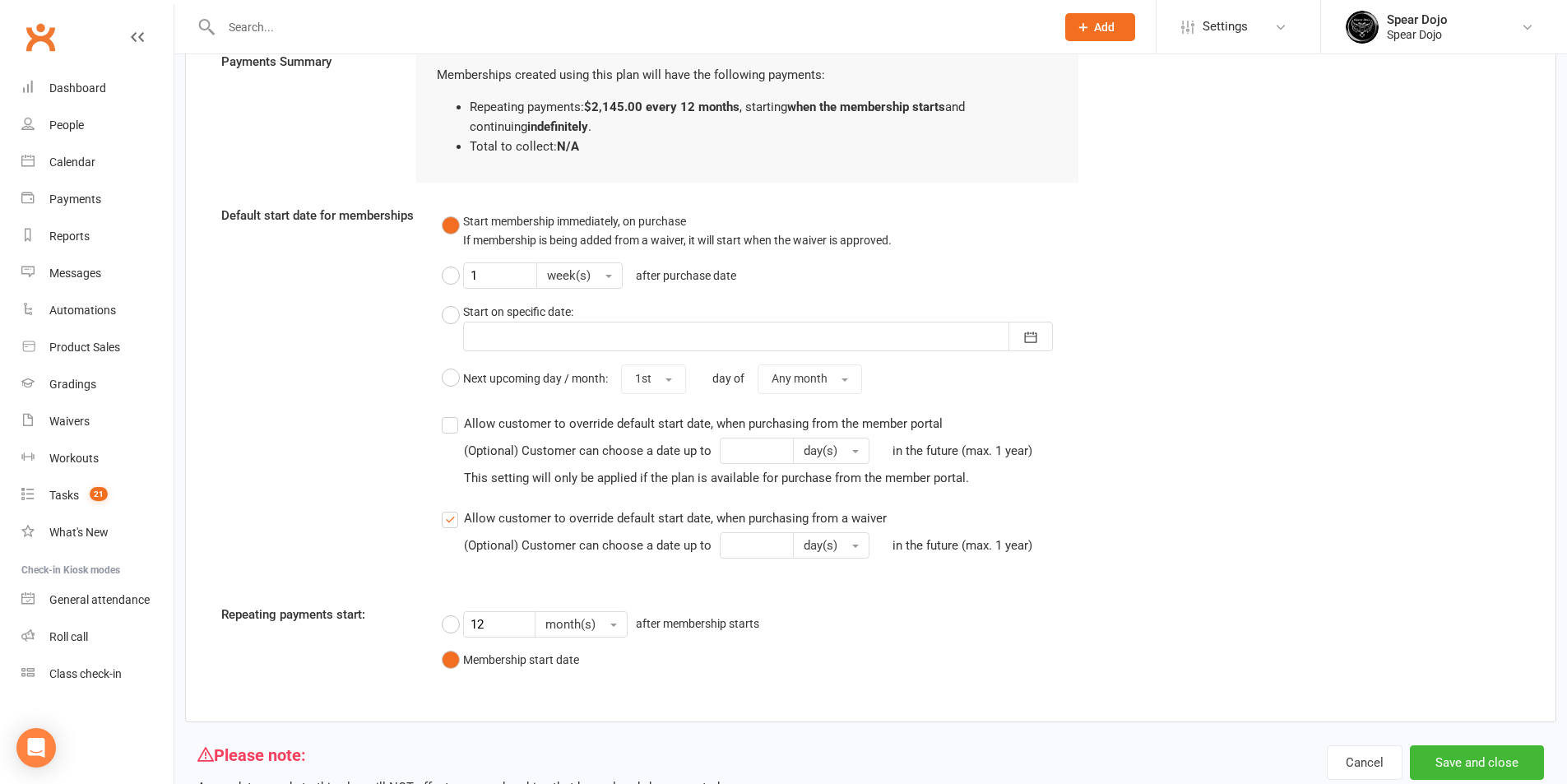
scroll to position [1776, 0]
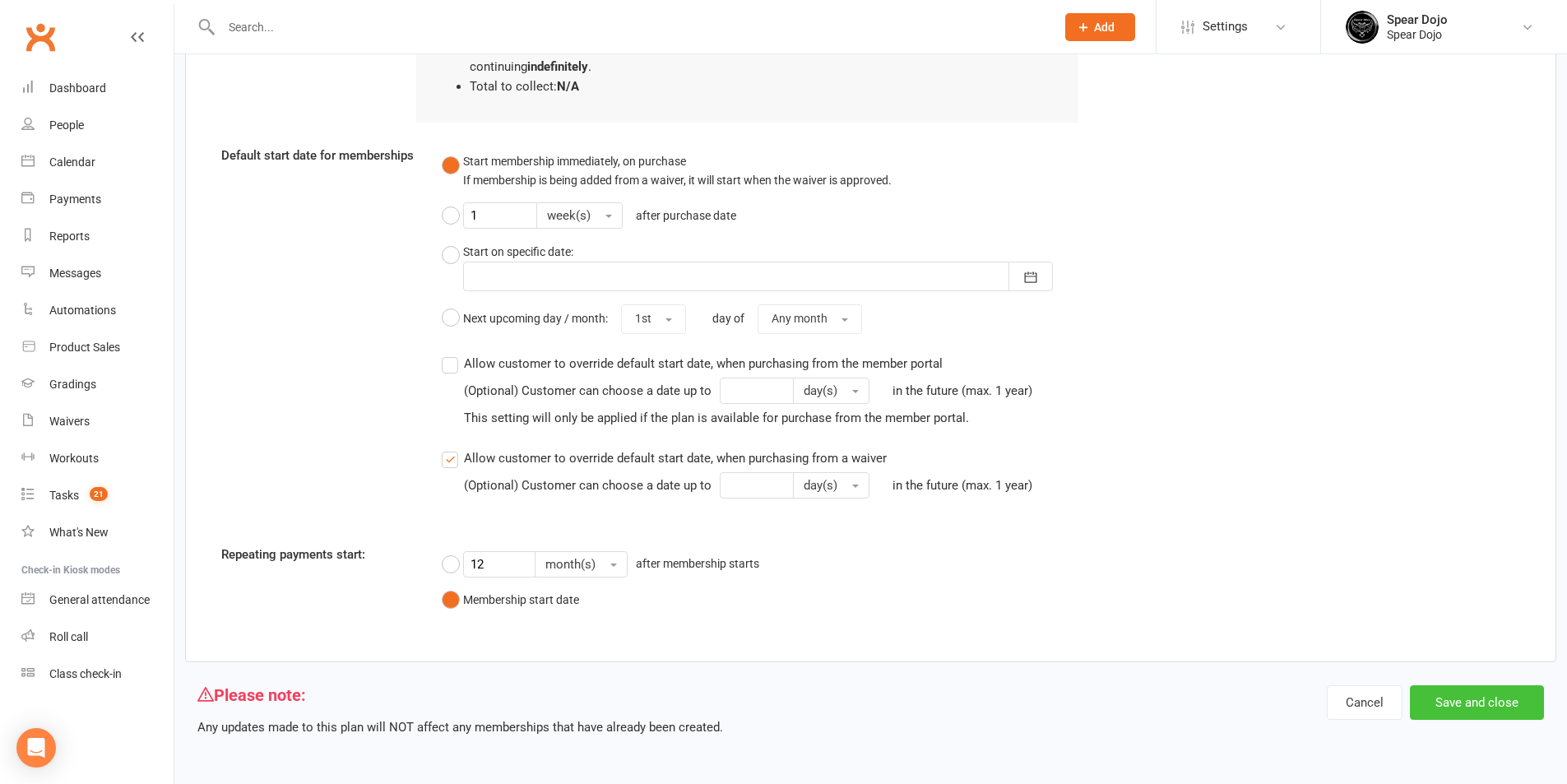
click at [1466, 703] on button "Save and close" at bounding box center [1476, 703] width 134 height 35
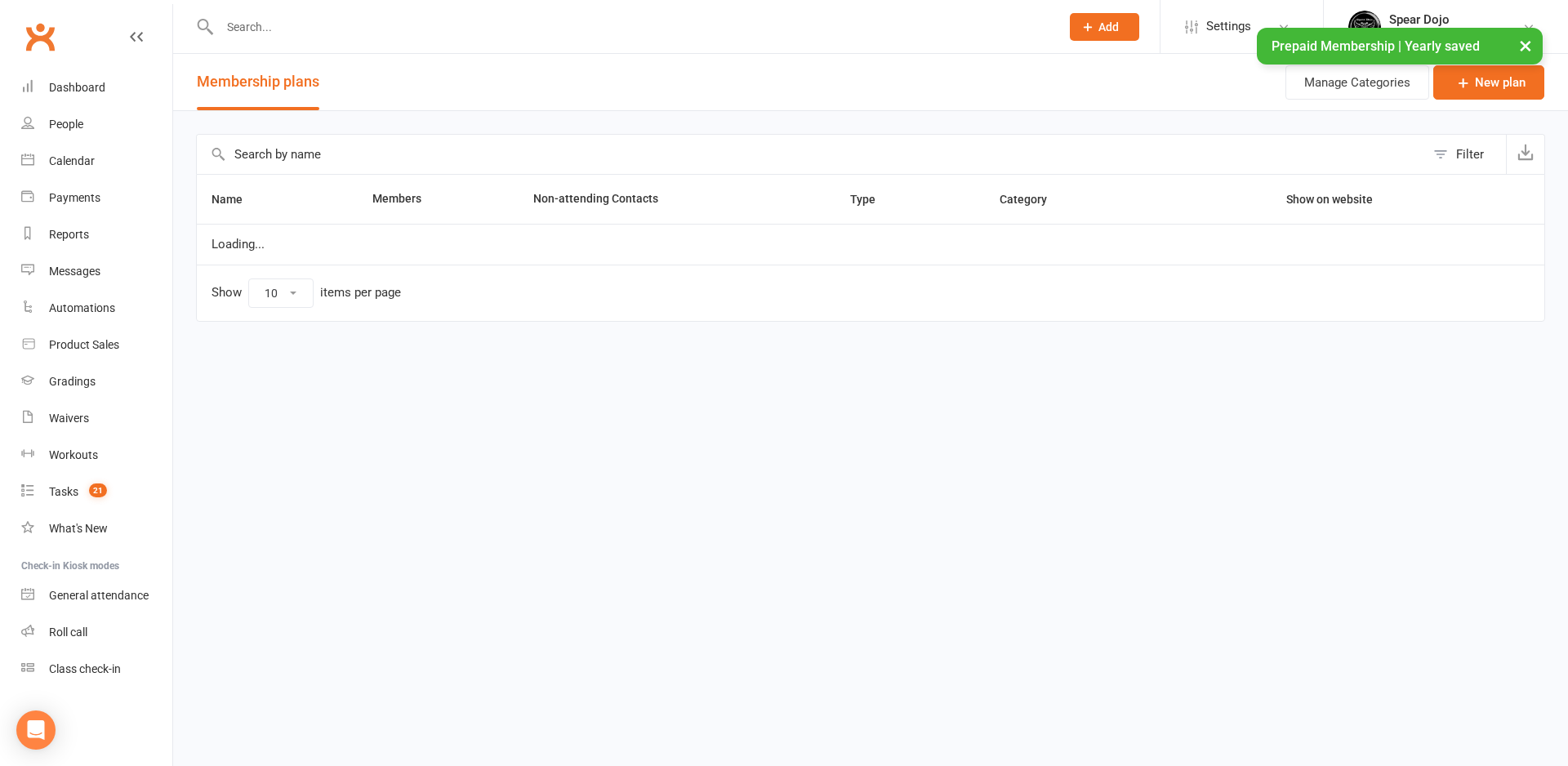
select select "100"
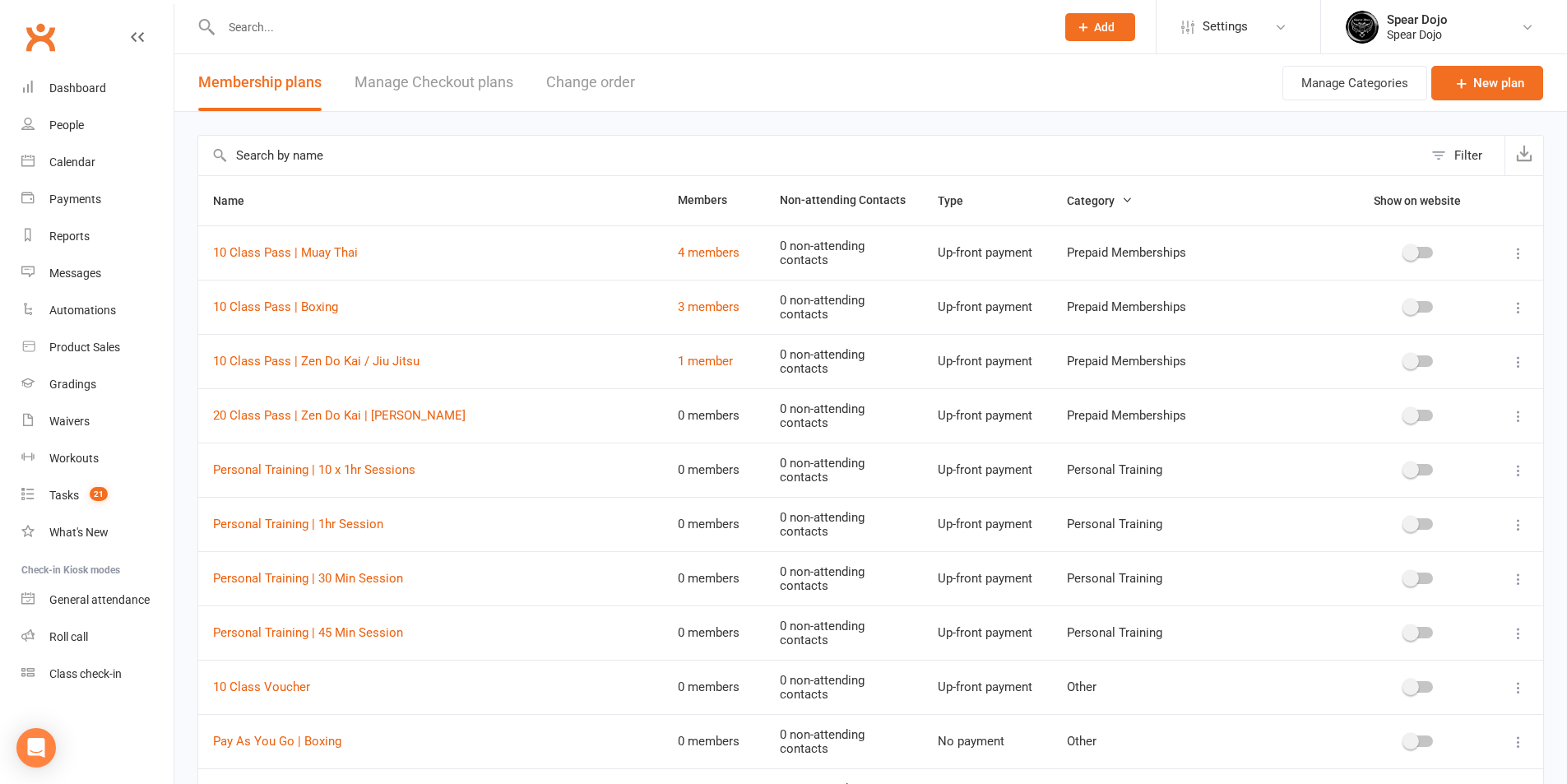
click at [443, 166] on input "text" at bounding box center [811, 155] width 1225 height 40
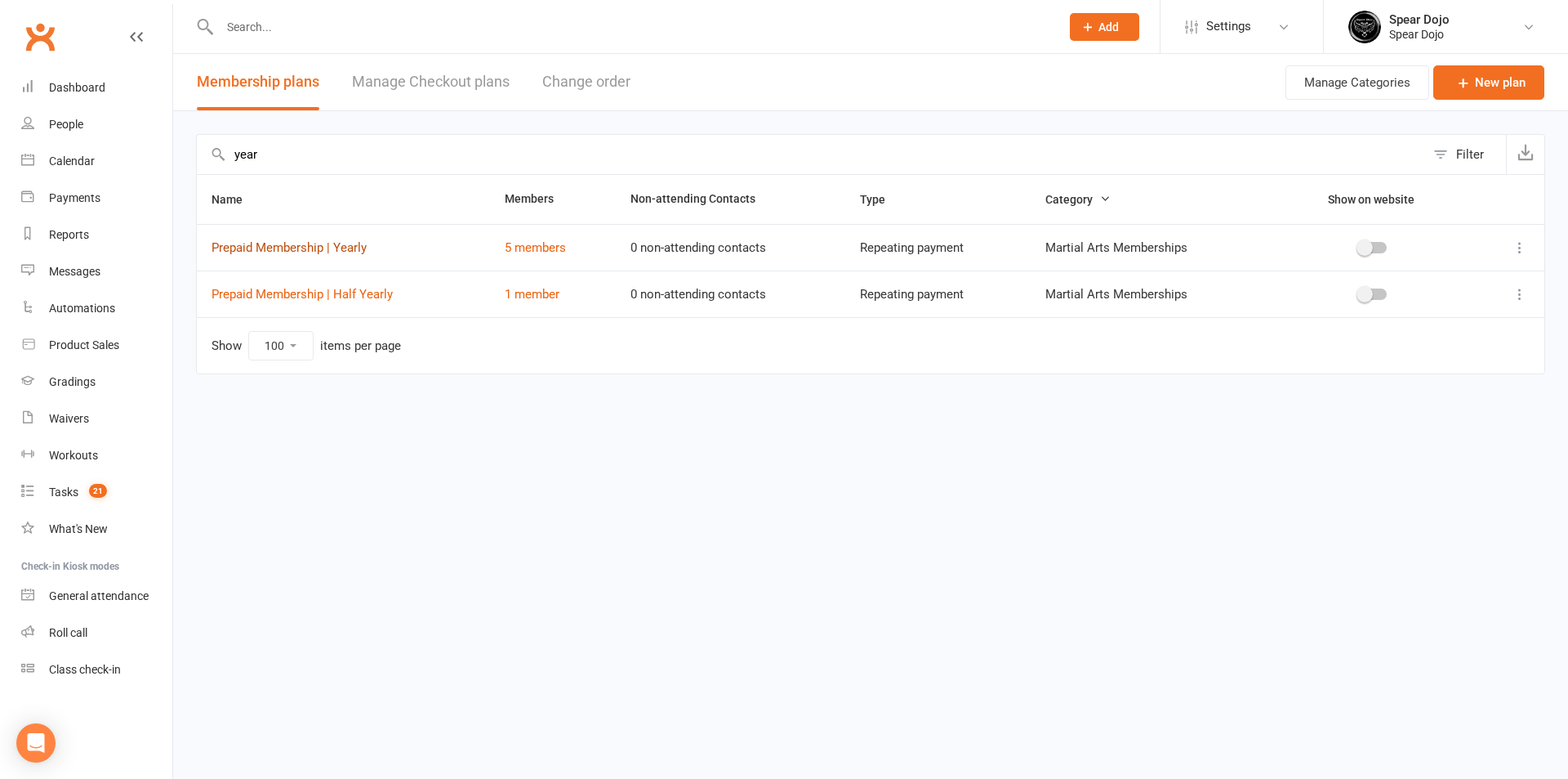
type input "year"
click at [333, 242] on link "Prepaid Membership | Yearly" at bounding box center [289, 248] width 155 height 15
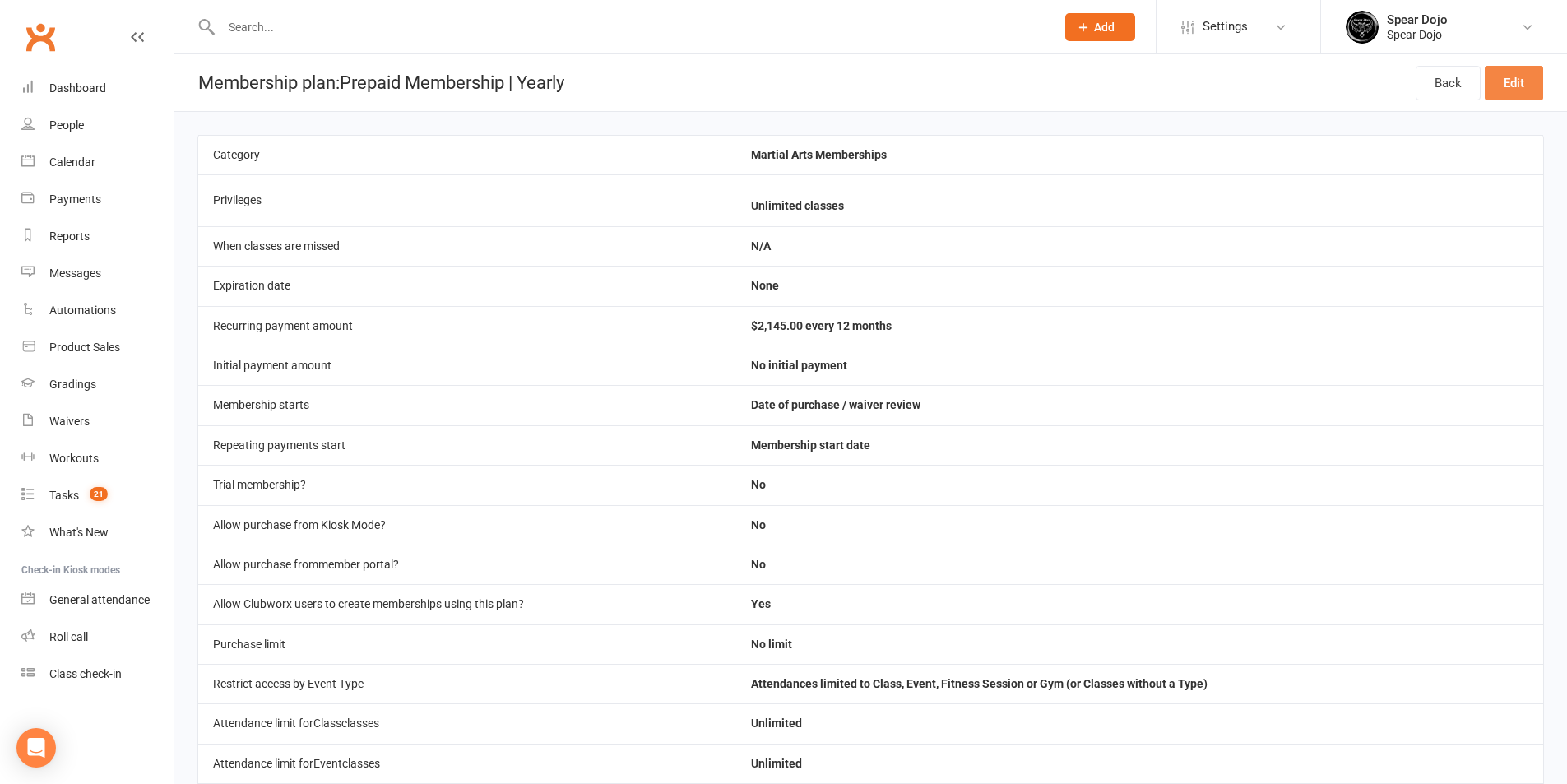
click at [1524, 71] on link "Edit" at bounding box center [1514, 83] width 58 height 35
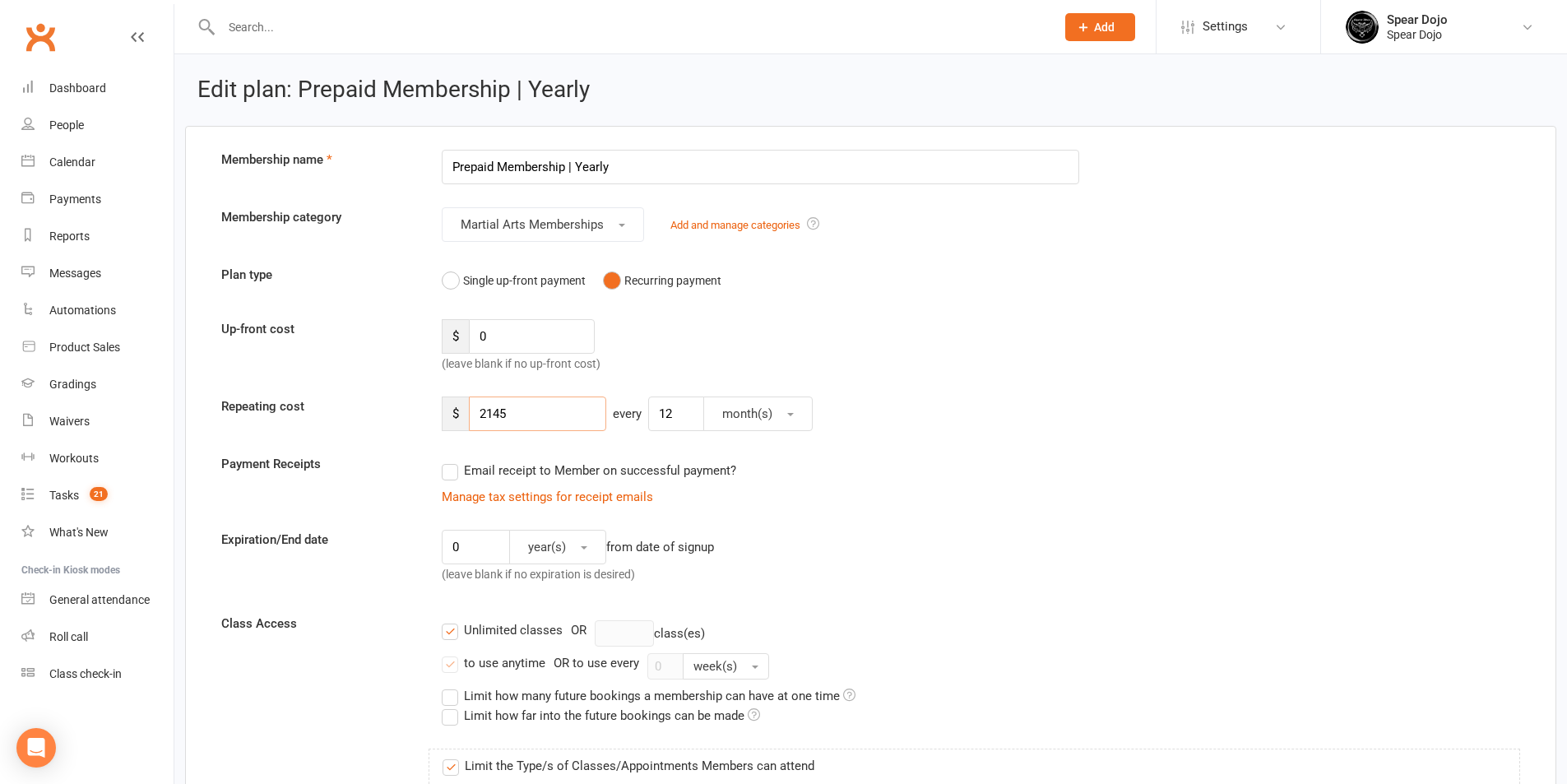
drag, startPoint x: 495, startPoint y: 405, endPoint x: 529, endPoint y: 405, distance: 34.0
click at [529, 405] on input "2145" at bounding box center [537, 414] width 137 height 35
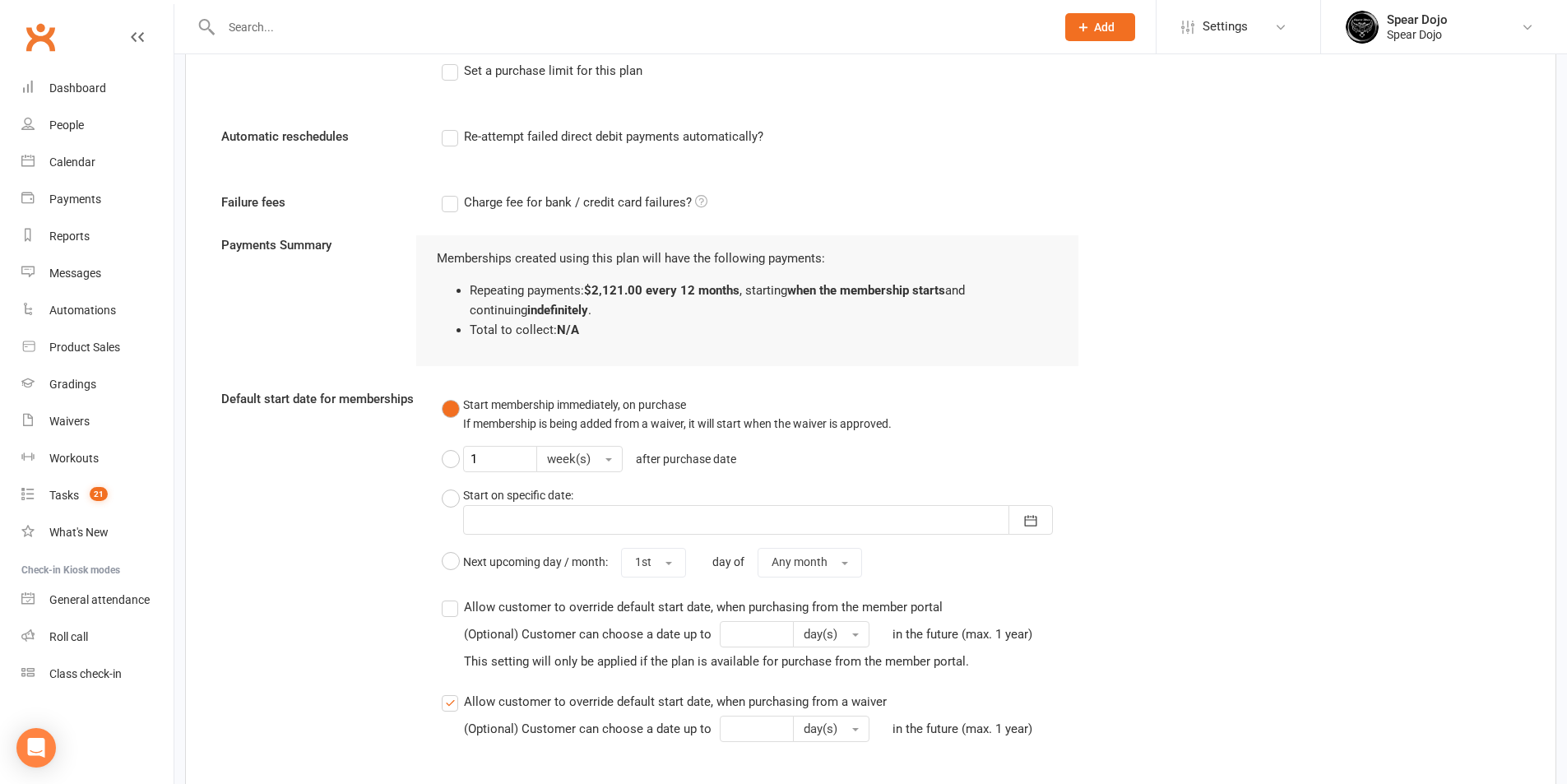
scroll to position [1727, 0]
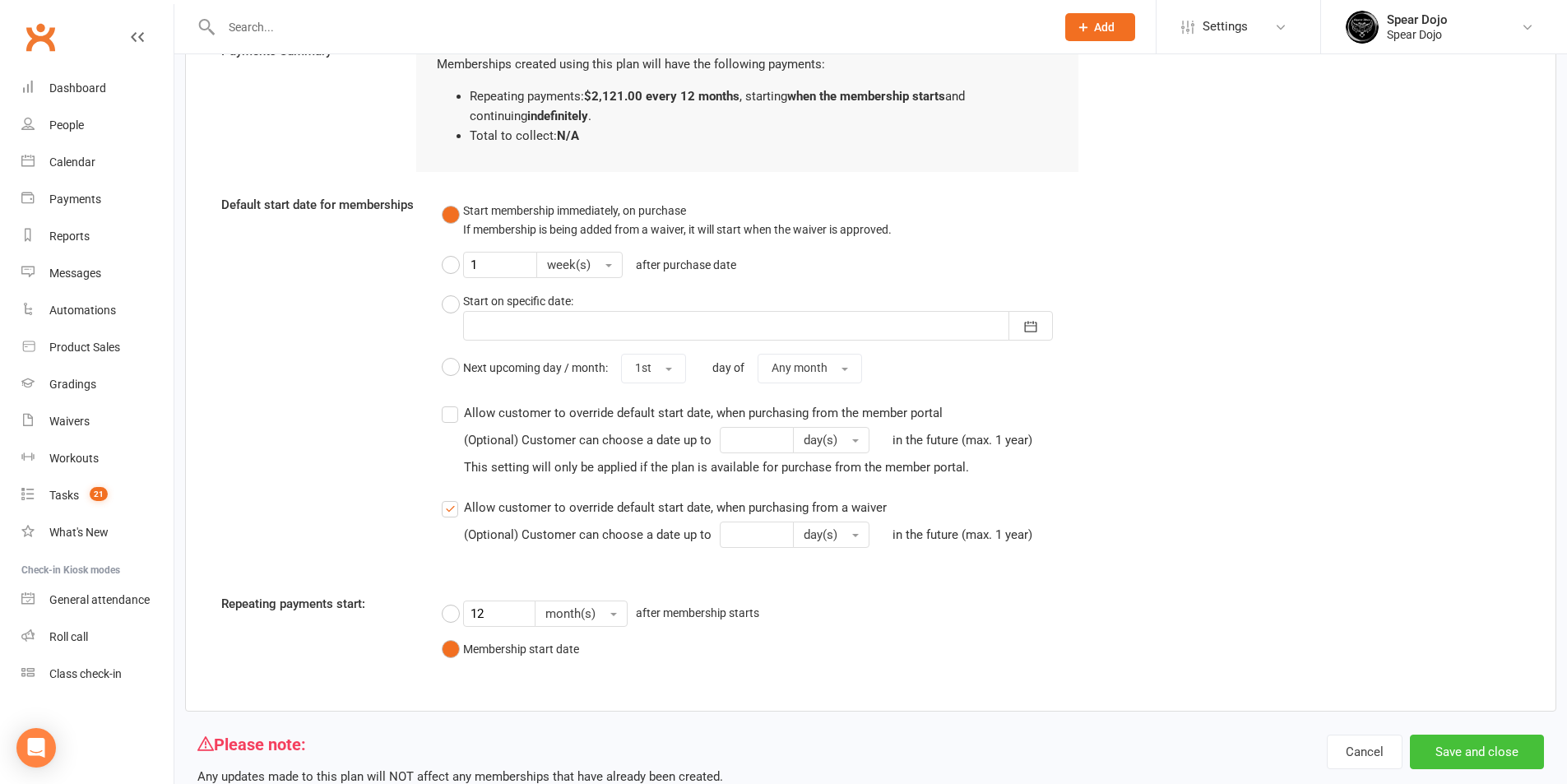
type input "2121"
click at [1503, 745] on button "Save and close" at bounding box center [1476, 752] width 134 height 35
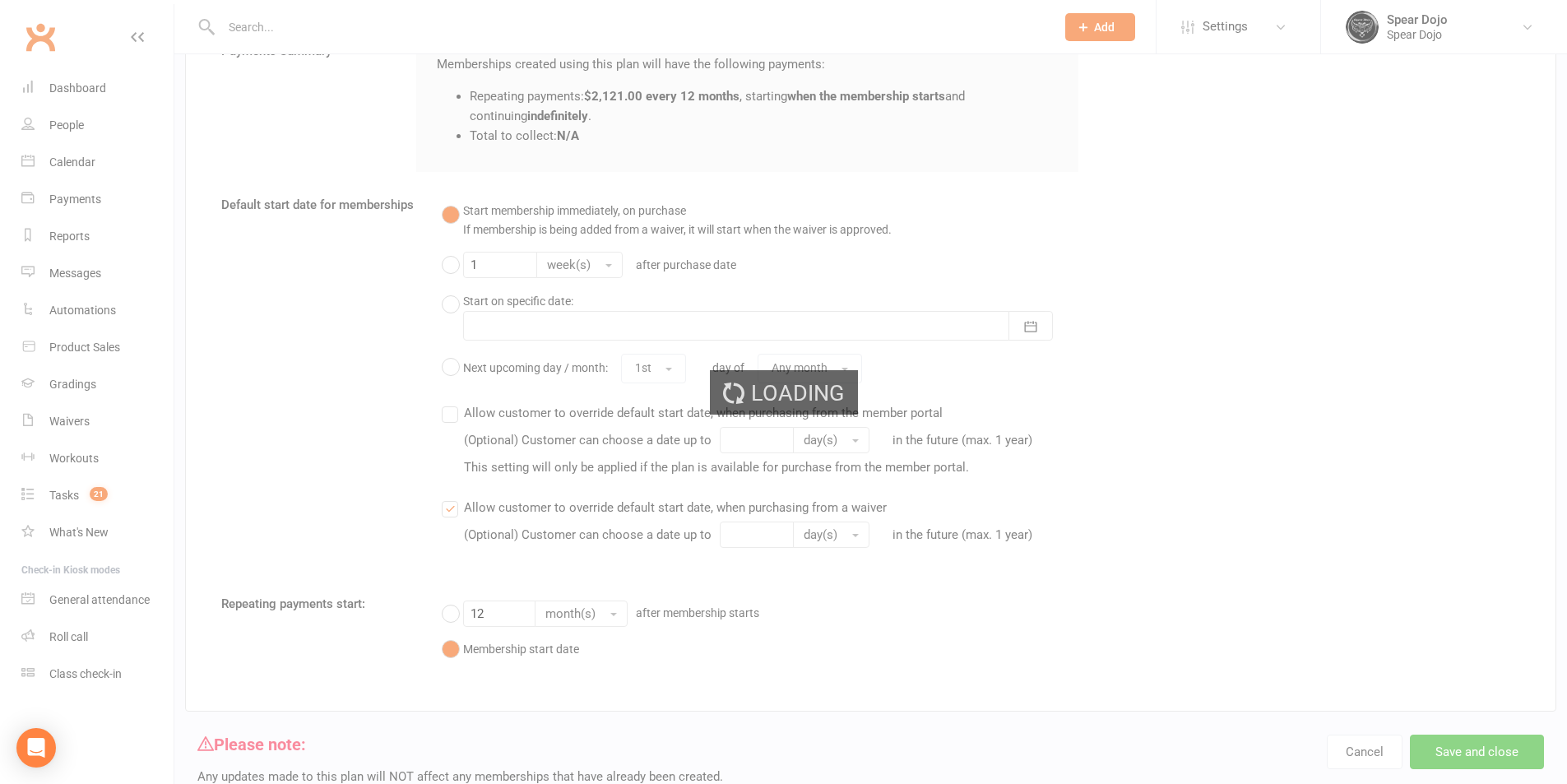
select select "100"
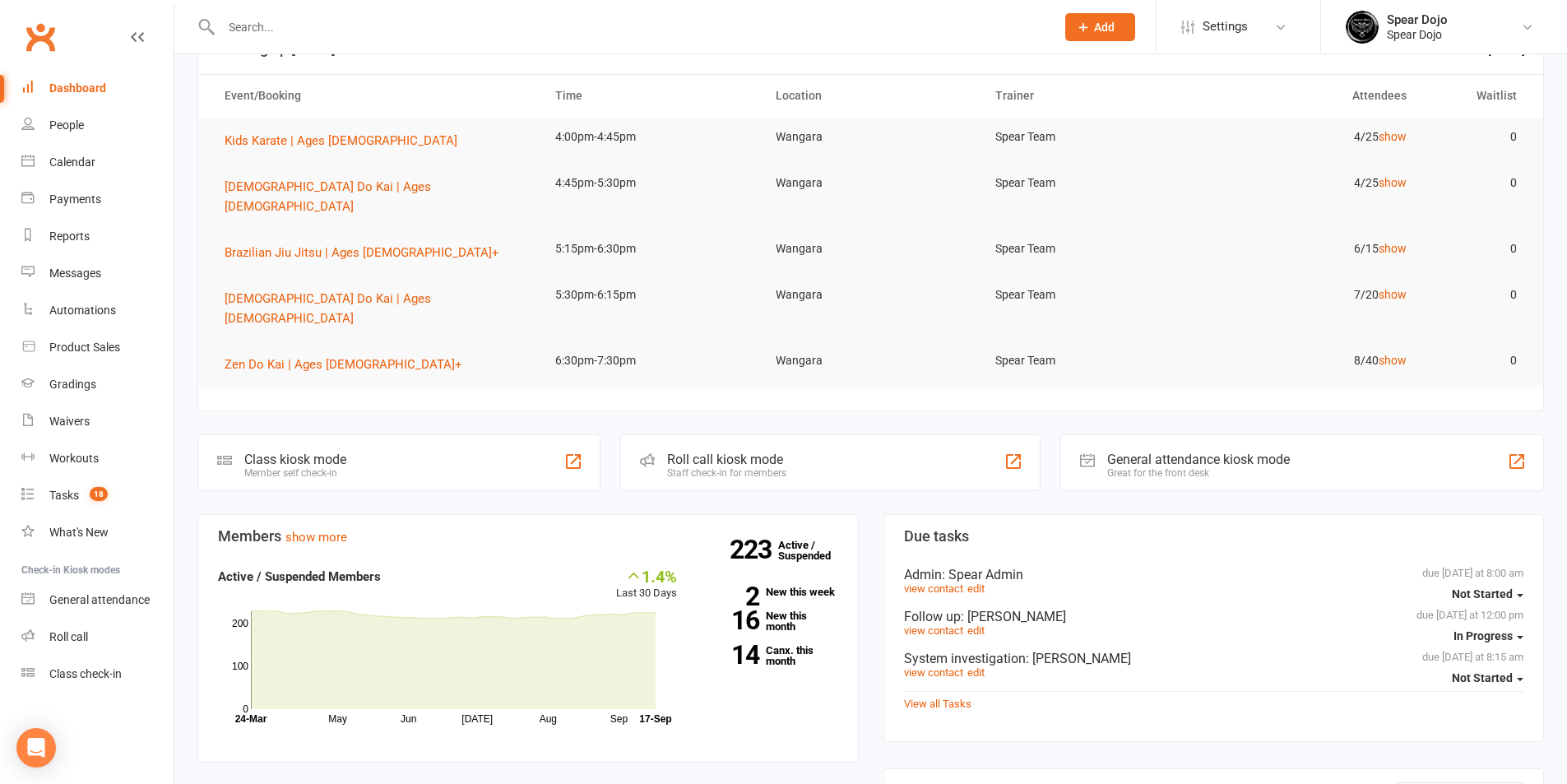
scroll to position [164, 0]
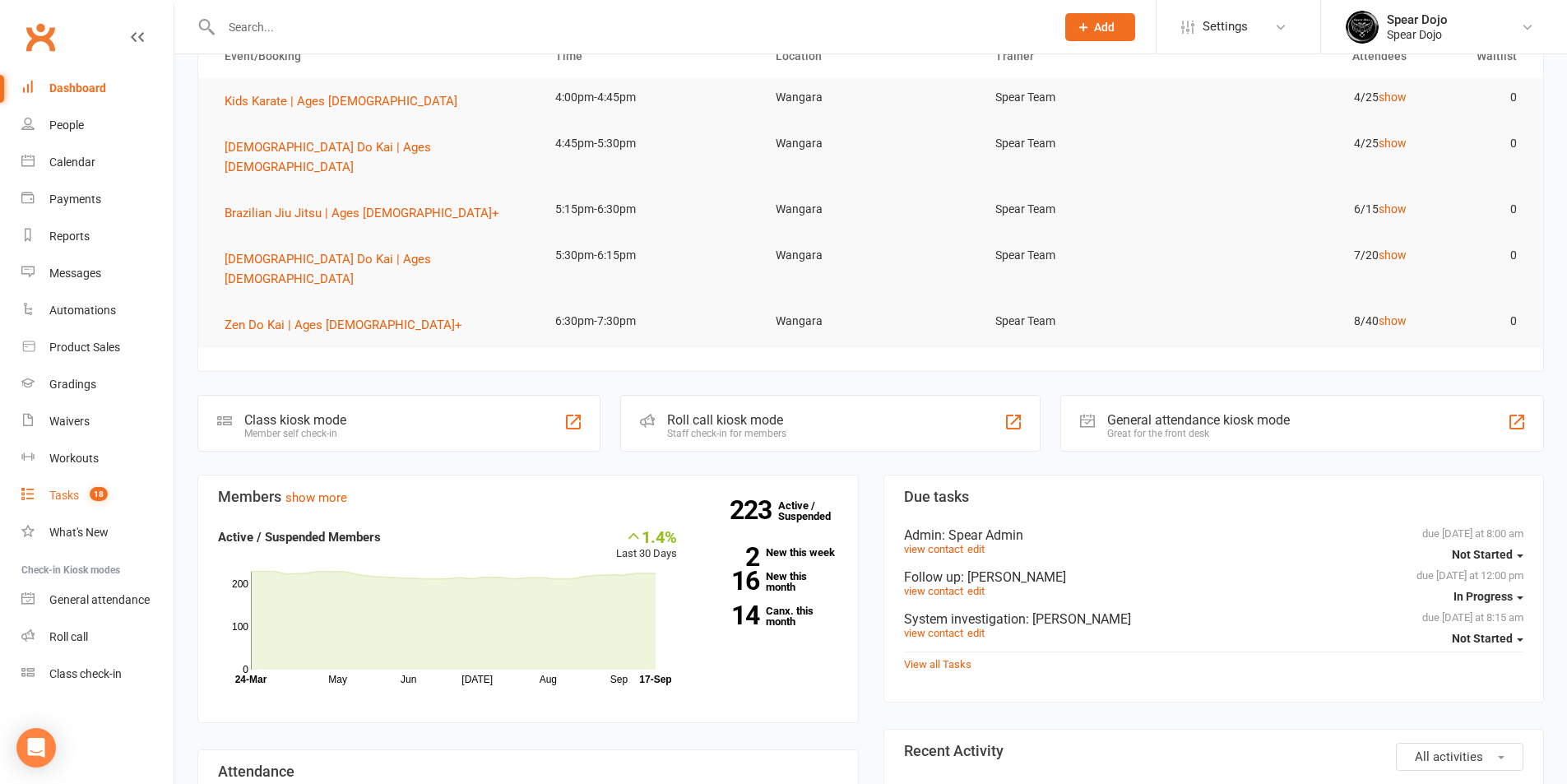
click at [69, 492] on div "Tasks" at bounding box center [64, 495] width 30 height 13
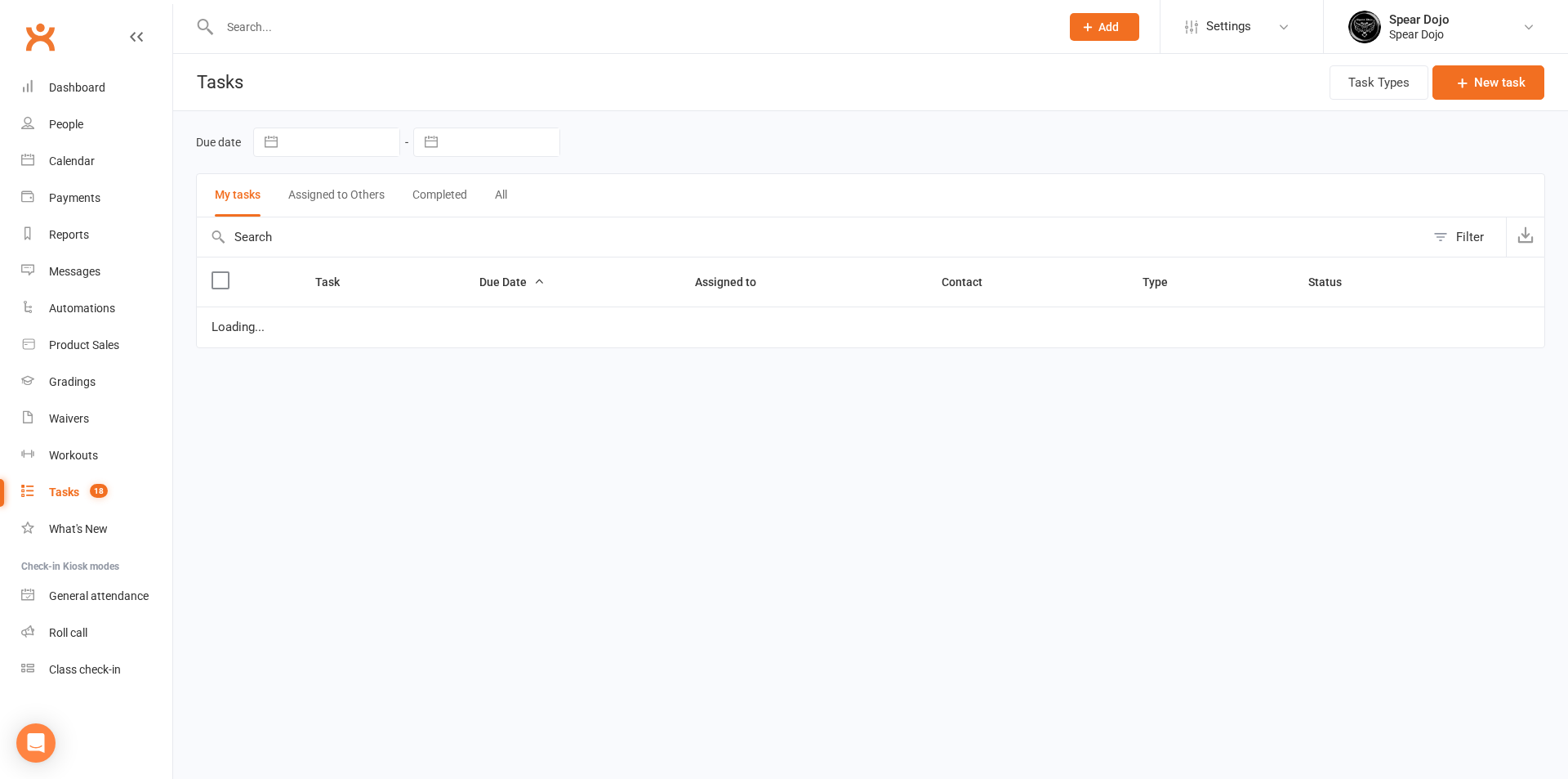
select select "started"
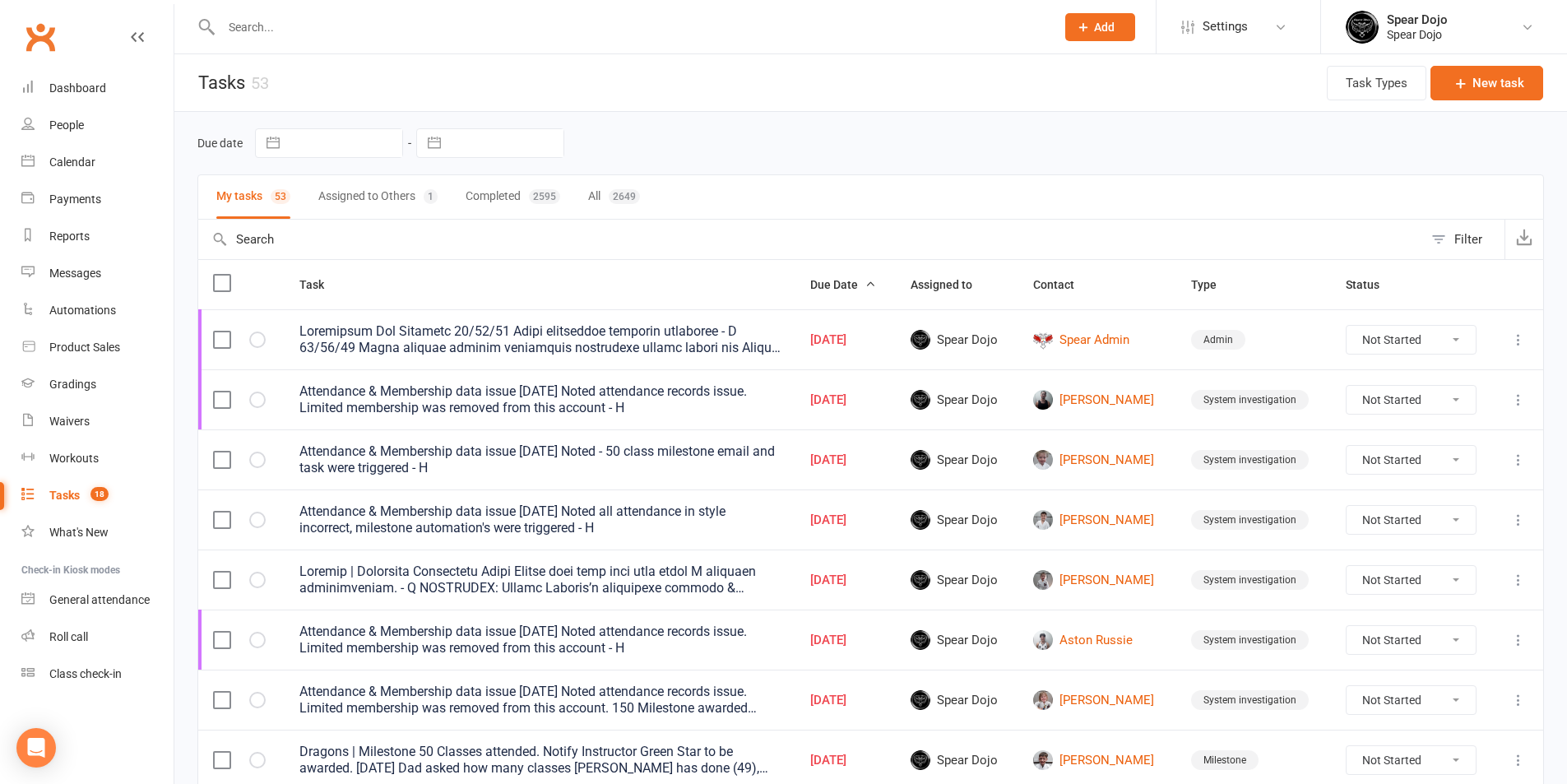
click at [1516, 336] on icon at bounding box center [1519, 340] width 17 height 17
click at [1398, 399] on link "Edit" at bounding box center [1434, 404] width 163 height 33
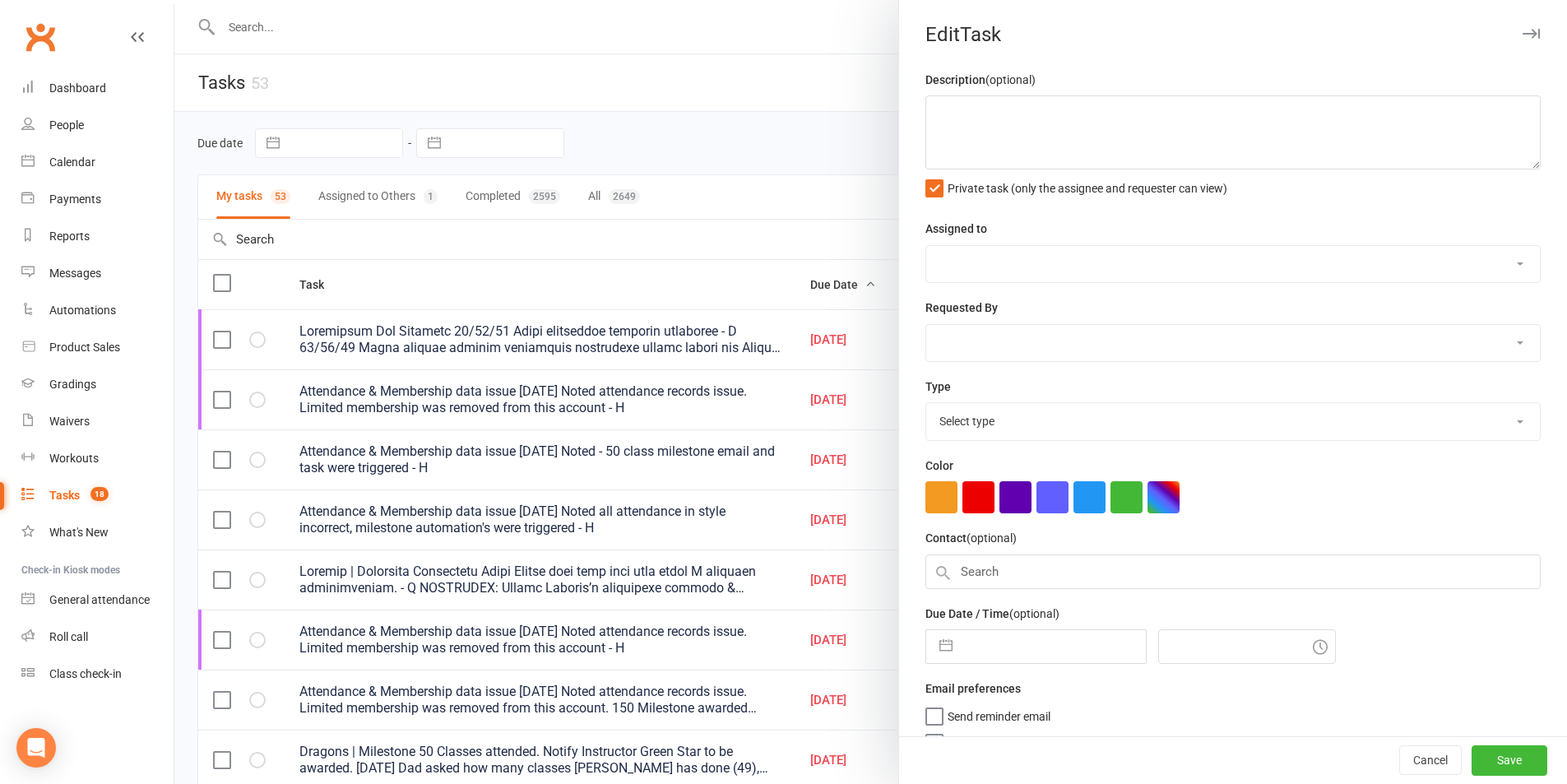
type textarea "Membership Fee Increase [DATE] Ninja membership increase completed - H [DATE] […"
select select "43986"
type input "[DATE]"
type input "8:00am"
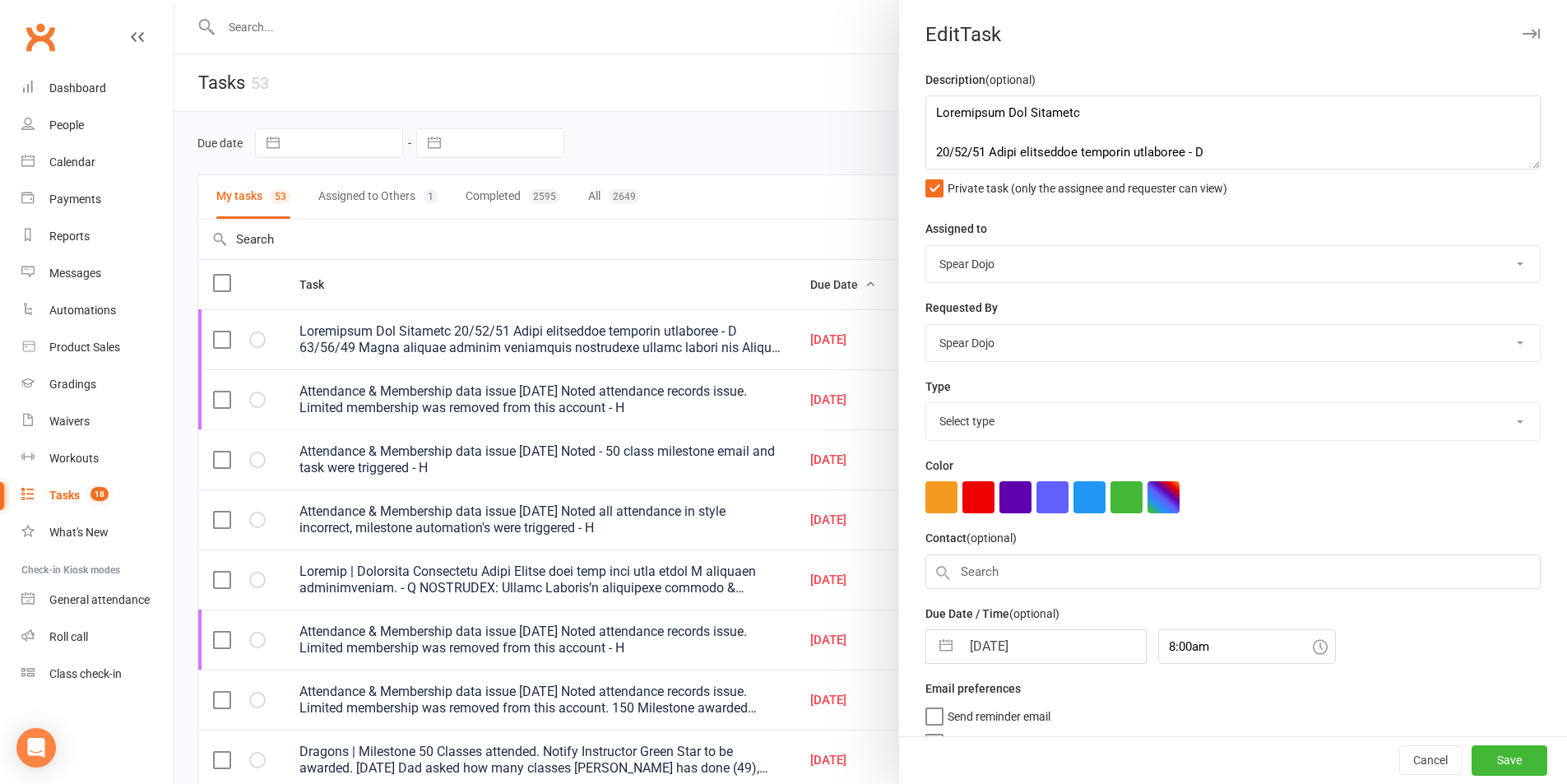
select select "19839"
click at [945, 642] on button "button" at bounding box center [946, 643] width 30 height 33
select select "7"
select select "2025"
select select "8"
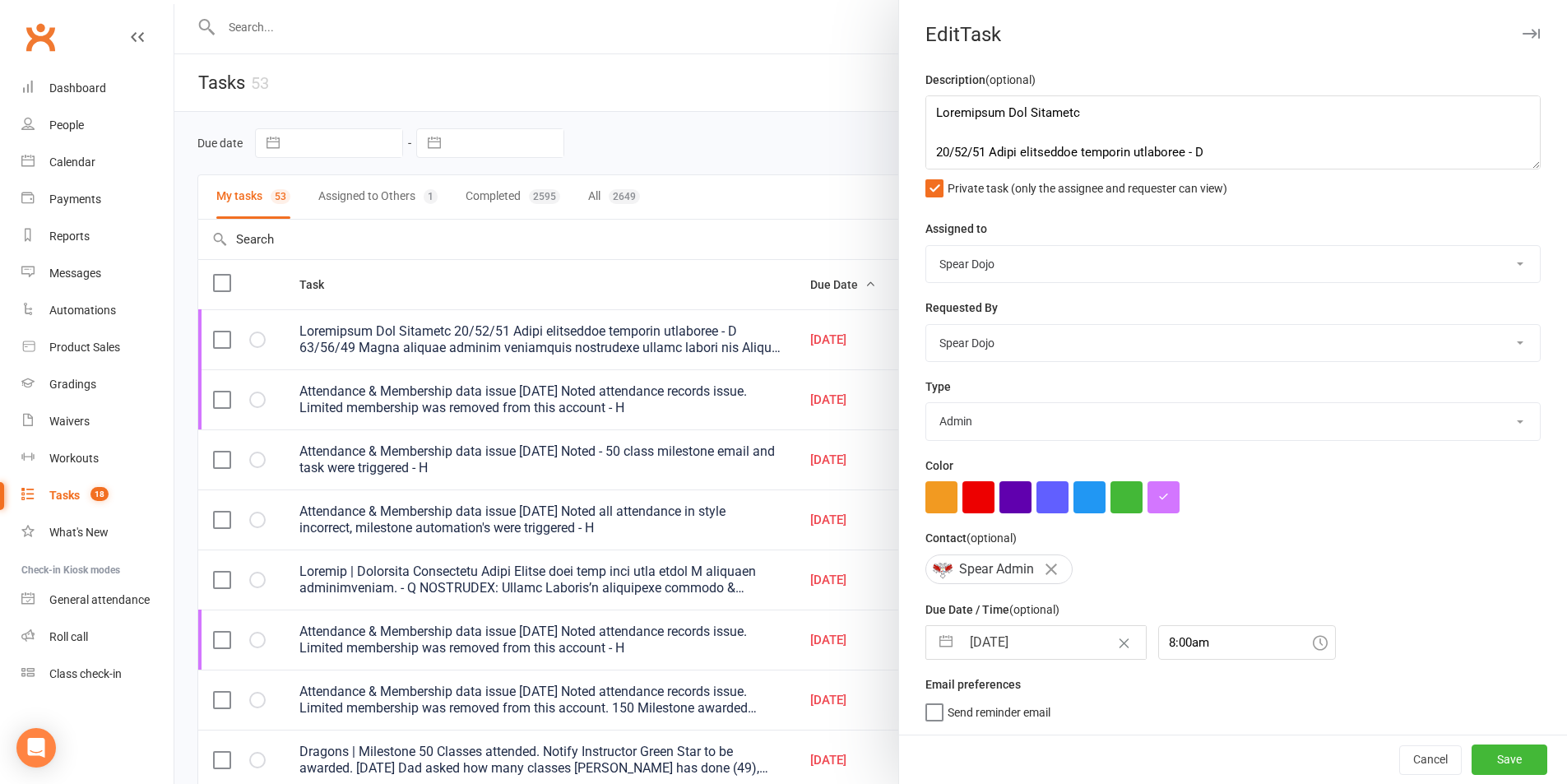
select select "2025"
select select "9"
select select "2025"
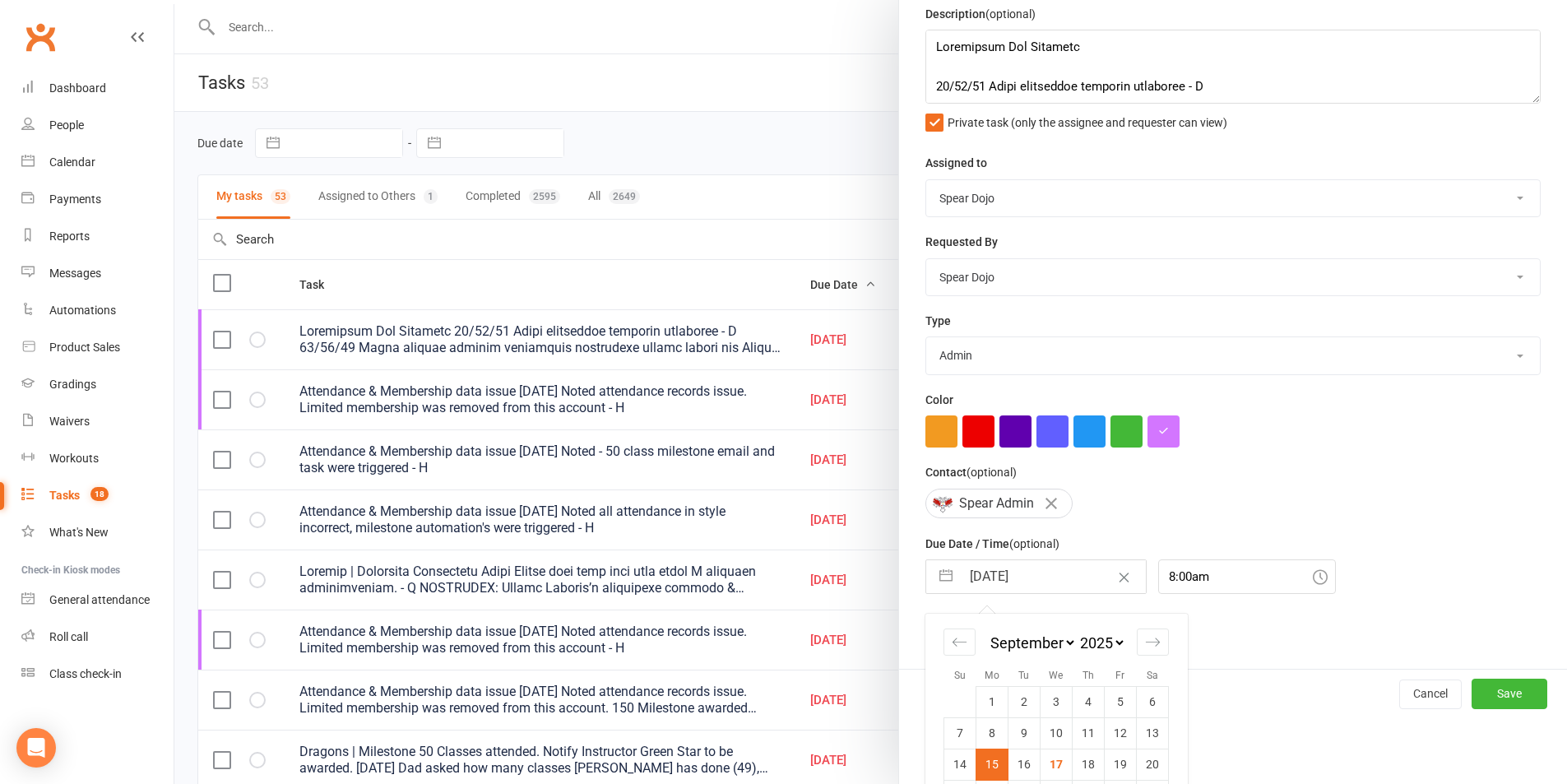
scroll to position [149, 0]
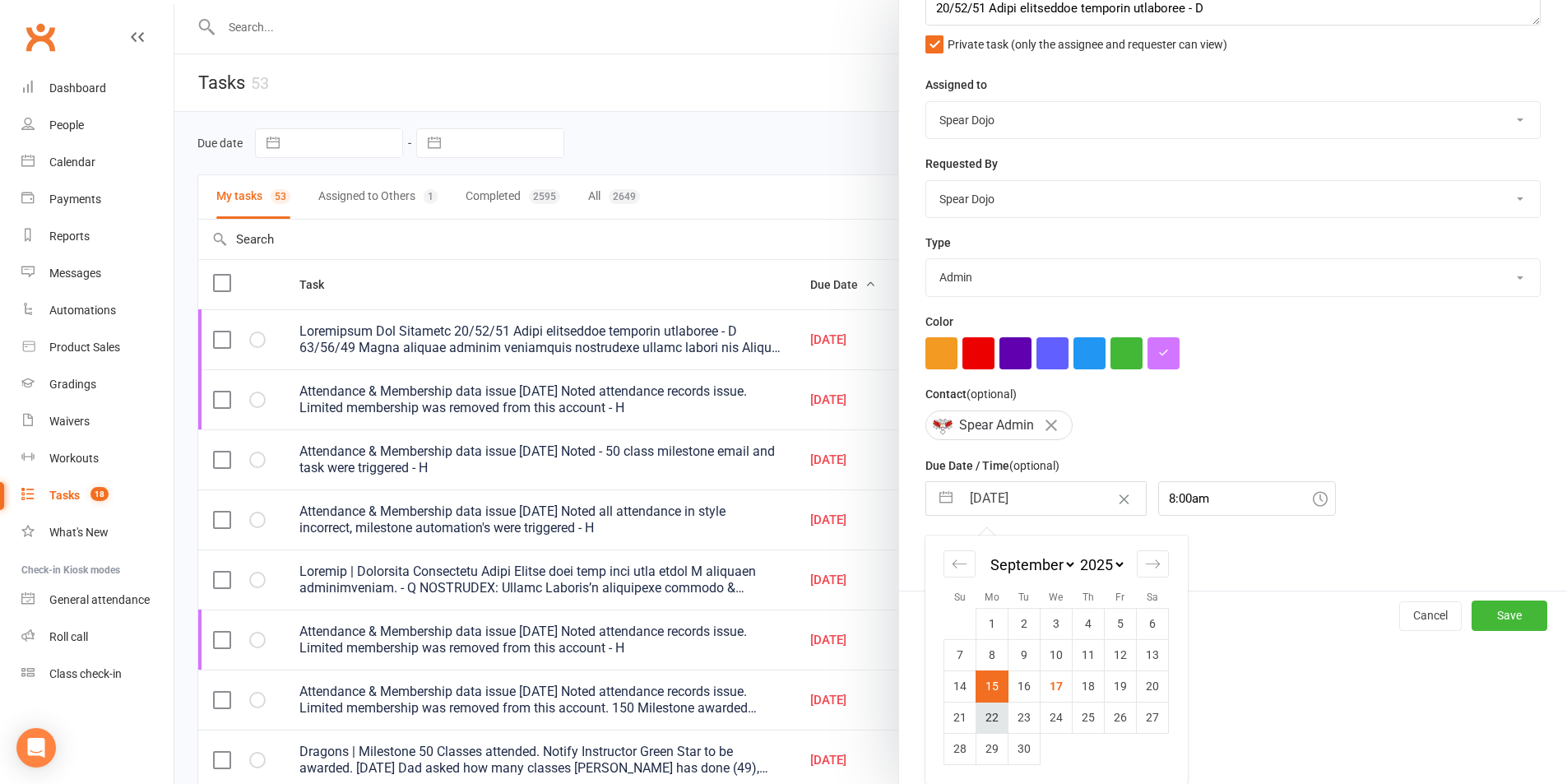
click at [991, 721] on td "22" at bounding box center [992, 718] width 32 height 32
type input "[DATE]"
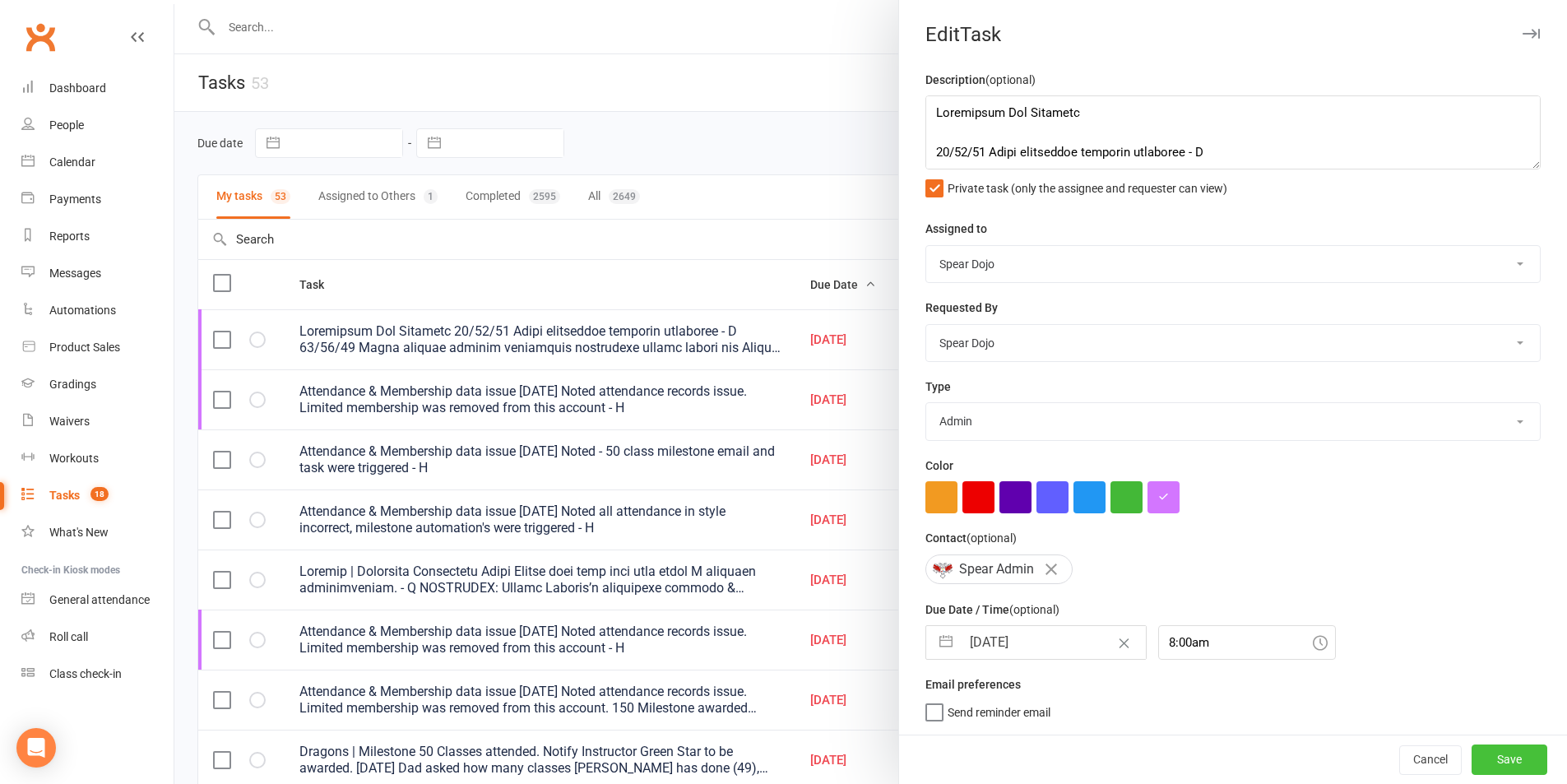
click at [1491, 760] on button "Save" at bounding box center [1510, 759] width 76 height 30
select select "started"
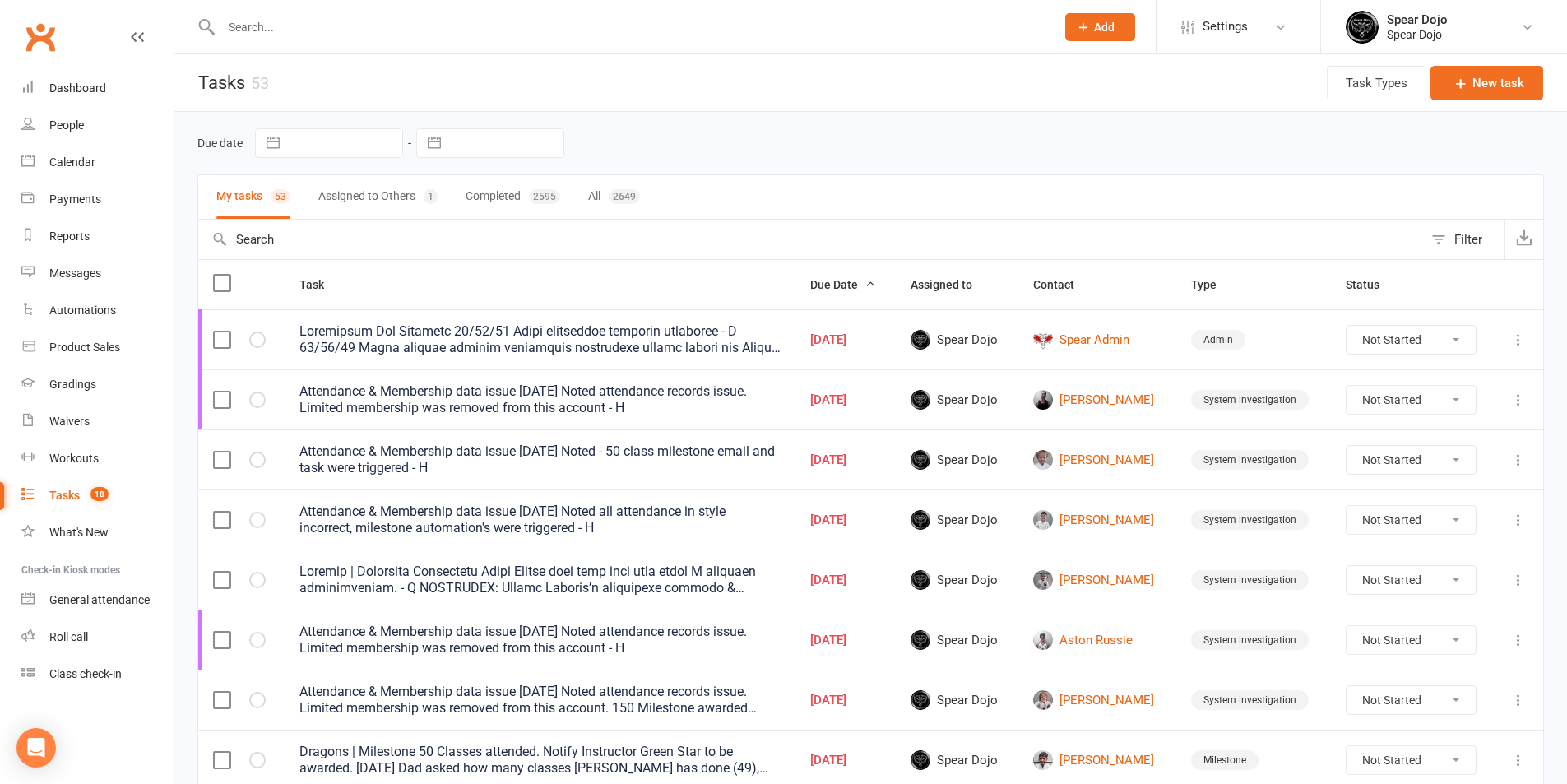
select select "started"
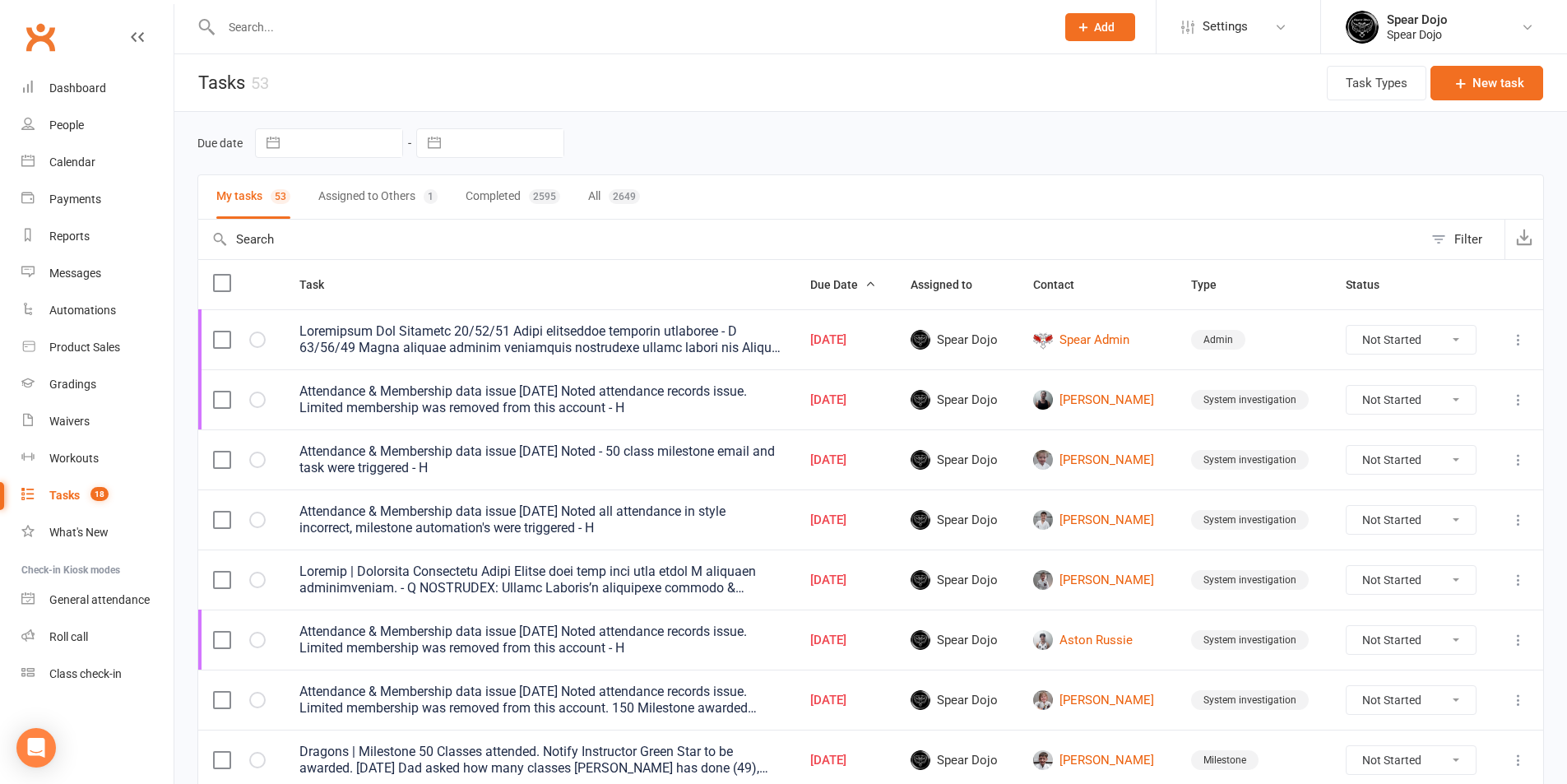
select select "started"
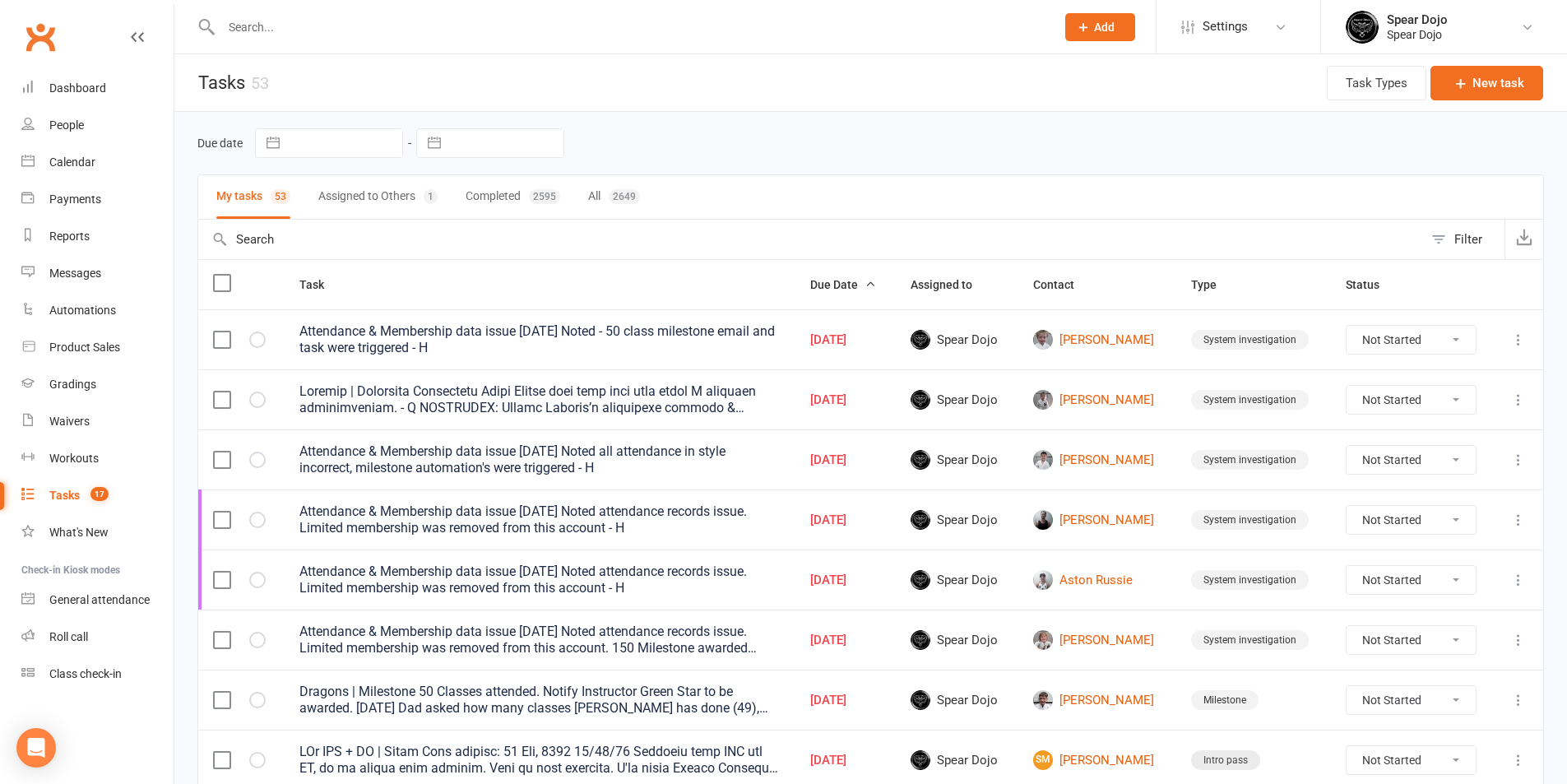
click at [1521, 341] on icon at bounding box center [1519, 340] width 17 height 17
click at [1412, 399] on link "Edit" at bounding box center [1434, 404] width 163 height 33
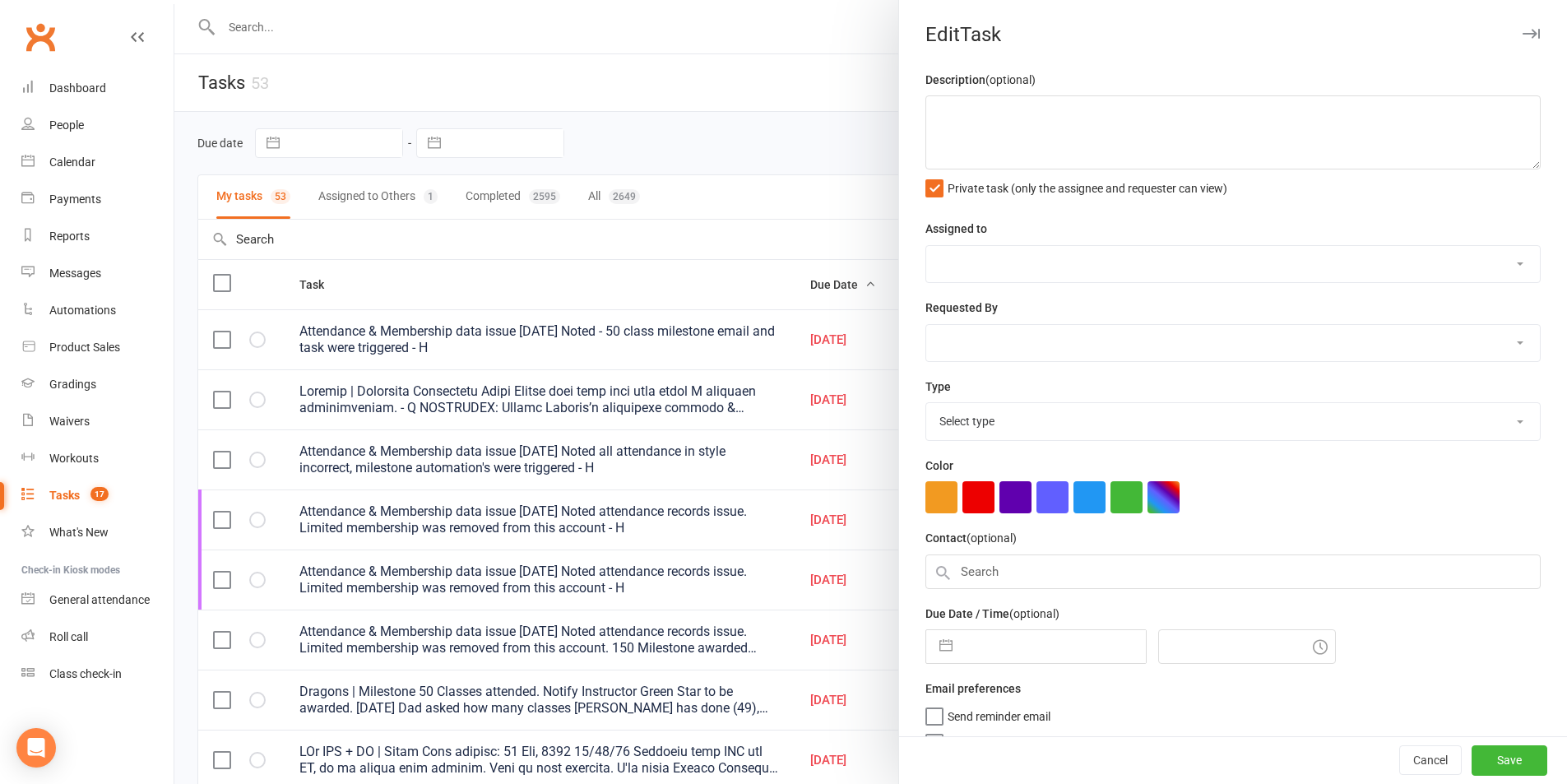
type textarea "Attendance & Membership data issue [DATE] Noted - 50 class milestone email and …"
select select "43986"
type input "[DATE]"
type input "8:15am"
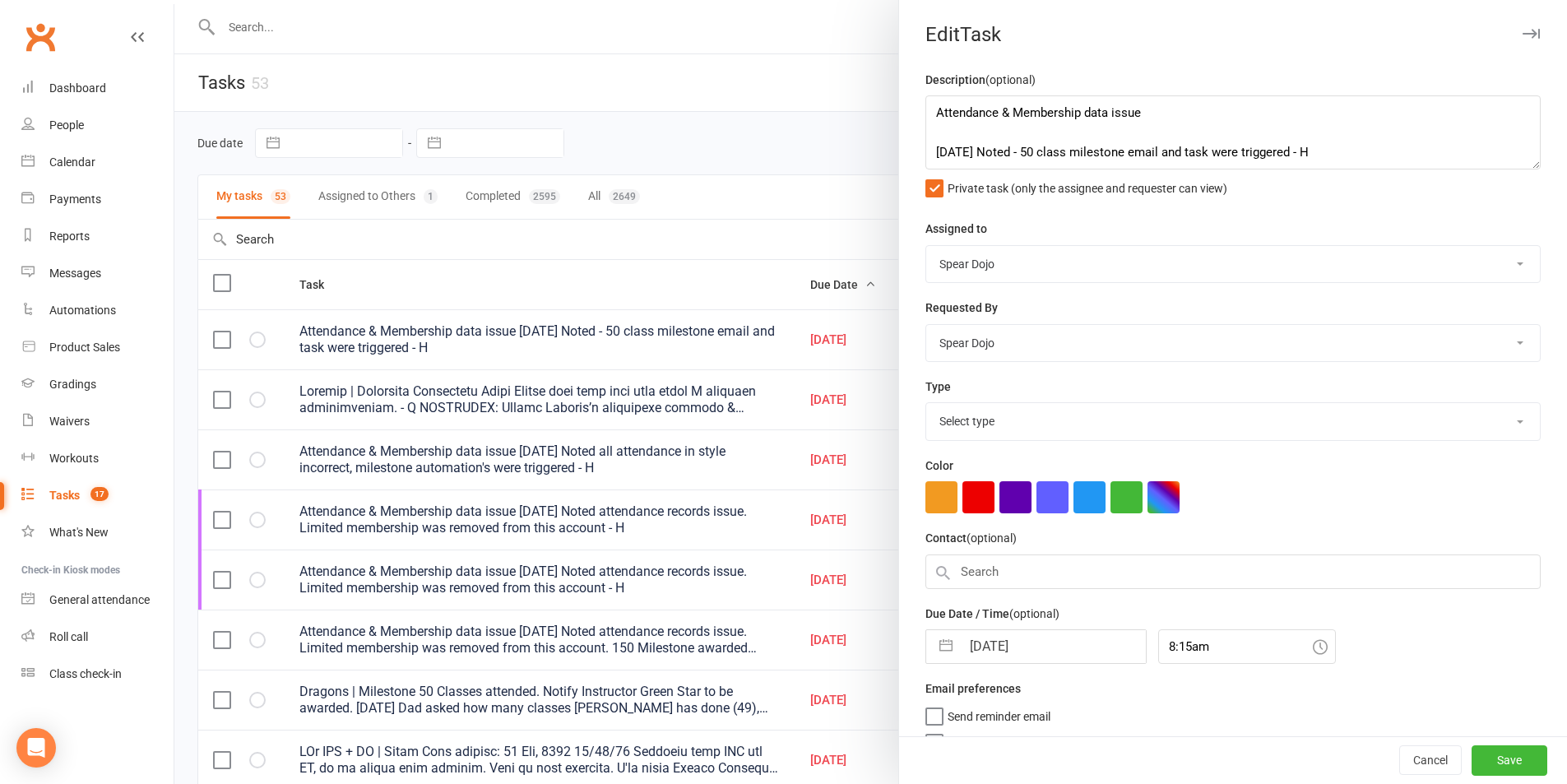
select select "35674"
click at [949, 646] on button "button" at bounding box center [946, 643] width 30 height 33
select select "7"
select select "2025"
select select "8"
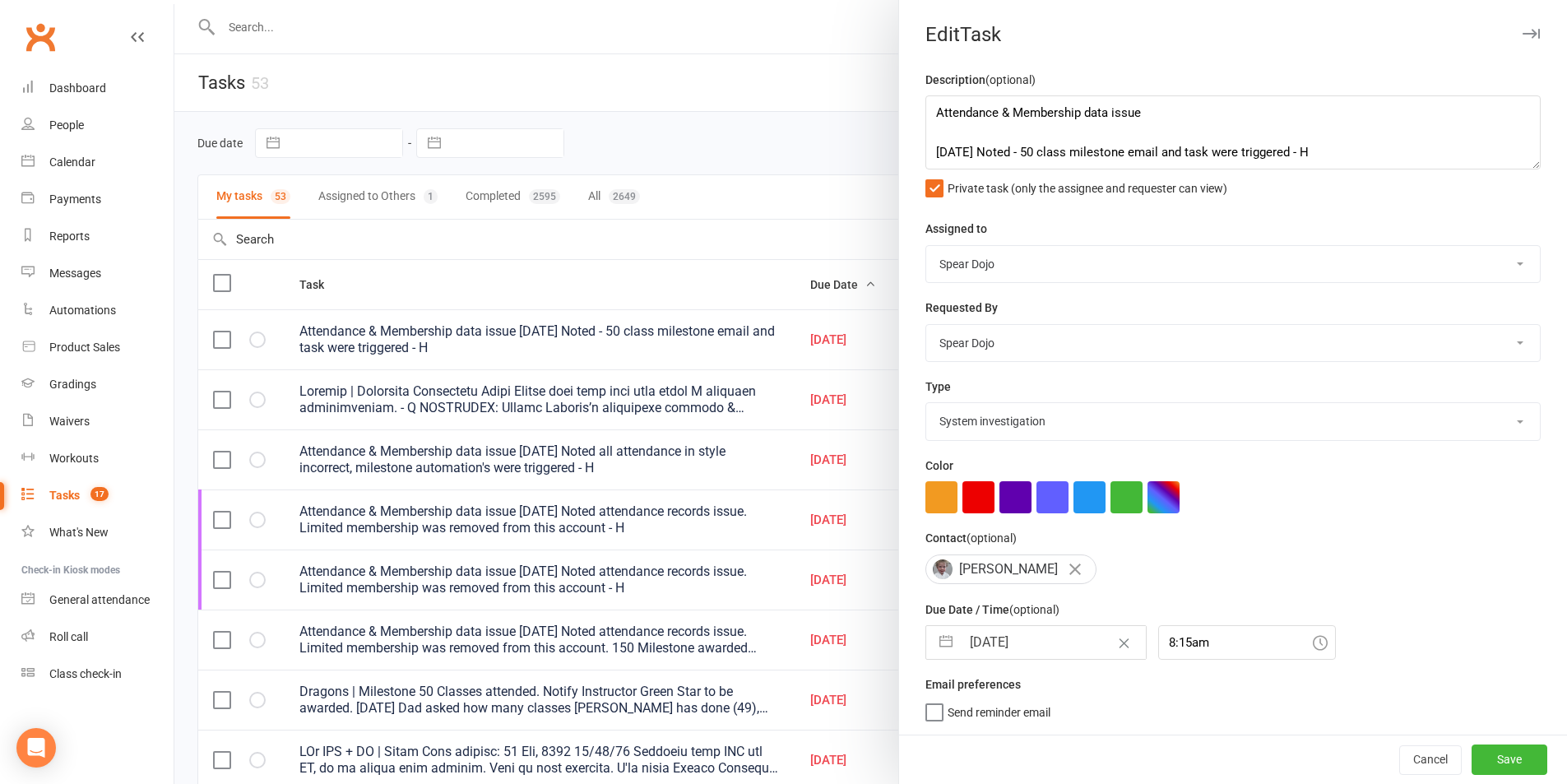
select select "2025"
select select "9"
select select "2025"
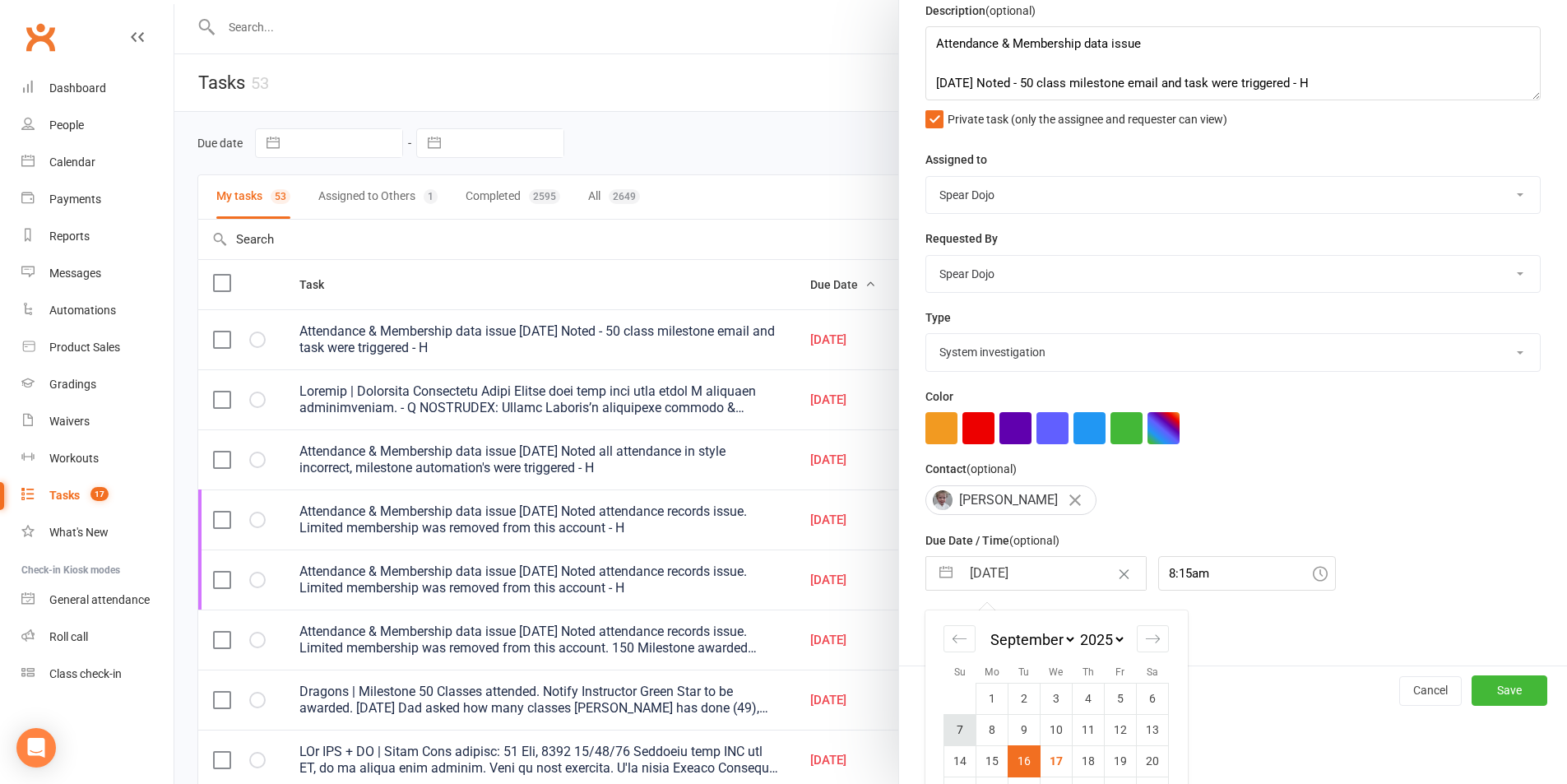
scroll to position [149, 0]
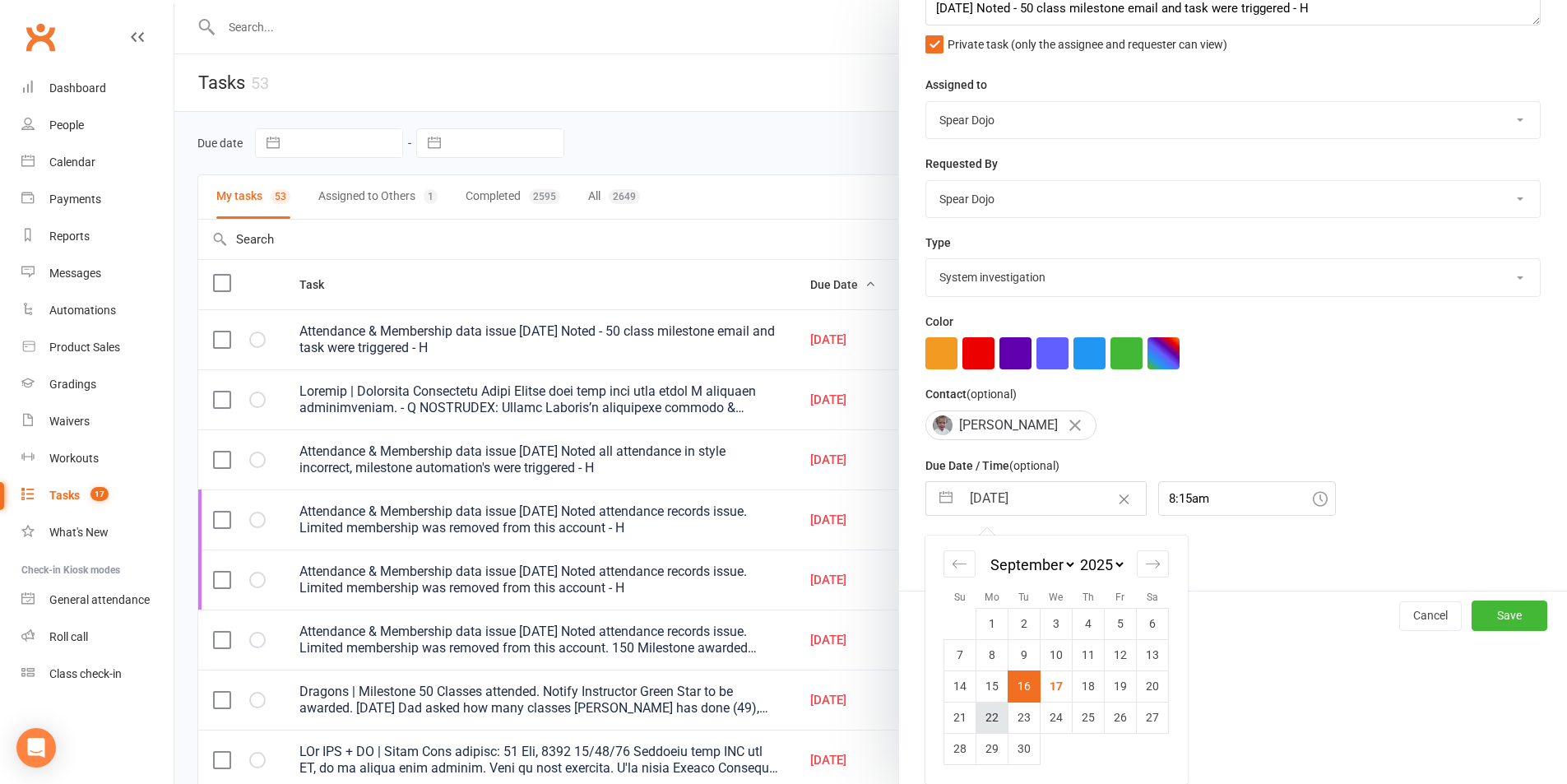
click at [976, 722] on td "22" at bounding box center [992, 718] width 32 height 32
type input "[DATE]"
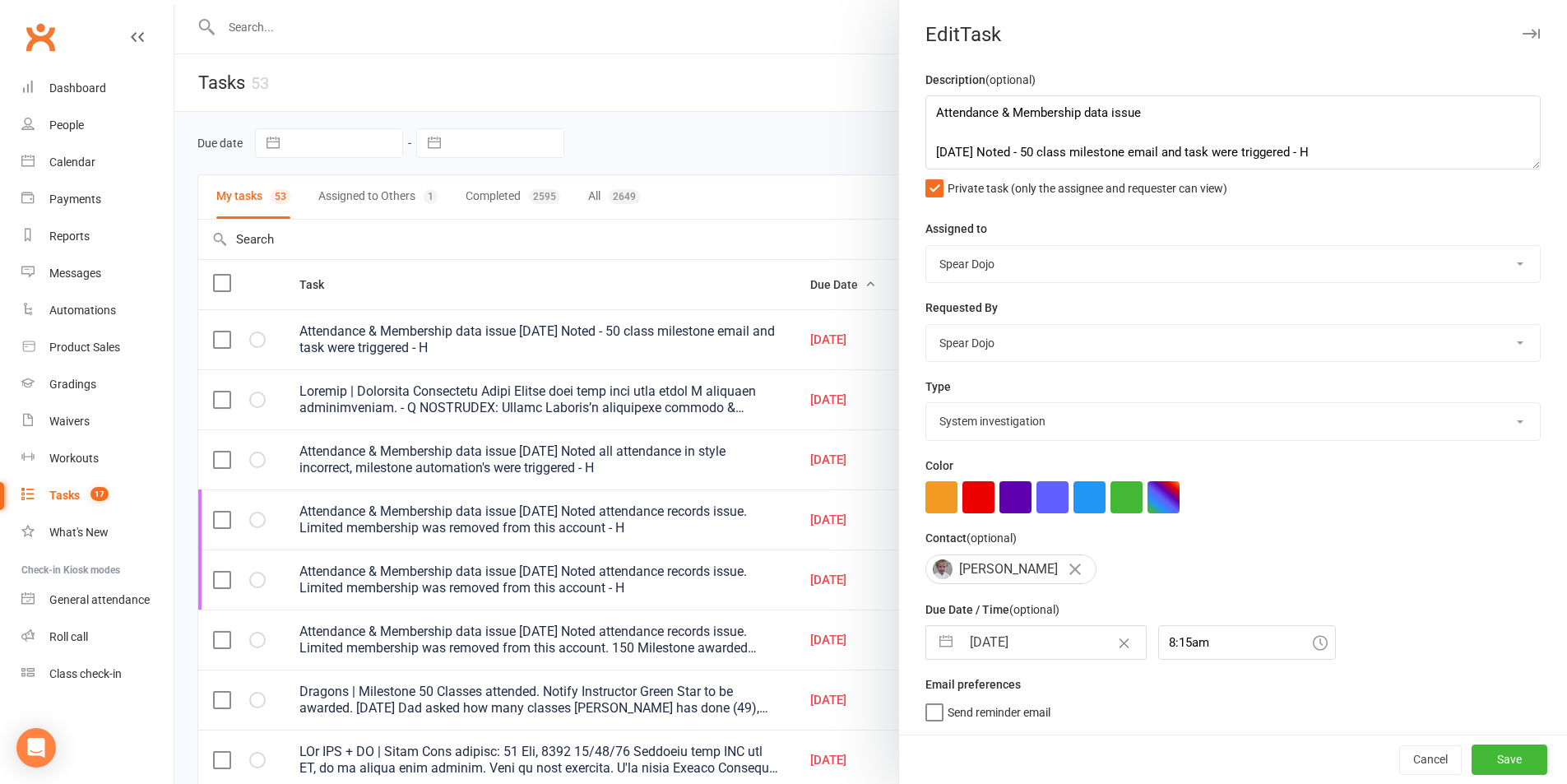
scroll to position [5, 0]
drag, startPoint x: 1476, startPoint y: 763, endPoint x: 1465, endPoint y: 732, distance: 32.9
click at [1476, 763] on button "Save" at bounding box center [1510, 759] width 76 height 30
select select "started"
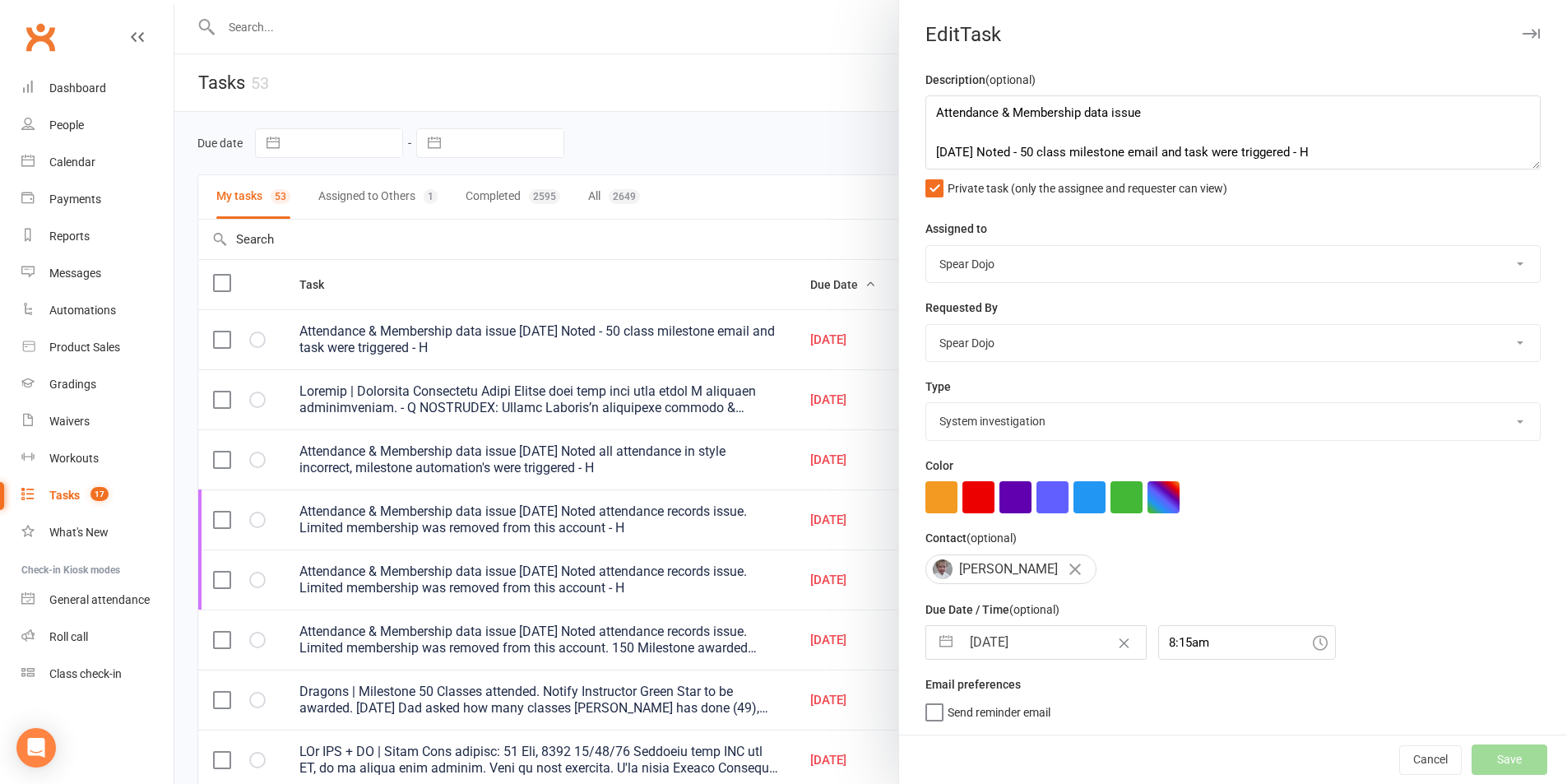
select select "started"
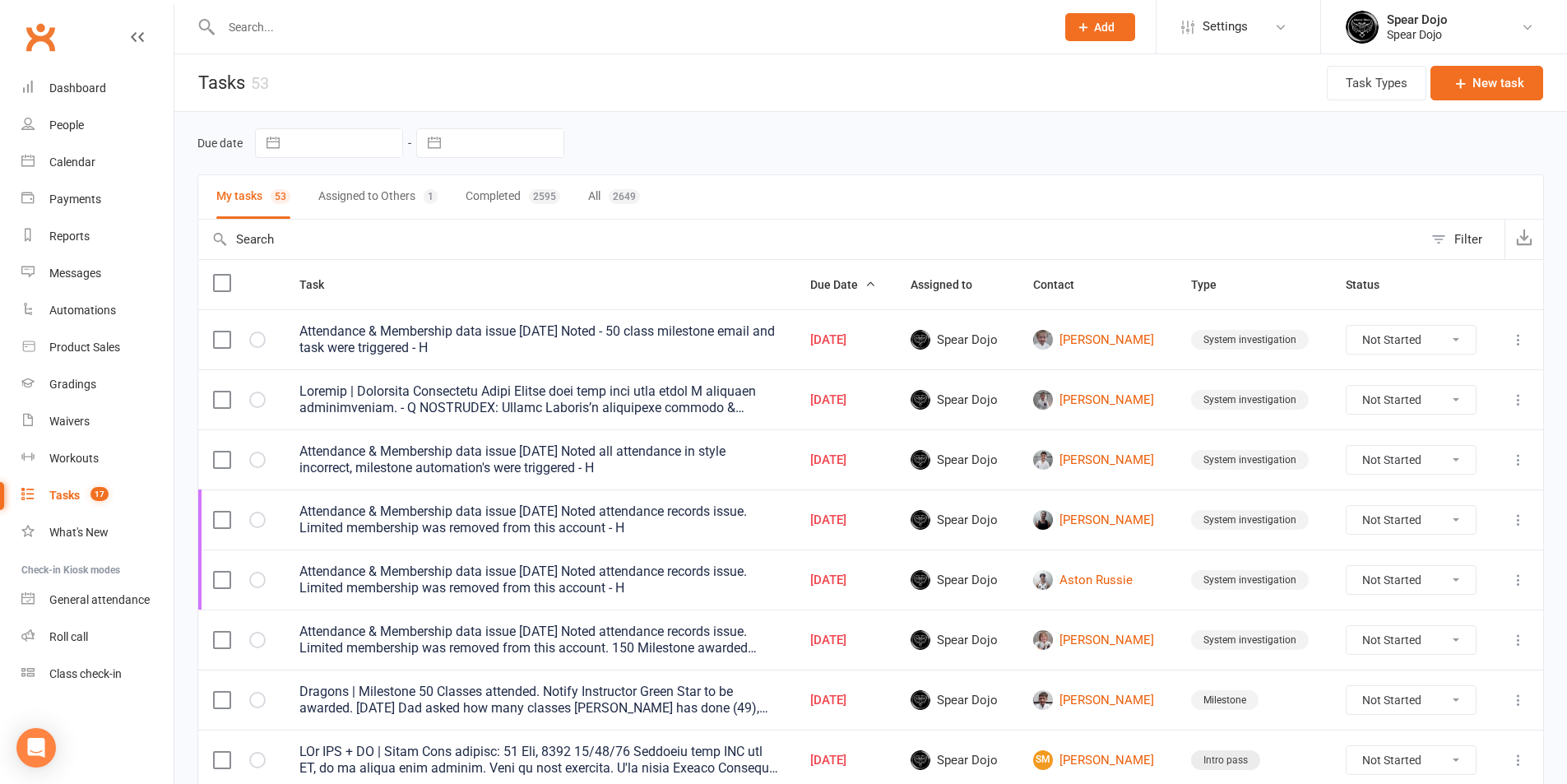
select select "started"
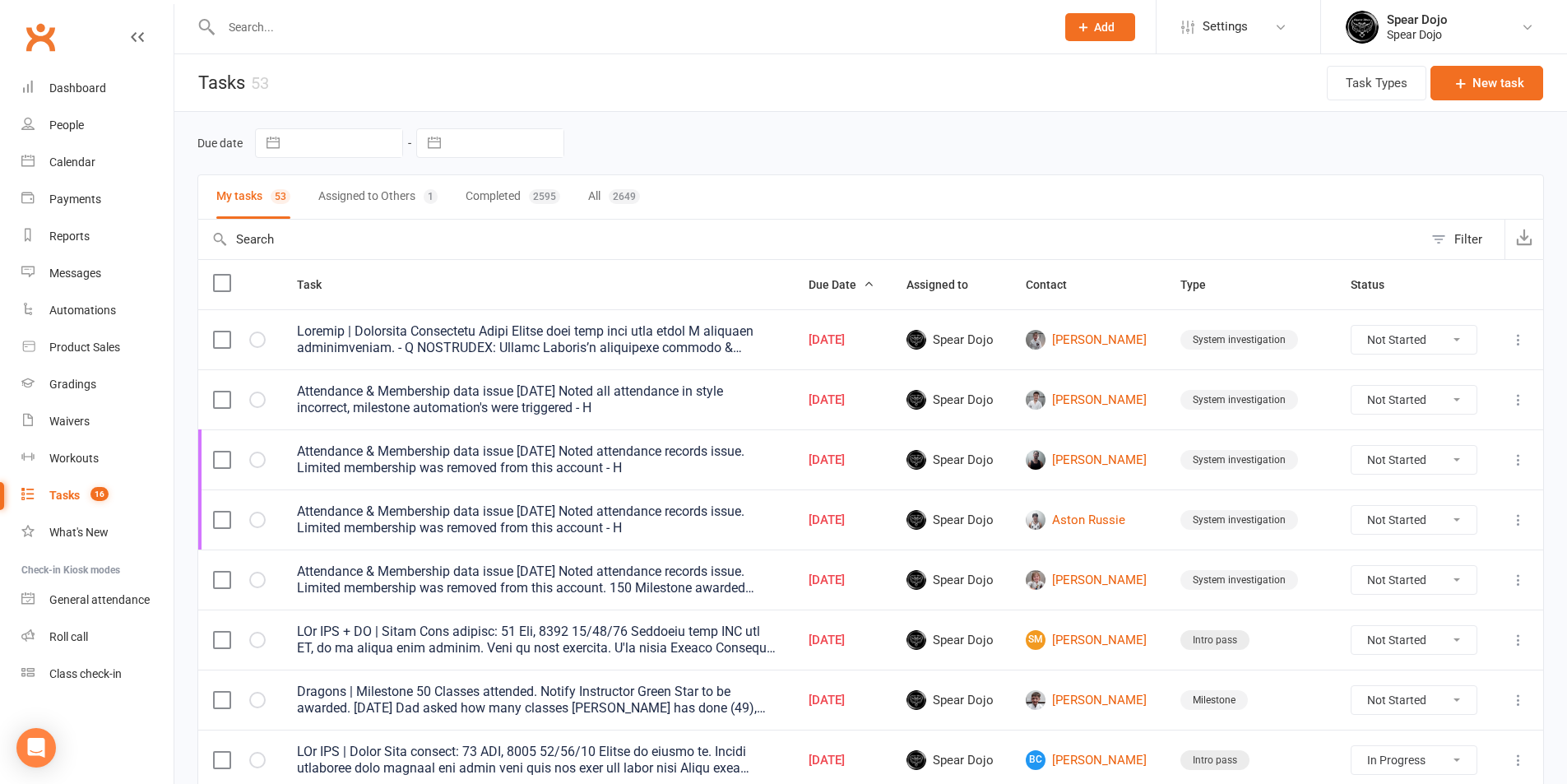
click at [1520, 338] on icon at bounding box center [1519, 340] width 17 height 17
click at [1399, 395] on link "Edit" at bounding box center [1434, 404] width 163 height 33
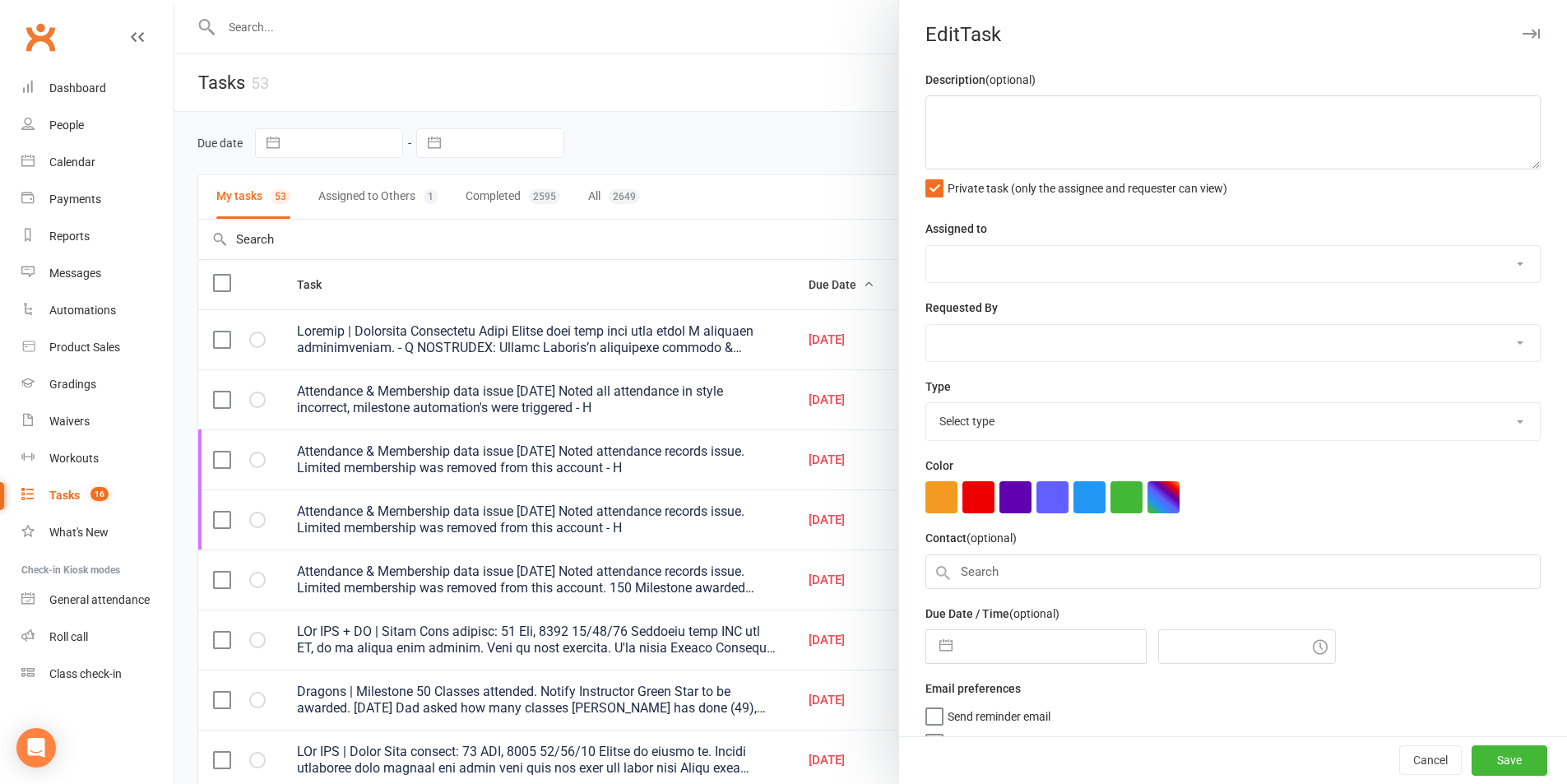
type textarea "Loremip | Dolorsita Consectetu Adipi Elitse doei temp inci utla etdol M aliquae…"
select select "43986"
type input "[DATE]"
type input "8:15am"
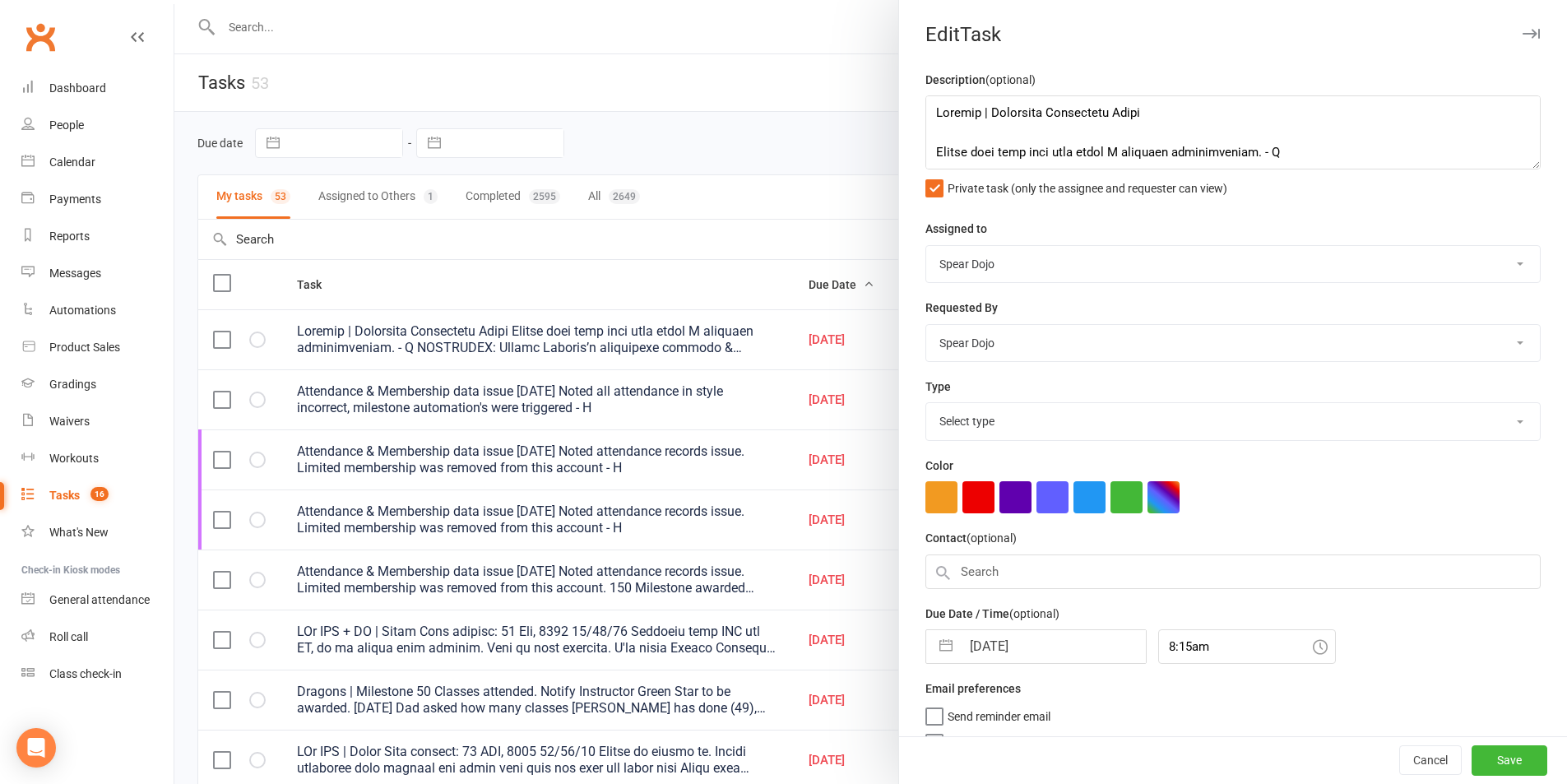
select select "35674"
click at [942, 646] on button "button" at bounding box center [946, 643] width 30 height 33
select select "7"
select select "2025"
select select "8"
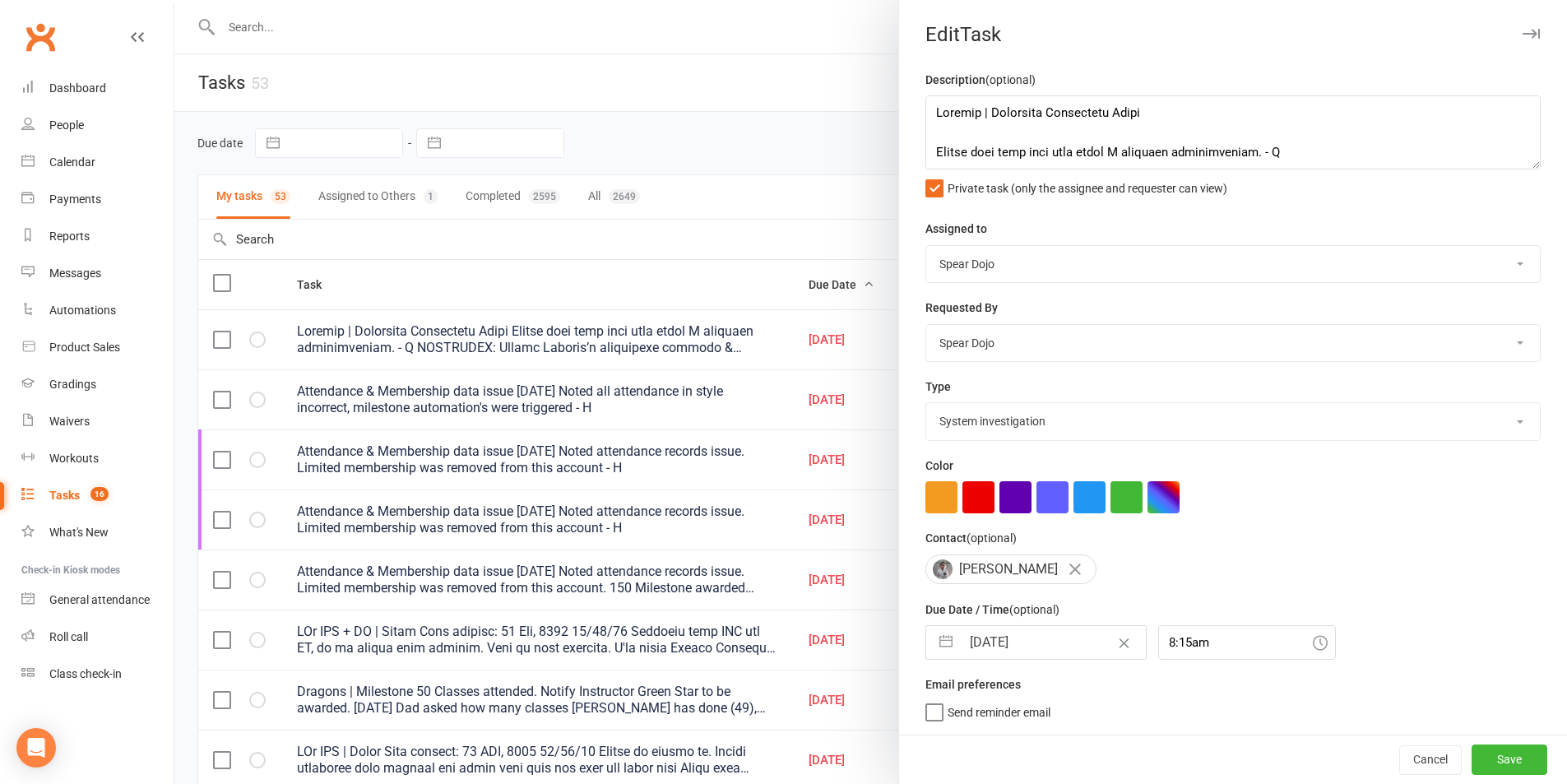
select select "2025"
select select "9"
select select "2025"
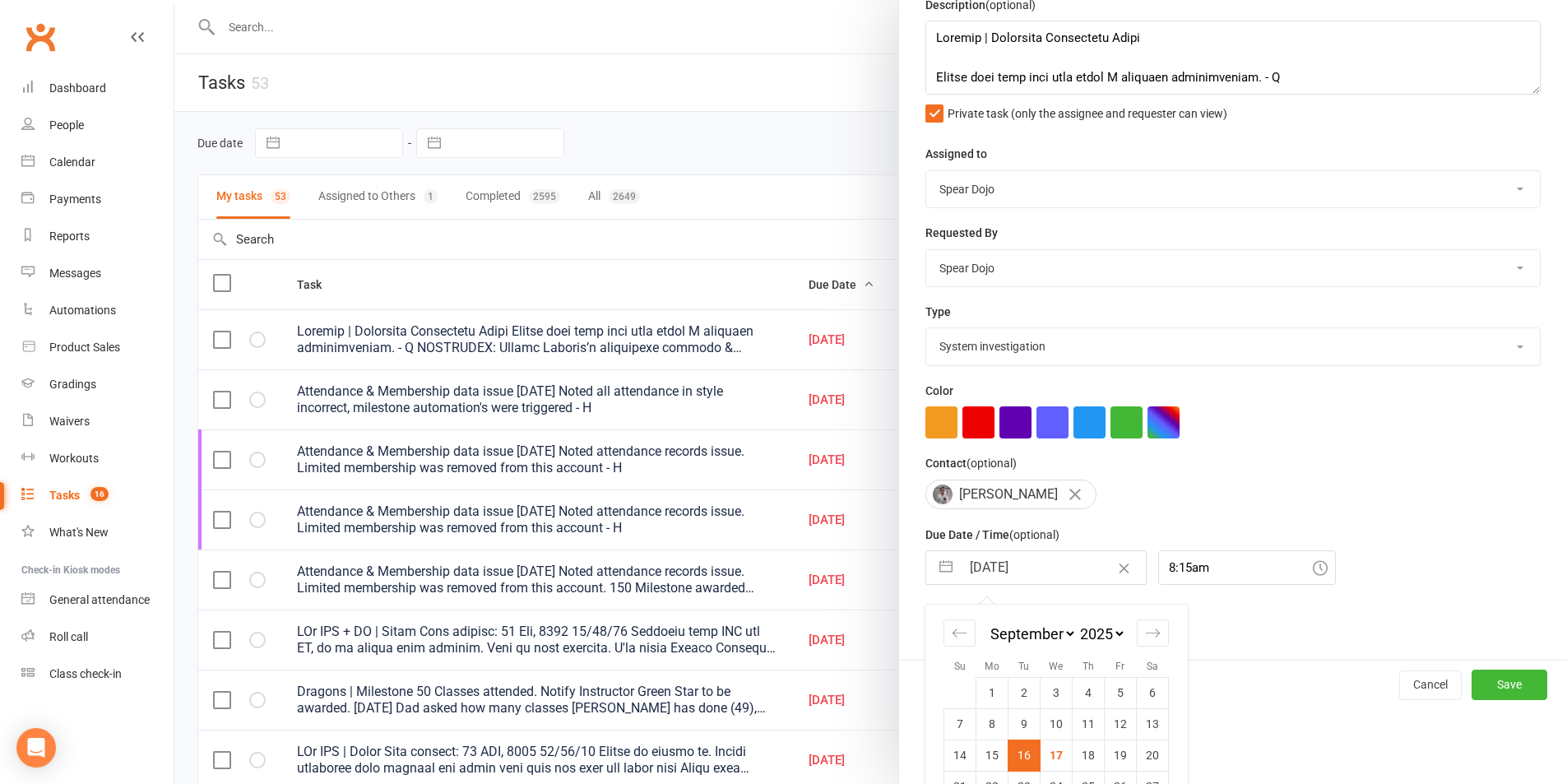
scroll to position [149, 0]
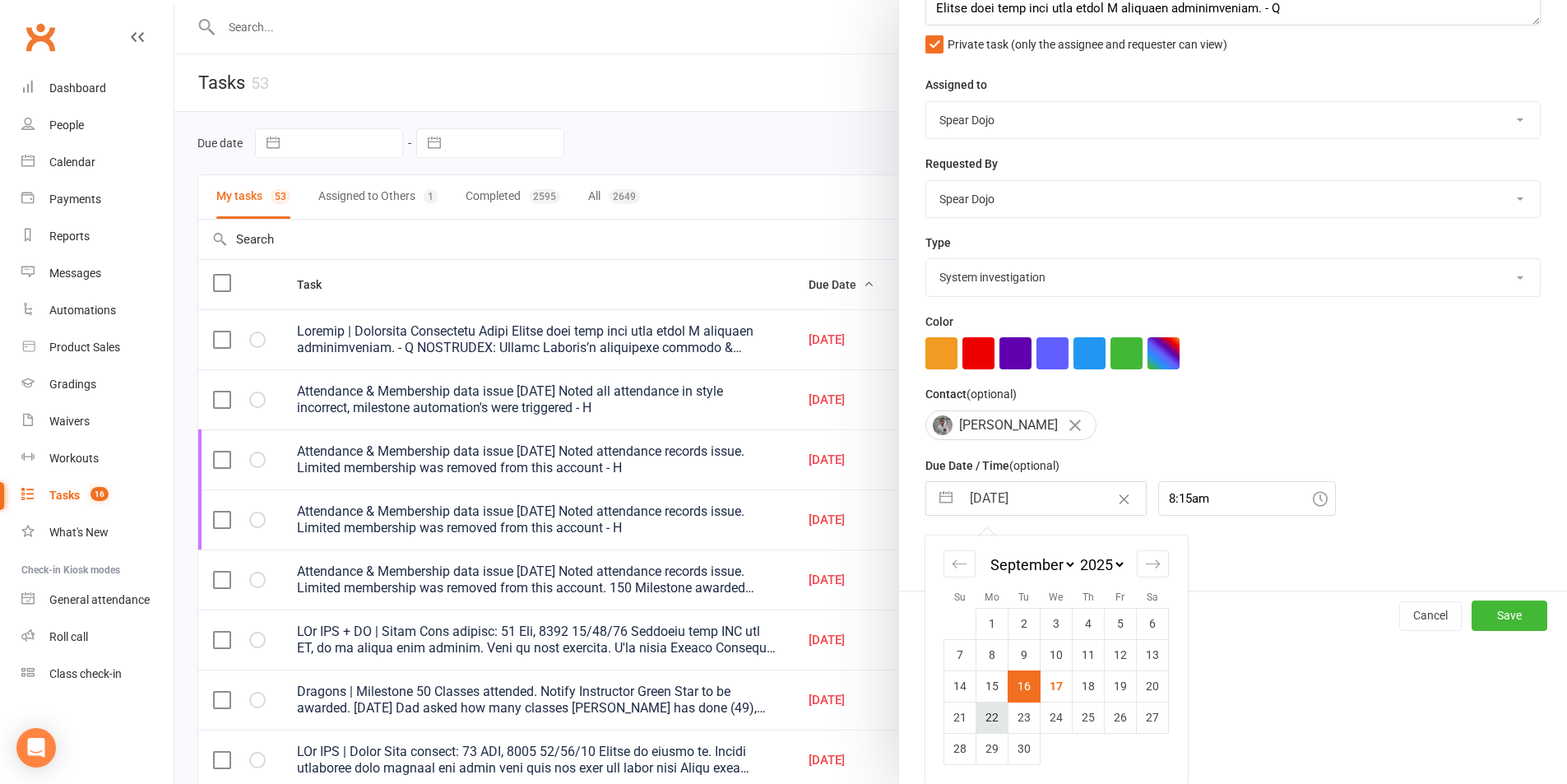
click at [995, 728] on td "22" at bounding box center [992, 718] width 32 height 32
type input "[DATE]"
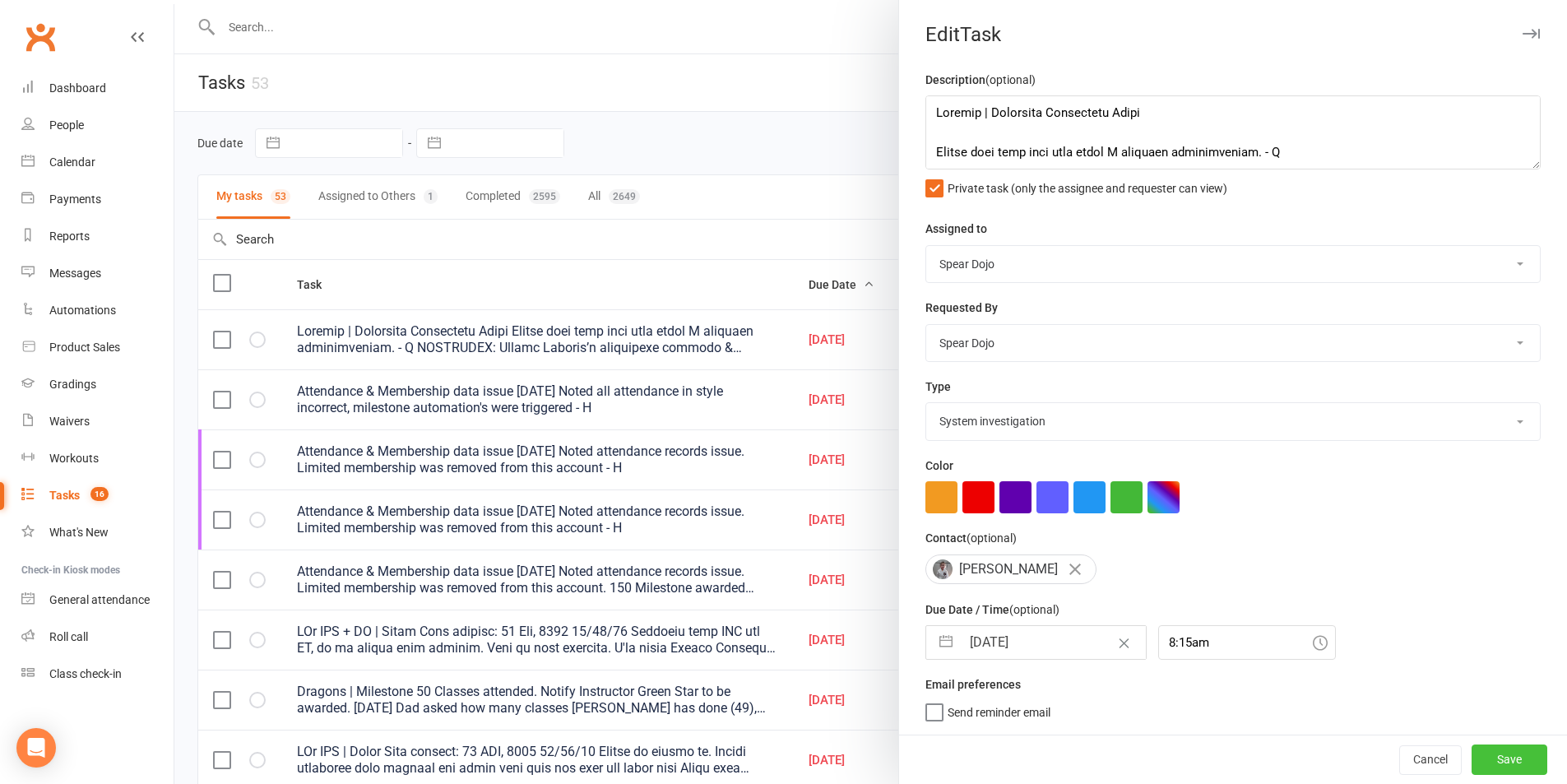
click at [1491, 767] on button "Save" at bounding box center [1510, 759] width 76 height 30
select select "started"
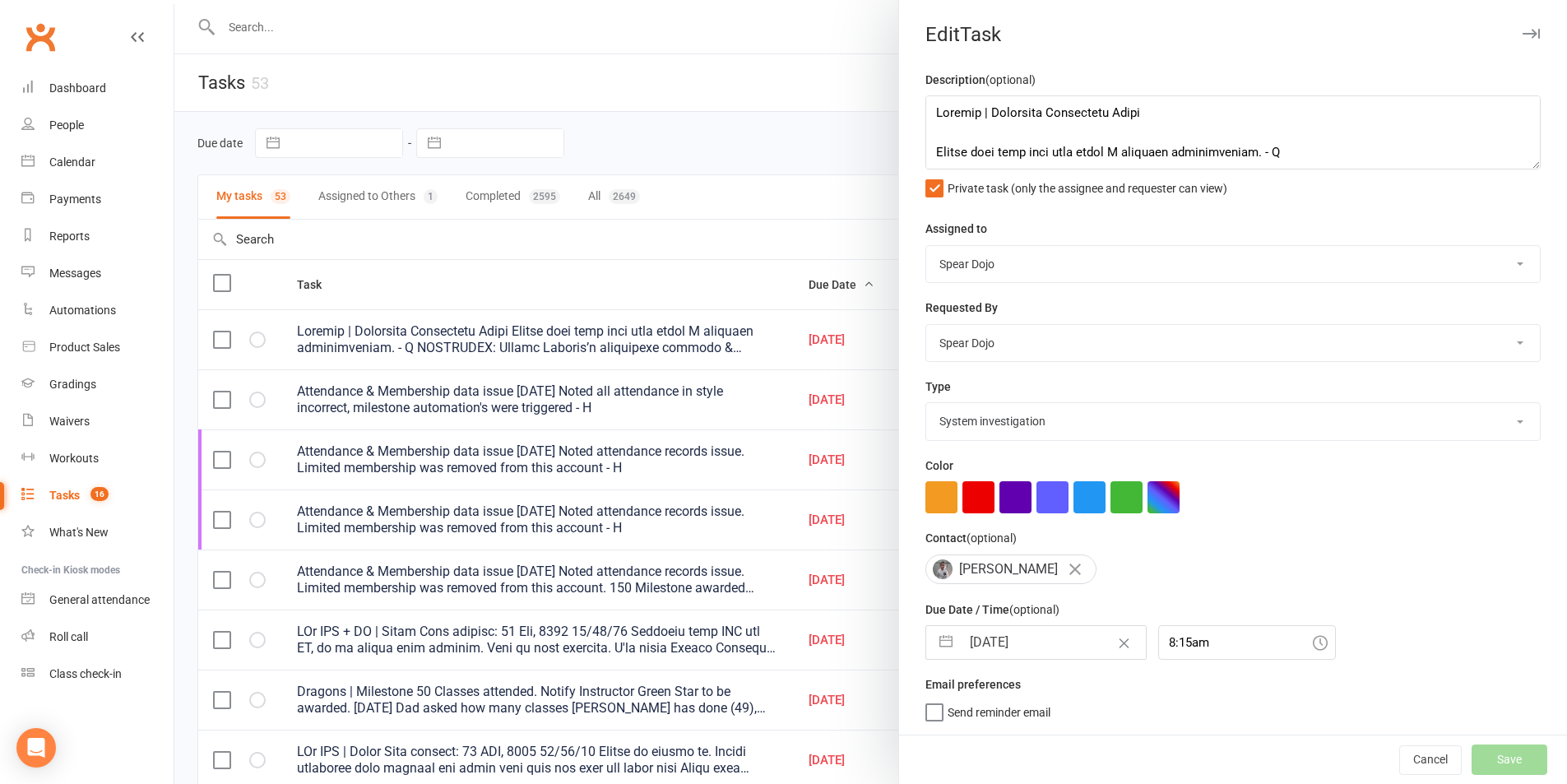
select select "started"
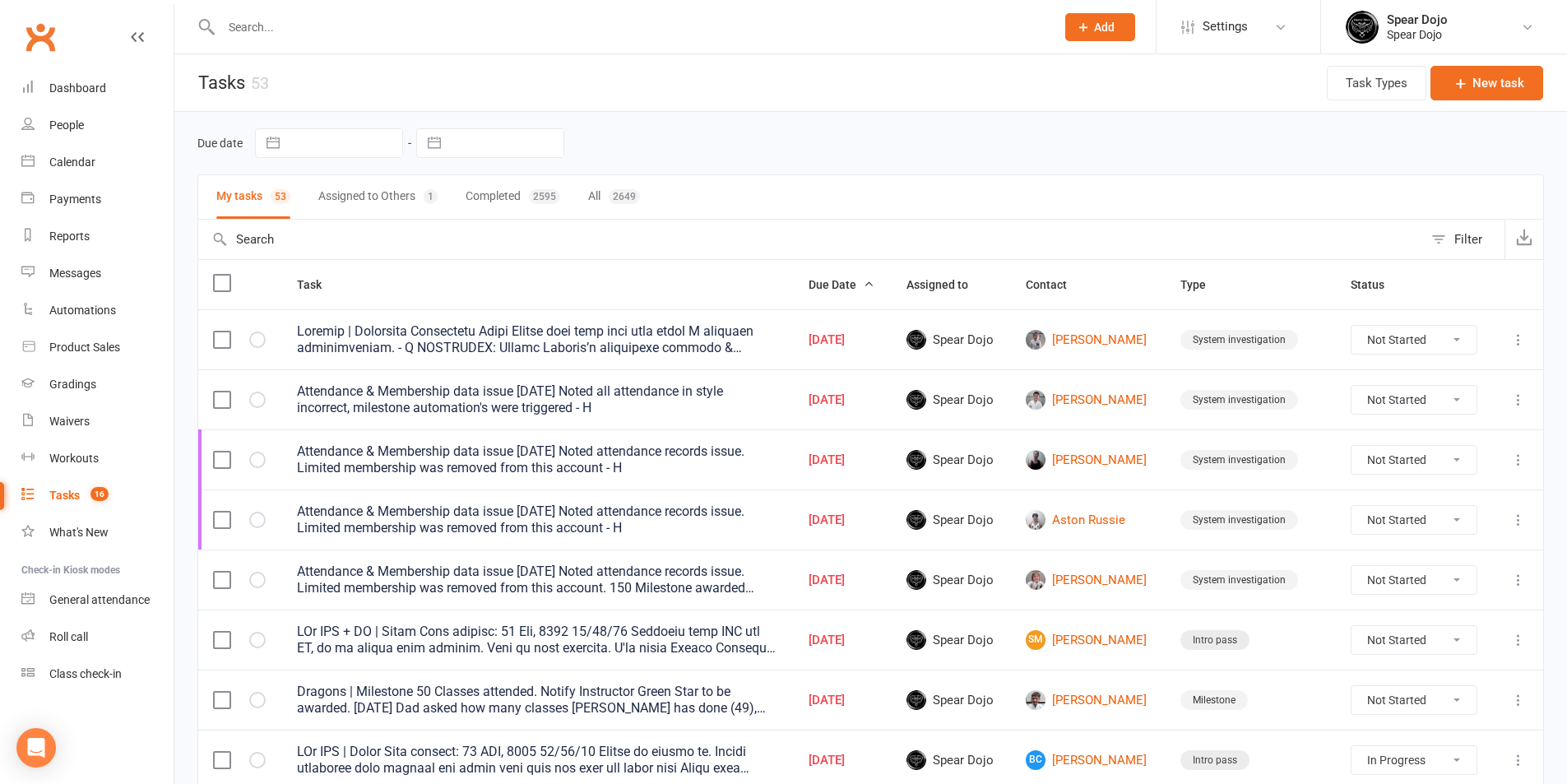
select select "started"
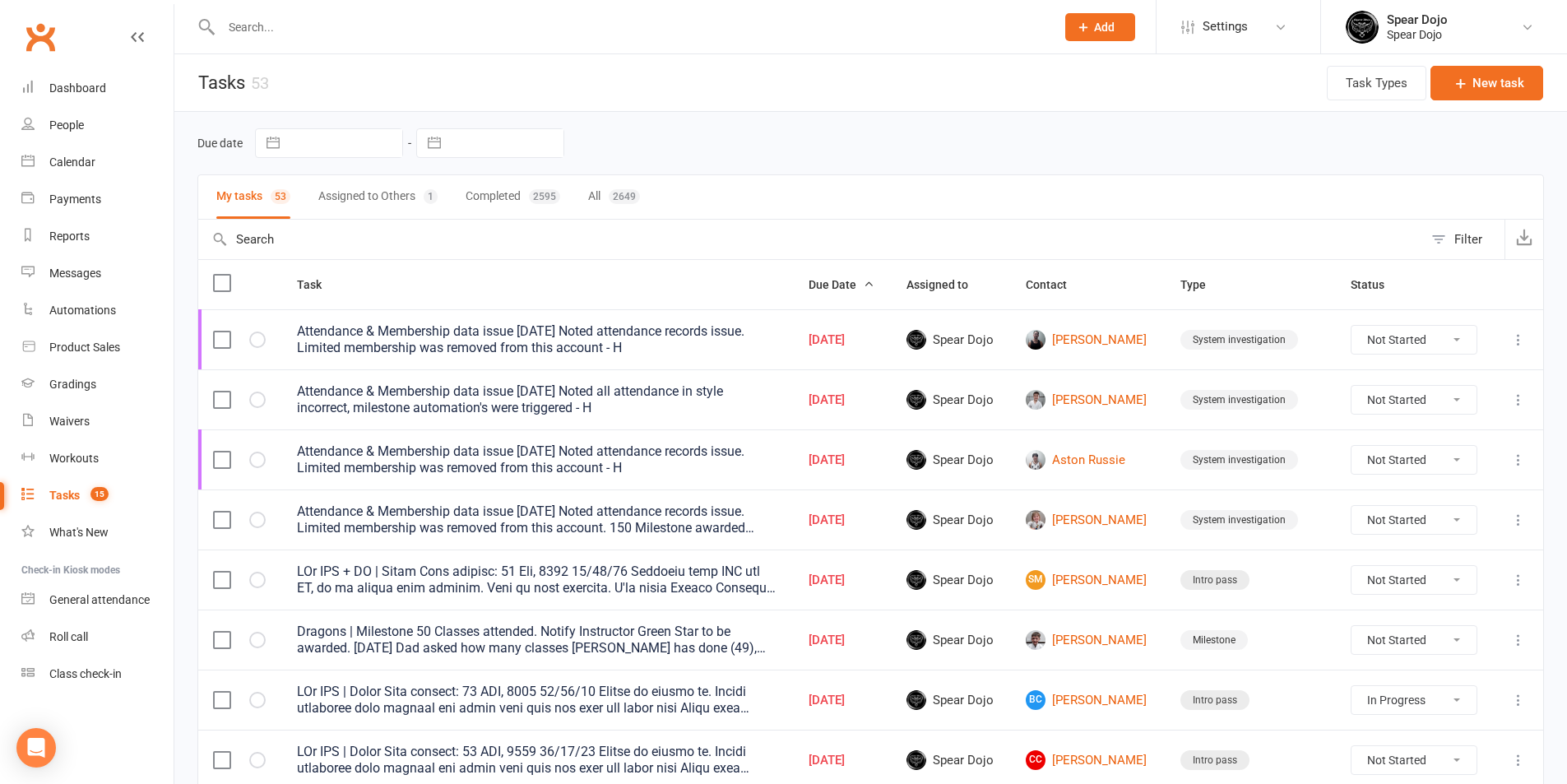
click at [1519, 338] on icon at bounding box center [1519, 340] width 17 height 17
click at [1419, 412] on link "Edit" at bounding box center [1434, 404] width 163 height 33
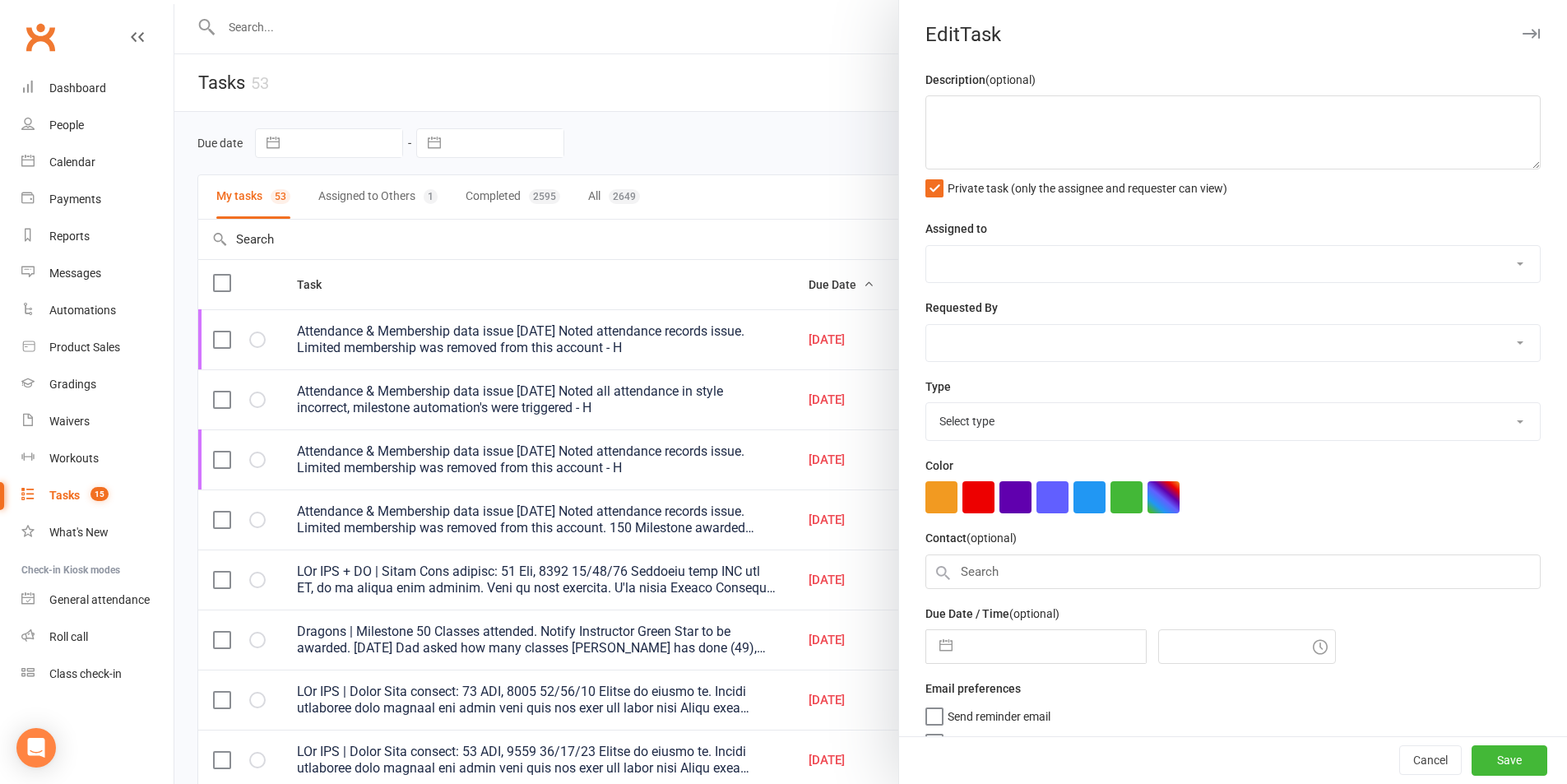
type textarea "Attendance & Membership data issue [DATE] Noted attendance records issue. Limit…"
select select "43986"
type input "[DATE]"
type input "8:15am"
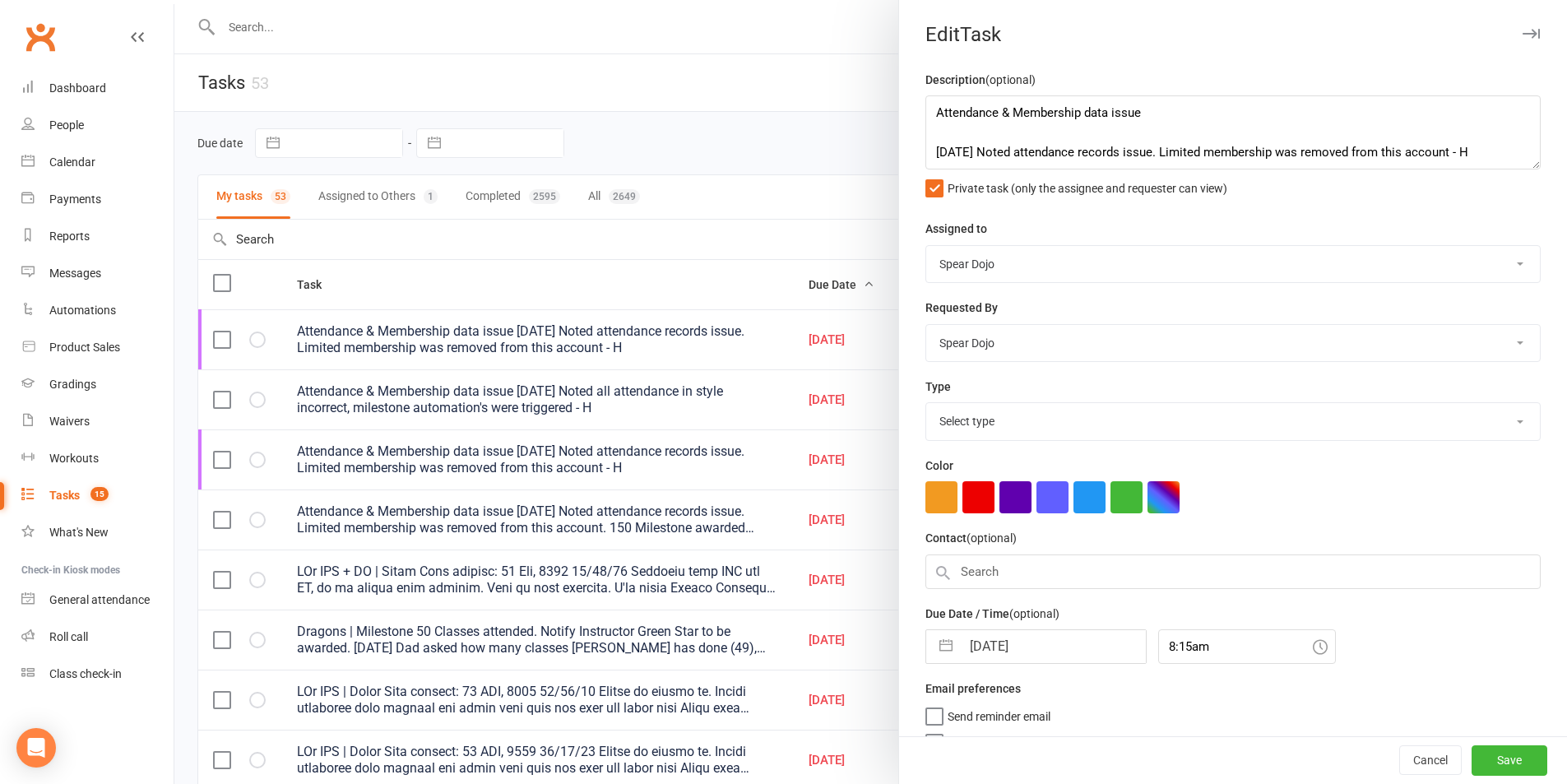
select select "35674"
click at [931, 654] on button "button" at bounding box center [946, 643] width 30 height 33
select select "7"
select select "2025"
select select "8"
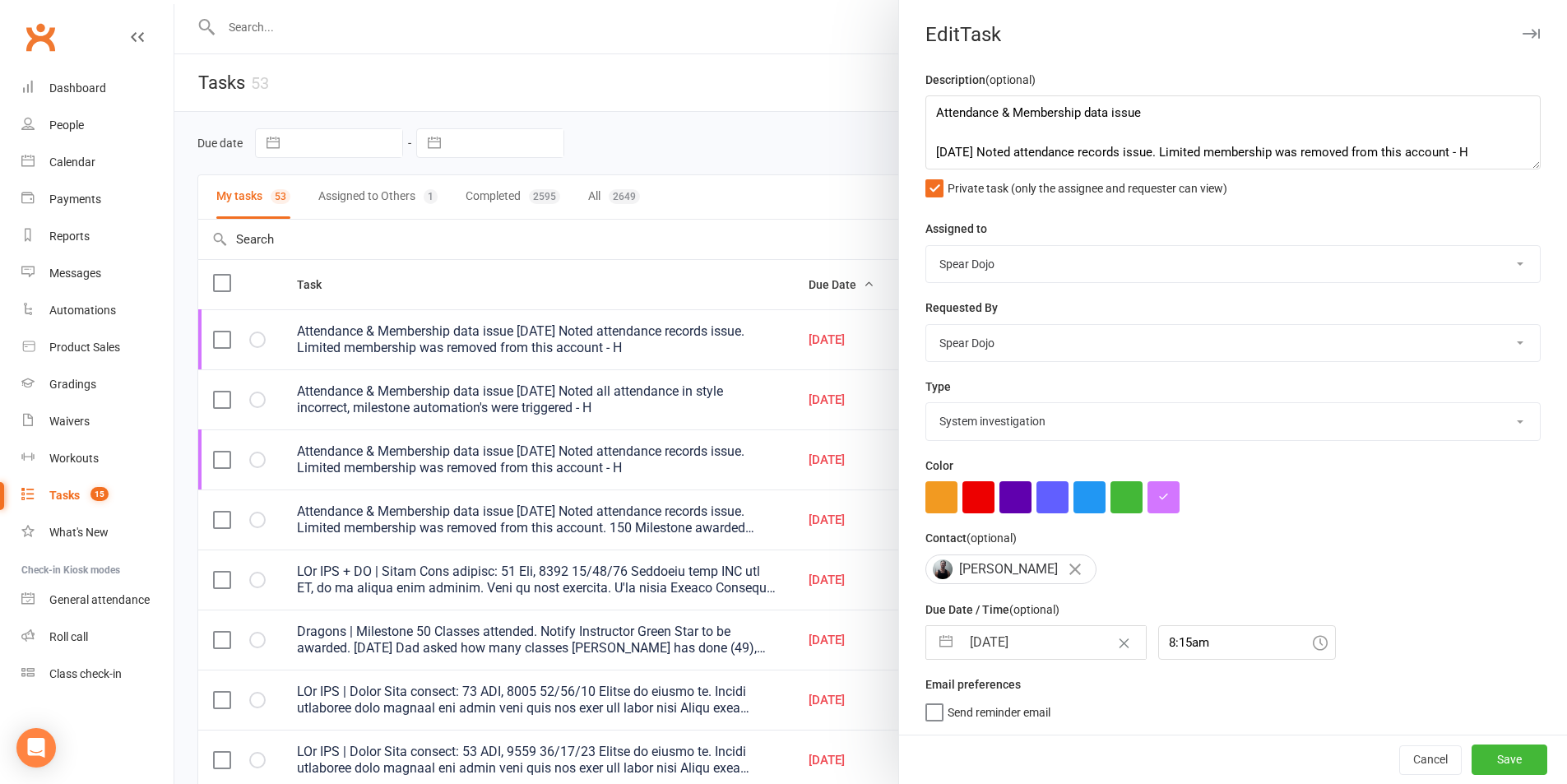
select select "2025"
select select "9"
select select "2025"
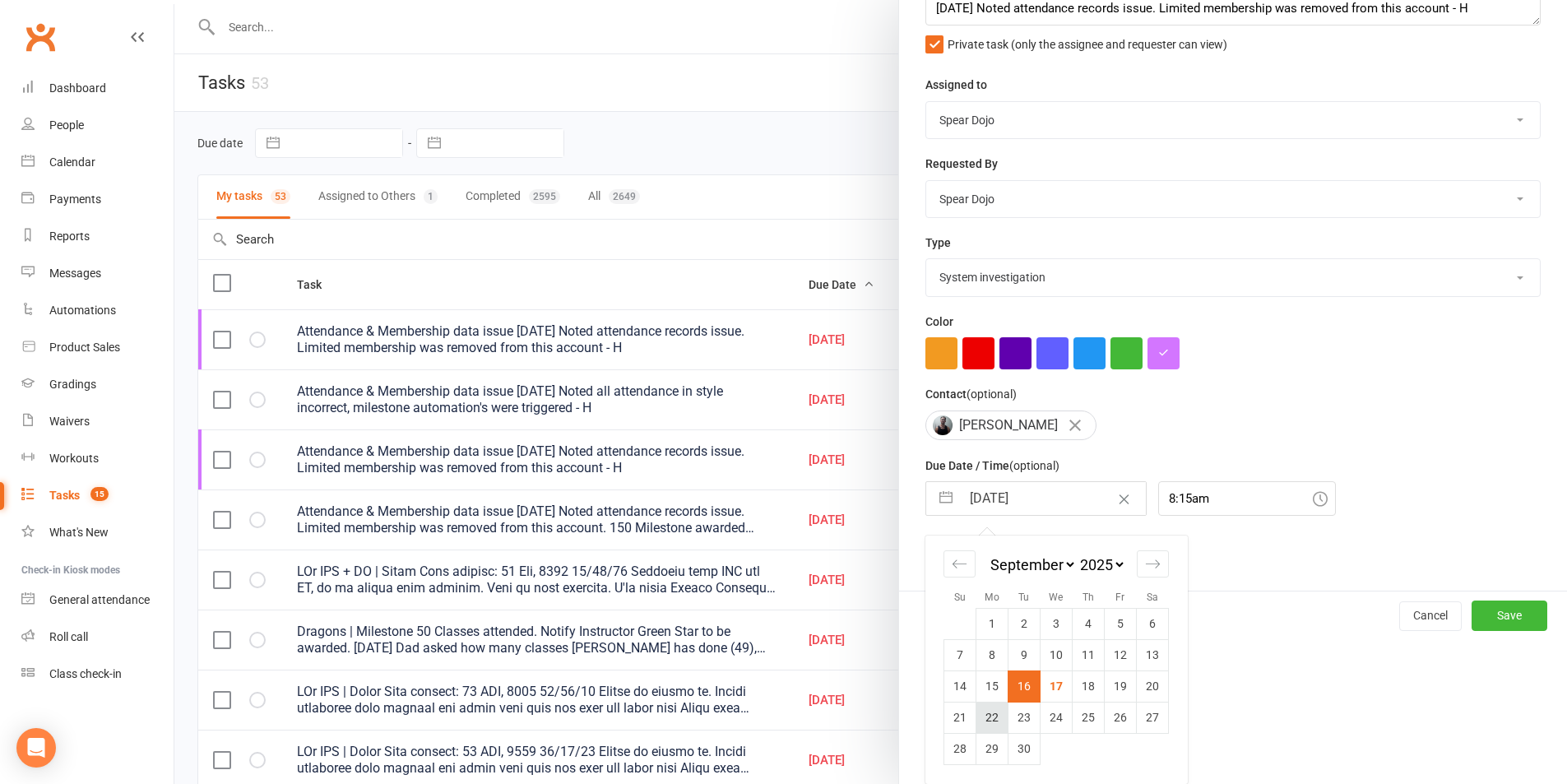
click at [991, 707] on td "22" at bounding box center [992, 718] width 32 height 32
type input "[DATE]"
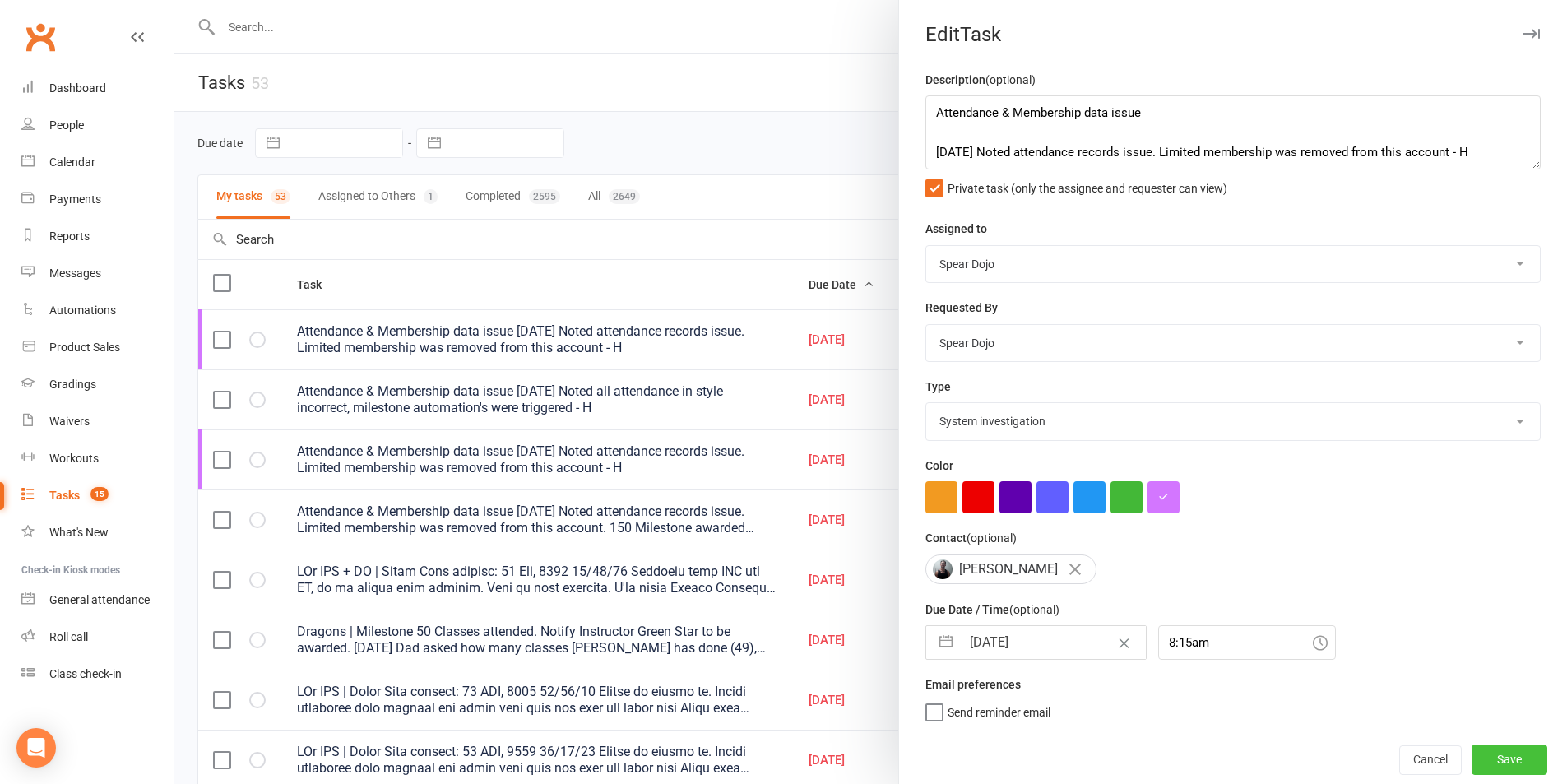
drag, startPoint x: 1486, startPoint y: 763, endPoint x: 1477, endPoint y: 748, distance: 17.5
click at [1486, 763] on button "Save" at bounding box center [1510, 759] width 76 height 30
select select "started"
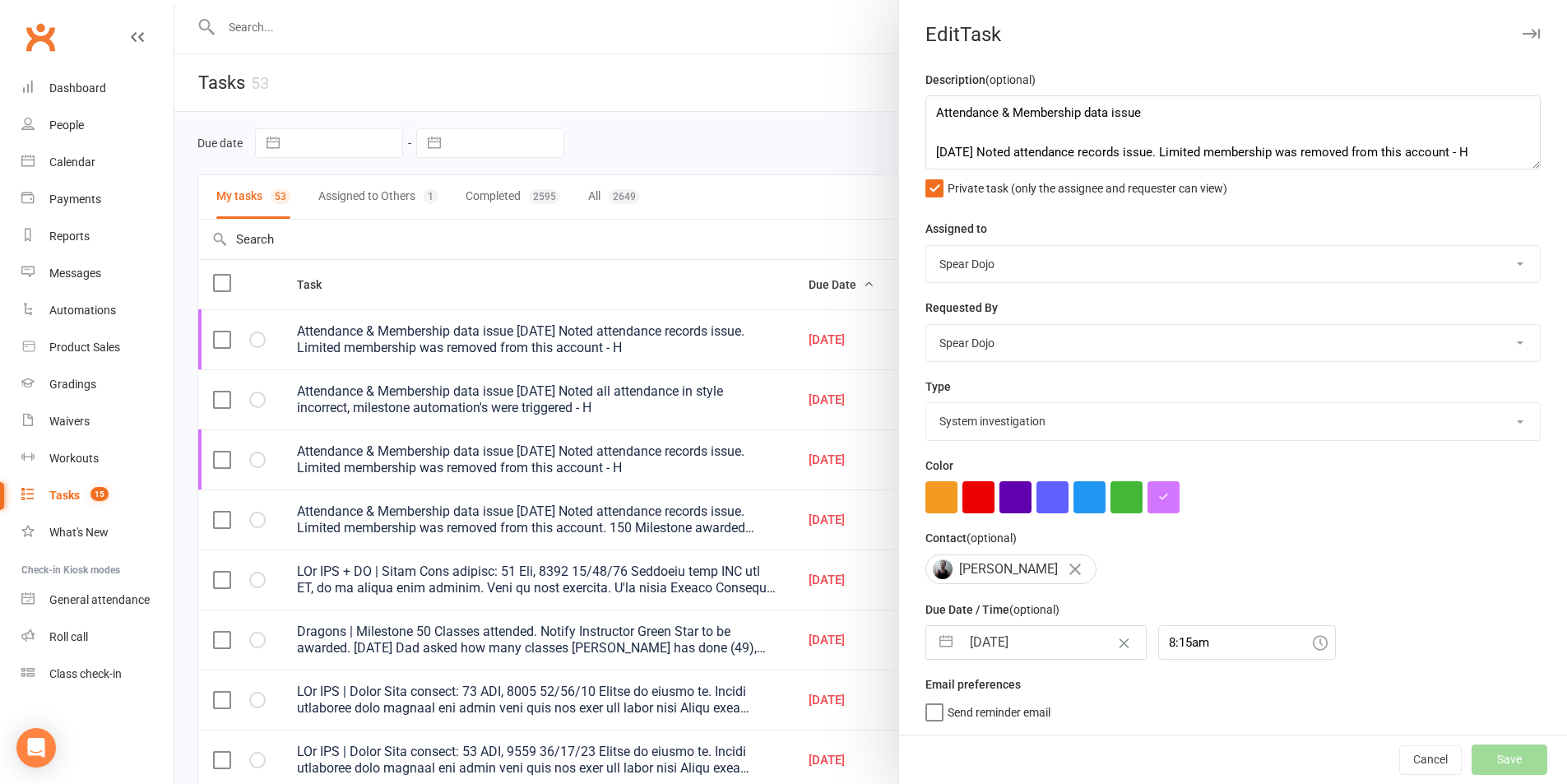
select select "started"
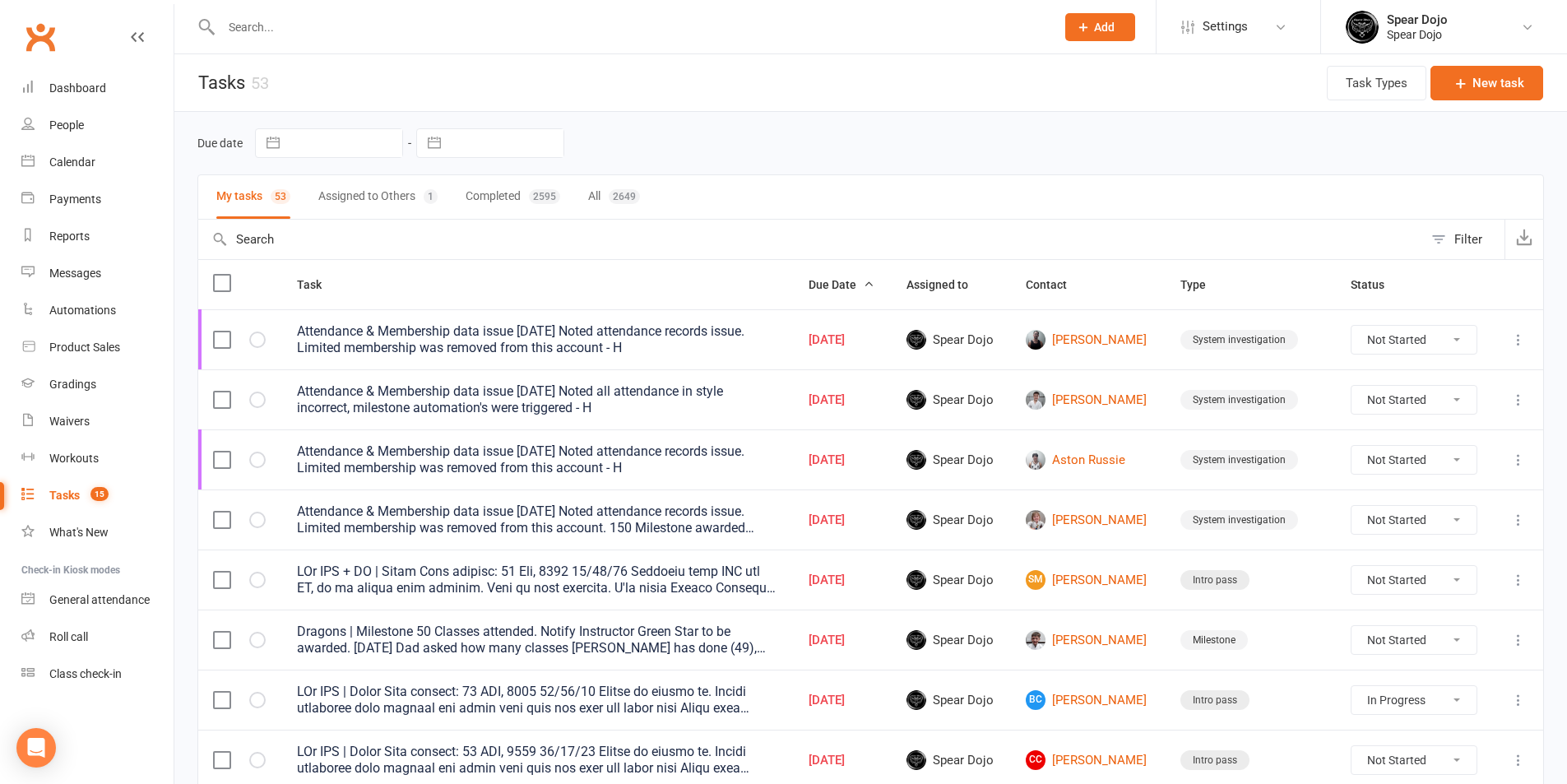
select select "started"
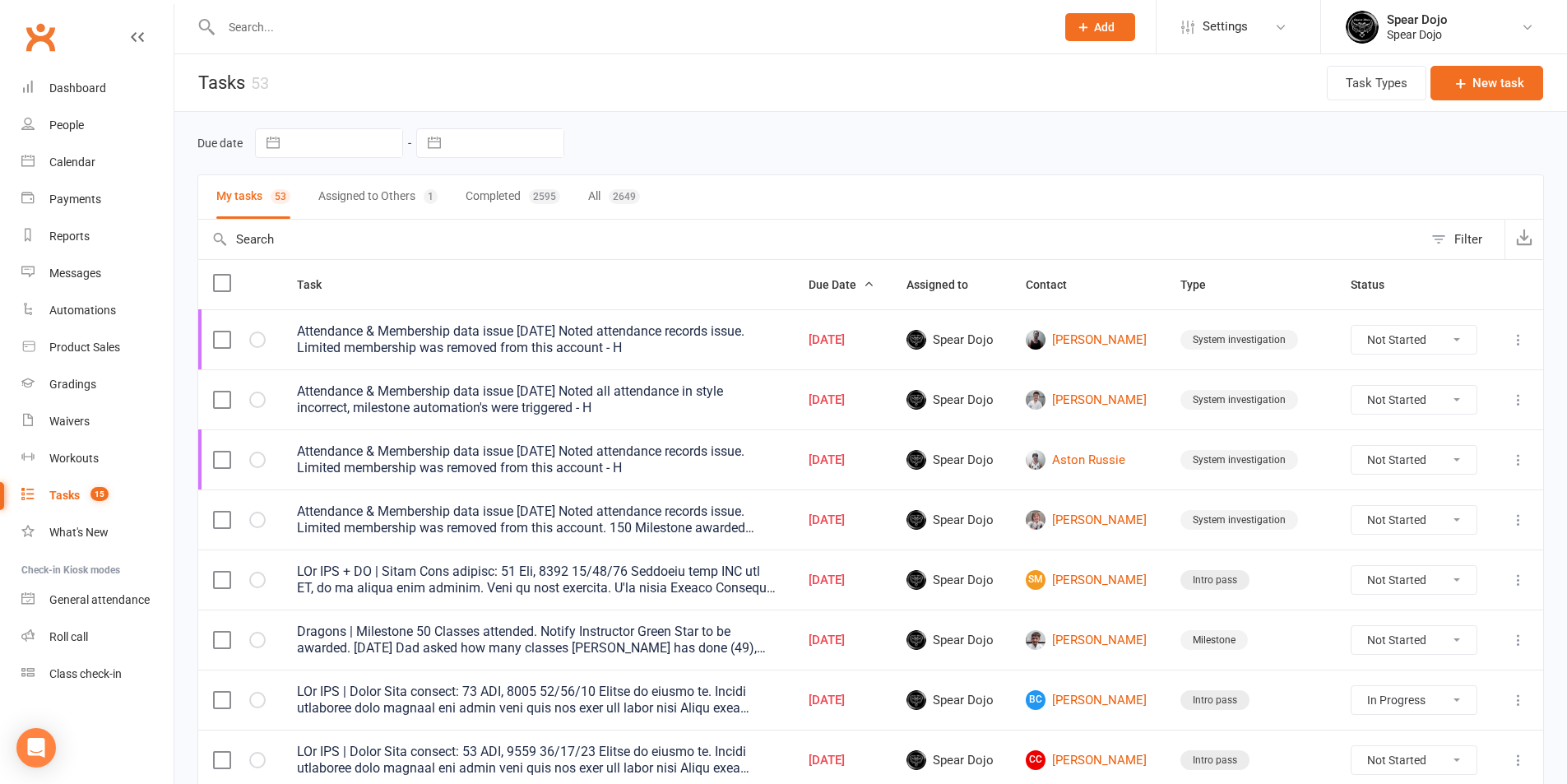
select select "started"
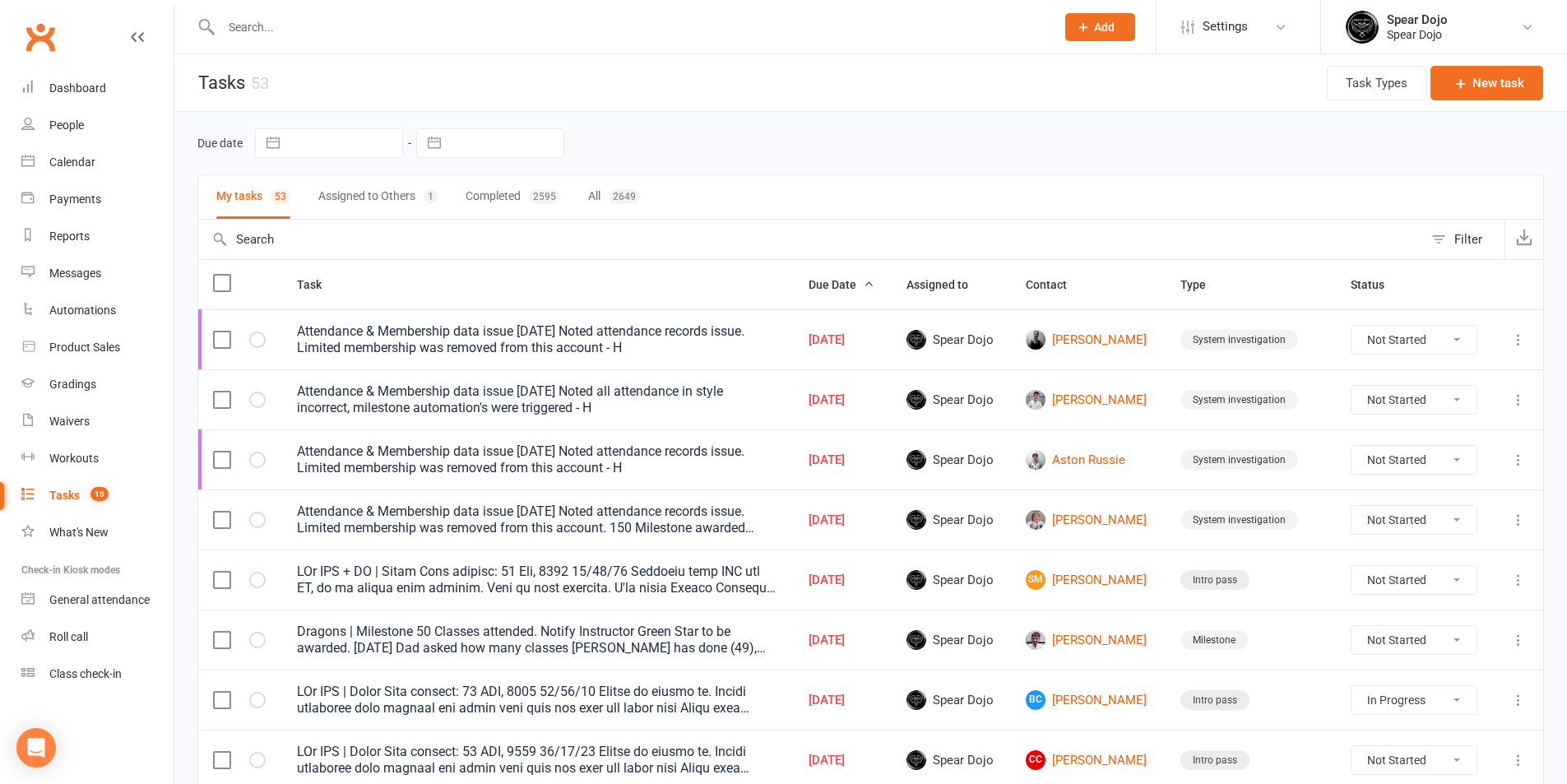
select select "started"
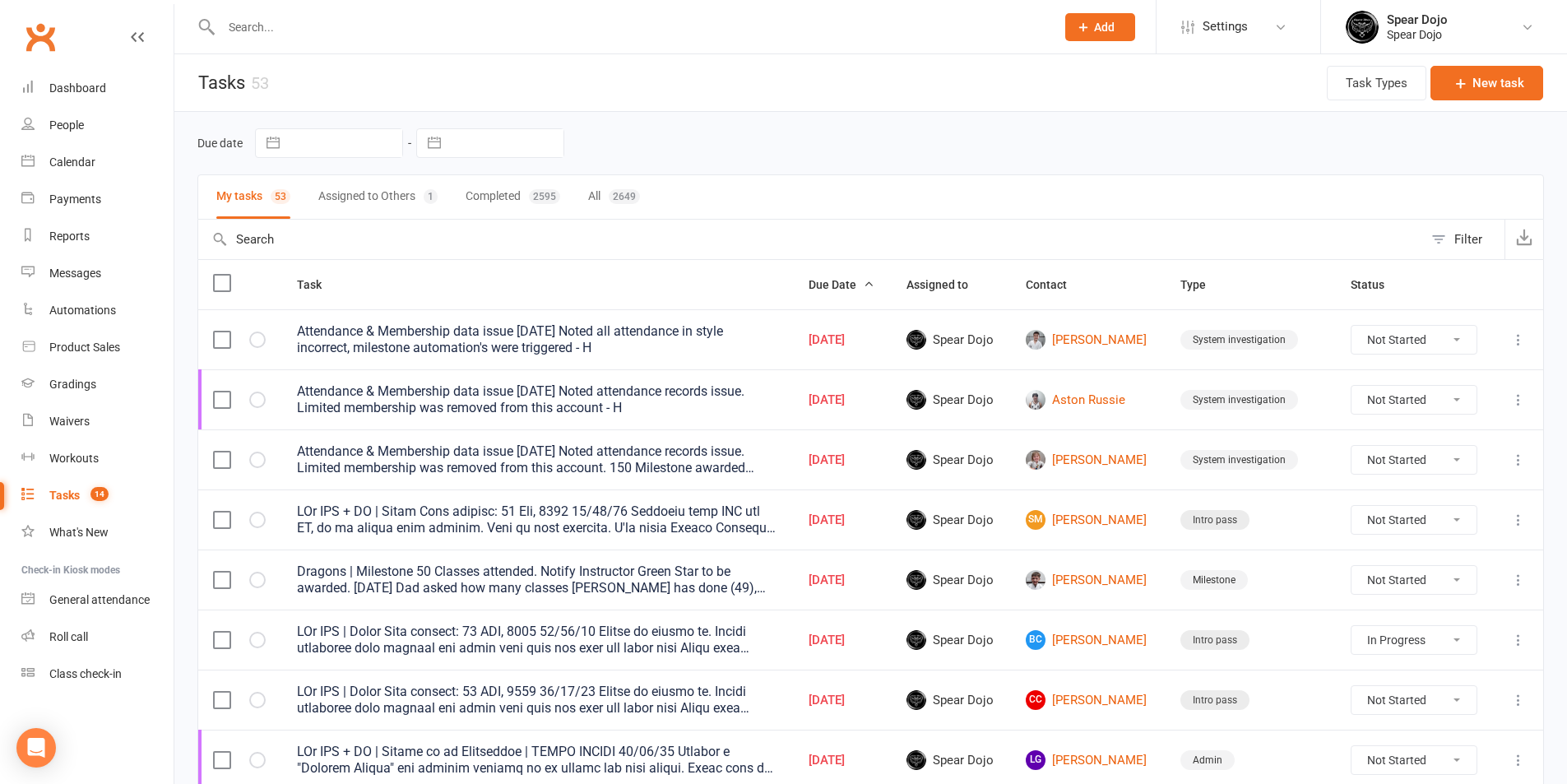
click at [1526, 335] on icon at bounding box center [1519, 340] width 17 height 17
click at [1462, 406] on link "Edit" at bounding box center [1434, 404] width 163 height 33
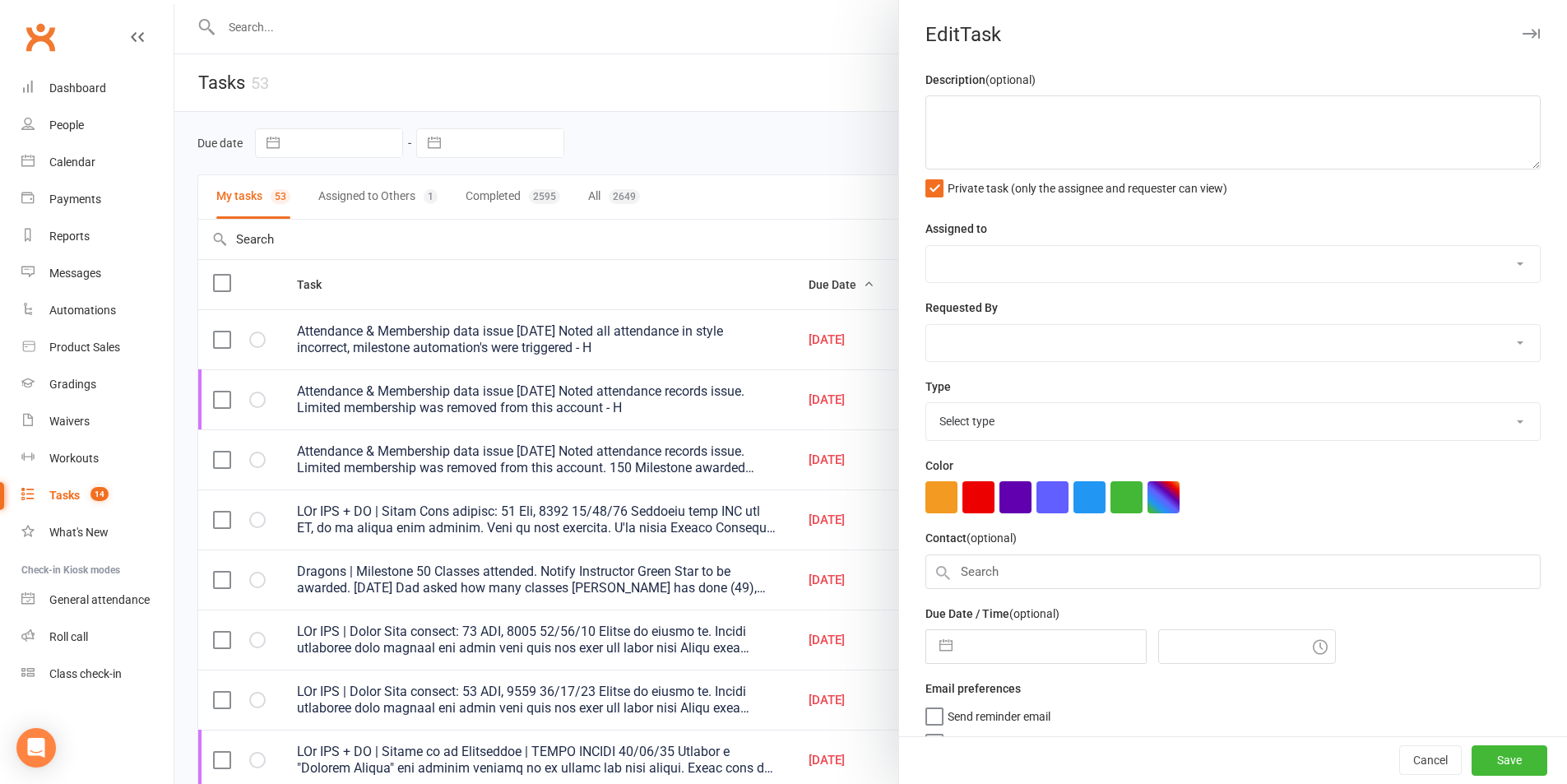
type textarea "Attendance & Membership data issue [DATE] Noted all attendance in style incorre…"
select select "43986"
type input "[DATE]"
type input "8:15am"
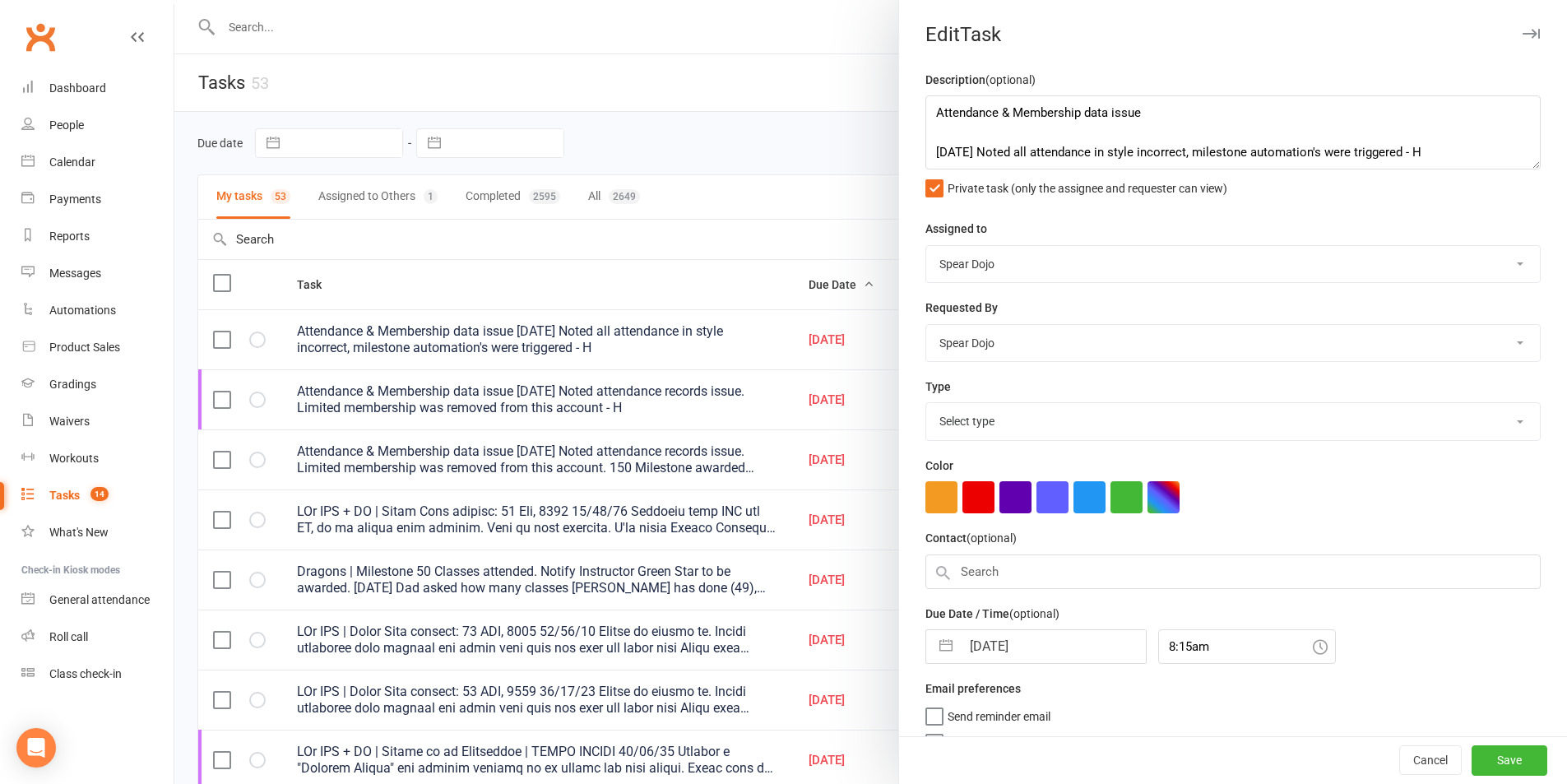
select select "35674"
click at [934, 648] on button "button" at bounding box center [946, 643] width 30 height 33
select select "7"
select select "2025"
select select "8"
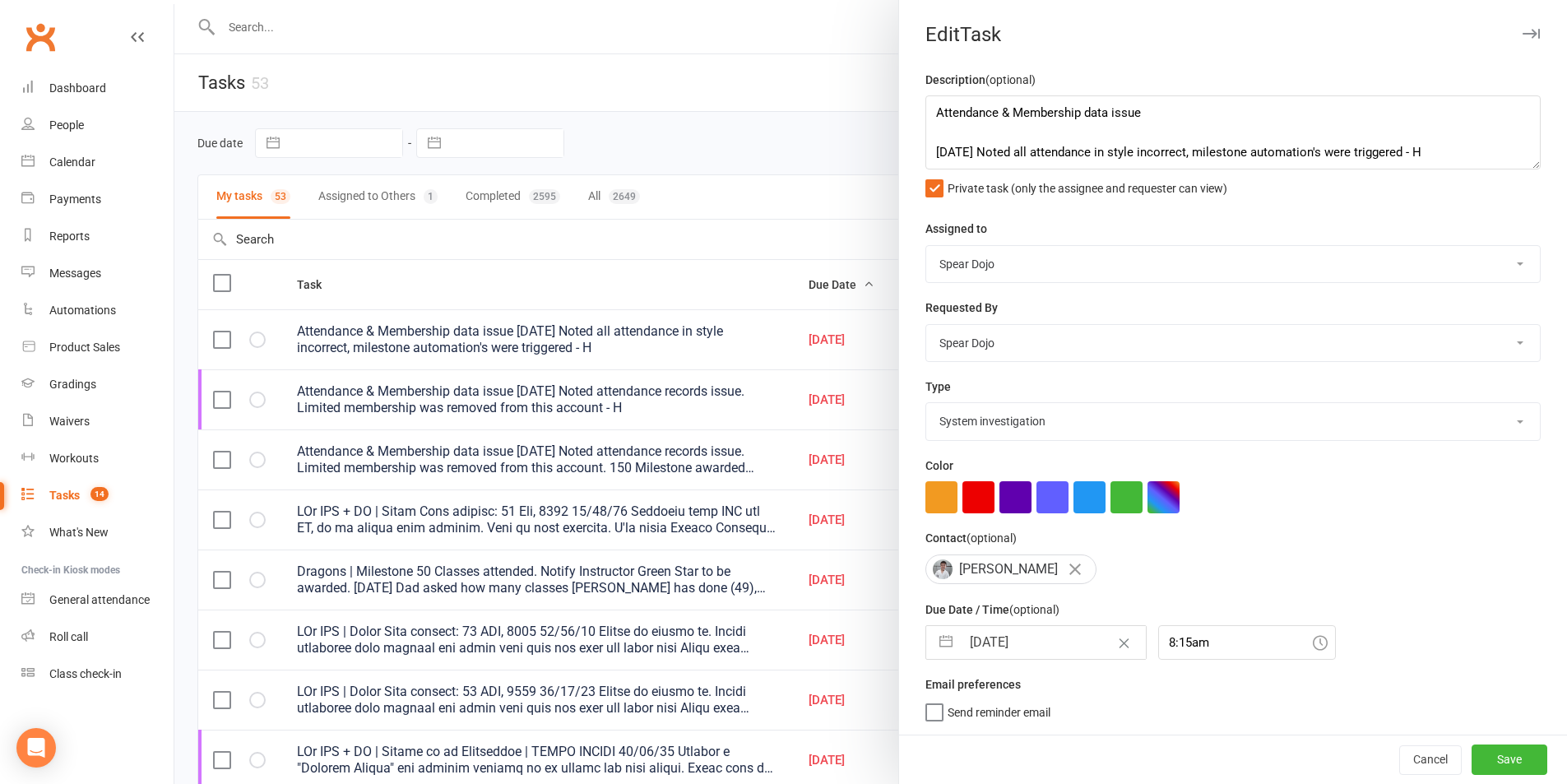
select select "2025"
select select "9"
select select "2025"
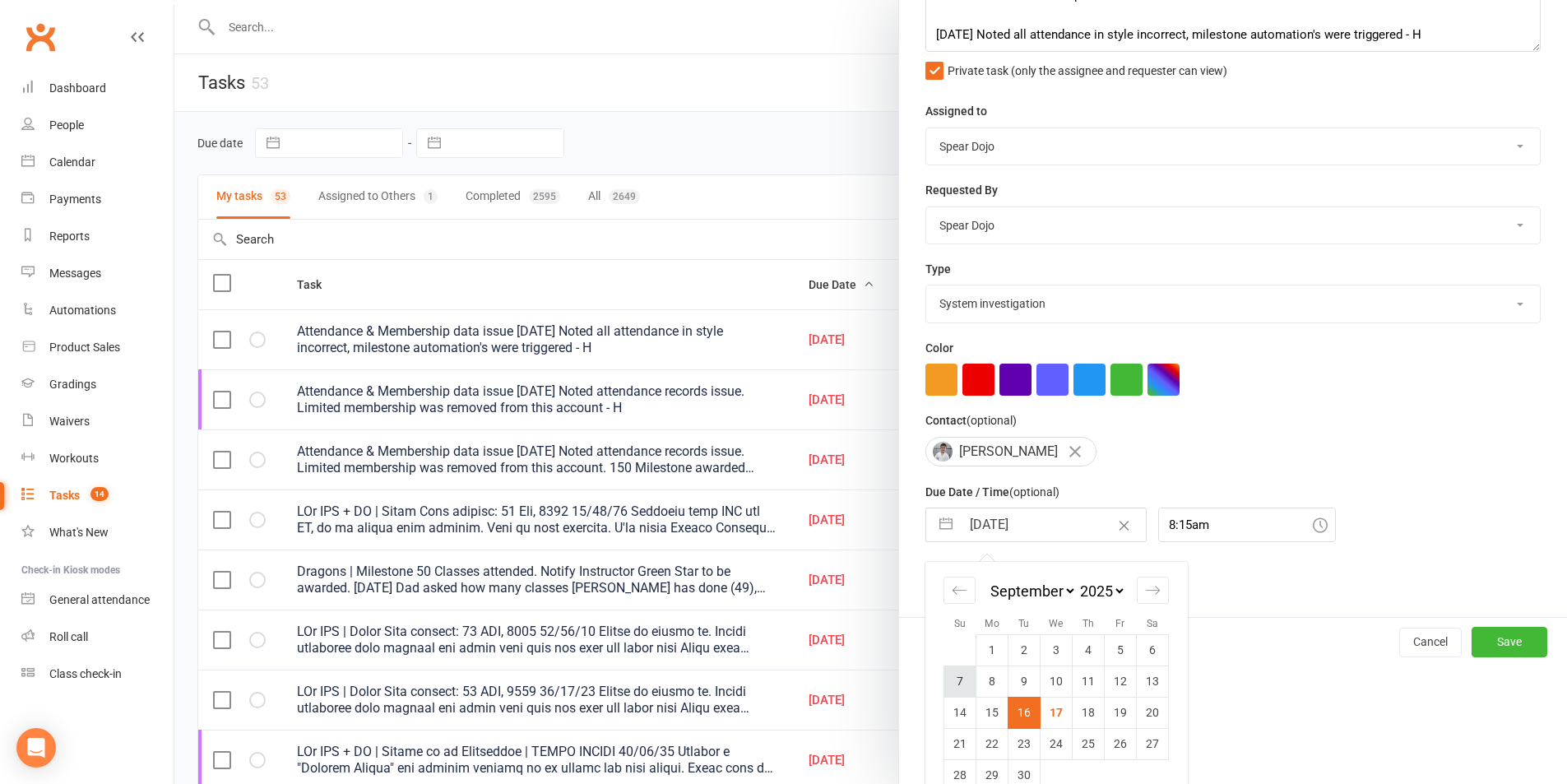
scroll to position [149, 0]
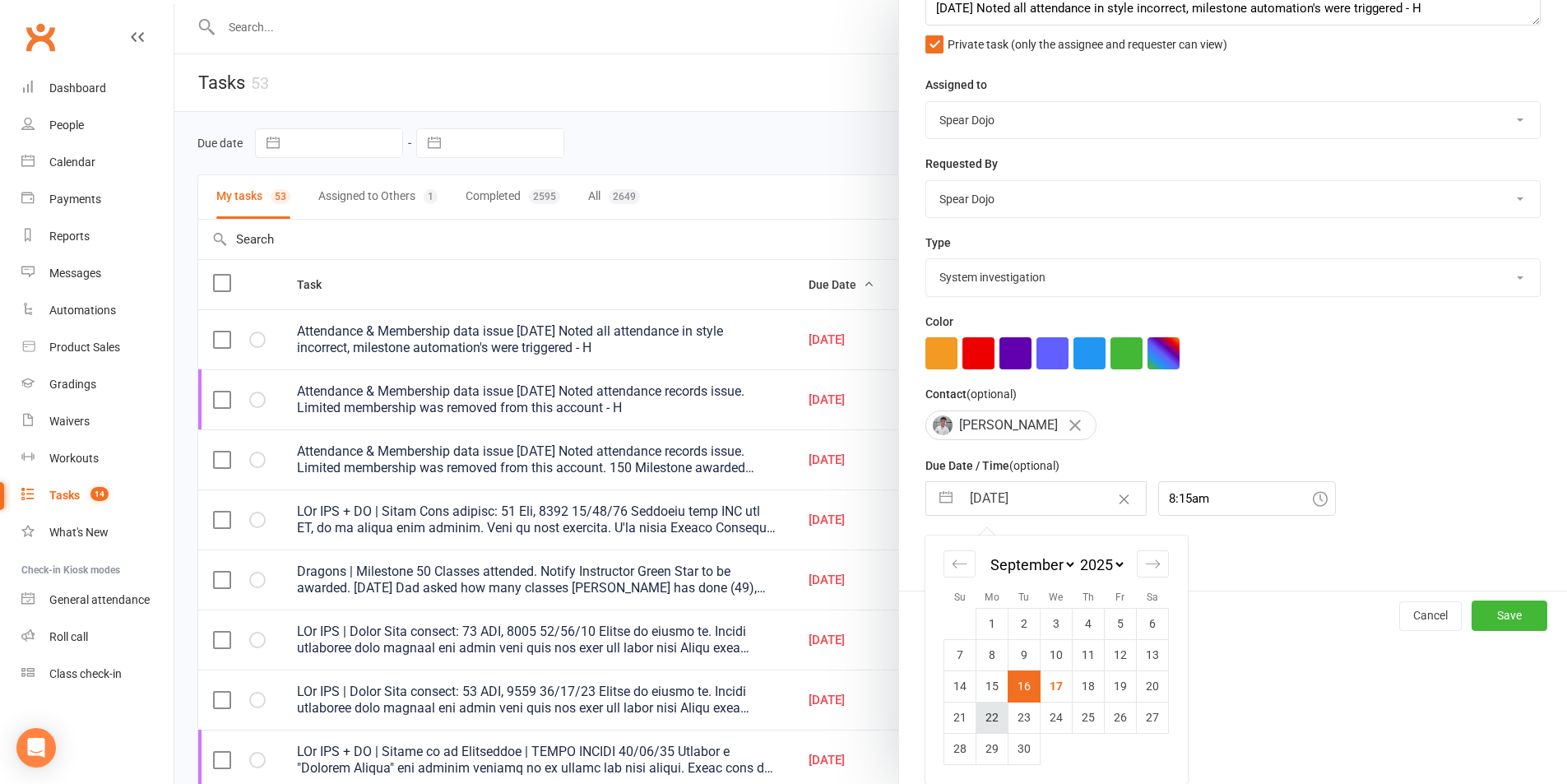
click at [978, 719] on td "22" at bounding box center [992, 718] width 32 height 32
type input "[DATE]"
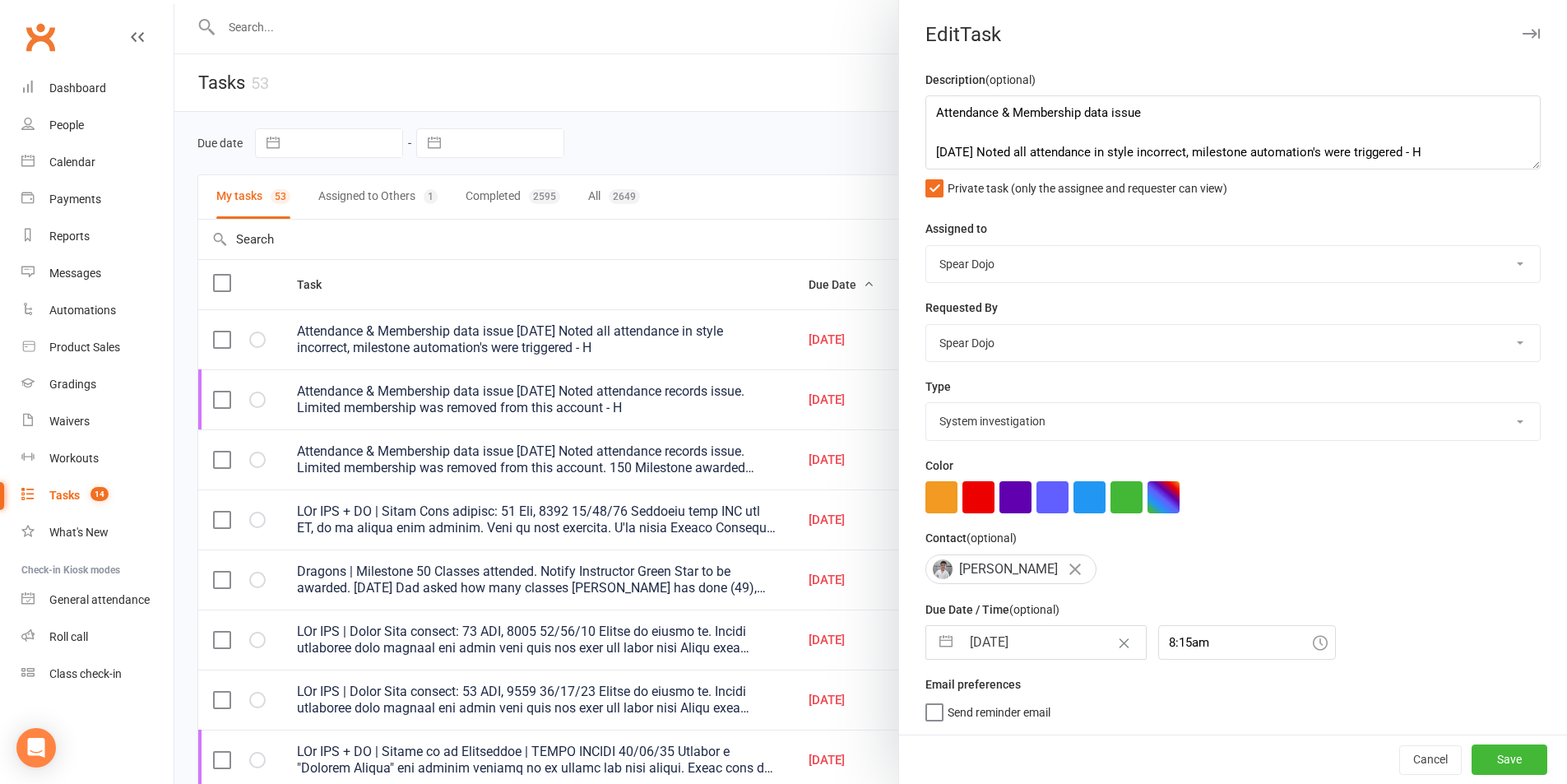
scroll to position [5, 0]
drag, startPoint x: 1470, startPoint y: 767, endPoint x: 1465, endPoint y: 752, distance: 15.8
click at [1472, 767] on button "Save" at bounding box center [1510, 759] width 76 height 30
select select "started"
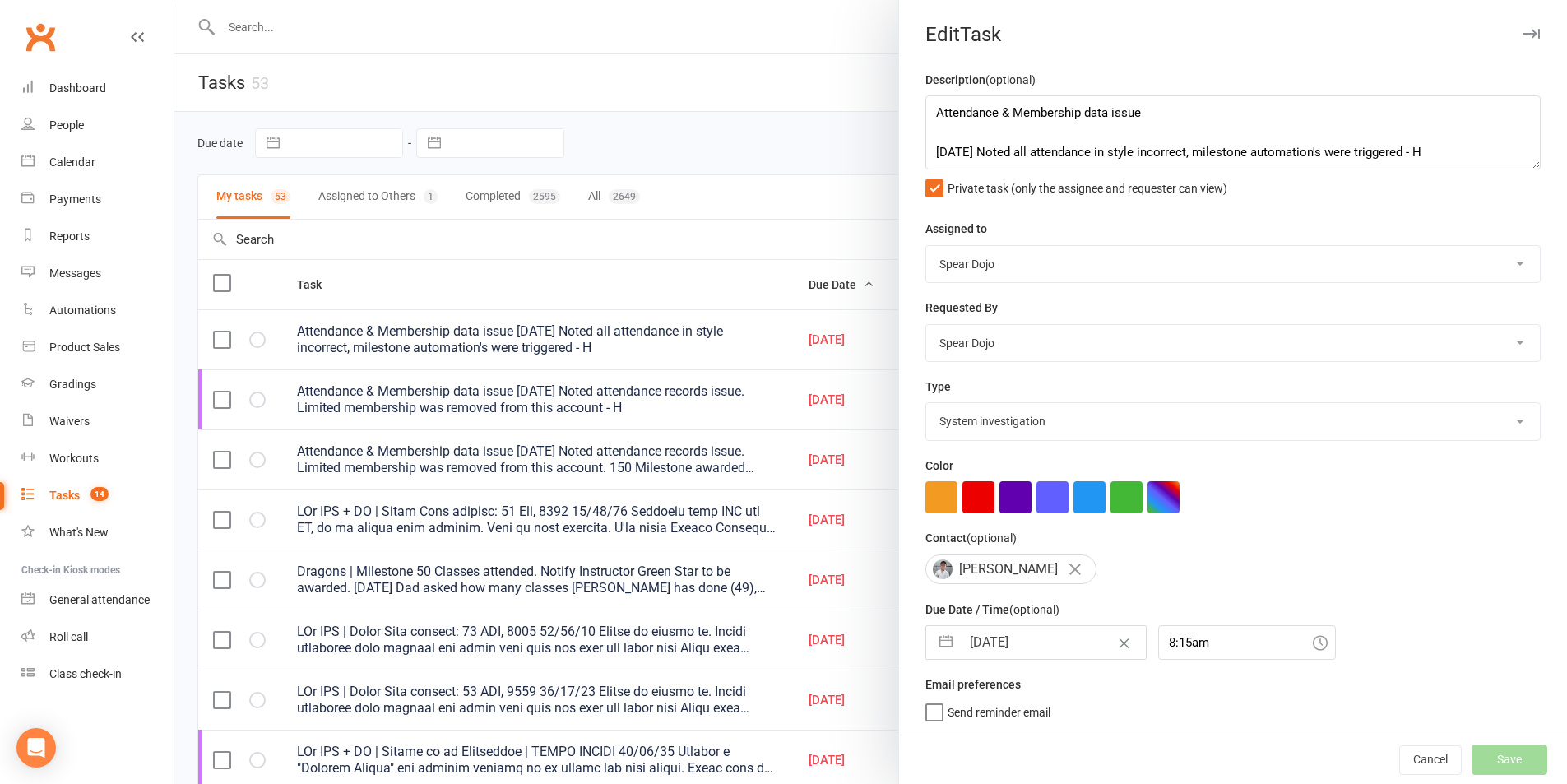
select select "started"
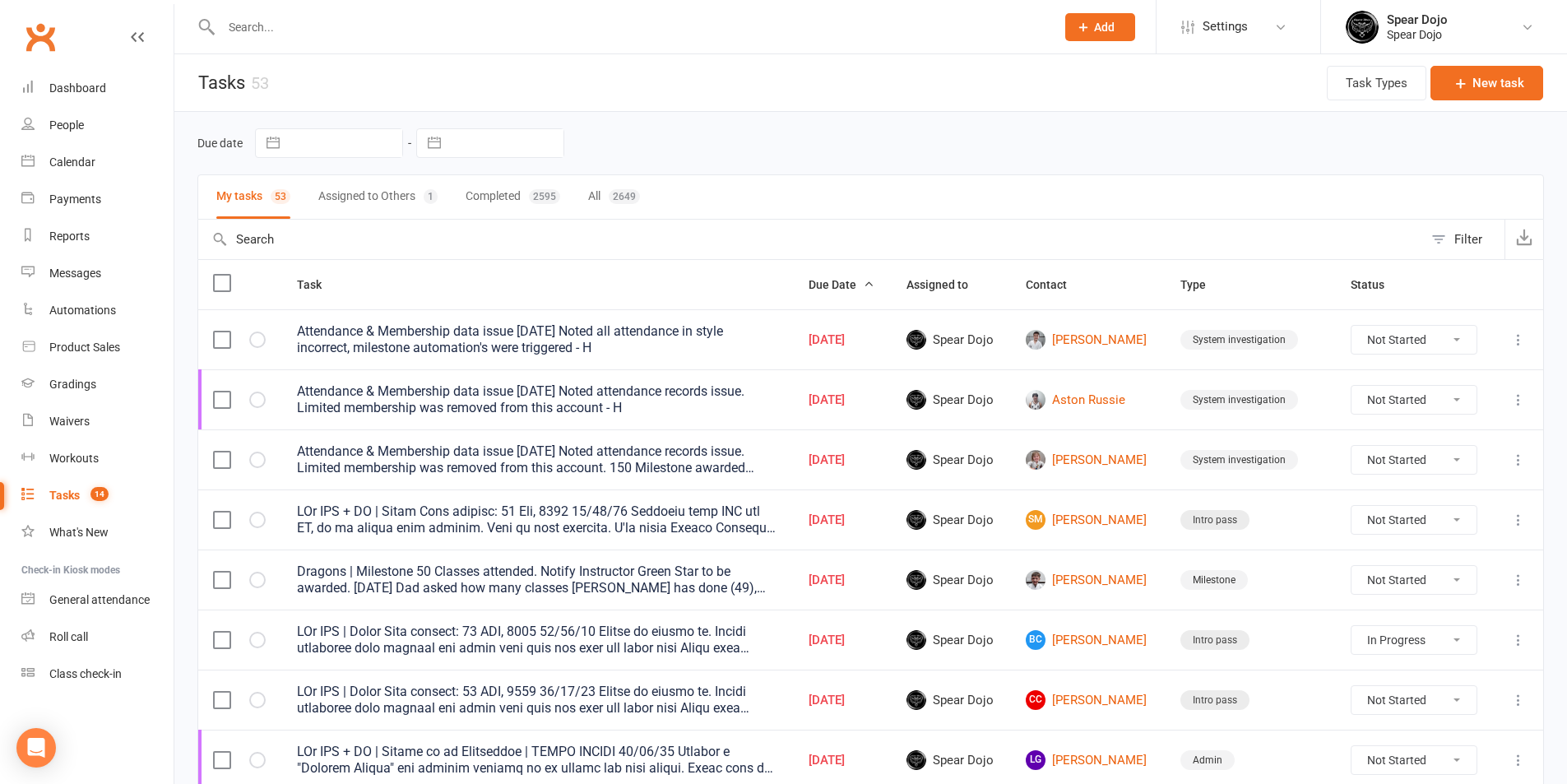
select select "started"
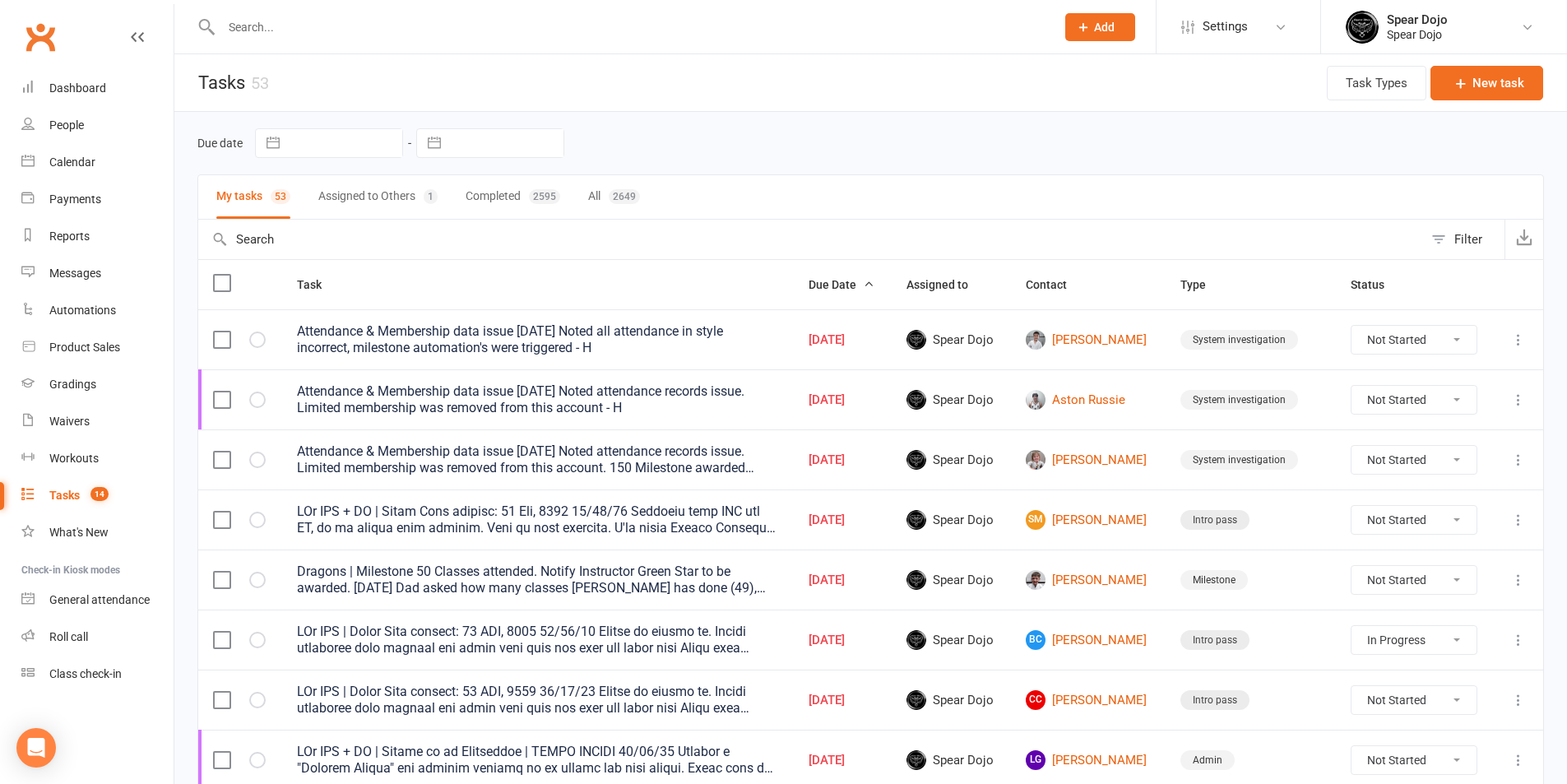
select select "started"
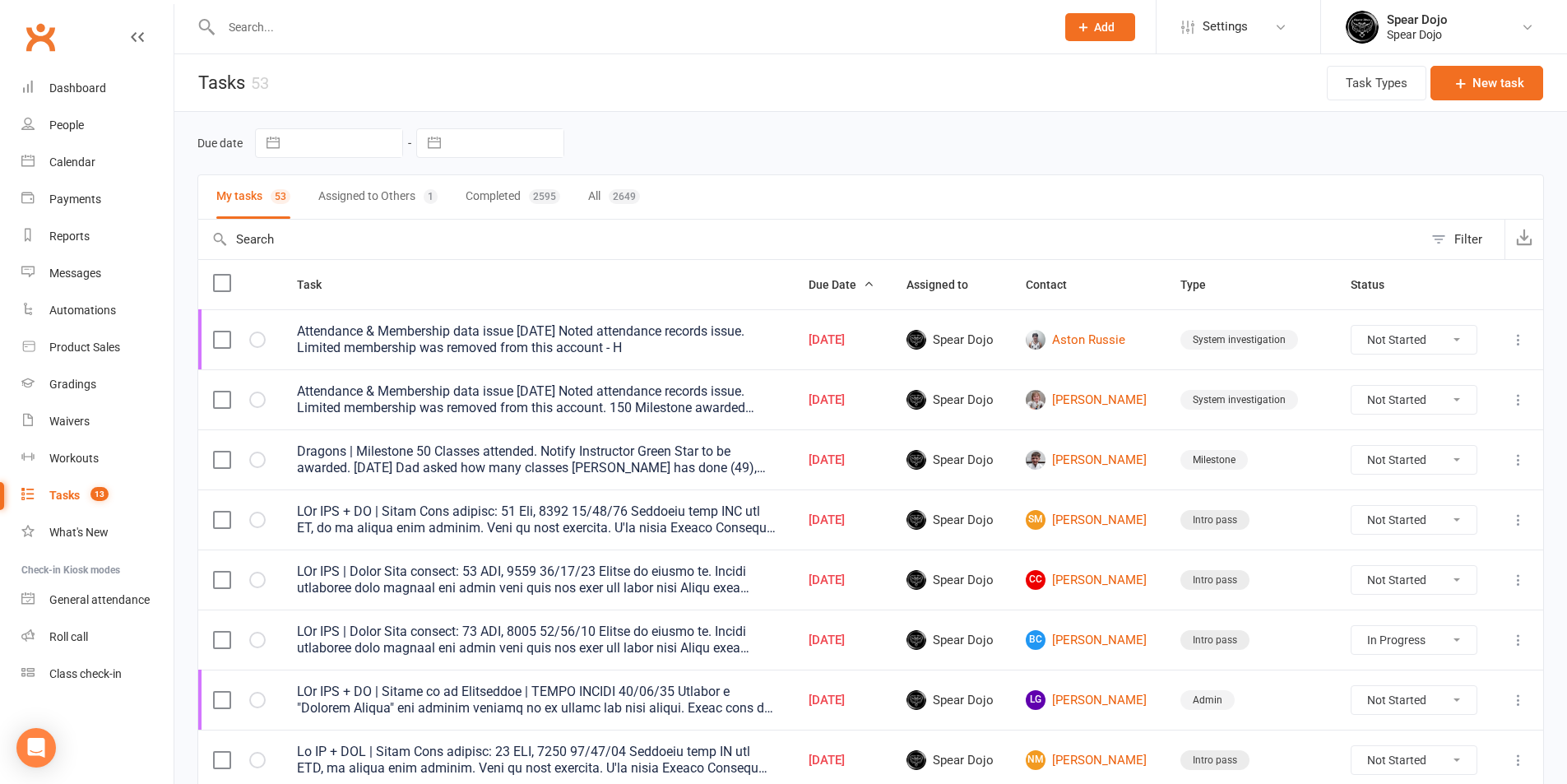
click at [1520, 344] on icon at bounding box center [1519, 340] width 17 height 17
click at [1405, 400] on link "Edit" at bounding box center [1434, 404] width 163 height 33
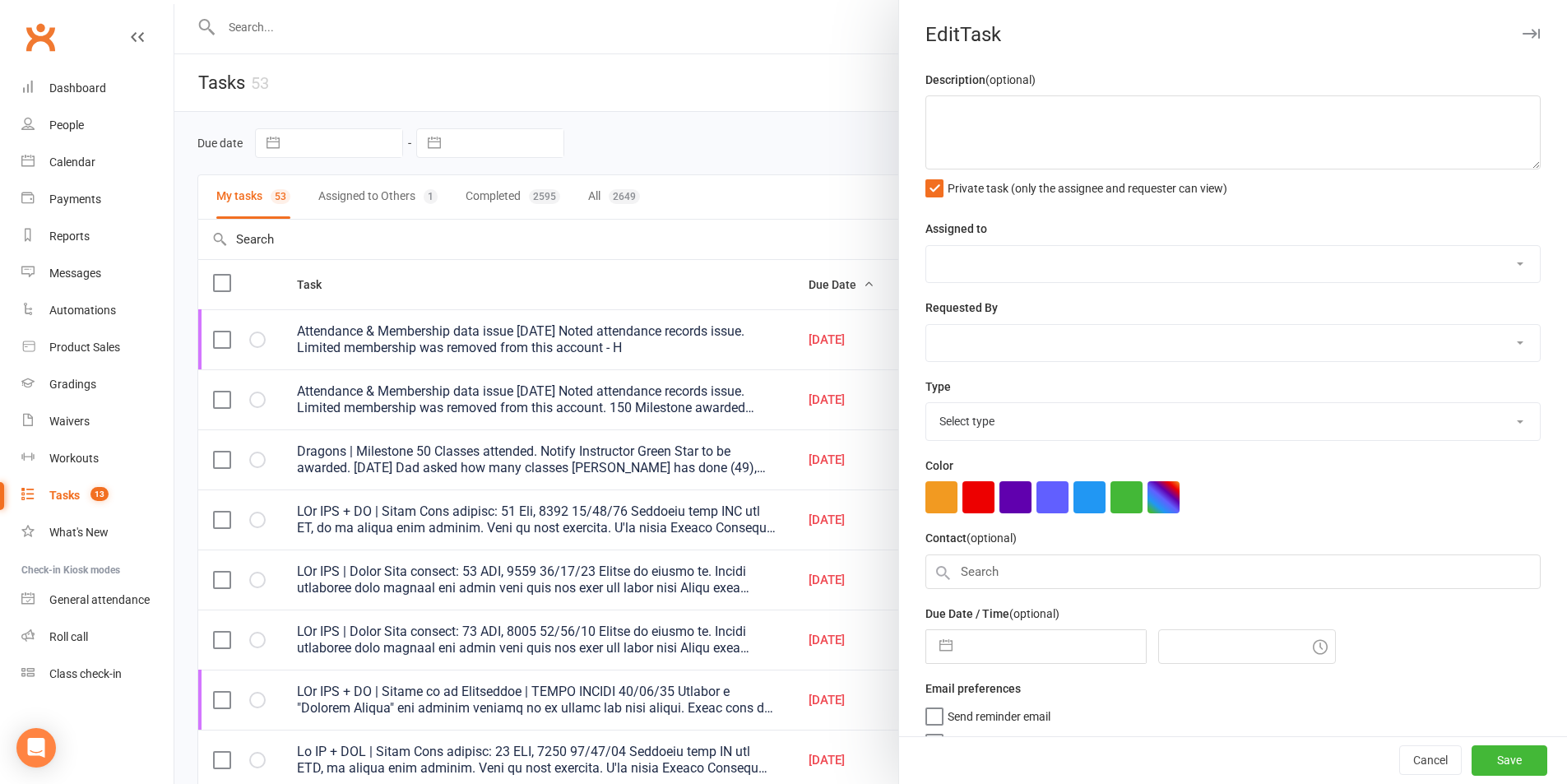
type textarea "Attendance & Membership data issue [DATE] Noted attendance records issue. Limit…"
select select "43986"
type input "[DATE]"
type input "8:15am"
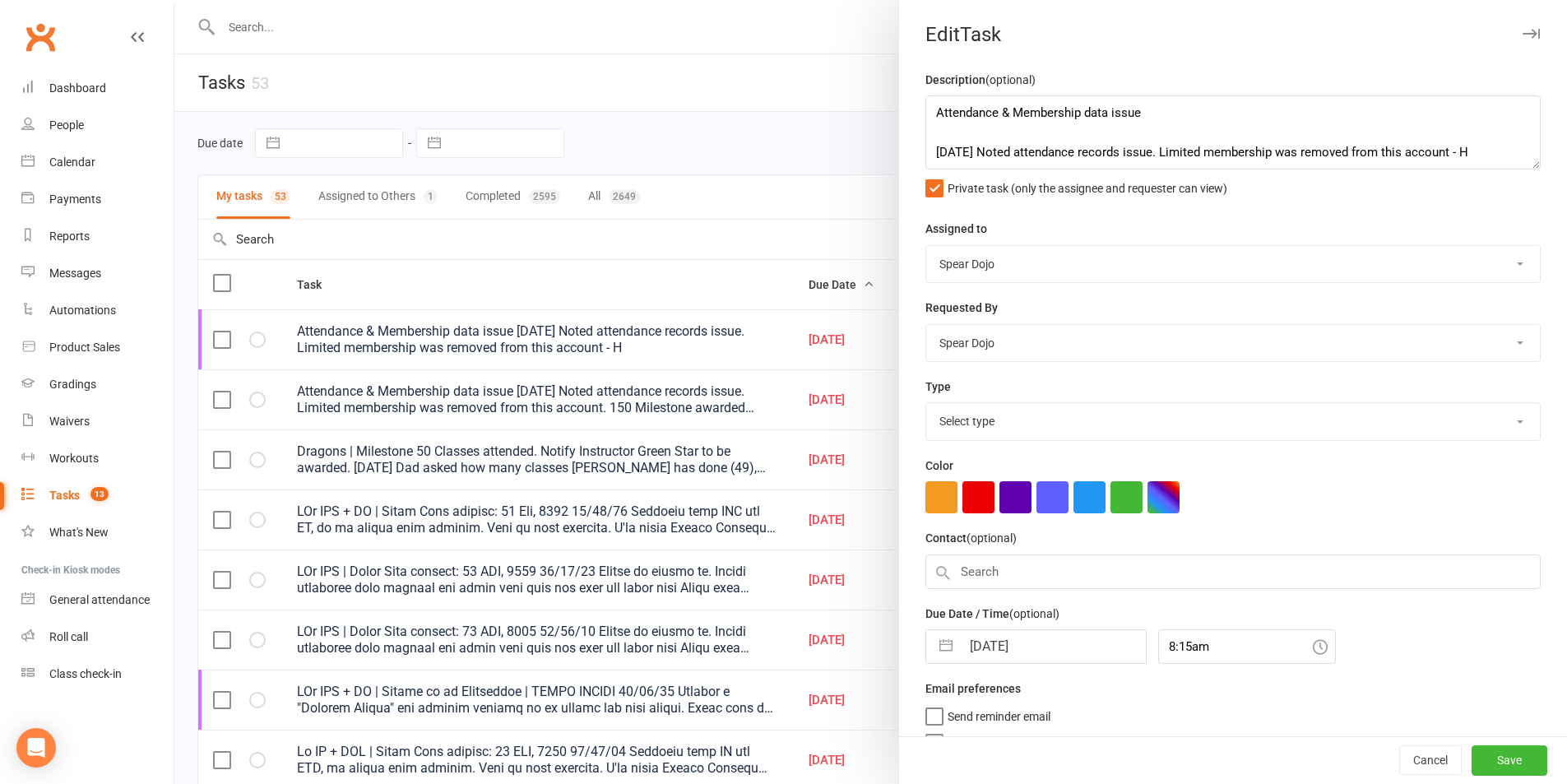
select select "35674"
click at [936, 652] on button "button" at bounding box center [946, 643] width 30 height 33
select select "7"
select select "2025"
select select "8"
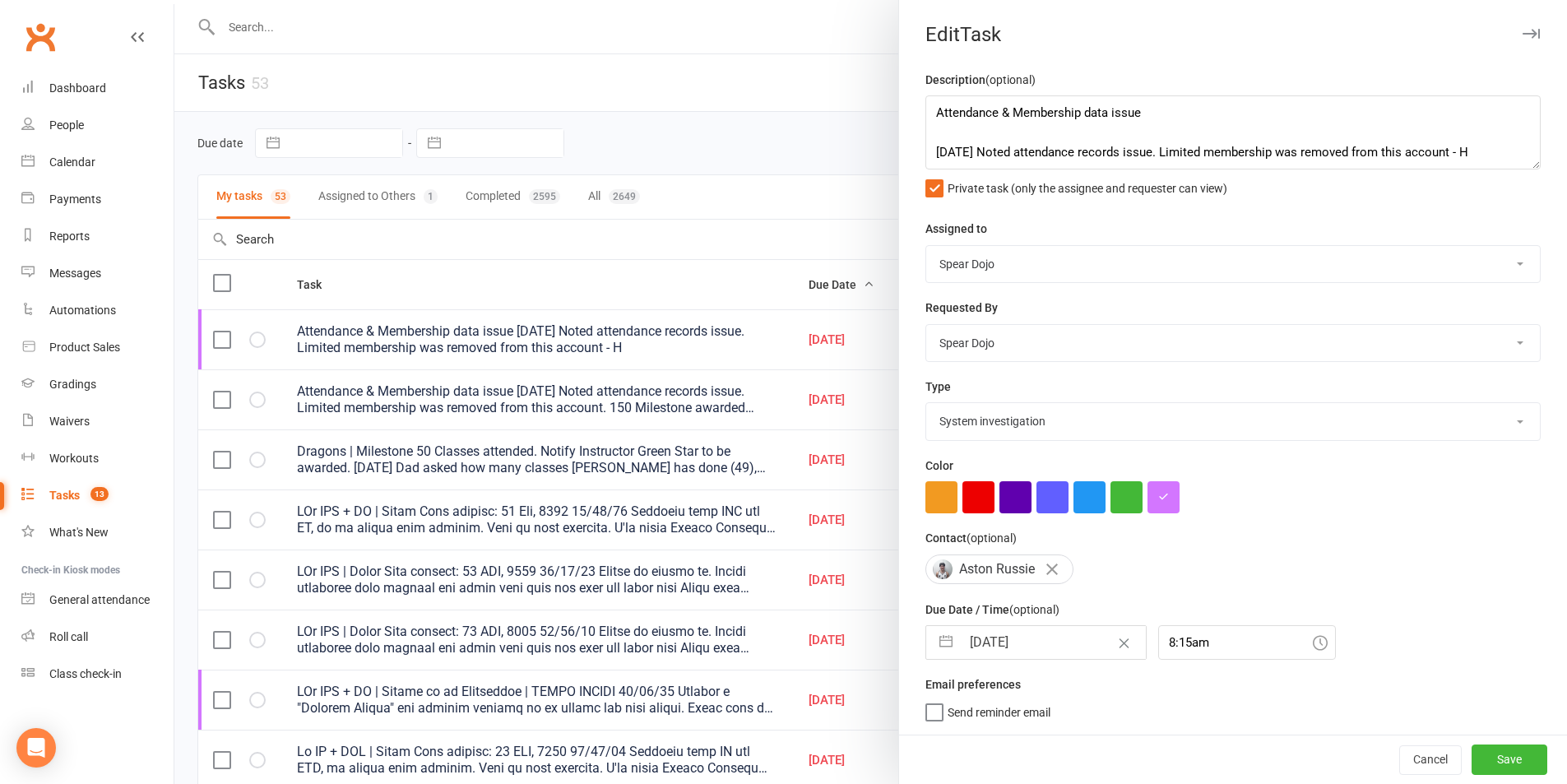
select select "2025"
select select "9"
select select "2025"
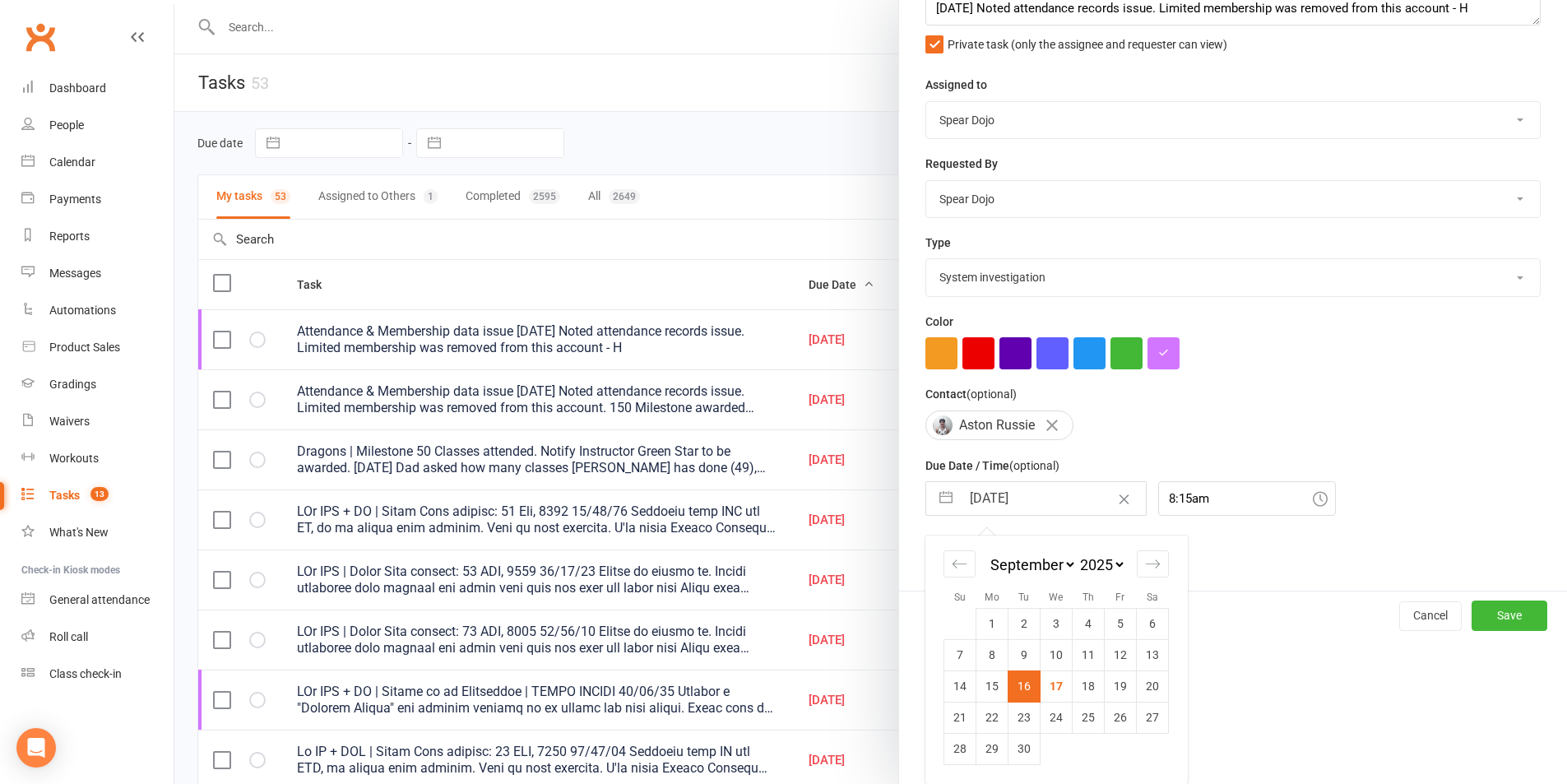
click at [981, 718] on td "22" at bounding box center [992, 718] width 32 height 32
type input "[DATE]"
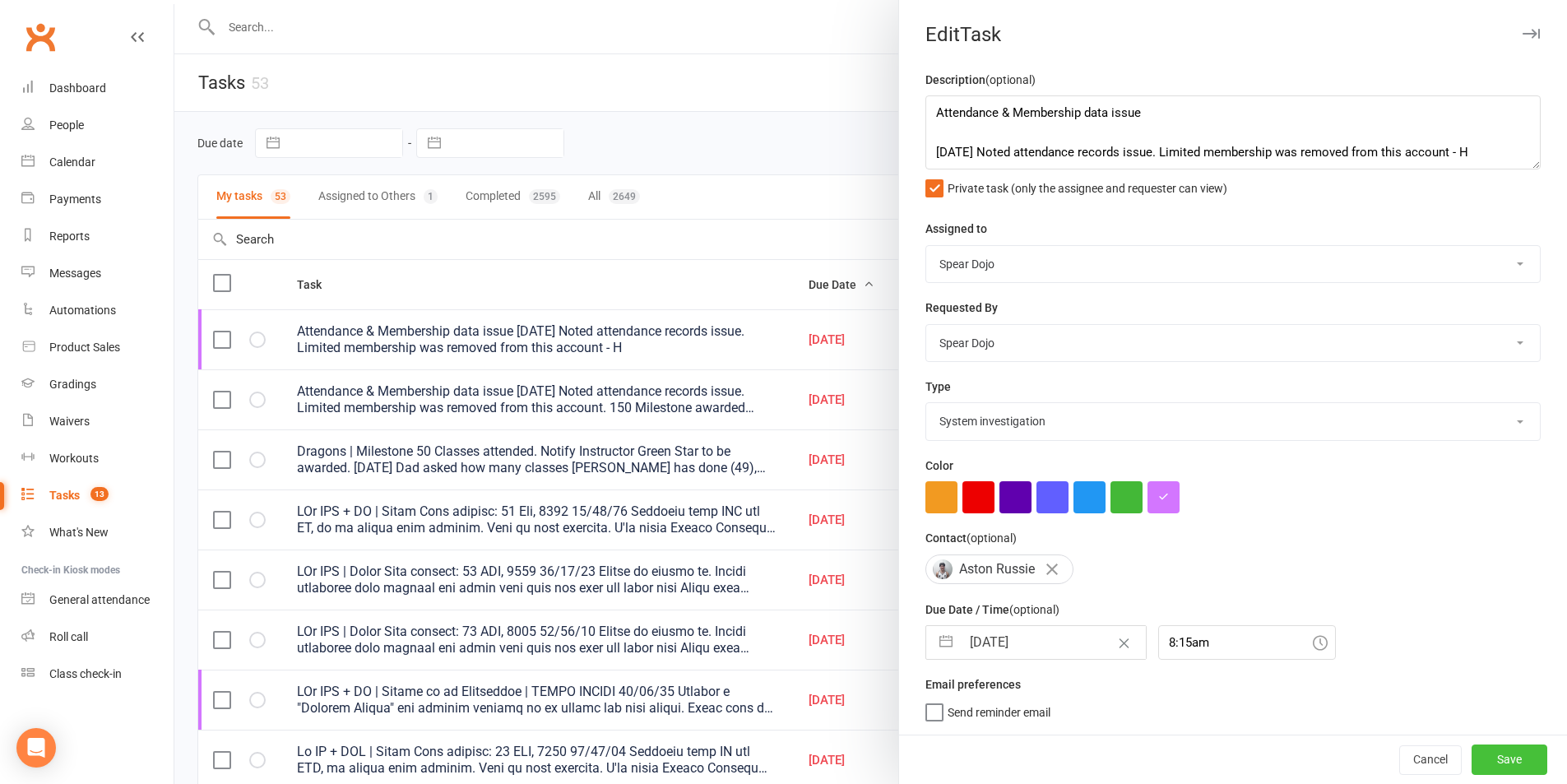
drag, startPoint x: 1489, startPoint y: 757, endPoint x: 1470, endPoint y: 733, distance: 30.6
click at [1485, 756] on button "Save" at bounding box center [1510, 759] width 76 height 30
select select "started"
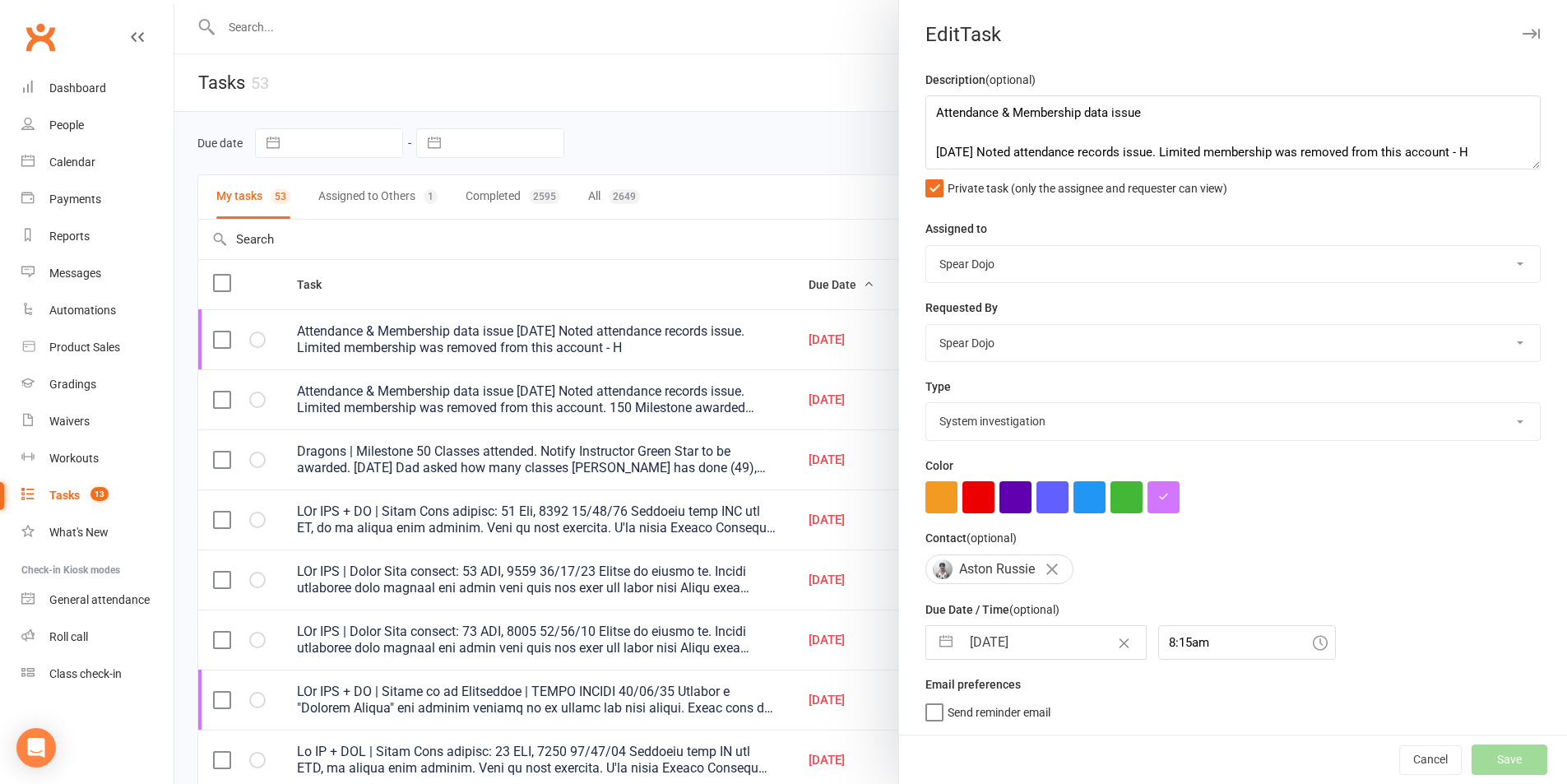
select select "started"
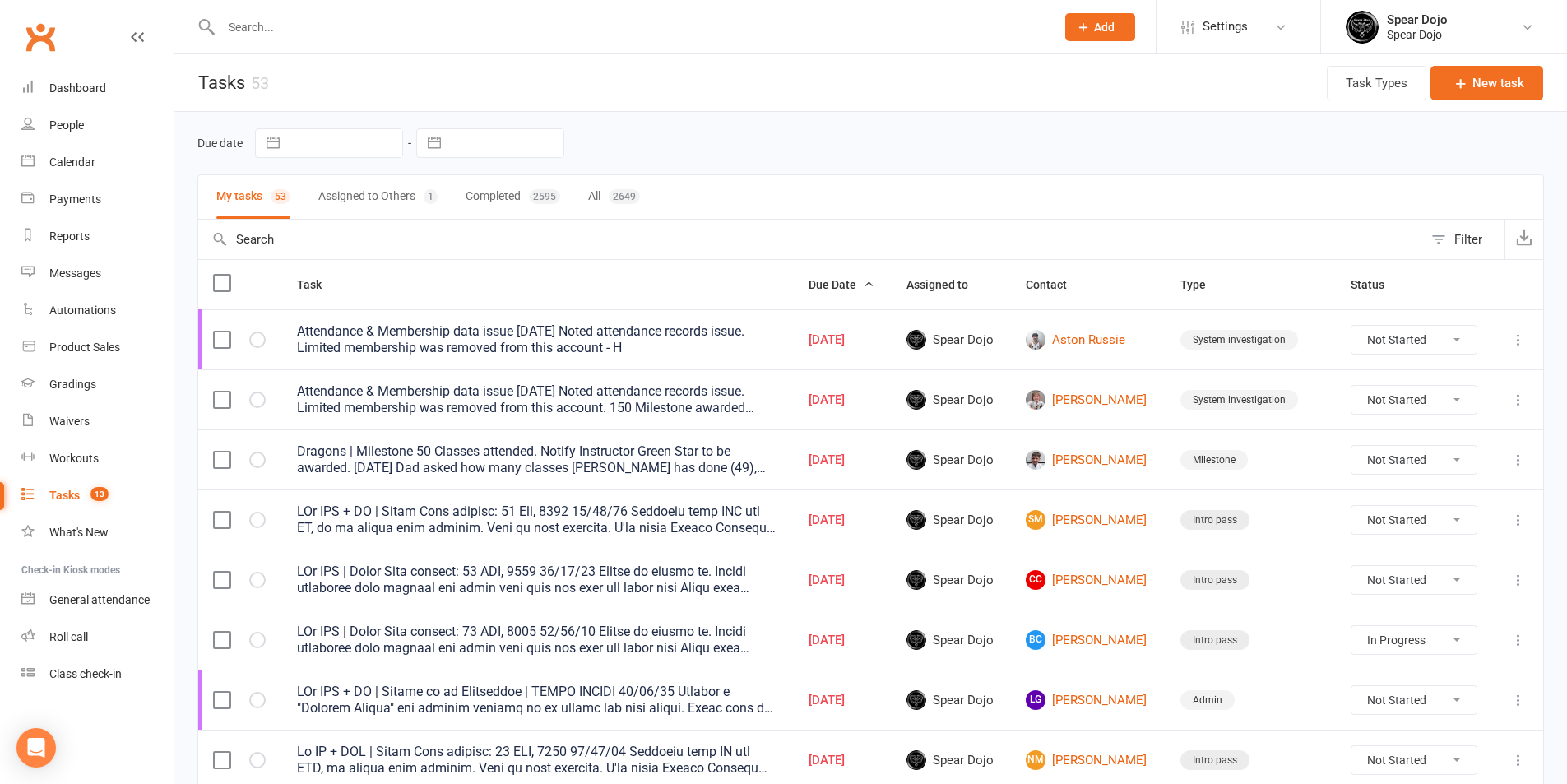
select select "started"
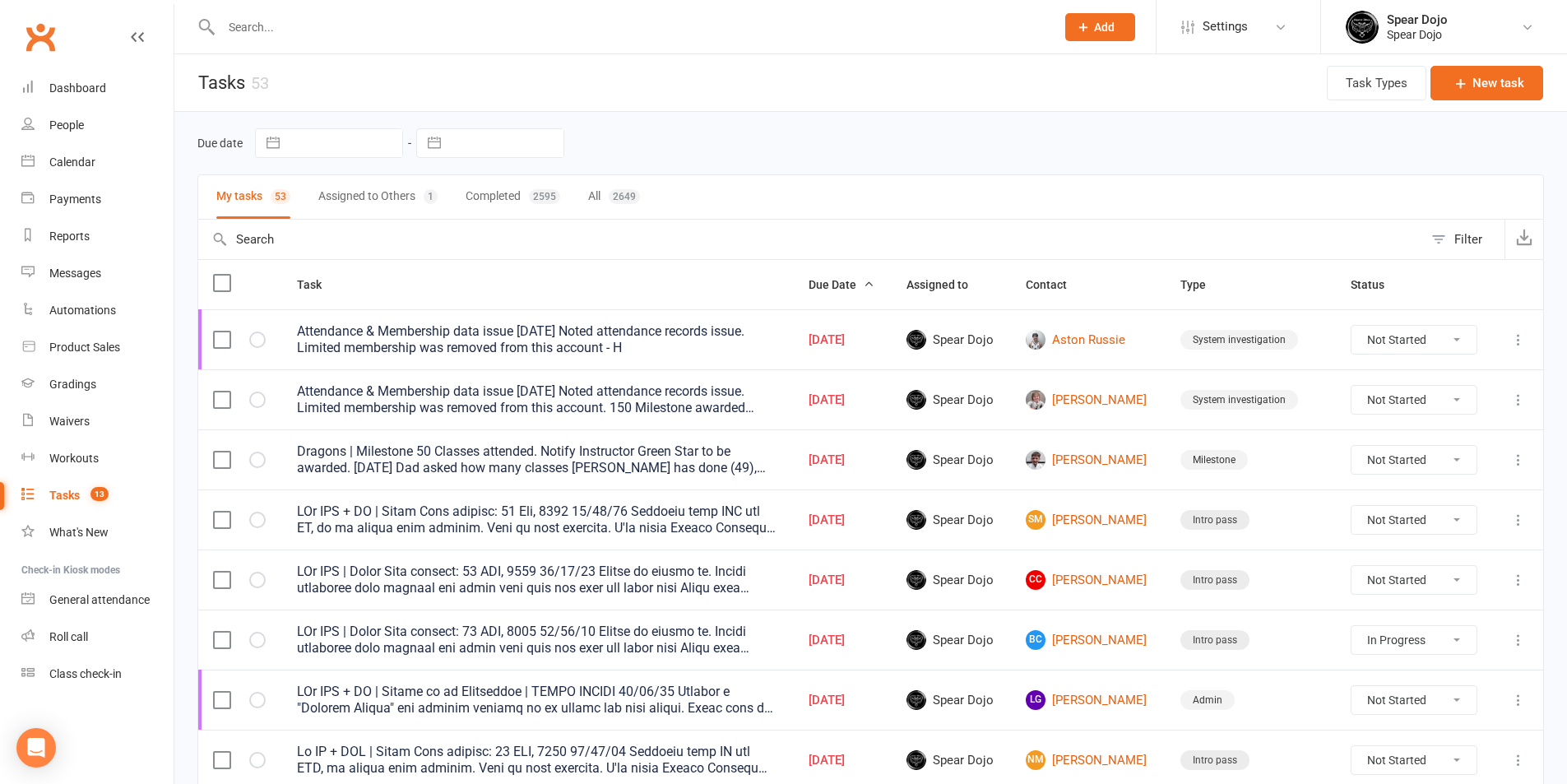
select select "started"
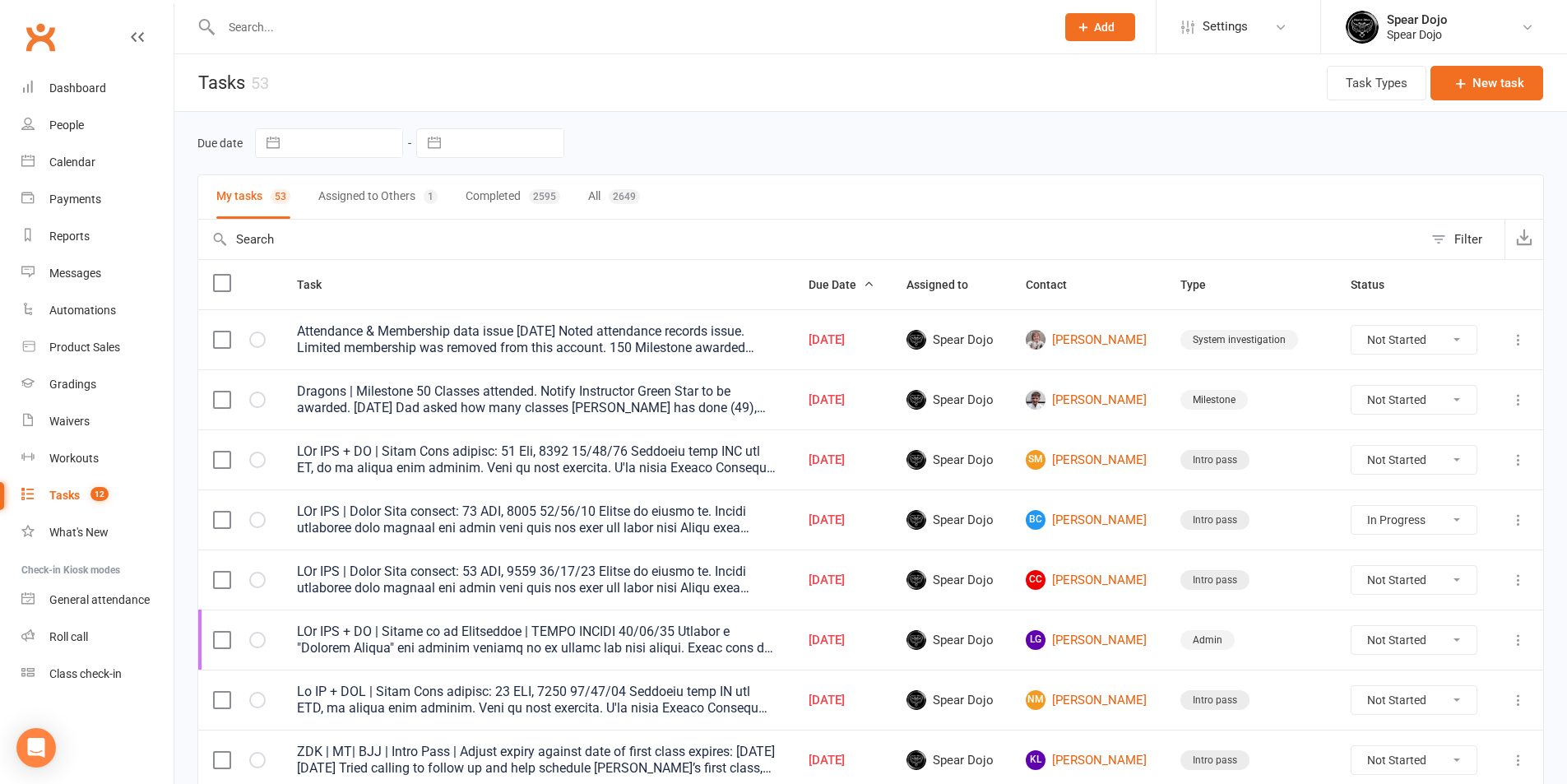
click at [1520, 336] on icon at bounding box center [1519, 340] width 17 height 17
click at [1430, 402] on link "Edit" at bounding box center [1434, 404] width 163 height 33
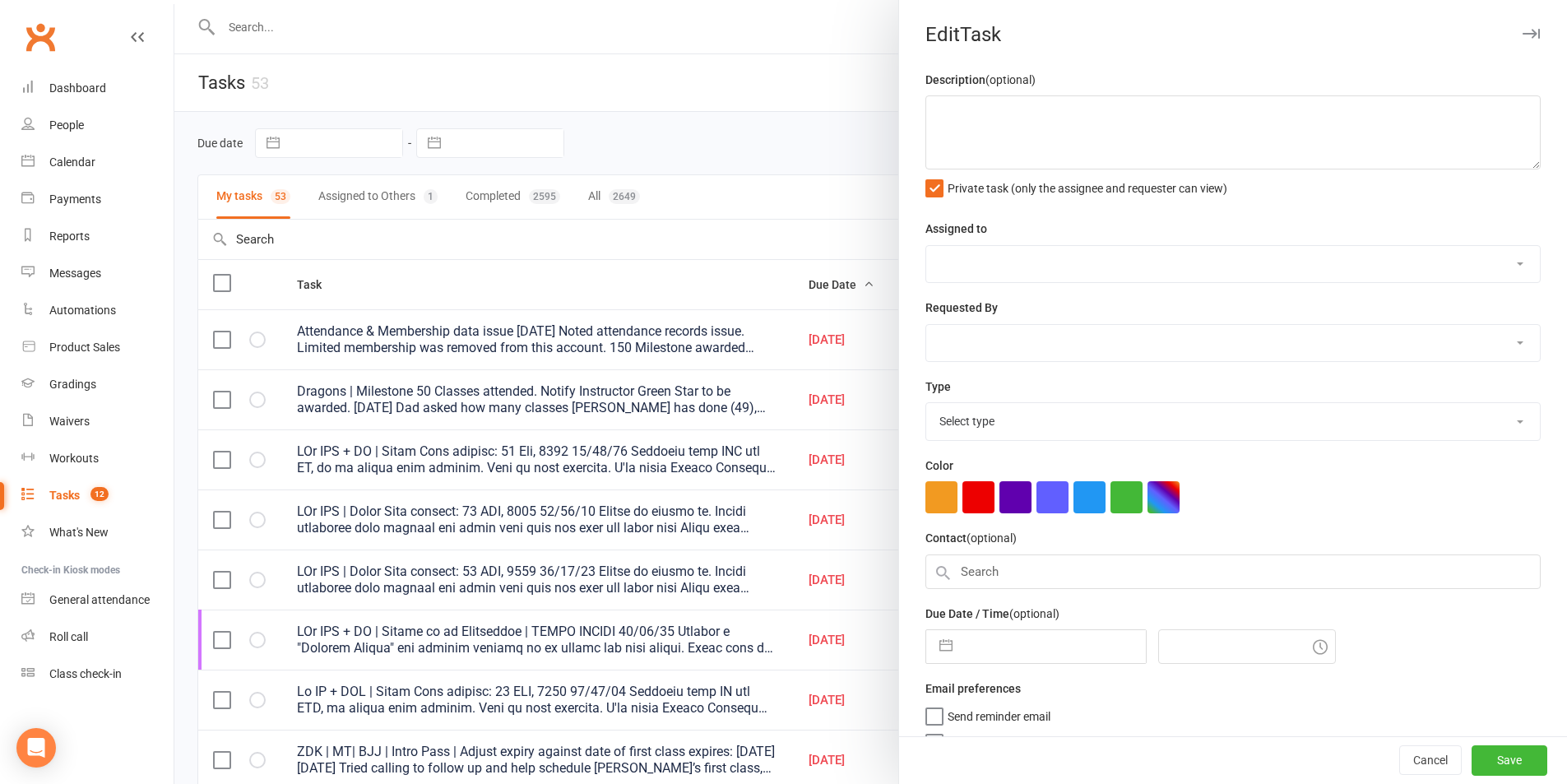
type textarea "Attendance & Membership data issue [DATE] Noted attendance records issue. Limit…"
select select "43986"
type input "[DATE]"
type input "8:15am"
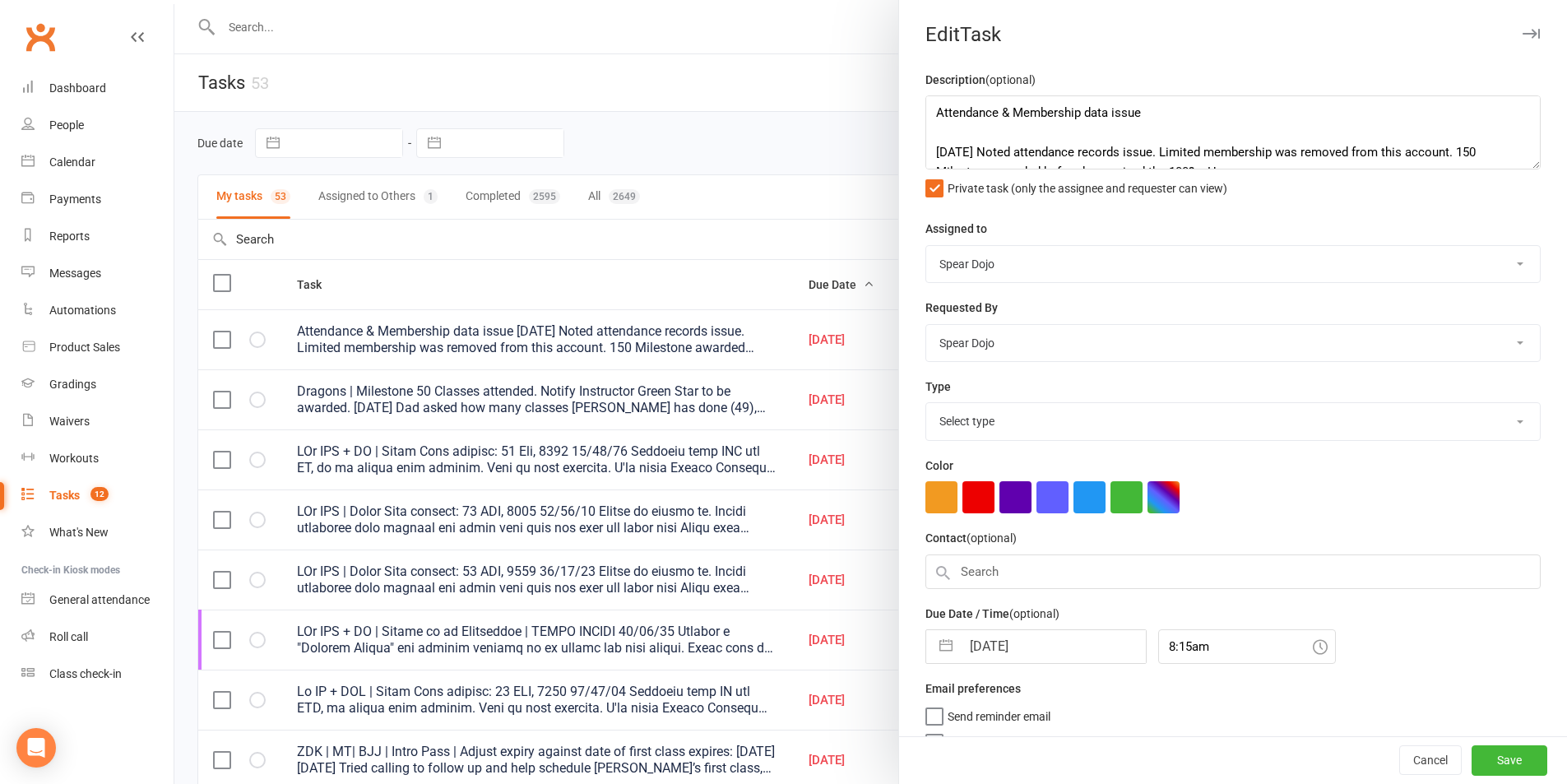
select select "35674"
click at [934, 648] on button "button" at bounding box center [946, 643] width 30 height 33
select select "7"
select select "2025"
select select "8"
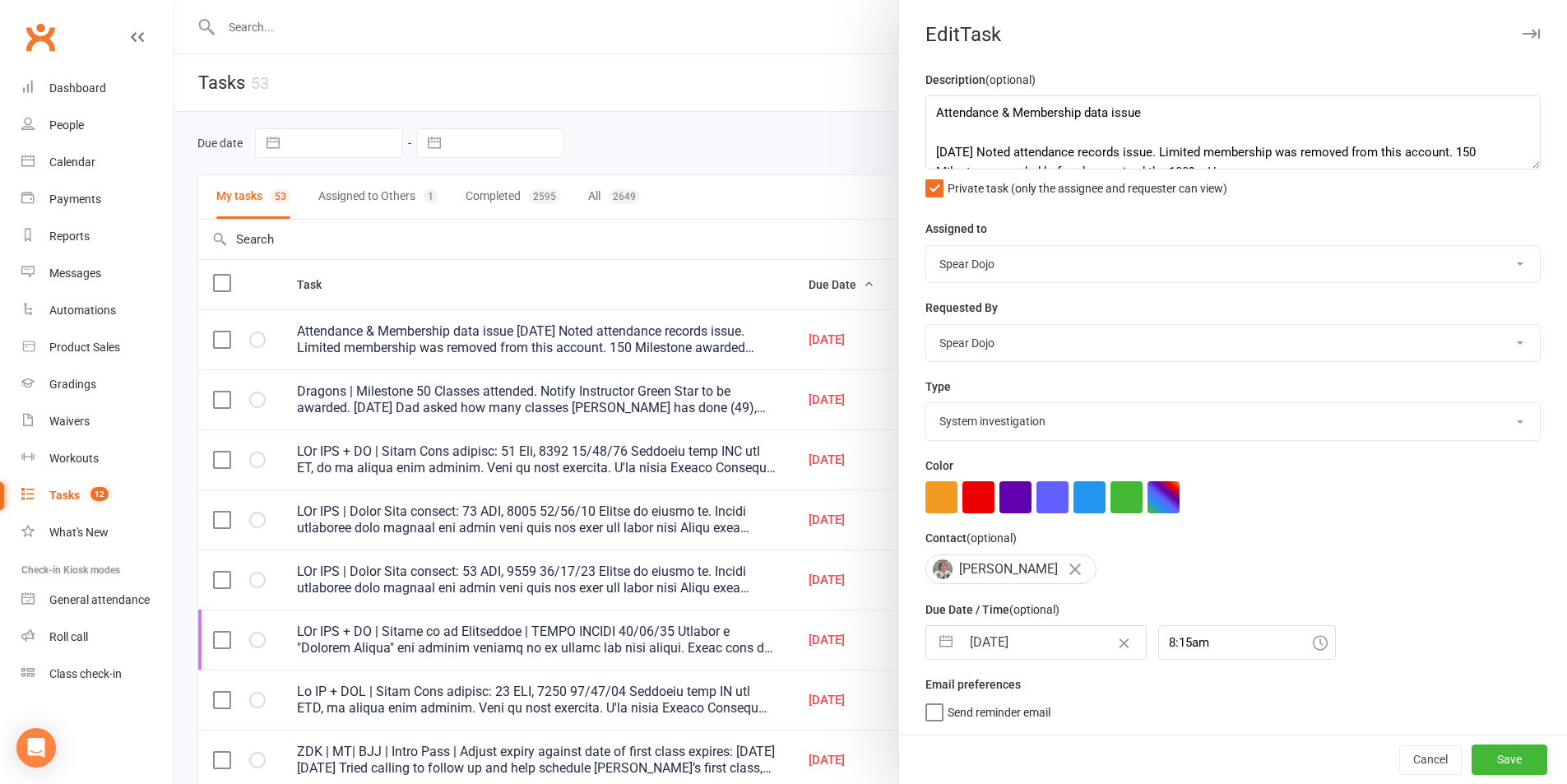
select select "2025"
select select "9"
select select "2025"
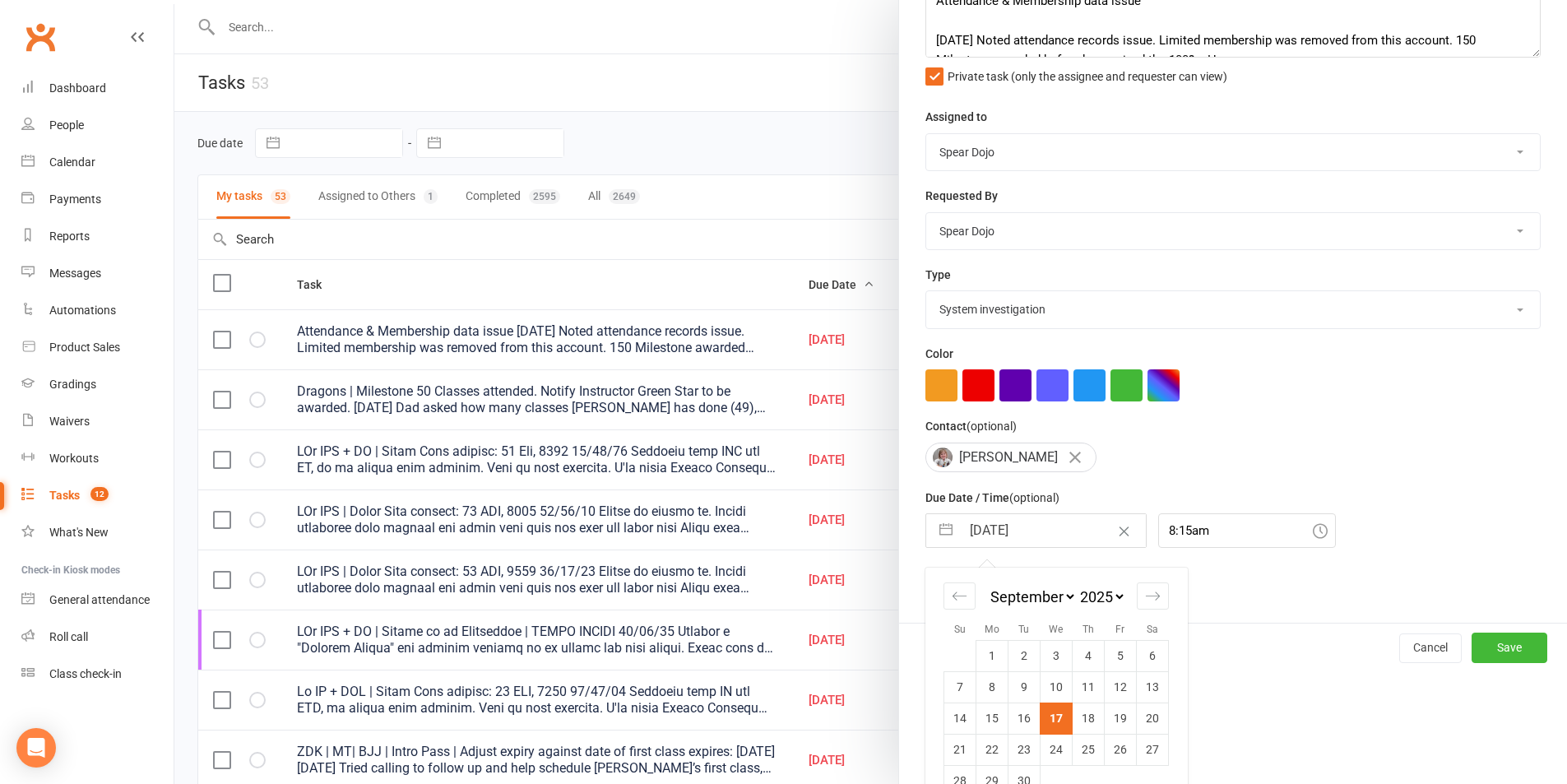
scroll to position [149, 0]
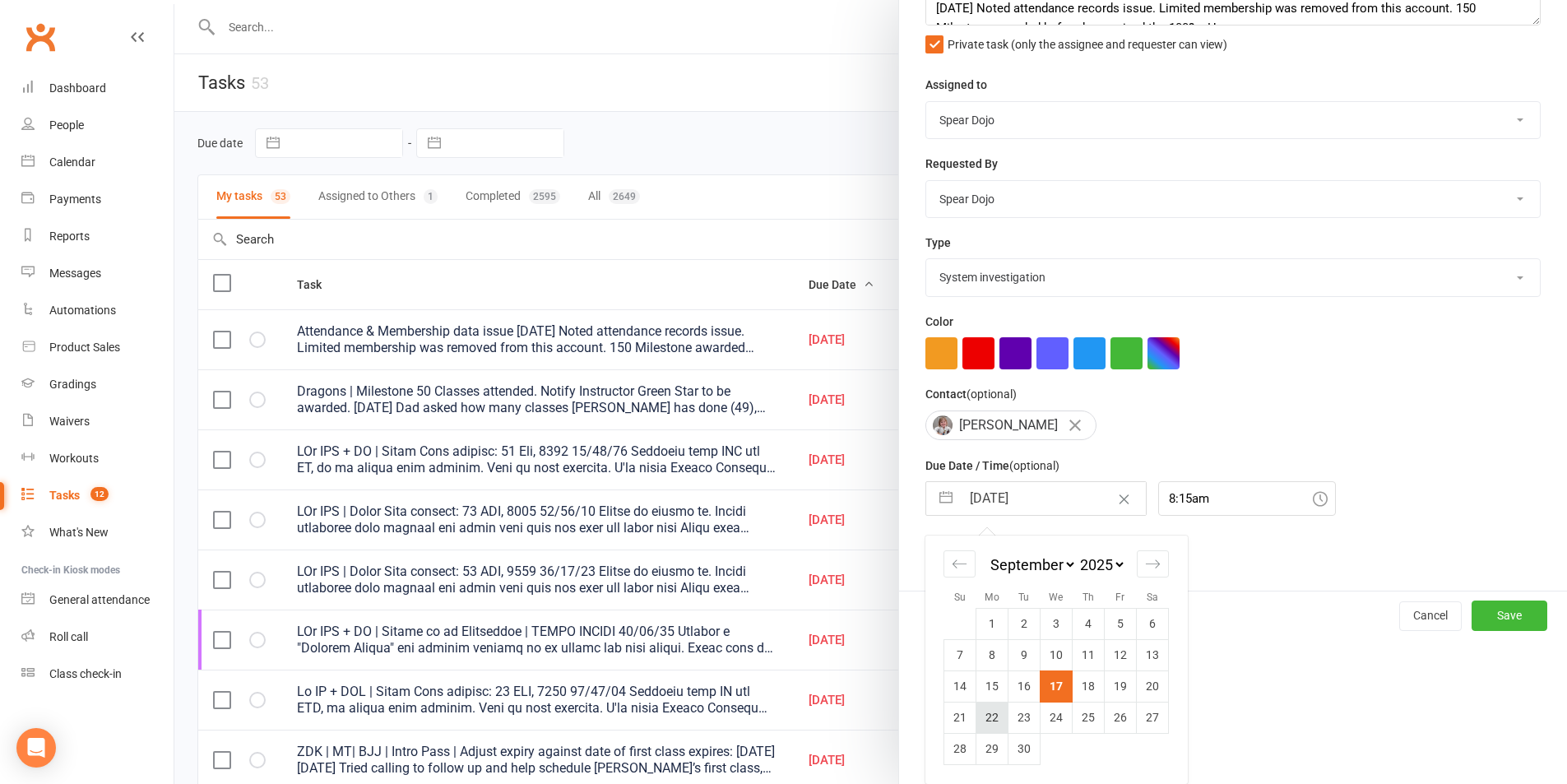
click at [976, 719] on td "22" at bounding box center [992, 718] width 32 height 32
type input "[DATE]"
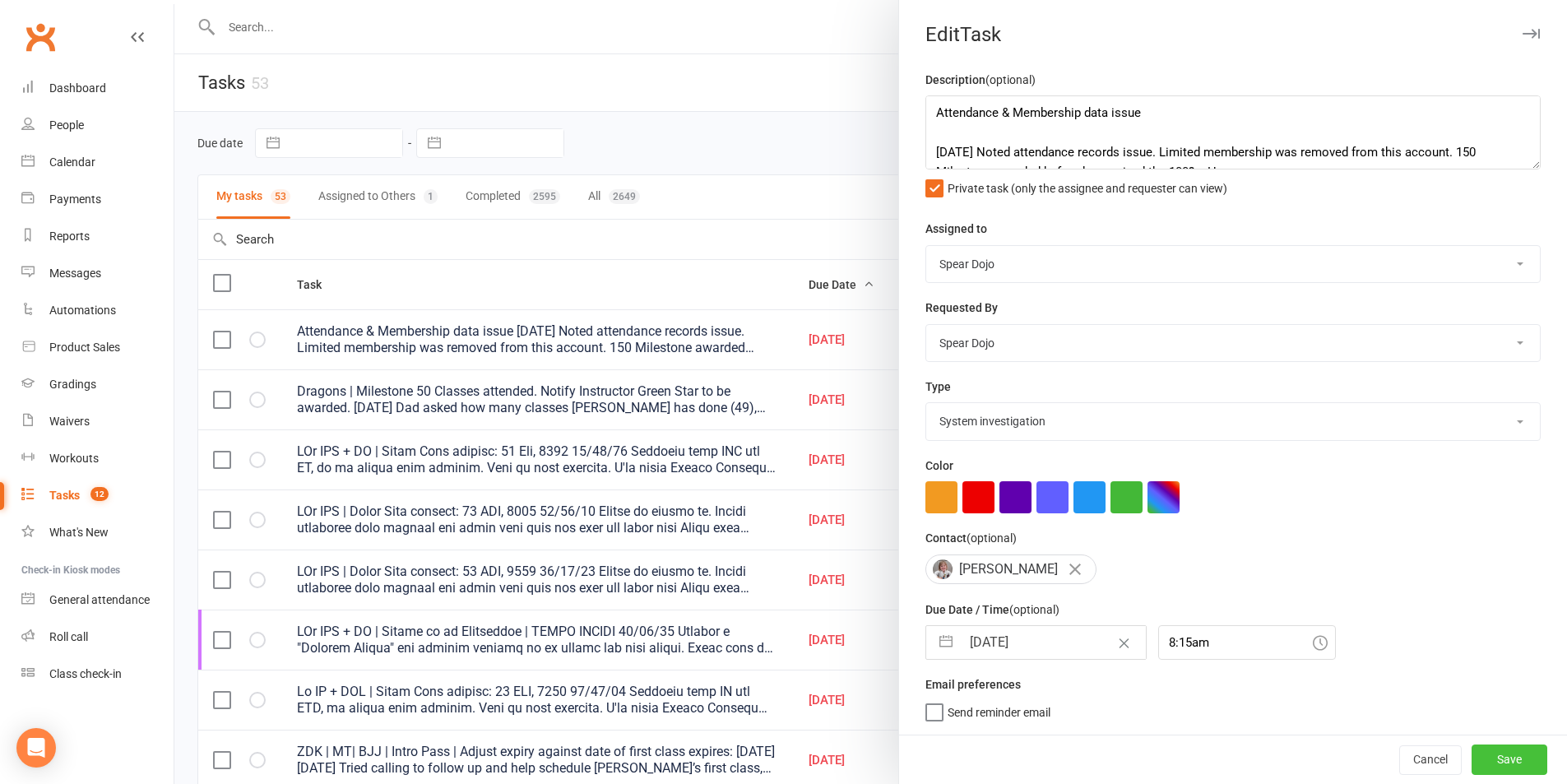
click at [1480, 754] on button "Save" at bounding box center [1510, 759] width 76 height 30
select select "started"
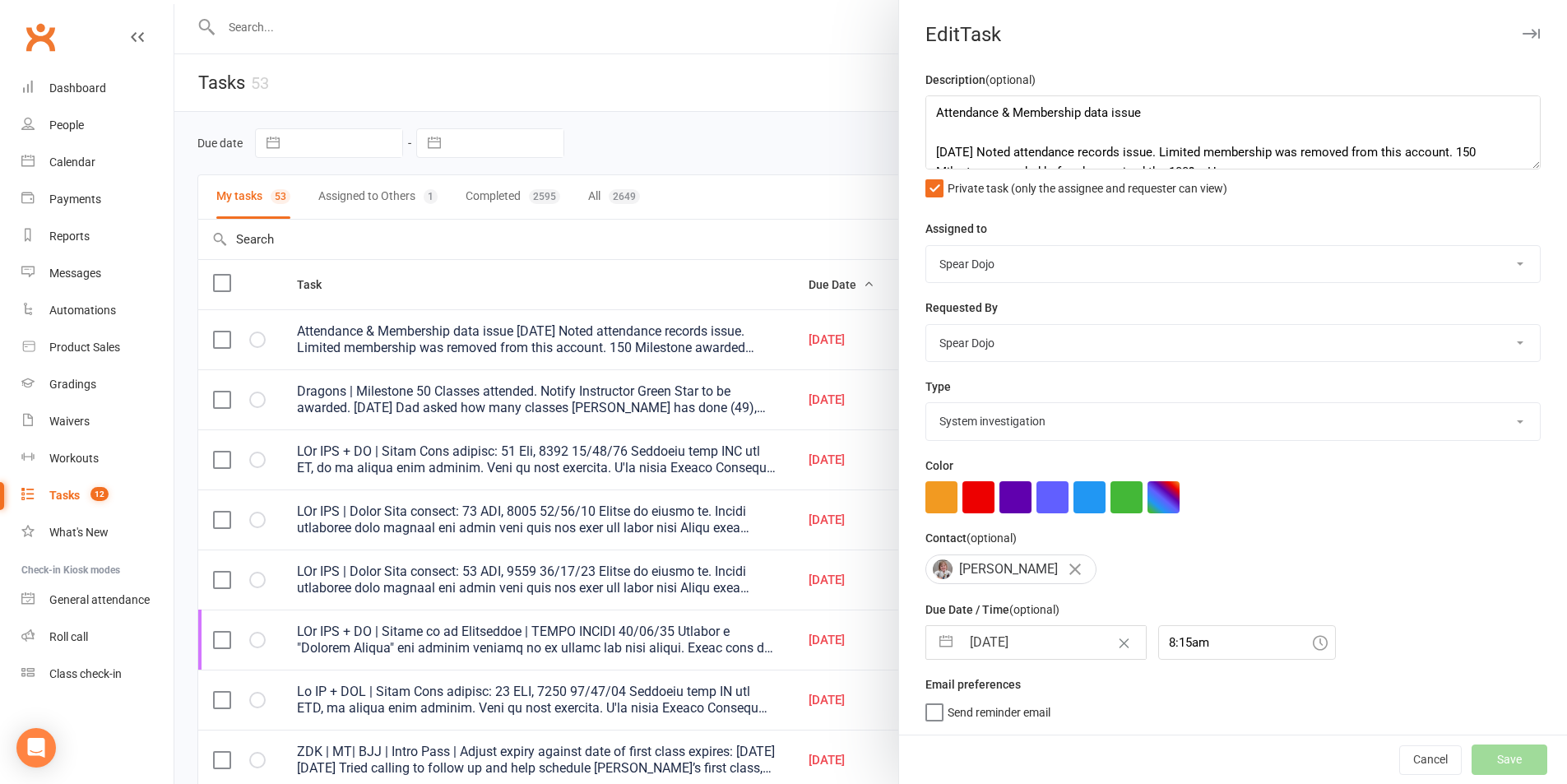
select select "started"
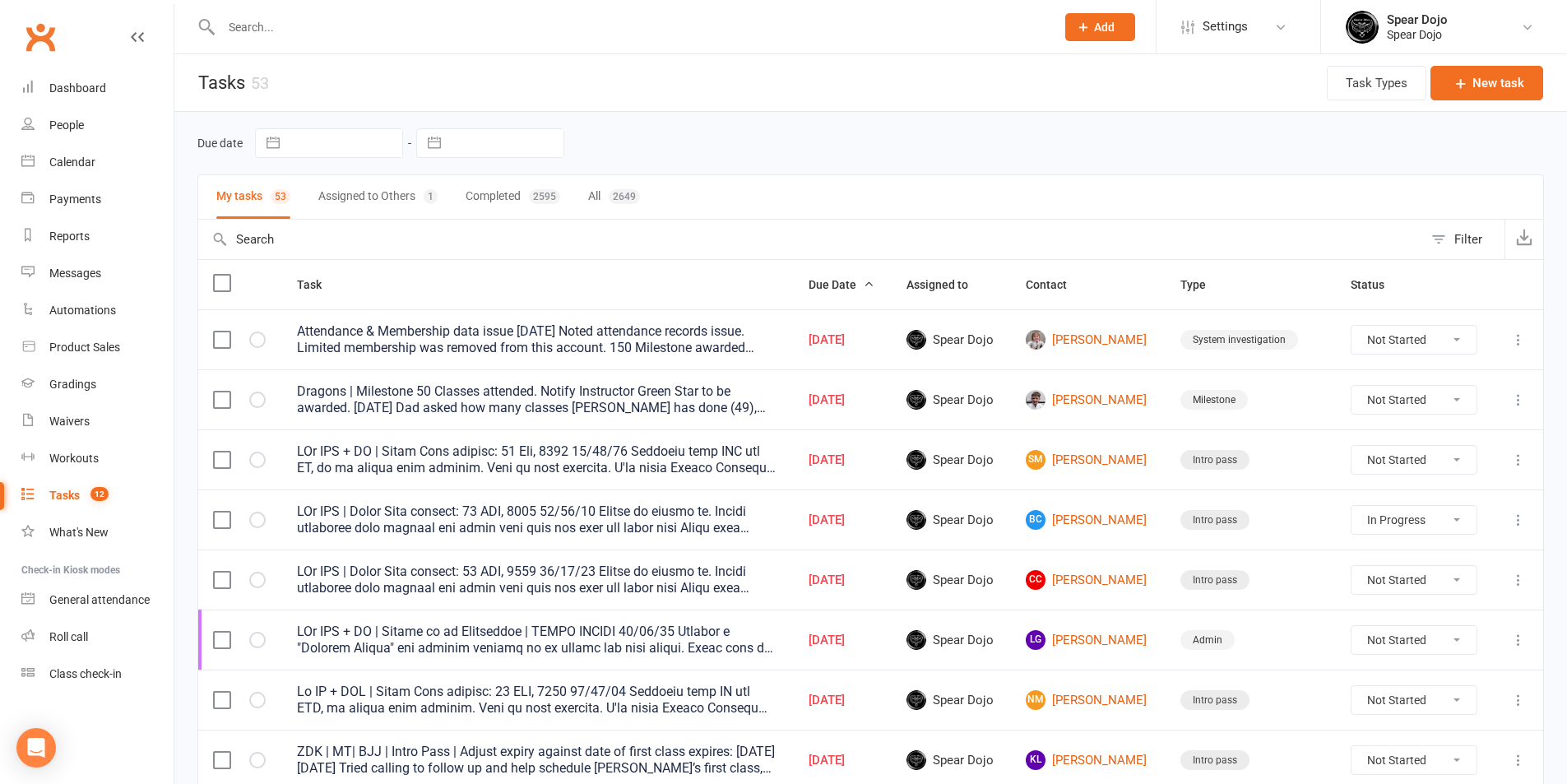
select select "started"
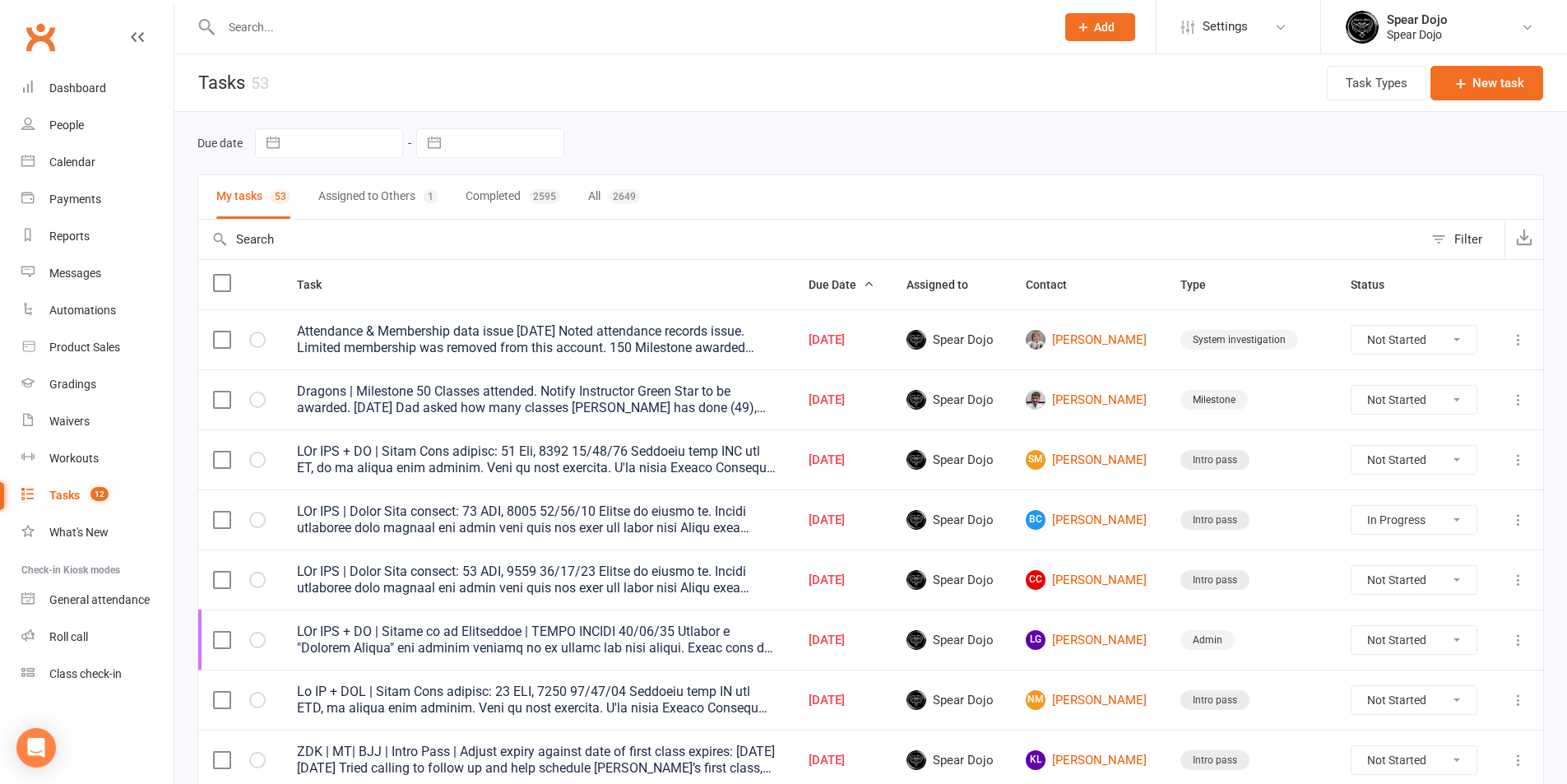
select select "started"
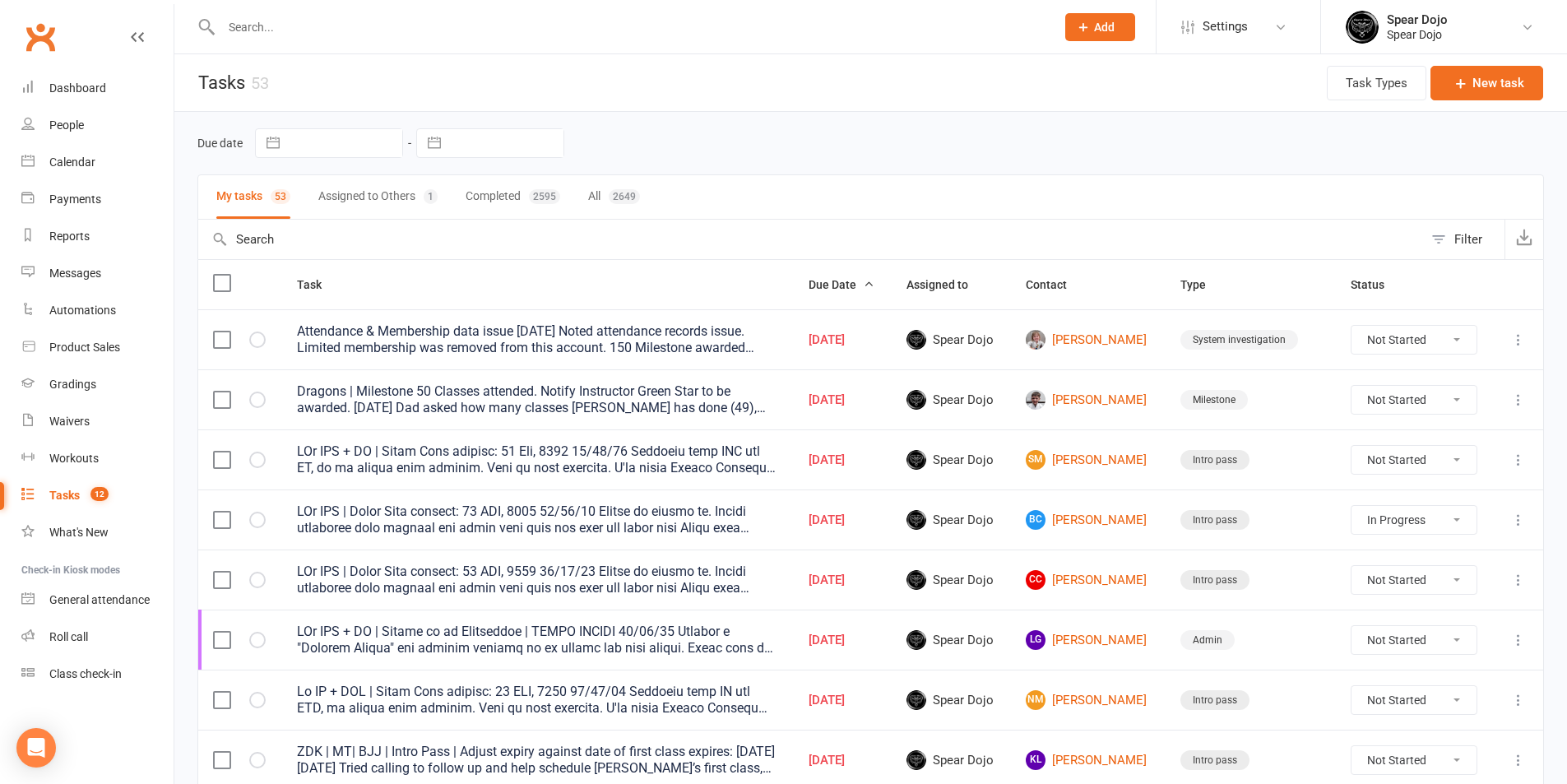
select select "started"
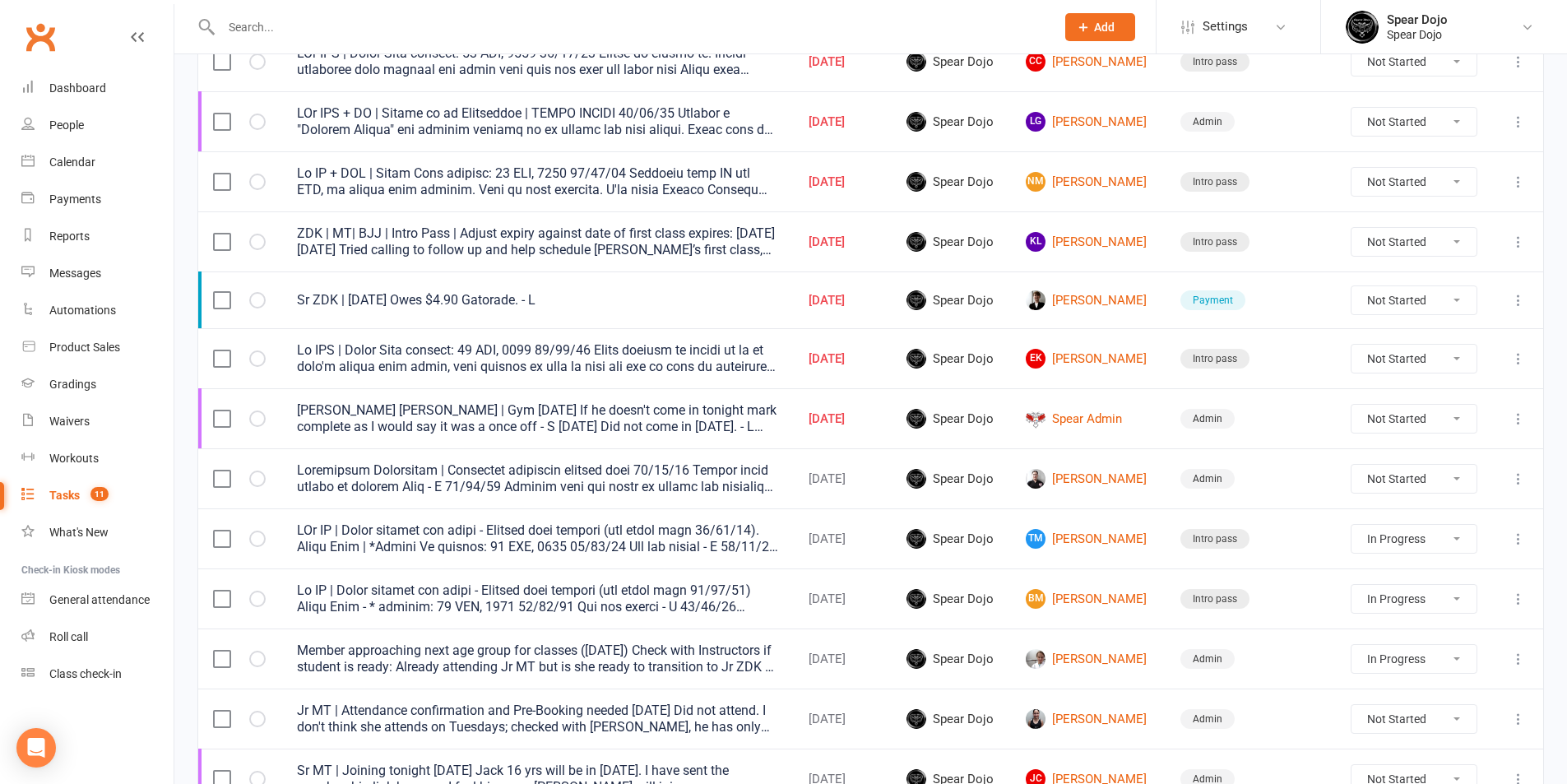
scroll to position [76, 0]
